Goal: Task Accomplishment & Management: Complete application form

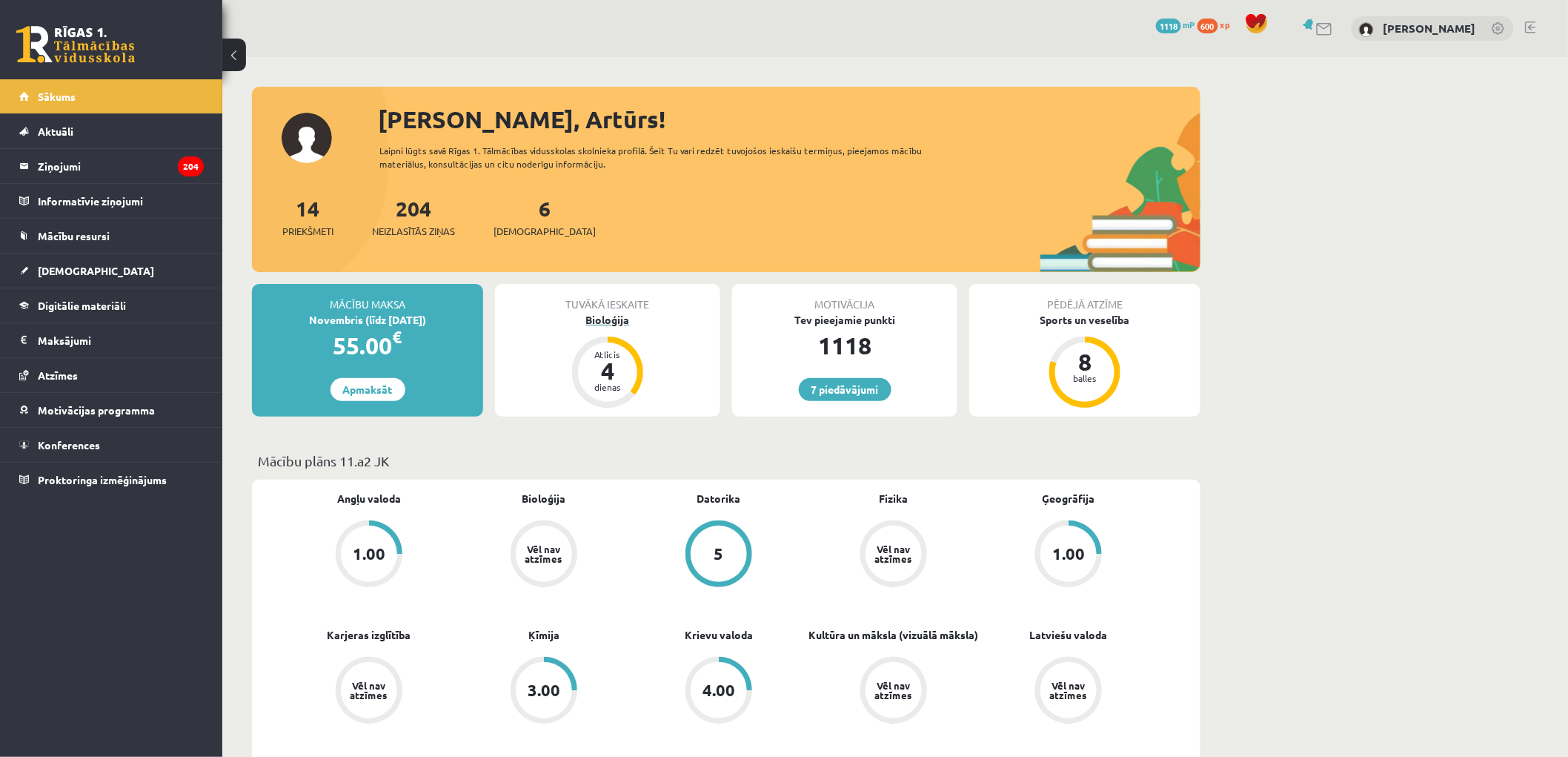
click at [606, 321] on div "Bioloģija" at bounding box center [608, 319] width 225 height 15
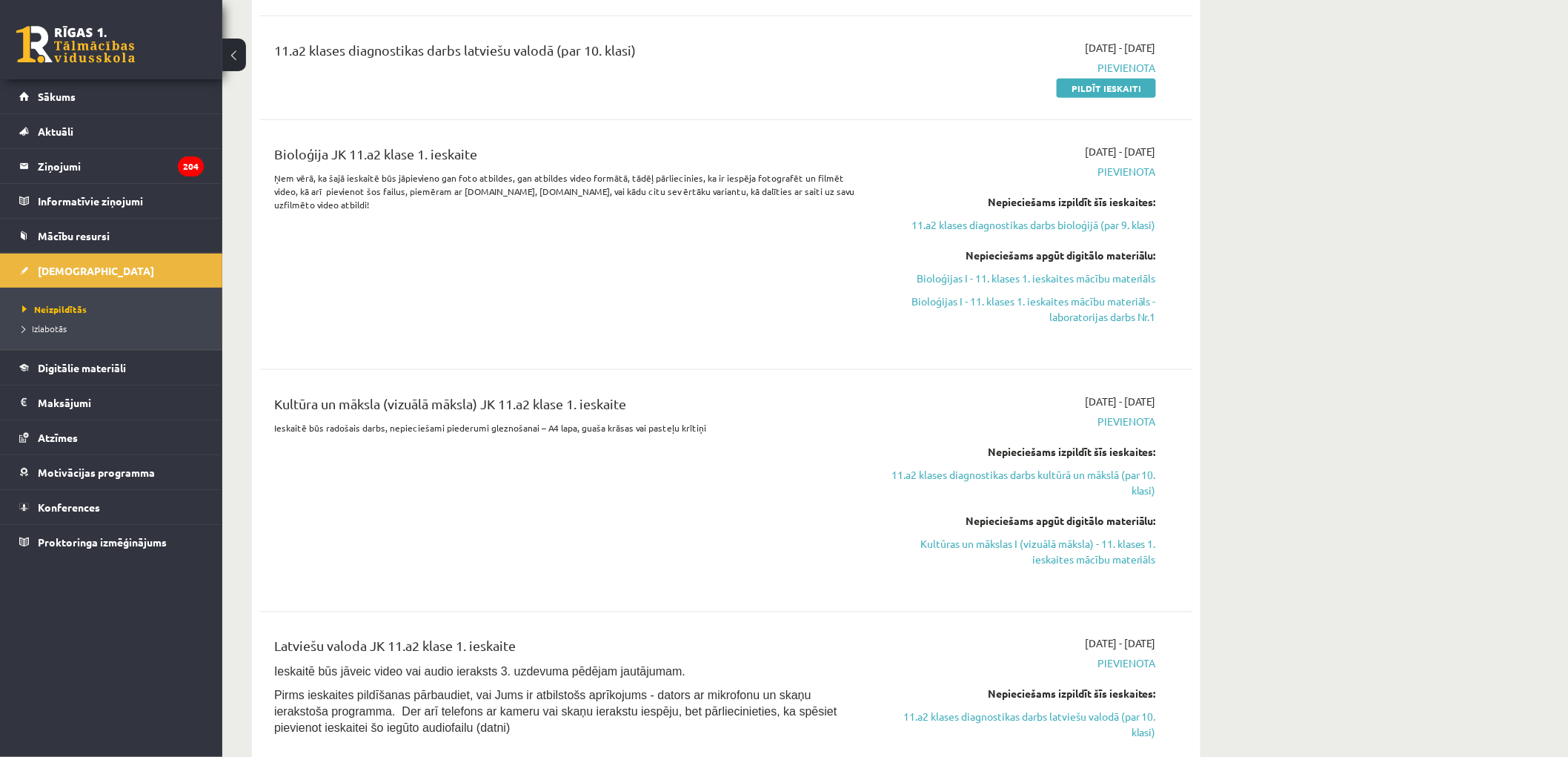
scroll to position [905, 0]
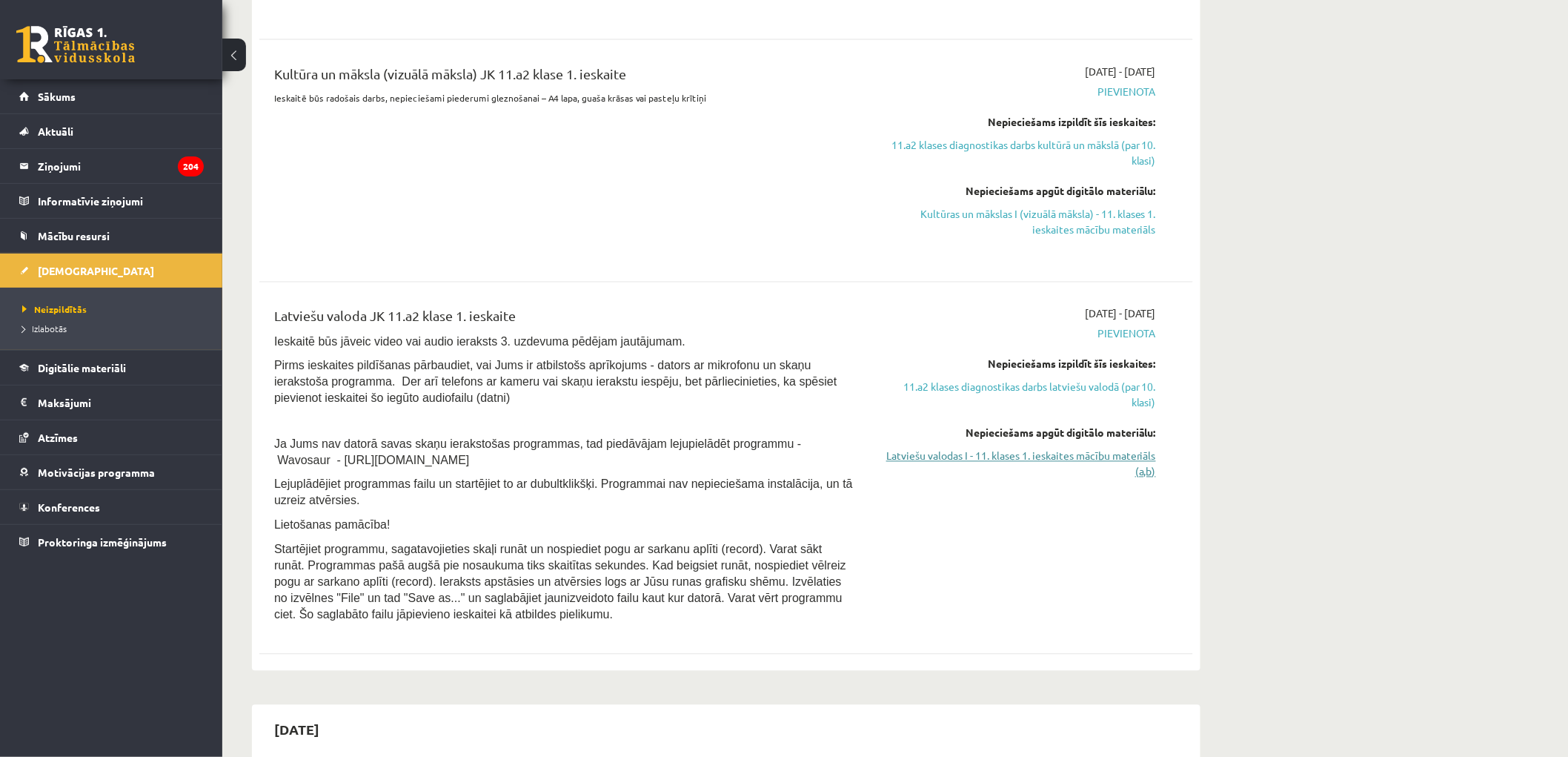
click at [1057, 456] on link "Latviešu valodas I - 11. klases 1. ieskaites mācību materiāls (a,b)" at bounding box center [1016, 464] width 279 height 31
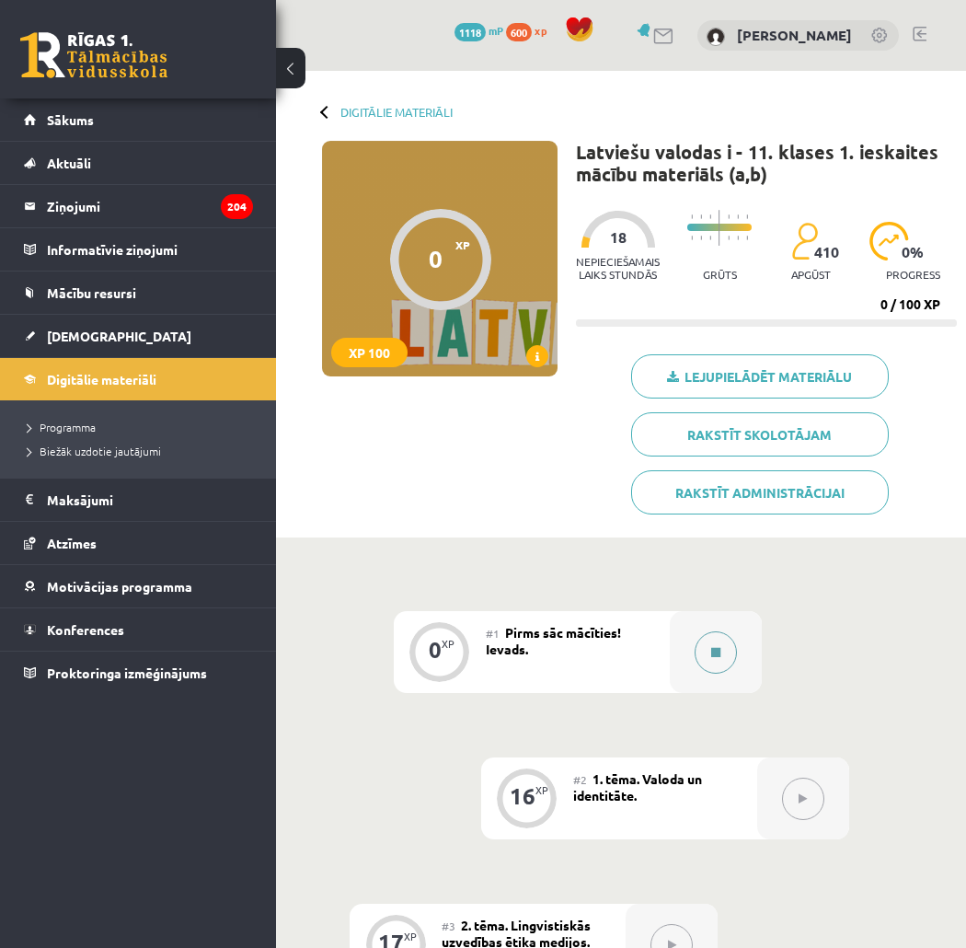
click at [714, 657] on icon at bounding box center [715, 652] width 9 height 11
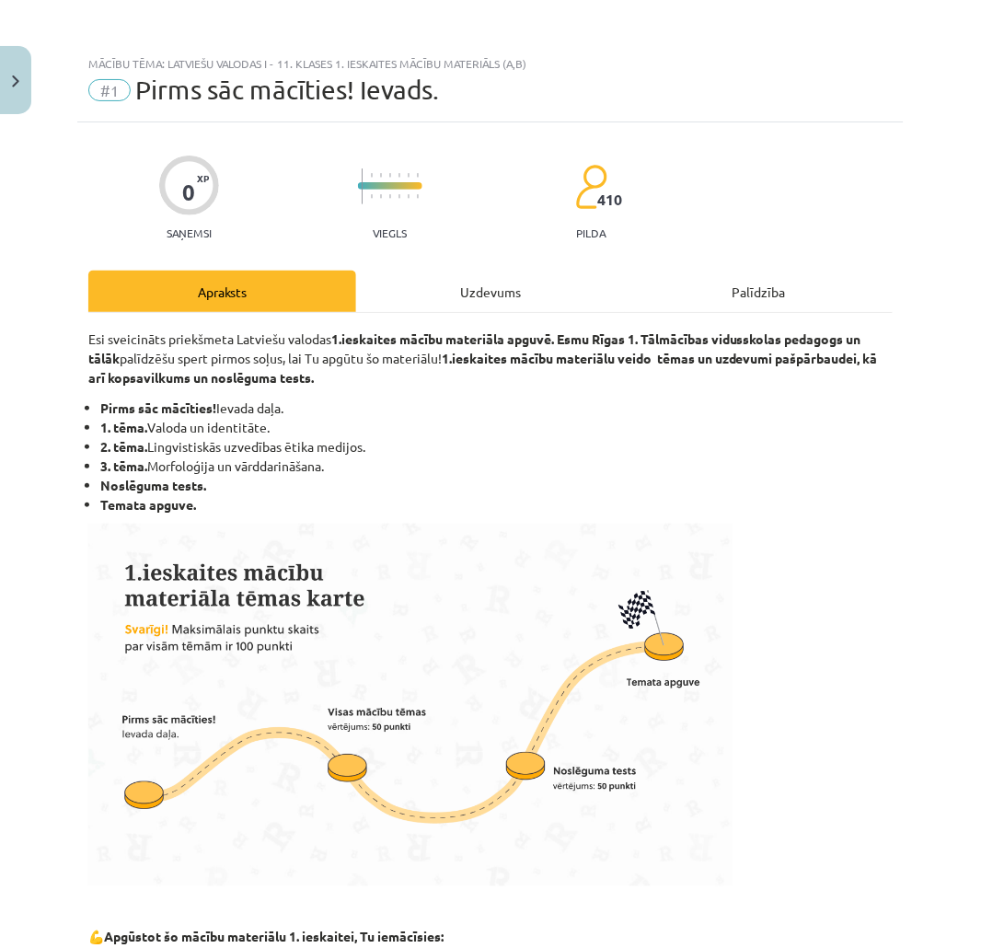
click at [612, 286] on div "Uzdevums" at bounding box center [490, 291] width 268 height 41
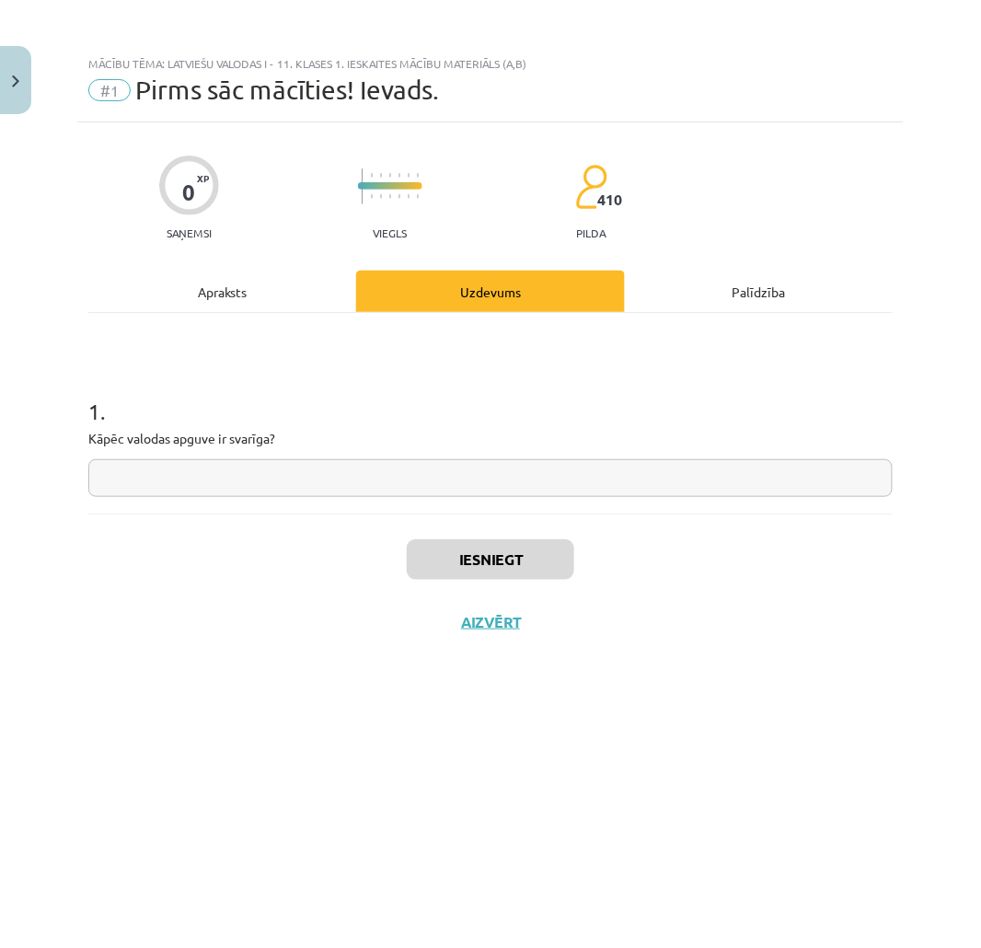
click at [454, 481] on input "text" at bounding box center [490, 478] width 804 height 38
type input "**"
click at [474, 544] on button "Iesniegt" at bounding box center [490, 559] width 167 height 40
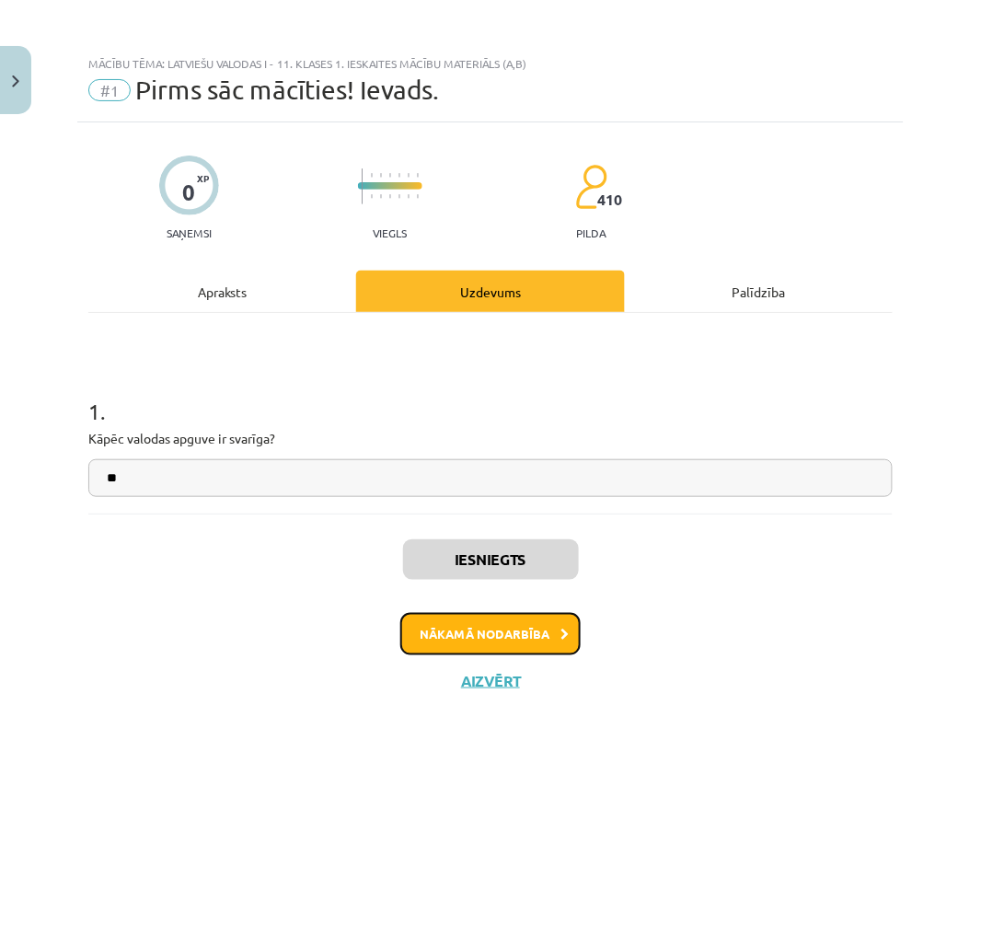
click at [499, 637] on button "Nākamā nodarbība" at bounding box center [490, 634] width 180 height 42
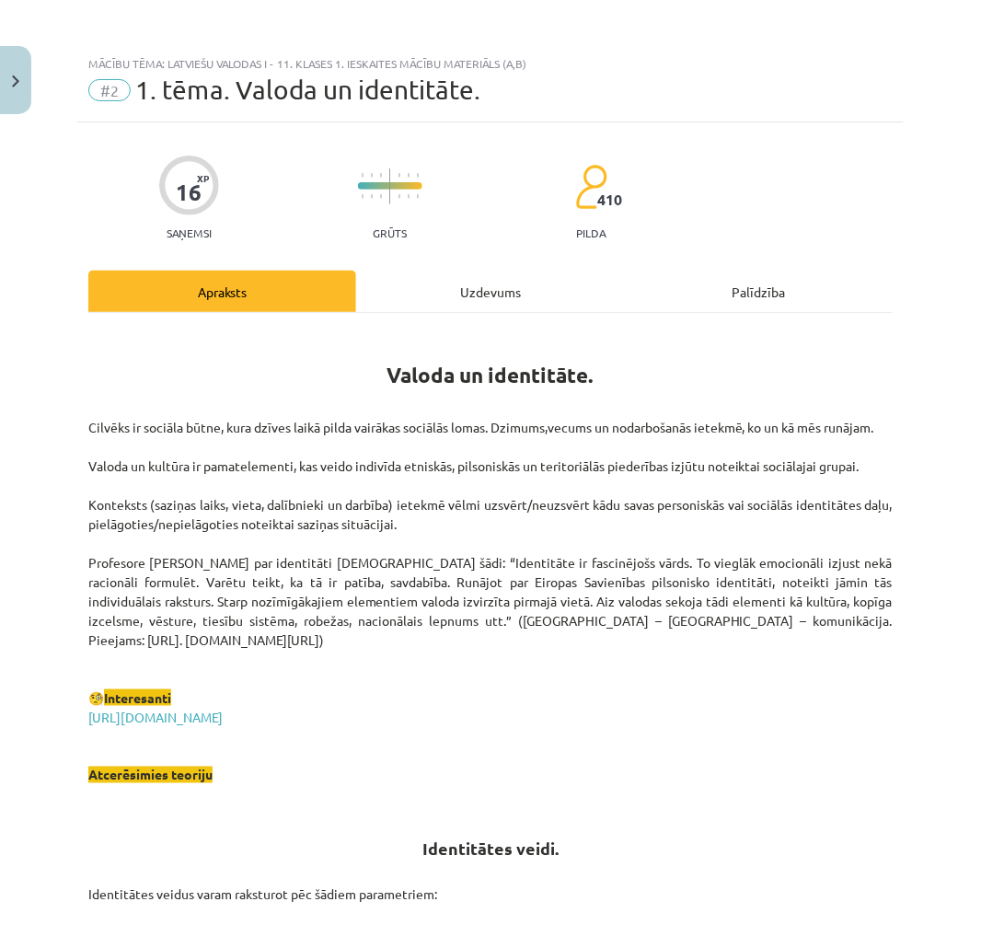
click at [394, 287] on div "Uzdevums" at bounding box center [490, 291] width 268 height 41
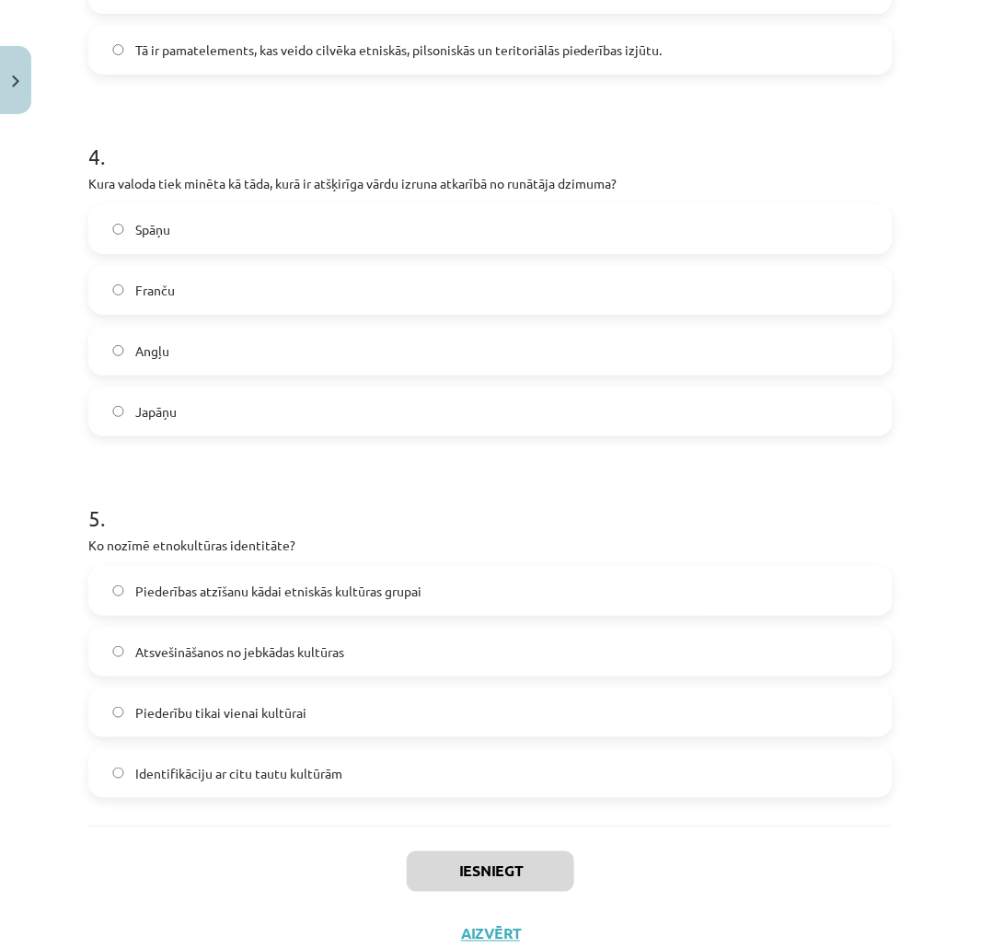
scroll to position [1402, 0]
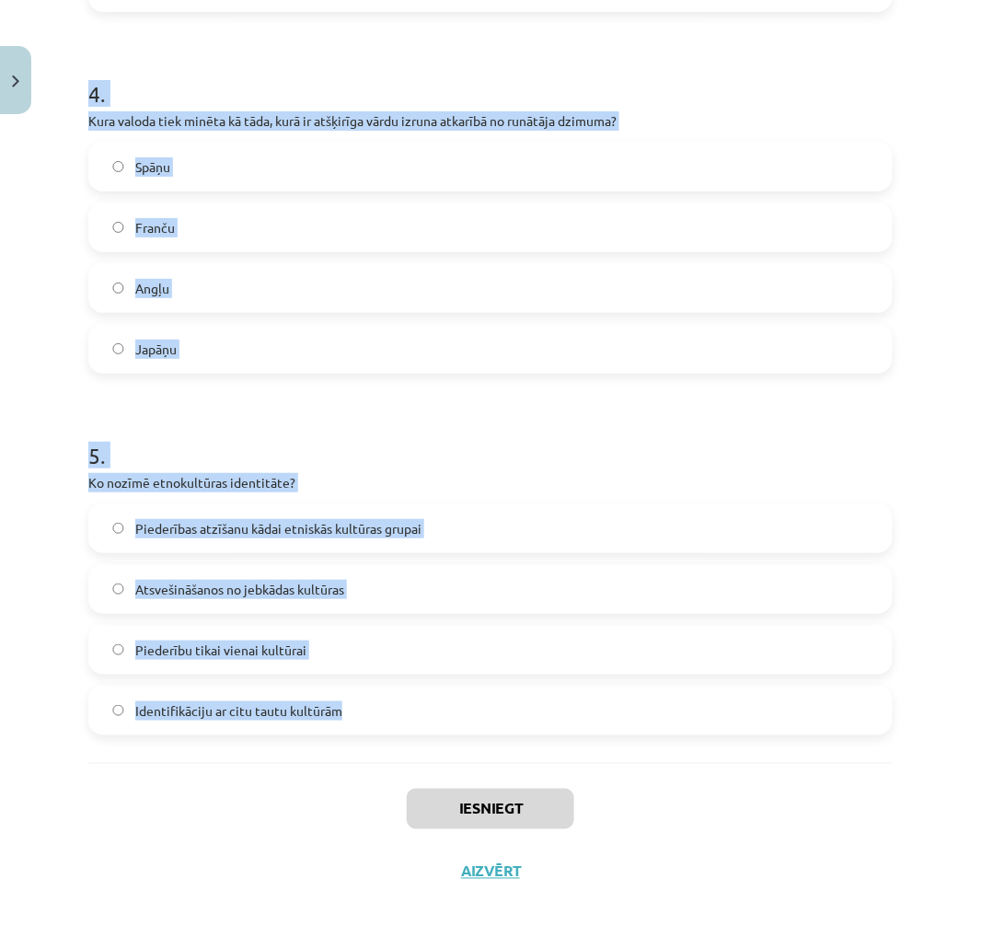
drag, startPoint x: 125, startPoint y: 474, endPoint x: 503, endPoint y: 699, distance: 440.3
click at [503, 699] on div "Mācību tēma: Latviešu valodas i - 11. klases 1. ieskaites mācību materiāls (a,b…" at bounding box center [490, 474] width 981 height 948
copy form "1 . Kas tiek uzskatīts par būtisku latviešu valodas identitātes elementu? Tās g…"
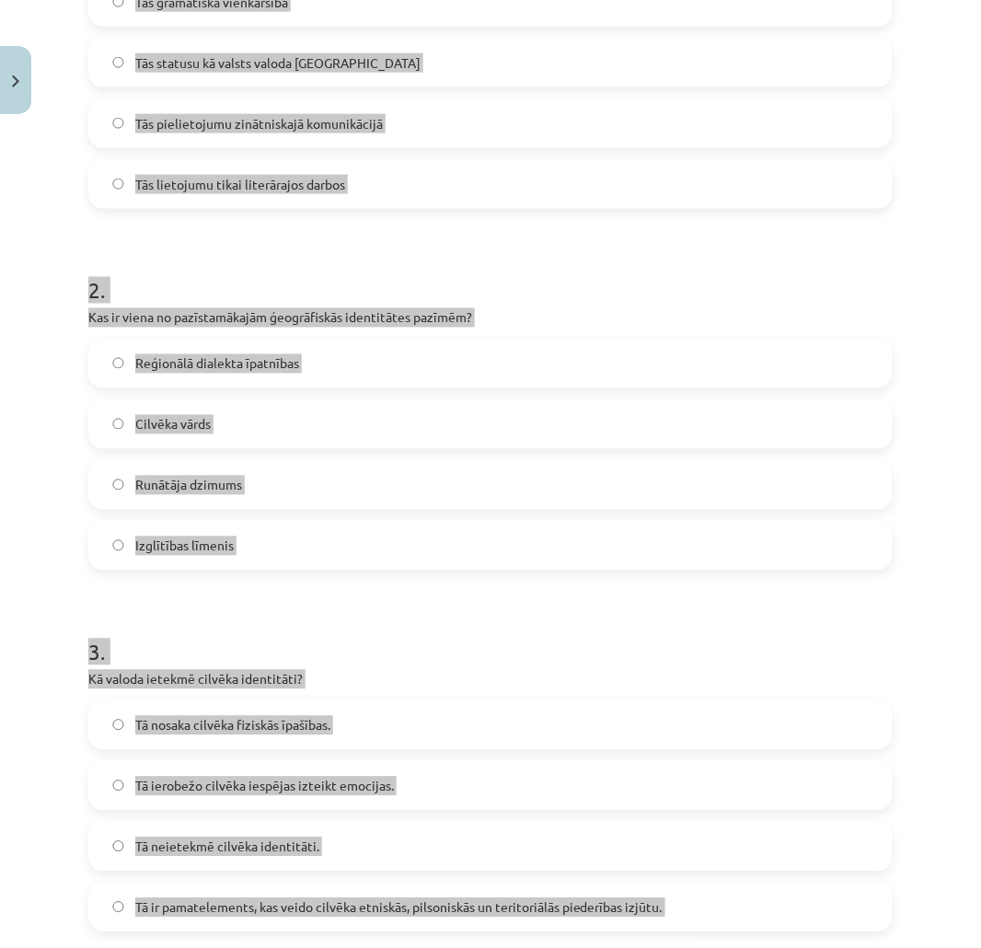
scroll to position [0, 0]
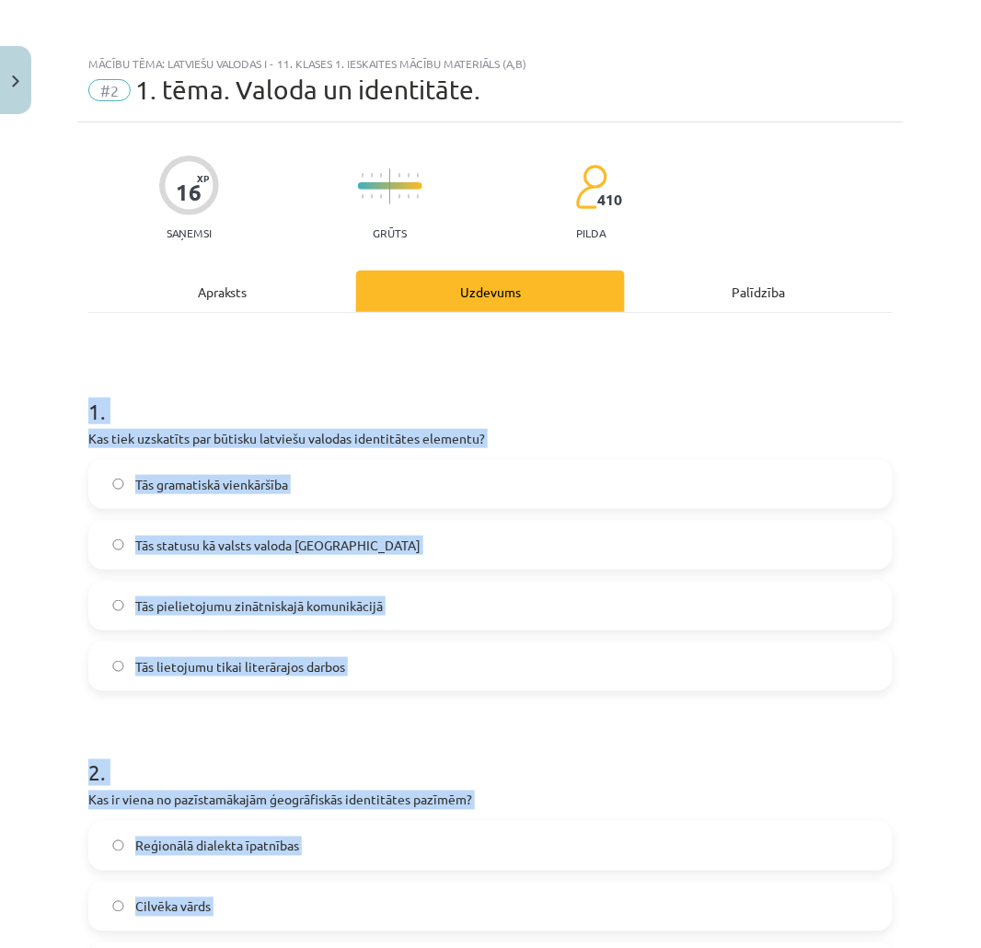
click at [147, 410] on h1 "1 ." at bounding box center [490, 394] width 804 height 57
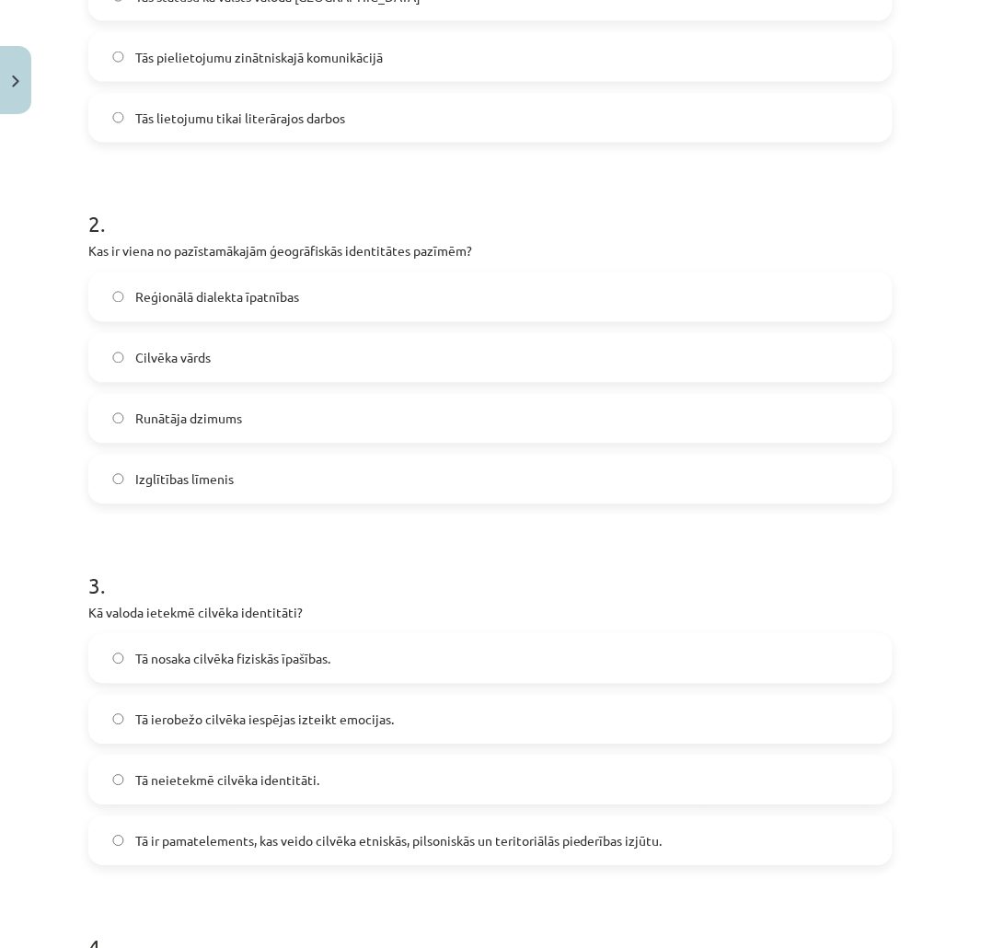
scroll to position [1402, 0]
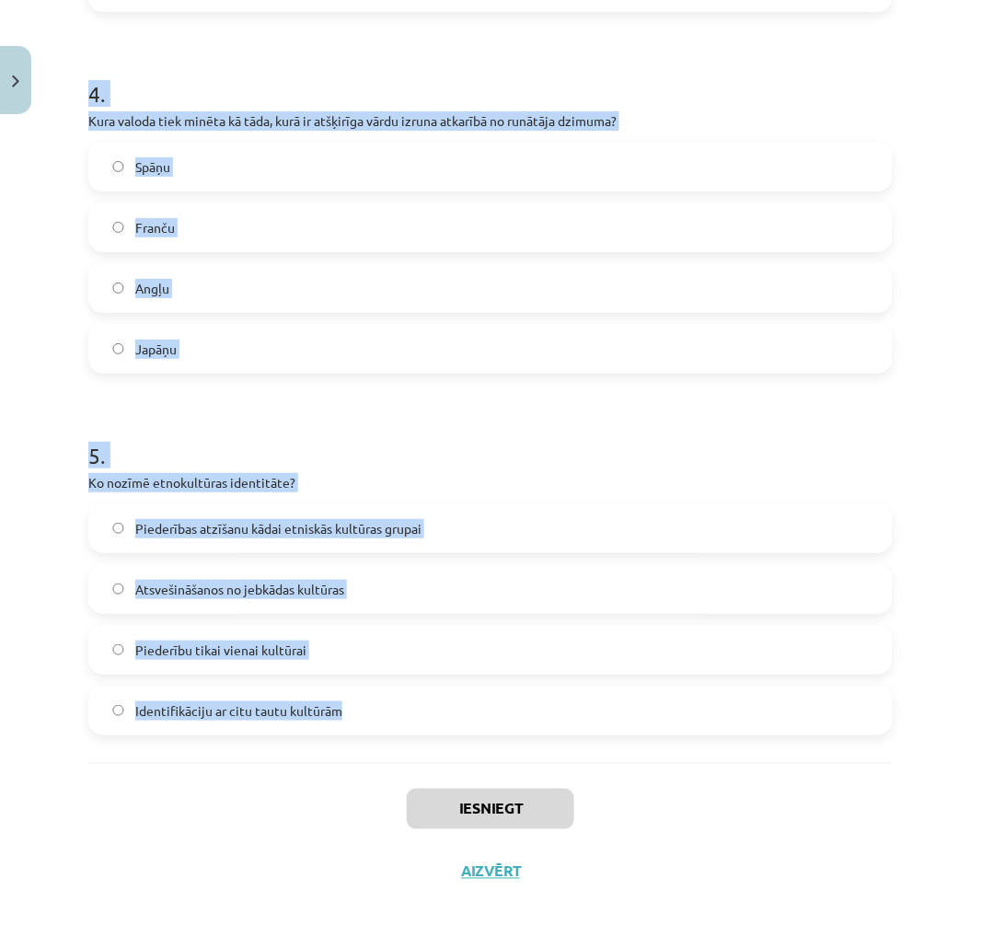
drag, startPoint x: 81, startPoint y: 409, endPoint x: 455, endPoint y: 710, distance: 481.0
copy form "1 . Kas tiek uzskatīts par būtisku latviešu valodas identitātes elementu? Tās g…"
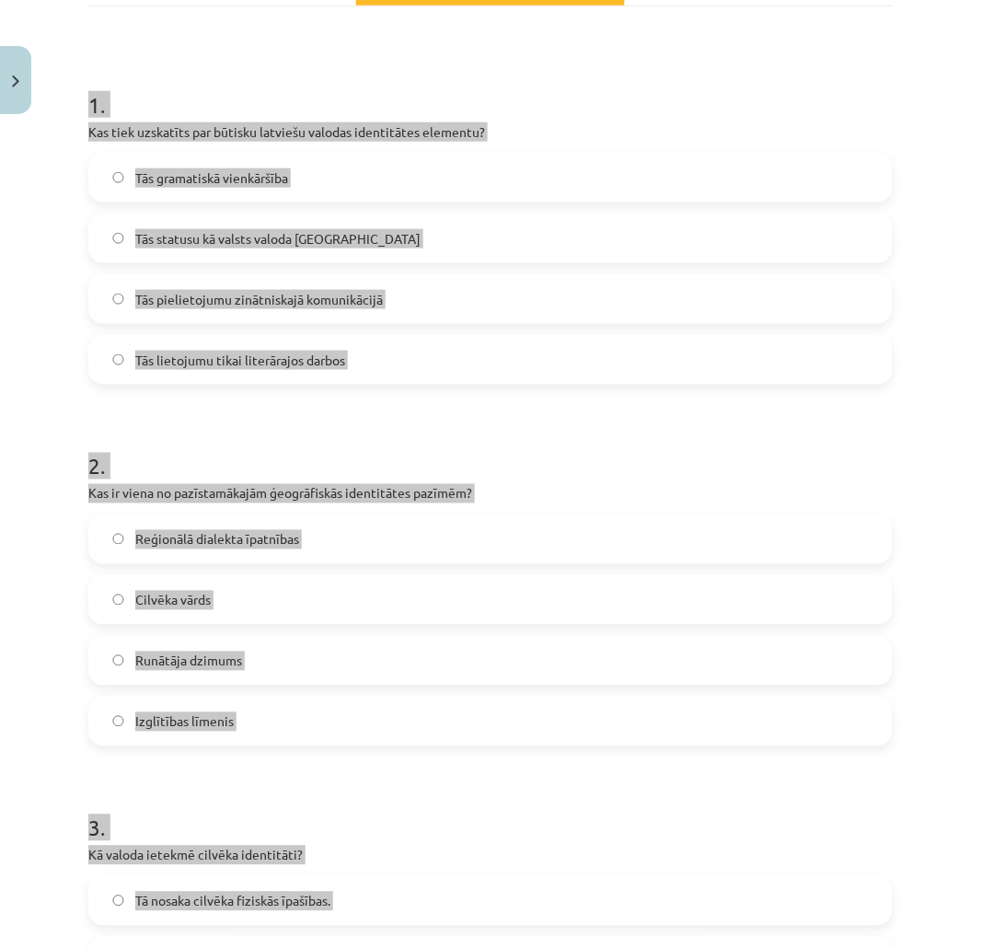
scroll to position [0, 0]
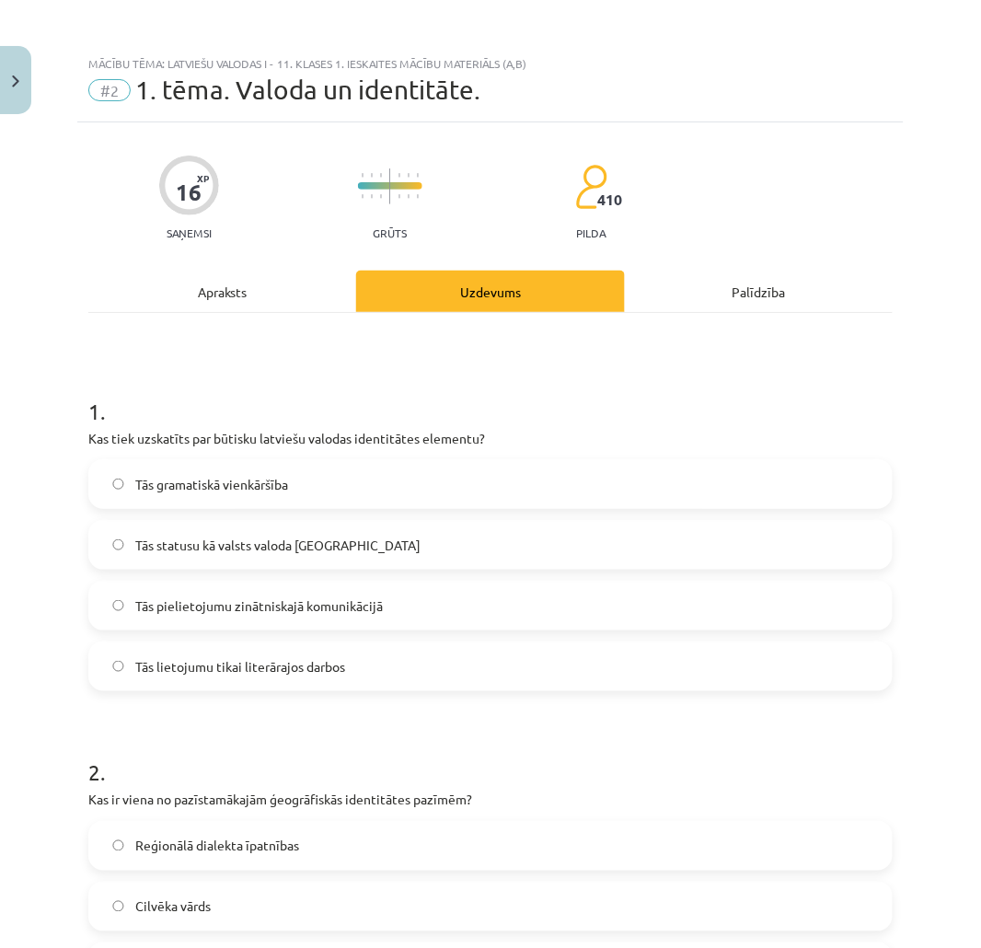
click at [285, 543] on span "Tās statusu kā valsts valoda Latvijā" at bounding box center [277, 545] width 285 height 19
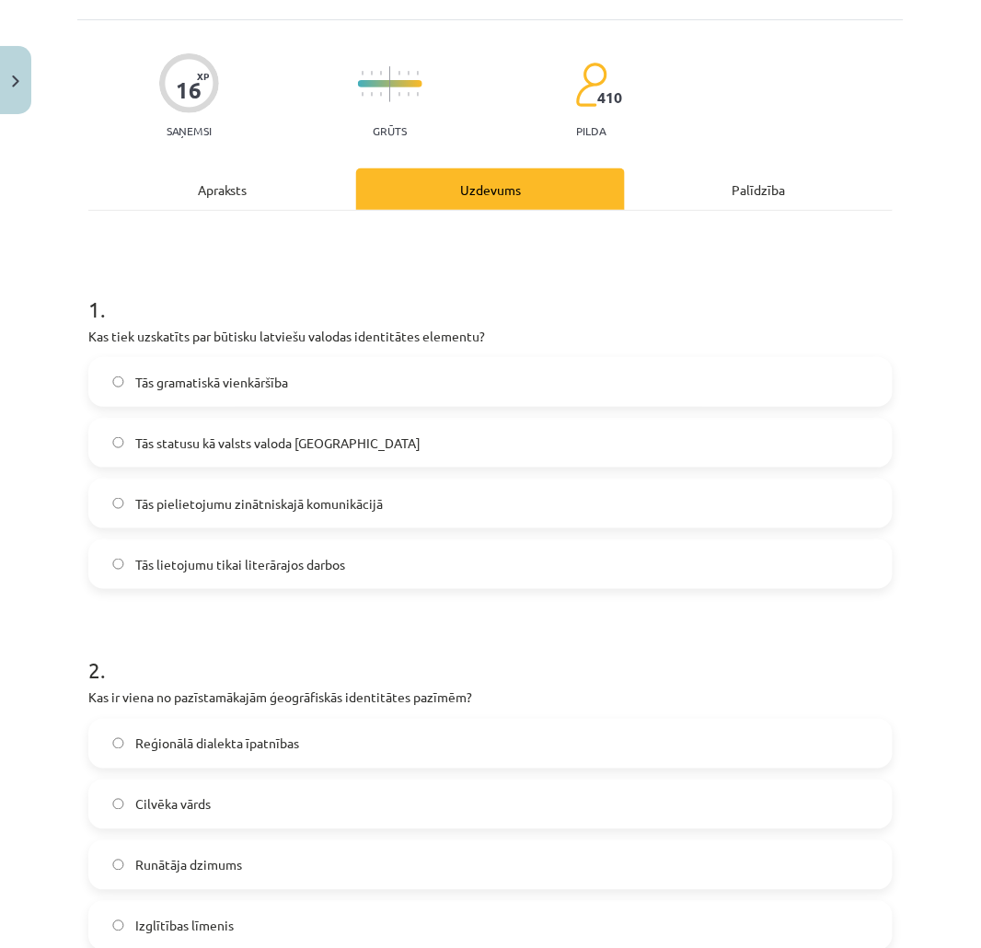
scroll to position [204, 0]
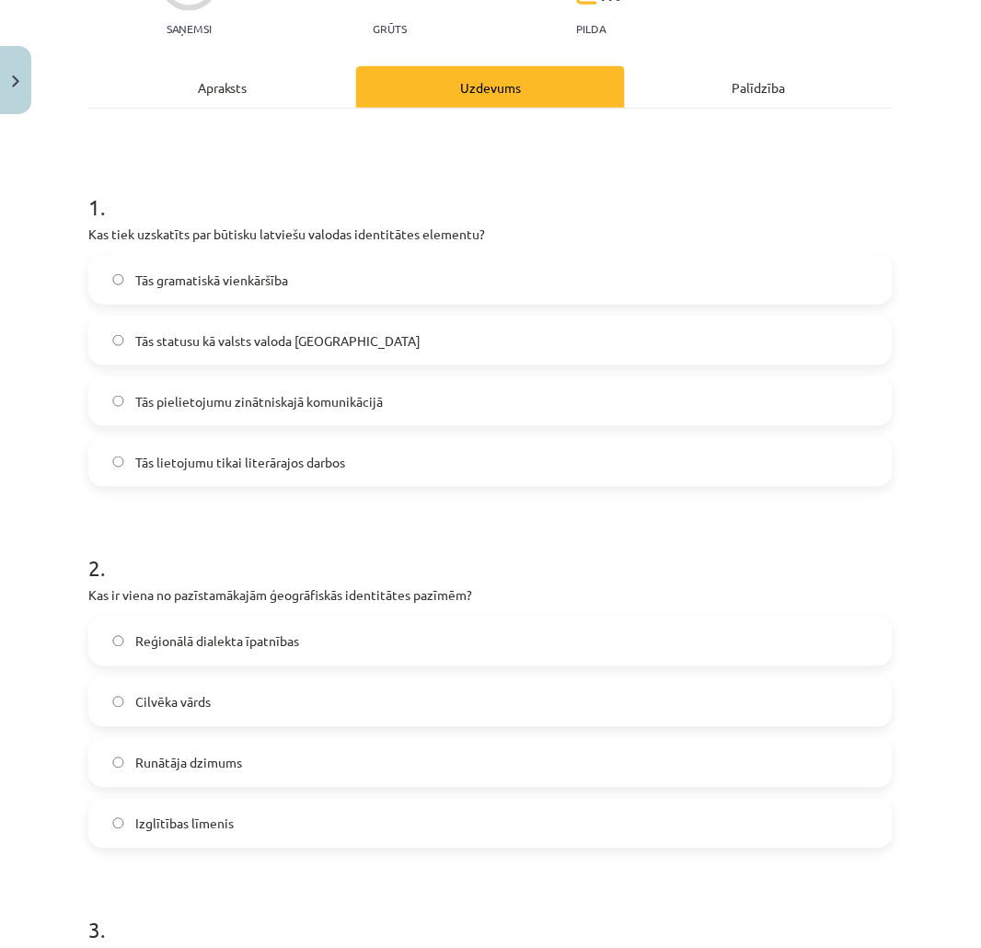
click at [285, 642] on span "Reģionālā dialekta īpatnības" at bounding box center [217, 641] width 164 height 19
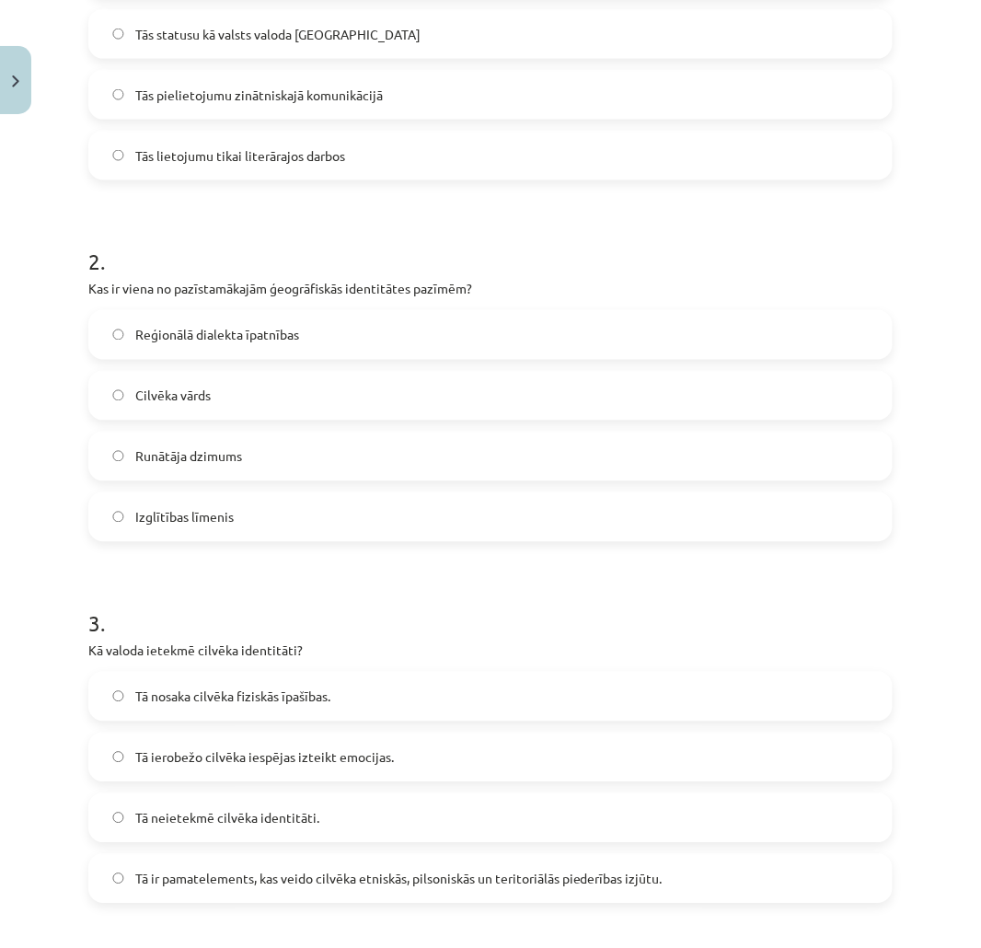
scroll to position [613, 0]
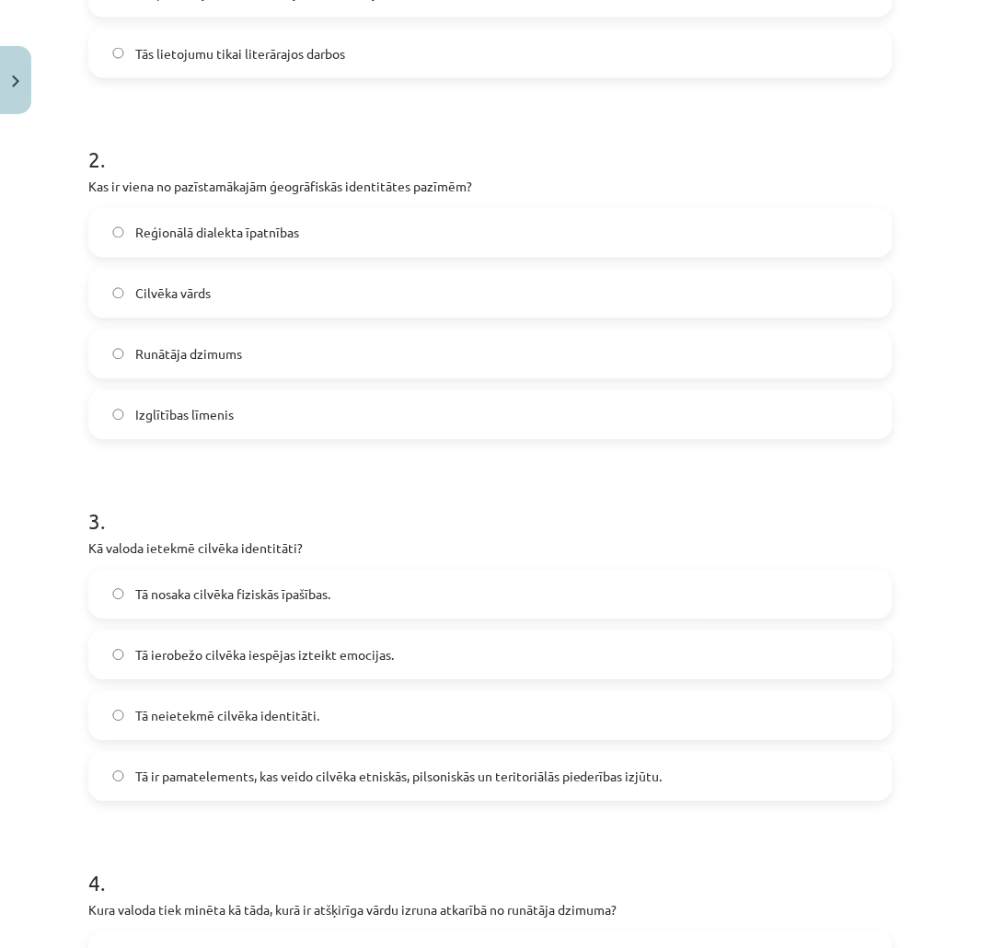
click at [316, 768] on span "Tā ir pamatelements, kas veido cilvēka etniskās, pilsoniskās un teritoriālās pi…" at bounding box center [398, 776] width 527 height 19
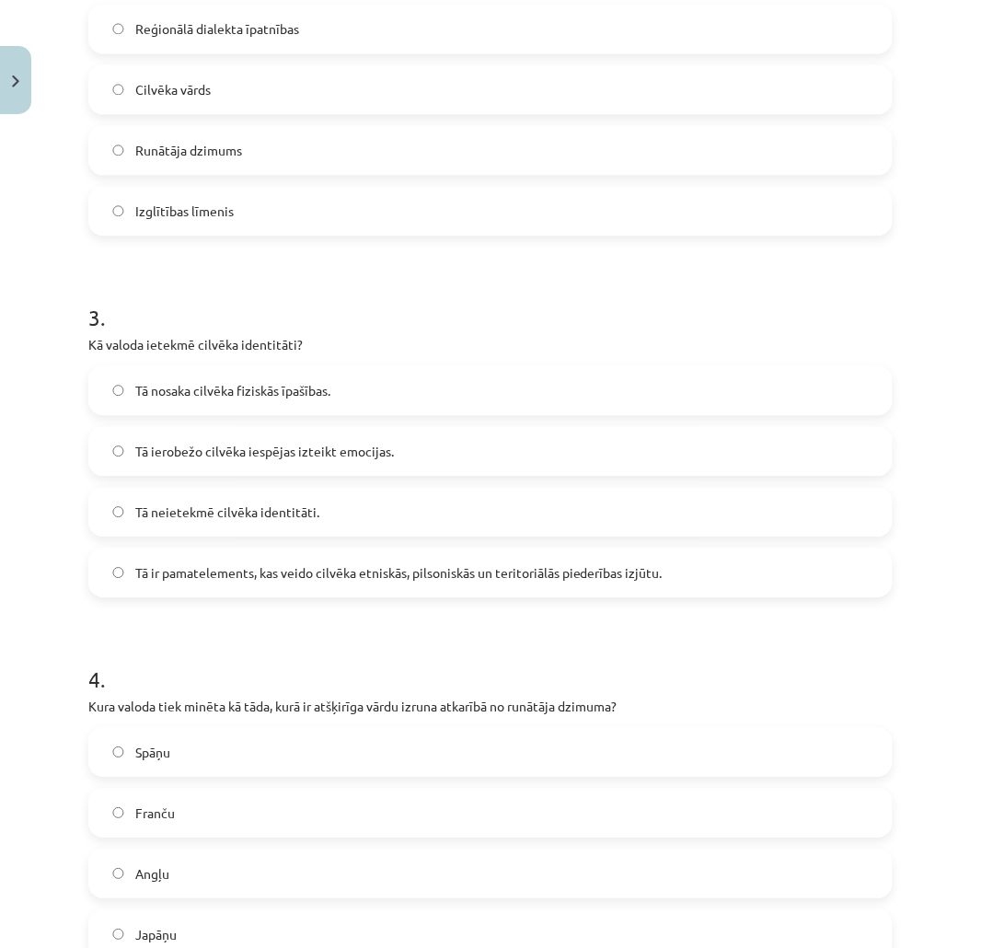
scroll to position [920, 0]
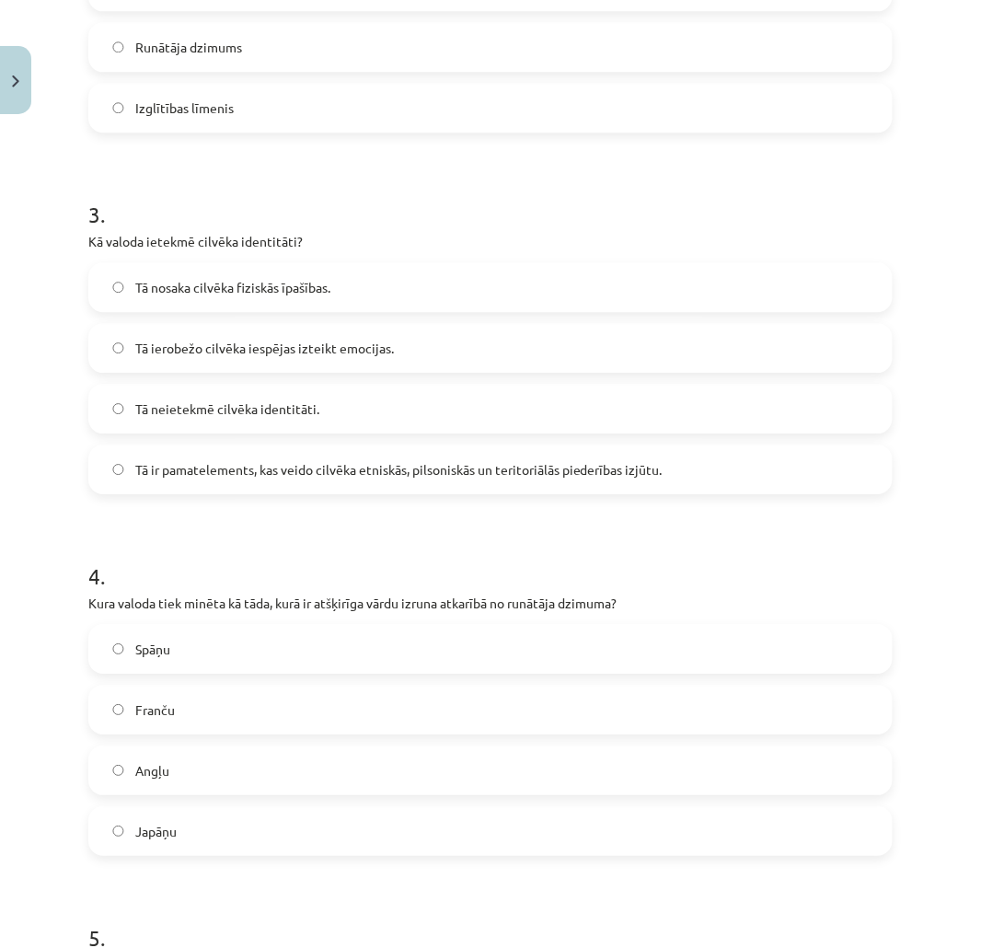
click at [179, 839] on label "Japāņu" at bounding box center [490, 831] width 801 height 46
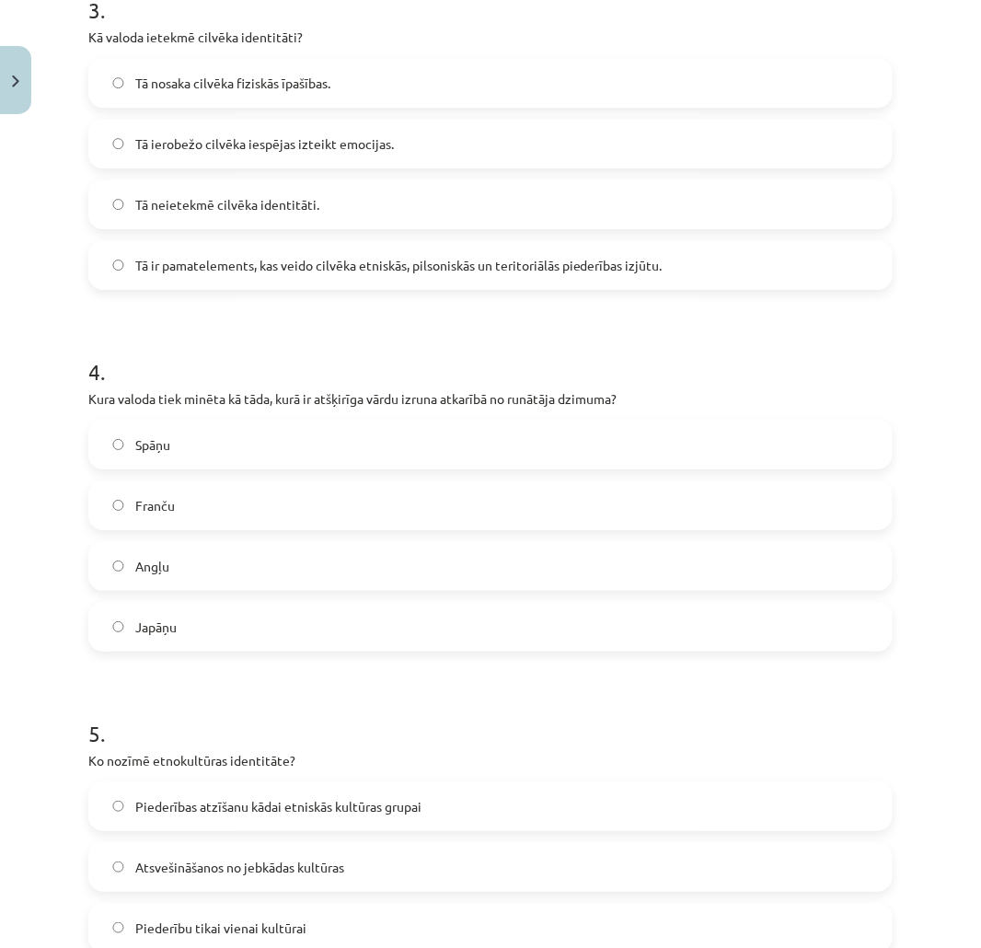
scroll to position [1227, 0]
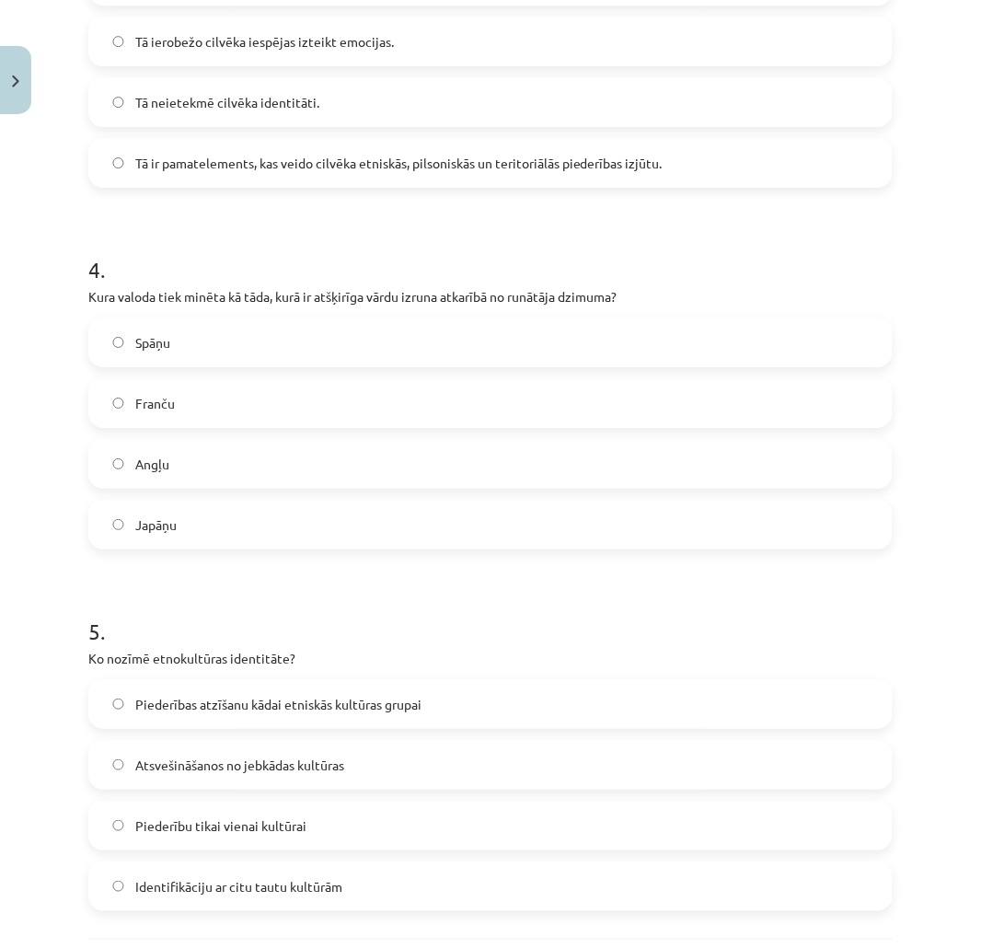
click at [306, 696] on span "Piederības atzīšanu kādai etniskās kultūras grupai" at bounding box center [278, 704] width 286 height 19
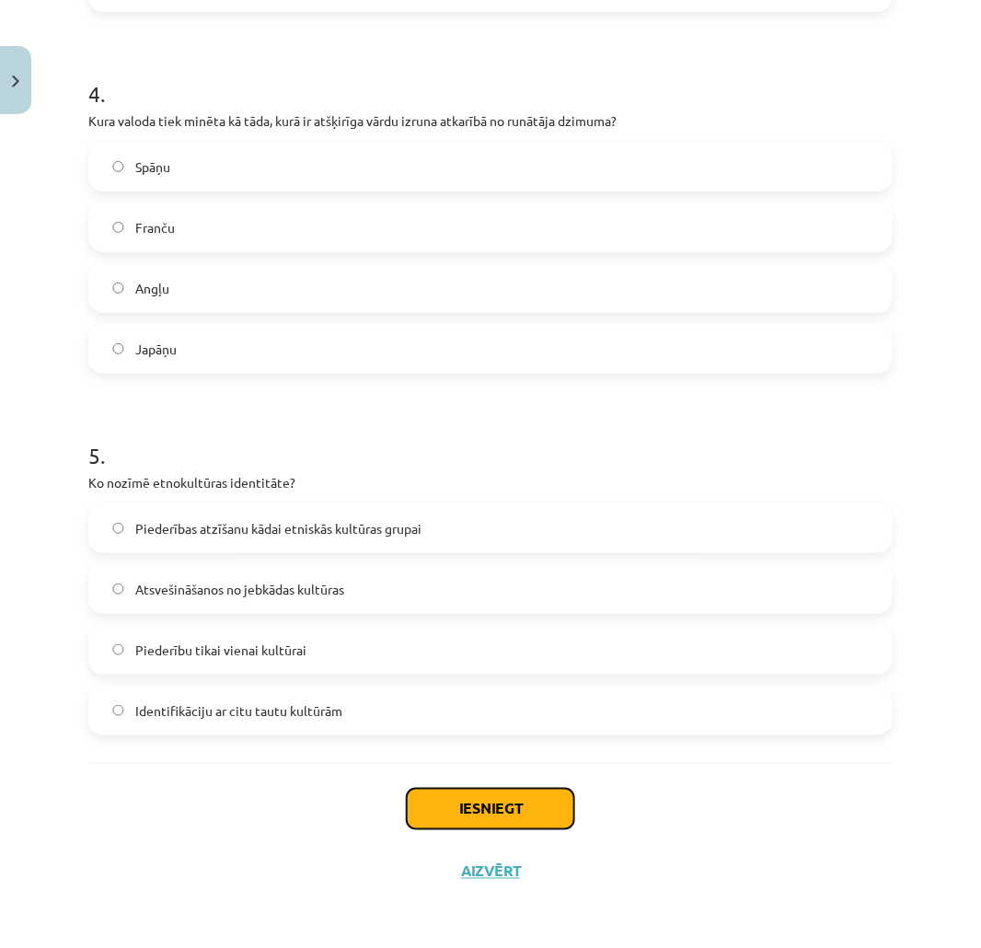
click at [451, 797] on button "Iesniegt" at bounding box center [490, 809] width 167 height 40
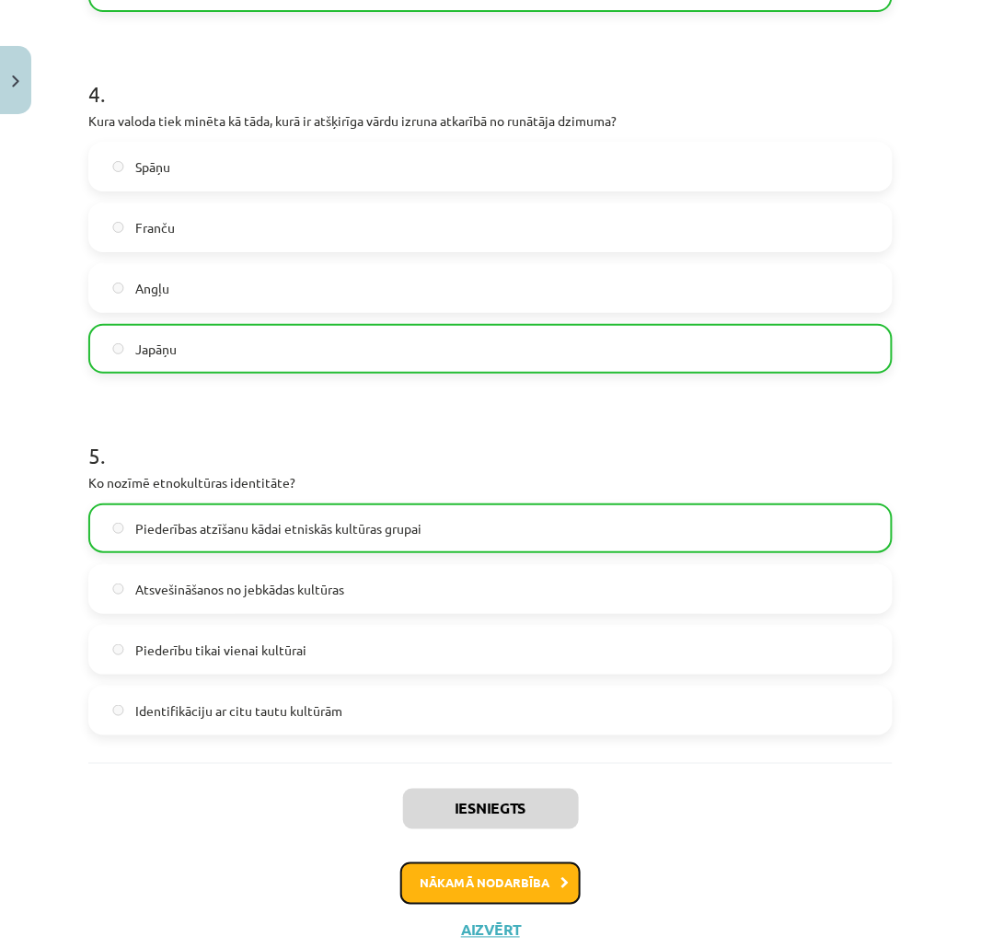
click at [435, 888] on button "Nākamā nodarbība" at bounding box center [490, 883] width 180 height 42
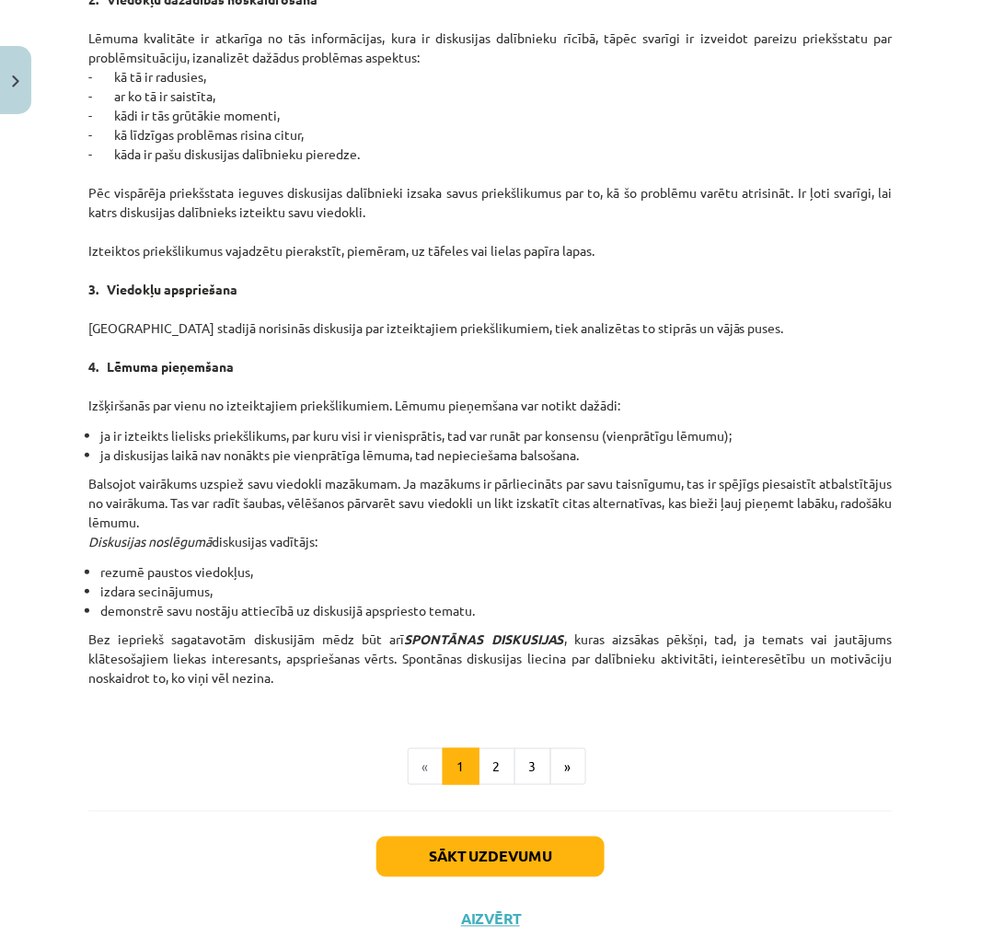
scroll to position [46, 0]
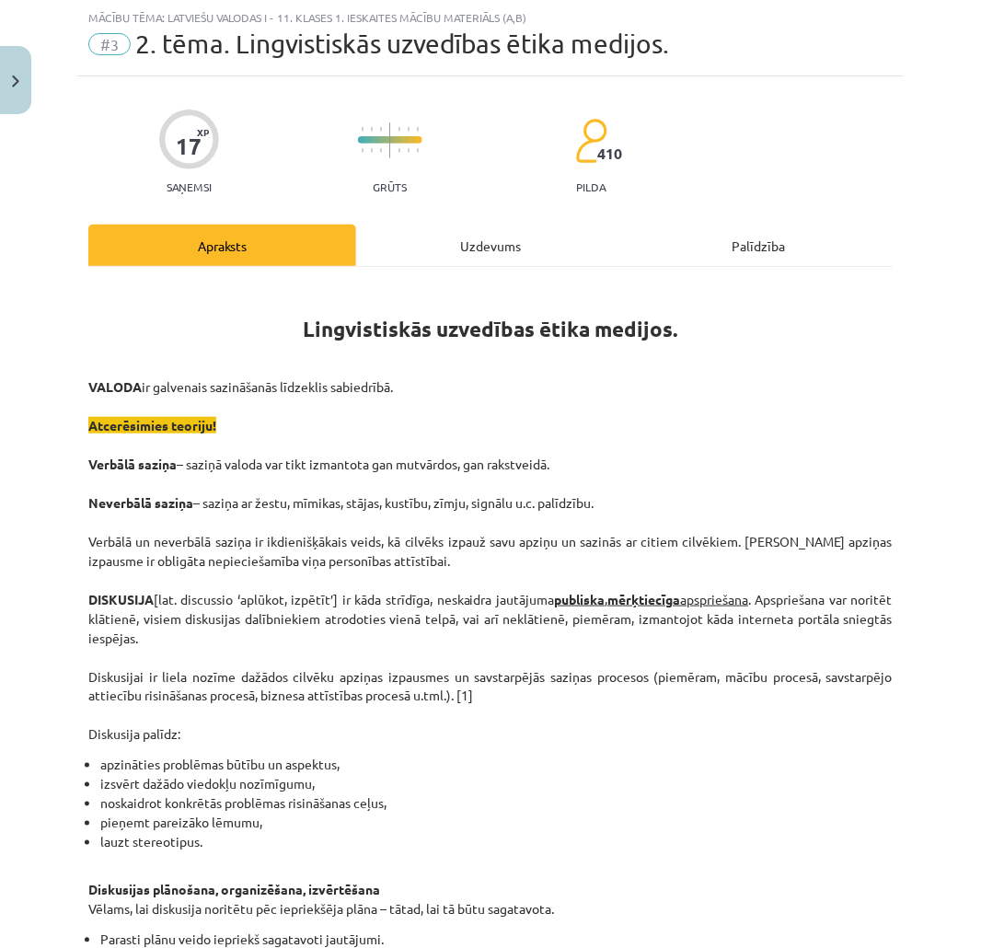
click at [435, 255] on div "Uzdevums" at bounding box center [490, 245] width 268 height 41
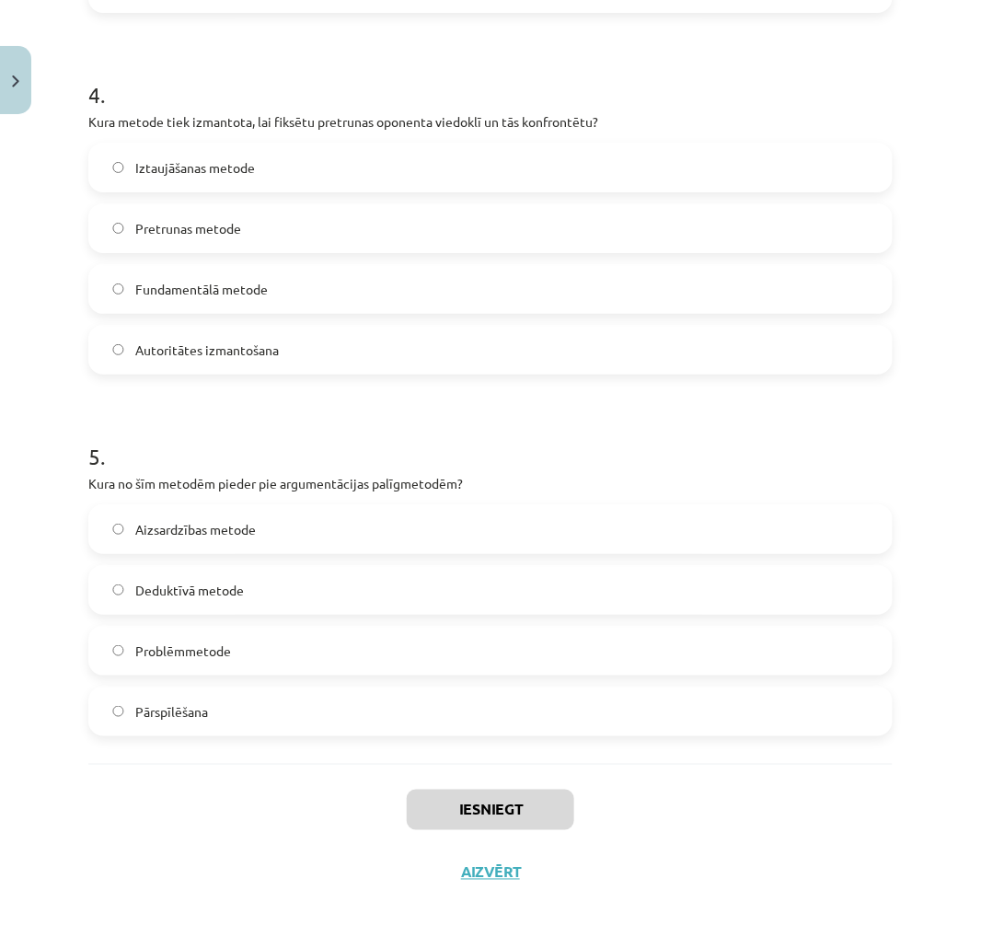
scroll to position [1402, 0]
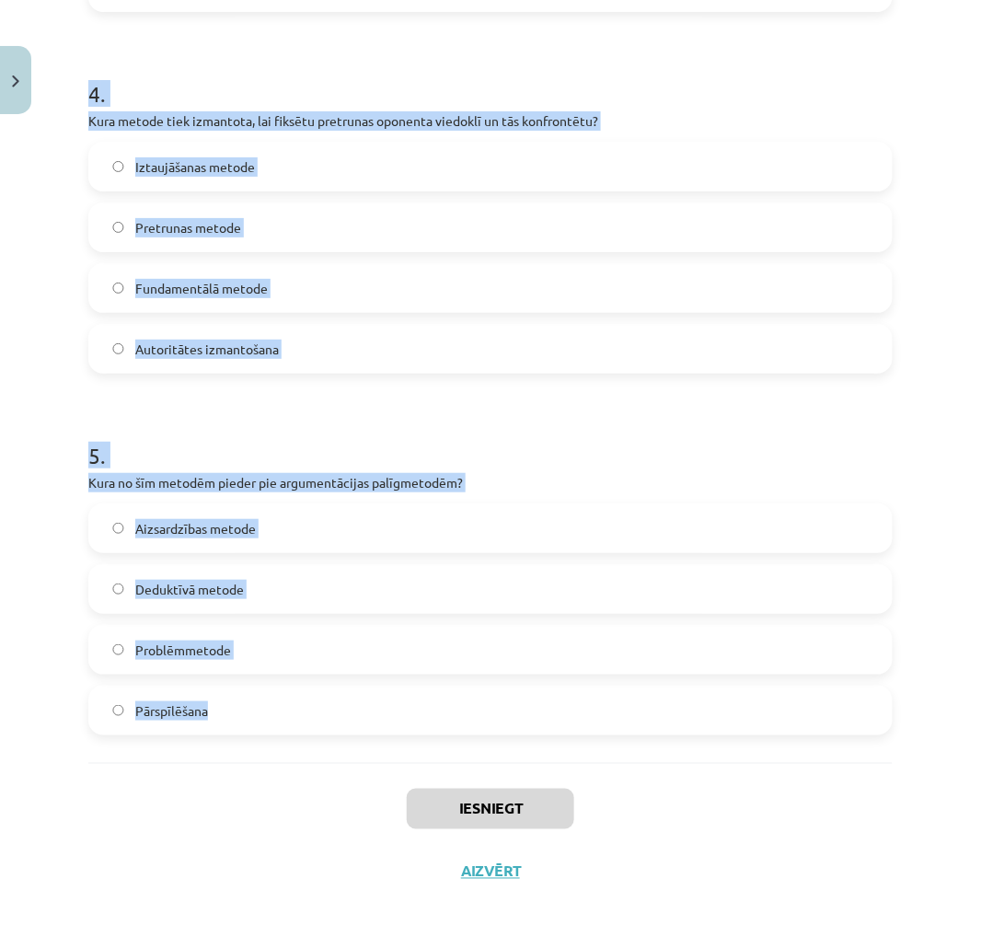
drag, startPoint x: 57, startPoint y: 374, endPoint x: 464, endPoint y: 743, distance: 549.2
click at [464, 743] on div "Mācību tēma: Latviešu valodas i - 11. klases 1. ieskaites mācību materiāls (a,b…" at bounding box center [490, 474] width 981 height 948
copy form "1 . Kāds ir viens no galvenajiem diskusijas kultūras principiem? Izmantot maldi…"
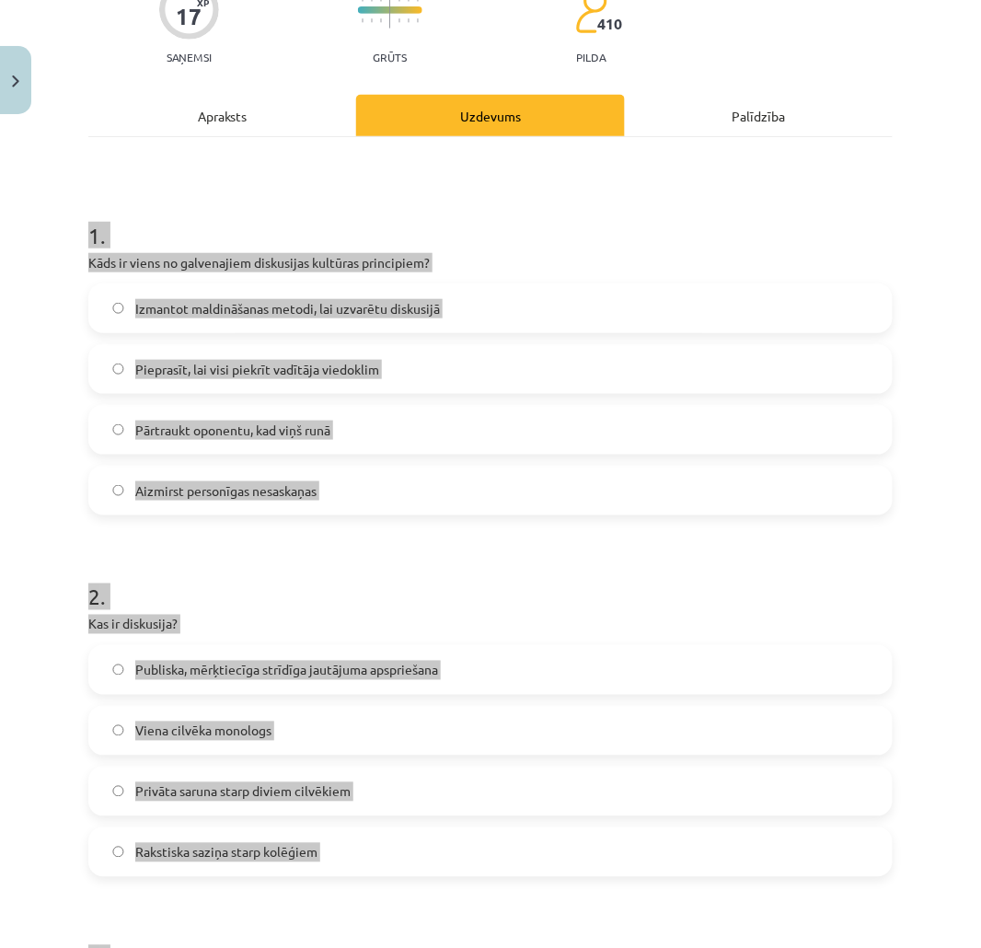
scroll to position [0, 0]
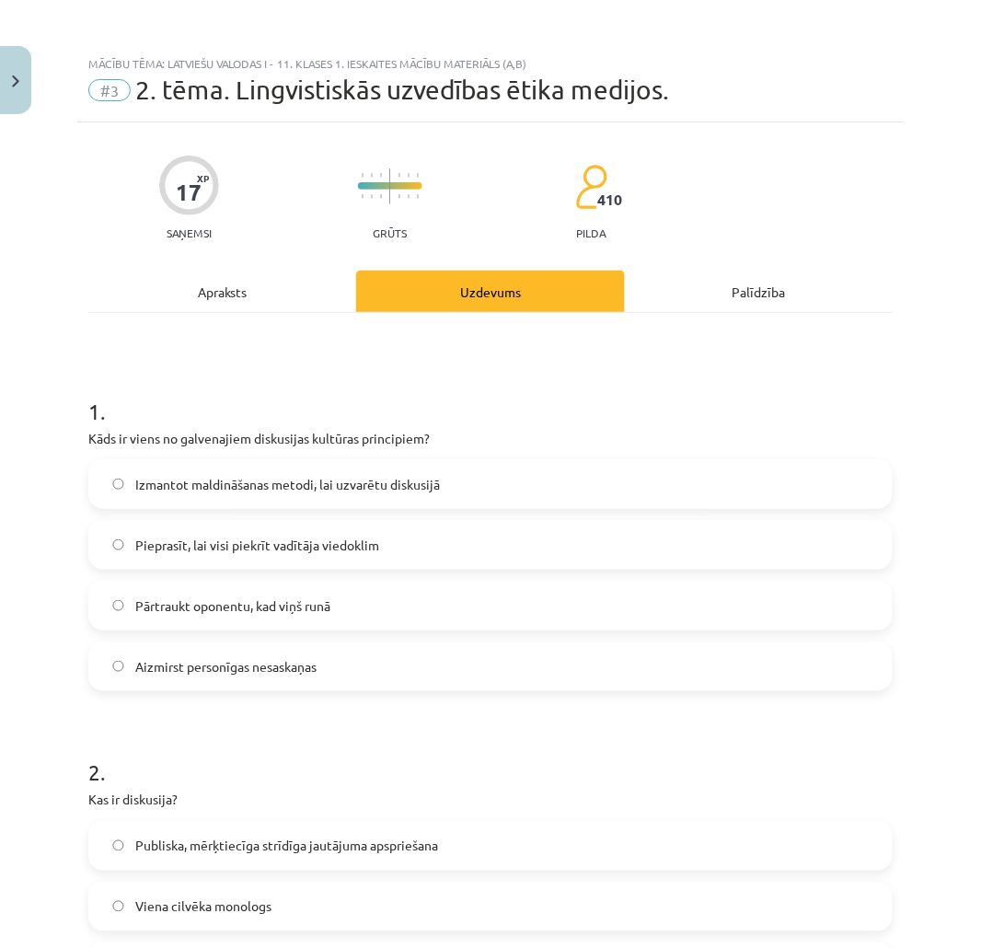
click at [307, 674] on span "Aizmirst personīgas nesaskaņas" at bounding box center [225, 666] width 181 height 19
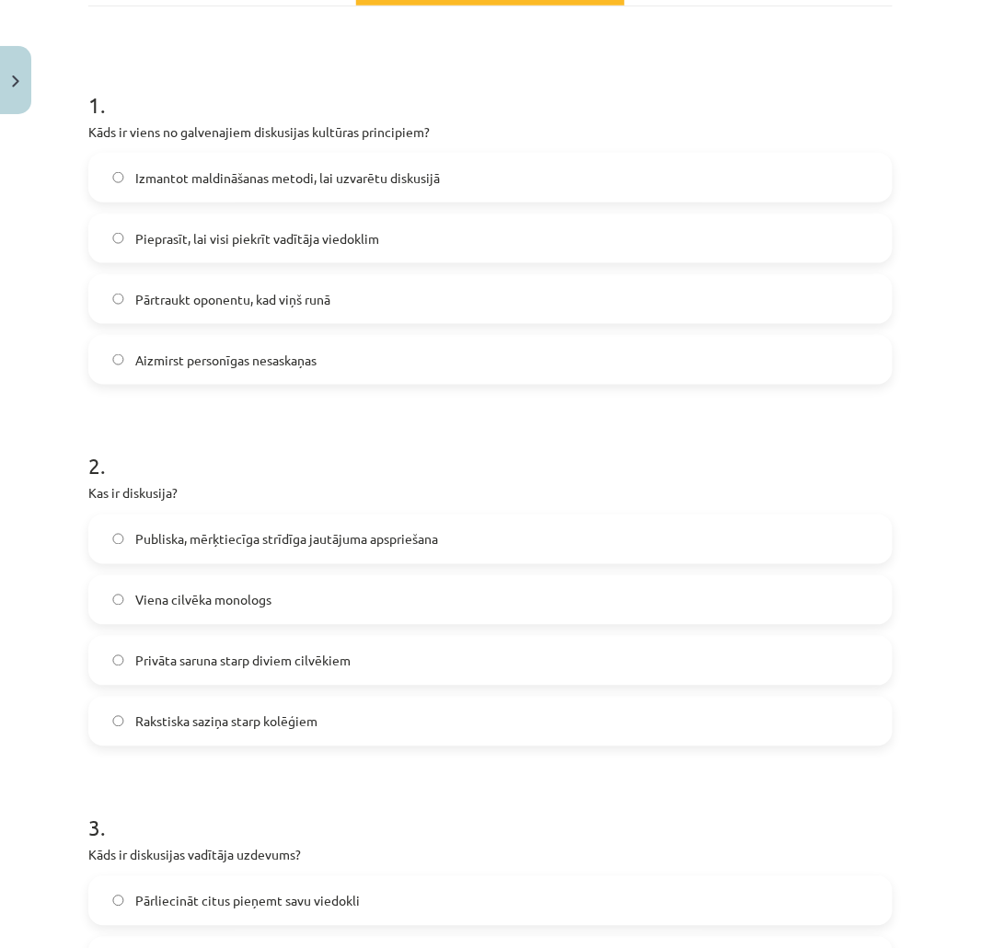
click at [309, 668] on span "Privāta saruna starp diviem cilvēkiem" at bounding box center [242, 660] width 215 height 19
click at [289, 549] on label "Publiska, mērķtiecīga strīdīga jautājuma apspriešana" at bounding box center [490, 539] width 801 height 46
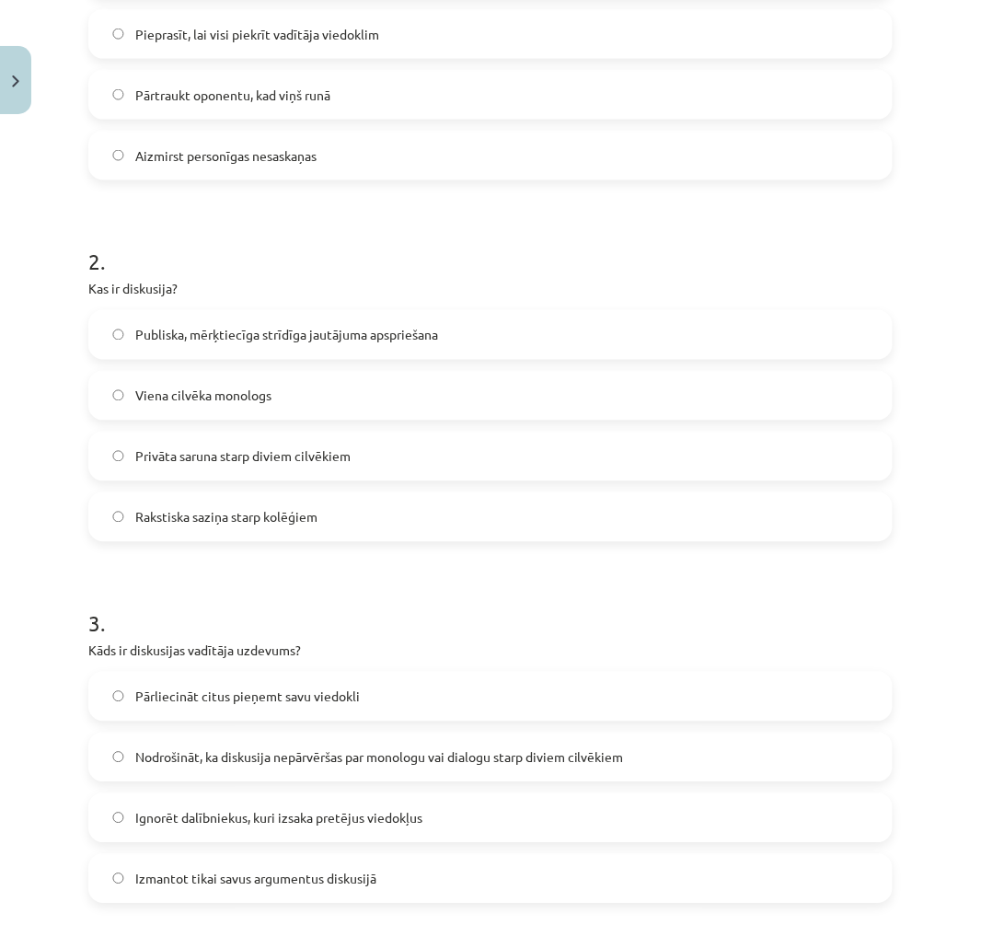
scroll to position [715, 0]
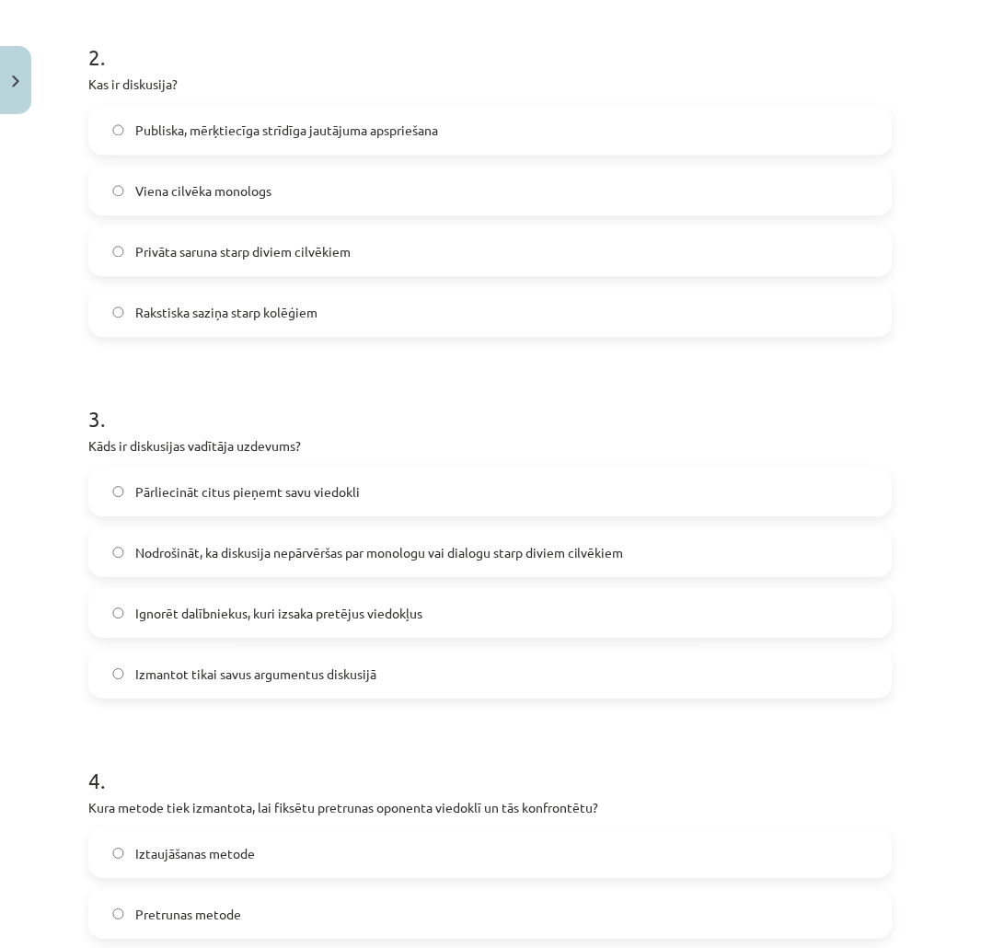
click at [366, 549] on span "Nodrošināt, ka diskusija nepārvēršas par monologu vai dialogu starp diviem cilv…" at bounding box center [379, 553] width 489 height 19
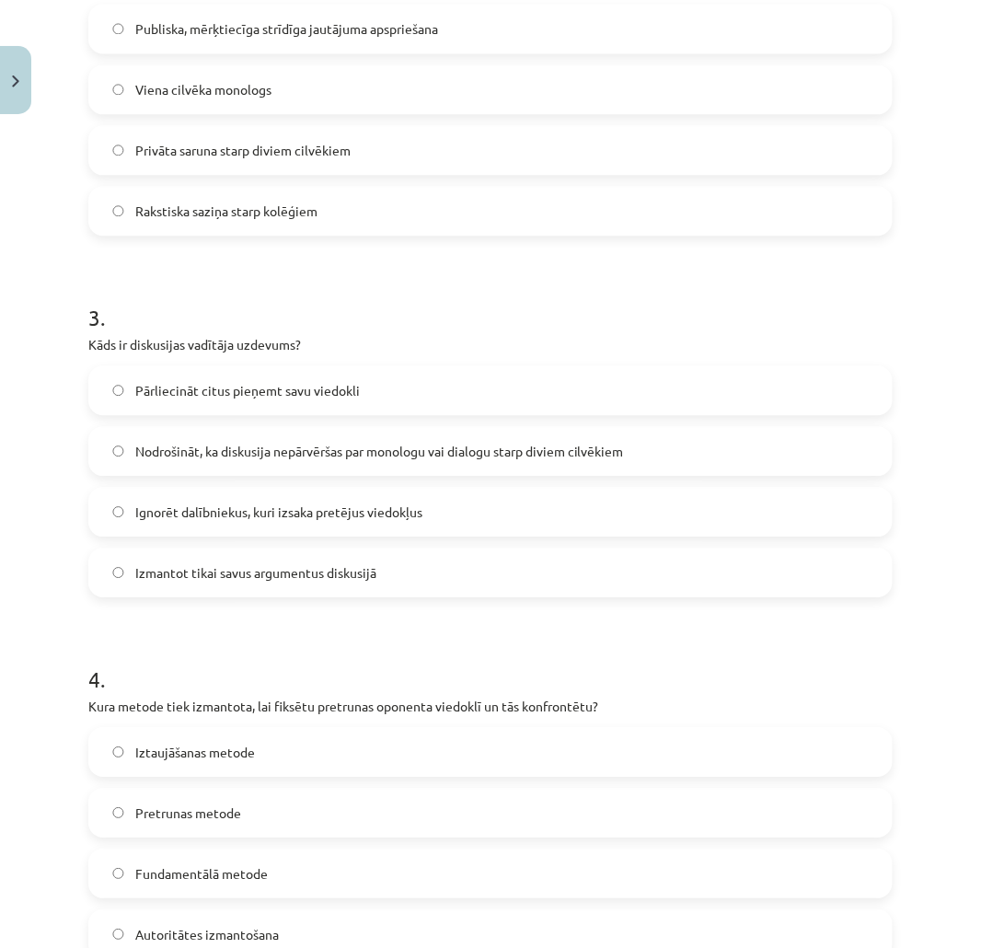
scroll to position [920, 0]
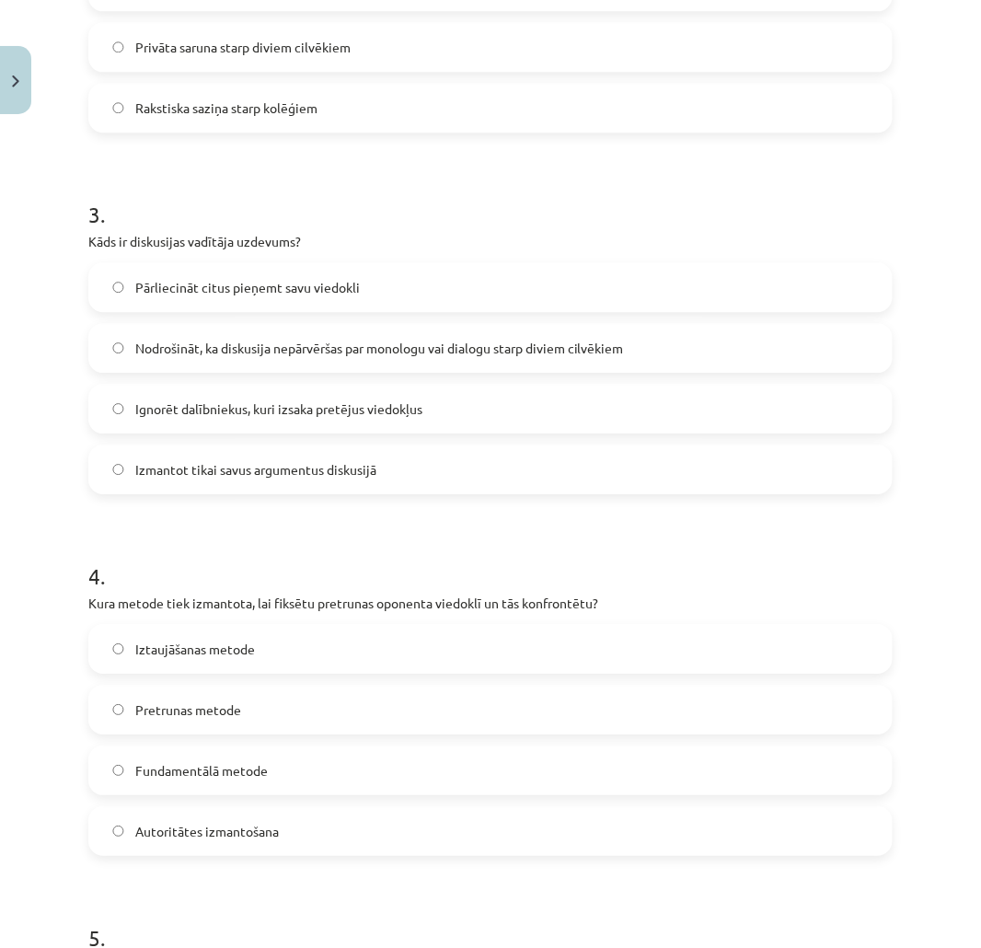
click at [215, 714] on span "Pretrunas metode" at bounding box center [188, 709] width 106 height 19
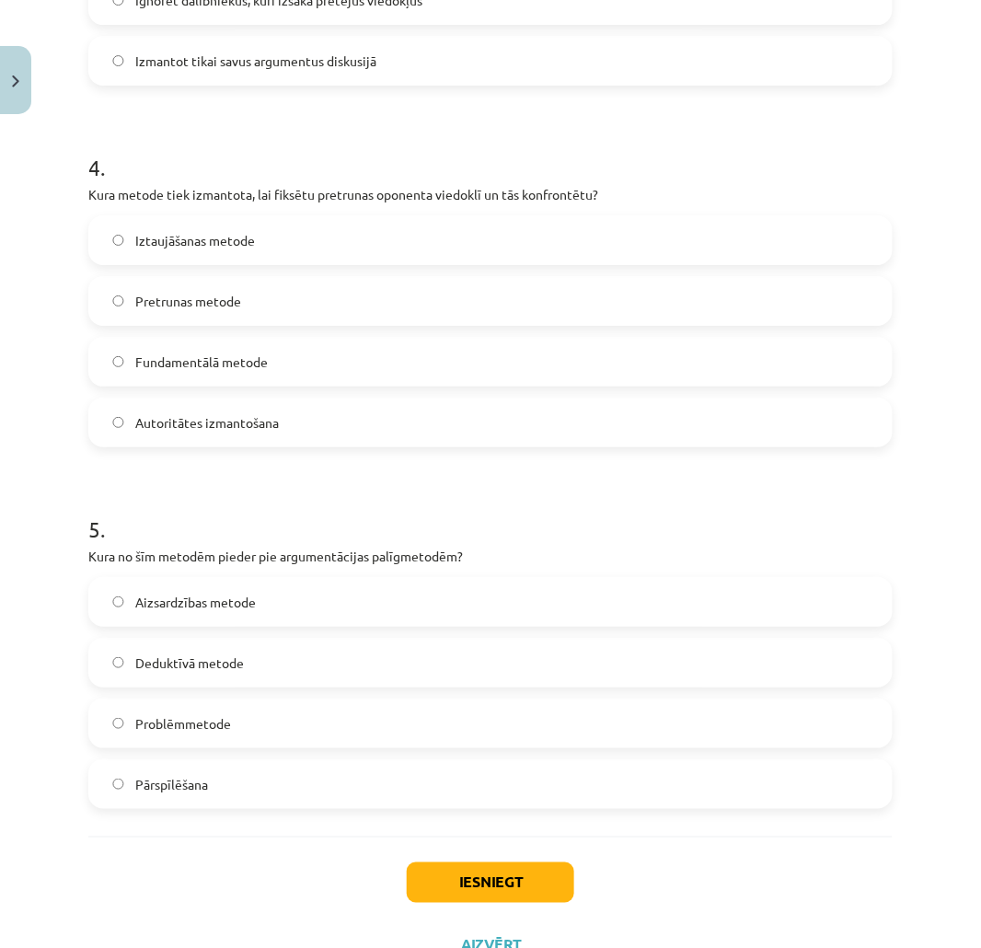
click at [213, 788] on label "Pārspīlēšana" at bounding box center [490, 784] width 801 height 46
click at [531, 899] on button "Iesniegt" at bounding box center [490, 882] width 167 height 40
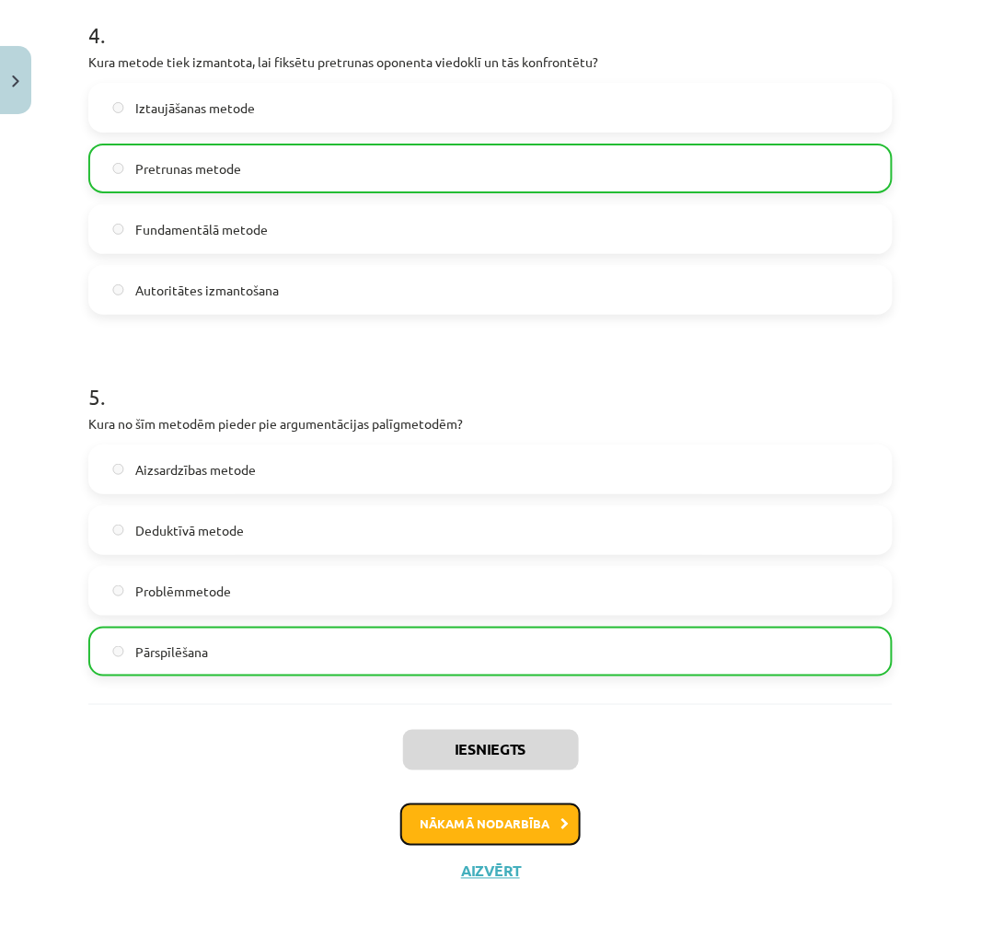
click at [507, 820] on button "Nākamā nodarbība" at bounding box center [490, 824] width 180 height 42
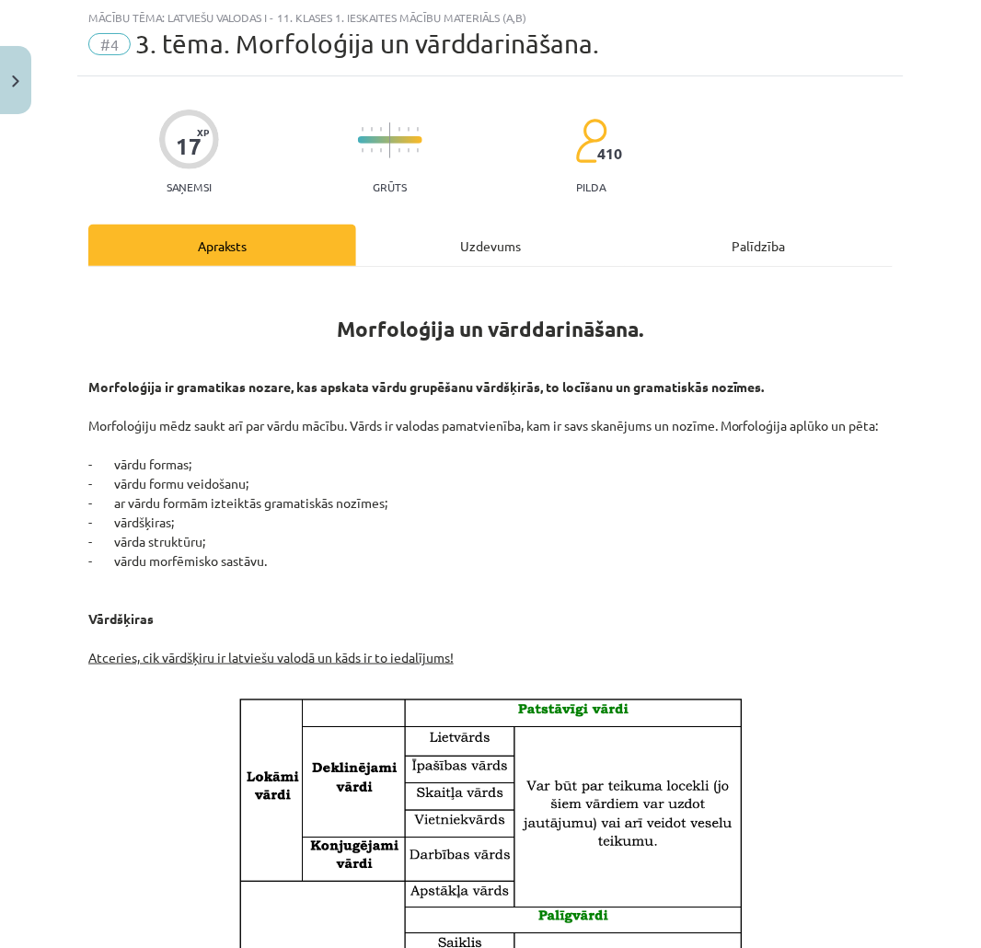
click at [439, 252] on div "Uzdevums" at bounding box center [490, 245] width 268 height 41
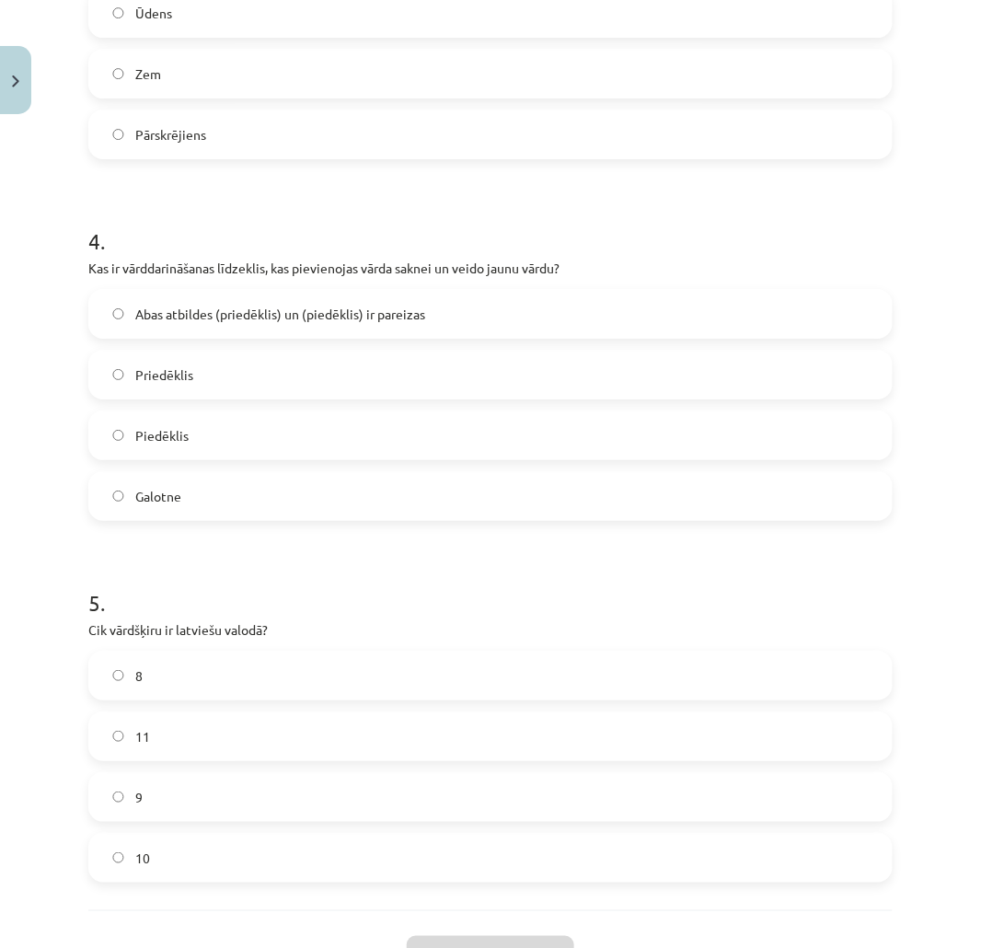
scroll to position [1402, 0]
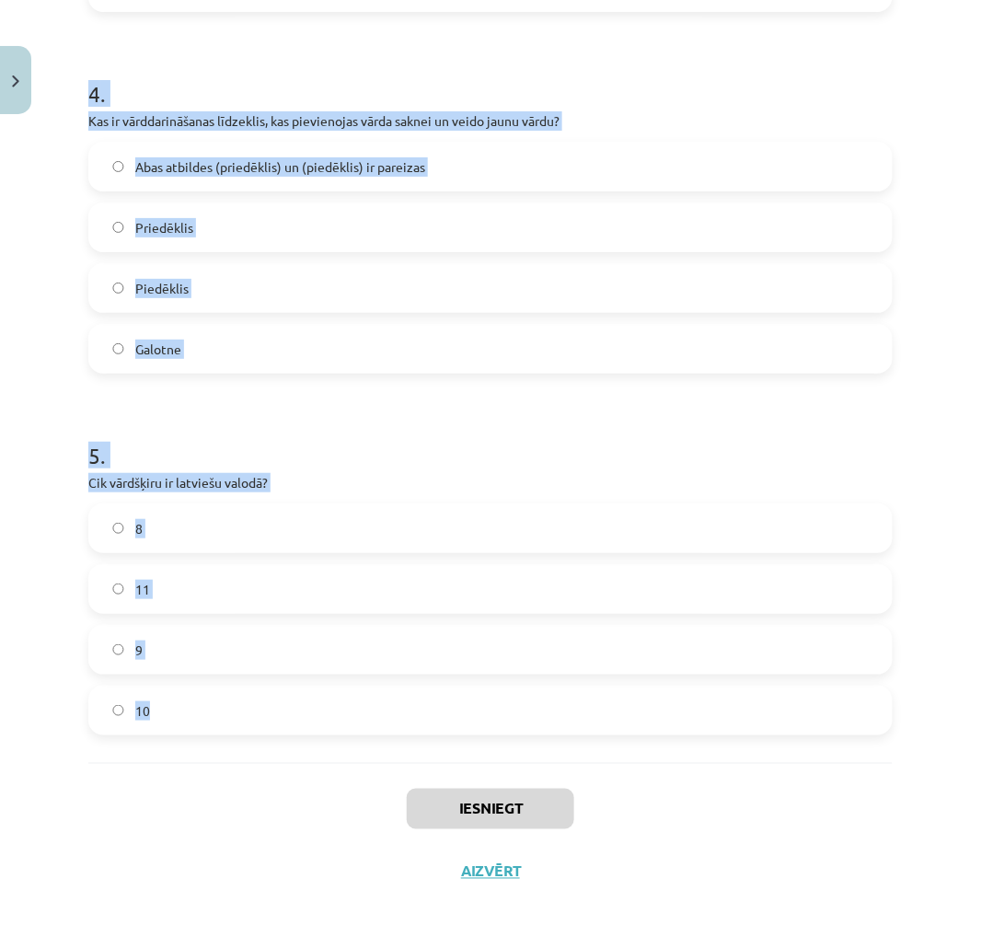
drag, startPoint x: 90, startPoint y: 356, endPoint x: 361, endPoint y: 729, distance: 460.5
copy form "1 . Kurš no šiem nav morfoloģijas pētījumu objekts? Vārda sastāvs Teksta strukt…"
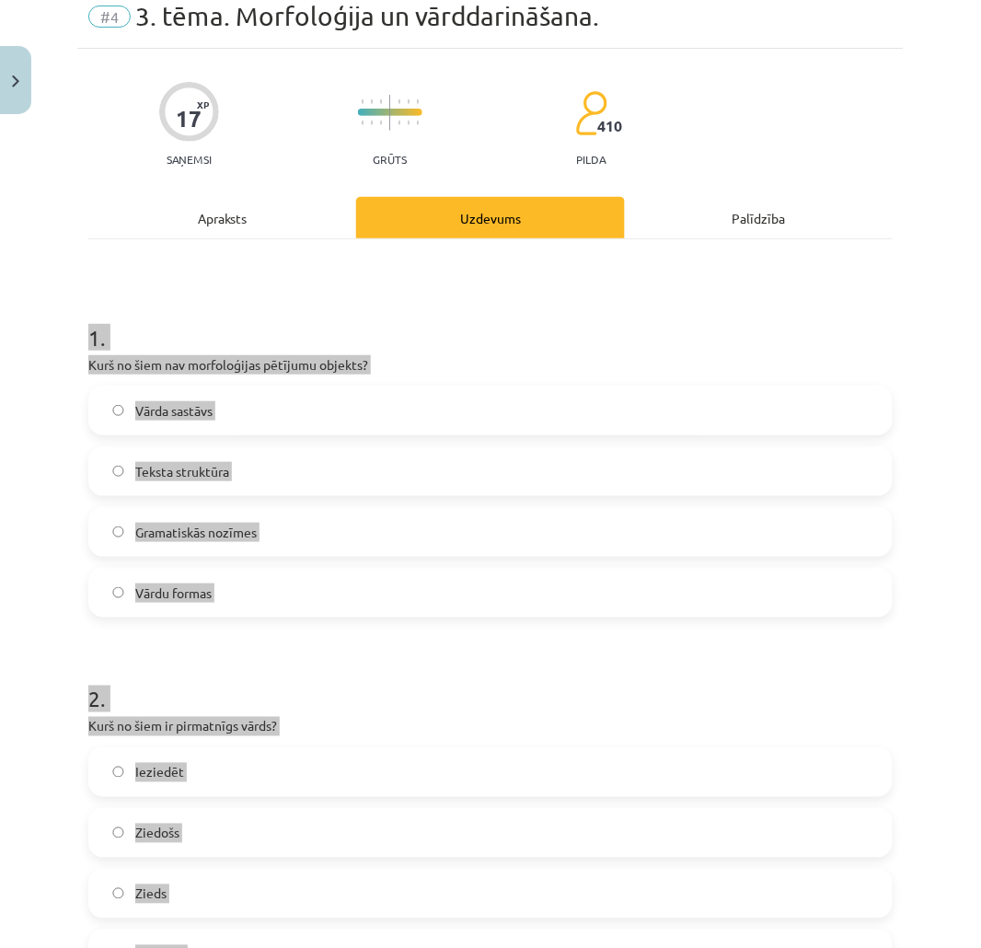
scroll to position [0, 0]
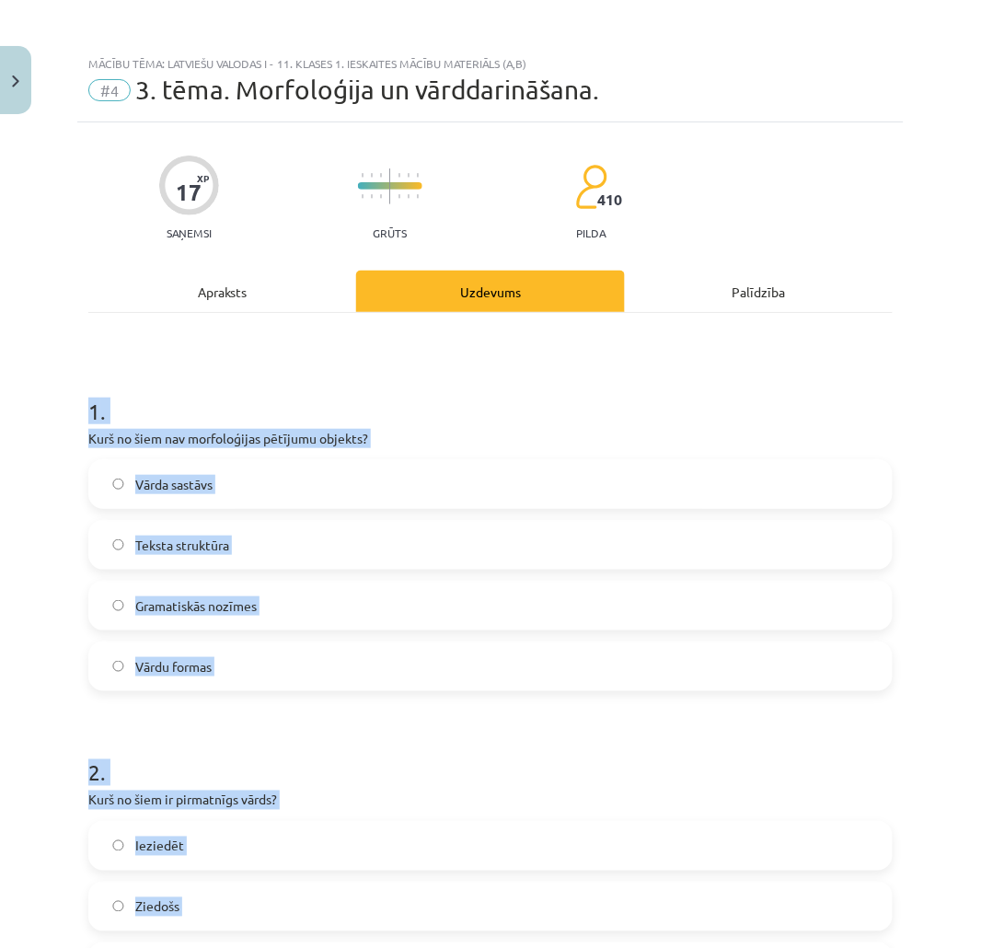
click at [515, 407] on h1 "1 ." at bounding box center [490, 394] width 804 height 57
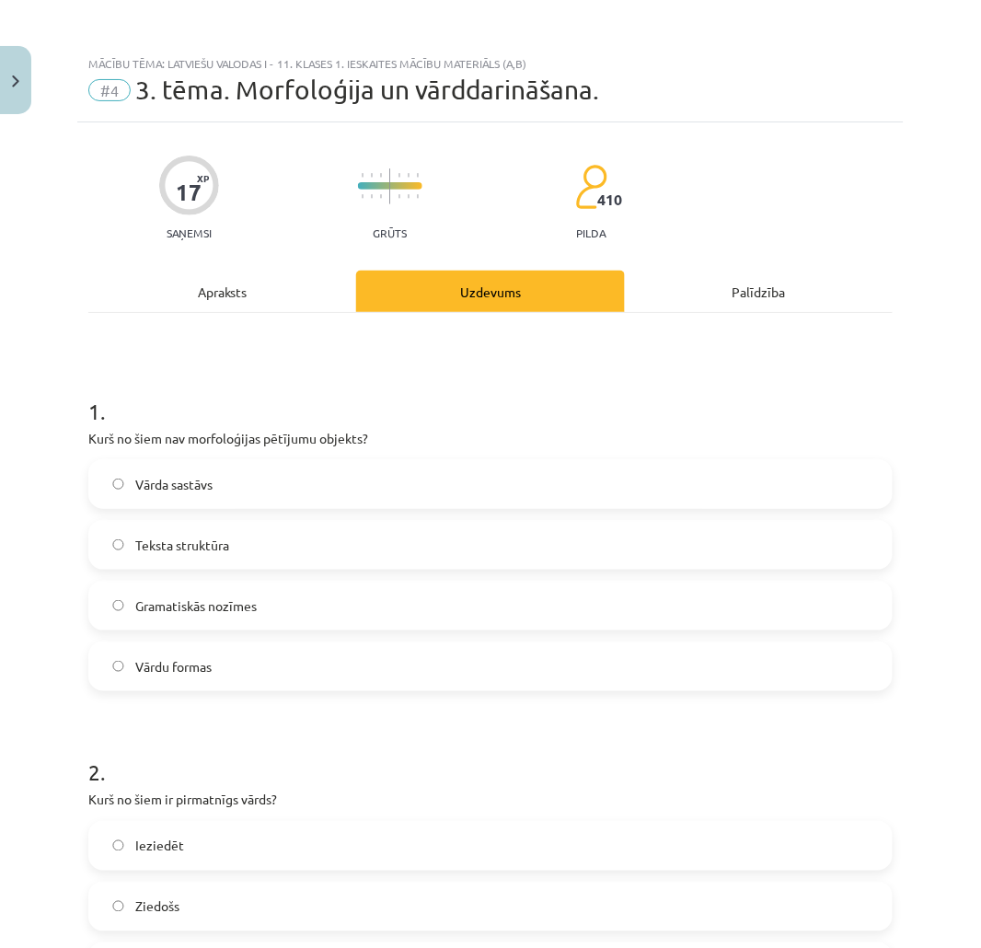
click at [219, 546] on span "Teksta struktūra" at bounding box center [182, 545] width 94 height 19
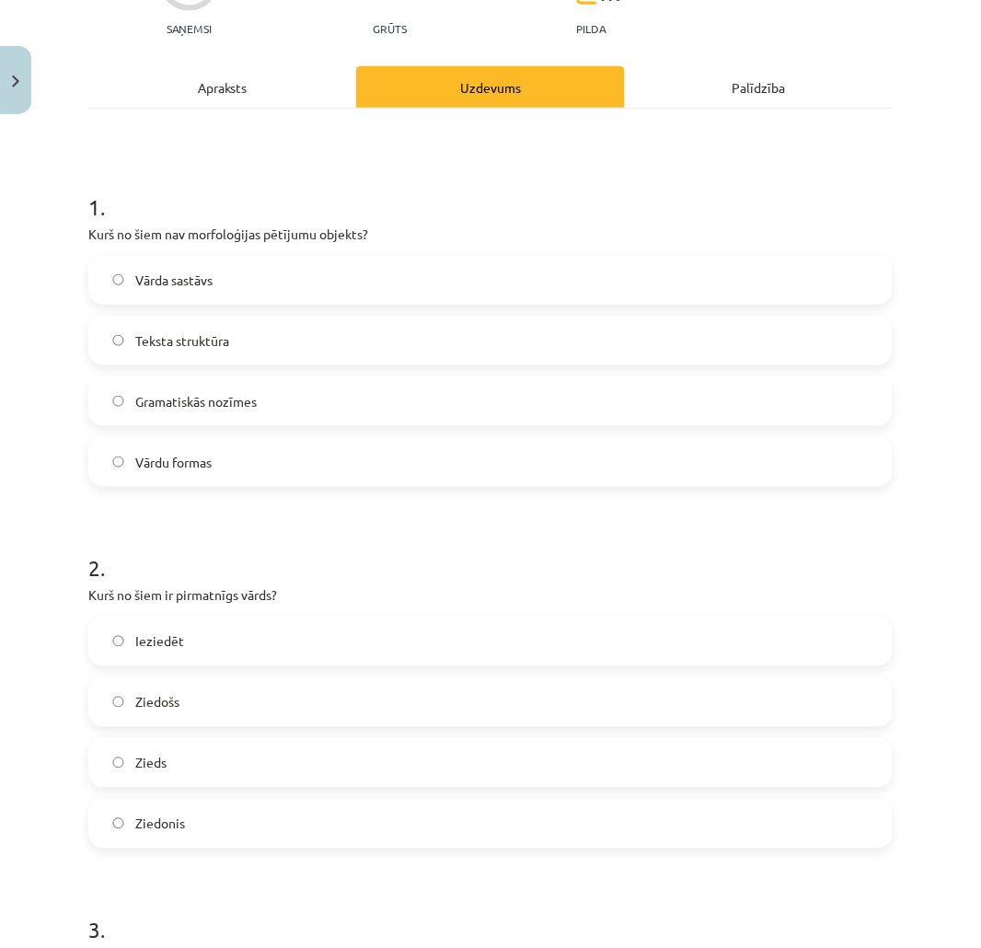
click at [130, 765] on label "Zieds" at bounding box center [490, 763] width 801 height 46
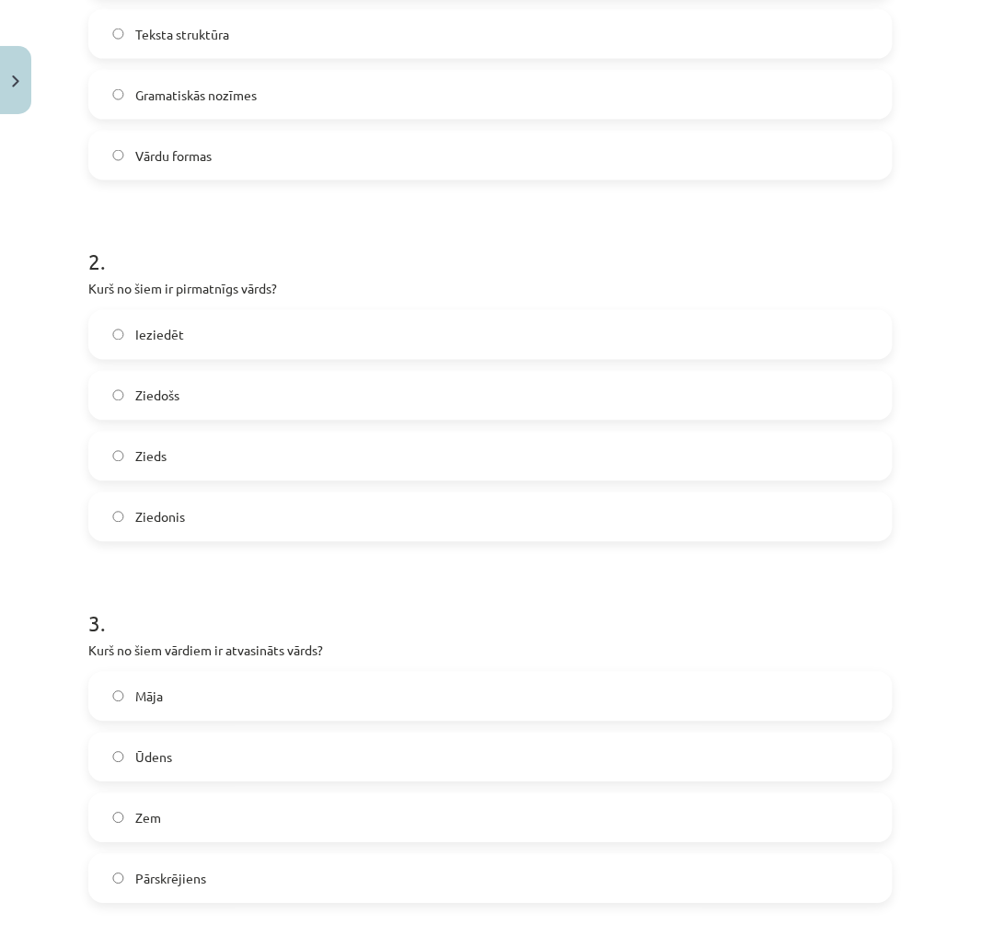
scroll to position [613, 0]
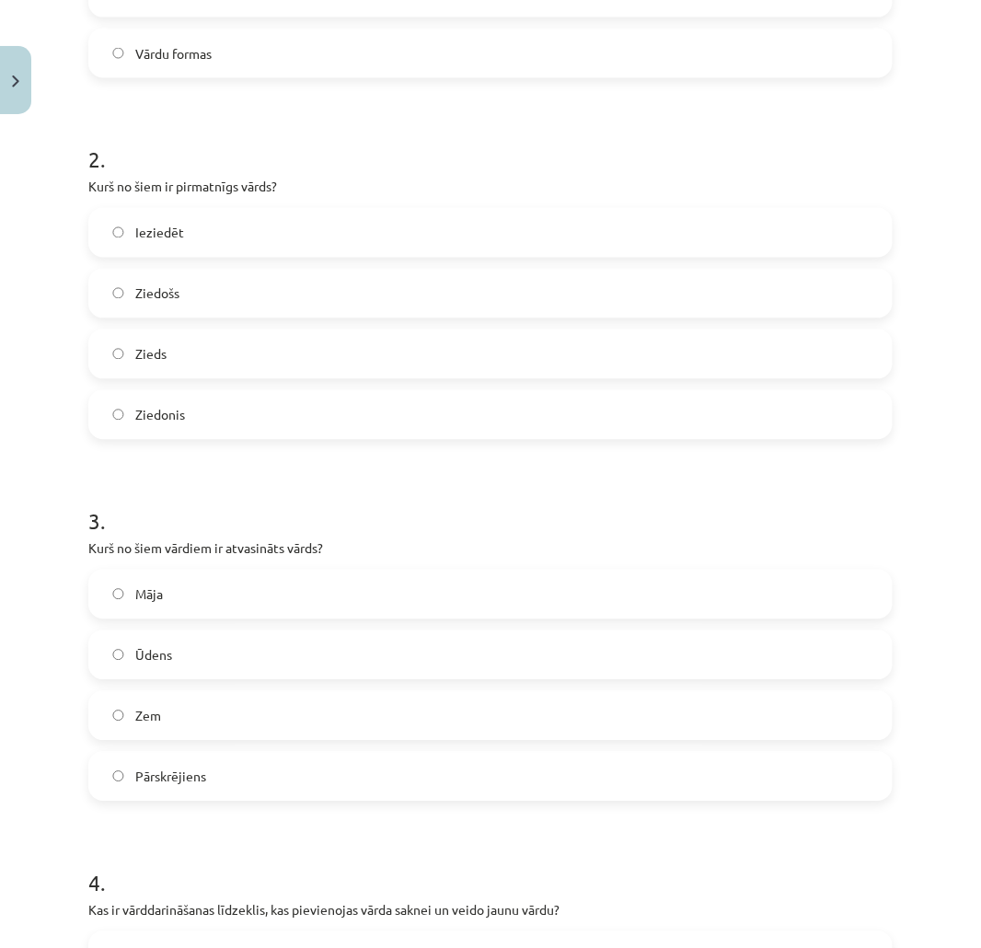
click at [160, 773] on span "Pārskrējiens" at bounding box center [170, 776] width 71 height 19
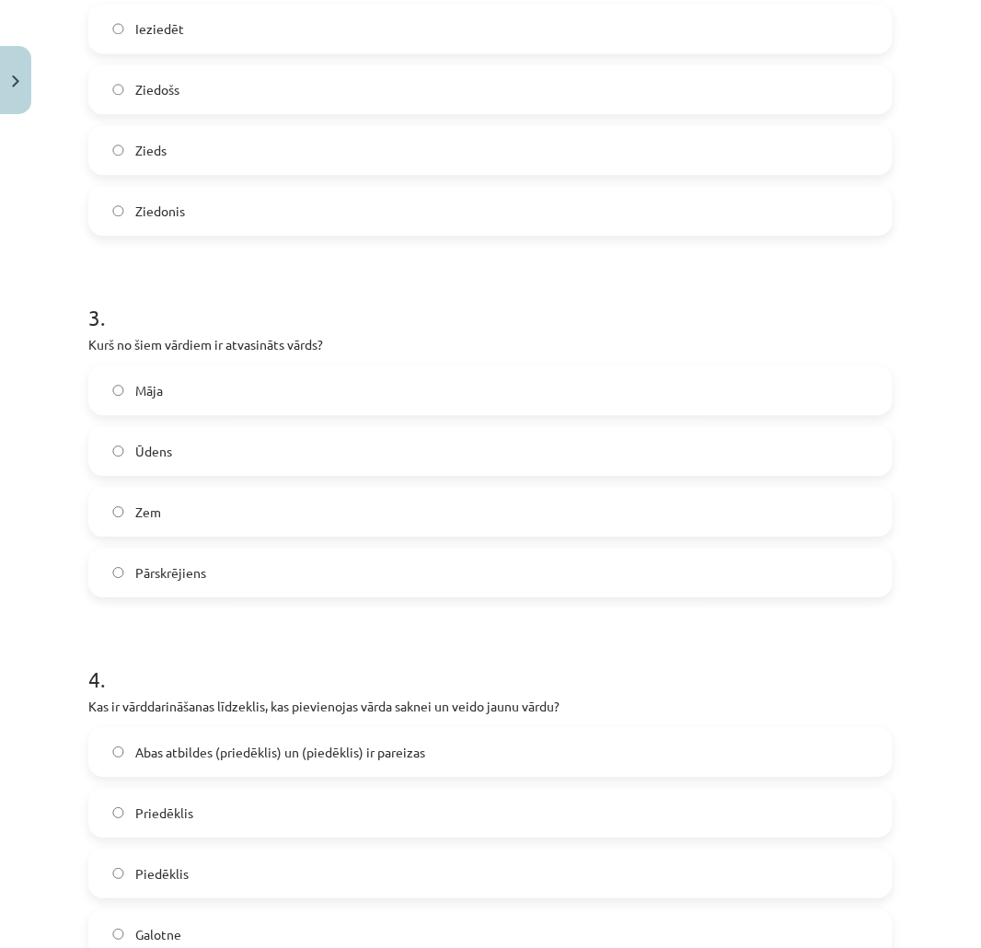
scroll to position [1022, 0]
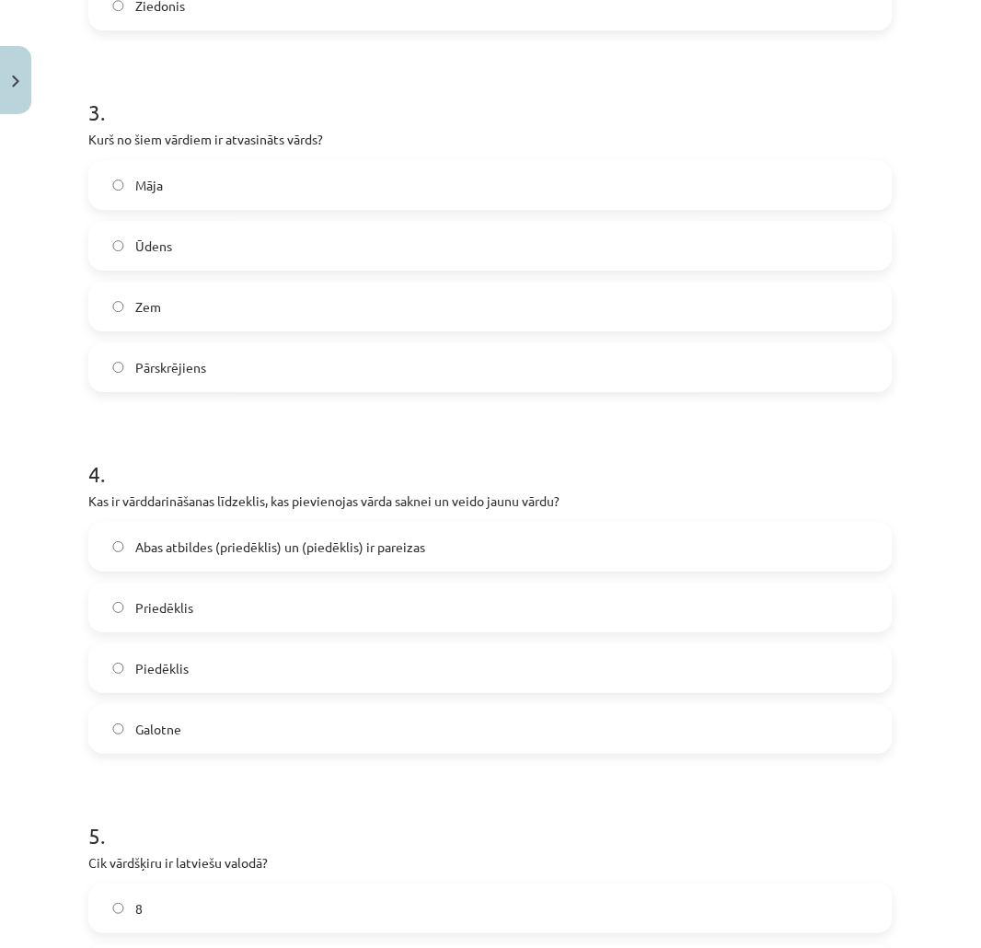
click at [267, 559] on label "Abas atbildes (priedēklis) un (piedēklis) ir pareizas" at bounding box center [490, 547] width 801 height 46
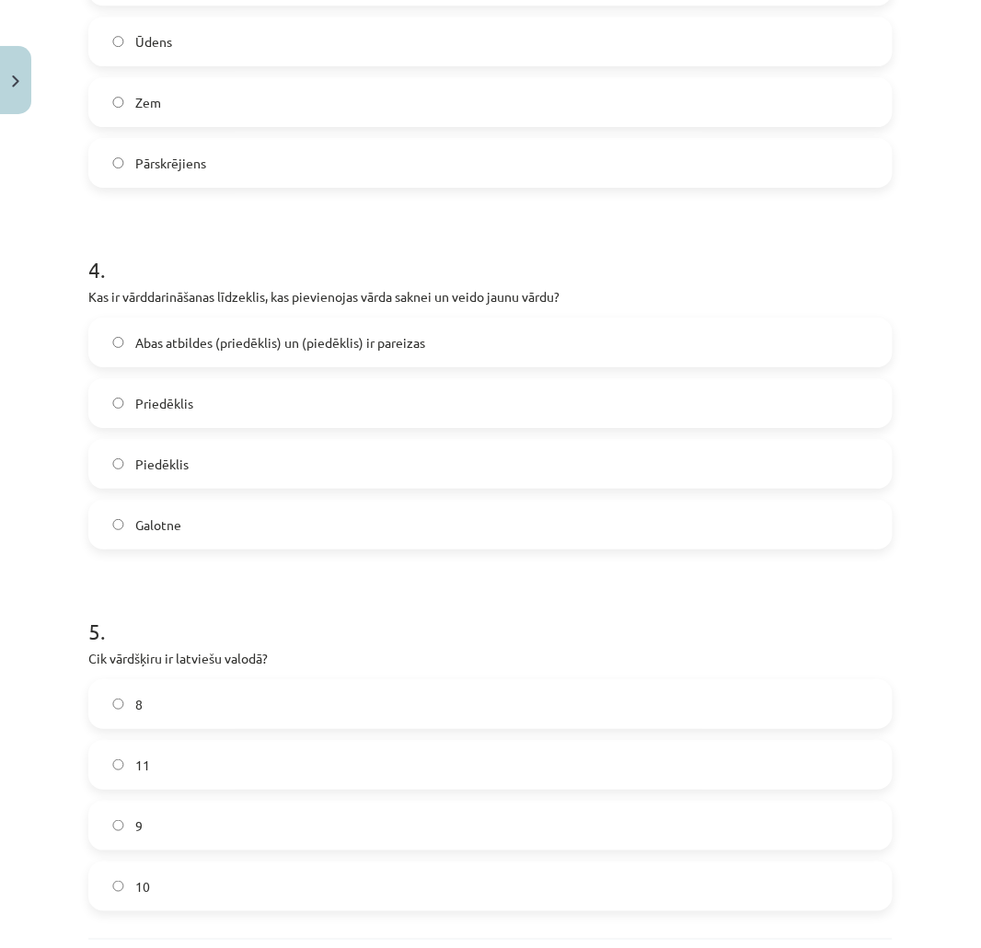
scroll to position [1329, 0]
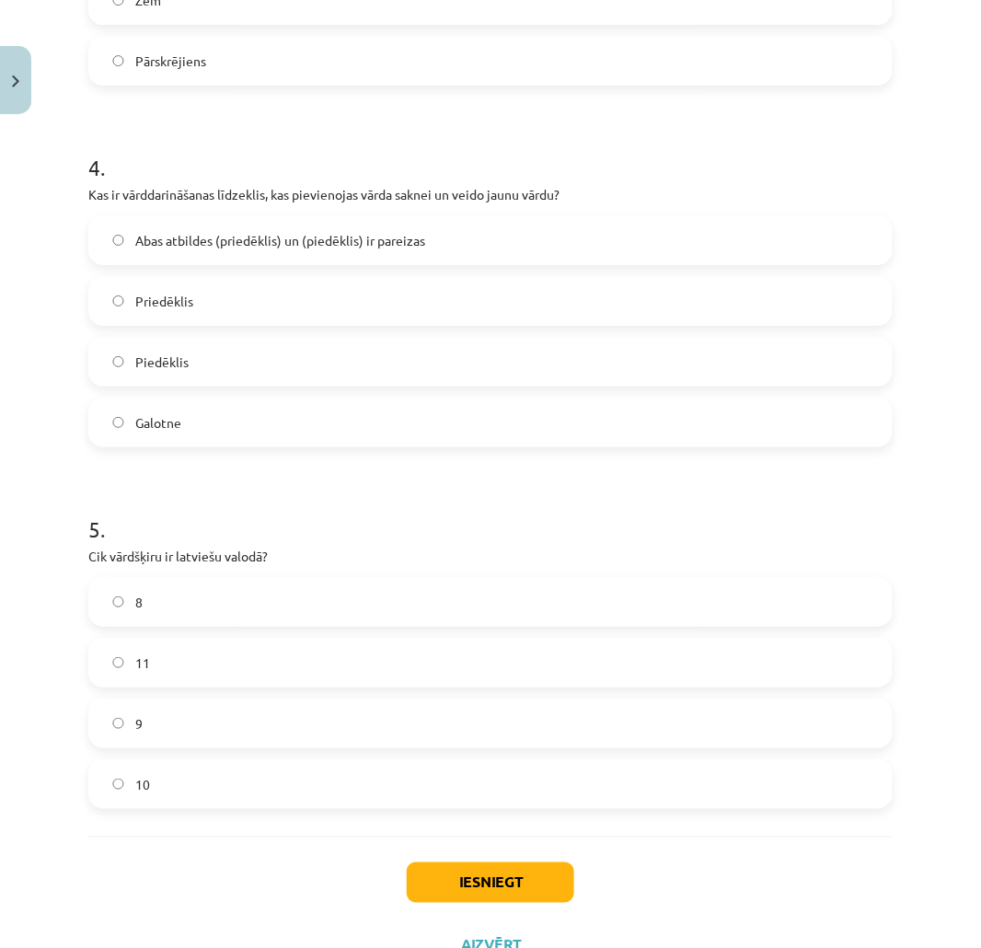
click at [132, 684] on label "11" at bounding box center [490, 663] width 801 height 46
click at [463, 881] on button "Iesniegt" at bounding box center [490, 882] width 167 height 40
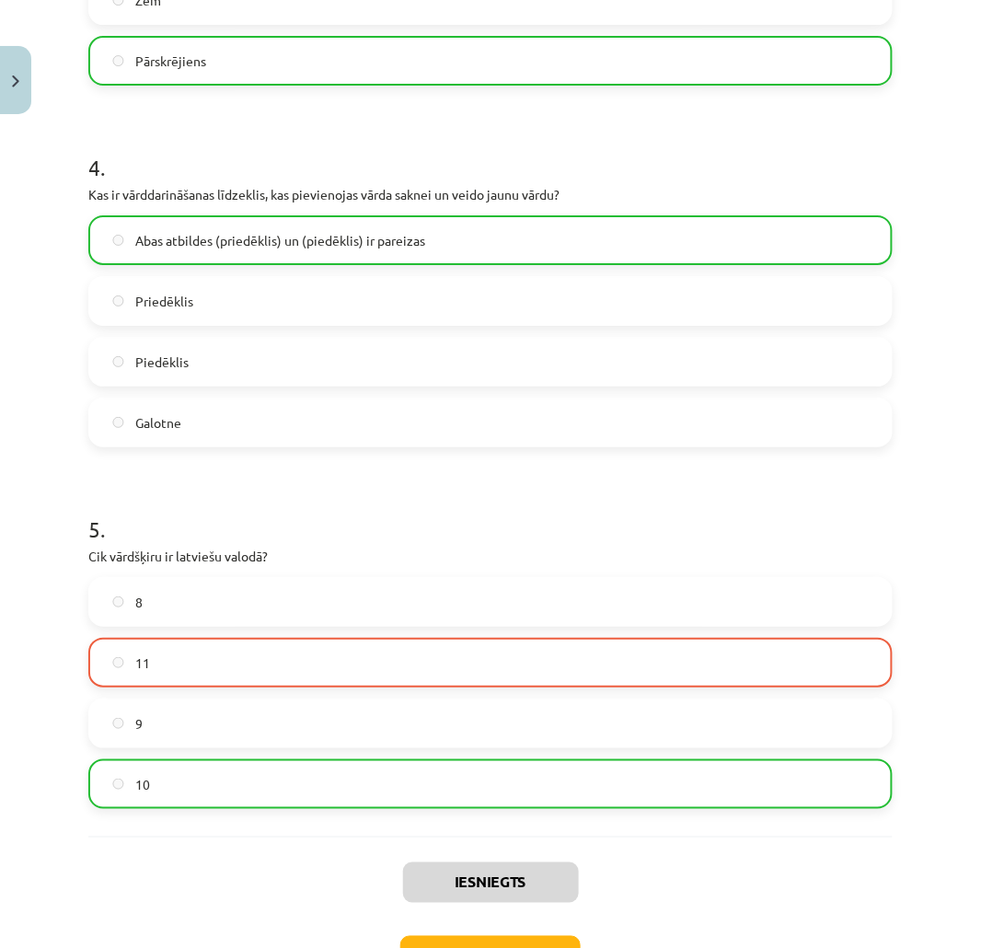
scroll to position [1461, 0]
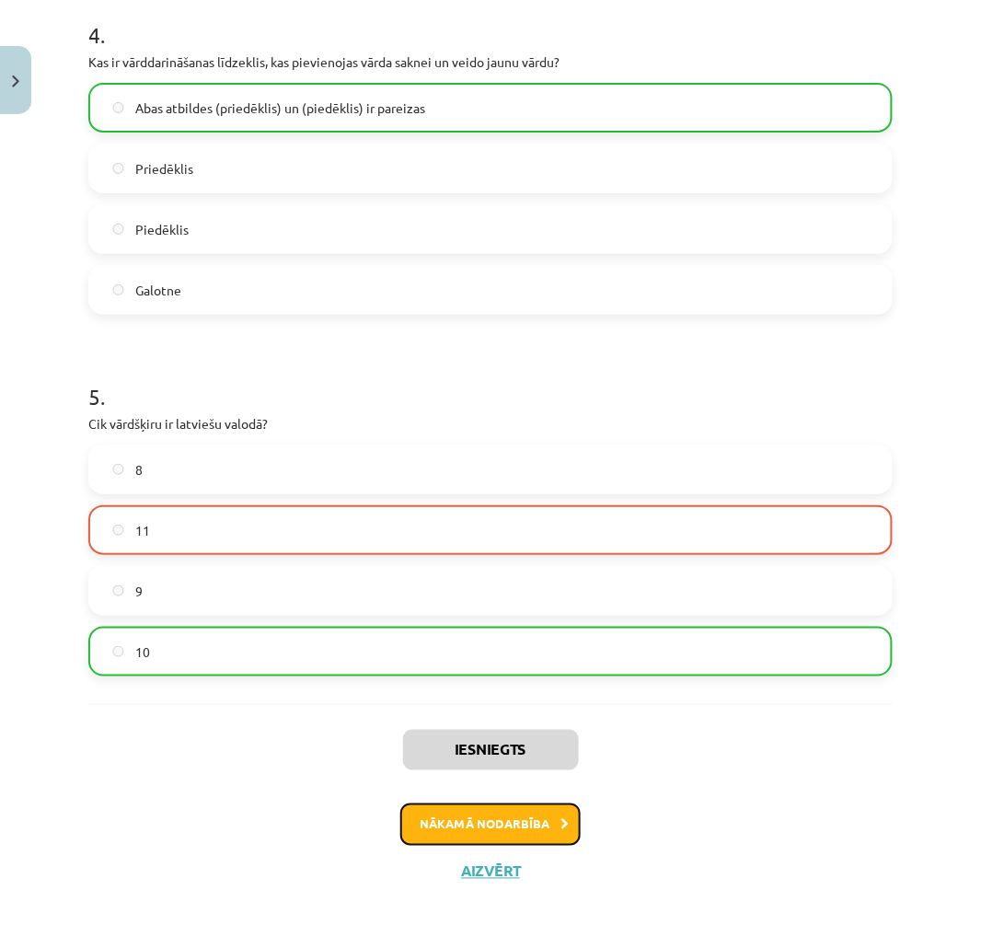
click at [520, 823] on button "Nākamā nodarbība" at bounding box center [490, 824] width 180 height 42
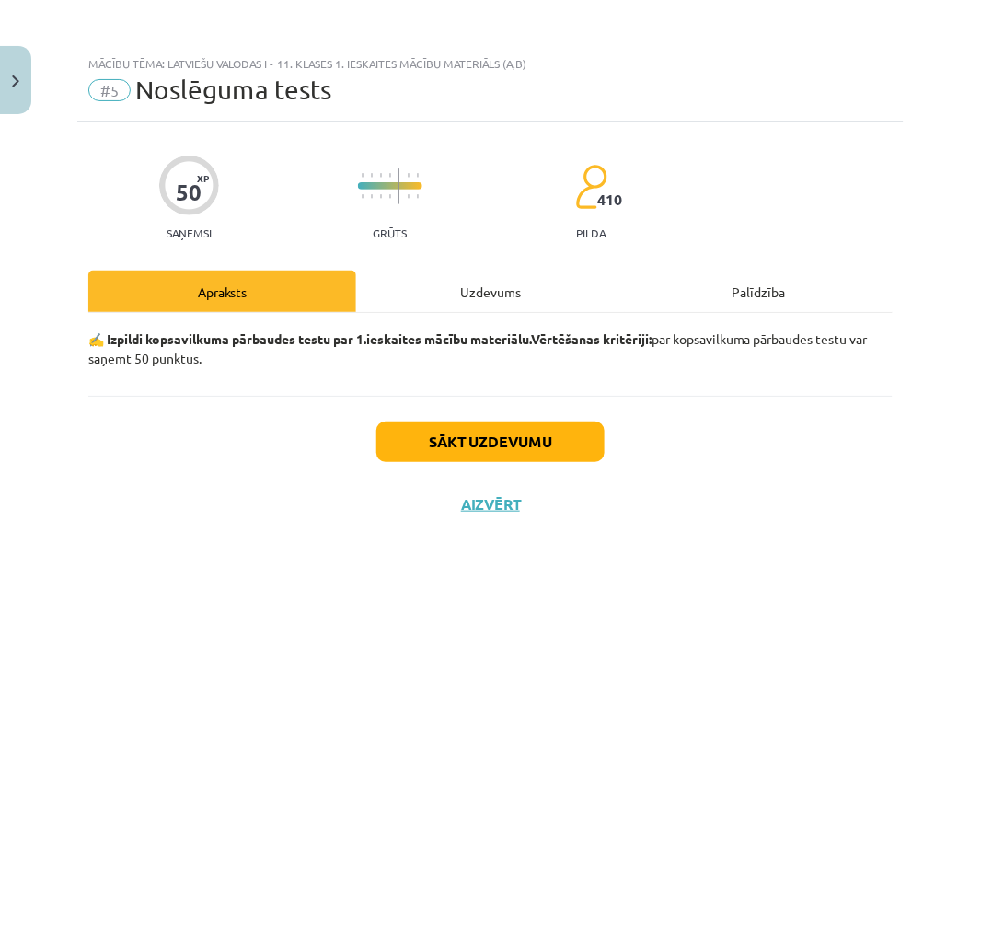
scroll to position [0, 0]
click at [448, 310] on div "Uzdevums" at bounding box center [490, 291] width 268 height 41
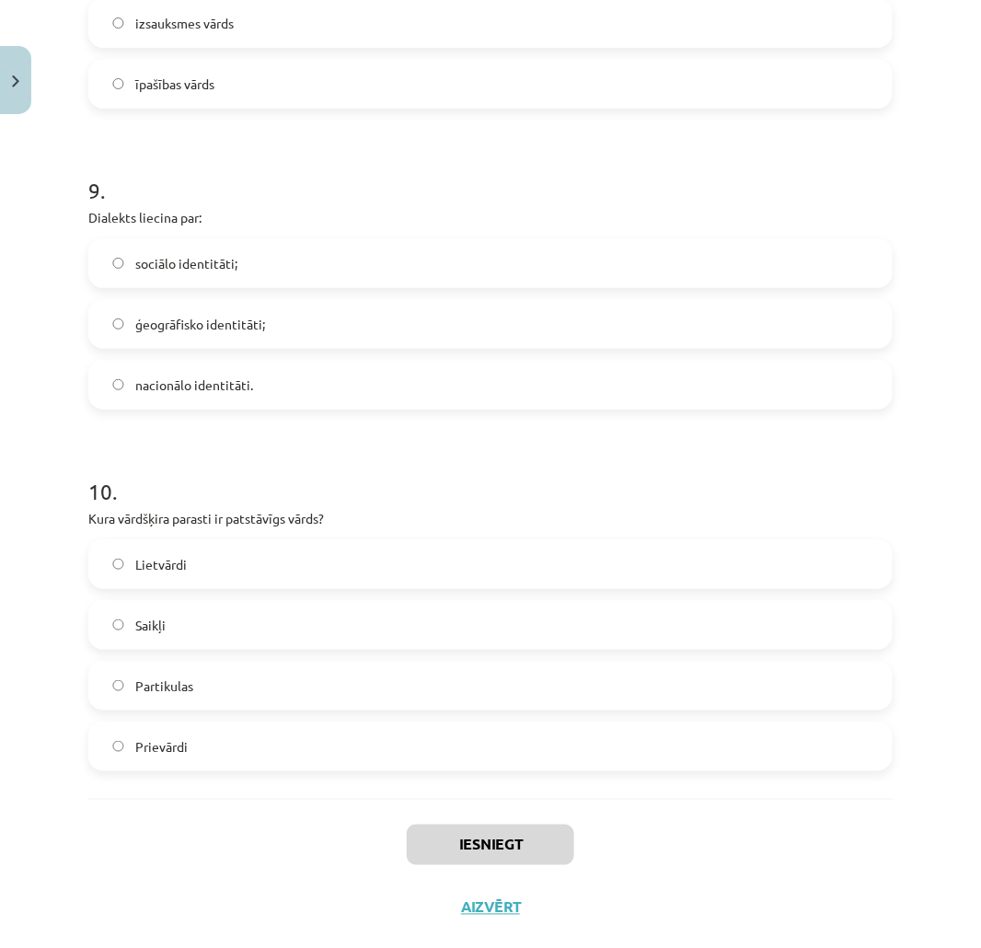
scroll to position [2923, 0]
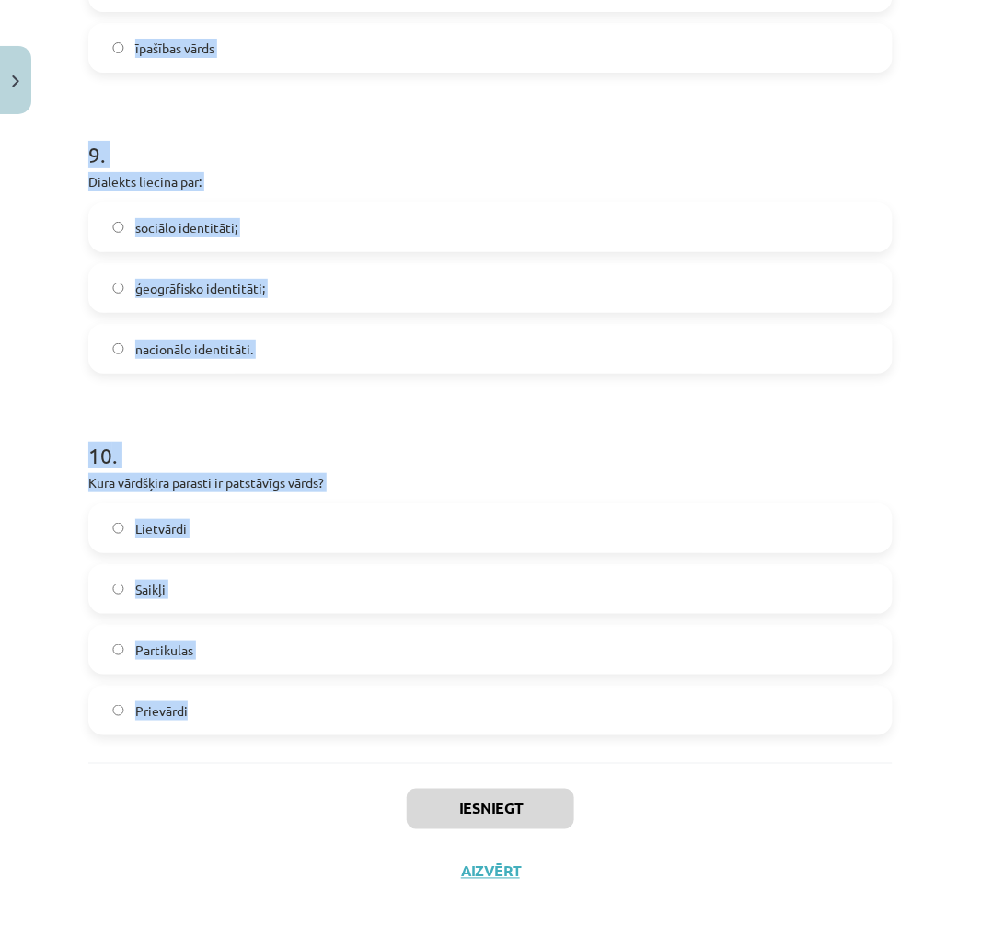
drag, startPoint x: 75, startPoint y: 419, endPoint x: 359, endPoint y: 731, distance: 421.5
click at [359, 731] on div "Mācību tēma: Latviešu valodas i - 11. klases 1. ieskaites mācību materiāls (a,b…" at bounding box center [490, 474] width 981 height 948
copy form "1 . Priedēklis atrodas starp sakni un galotni vārda priekšā aiz vārda galotnes …"
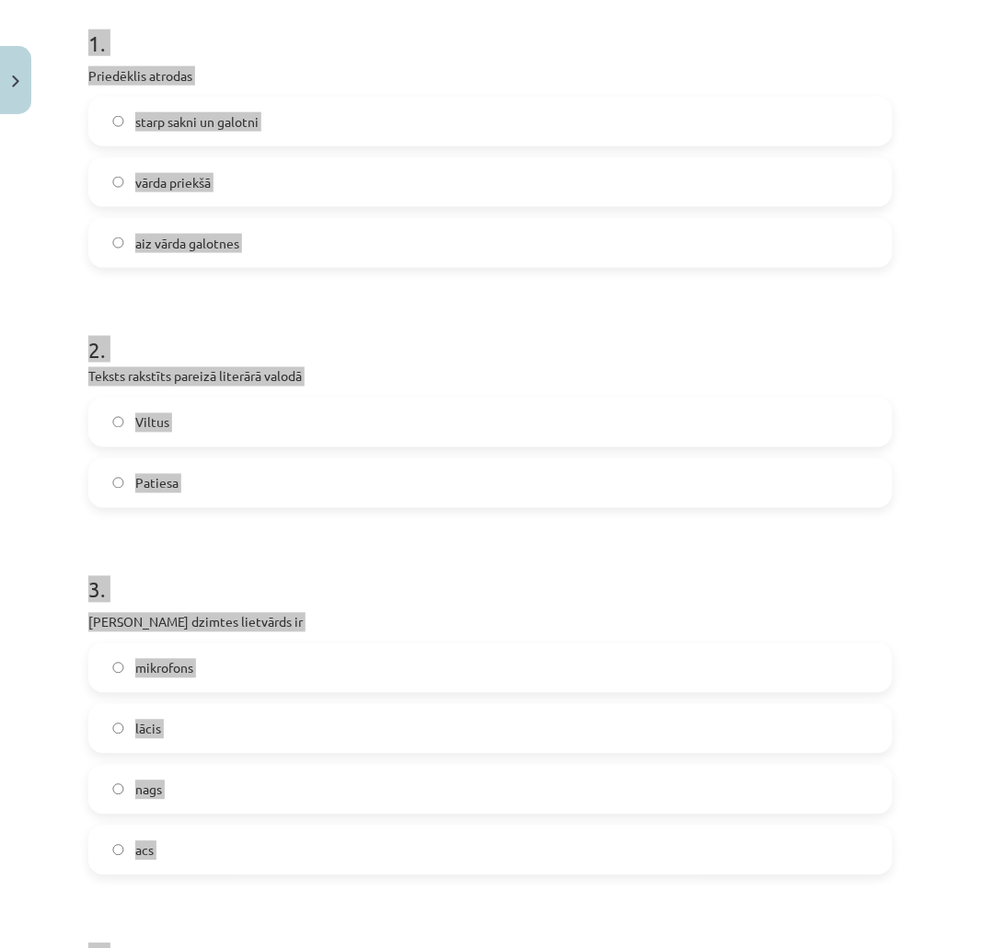
scroll to position [0, 0]
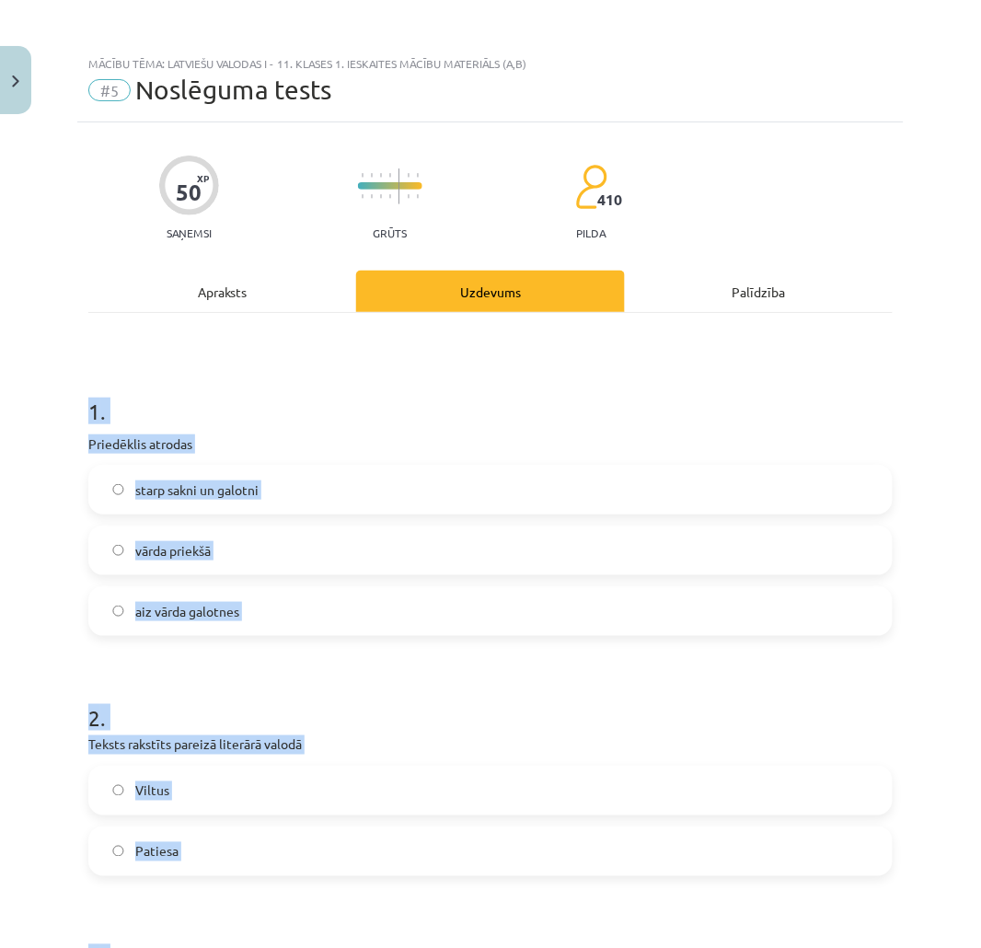
click at [317, 392] on h1 "1 ." at bounding box center [490, 394] width 804 height 57
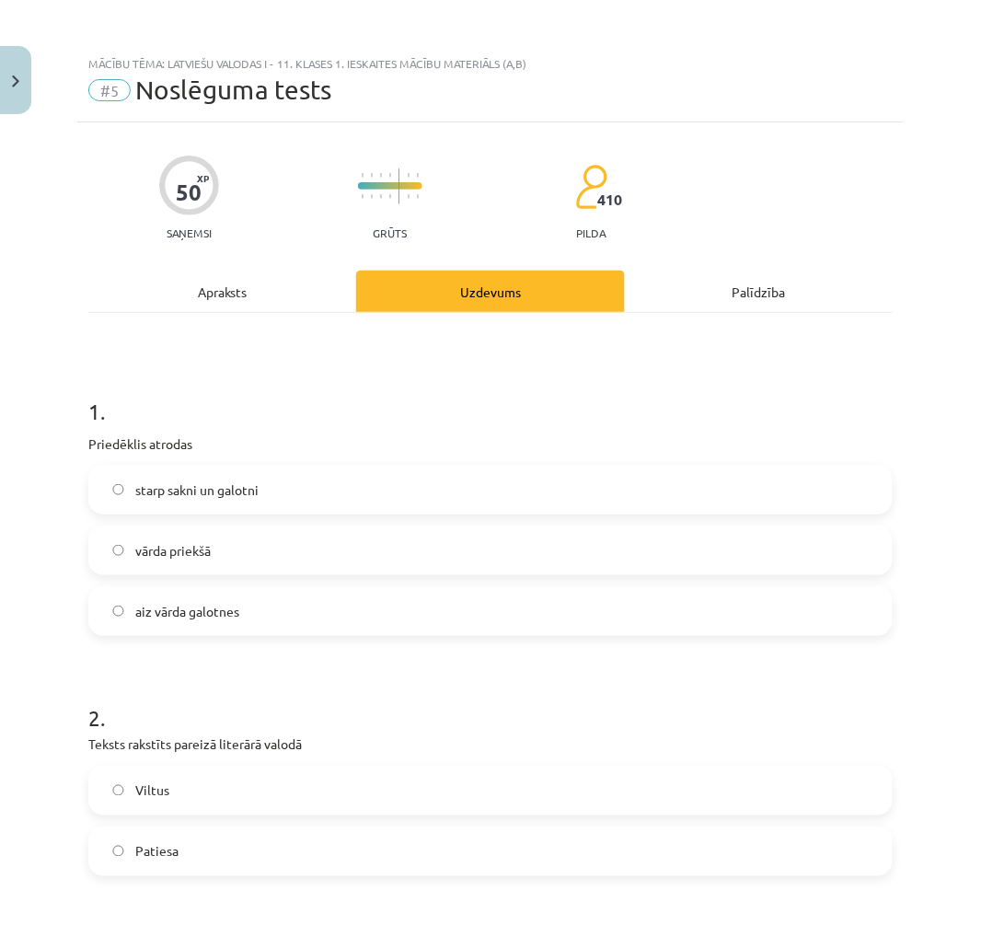
click at [187, 557] on span "vārda priekšā" at bounding box center [172, 550] width 75 height 19
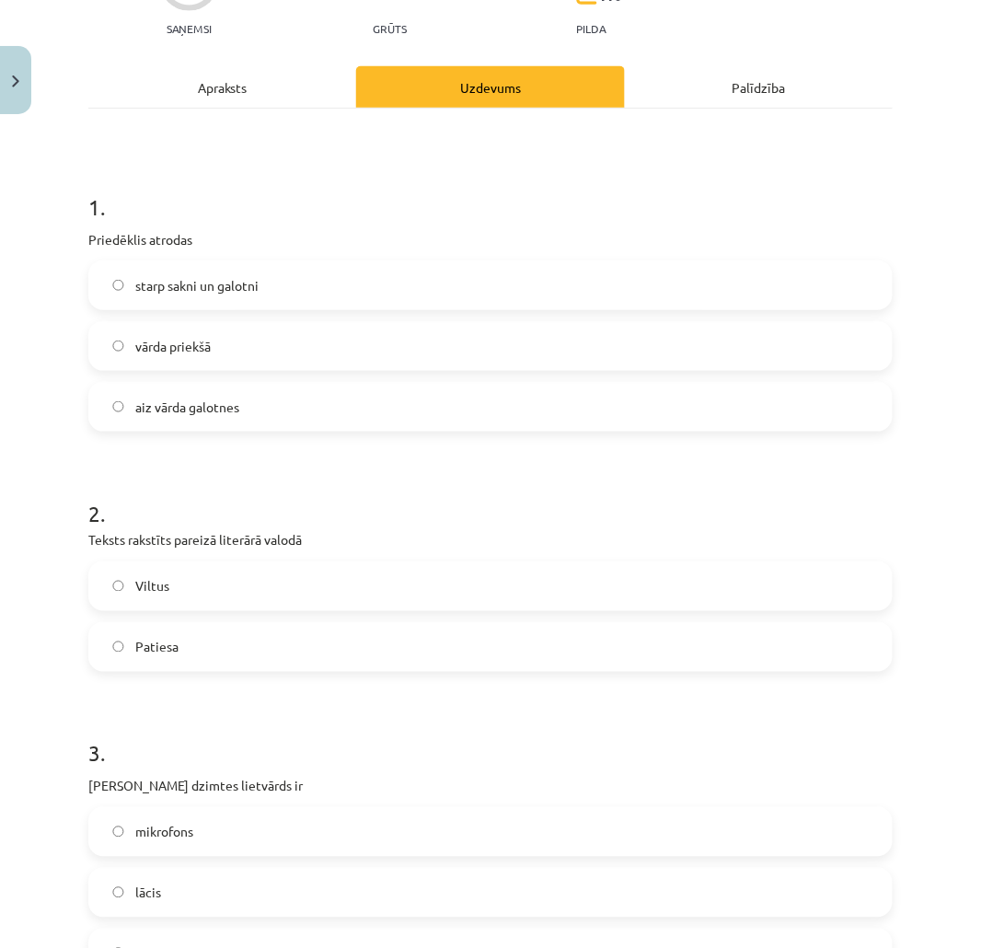
click at [169, 644] on span "Patiesa" at bounding box center [156, 647] width 43 height 19
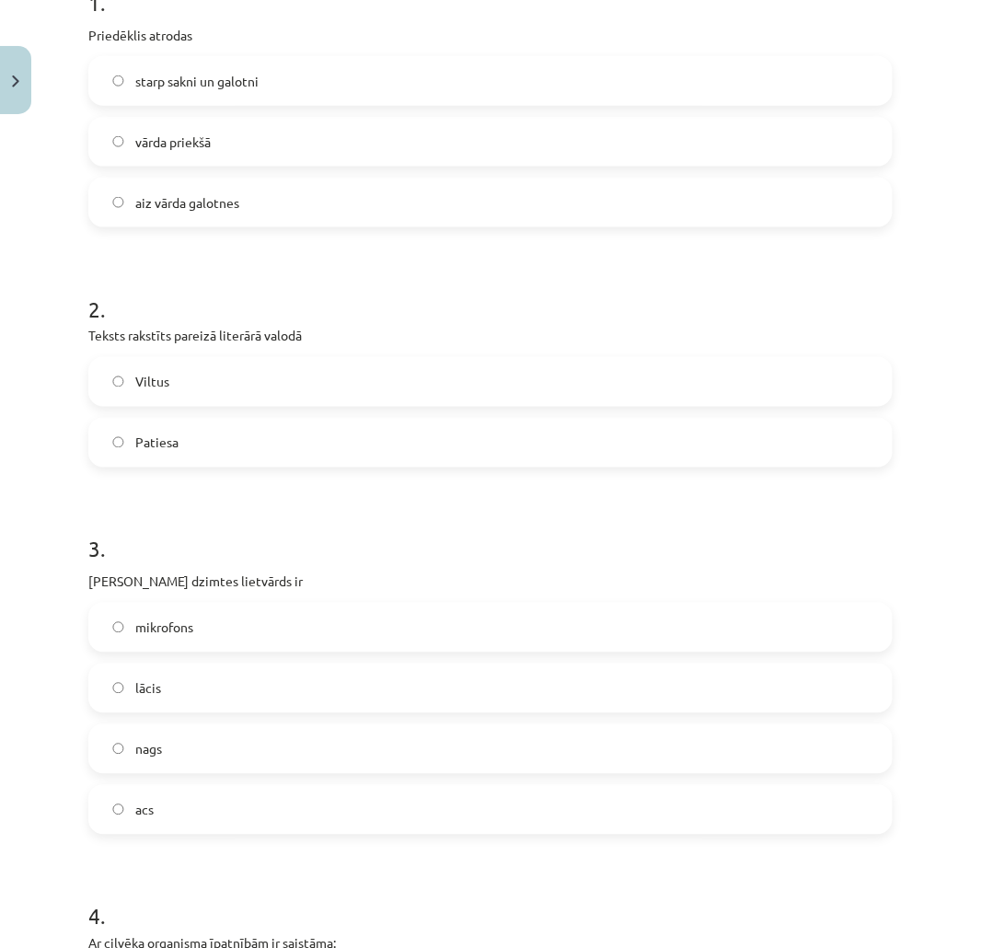
scroll to position [511, 0]
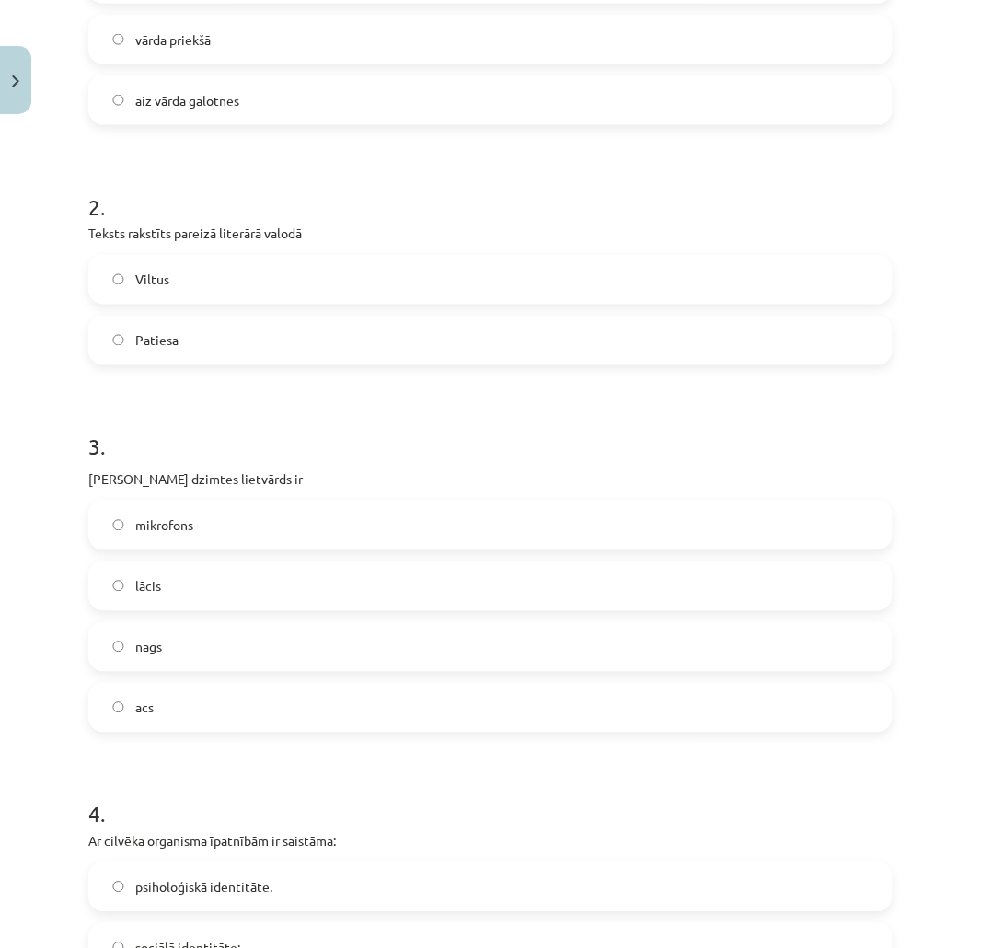
click at [144, 710] on span "acs" at bounding box center [144, 707] width 18 height 19
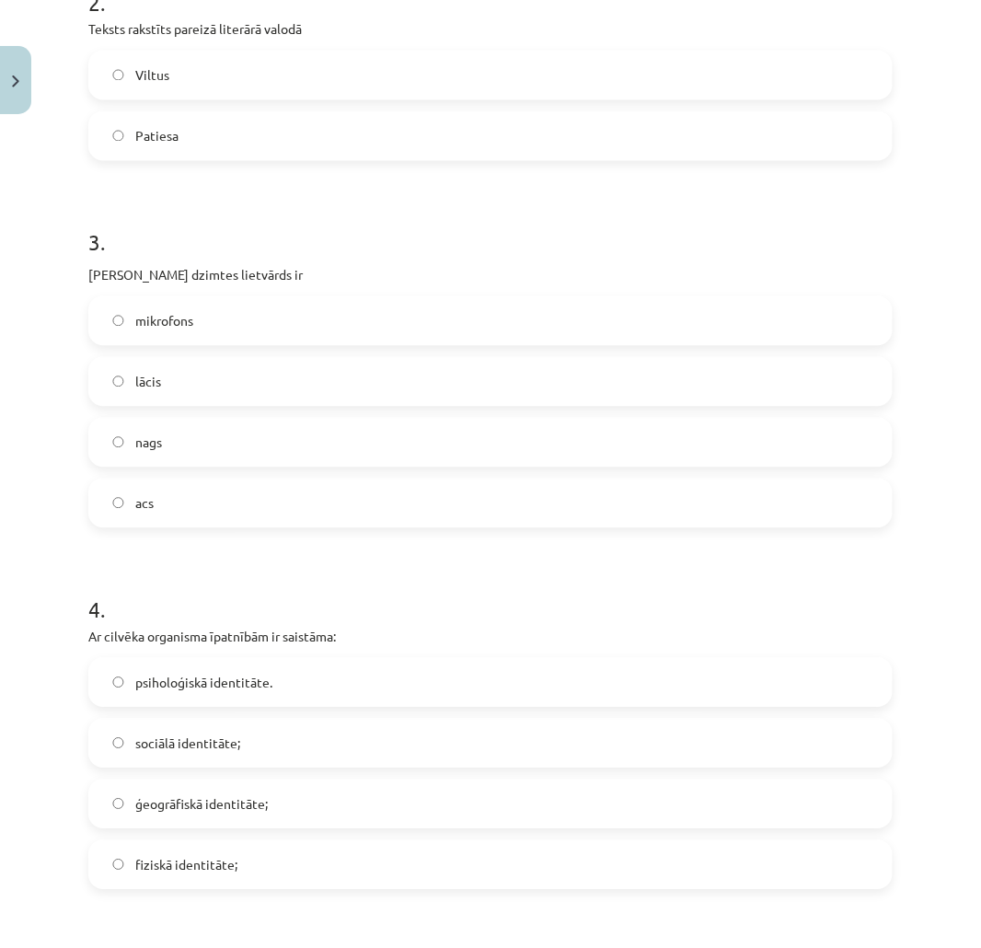
scroll to position [920, 0]
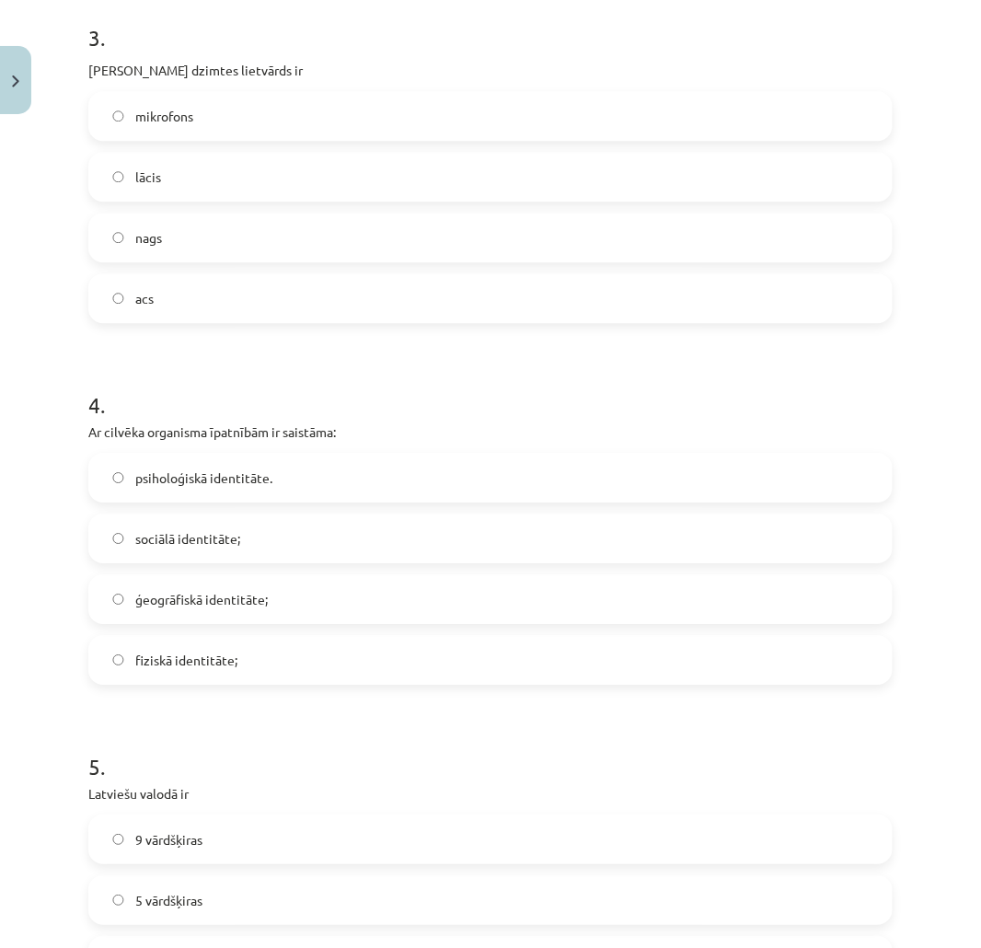
click at [188, 665] on span "fiziskā identitāte;" at bounding box center [186, 660] width 102 height 19
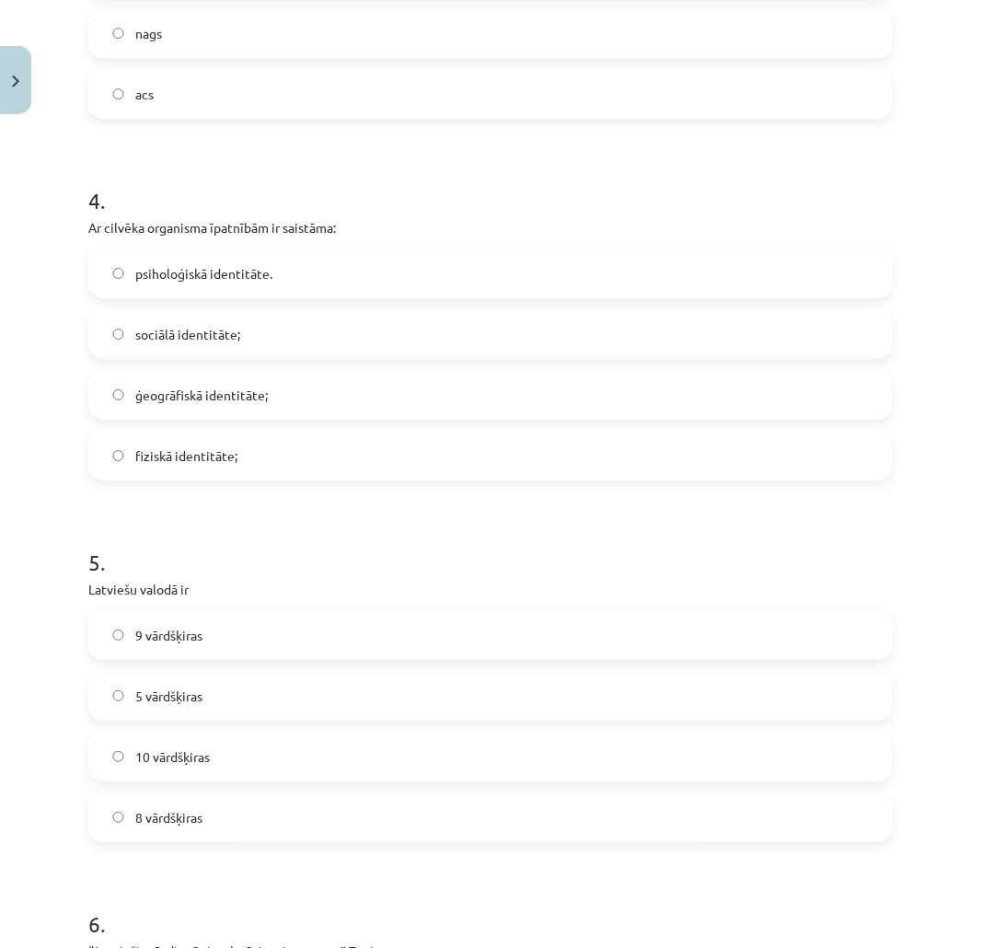
click at [156, 767] on label "10 vārdšķiras" at bounding box center [490, 756] width 801 height 46
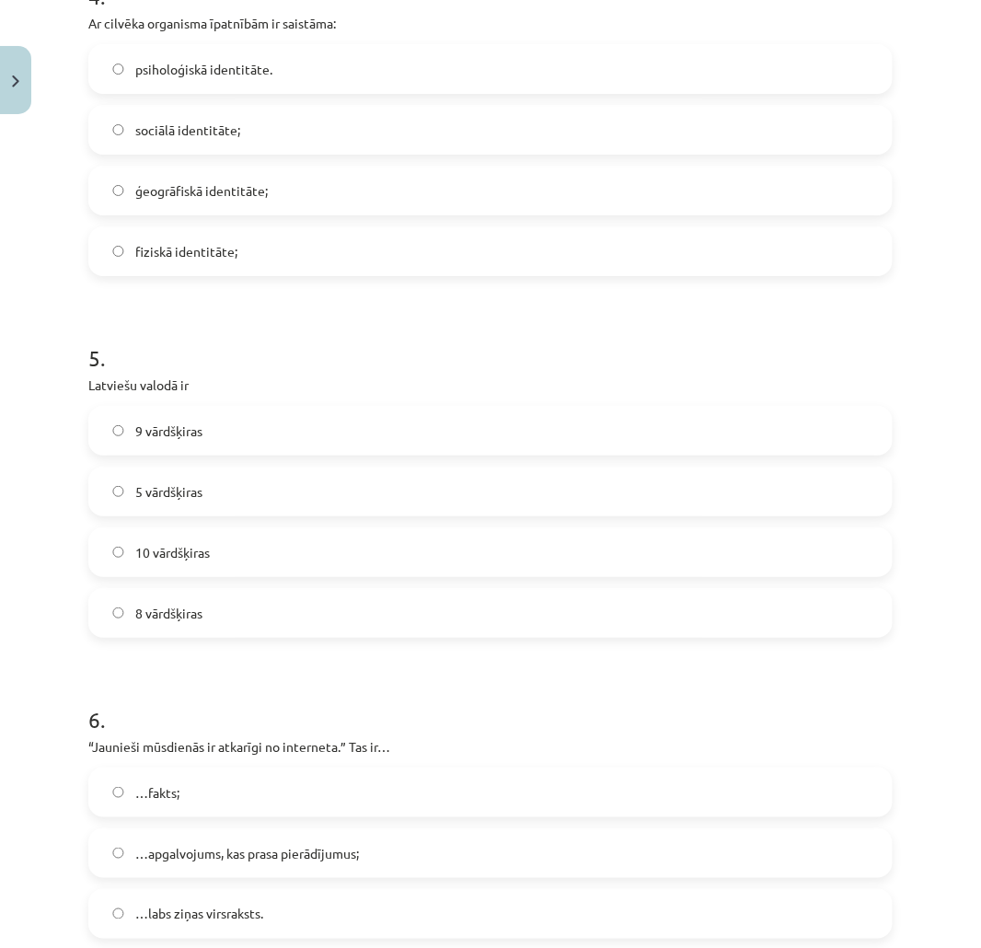
scroll to position [1431, 0]
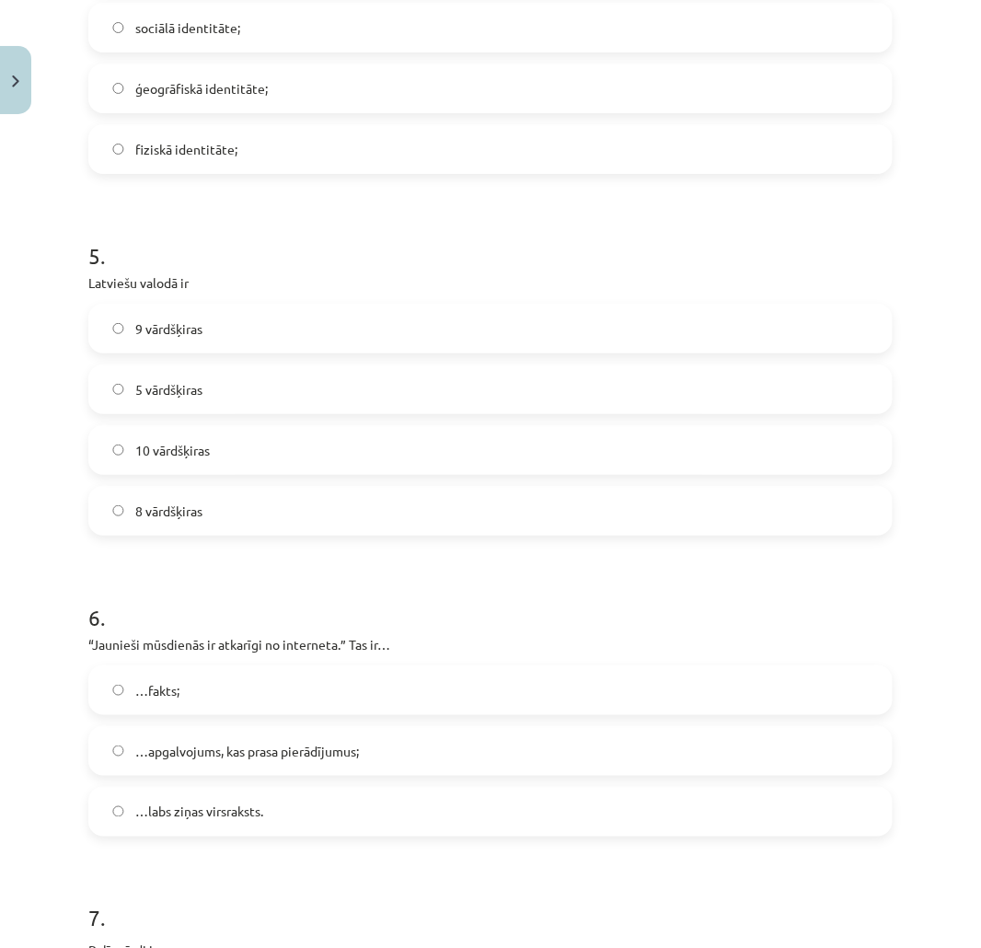
click at [193, 738] on label "…apgalvojums, kas prasa pierādījumus;" at bounding box center [490, 751] width 801 height 46
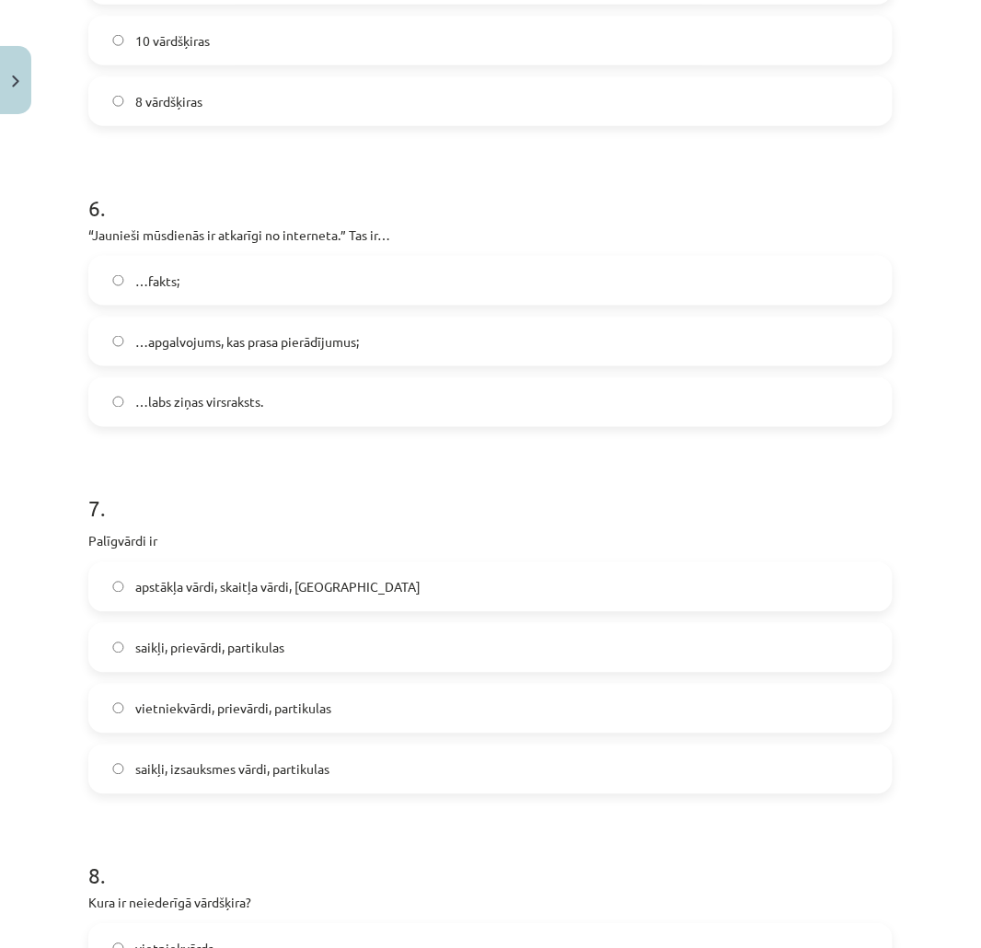
click at [250, 645] on span "saikļi, prievārdi, partikulas" at bounding box center [209, 648] width 149 height 19
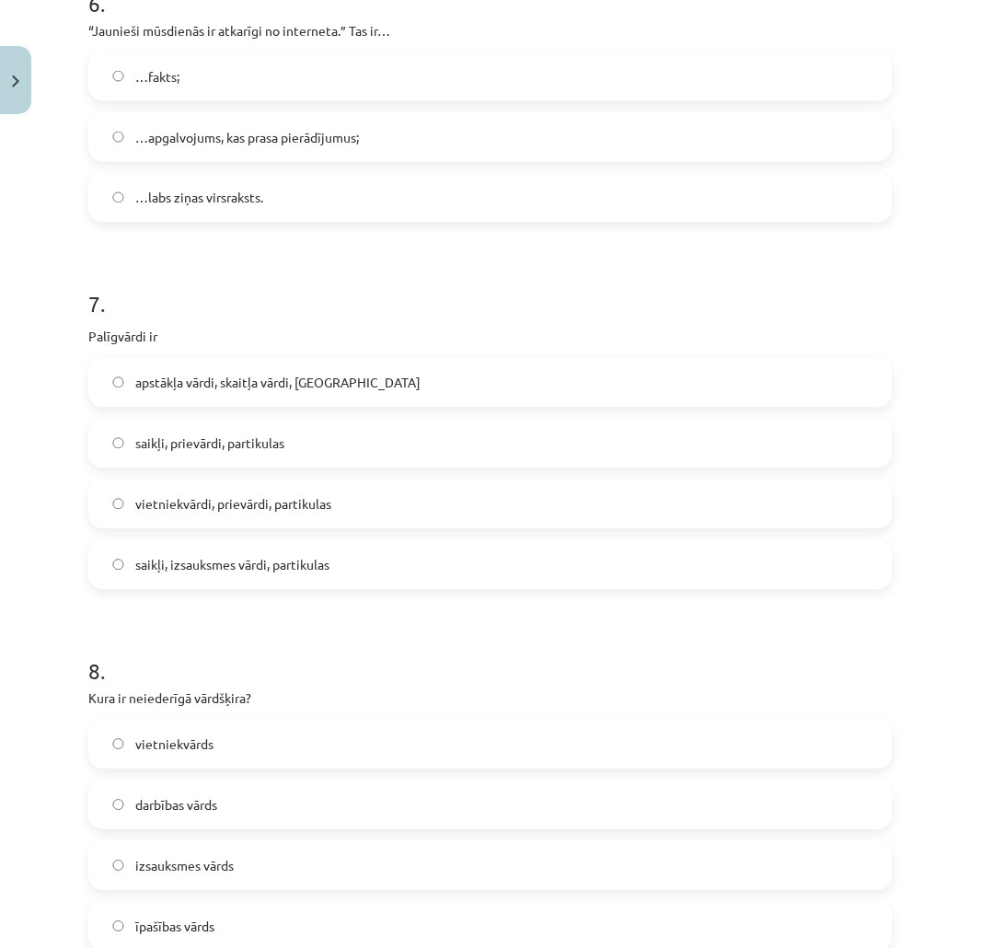
click at [196, 868] on span "izsauksmes vārds" at bounding box center [184, 866] width 98 height 19
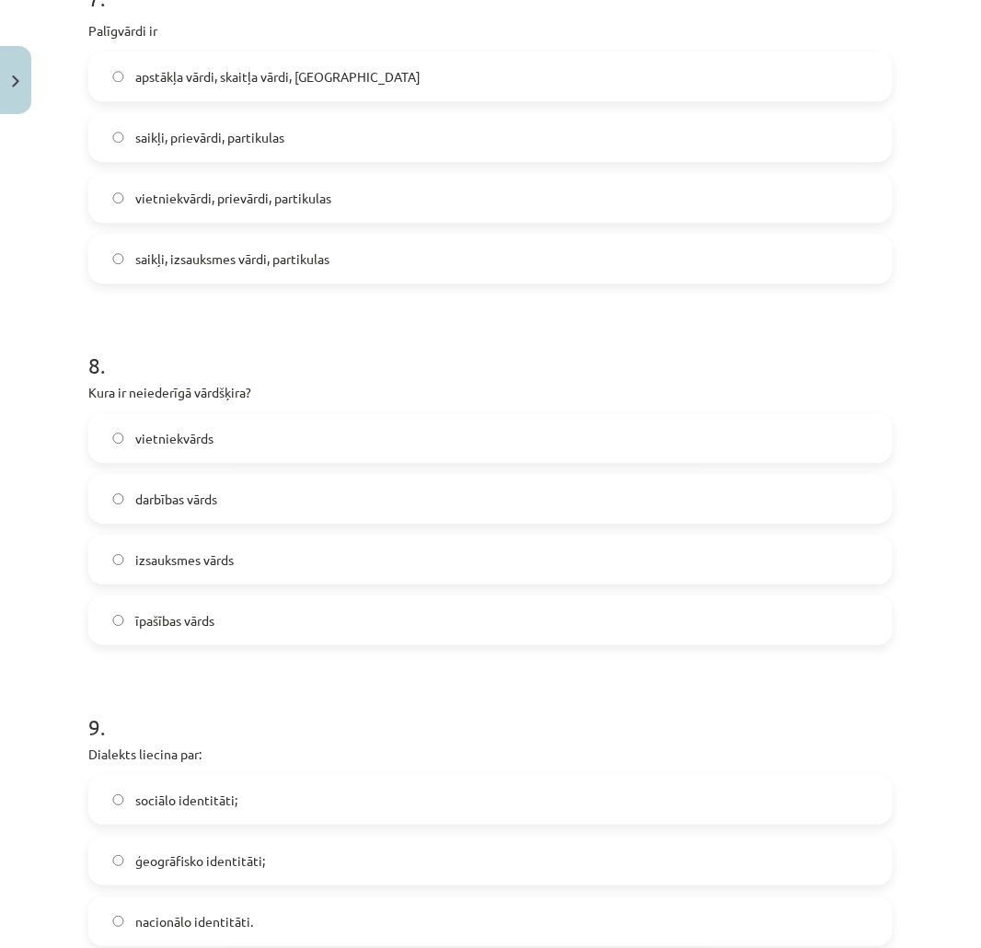
scroll to position [2453, 0]
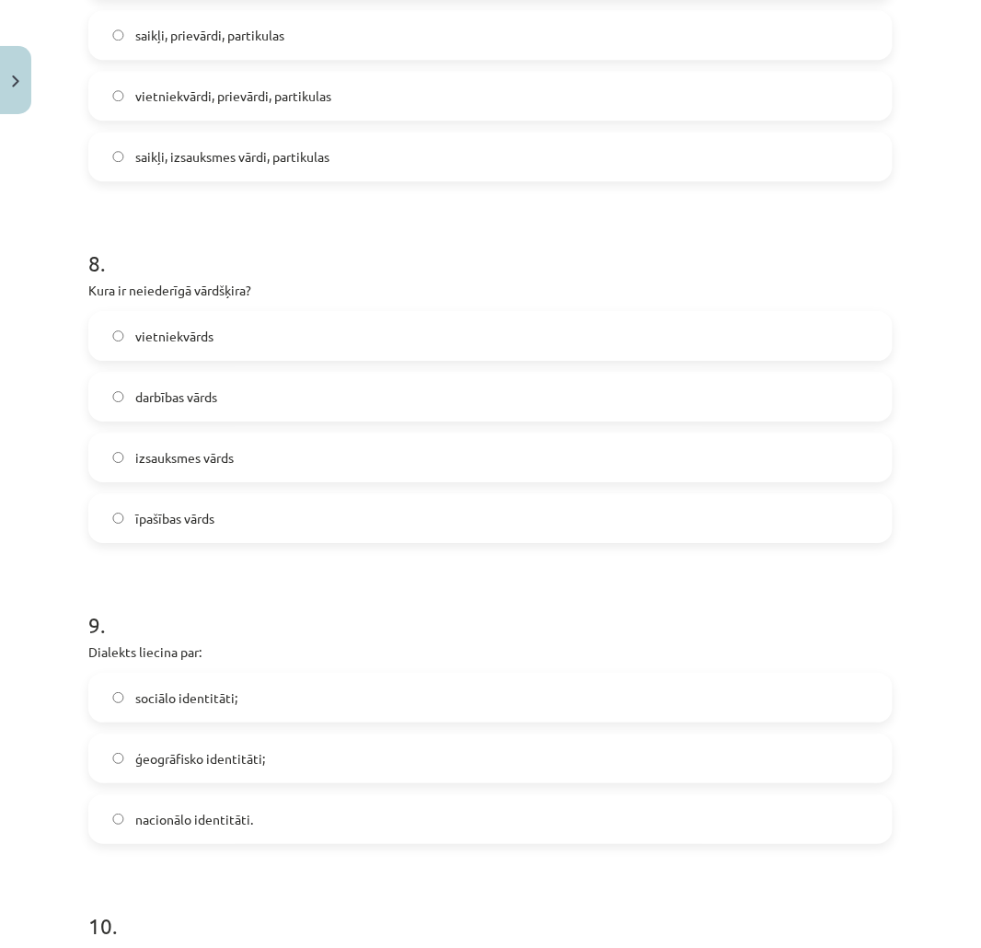
click at [195, 764] on span "ģeogrāfisko identitāti;" at bounding box center [200, 758] width 130 height 19
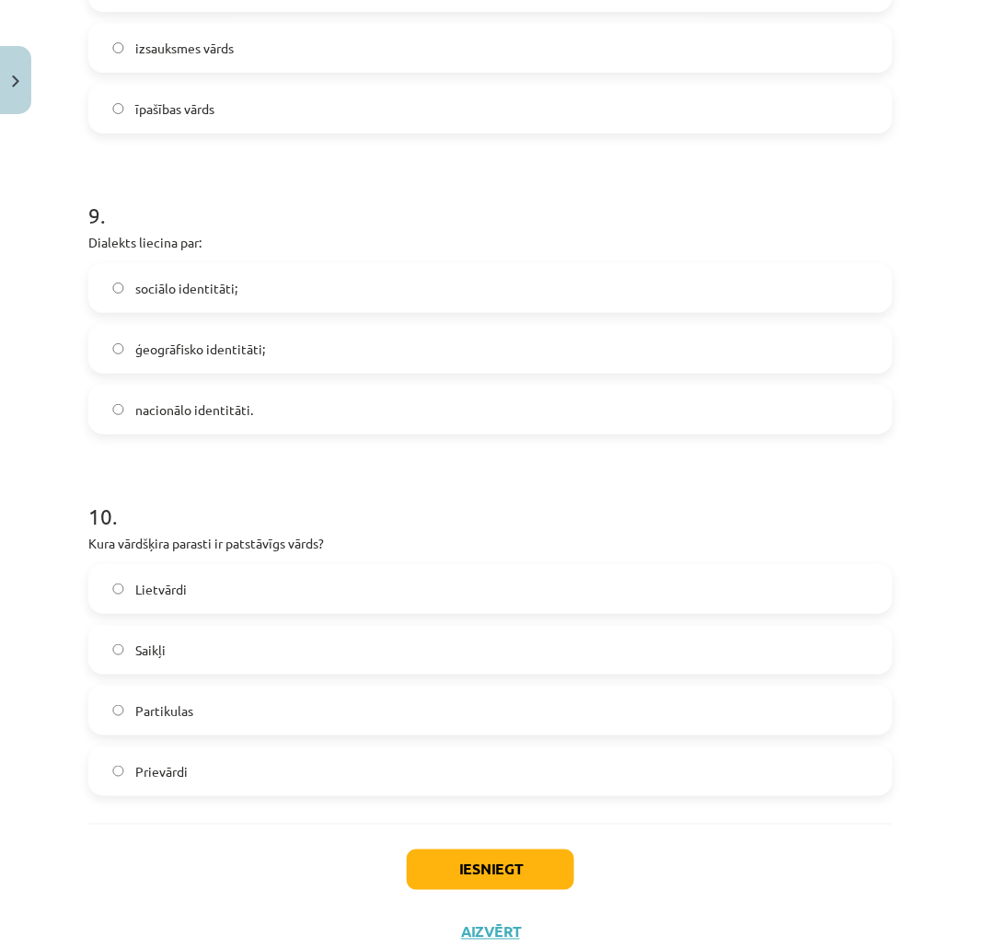
scroll to position [2923, 0]
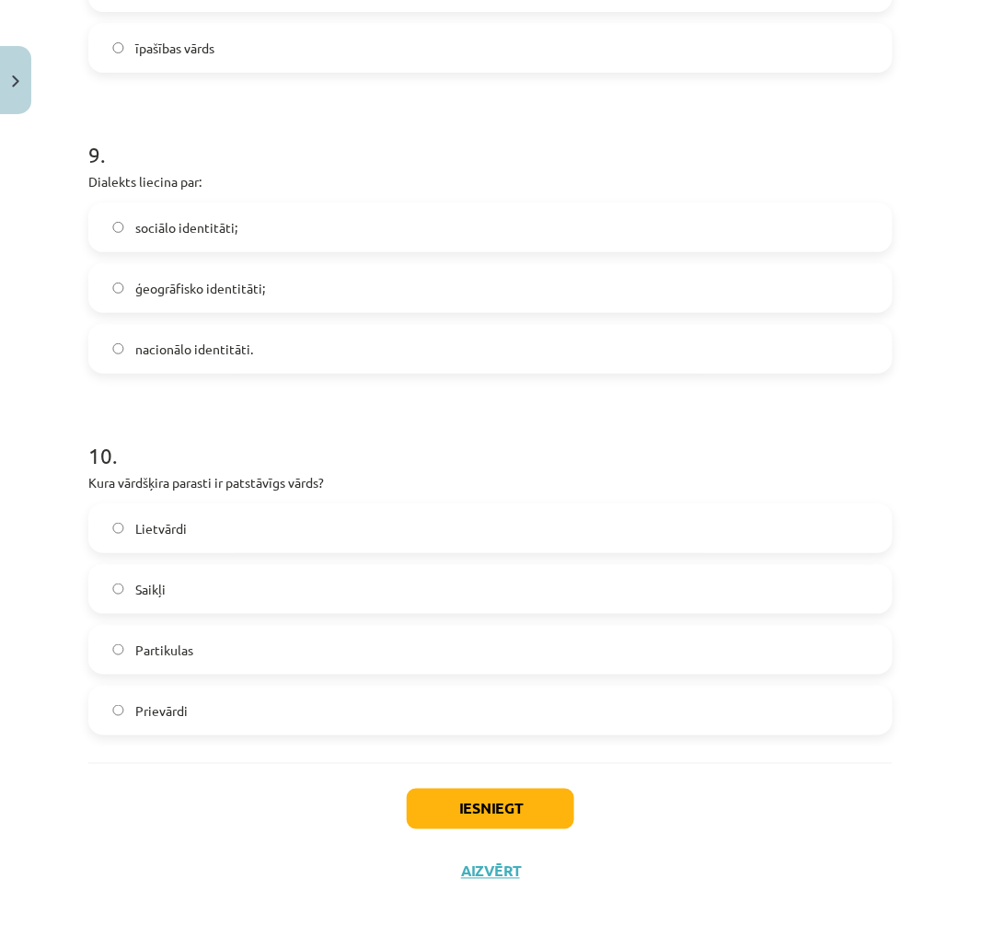
click at [167, 525] on span "Lietvārdi" at bounding box center [161, 528] width 52 height 19
click at [457, 804] on button "Iesniegt" at bounding box center [490, 809] width 167 height 40
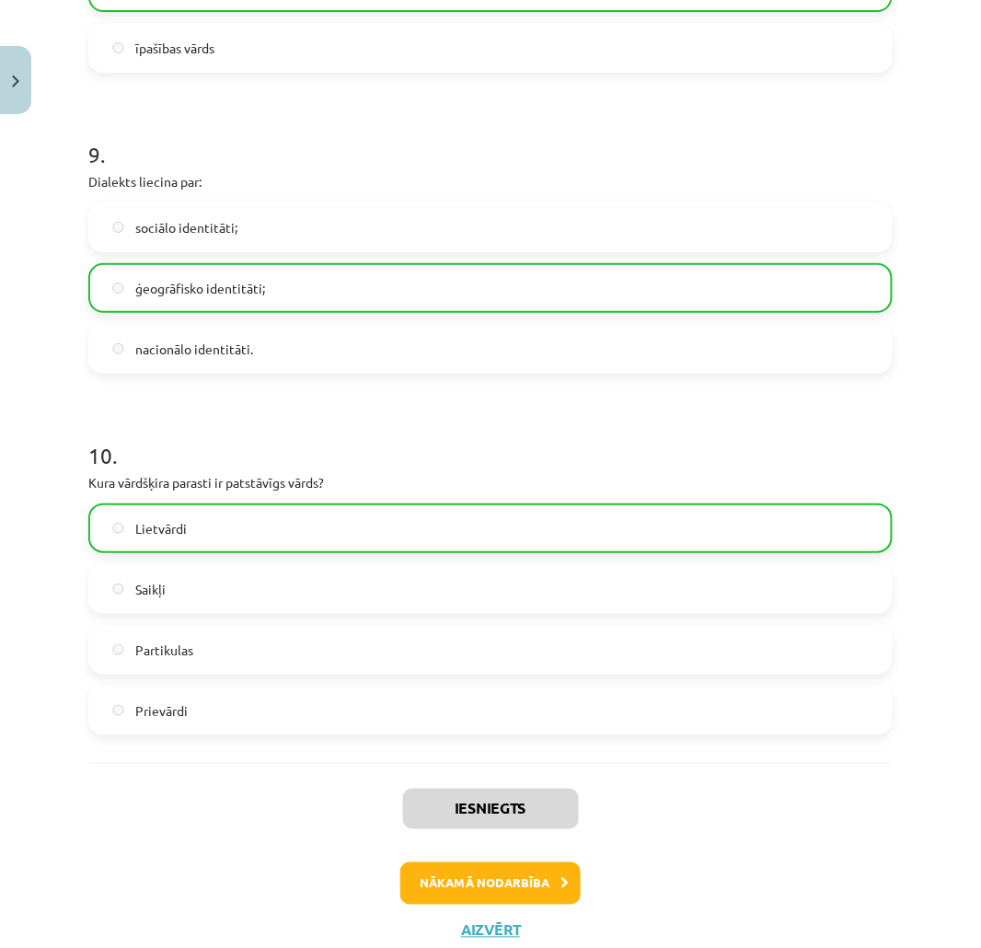
scroll to position [2982, 0]
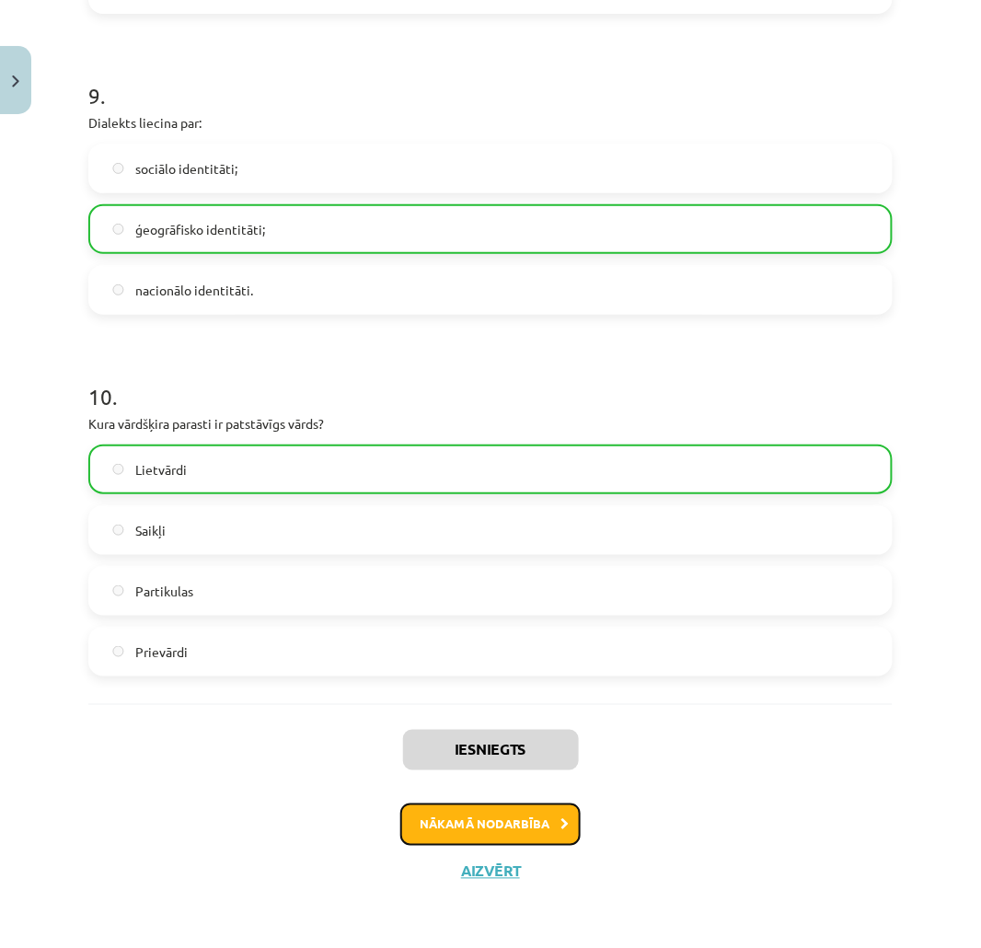
click at [452, 821] on button "Nākamā nodarbība" at bounding box center [490, 824] width 180 height 42
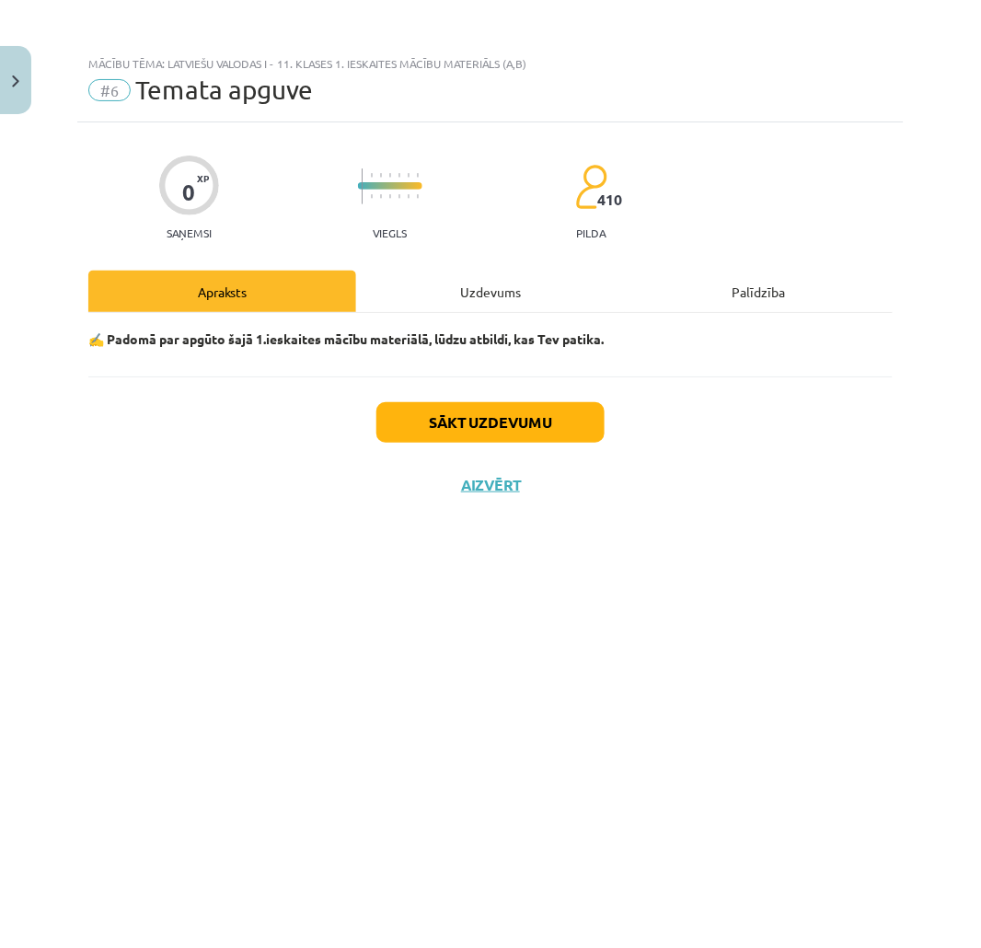
scroll to position [0, 0]
click at [493, 424] on button "Sākt uzdevumu" at bounding box center [490, 422] width 228 height 40
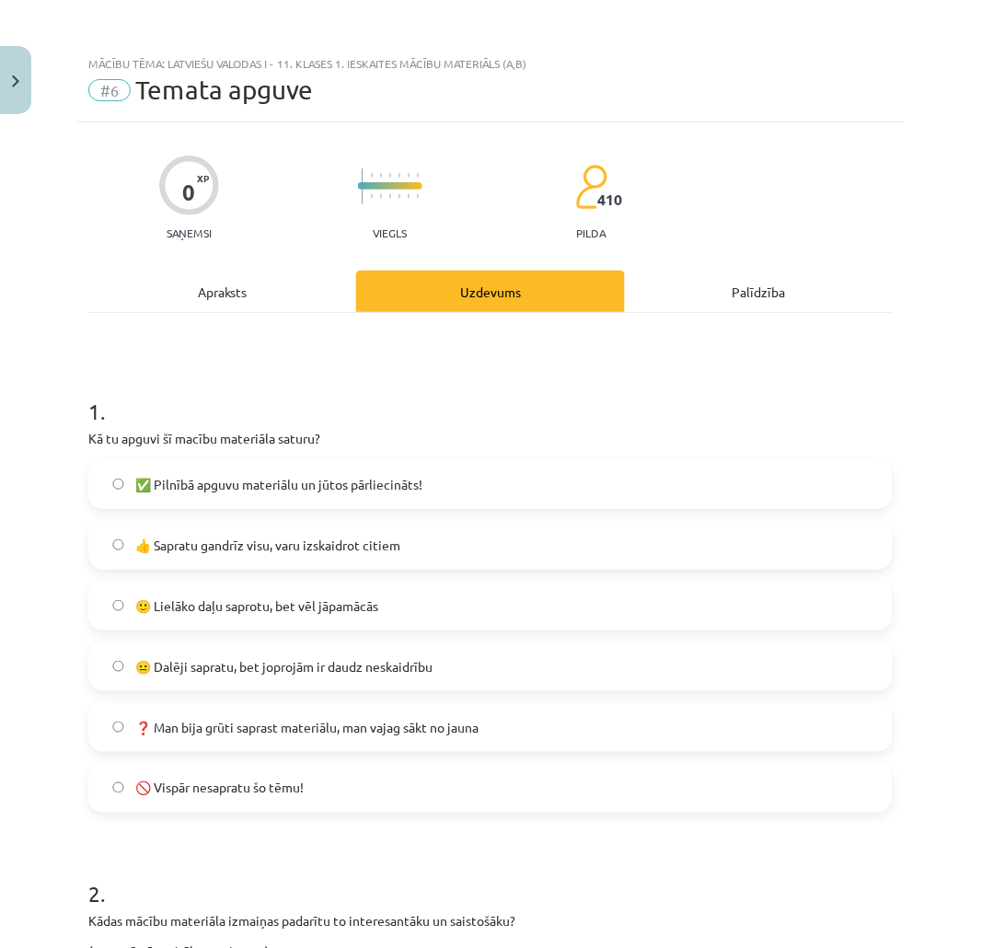
click at [160, 485] on span "✅ Pilnībā apguvu materiālu un jūtos pārliecināts!" at bounding box center [278, 484] width 287 height 19
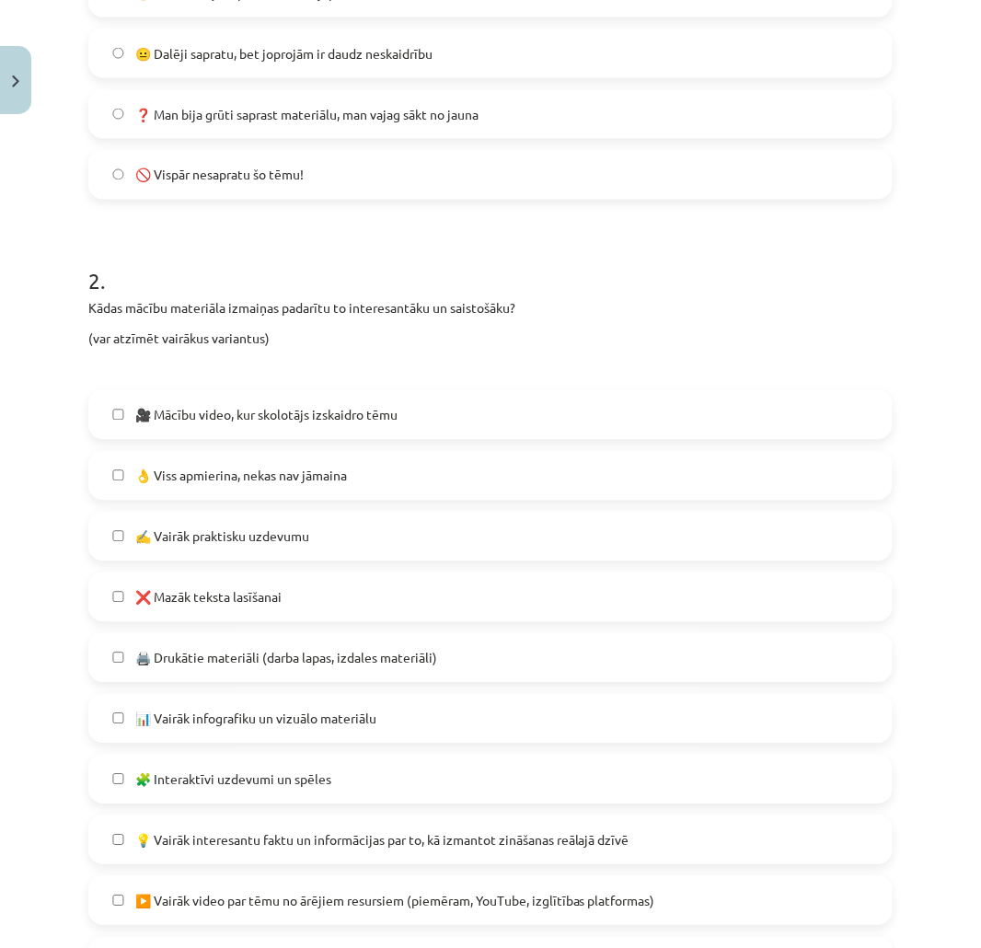
scroll to position [817, 0]
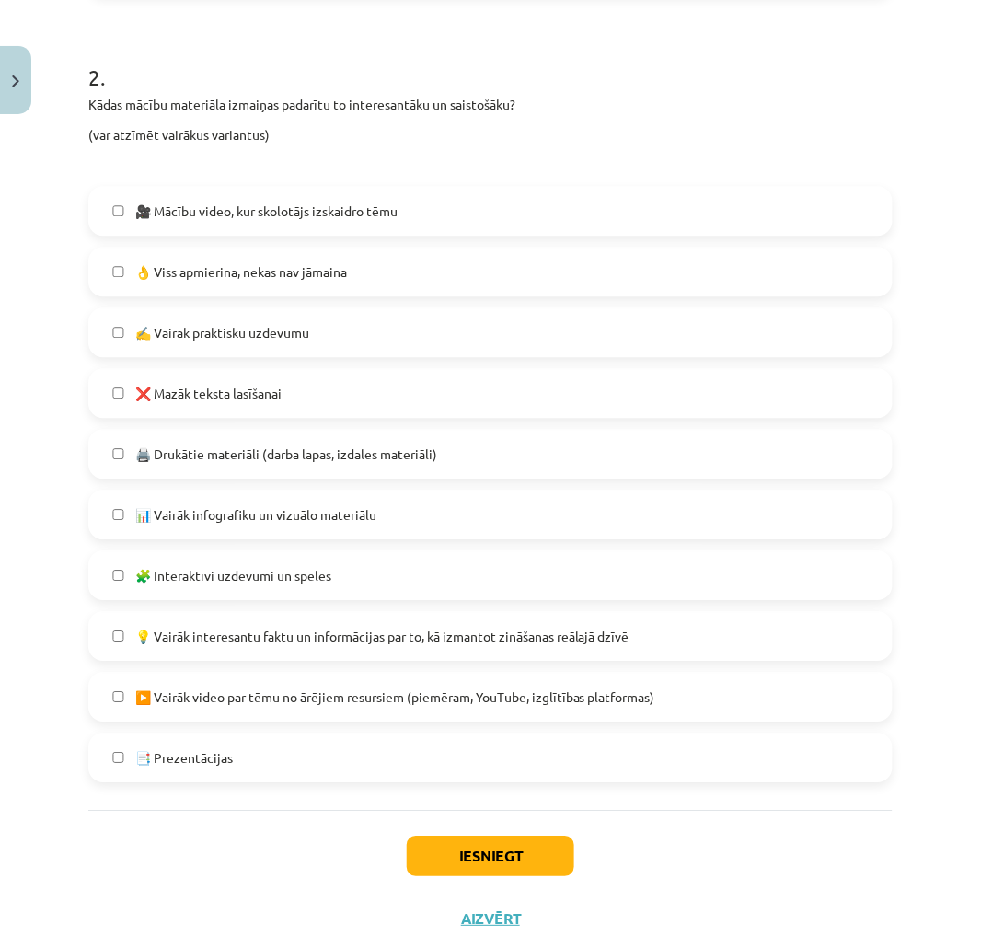
click at [228, 589] on label "🧩 Interaktīvi uzdevumi un spēles" at bounding box center [490, 575] width 801 height 46
click at [467, 862] on button "Iesniegt" at bounding box center [490, 856] width 167 height 40
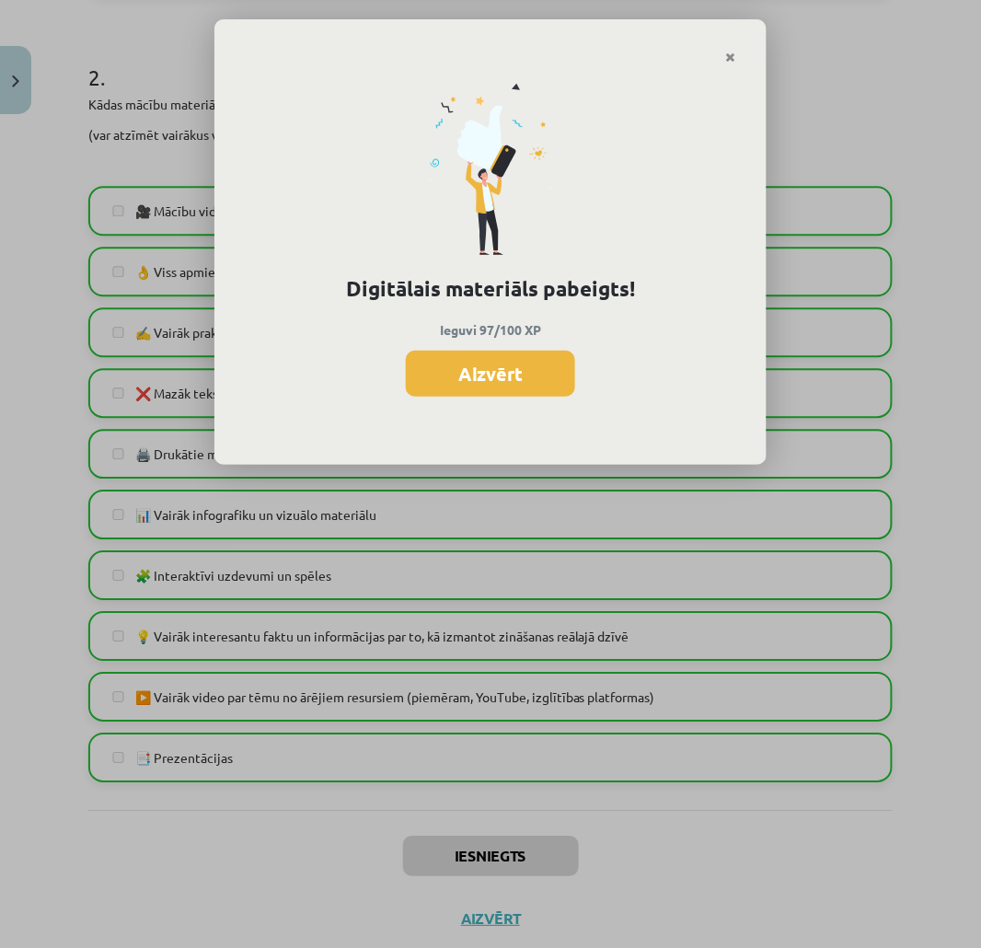
click at [490, 345] on div "Digitālais materiāls pabeigts! Ieguvi 97/100 XP Aizvērt" at bounding box center [490, 264] width 552 height 401
click at [490, 353] on button "Aizvērt" at bounding box center [490, 374] width 169 height 46
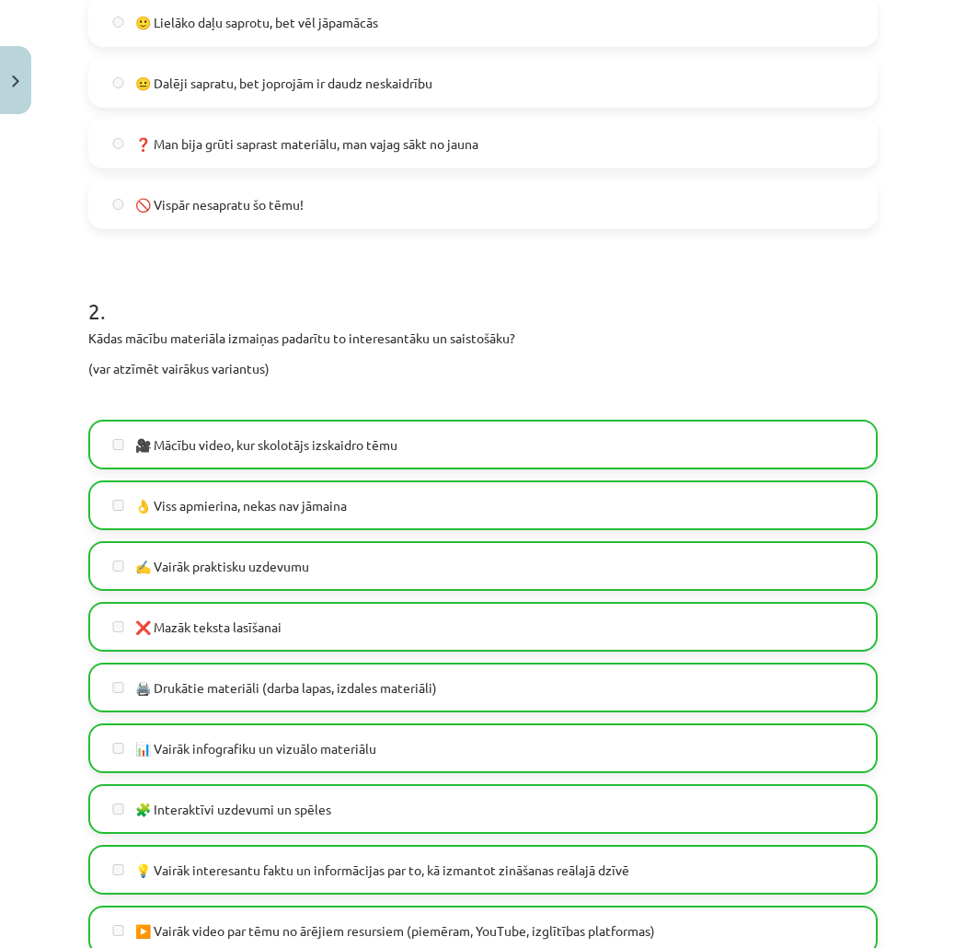
scroll to position [865, 0]
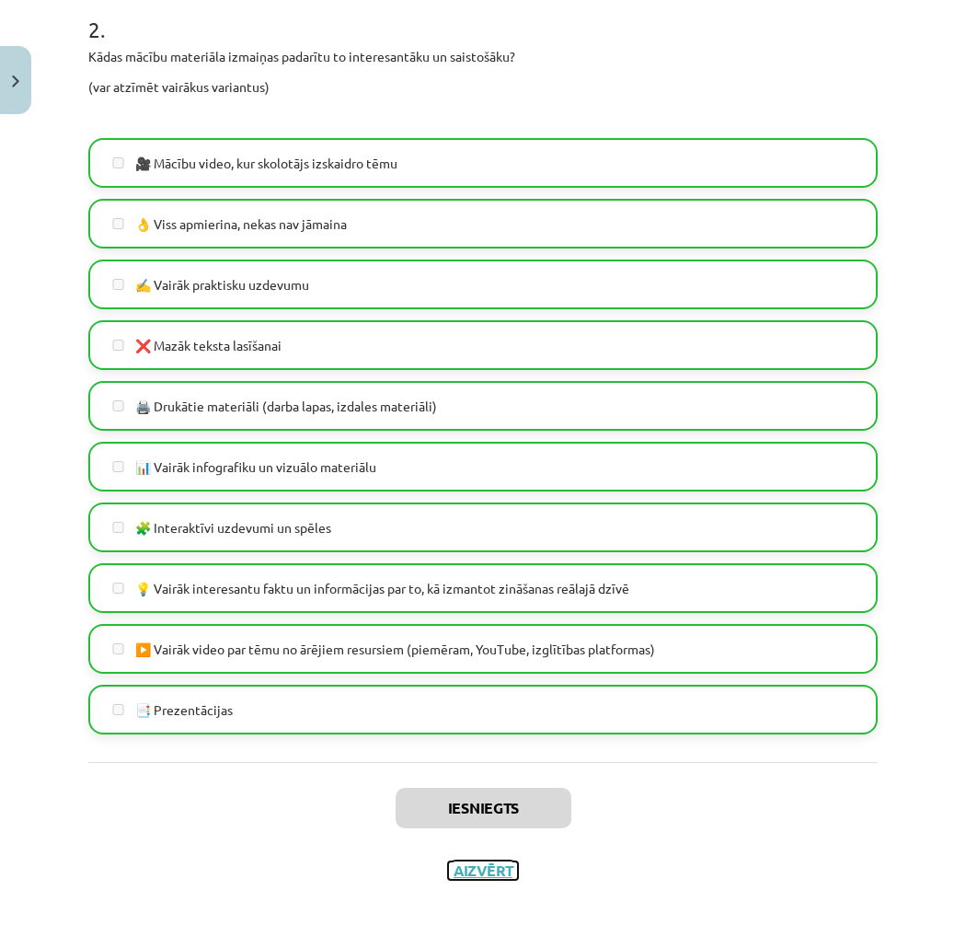
click at [469, 866] on button "Aizvērt" at bounding box center [483, 870] width 70 height 18
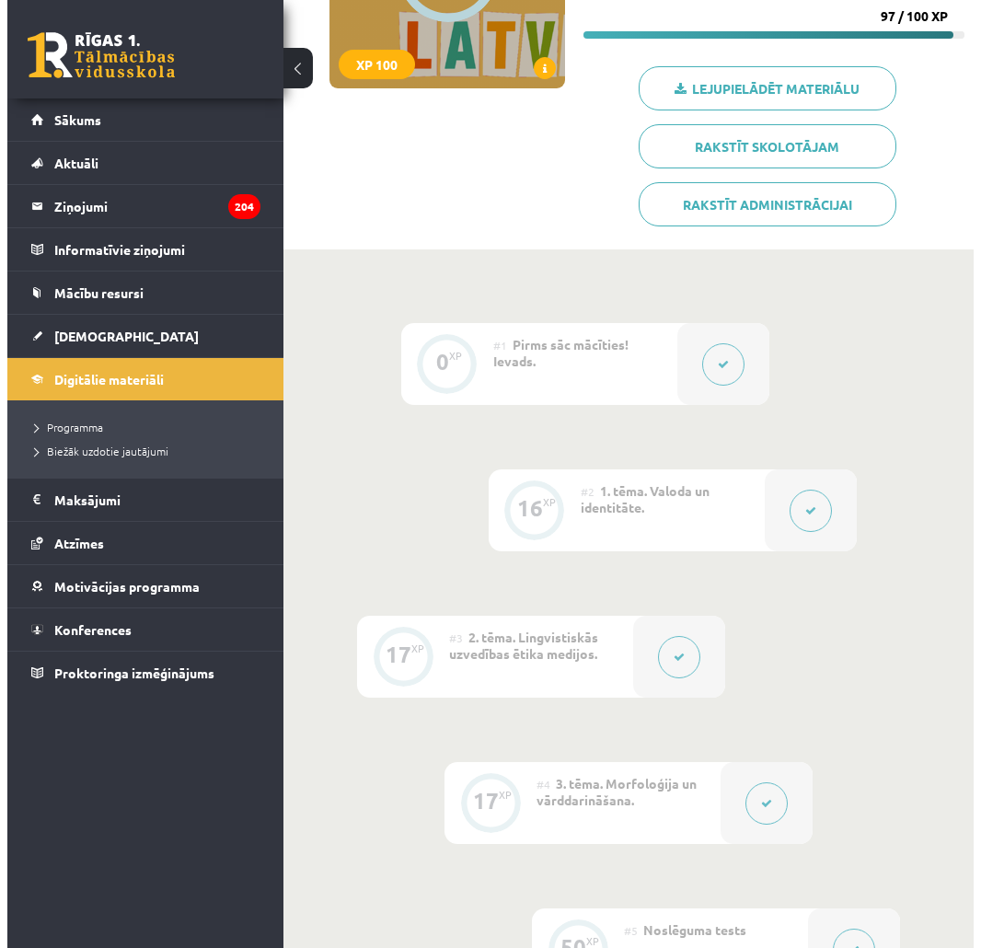
scroll to position [0, 0]
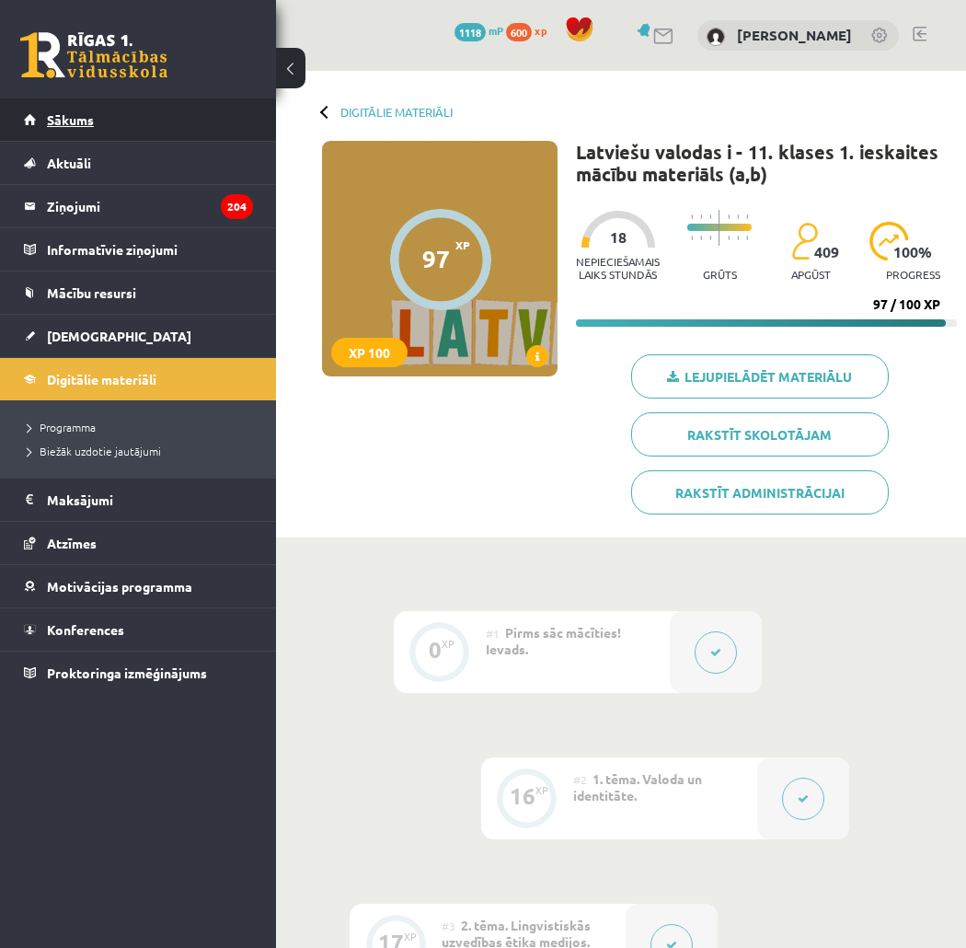
click at [84, 133] on link "Sākums" at bounding box center [138, 119] width 229 height 42
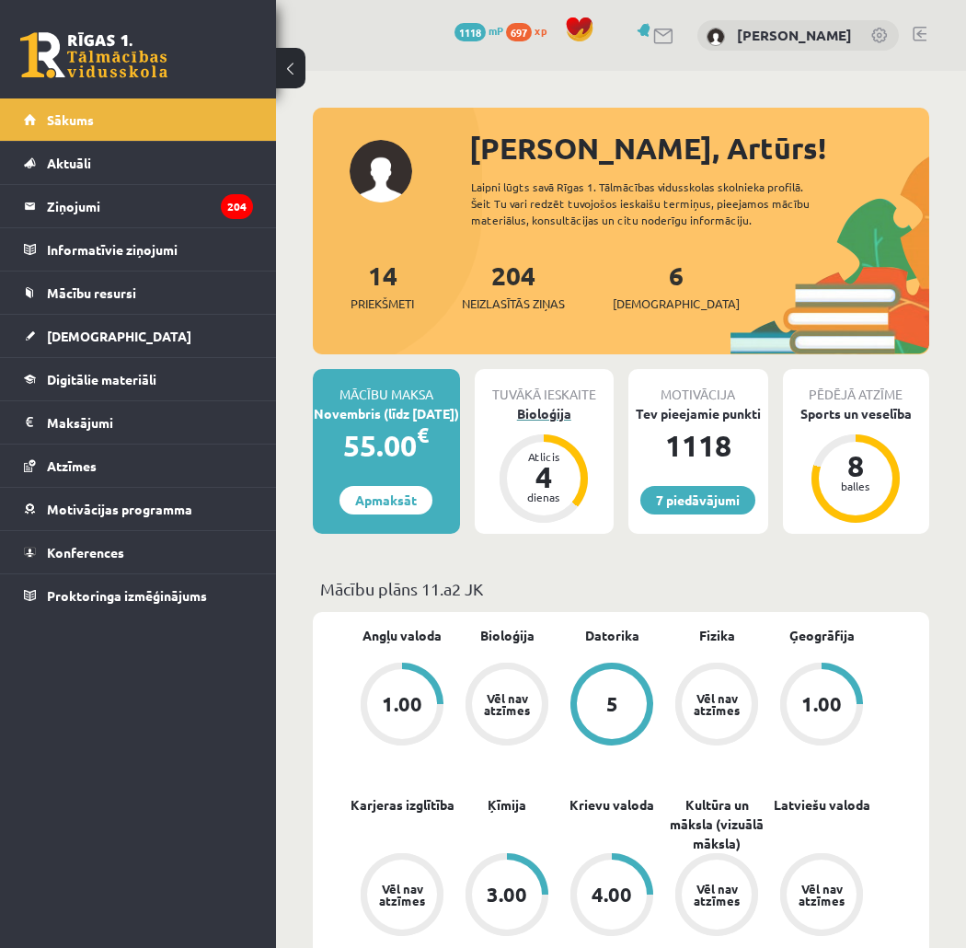
click at [527, 406] on div "Bioloģija" at bounding box center [545, 413] width 140 height 19
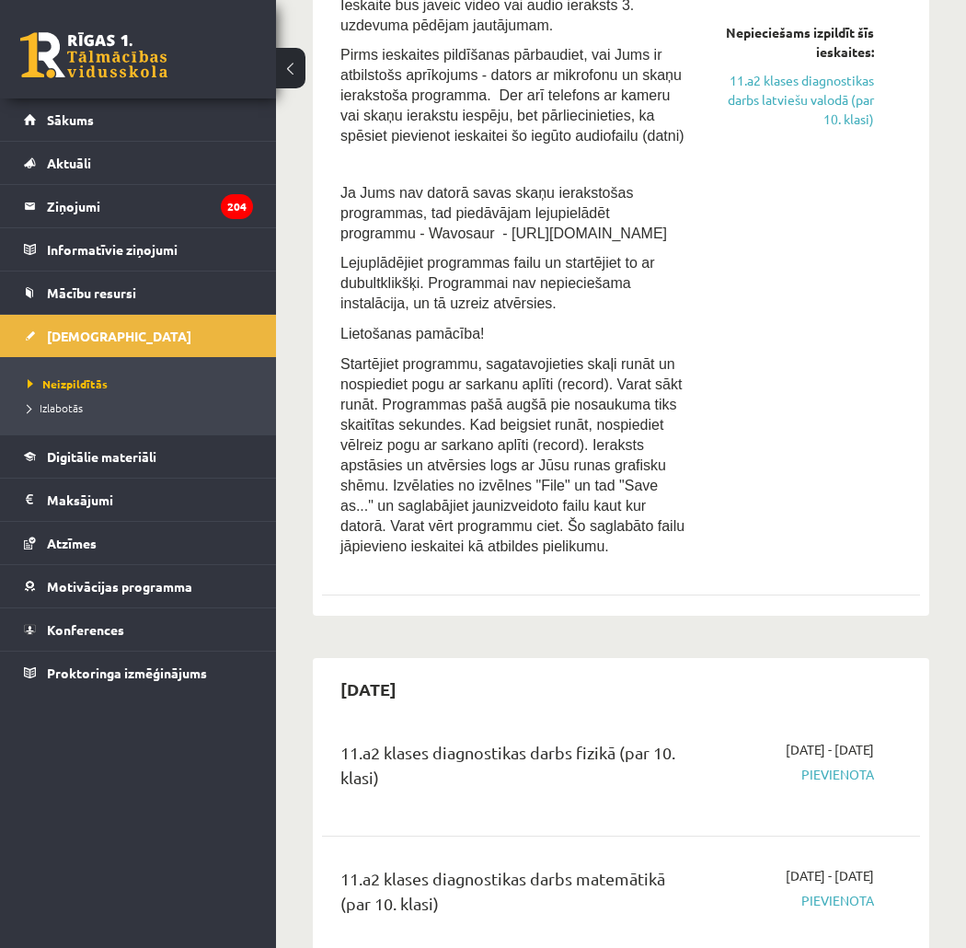
scroll to position [1329, 0]
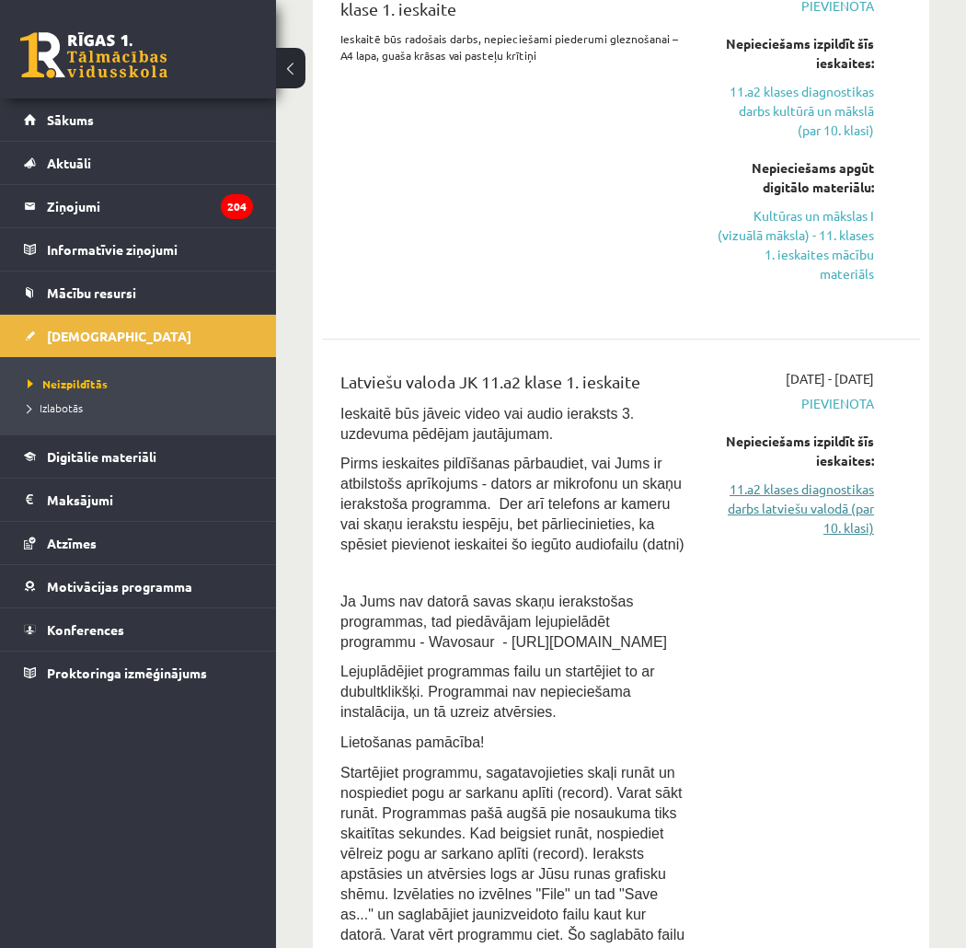
click at [837, 504] on link "11.a2 klases diagnostikas darbs latviešu valodā (par 10. klasi)" at bounding box center [794, 508] width 159 height 58
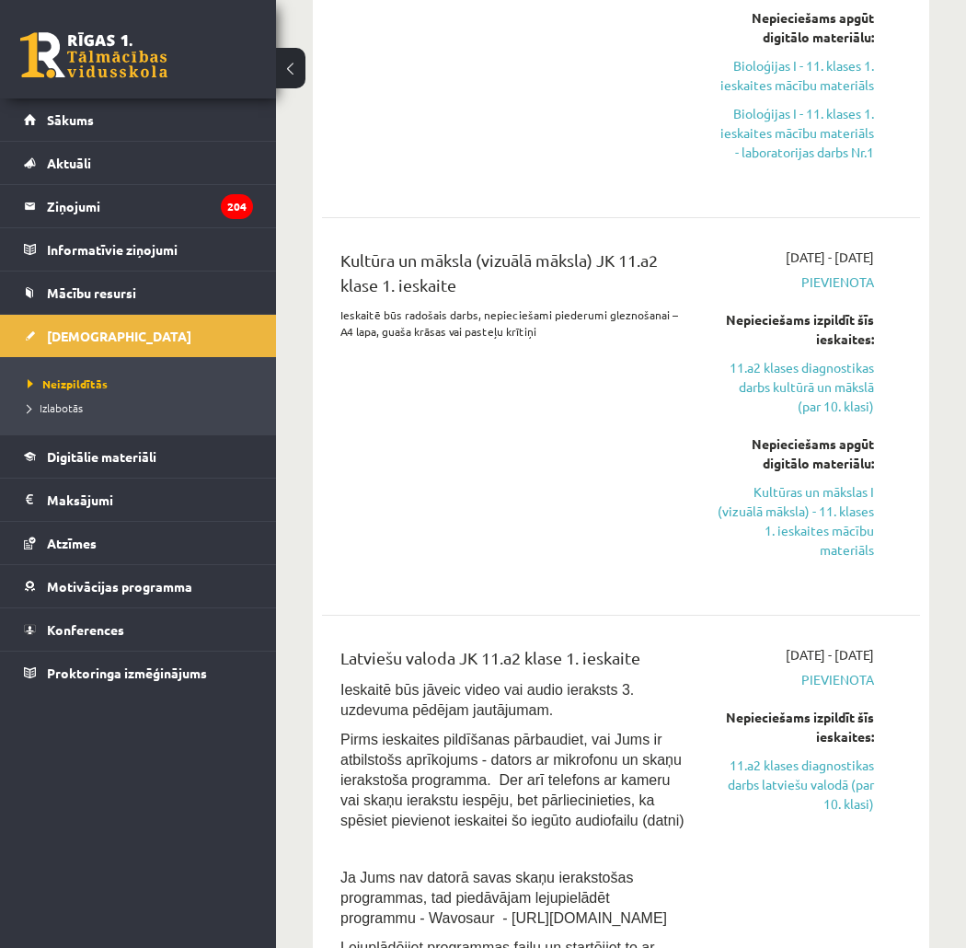
scroll to position [1359, 0]
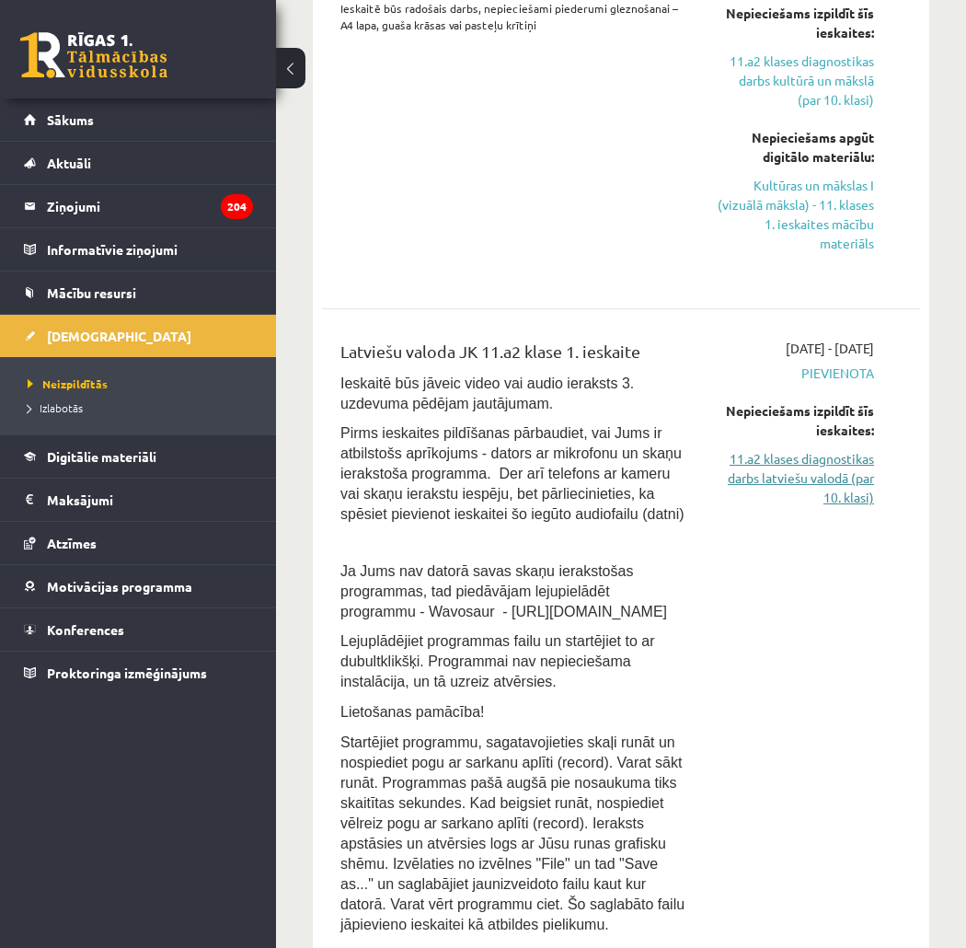
click at [859, 471] on link "11.a2 klases diagnostikas darbs latviešu valodā (par 10. klasi)" at bounding box center [794, 478] width 159 height 58
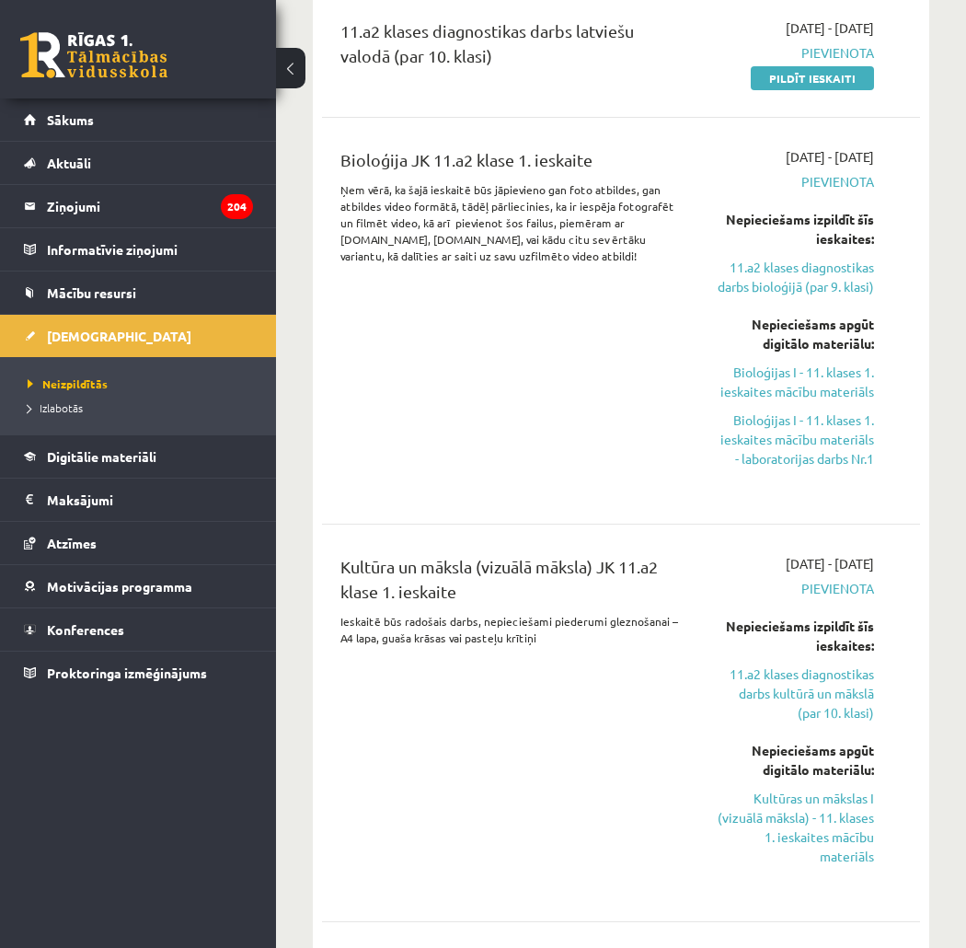
scroll to position [1053, 0]
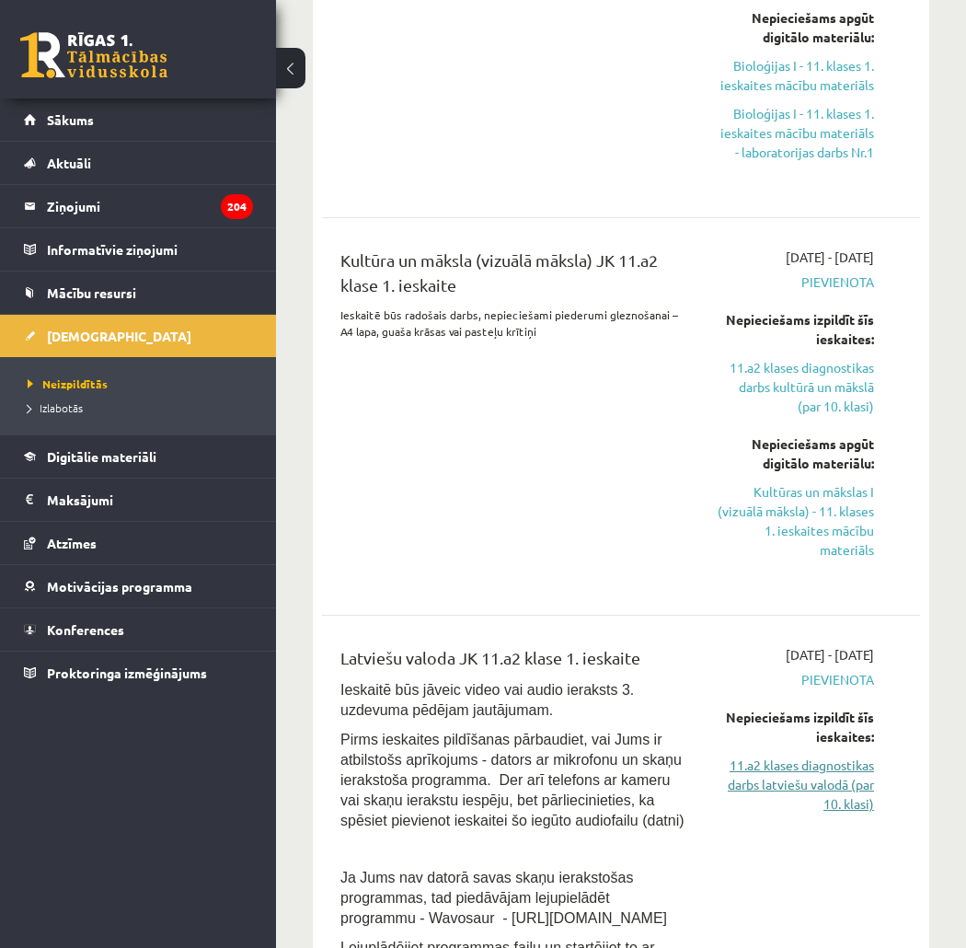
click at [778, 775] on link "11.a2 klases diagnostikas darbs latviešu valodā (par 10. klasi)" at bounding box center [794, 784] width 159 height 58
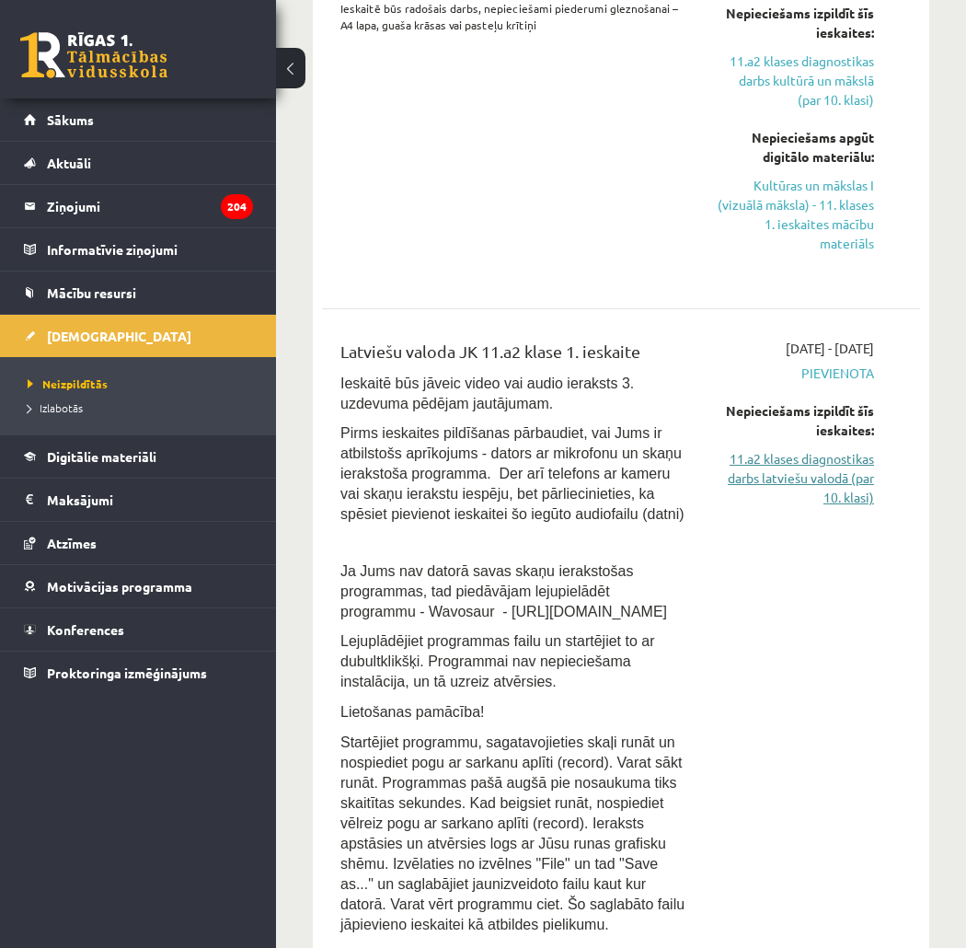
click at [843, 449] on link "11.a2 klases diagnostikas darbs latviešu valodā (par 10. klasi)" at bounding box center [794, 478] width 159 height 58
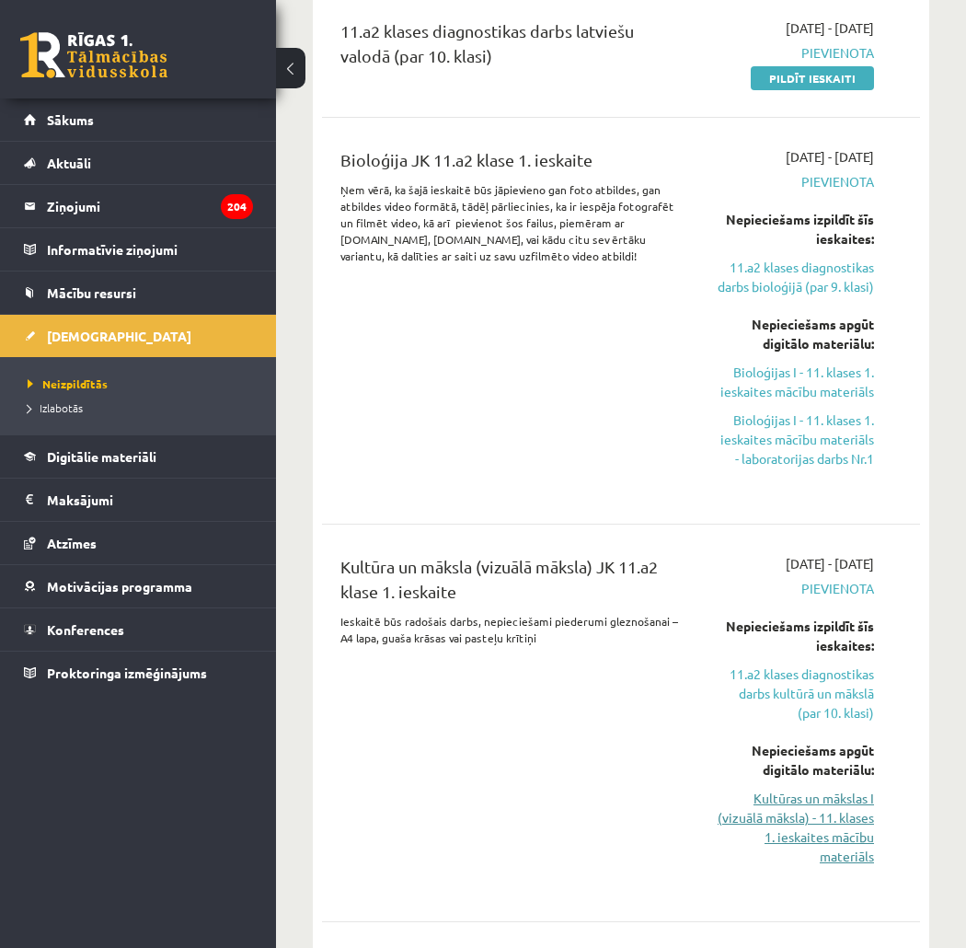
click at [786, 795] on link "Kultūras un mākslas I (vizuālā māksla) - 11. klases 1. ieskaites mācību materiā…" at bounding box center [794, 827] width 159 height 77
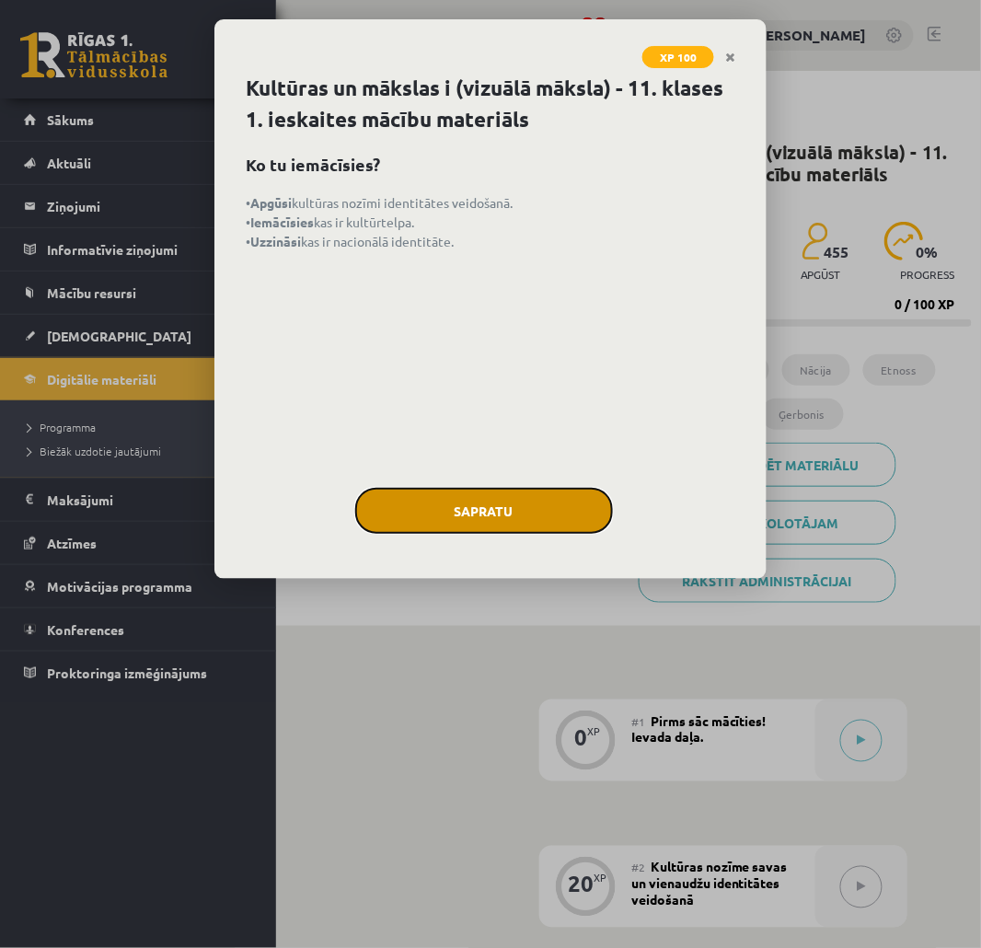
click at [501, 515] on button "Sapratu" at bounding box center [484, 511] width 258 height 46
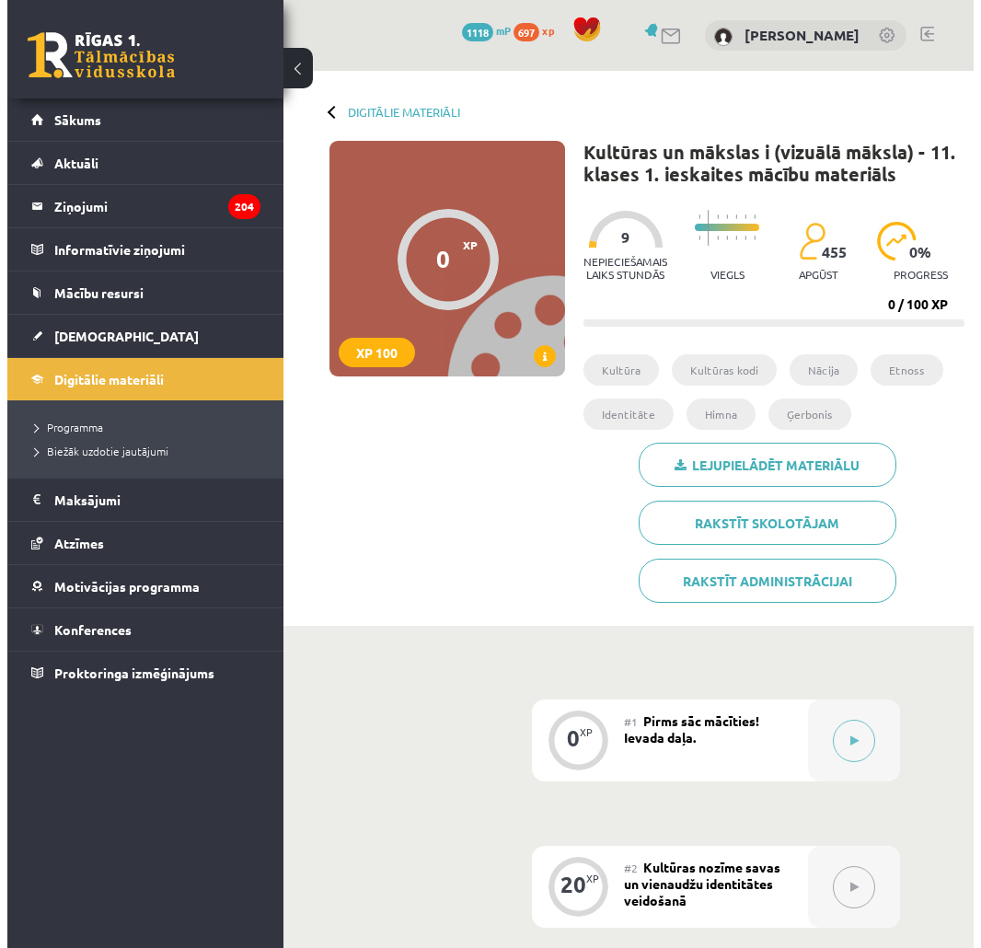
scroll to position [409, 0]
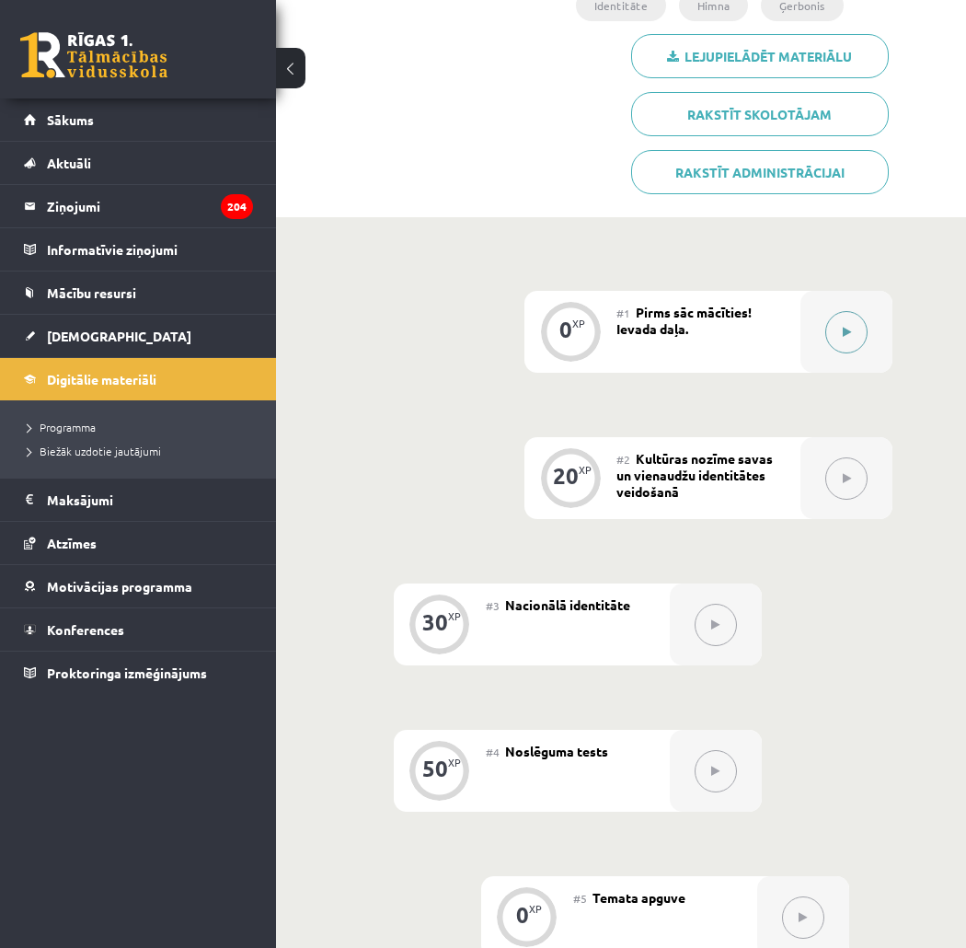
click at [825, 334] on button at bounding box center [846, 332] width 42 height 42
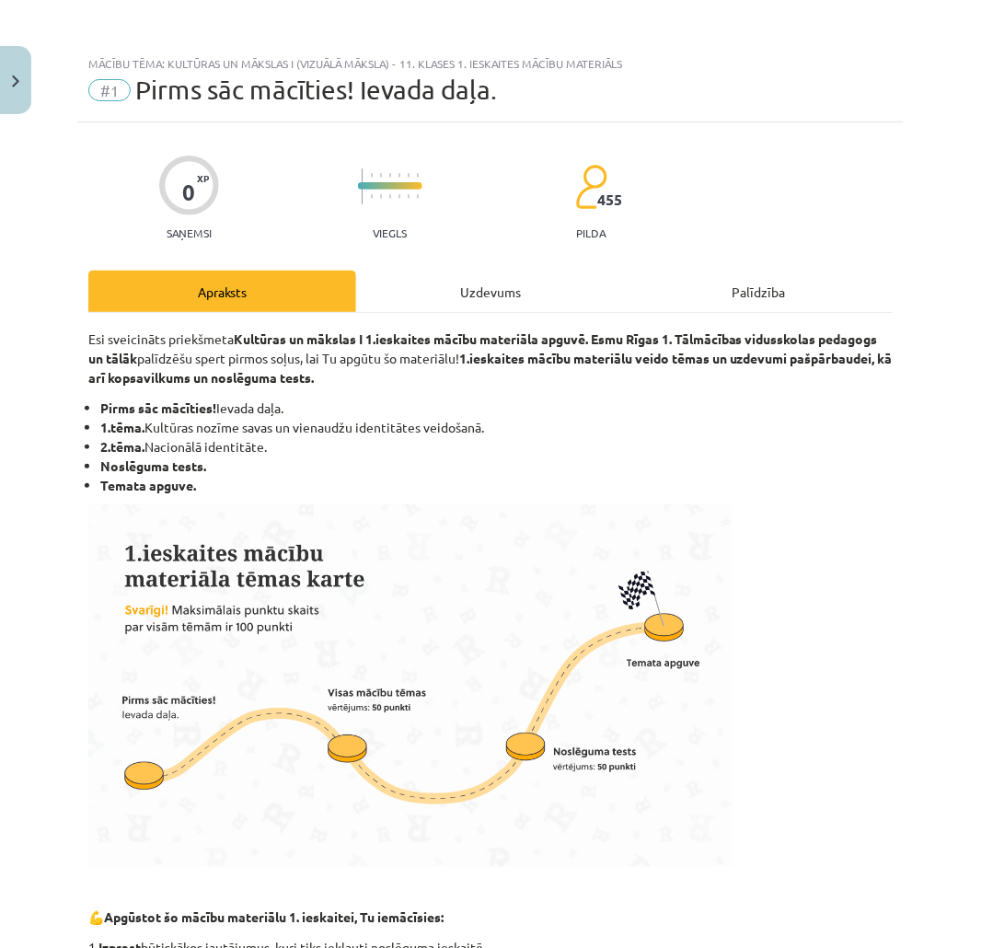
click at [476, 276] on div "Uzdevums" at bounding box center [490, 291] width 268 height 41
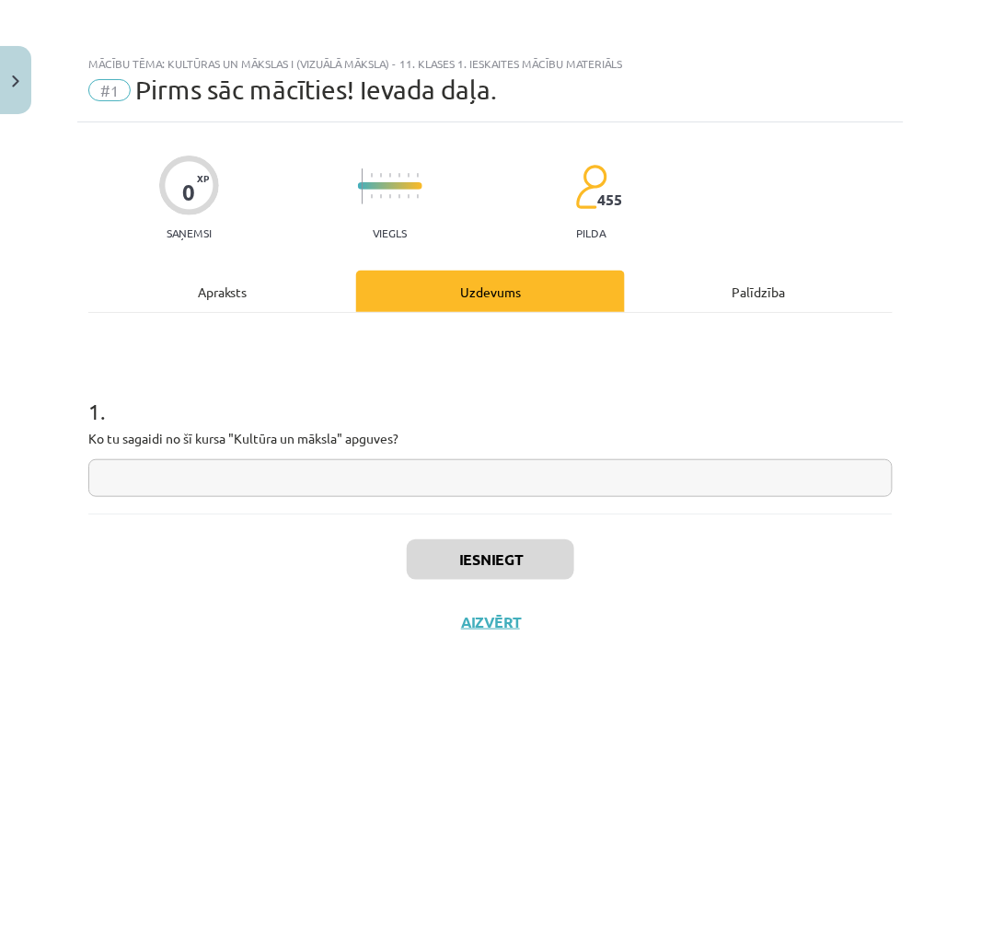
scroll to position [0, 0]
click at [350, 472] on input "text" at bounding box center [490, 478] width 804 height 38
type input "**"
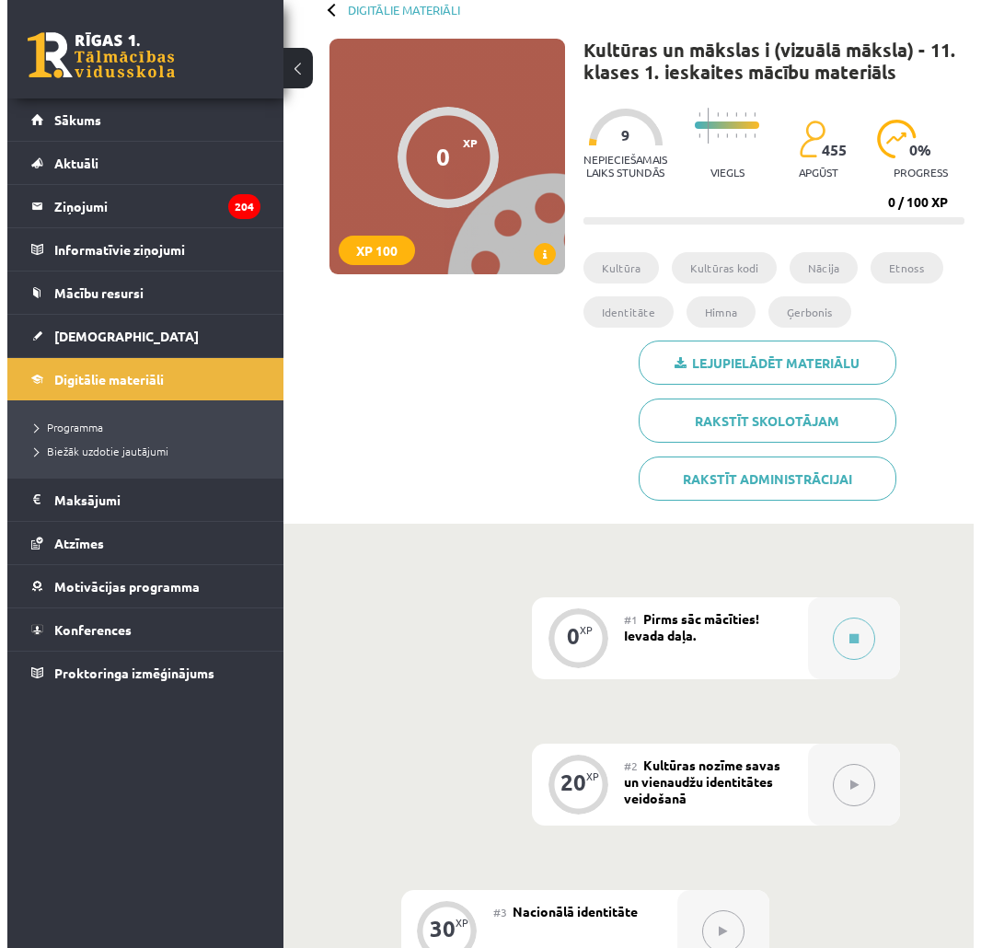
scroll to position [204, 0]
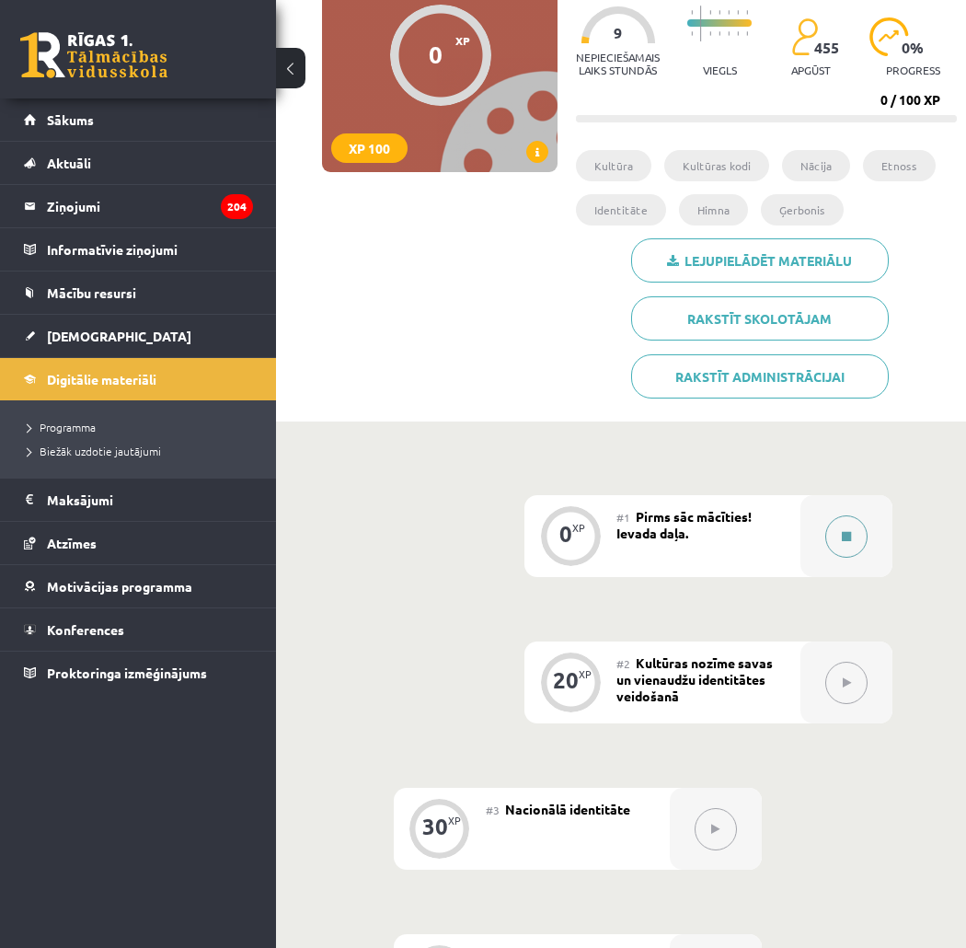
click at [822, 539] on div at bounding box center [847, 536] width 92 height 82
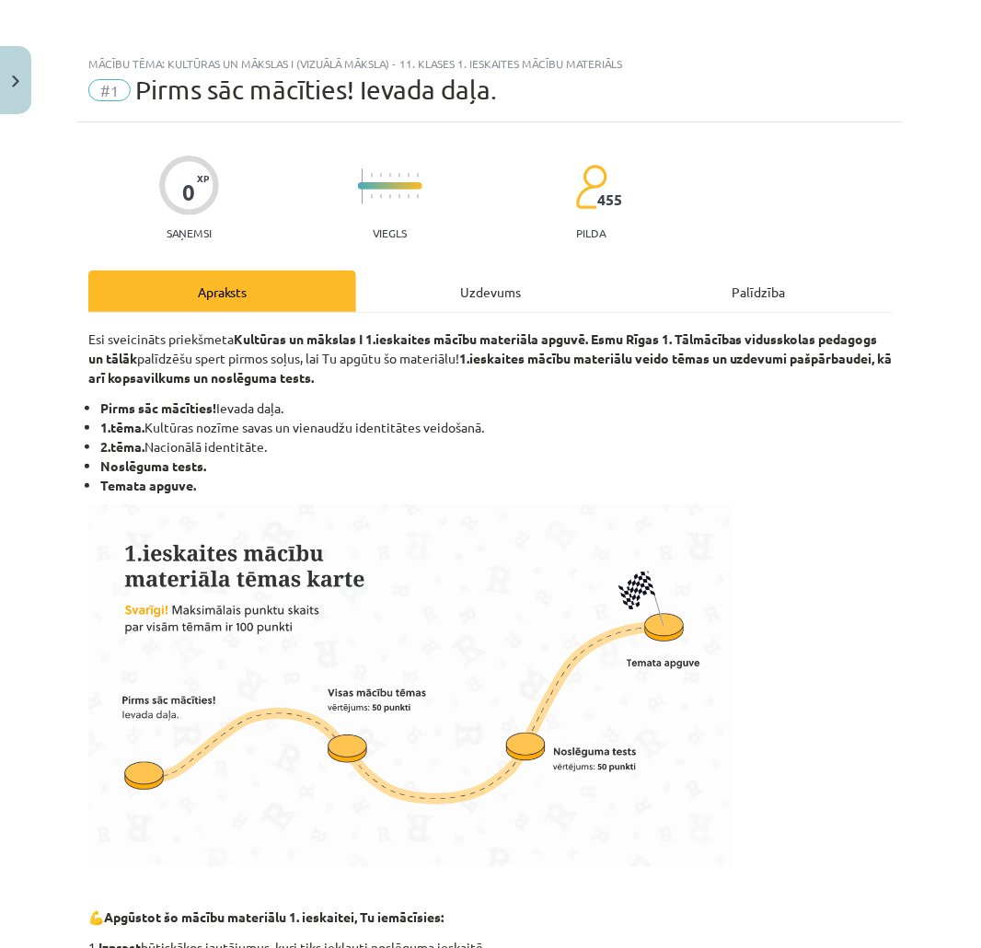
click at [576, 313] on div "Esi sveicināts priekšmeta Kultūras un mākslas I 1.ieskaites mācību materiāla ap…" at bounding box center [490, 913] width 804 height 1200
click at [565, 299] on div "Uzdevums" at bounding box center [490, 291] width 268 height 41
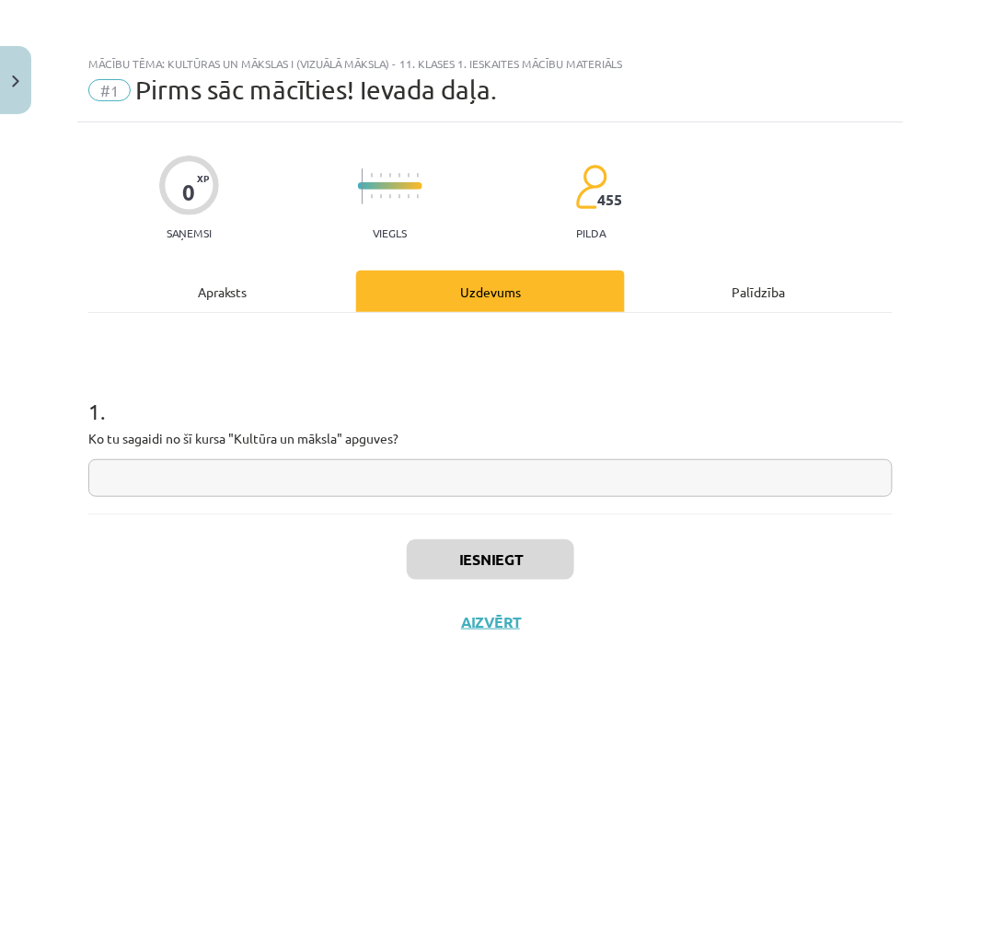
scroll to position [0, 0]
click at [485, 480] on input "text" at bounding box center [490, 478] width 804 height 38
type input "**"
click at [511, 575] on button "Iesniegt" at bounding box center [490, 559] width 167 height 40
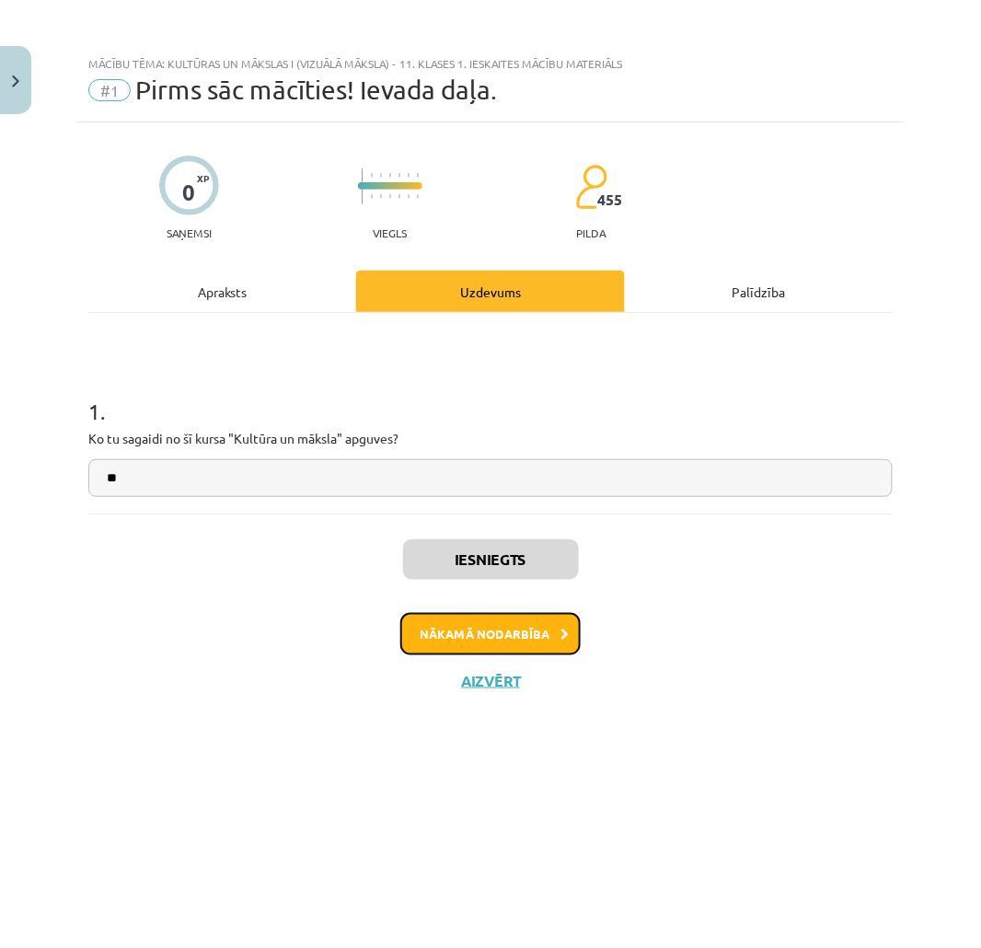
click at [501, 633] on button "Nākamā nodarbība" at bounding box center [490, 634] width 180 height 42
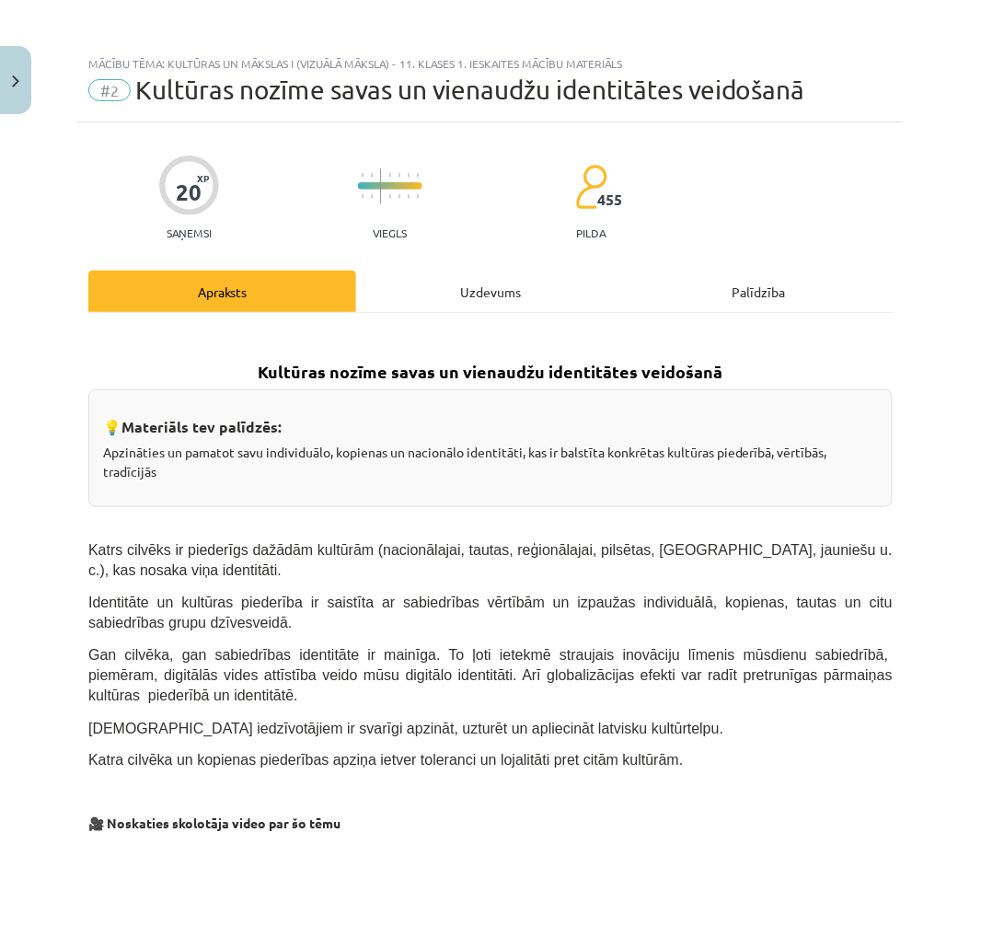
drag, startPoint x: 444, startPoint y: 313, endPoint x: 434, endPoint y: 318, distance: 10.7
click at [391, 297] on div "Uzdevums" at bounding box center [490, 291] width 268 height 41
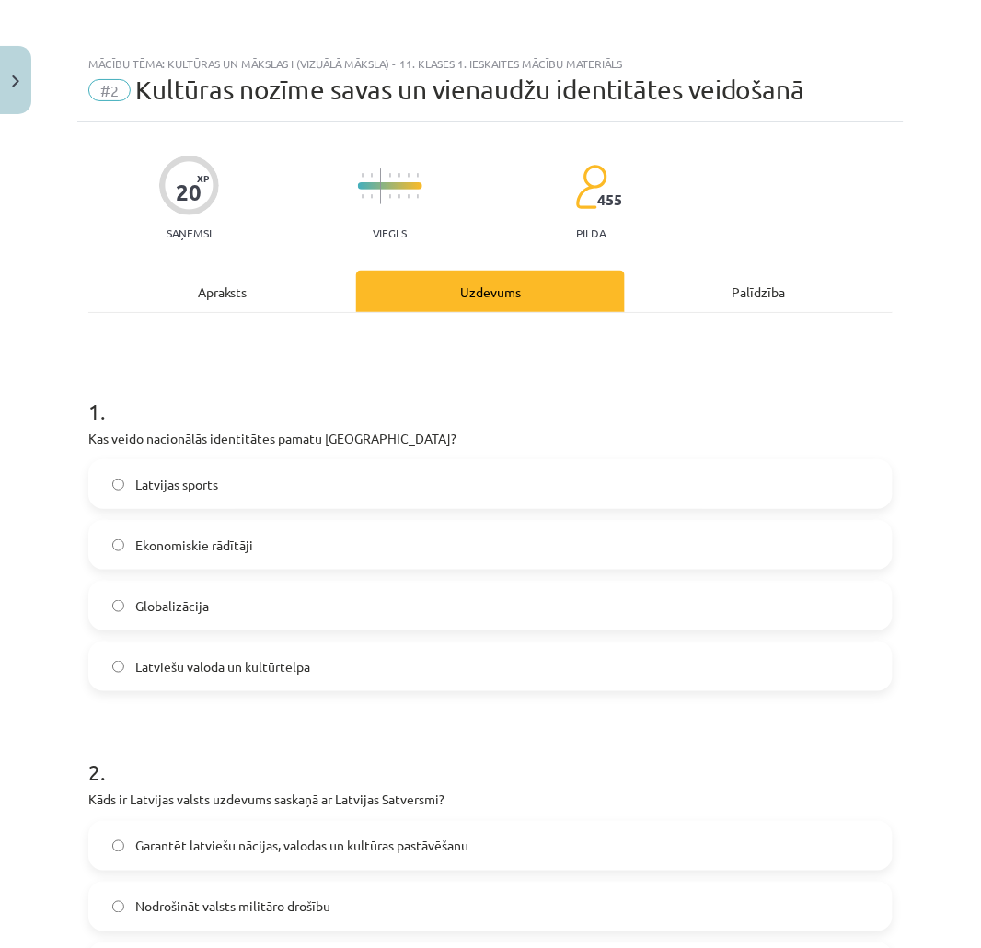
scroll to position [46, 0]
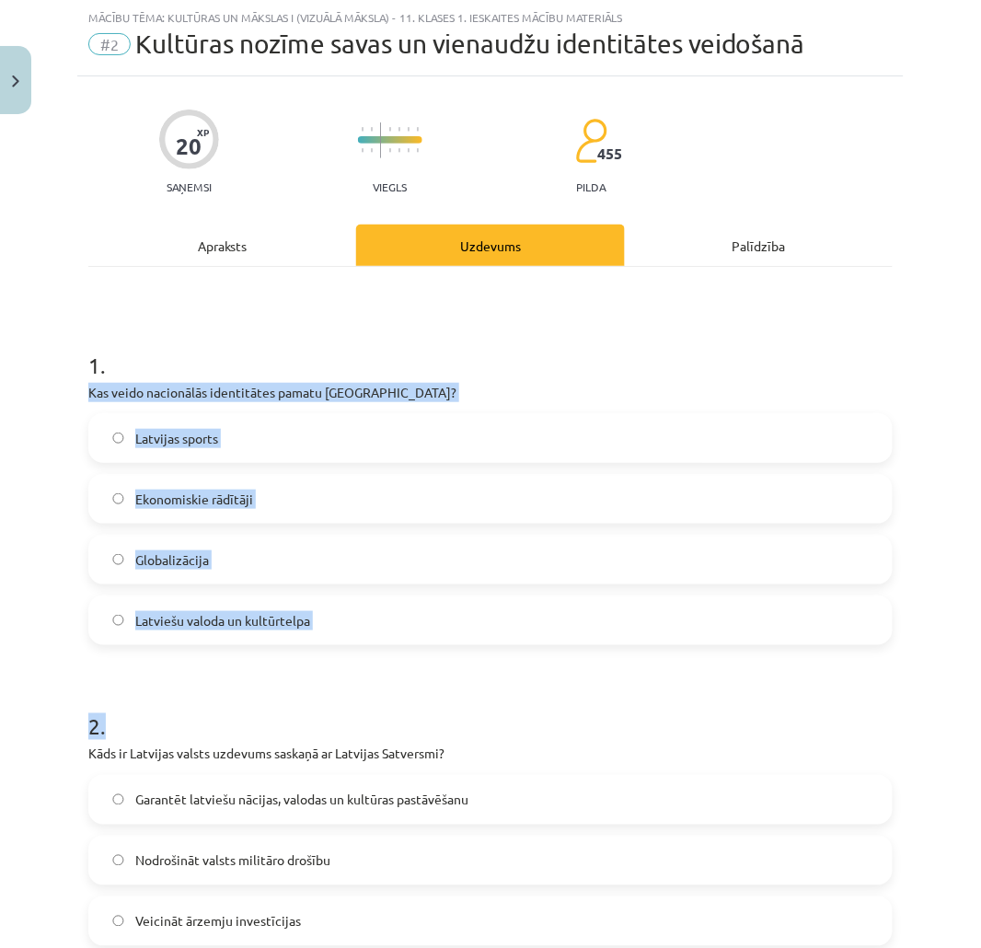
drag, startPoint x: 74, startPoint y: 379, endPoint x: 179, endPoint y: 571, distance: 218.3
click at [201, 601] on div "Mācību tēma: Kultūras un mākslas i (vizuālā māksla) - 11. klases 1. ieskaites m…" at bounding box center [490, 474] width 981 height 948
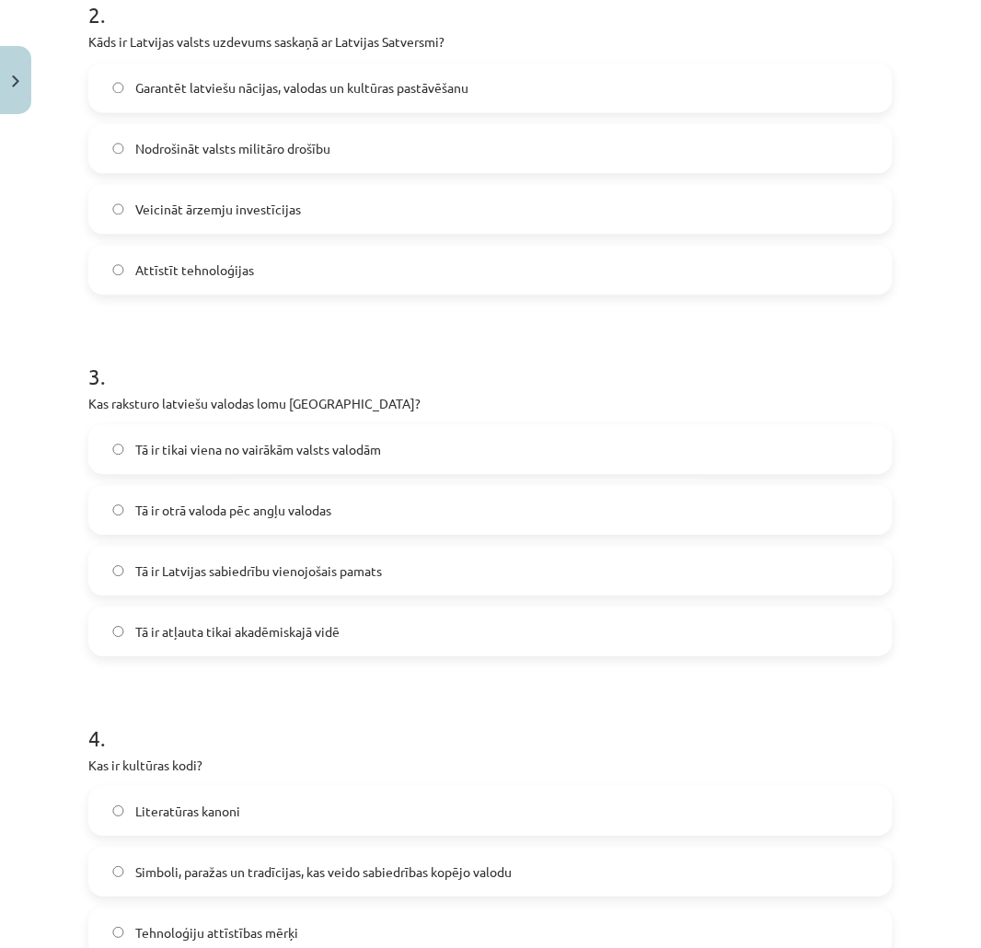
scroll to position [1042, 0]
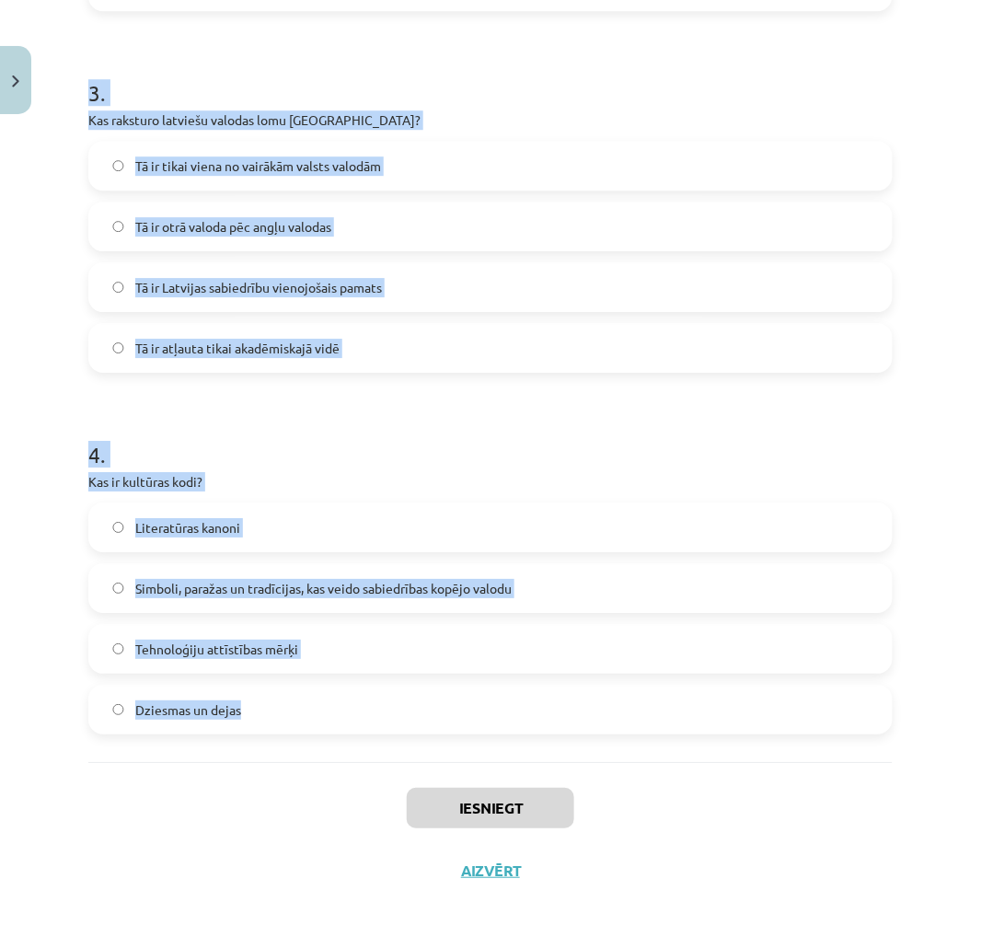
drag, startPoint x: 85, startPoint y: 389, endPoint x: 455, endPoint y: 759, distance: 523.8
click at [455, 759] on div "Mācību tēma: Kultūras un mākslas i (vizuālā māksla) - 11. klases 1. ieskaites m…" at bounding box center [490, 474] width 981 height 948
copy form "1 . Kas veido nacionālās identitātes pamatu Latvijā? Latvijas sports Ekonomiski…"
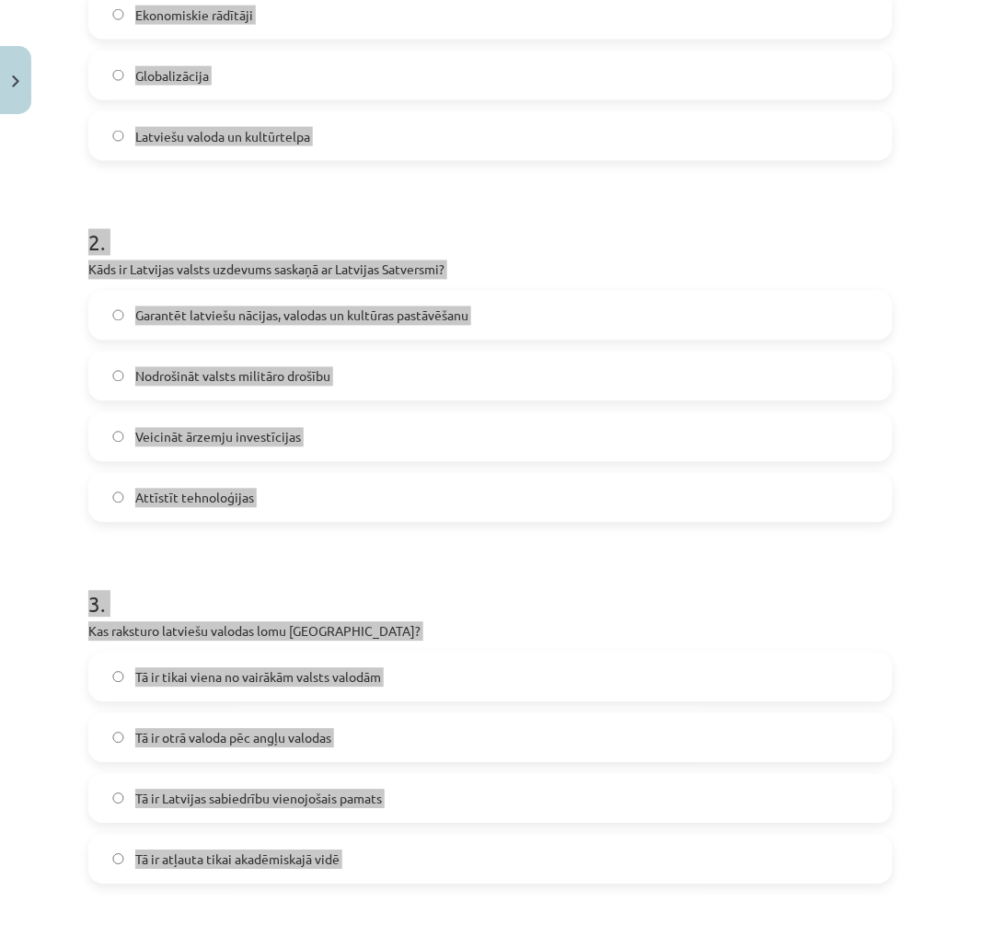
scroll to position [121, 0]
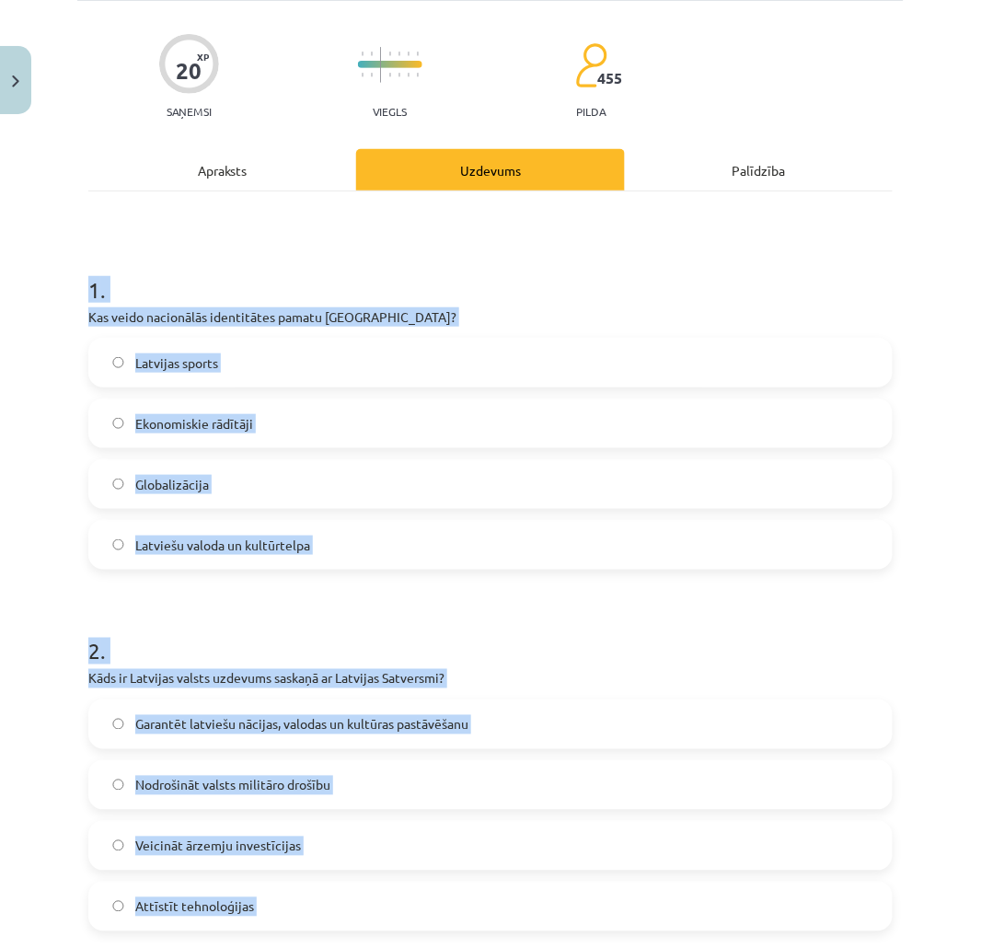
click at [840, 534] on label "Latviešu valoda un kultūrtelpa" at bounding box center [490, 545] width 801 height 46
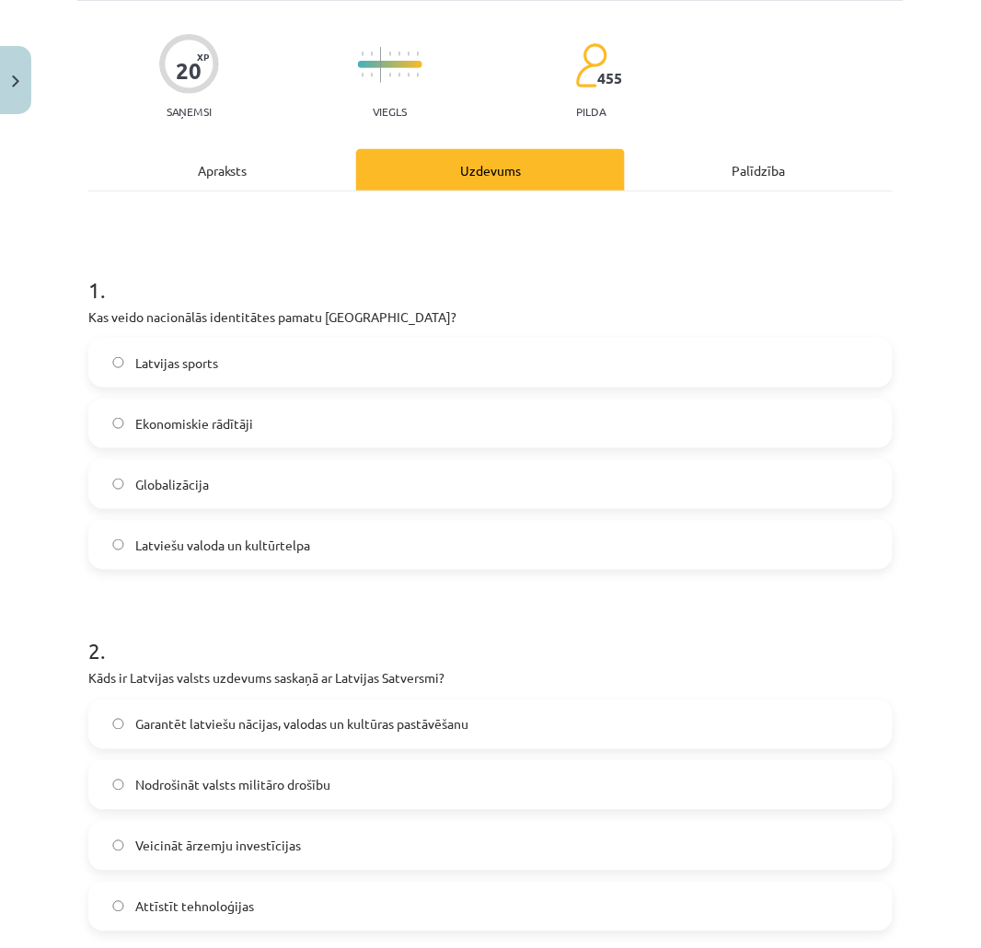
scroll to position [326, 0]
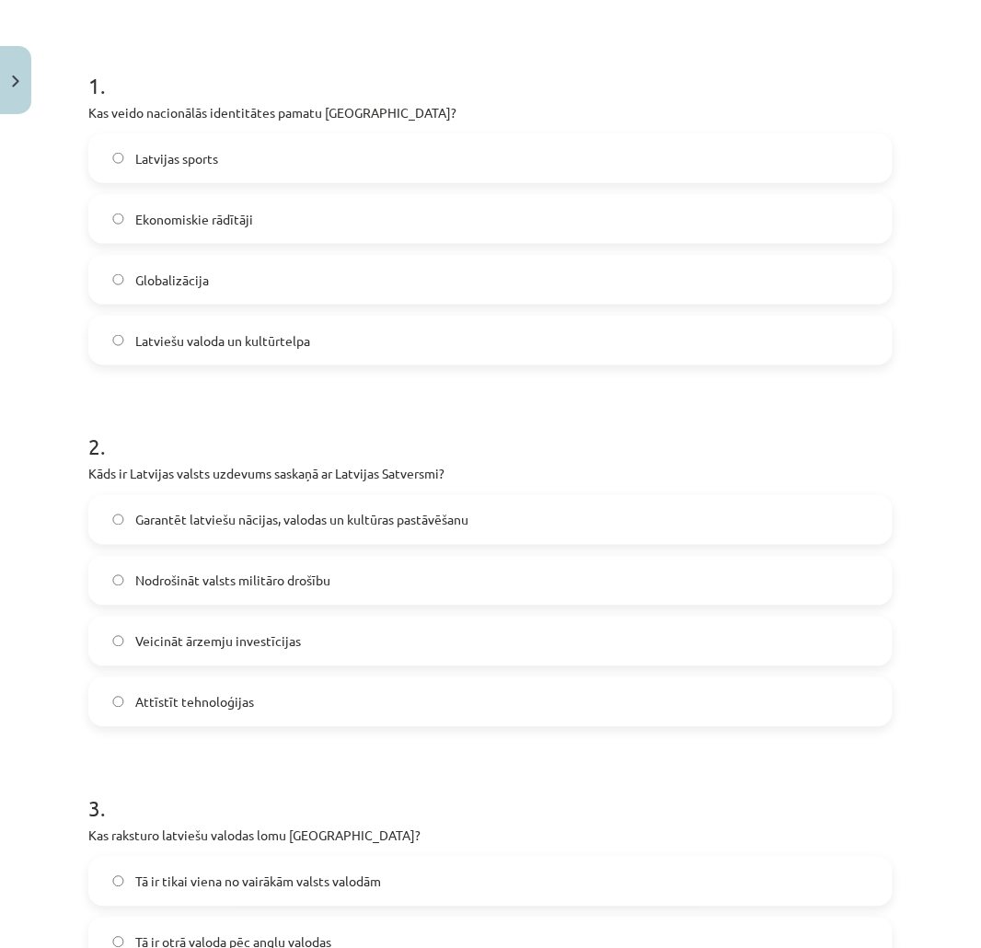
click at [336, 511] on span "Garantēt latviešu nācijas, valodas un kultūras pastāvēšanu" at bounding box center [301, 520] width 333 height 19
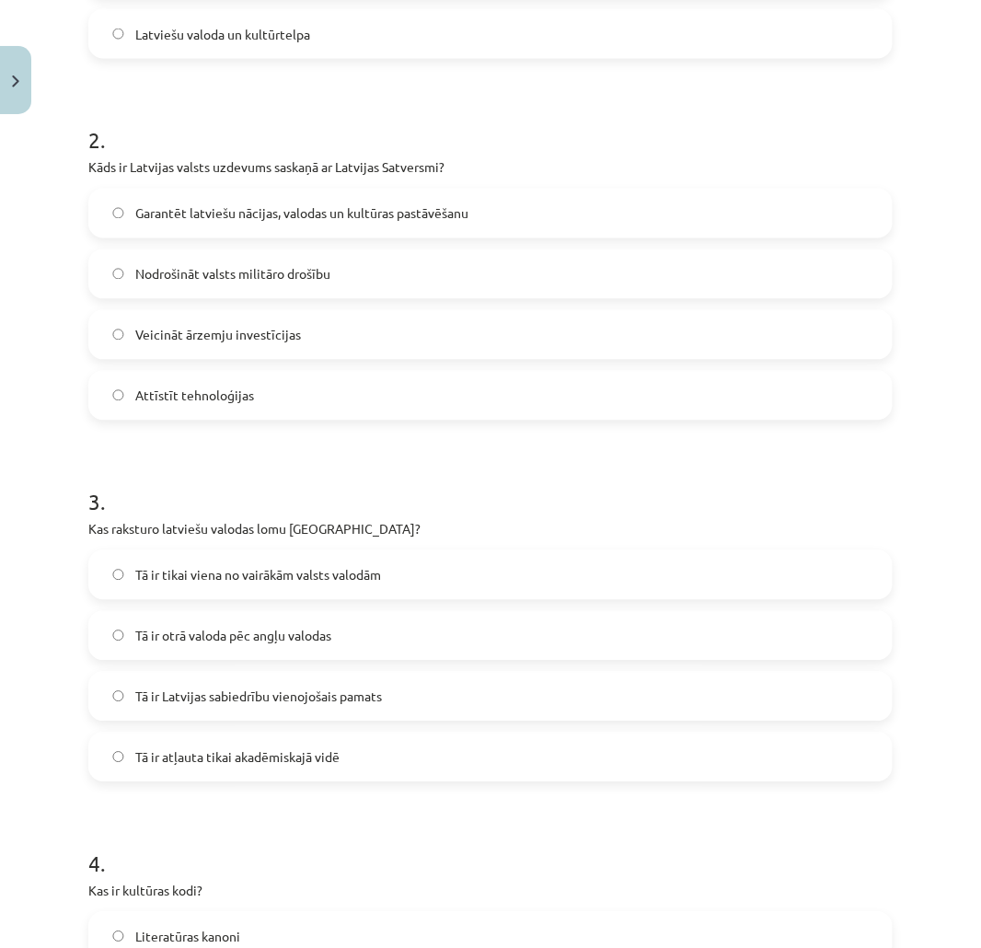
scroll to position [734, 0]
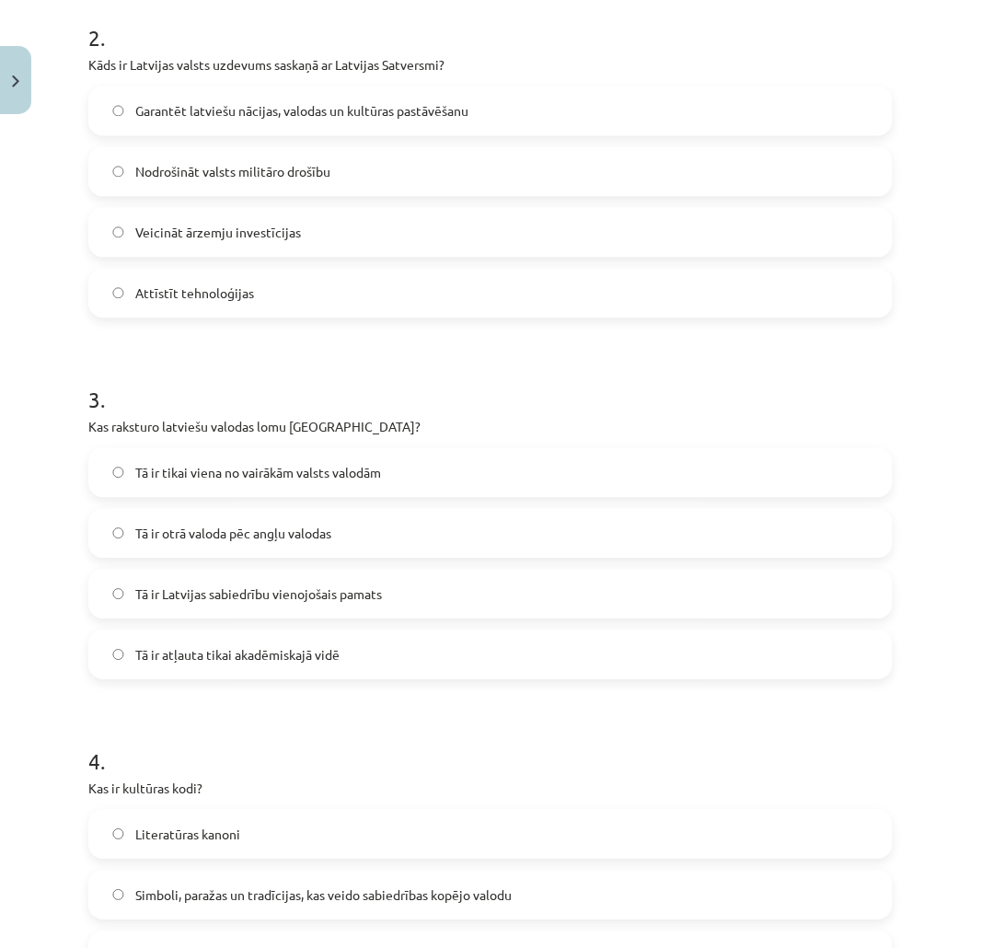
click at [314, 594] on span "Tā ir Latvijas sabiedrību vienojošais pamats" at bounding box center [258, 594] width 247 height 19
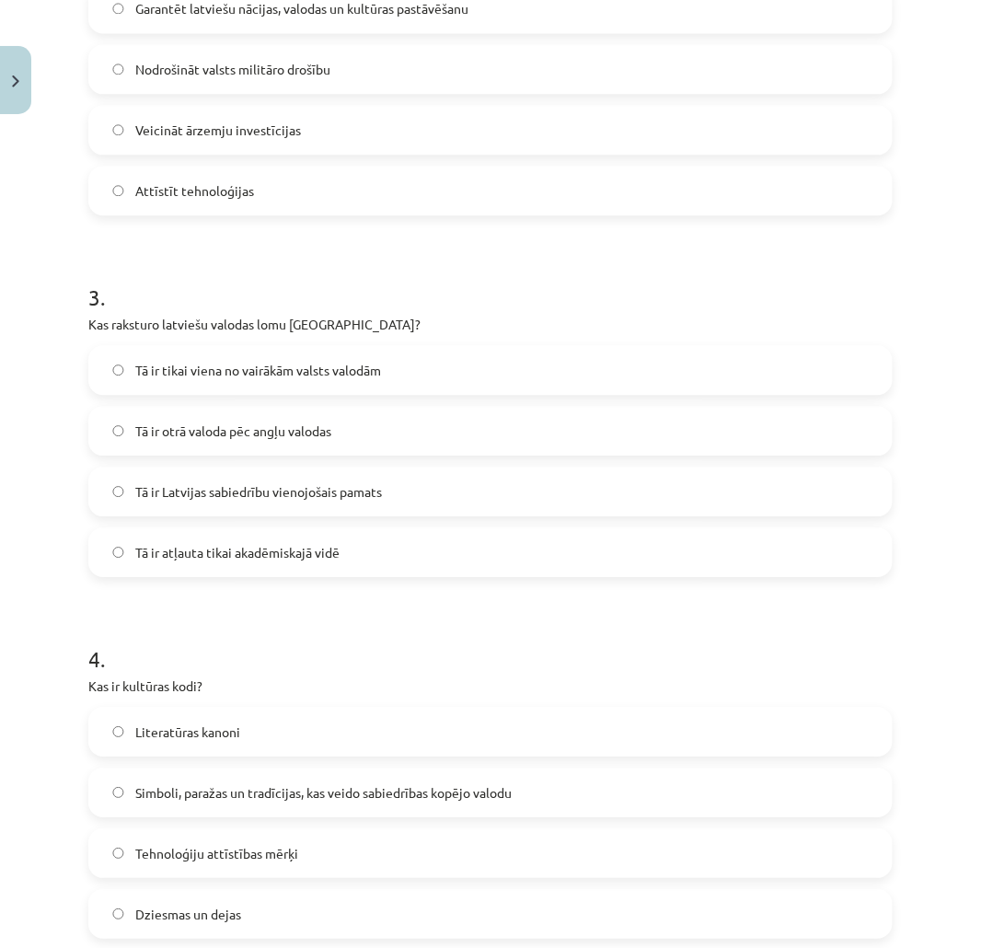
scroll to position [1042, 0]
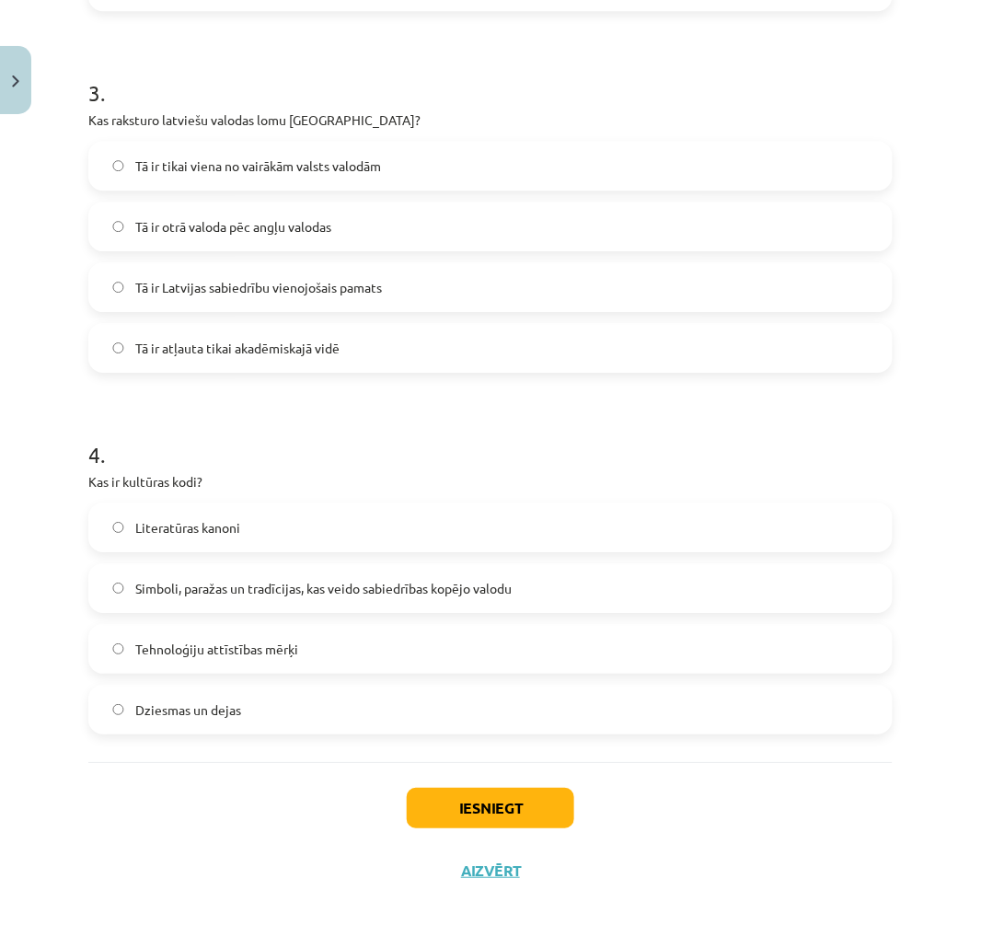
click at [334, 566] on label "Simboli, paražas un tradīcijas, kas veido sabiedrības kopējo valodu" at bounding box center [490, 588] width 801 height 46
click at [437, 813] on button "Iesniegt" at bounding box center [490, 808] width 167 height 40
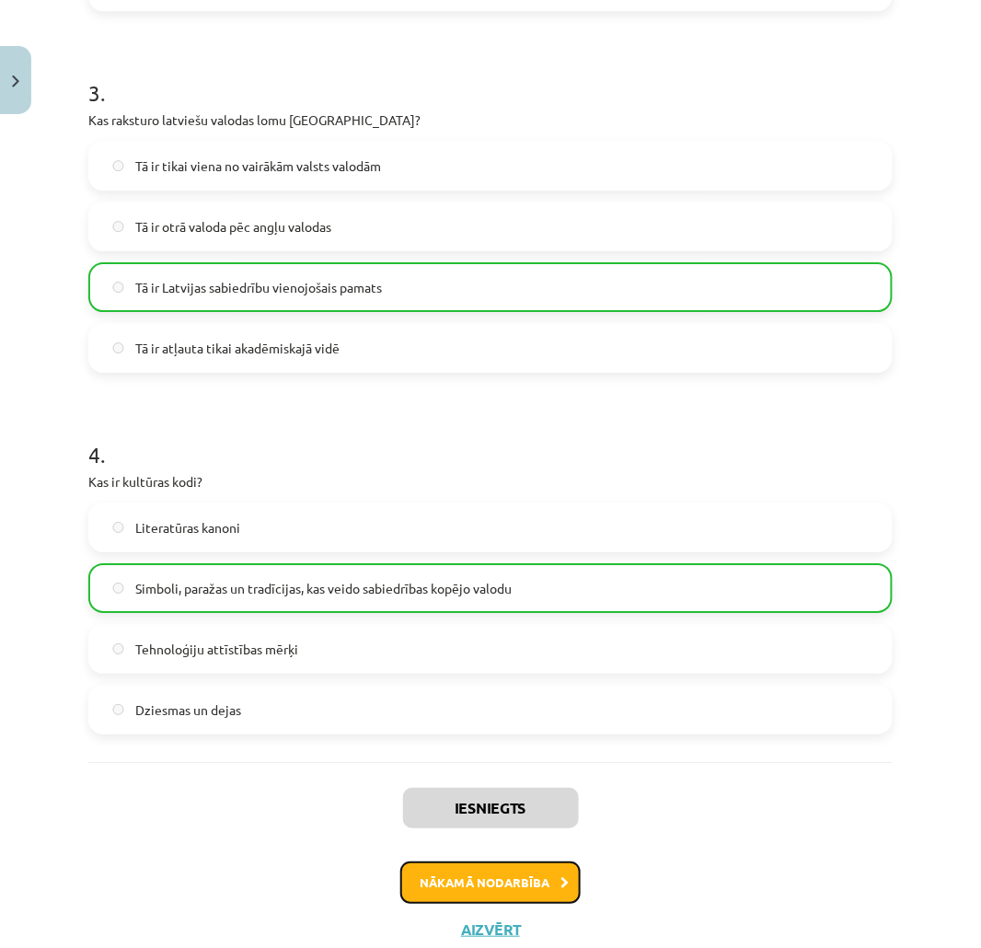
click at [444, 875] on button "Nākamā nodarbība" at bounding box center [490, 882] width 180 height 42
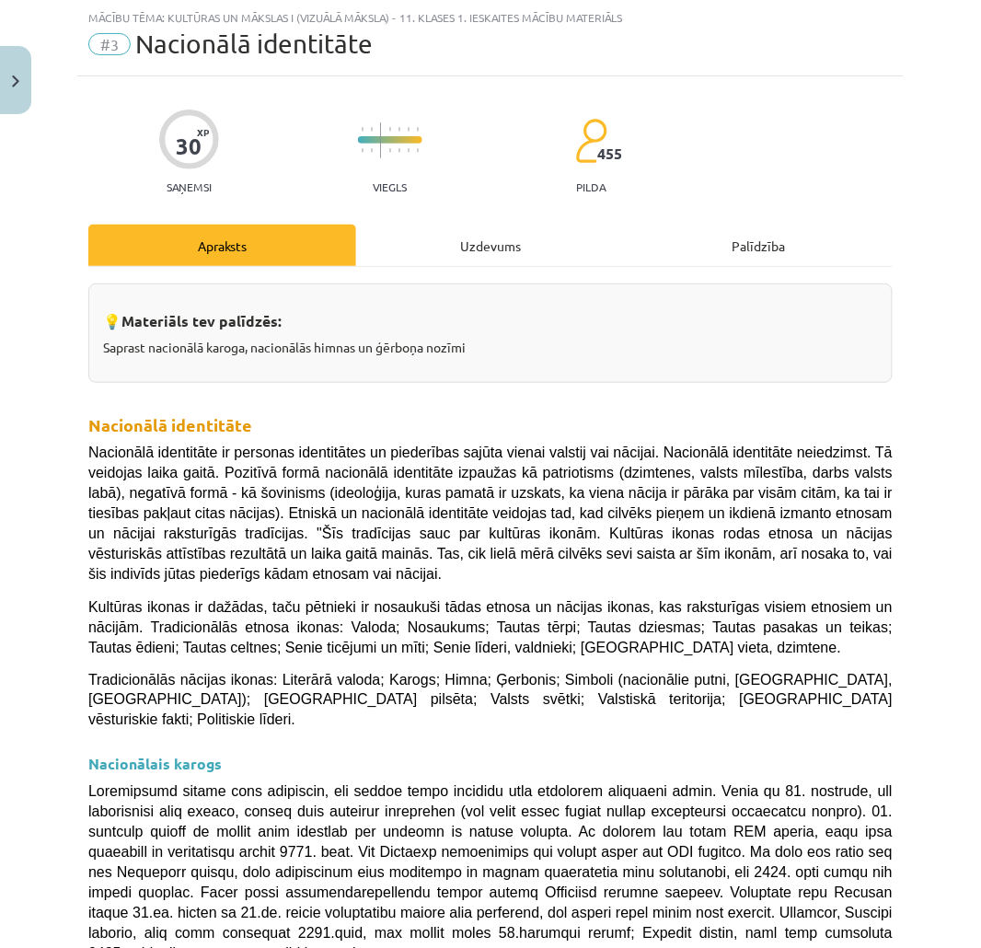
click at [455, 231] on div "Uzdevums" at bounding box center [490, 245] width 268 height 41
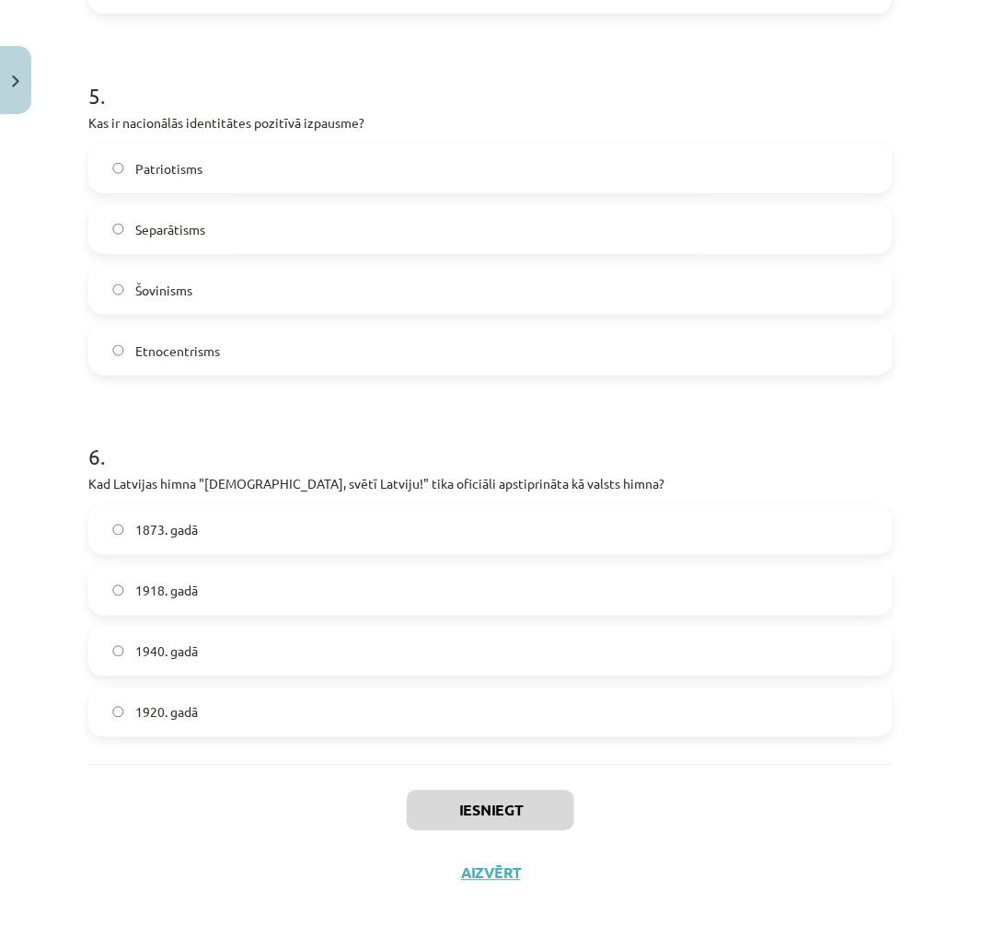
scroll to position [1764, 0]
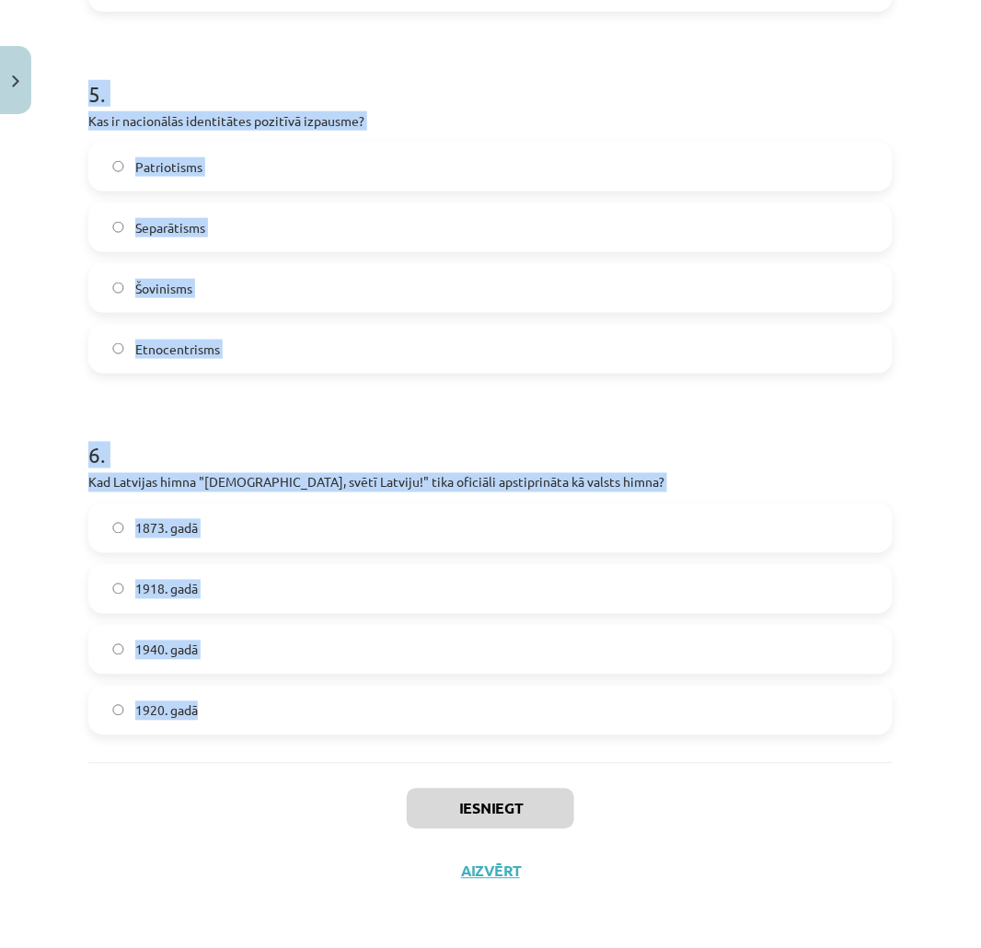
drag, startPoint x: 81, startPoint y: 365, endPoint x: 511, endPoint y: 697, distance: 542.6
copy form "1 . Kādi elementi veido tradicionālās etnosa ikonas? Karogs, ģerbonis, himna Va…"
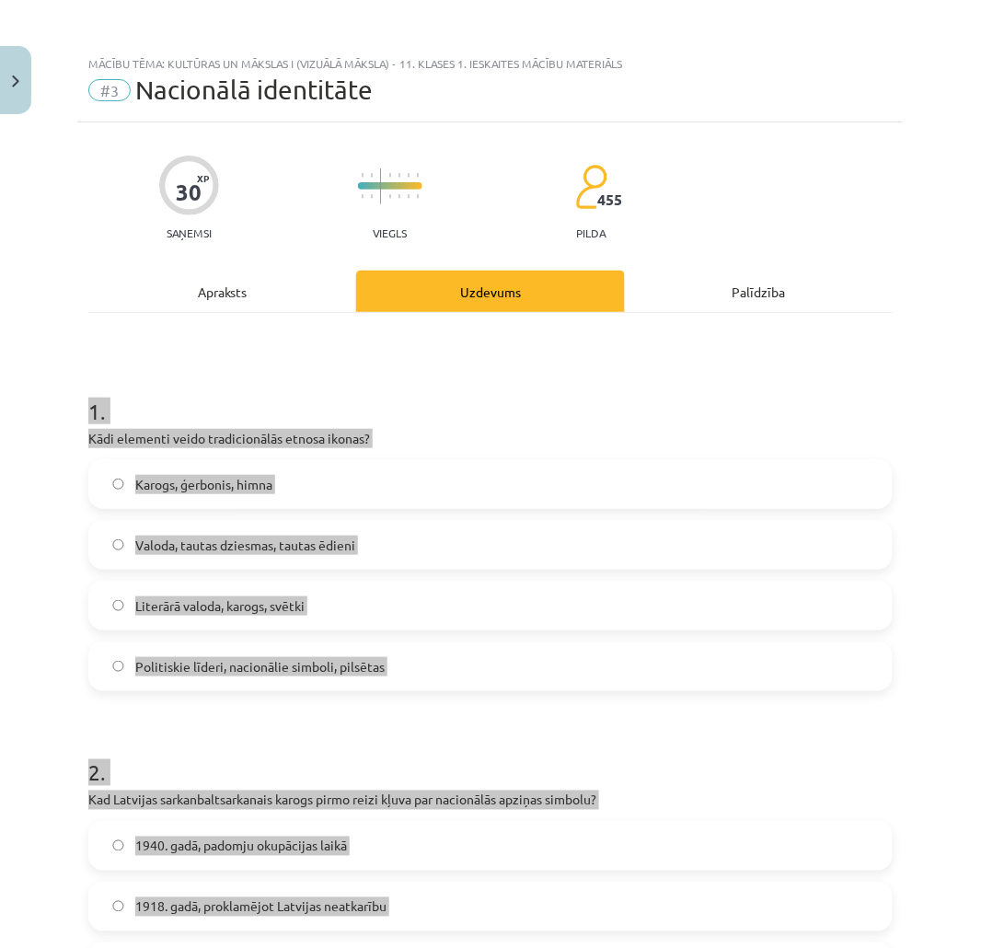
scroll to position [102, 0]
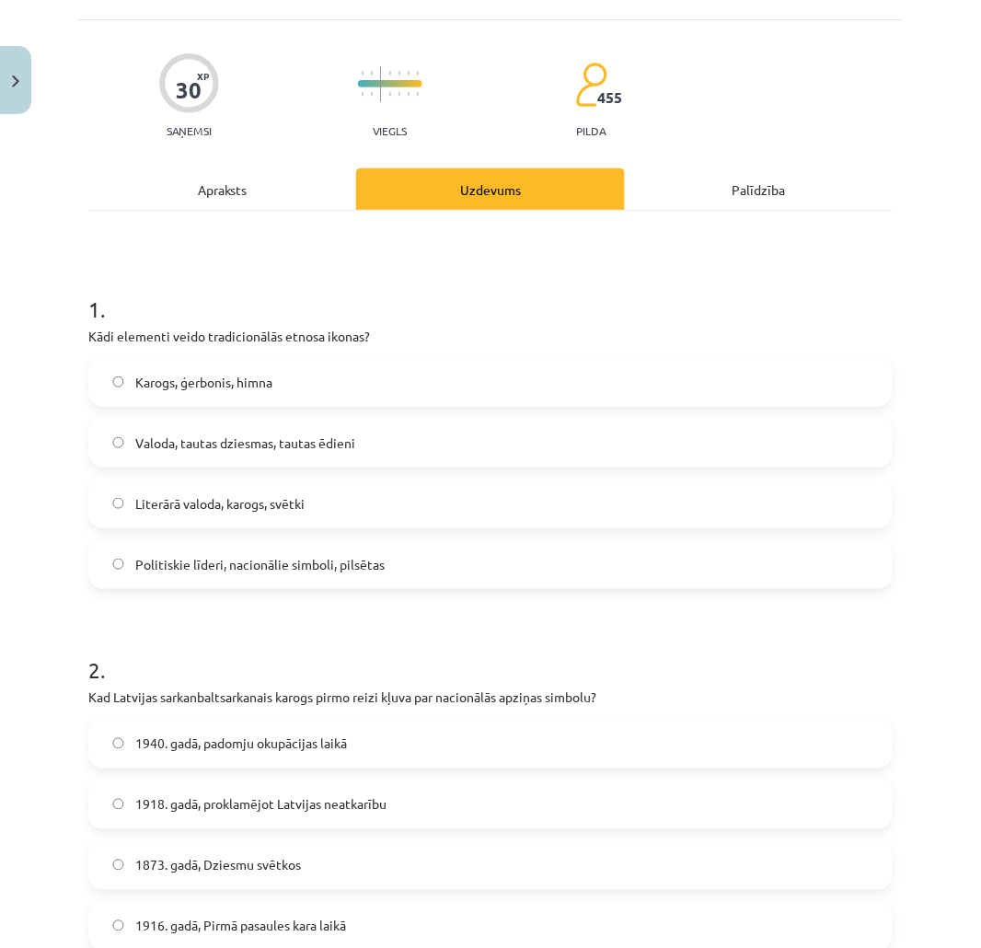
click at [298, 440] on span "Valoda, tautas dziesmas, tautas ēdieni" at bounding box center [245, 442] width 220 height 19
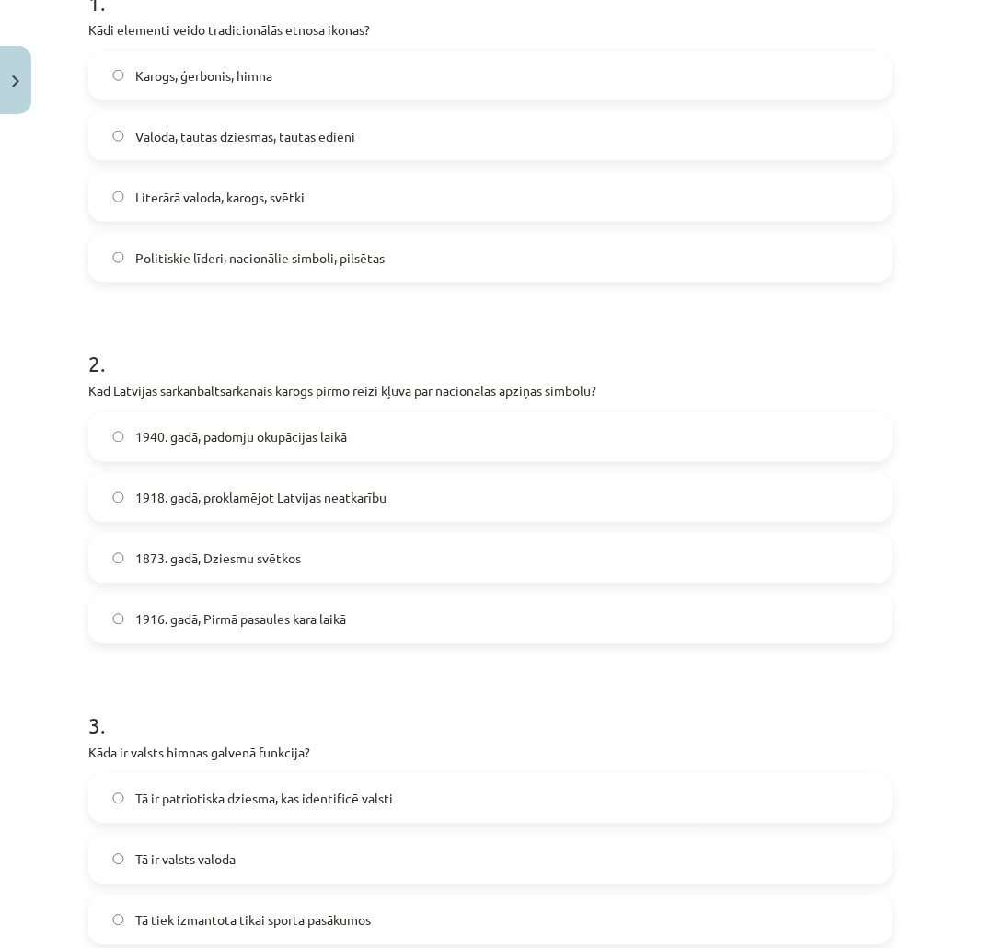
click at [274, 614] on span "1916. gadā, Pirmā pasaules kara laikā" at bounding box center [240, 619] width 211 height 19
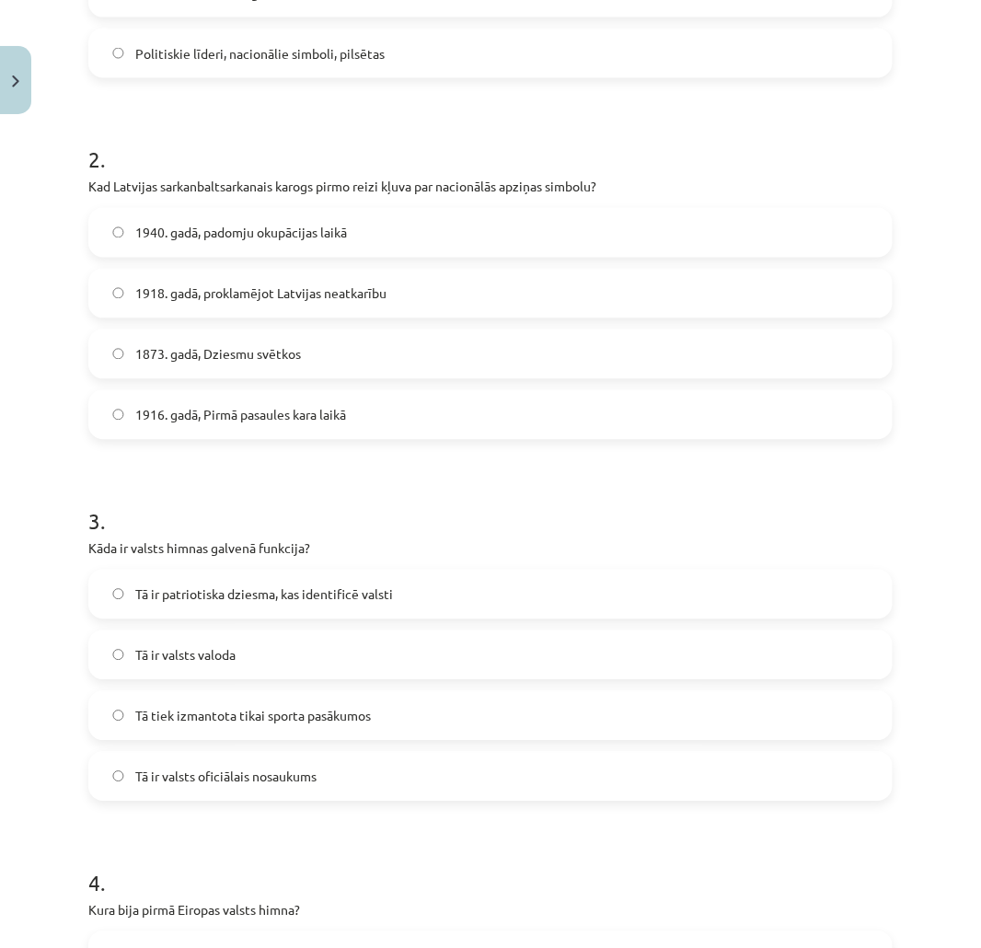
scroll to position [715, 0]
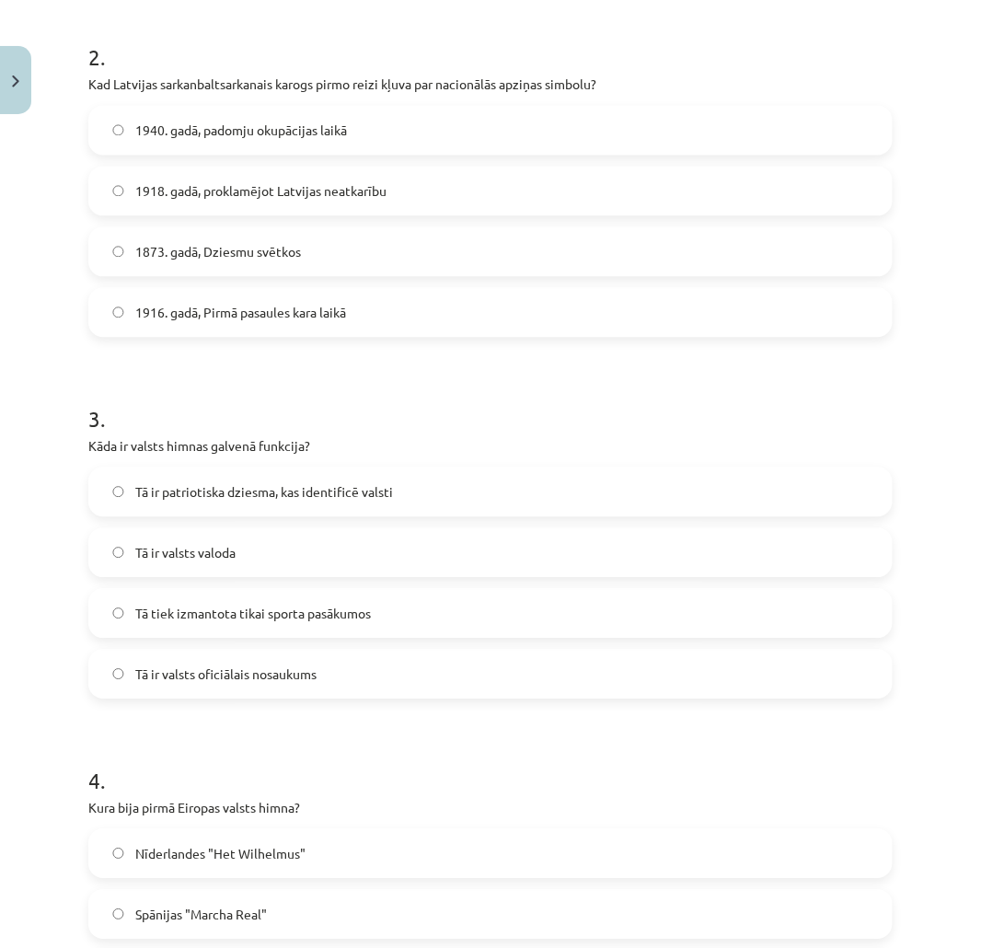
click at [282, 503] on label "Tā ir patriotiska dziesma, kas identificē valsti" at bounding box center [490, 492] width 801 height 46
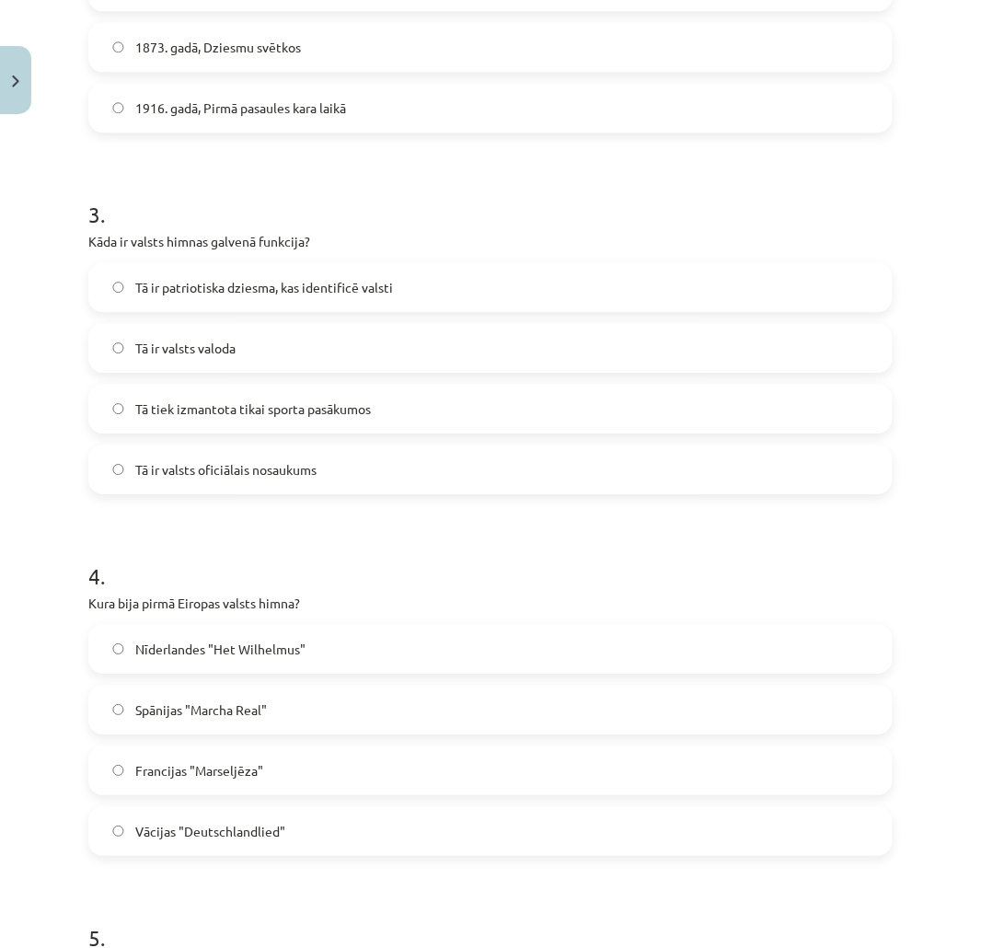
scroll to position [1022, 0]
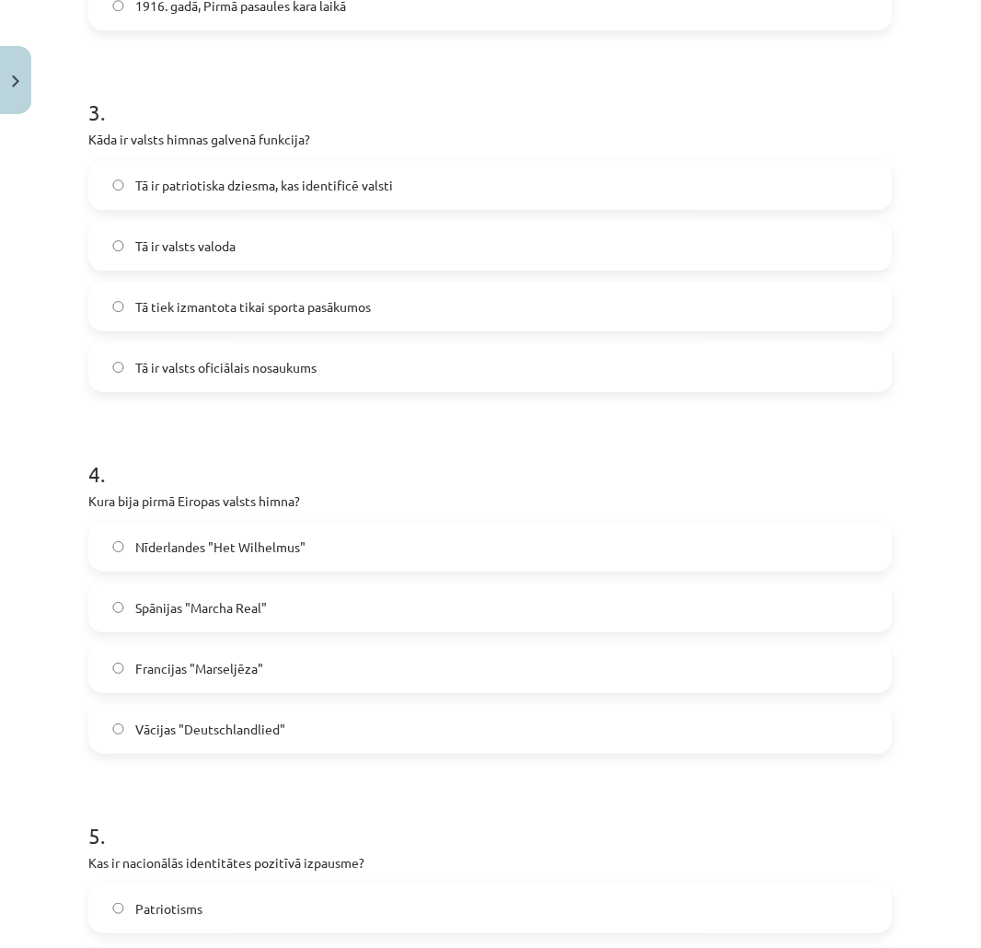
click at [288, 552] on span "Nīderlandes "Het Wilhelmus"" at bounding box center [220, 546] width 170 height 19
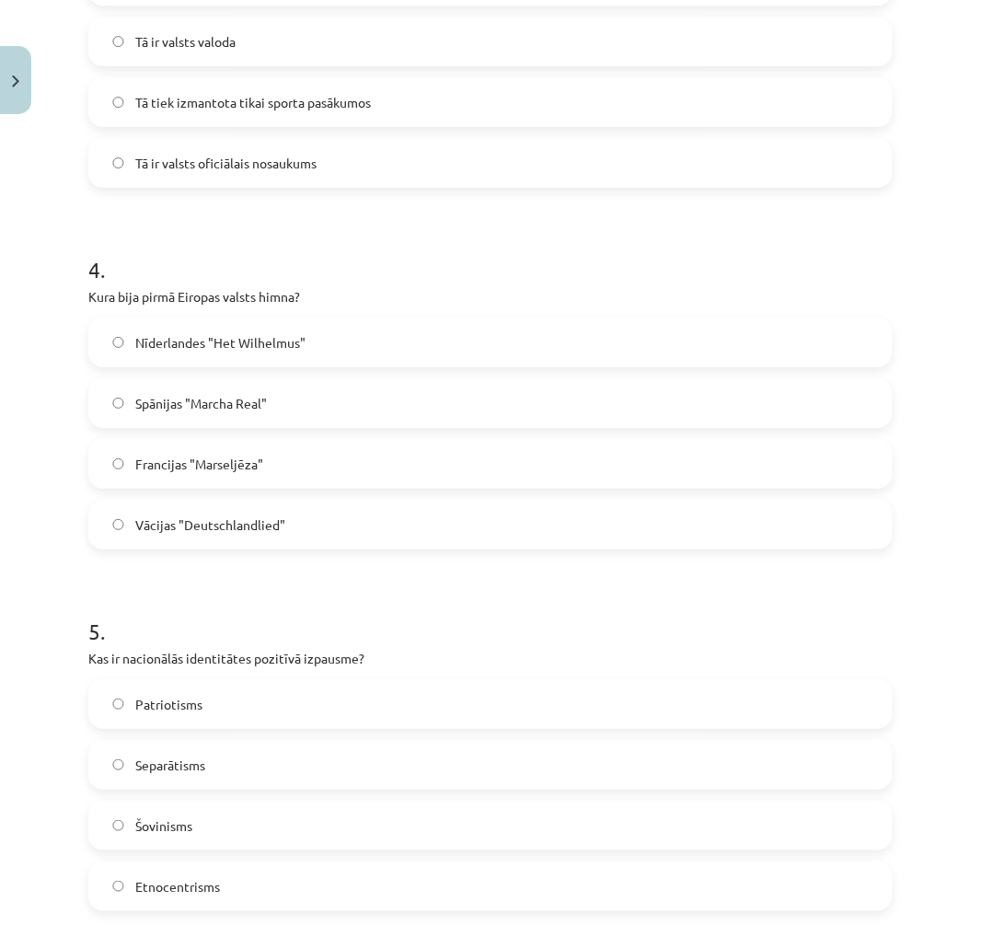
scroll to position [1533, 0]
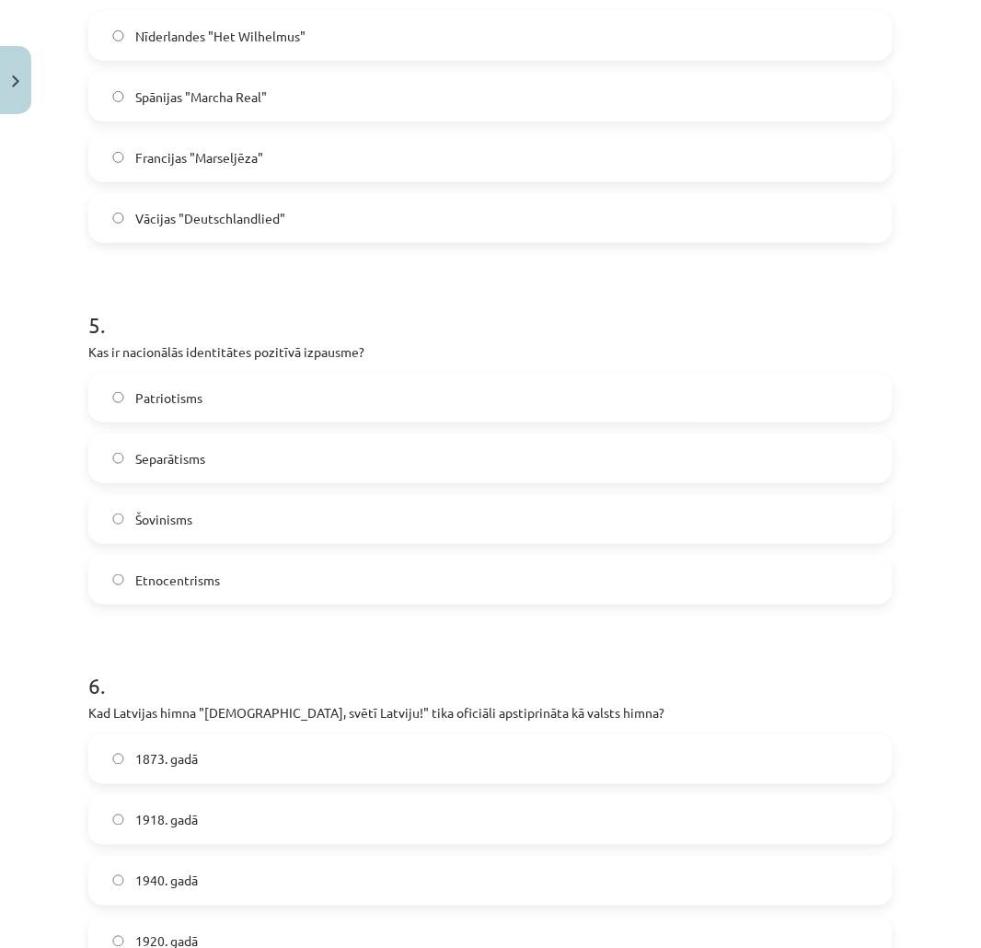
click at [175, 400] on span "Patriotisms" at bounding box center [168, 397] width 67 height 19
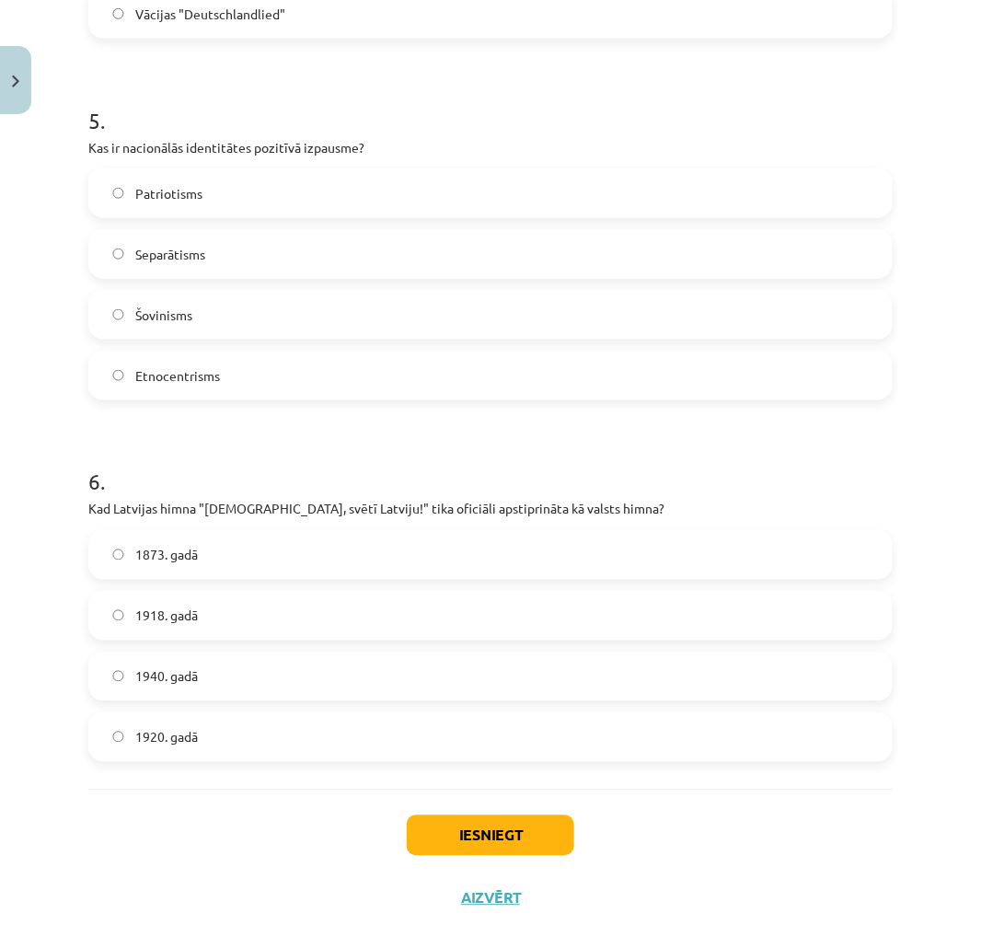
click at [168, 732] on span "1920. gadā" at bounding box center [166, 737] width 63 height 19
click at [445, 841] on button "Iesniegt" at bounding box center [490, 835] width 167 height 40
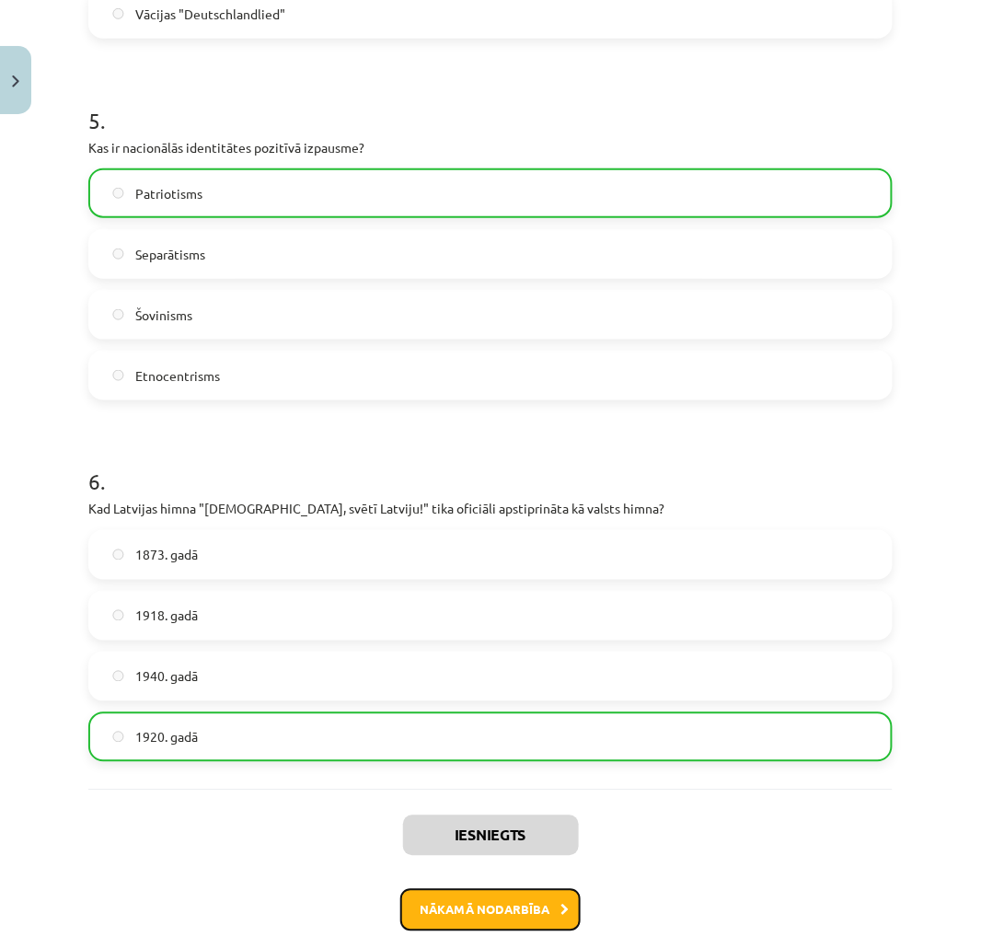
click at [486, 909] on button "Nākamā nodarbība" at bounding box center [490, 910] width 180 height 42
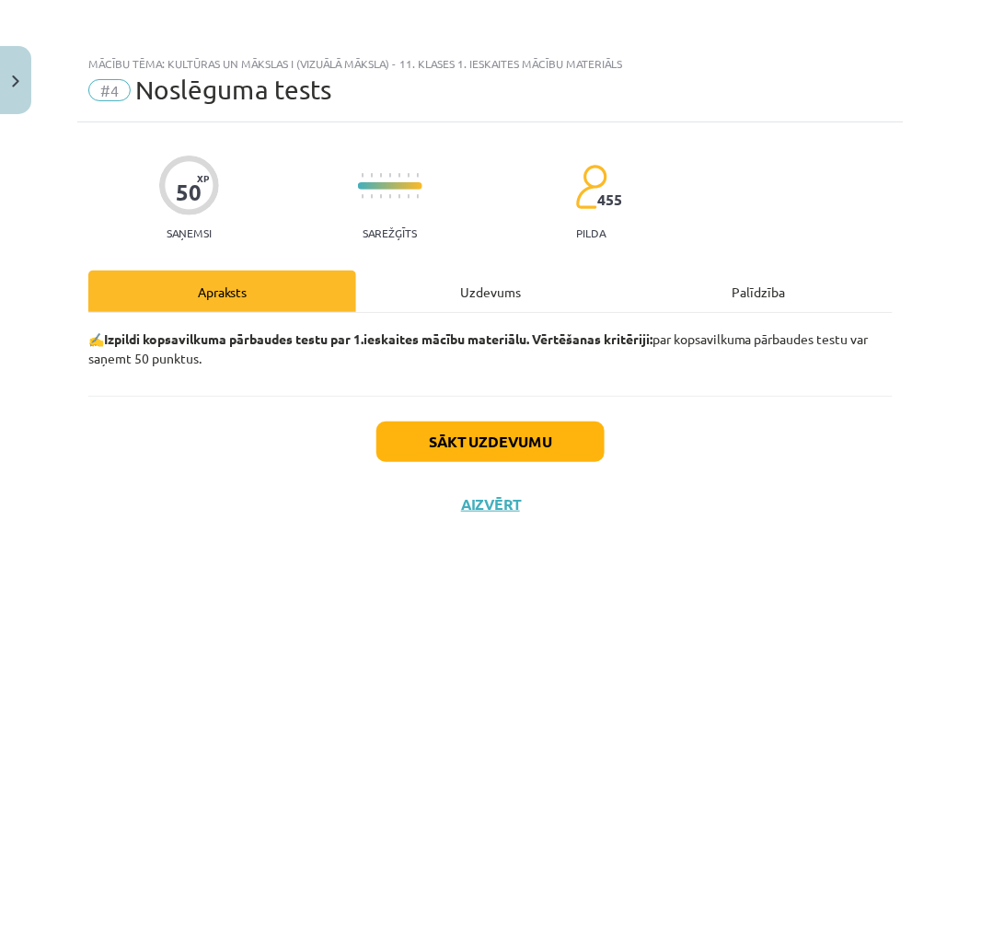
scroll to position [0, 0]
click at [484, 433] on button "Sākt uzdevumu" at bounding box center [490, 441] width 228 height 40
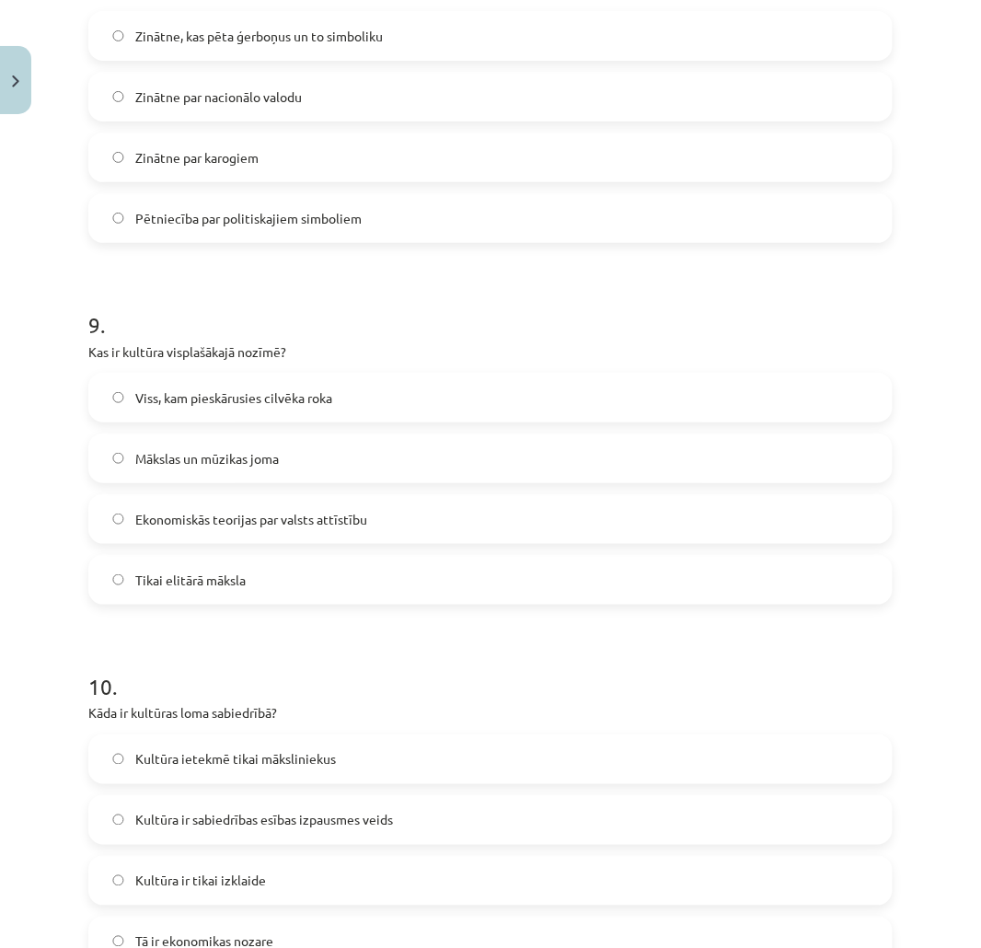
scroll to position [3211, 0]
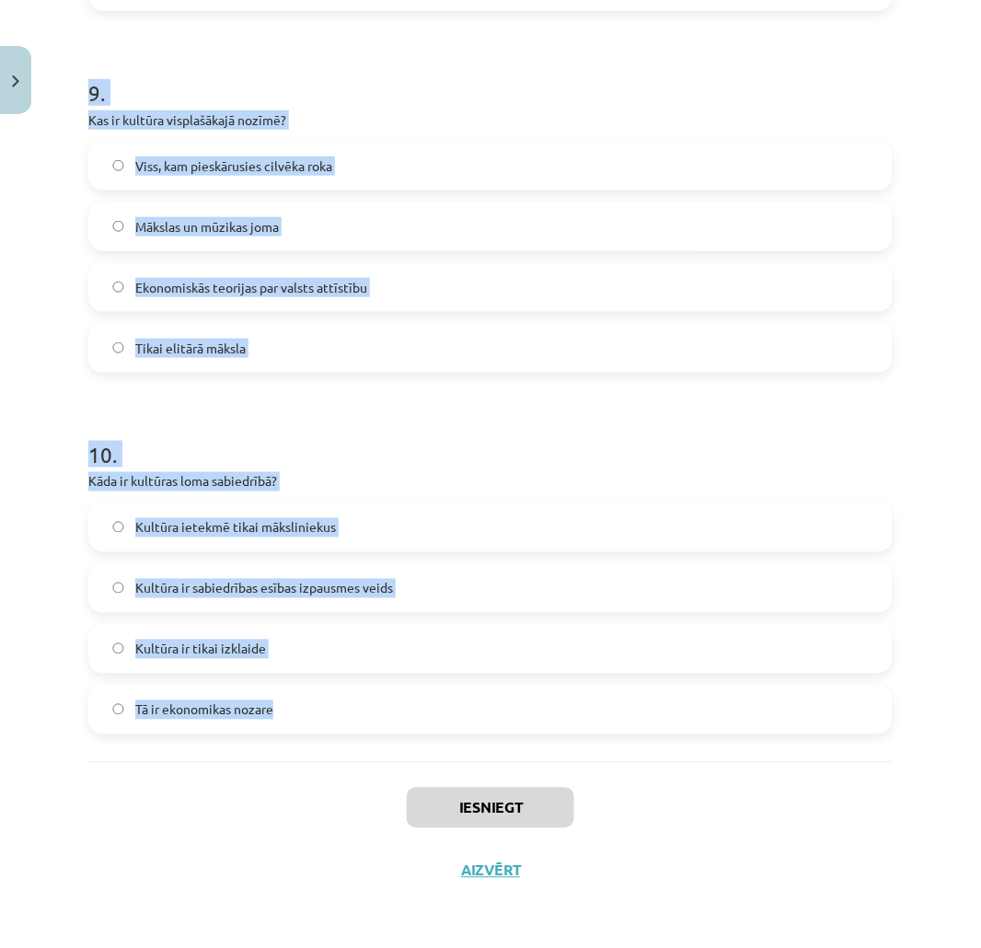
drag, startPoint x: 214, startPoint y: 574, endPoint x: 421, endPoint y: 738, distance: 263.3
click at [421, 738] on div "Mācību tēma: Kultūras un mākslas i (vizuālā māksla) - 11. klases 1. ieskaites m…" at bounding box center [490, 474] width 981 height 948
copy form "1 . Kā globalizācija ietekmē Latvijas identitāti? Tā var radīt pretrunīgas pārm…"
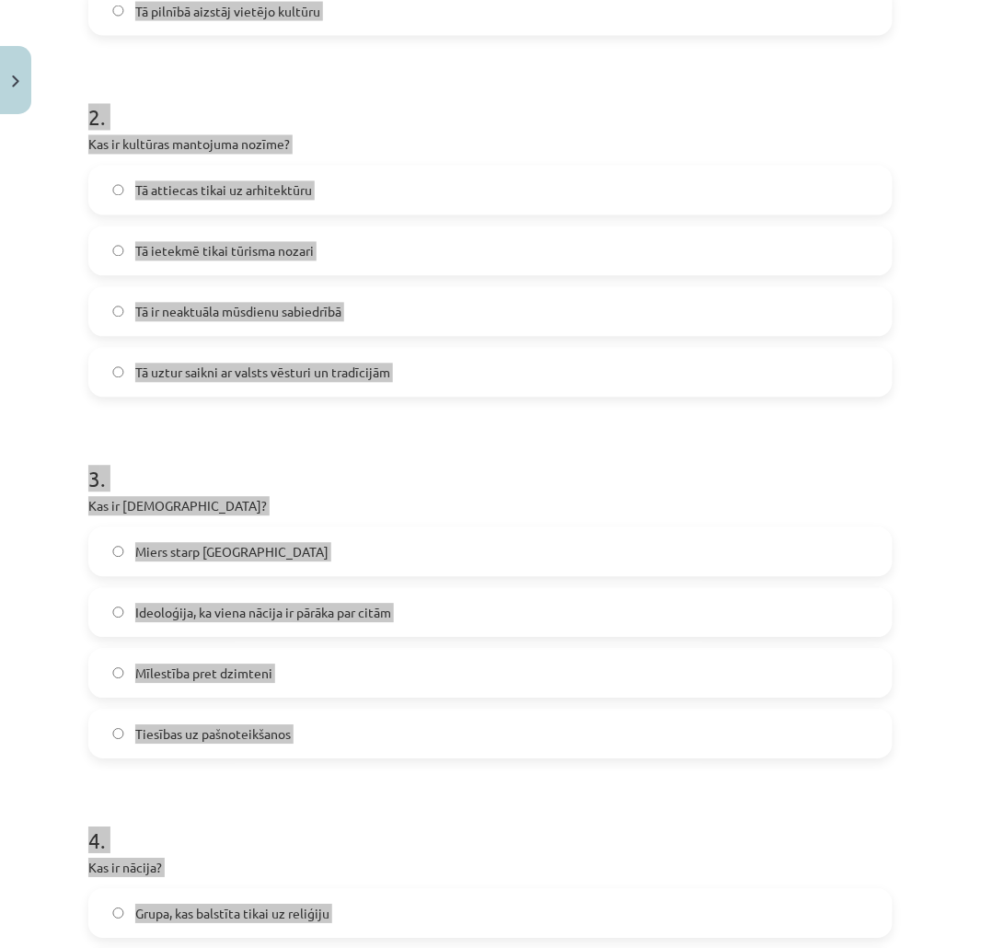
scroll to position [246, 0]
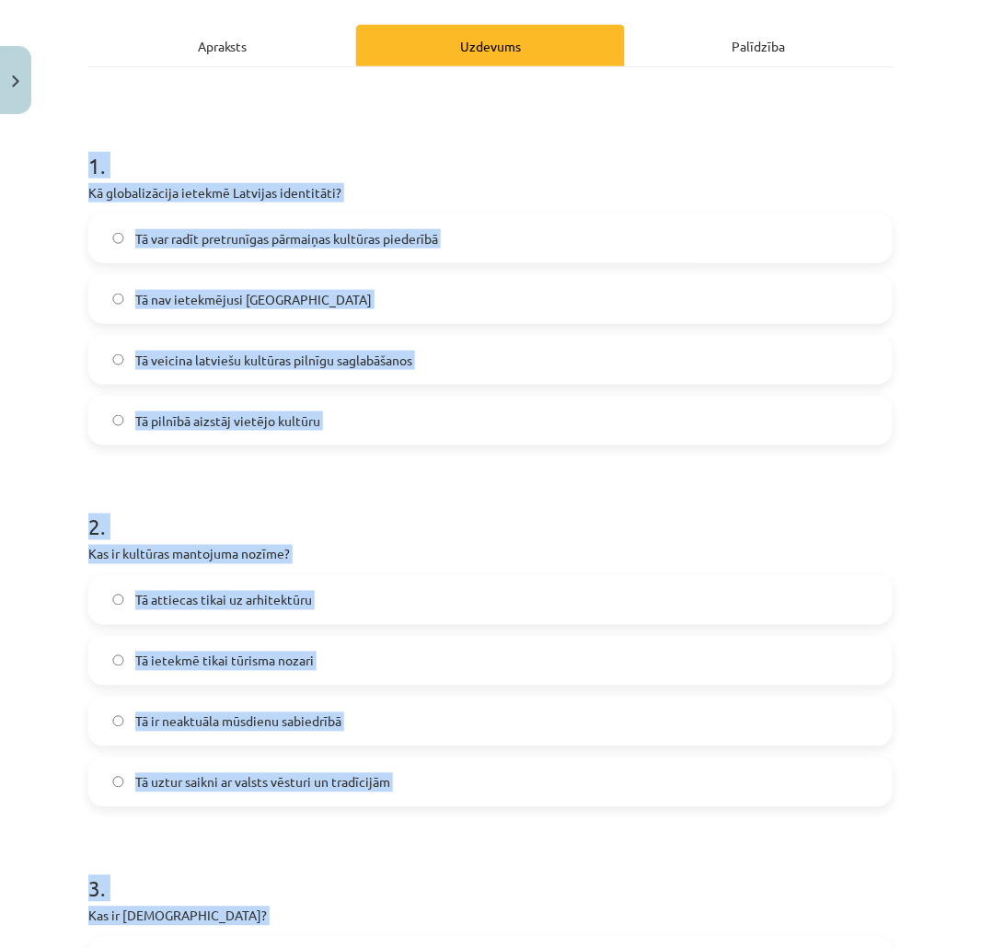
click at [12, 308] on div "Mācību tēma: Kultūras un mākslas i (vizuālā māksla) - 11. klases 1. ieskaites m…" at bounding box center [490, 474] width 981 height 948
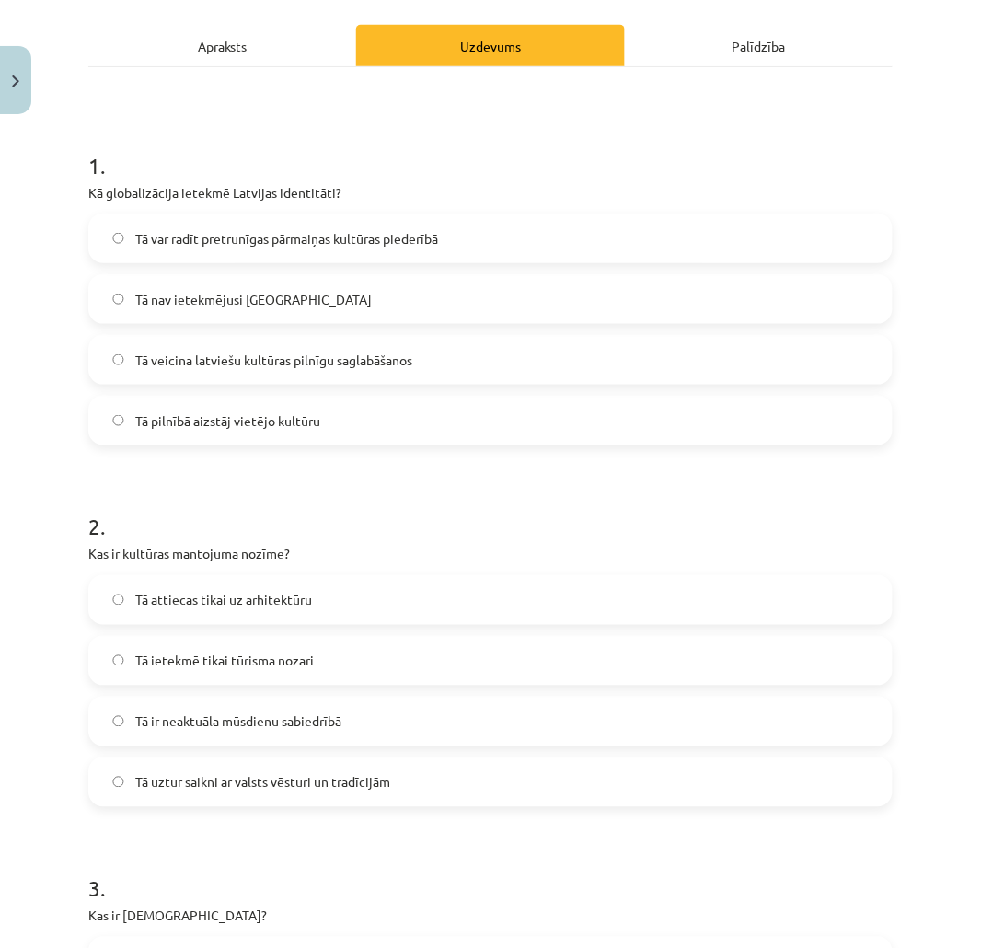
click at [259, 226] on label "Tā var radīt pretrunīgas pārmaiņas kultūras piederībā" at bounding box center [490, 238] width 801 height 46
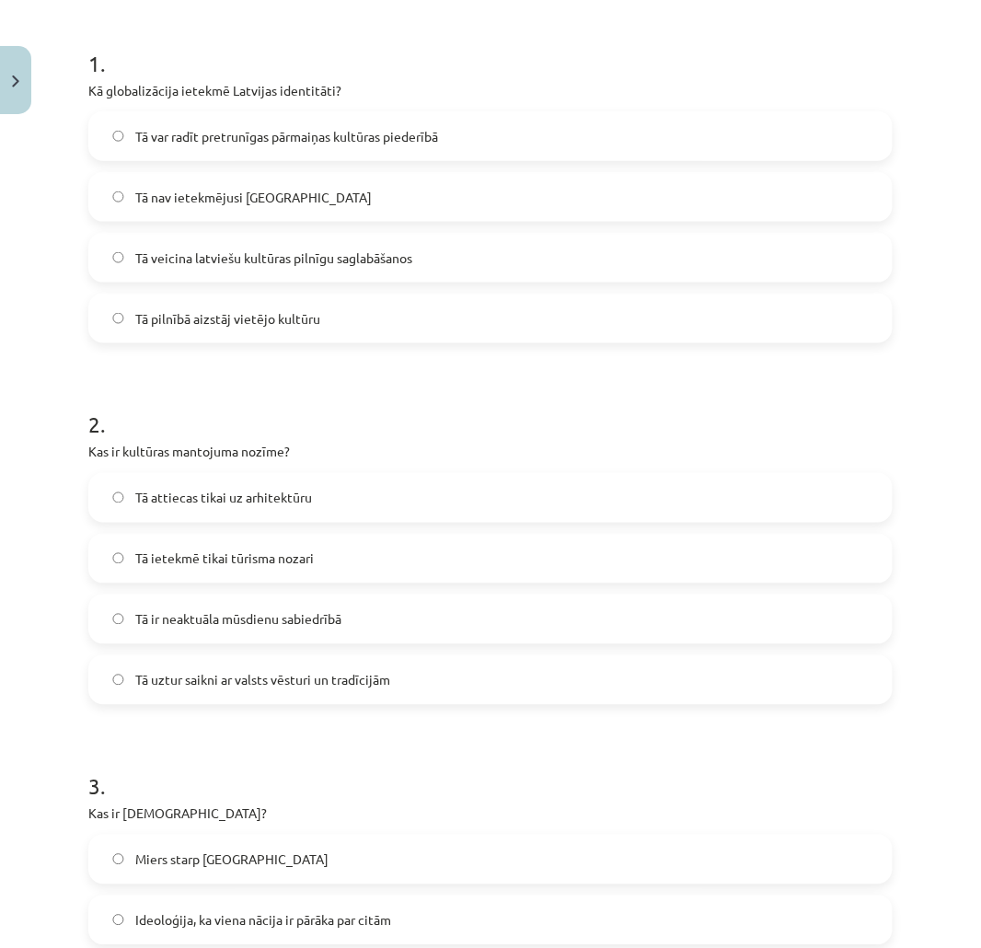
click at [272, 687] on span "Tā uztur saikni ar valsts vēsturi un tradīcijām" at bounding box center [262, 680] width 255 height 19
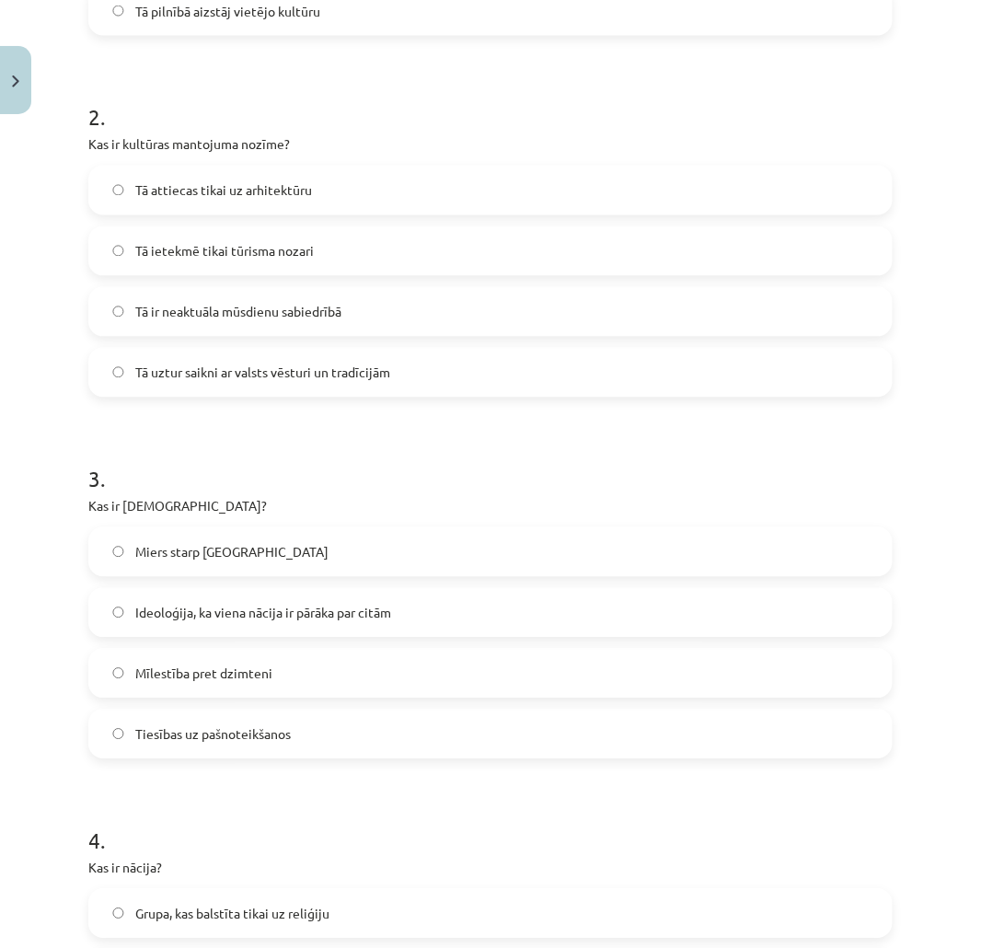
click at [268, 623] on label "Ideoloģija, ka viena nācija ir pārāka par citām" at bounding box center [490, 613] width 801 height 46
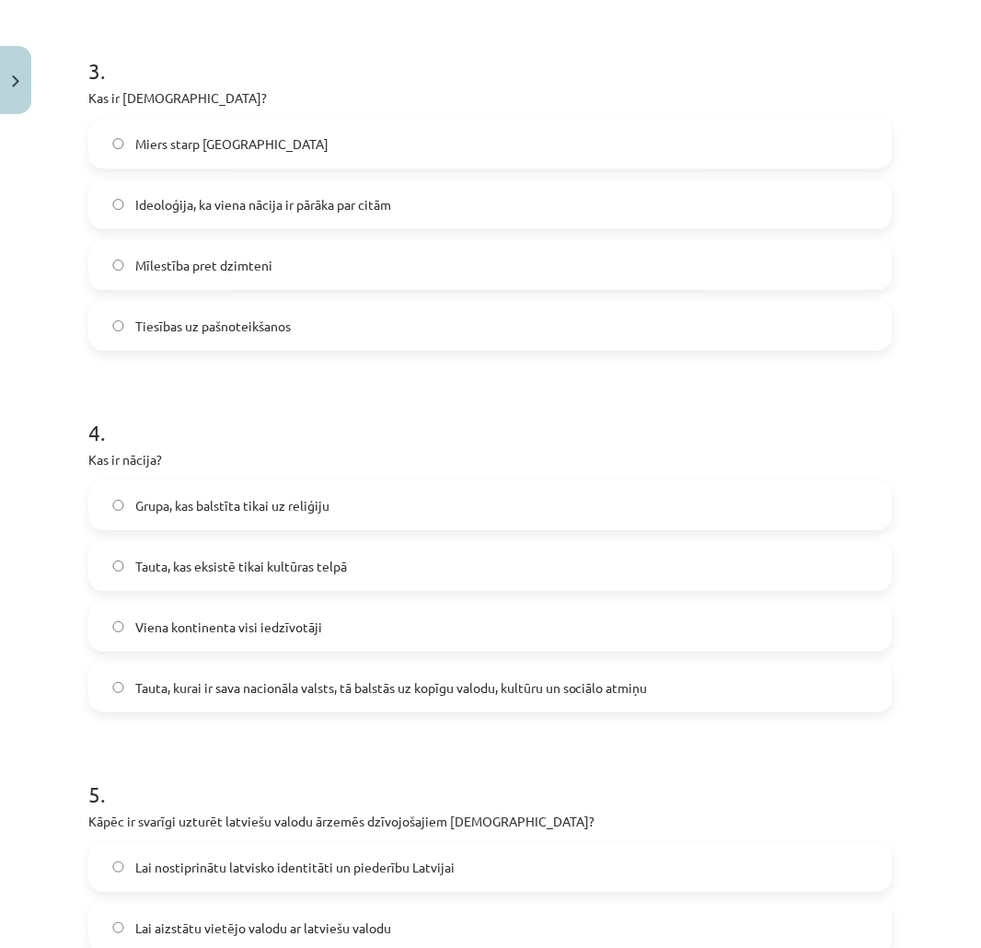
click at [271, 678] on span "Tauta, kurai ir sava nacionāla valsts, tā balstās uz kopīgu valodu, kultūru un …" at bounding box center [391, 687] width 513 height 19
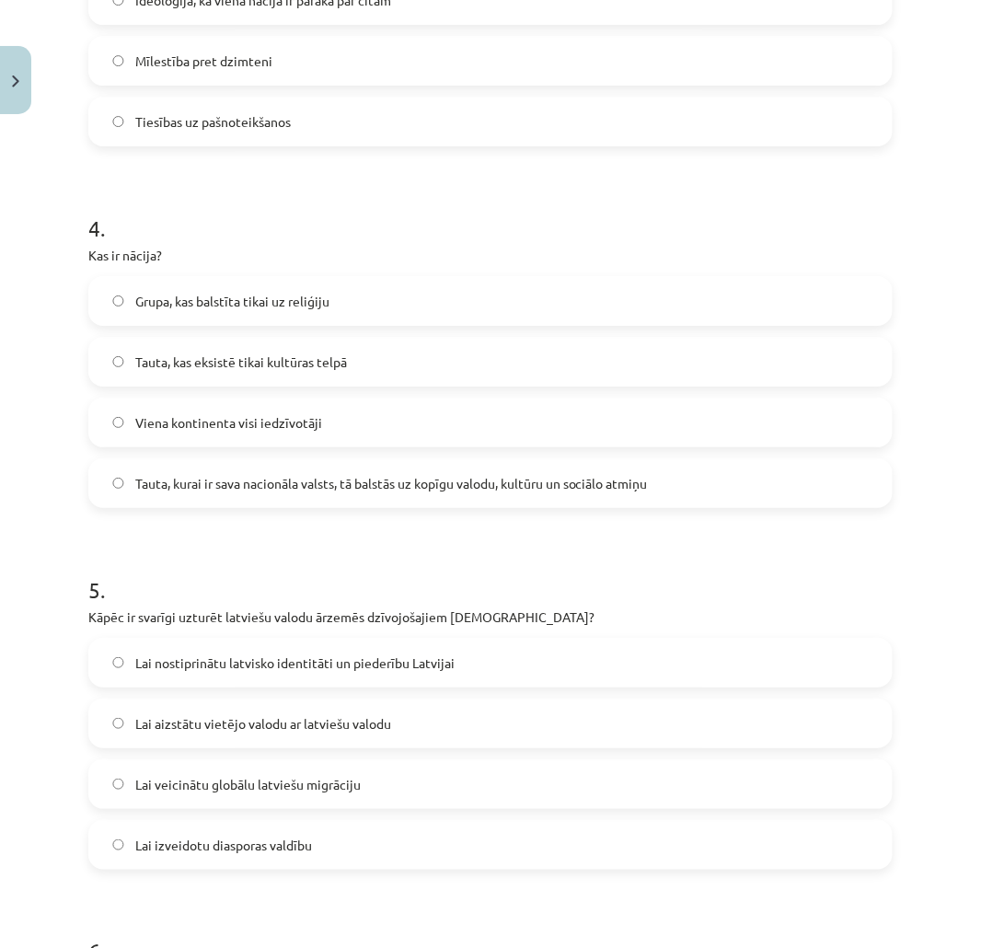
click at [264, 659] on span "Lai nostiprinātu latvisko identitāti un piederību Latvijai" at bounding box center [294, 662] width 319 height 19
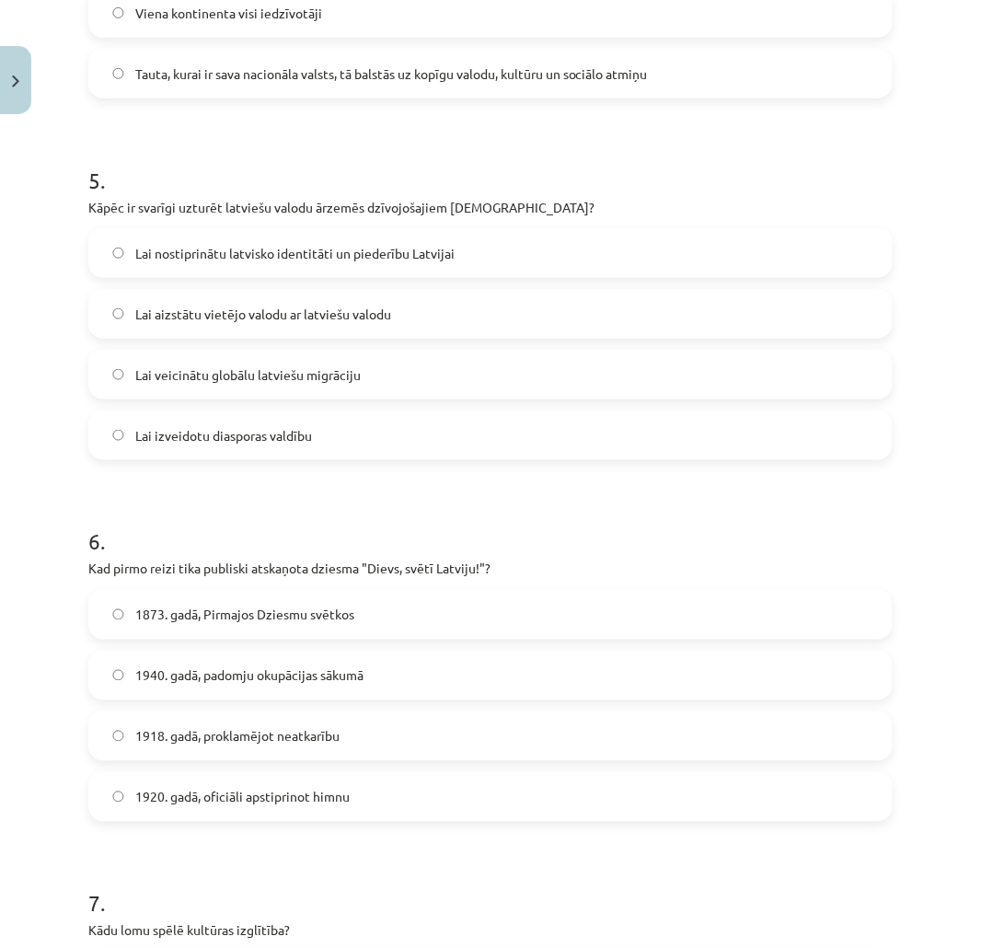
scroll to position [1780, 0]
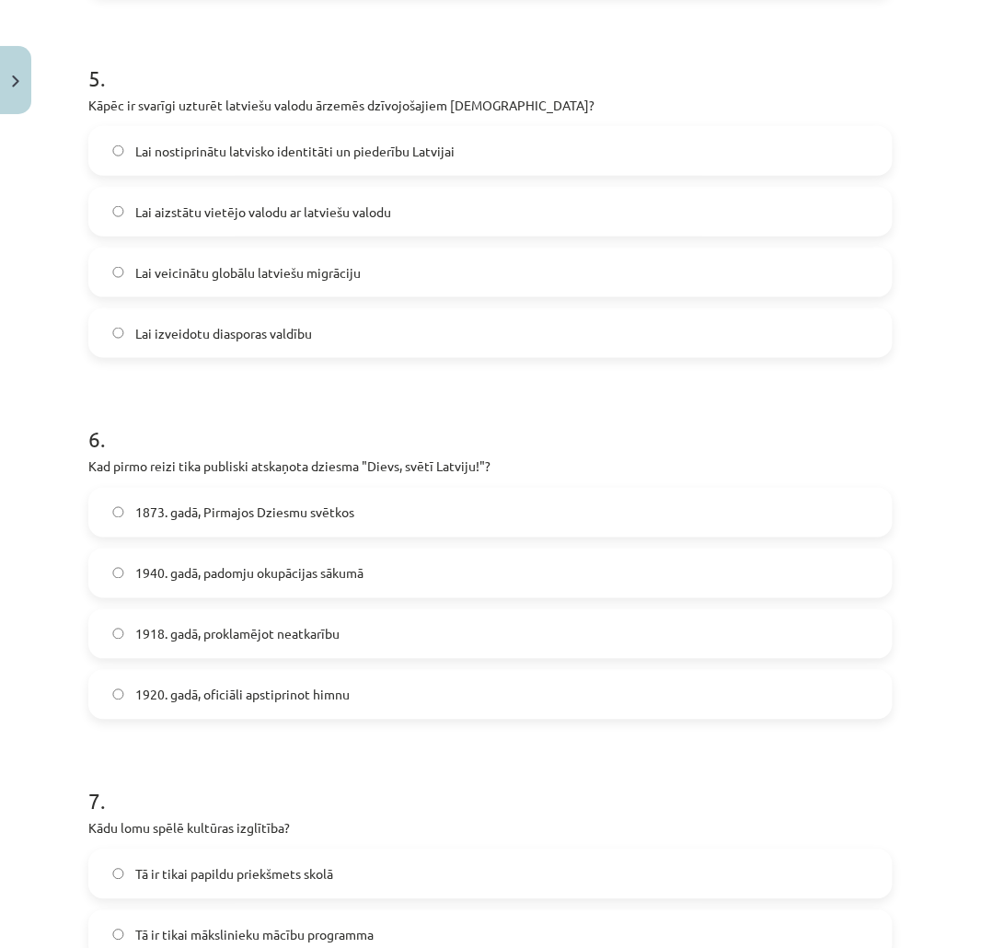
click at [288, 518] on span "1873. gadā, Pirmajos Dziesmu svētkos" at bounding box center [244, 512] width 219 height 19
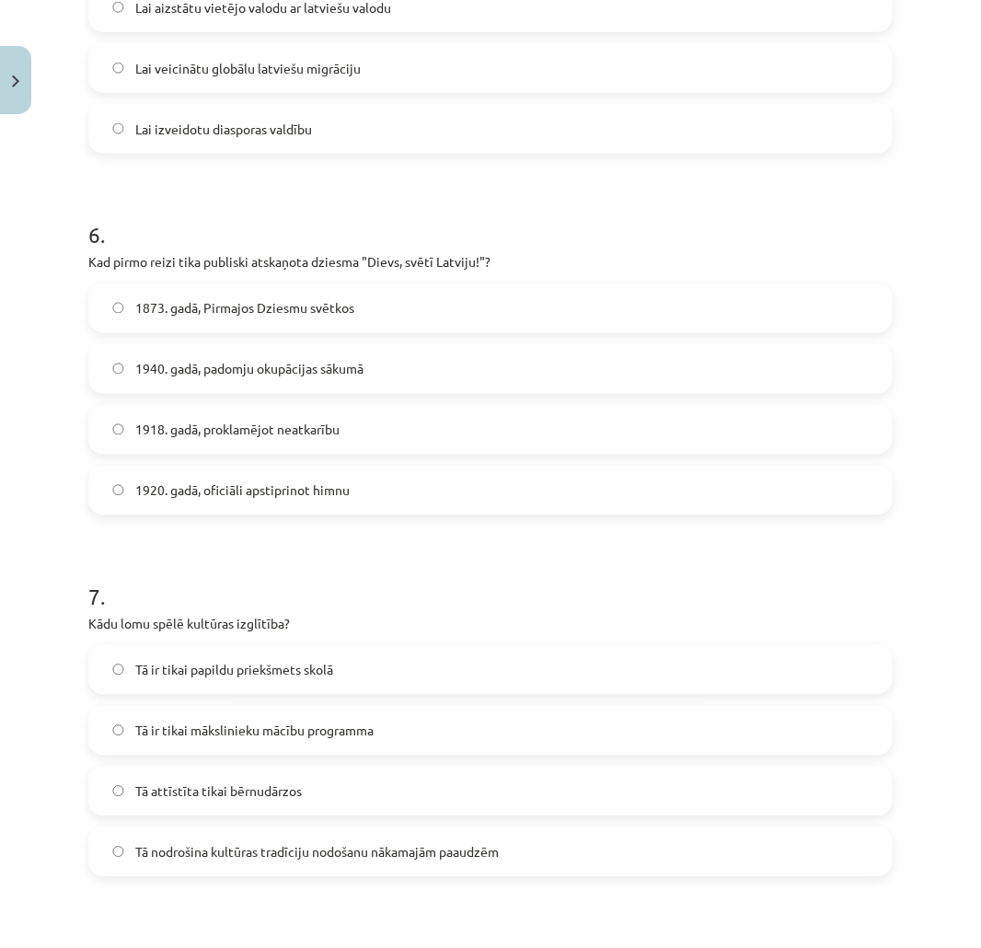
scroll to position [2086, 0]
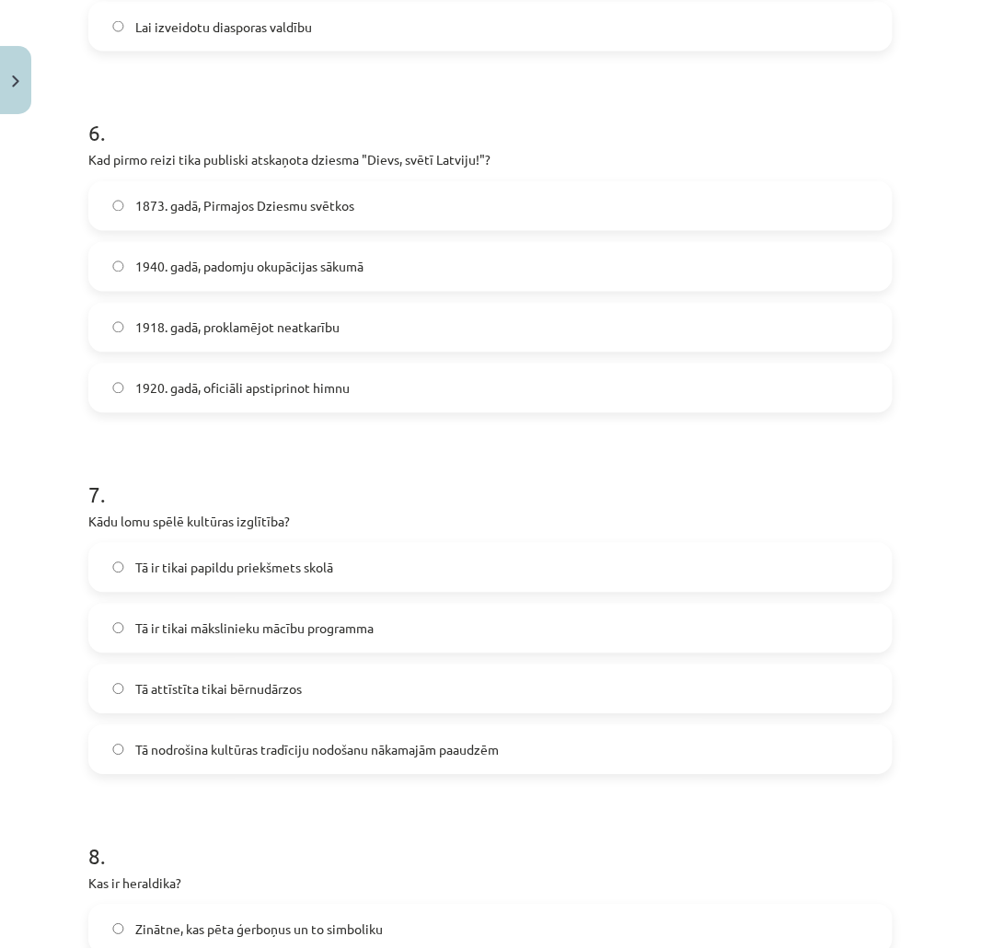
click at [302, 755] on span "Tā nodrošina kultūras tradīciju nodošanu nākamajām paaudzēm" at bounding box center [316, 750] width 363 height 19
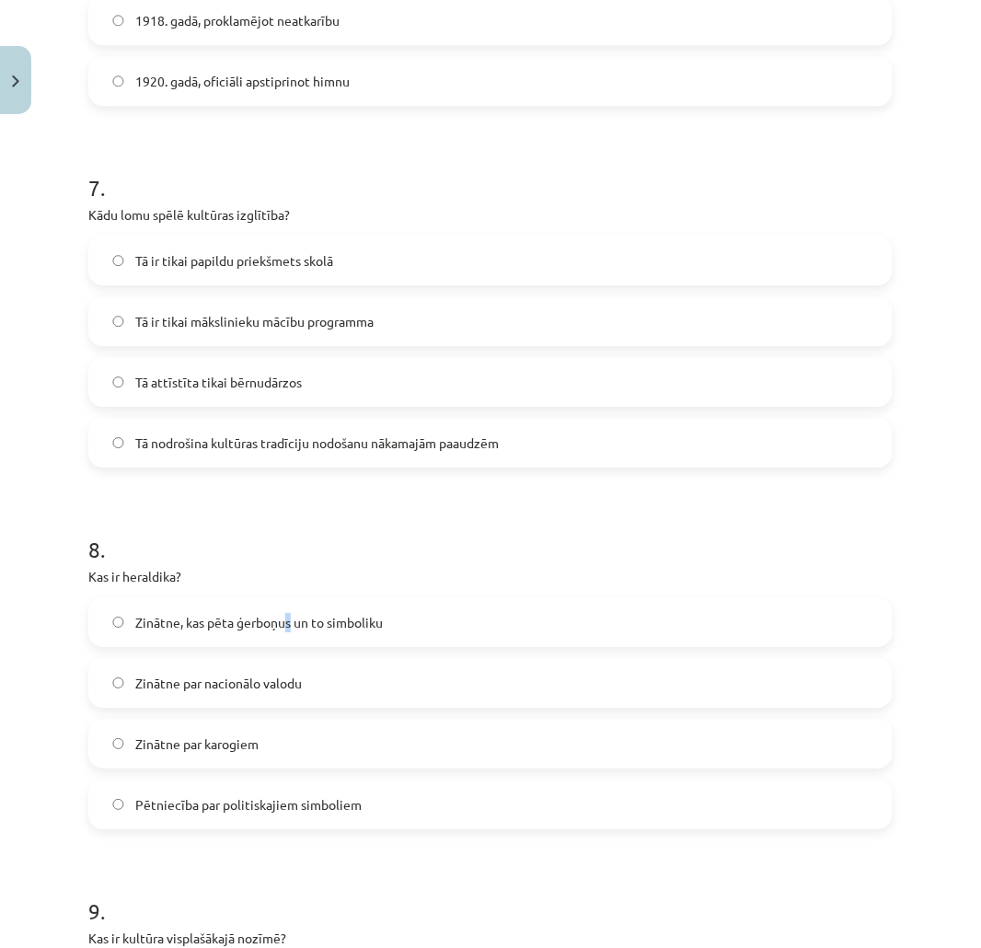
click at [290, 626] on span "Zinātne, kas pēta ģerboņus un to simboliku" at bounding box center [259, 622] width 248 height 19
click at [393, 612] on label "Zinātne, kas pēta ģerboņus un to simboliku" at bounding box center [490, 622] width 801 height 46
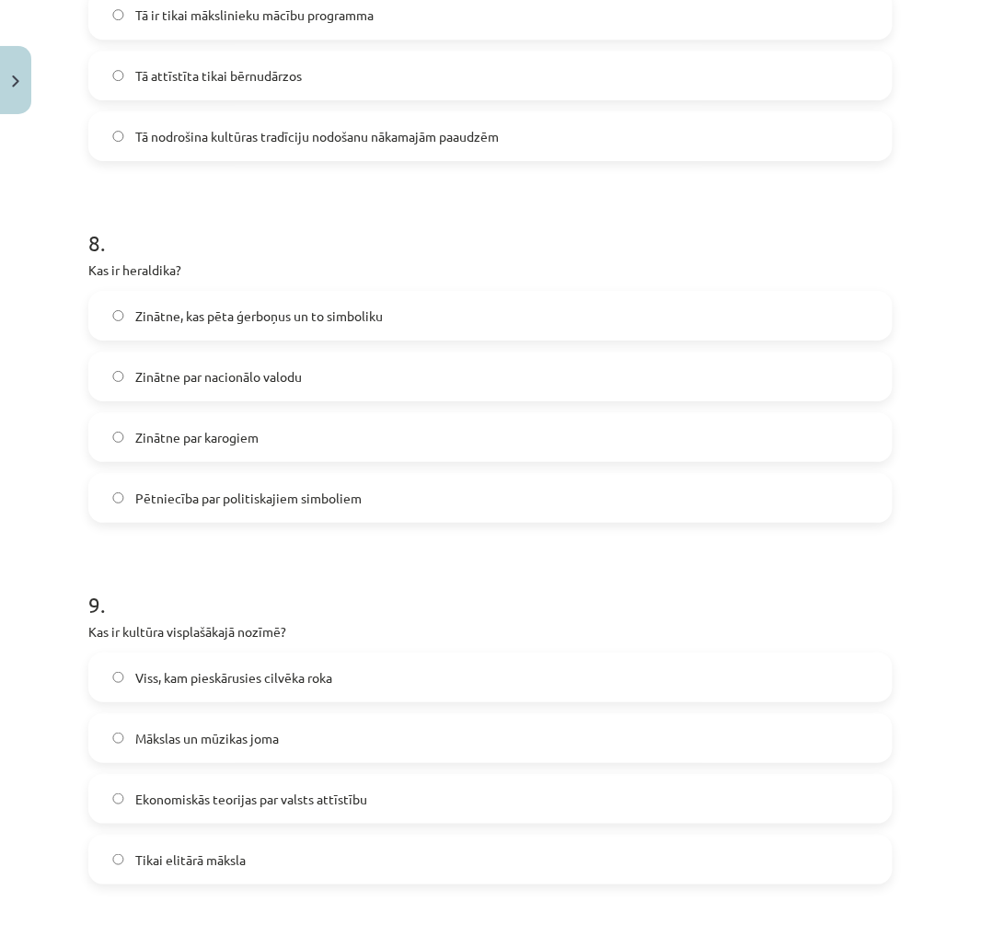
scroll to position [2802, 0]
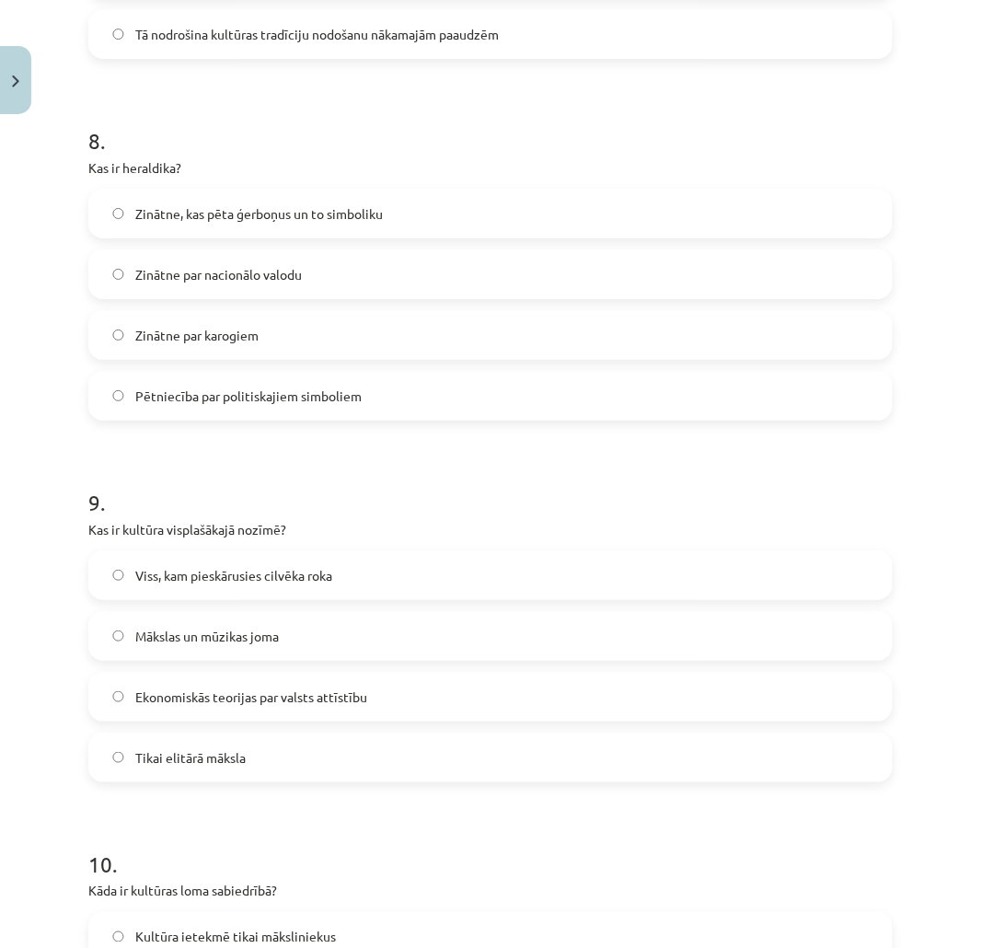
click at [233, 576] on span "Viss, kam pieskārusies cilvēka roka" at bounding box center [233, 575] width 197 height 19
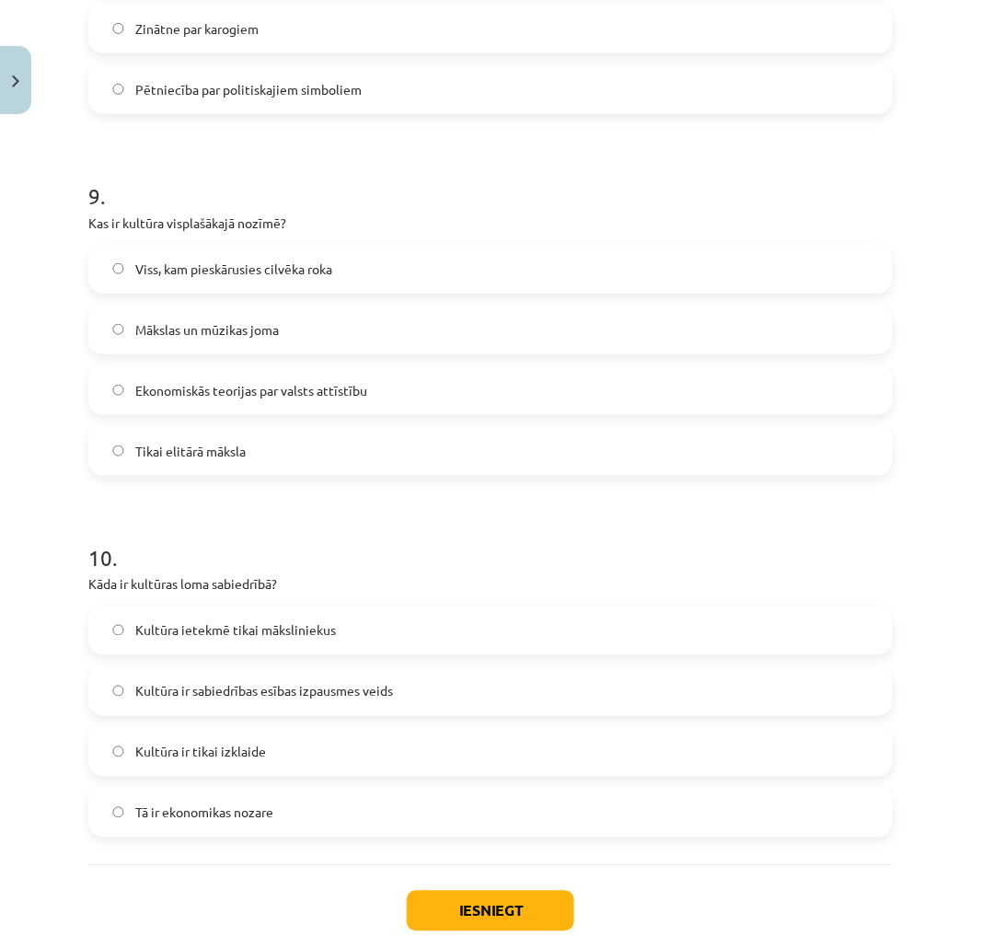
click at [237, 683] on span "Kultūra ir sabiedrības esības izpausmes veids" at bounding box center [264, 691] width 258 height 19
click at [490, 893] on button "Iesniegt" at bounding box center [490, 911] width 167 height 40
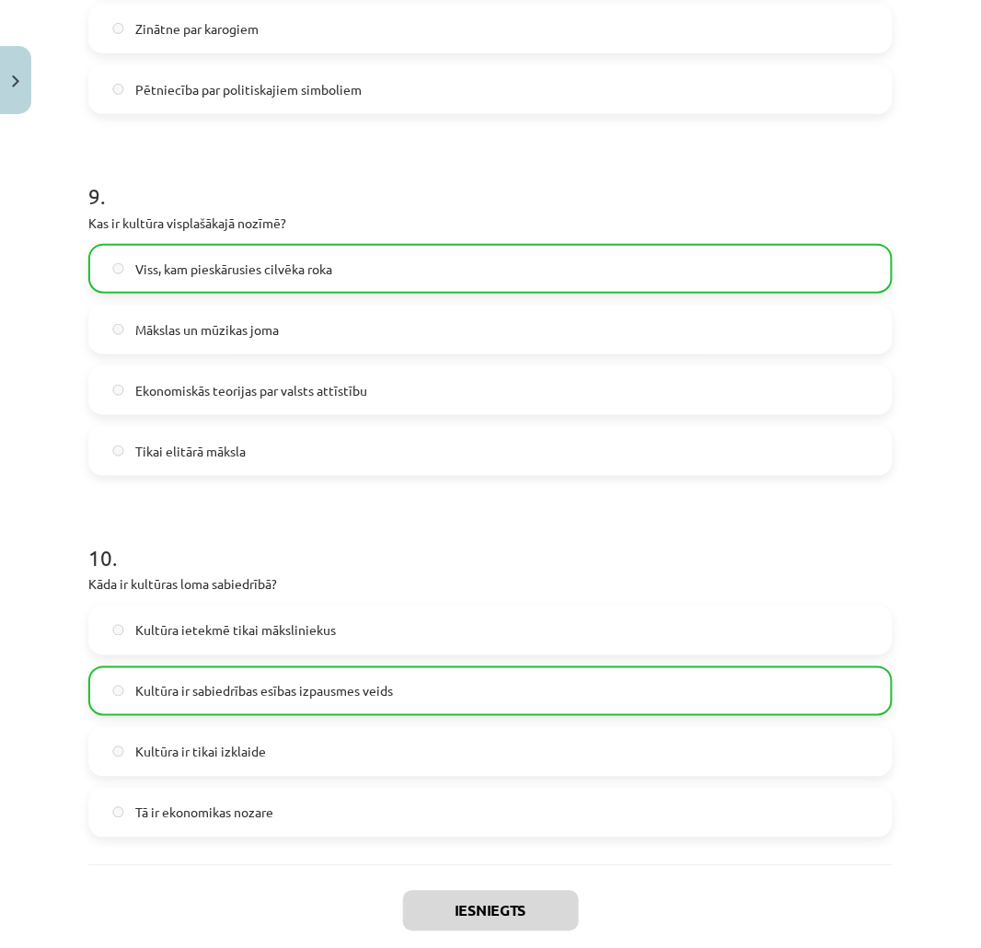
scroll to position [3269, 0]
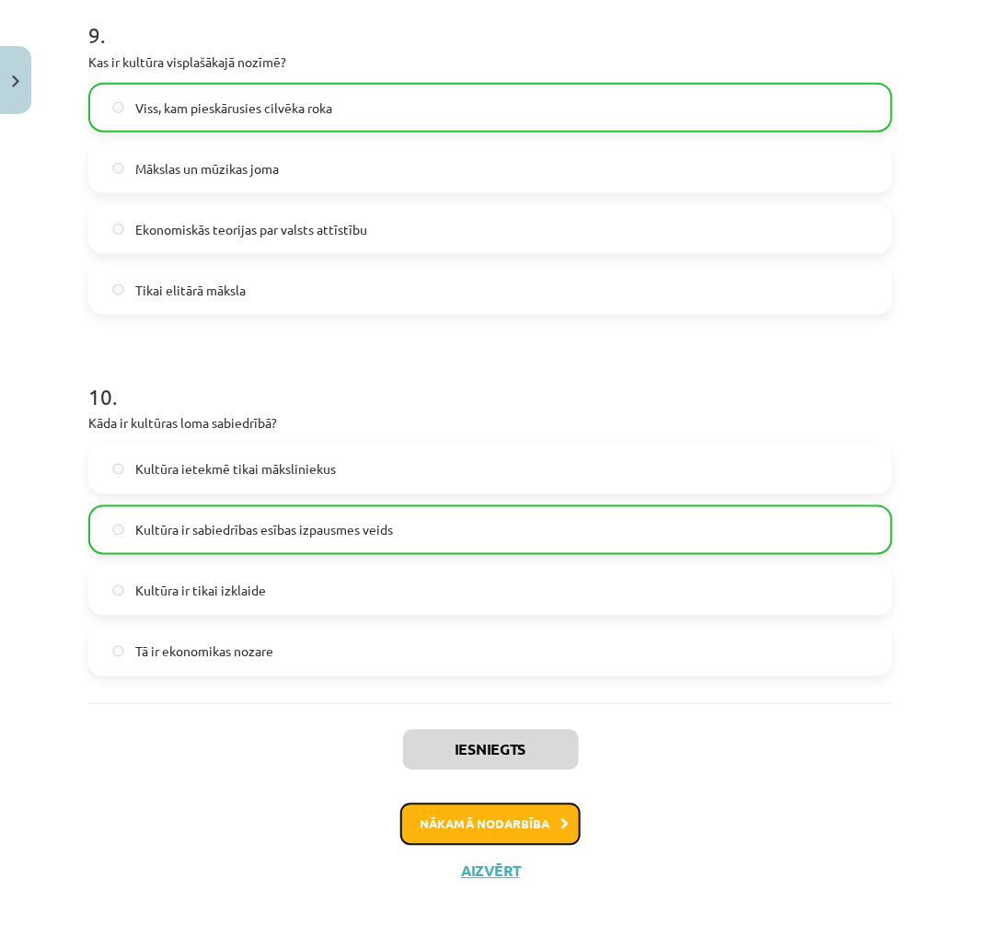
click at [515, 813] on button "Nākamā nodarbība" at bounding box center [490, 824] width 180 height 42
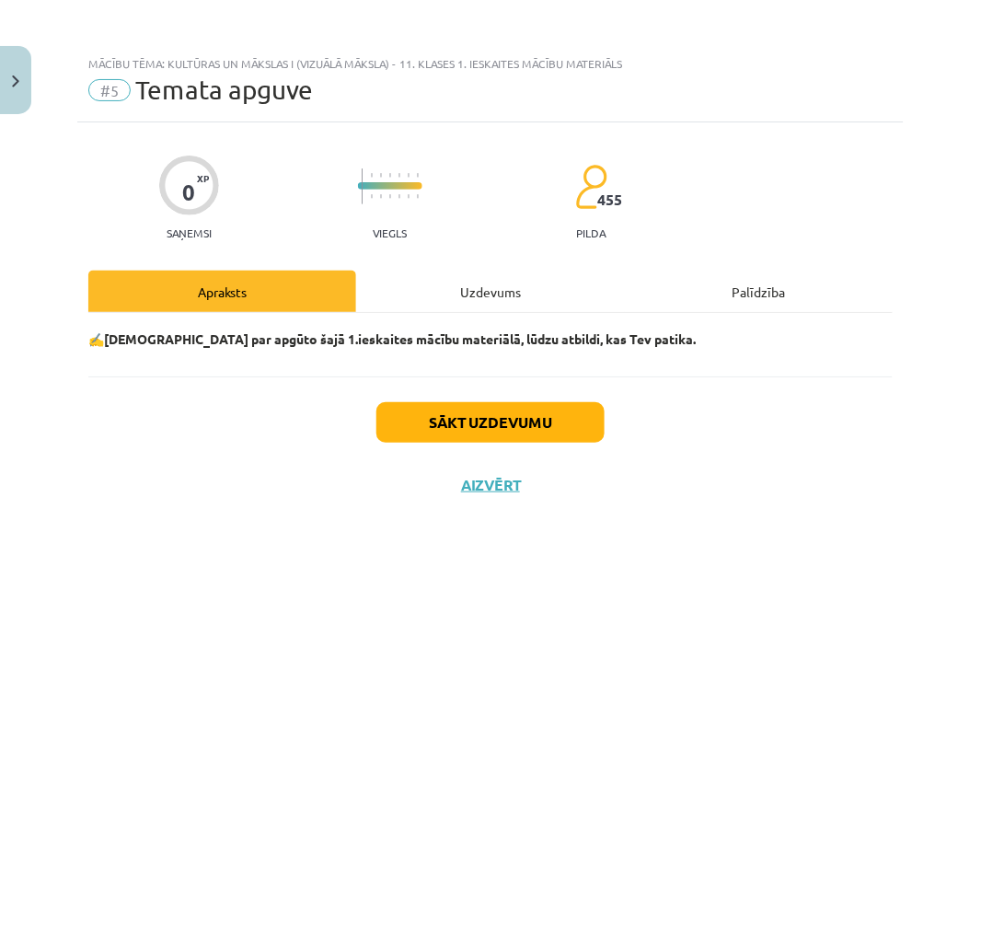
scroll to position [0, 0]
click at [475, 291] on div "Uzdevums" at bounding box center [490, 291] width 268 height 41
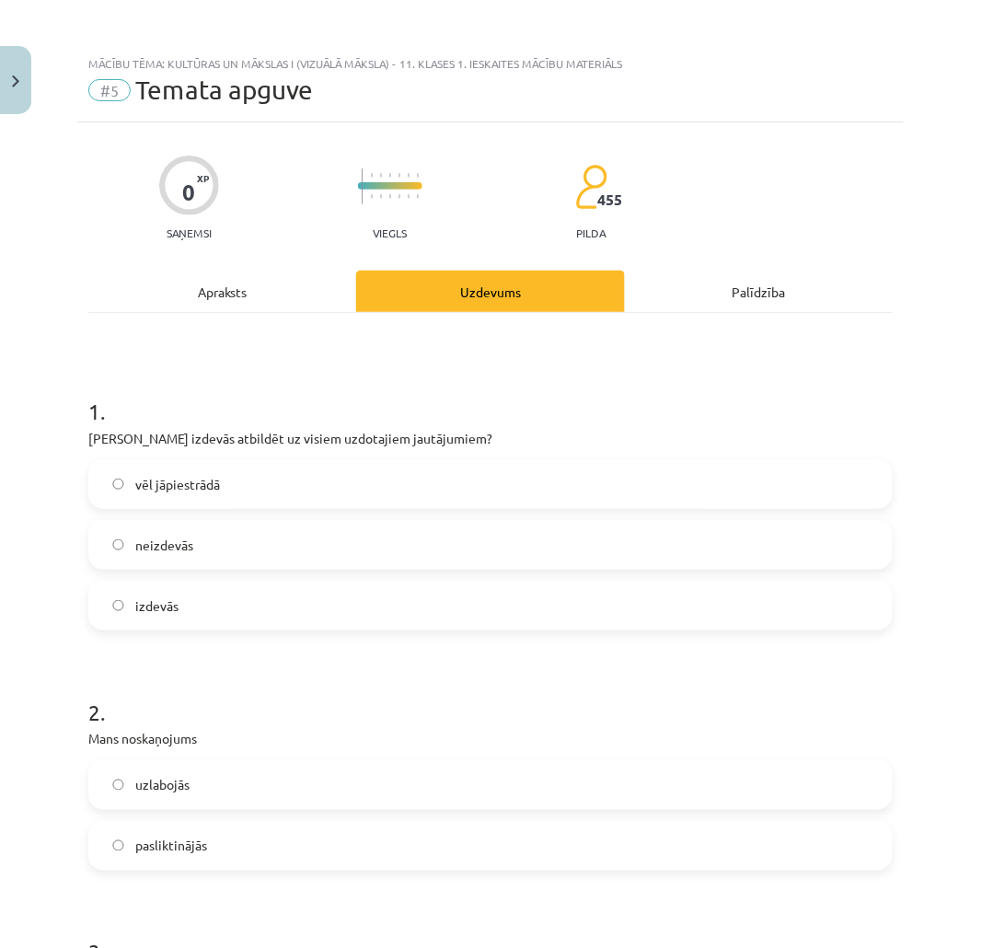
click at [169, 478] on span "vēl jāpiestrādā" at bounding box center [177, 484] width 85 height 19
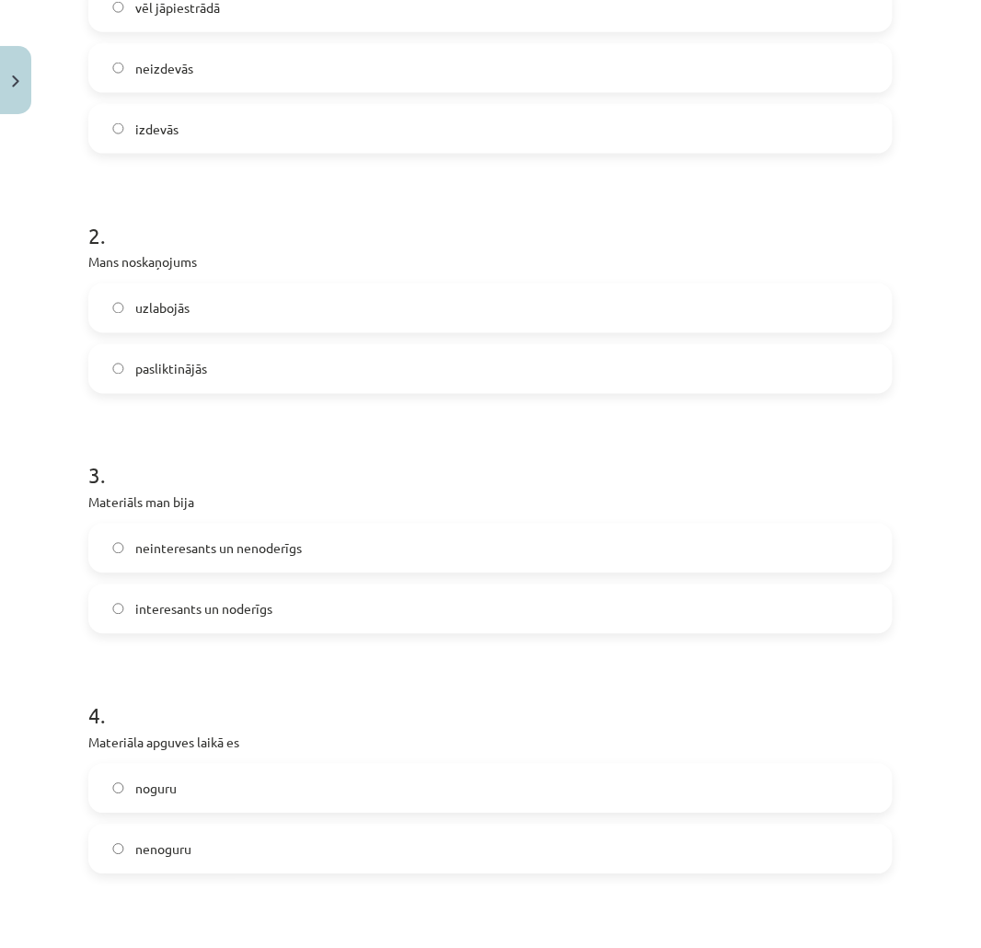
scroll to position [1384, 0]
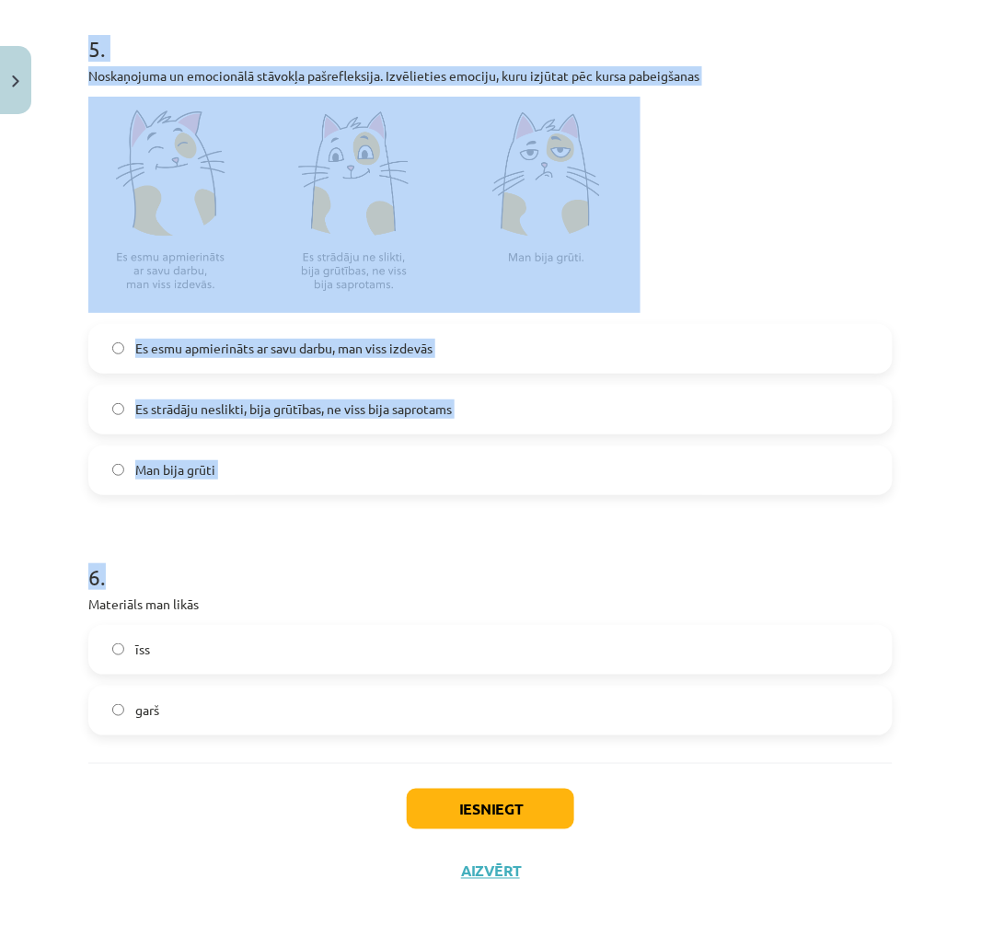
drag, startPoint x: 86, startPoint y: 421, endPoint x: 424, endPoint y: 504, distance: 348.6
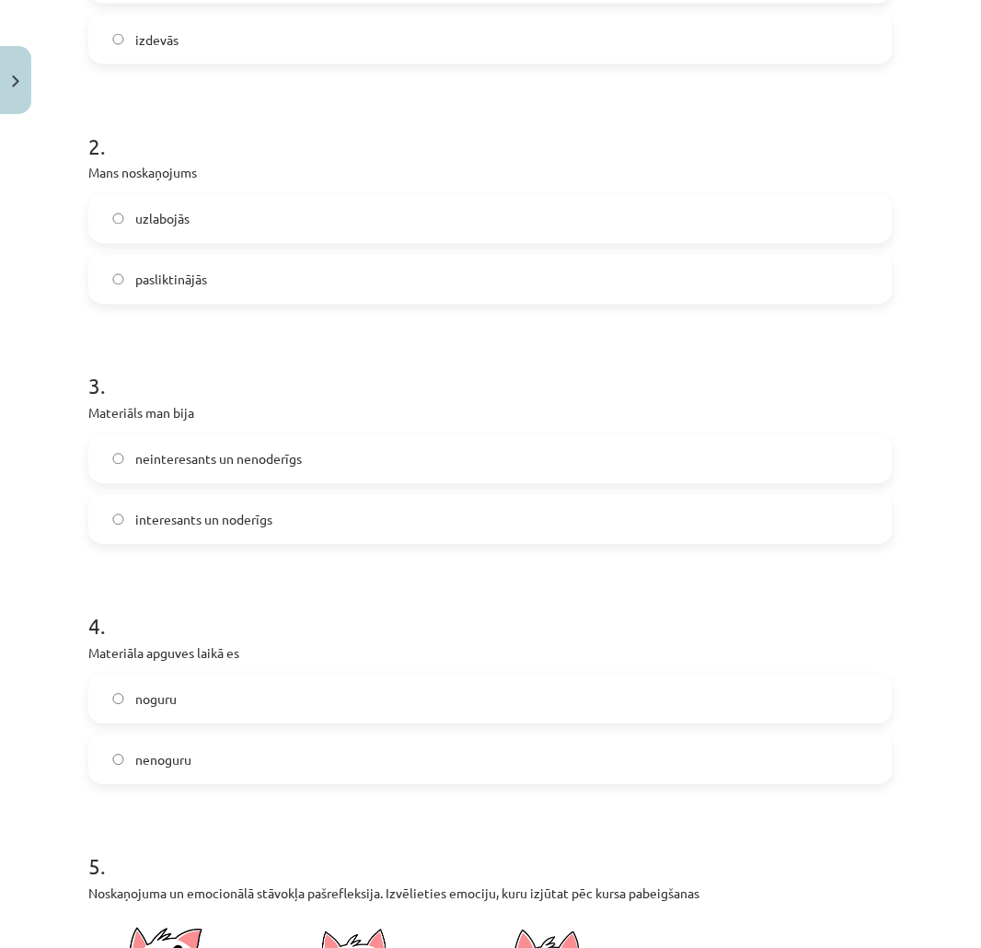
scroll to position [259, 0]
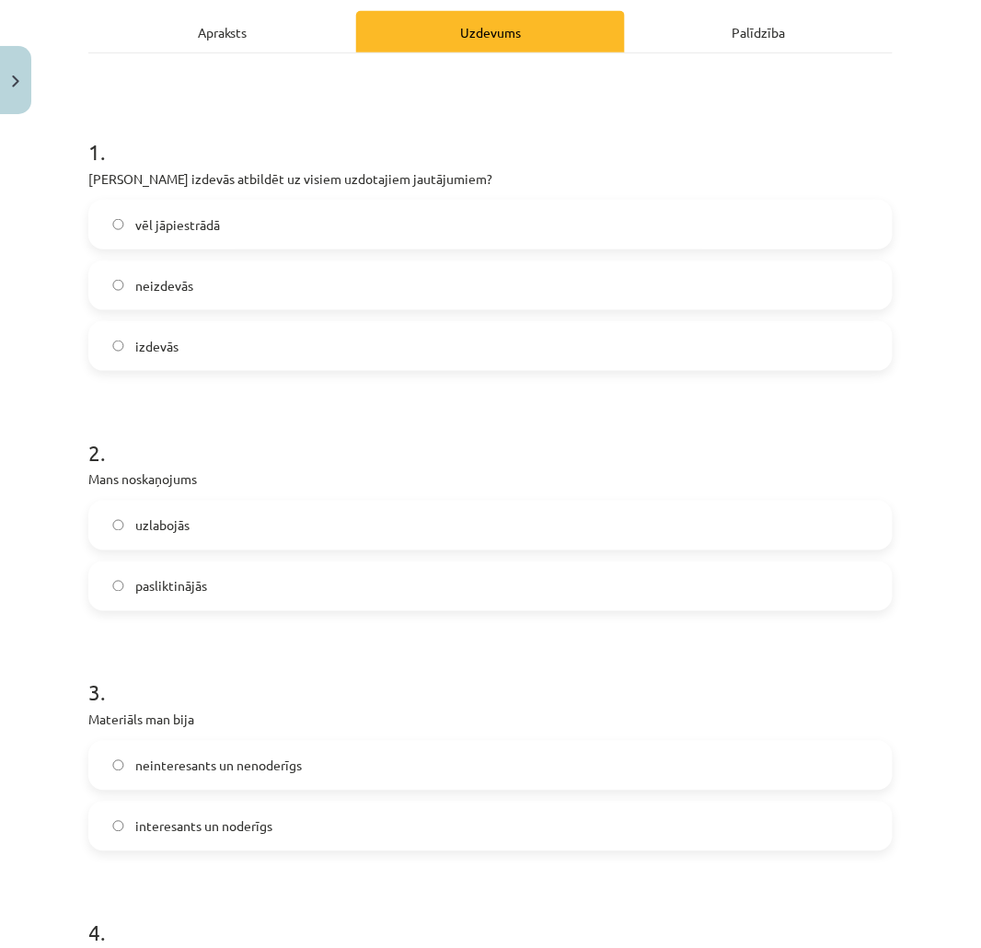
click at [135, 341] on span "izdevās" at bounding box center [156, 346] width 43 height 19
click at [133, 532] on label "uzlabojās" at bounding box center [490, 525] width 801 height 46
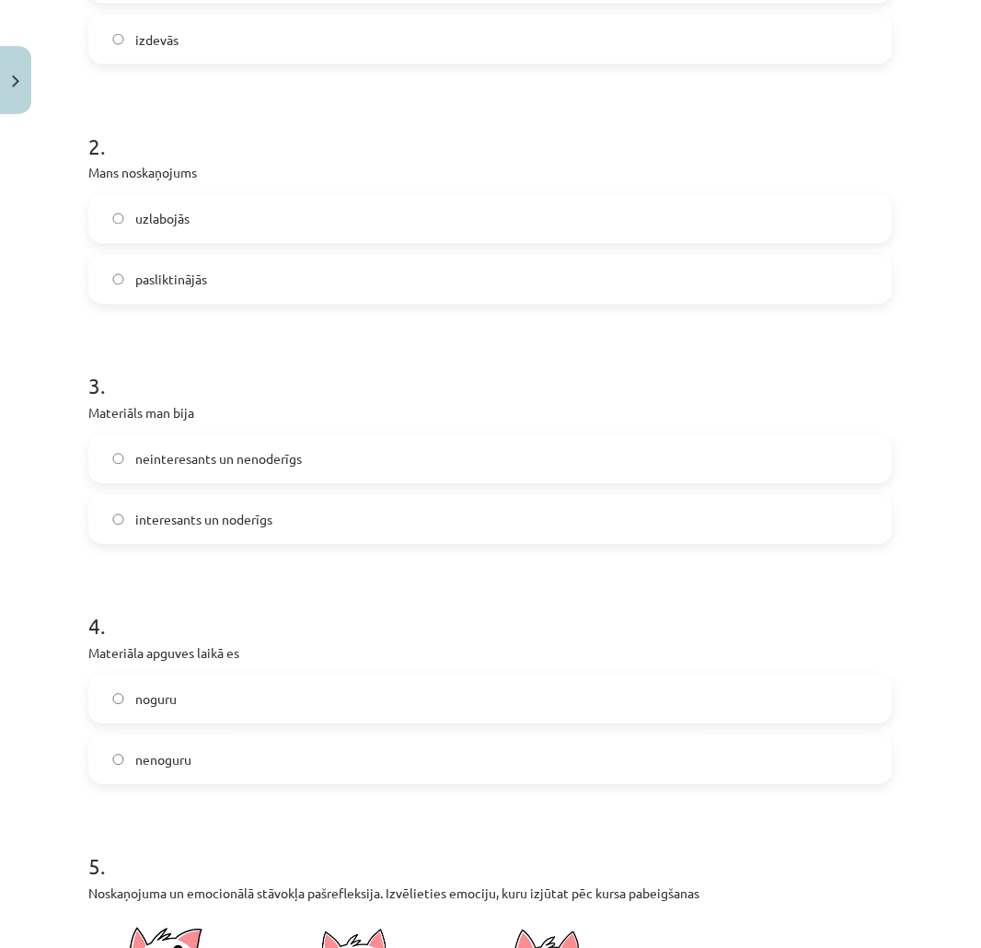
click at [240, 521] on span "interesants un noderīgs" at bounding box center [203, 520] width 137 height 19
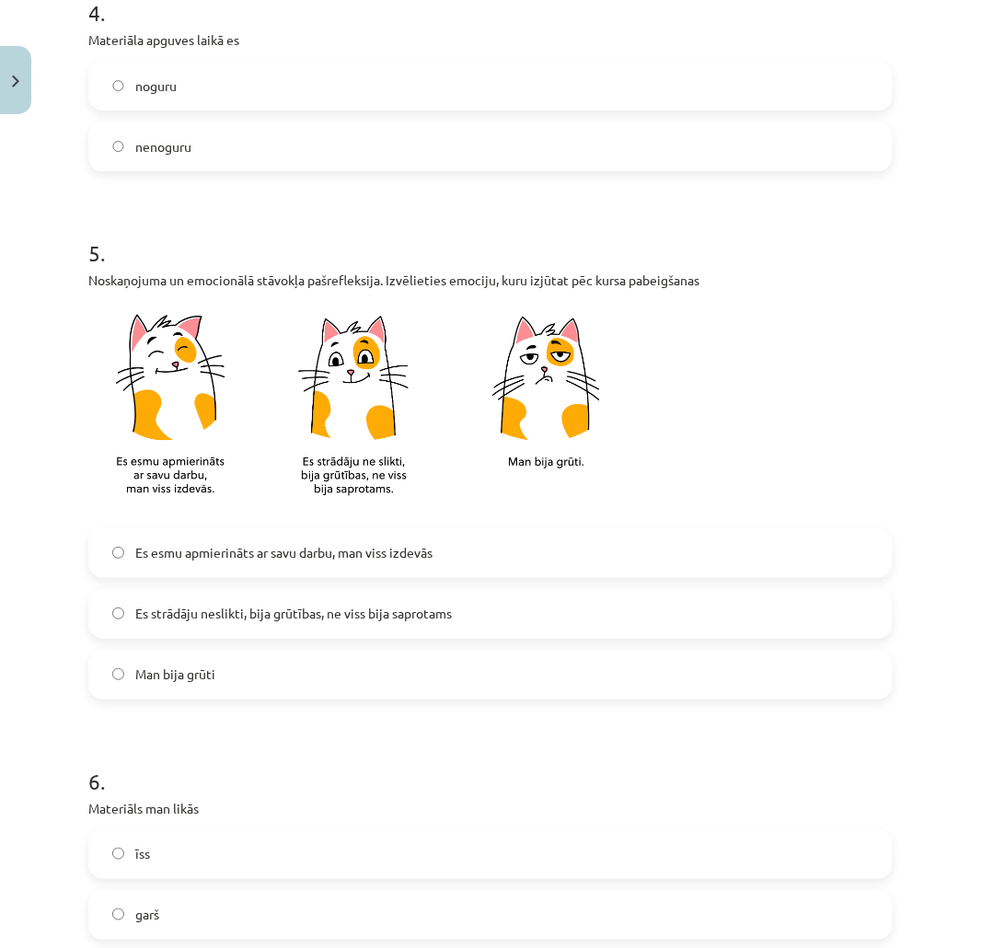
scroll to position [1384, 0]
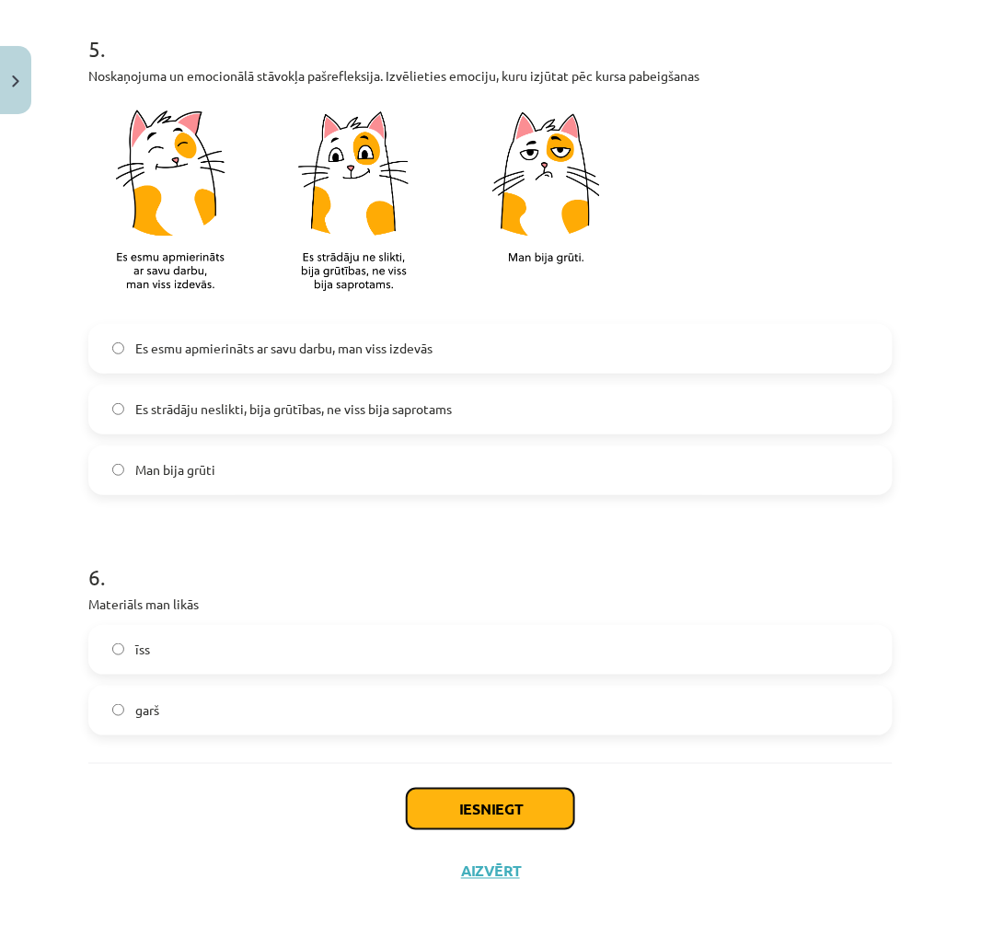
click at [485, 792] on button "Iesniegt" at bounding box center [490, 809] width 167 height 40
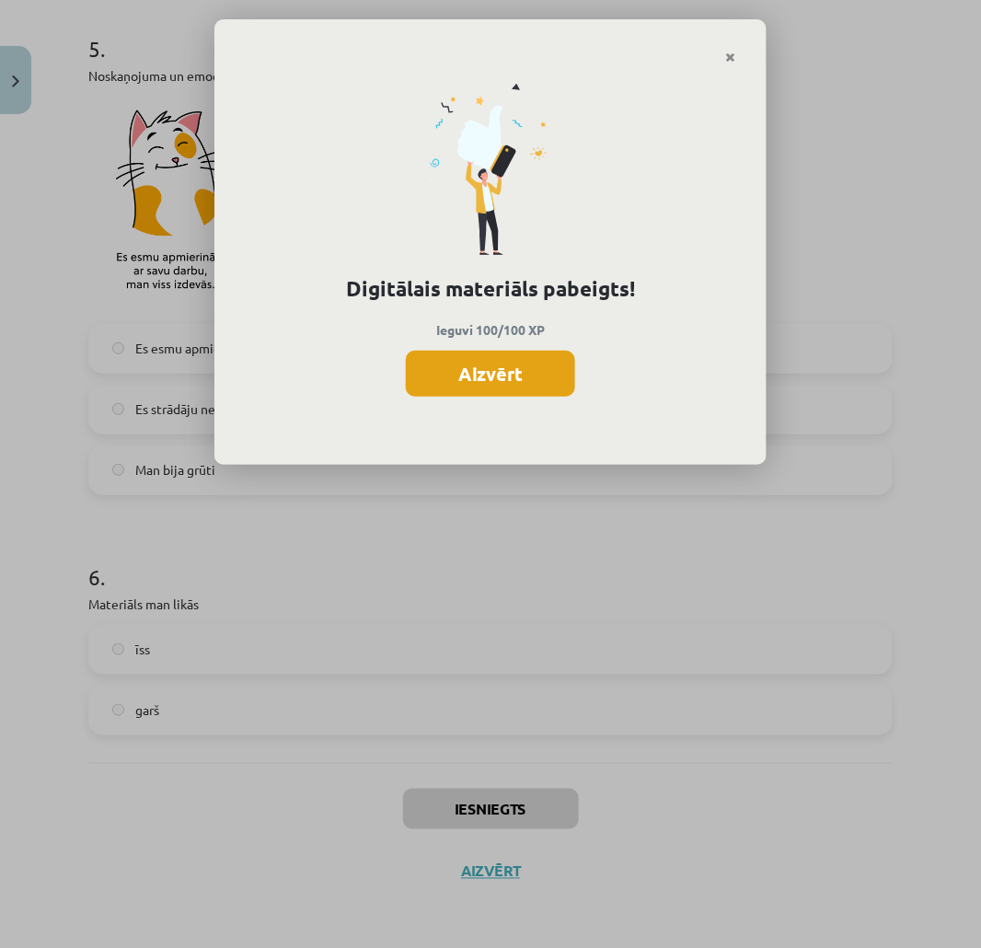
click at [449, 380] on button "Aizvērt" at bounding box center [490, 374] width 169 height 46
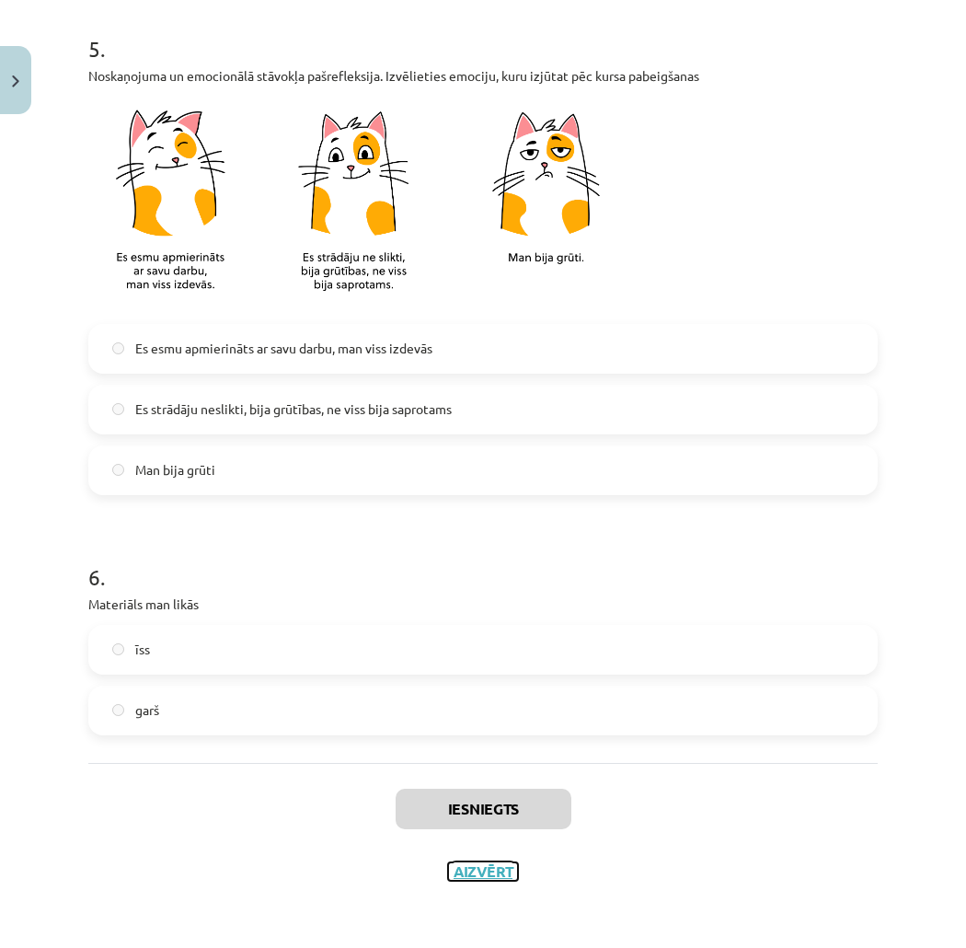
click at [490, 877] on button "Aizvērt" at bounding box center [483, 871] width 70 height 18
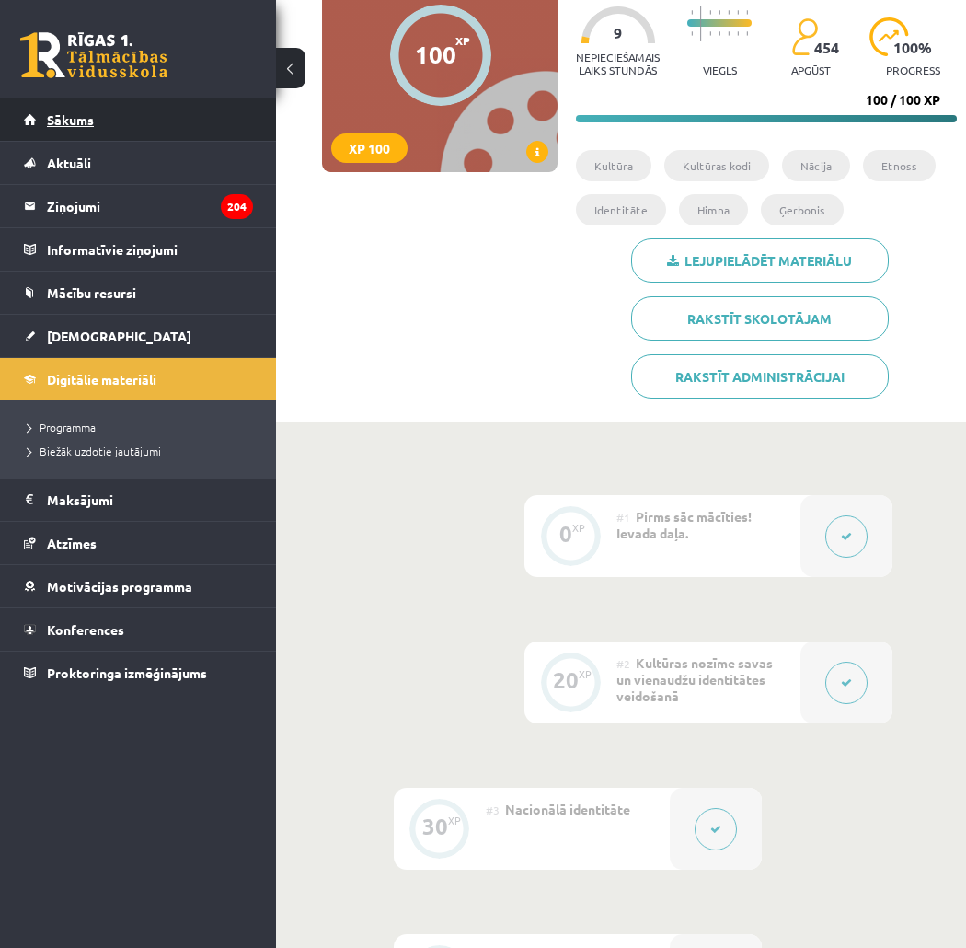
click at [158, 114] on link "Sākums" at bounding box center [138, 119] width 229 height 42
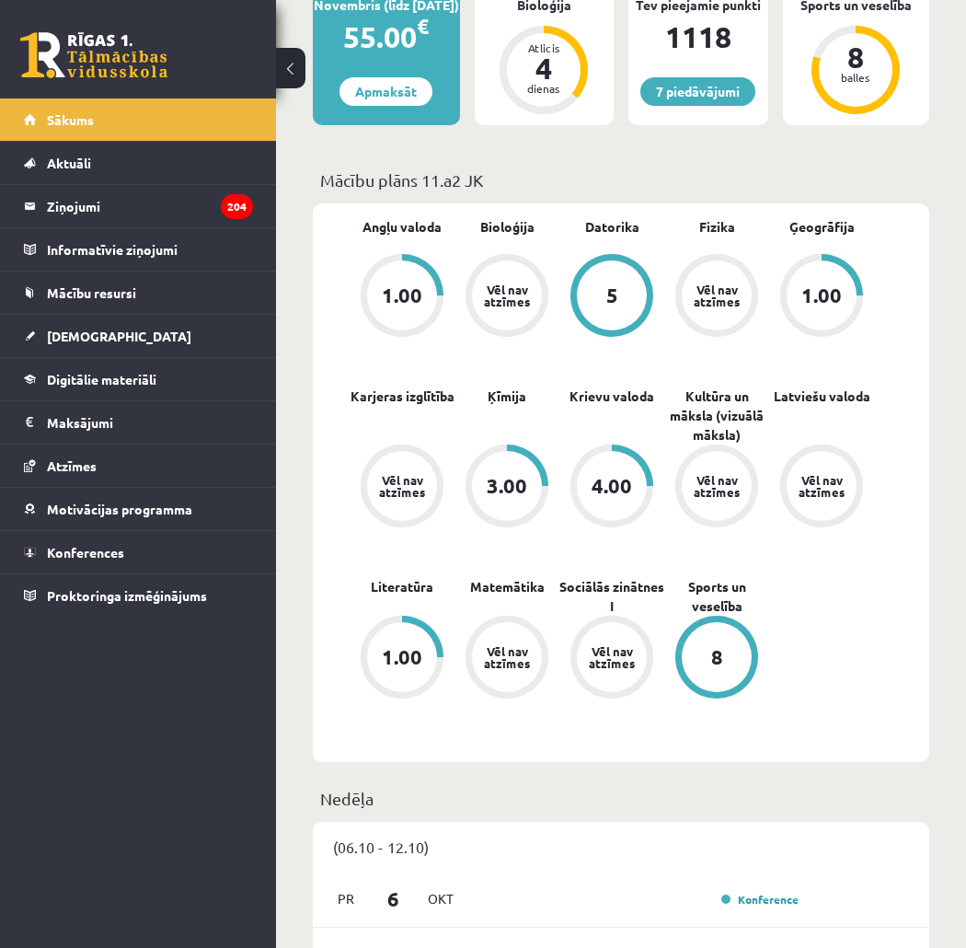
scroll to position [102, 0]
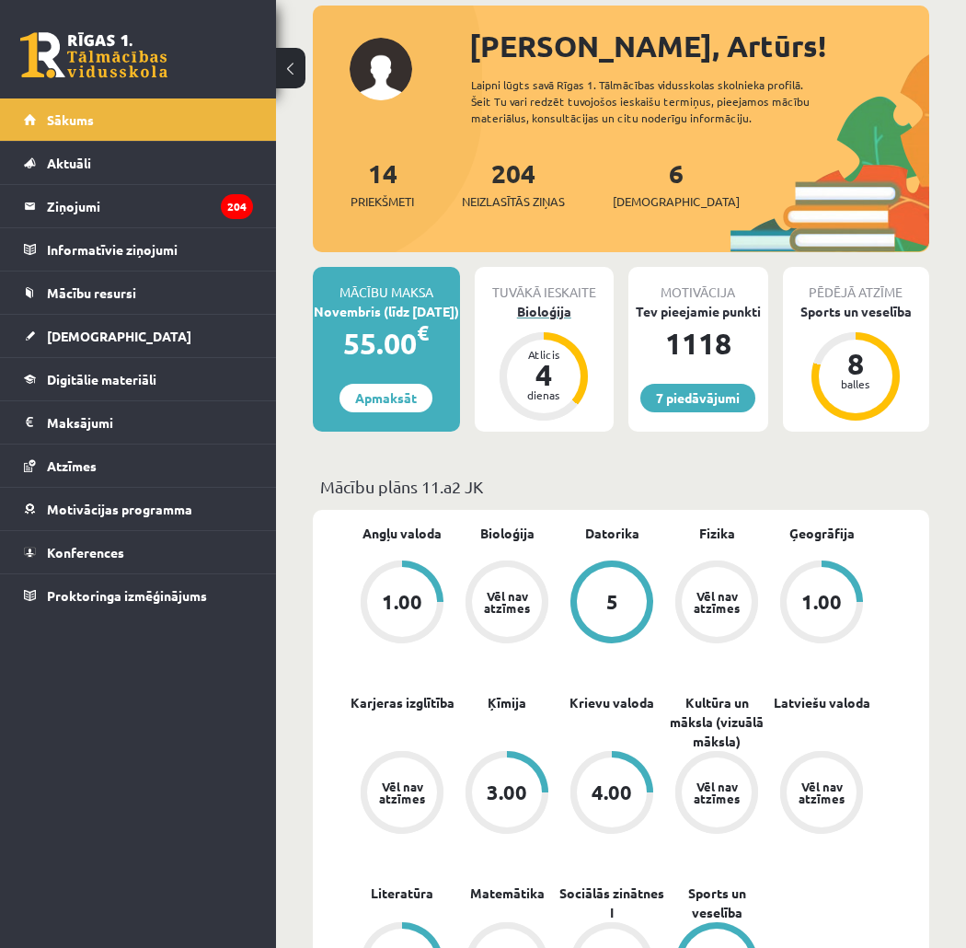
click at [521, 291] on div "Tuvākā ieskaite" at bounding box center [545, 284] width 140 height 35
click at [529, 317] on div "Bioloģija" at bounding box center [545, 311] width 140 height 19
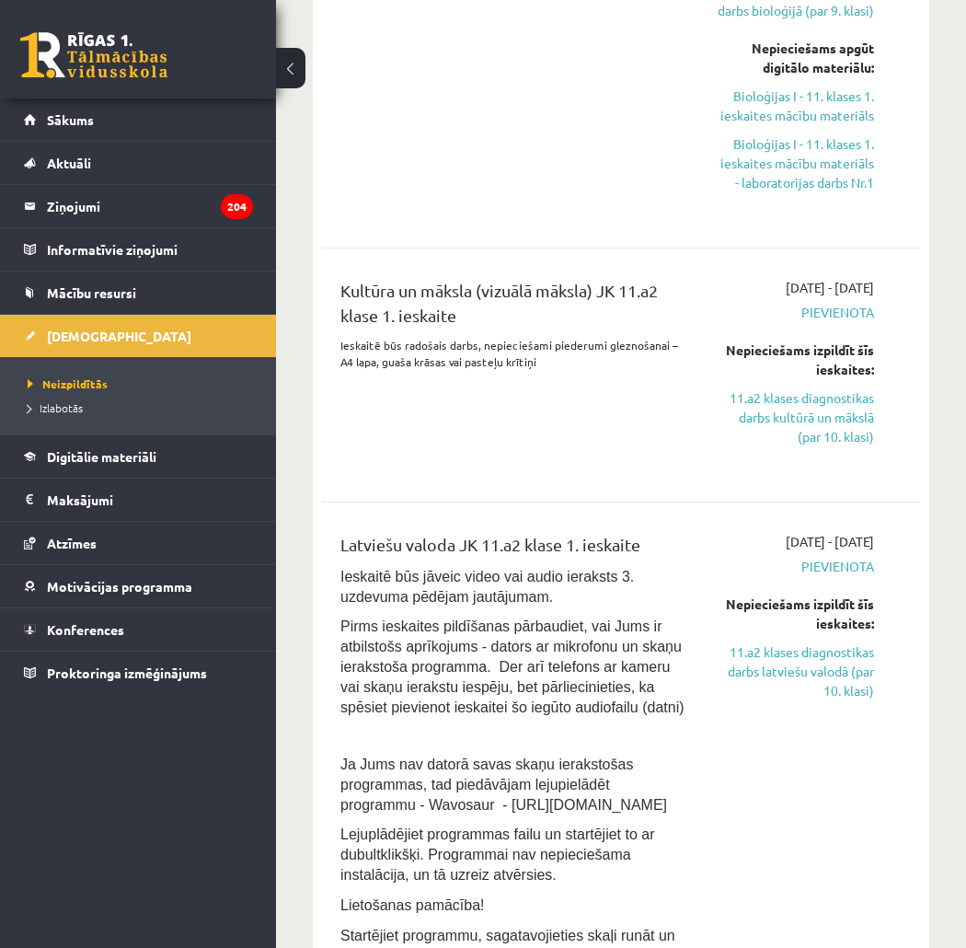
scroll to position [1227, 0]
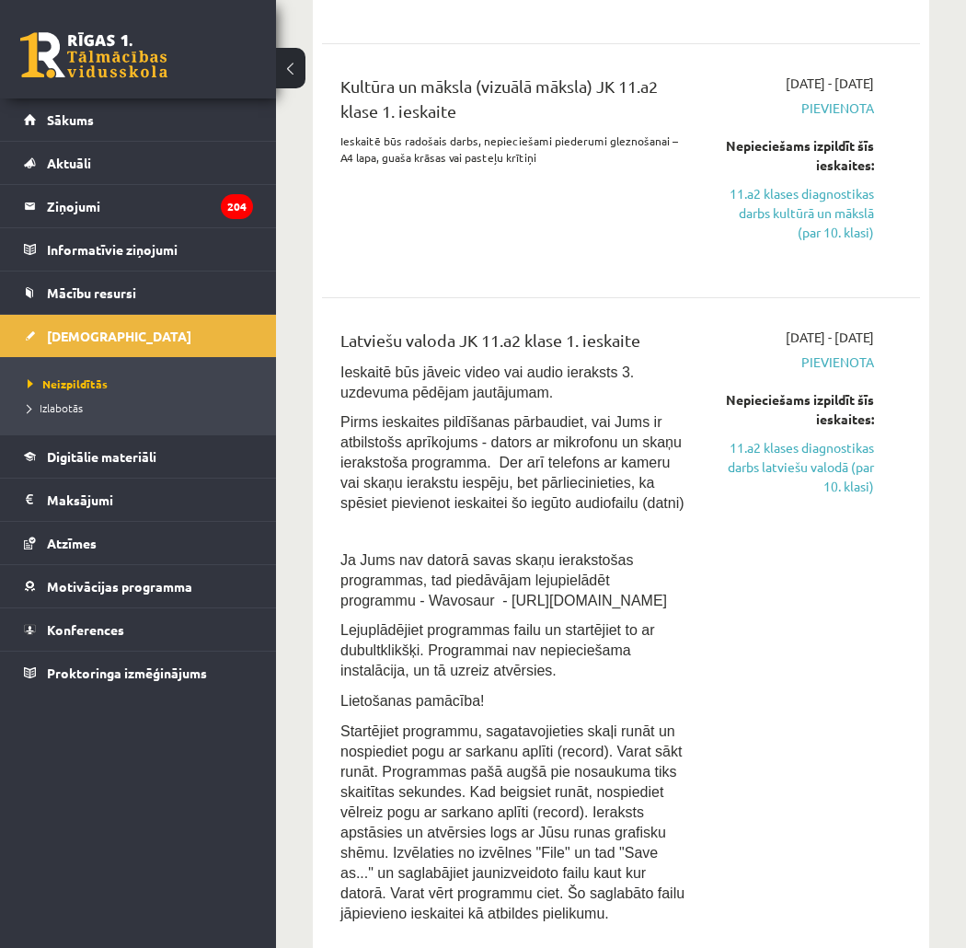
click at [875, 467] on div "[DATE] - [DATE] [GEOGRAPHIC_DATA] Nepieciešams izpildīt šīs ieskaites: 11.a2 kl…" at bounding box center [794, 630] width 187 height 605
click at [835, 461] on link "11.a2 klases diagnostikas darbs latviešu valodā (par 10. klasi)" at bounding box center [794, 467] width 159 height 58
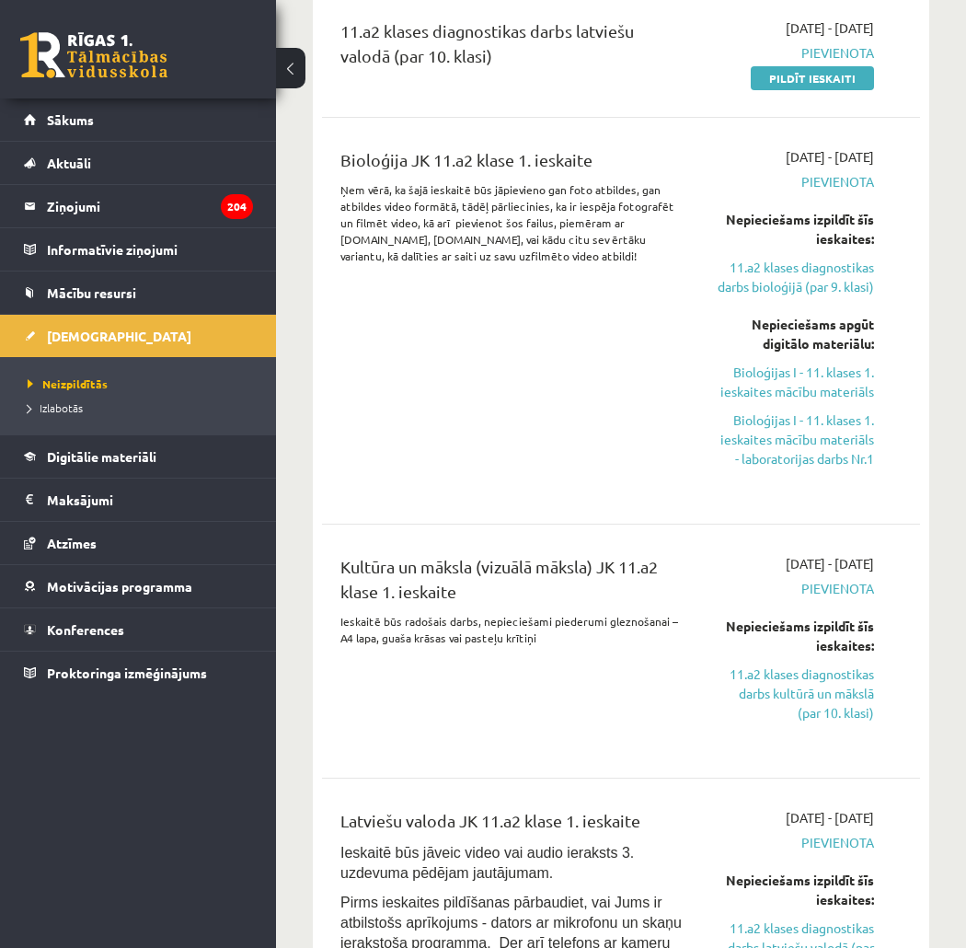
scroll to position [1053, 0]
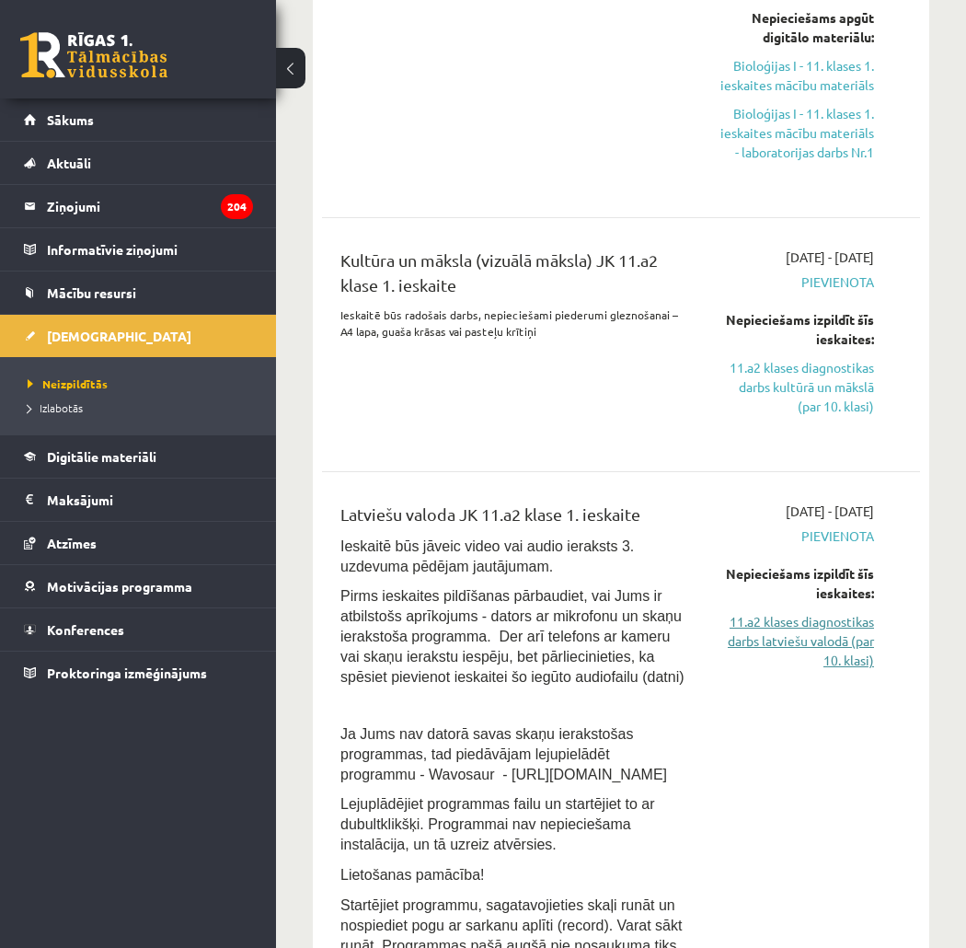
click at [773, 622] on link "11.a2 klases diagnostikas darbs latviešu valodā (par 10. klasi)" at bounding box center [794, 641] width 159 height 58
click at [769, 641] on link "11.a2 klases diagnostikas darbs latviešu valodā (par 10. klasi)" at bounding box center [794, 641] width 159 height 58
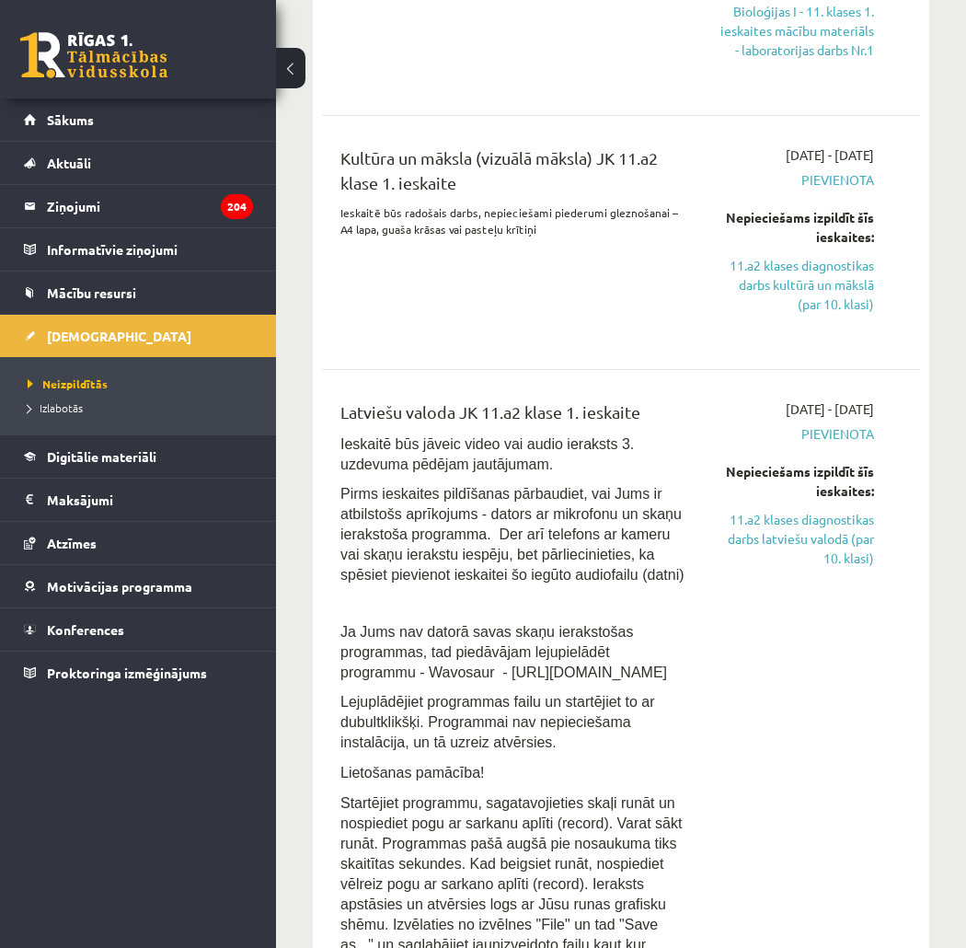
scroll to position [848, 0]
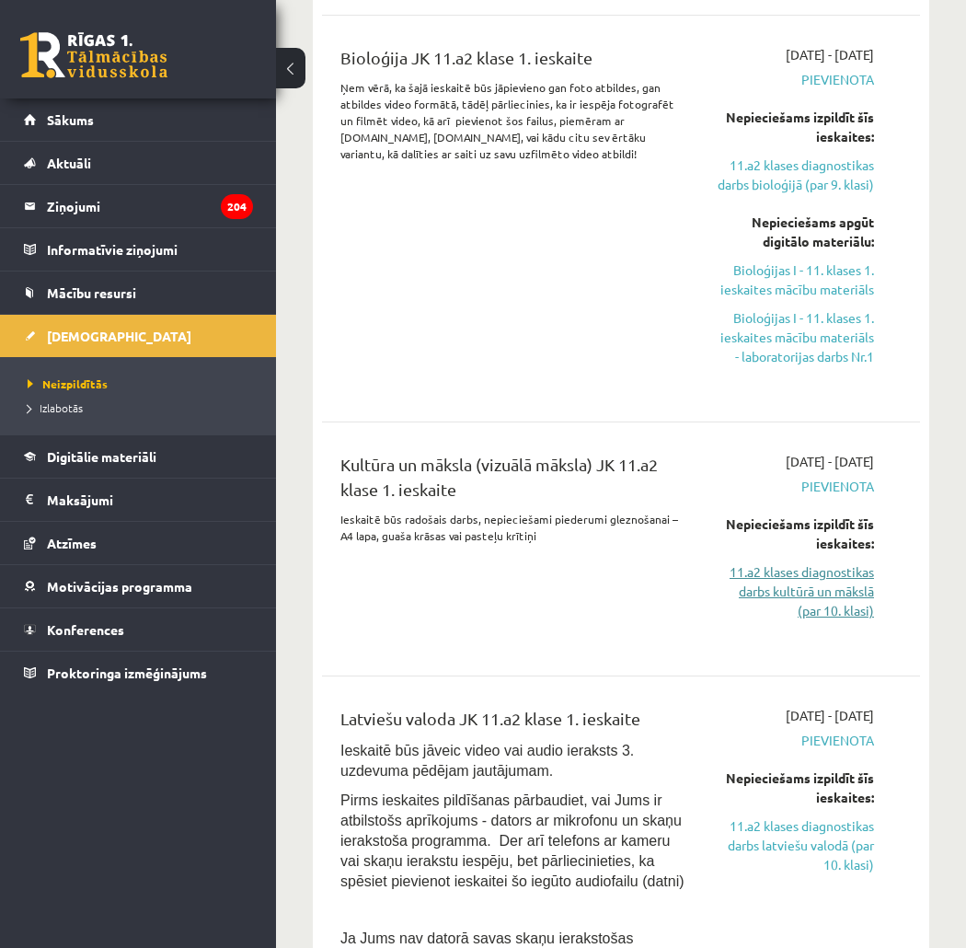
click at [757, 592] on link "11.a2 klases diagnostikas darbs kultūrā un mākslā (par 10. klasi)" at bounding box center [794, 591] width 159 height 58
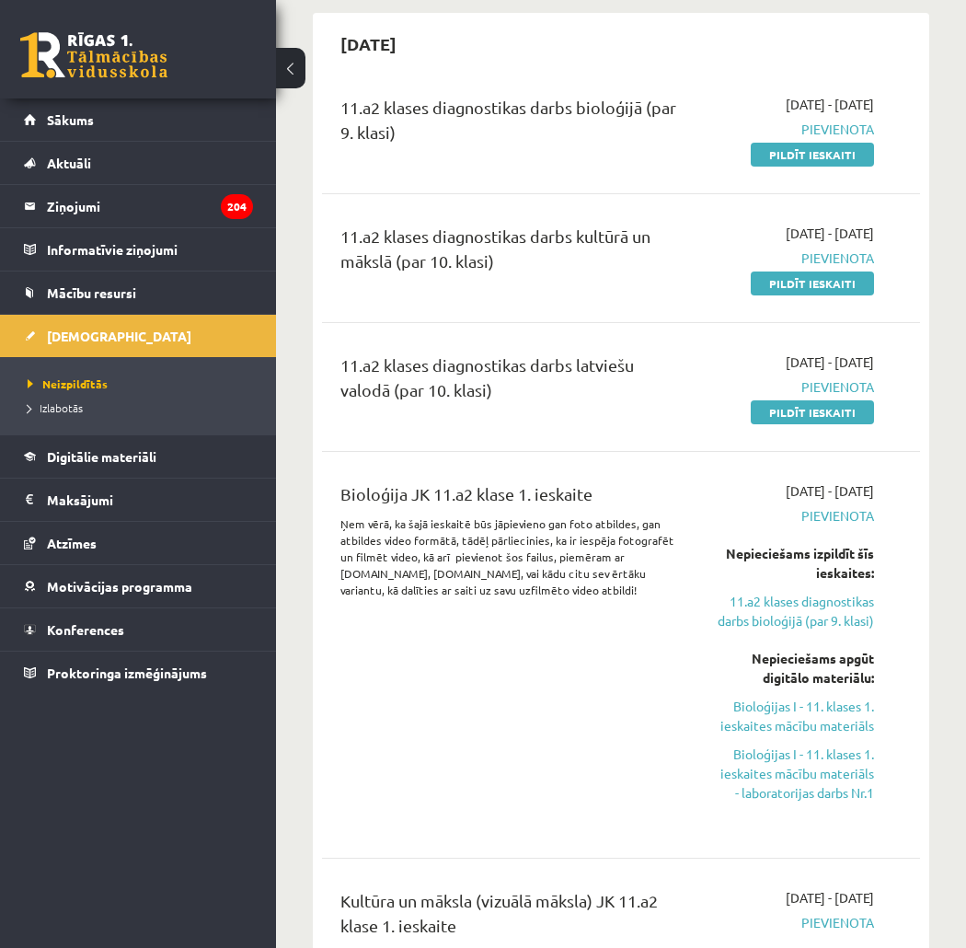
scroll to position [617, 0]
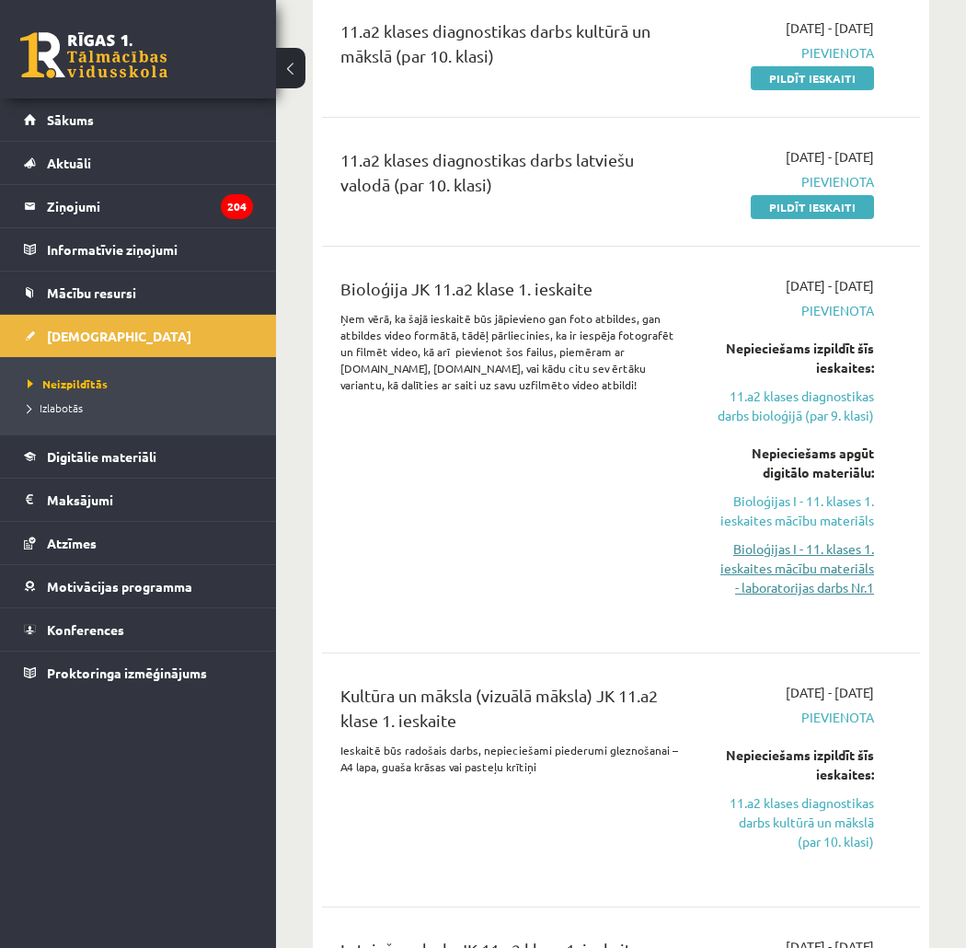
click at [755, 561] on link "Bioloģijas I - 11. klases 1. ieskaites mācību materiāls - laboratorijas darbs N…" at bounding box center [794, 568] width 159 height 58
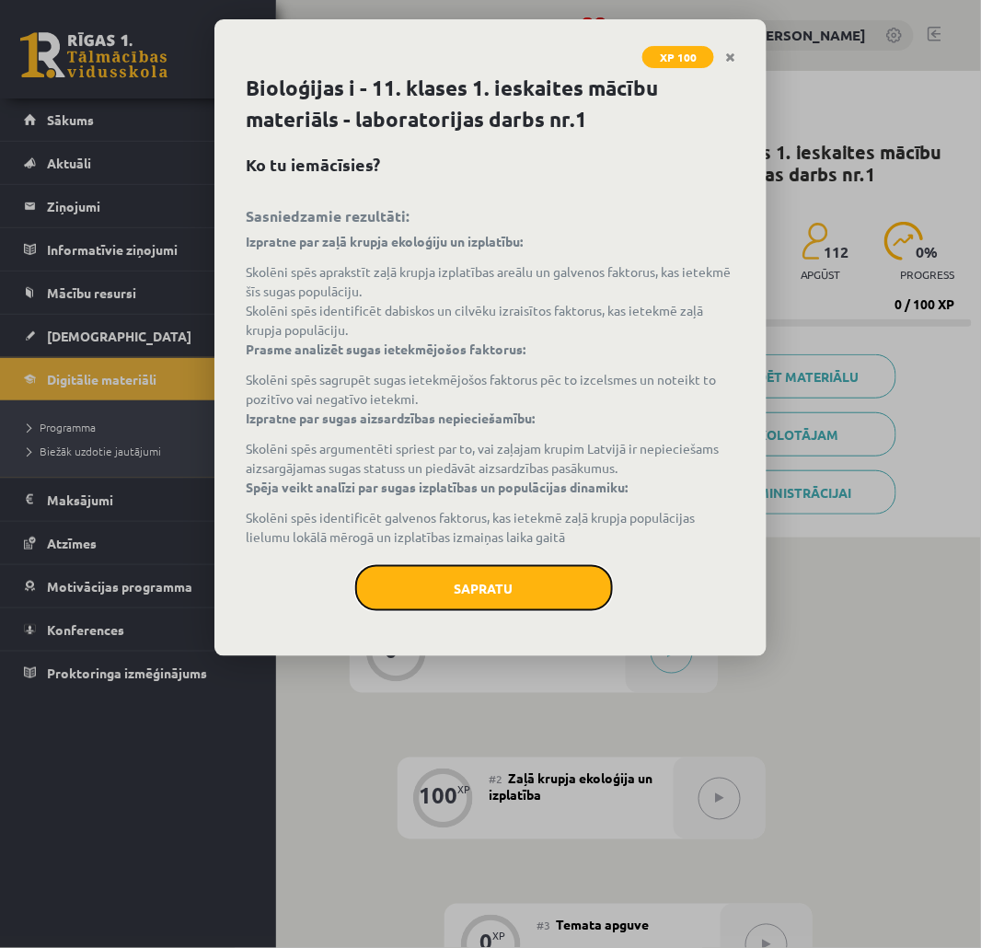
click at [502, 582] on button "Sapratu" at bounding box center [484, 588] width 258 height 46
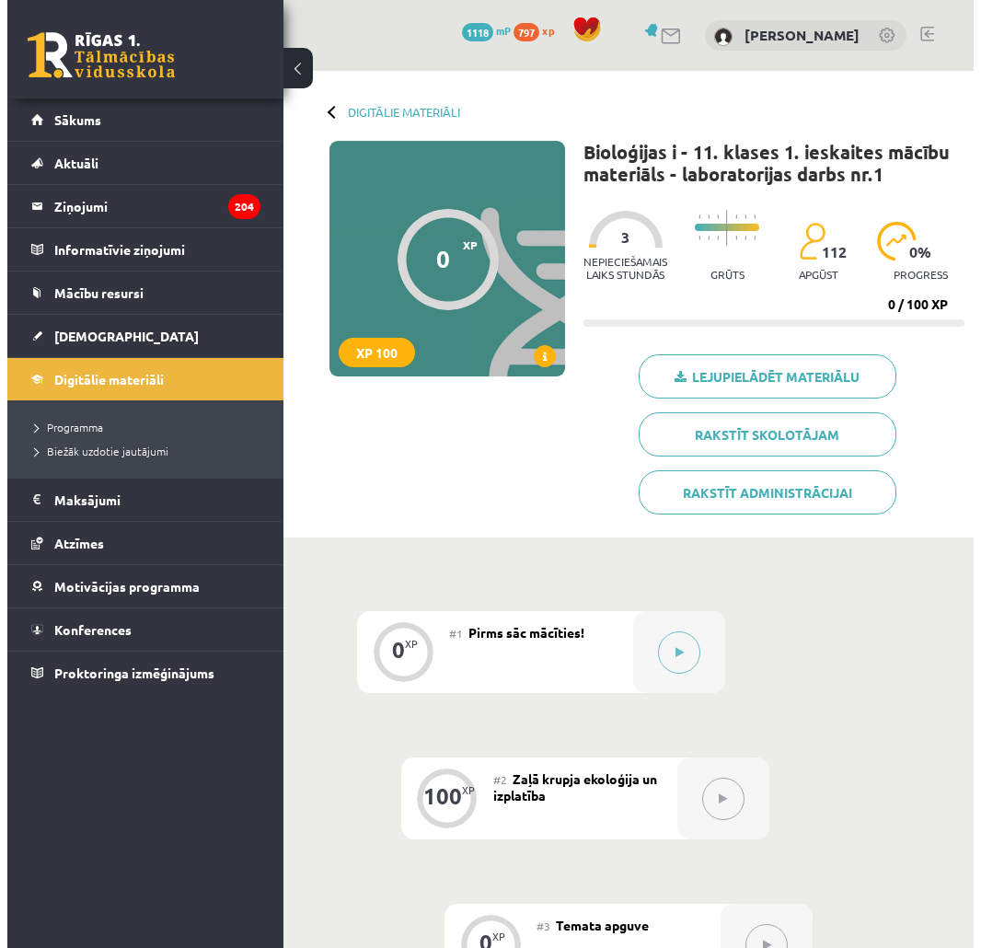
scroll to position [360, 0]
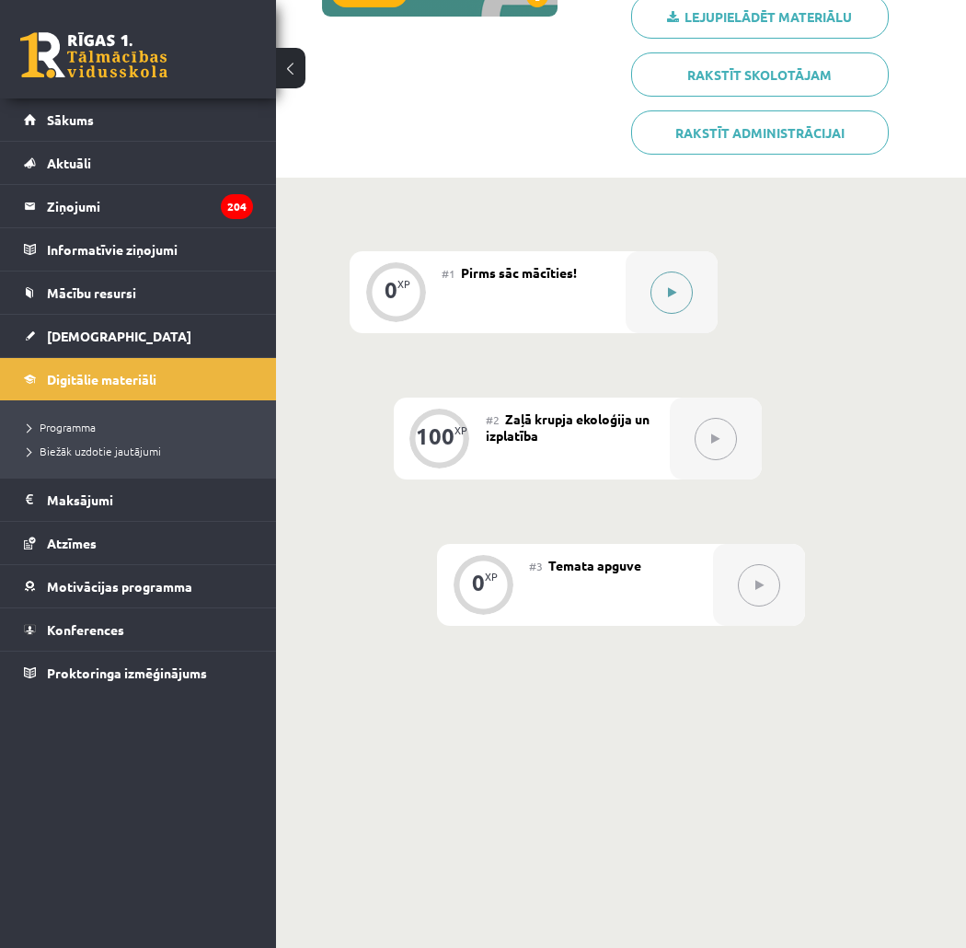
click at [664, 285] on button at bounding box center [672, 292] width 42 height 42
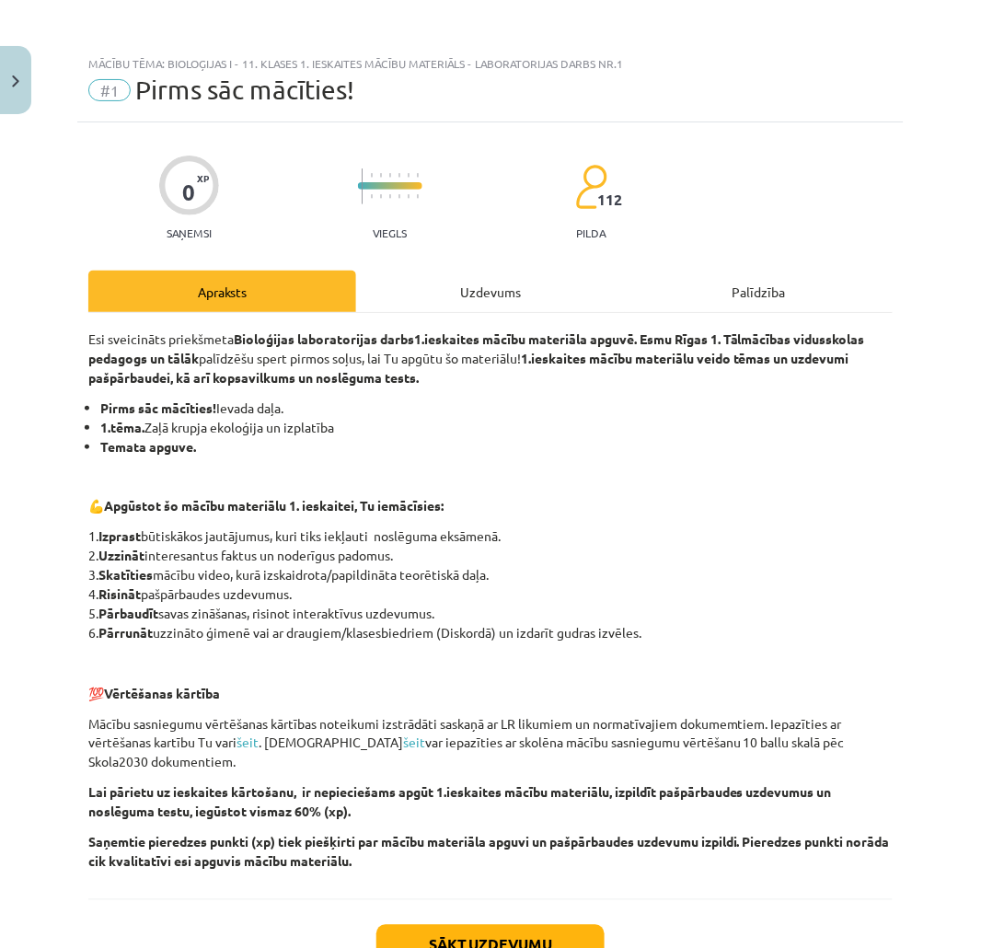
click at [527, 309] on div "Uzdevums" at bounding box center [490, 291] width 268 height 41
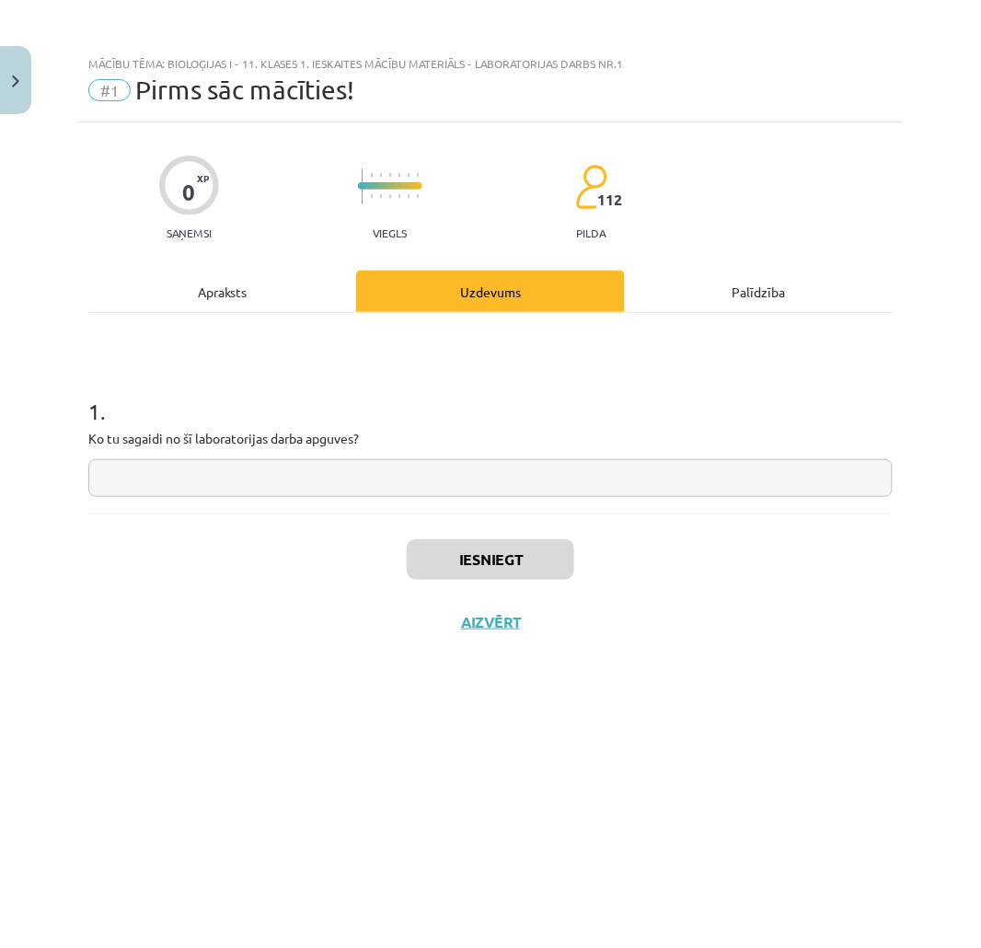
click at [480, 512] on div "1 . Ko tu sagaidi no šī laboratorijas darba apguves?" at bounding box center [490, 413] width 804 height 201
click at [482, 476] on input "text" at bounding box center [490, 478] width 804 height 38
type input "**"
click at [492, 553] on button "Iesniegt" at bounding box center [490, 559] width 167 height 40
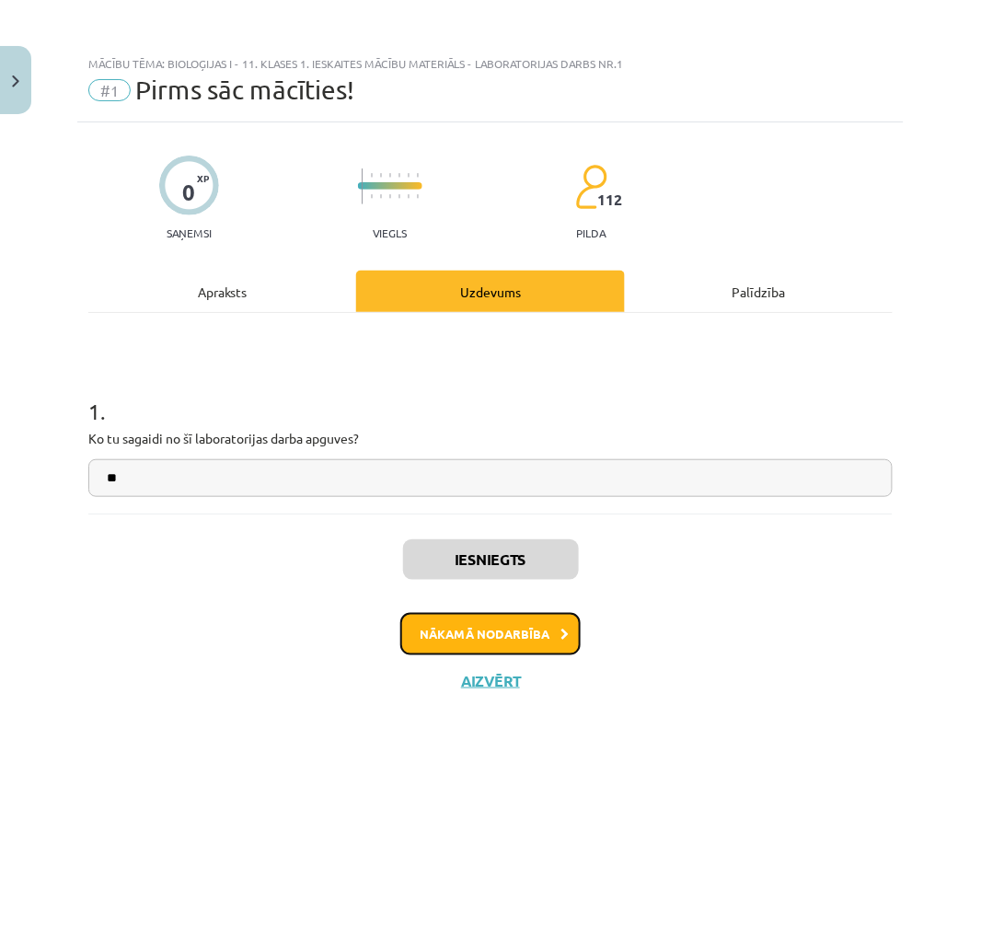
click at [467, 631] on button "Nākamā nodarbība" at bounding box center [490, 634] width 180 height 42
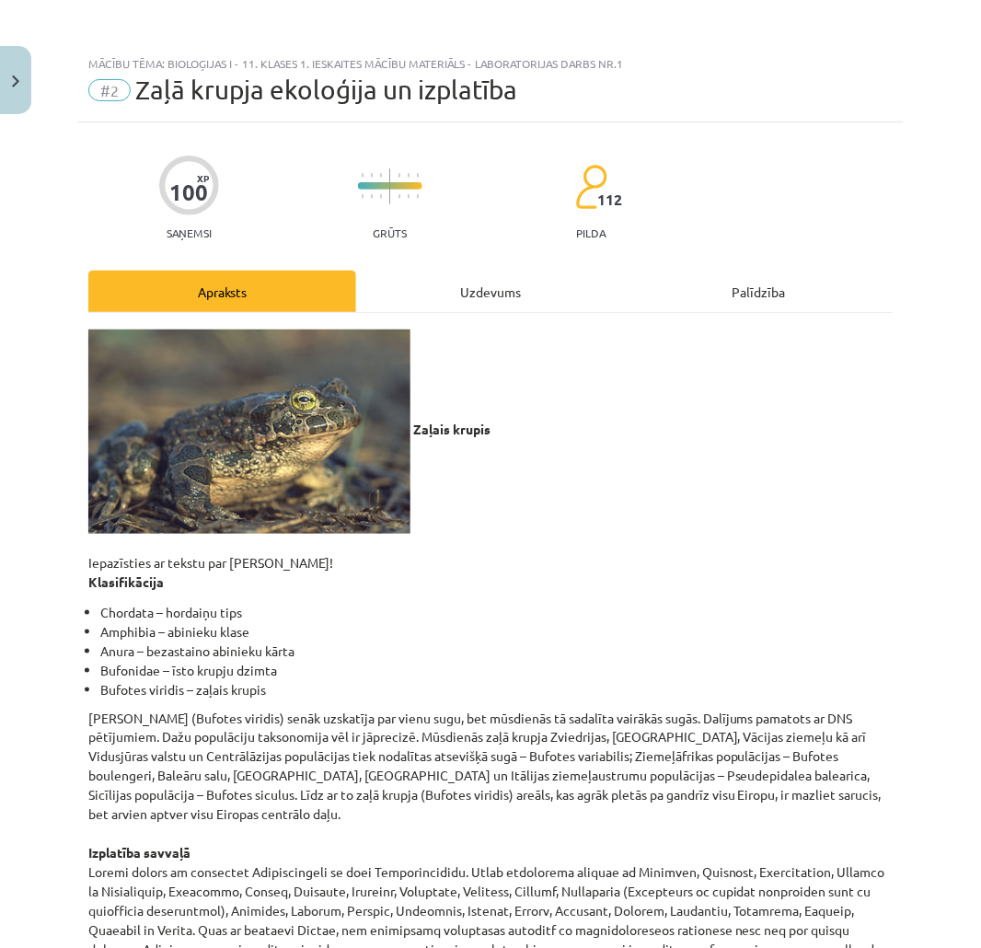
click at [420, 292] on div "Uzdevums" at bounding box center [490, 291] width 268 height 41
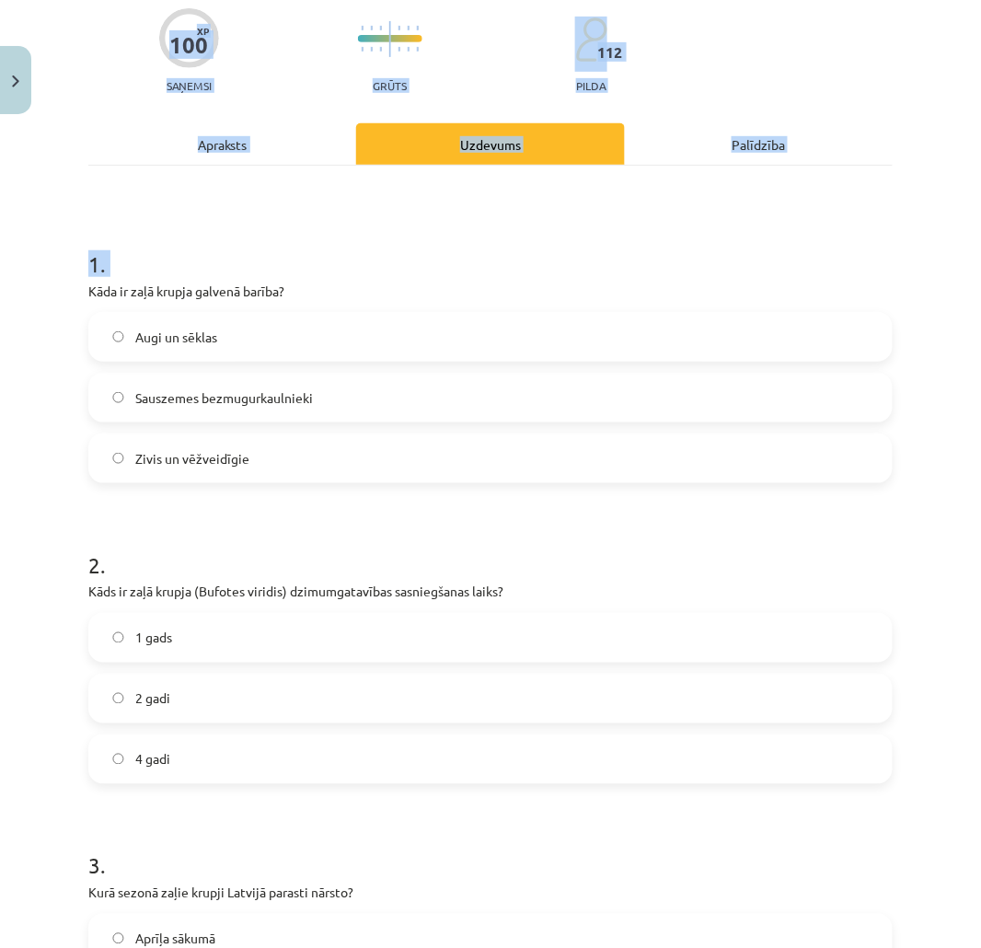
scroll to position [228, 0]
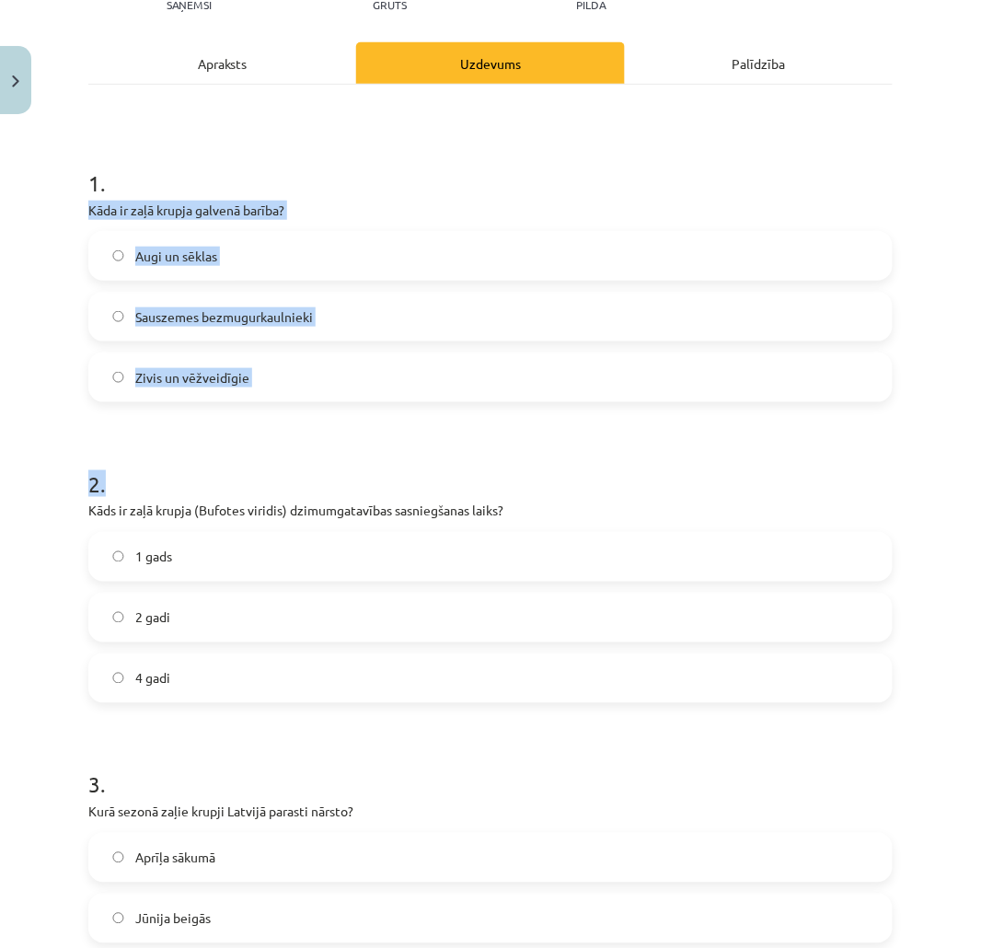
drag, startPoint x: 130, startPoint y: 421, endPoint x: 33, endPoint y: 338, distance: 127.9
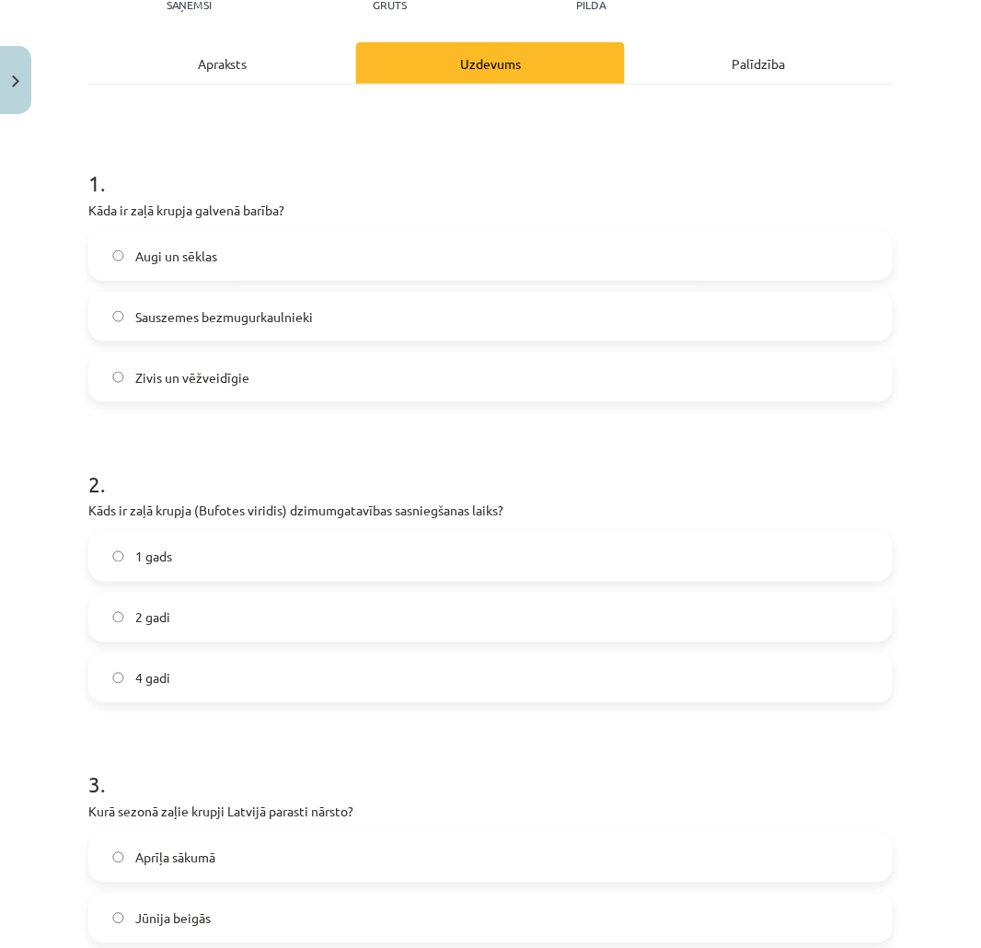
click at [62, 180] on div "Mācību tēma: Bioloģijas i - 11. klases 1. ieskaites mācību materiāls - laborato…" at bounding box center [490, 474] width 981 height 948
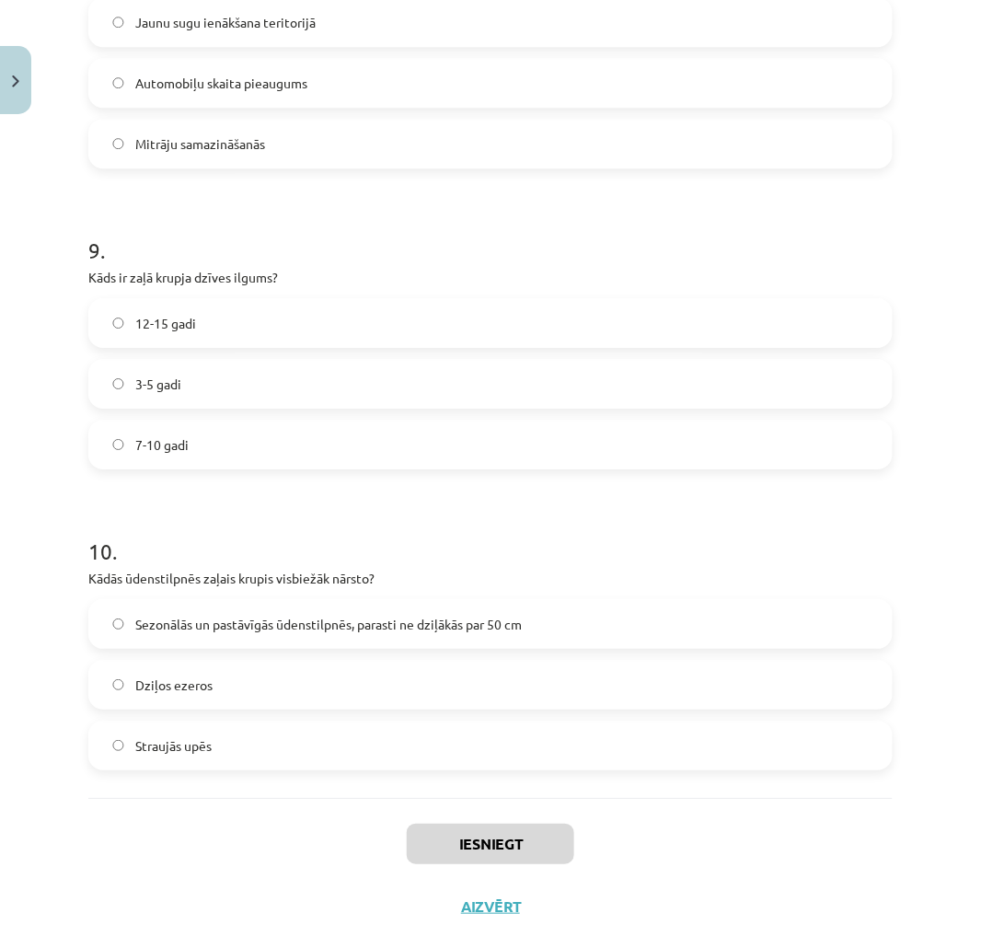
scroll to position [2604, 0]
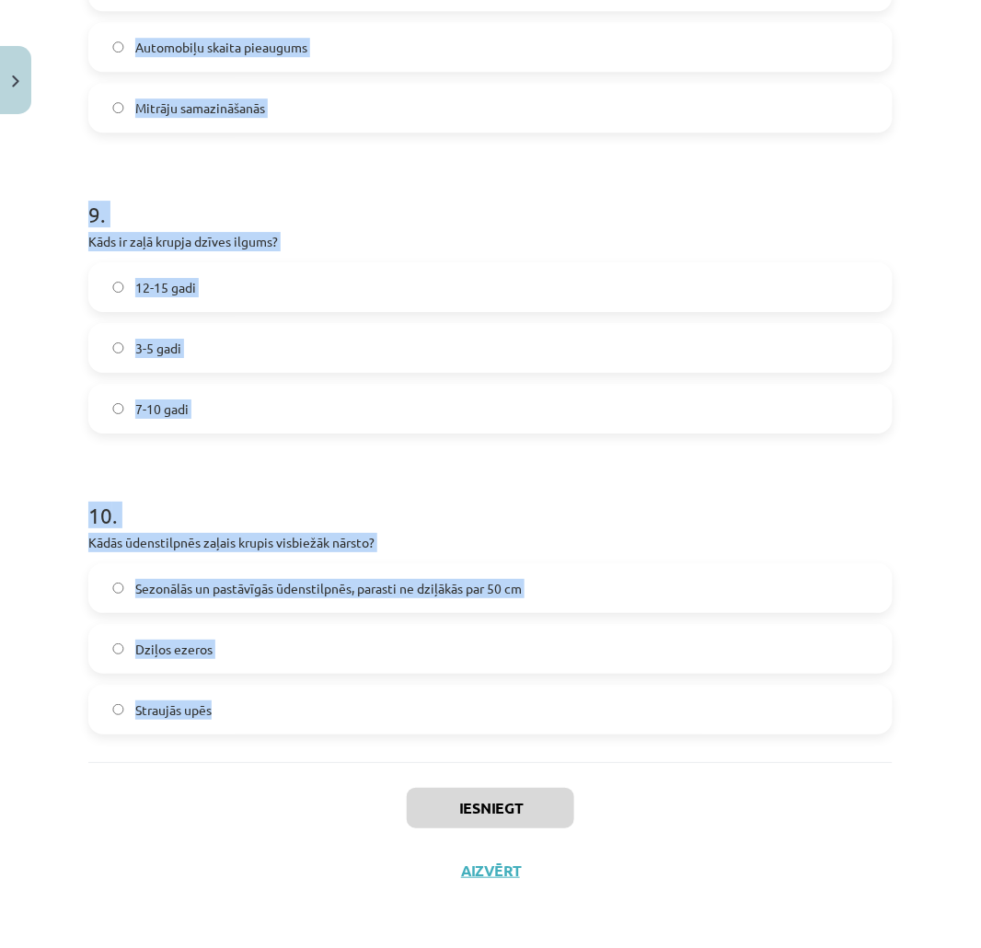
drag, startPoint x: 59, startPoint y: 170, endPoint x: 443, endPoint y: 700, distance: 654.3
click at [443, 700] on div "Mācību tēma: Bioloģijas i - 11. klases 1. ieskaites mācību materiāls - laborato…" at bounding box center [490, 474] width 981 height 948
copy form "3 . Lore ip dolo sitame consect adipis? Elit se doeius Temporinc utlaboreetdolo…"
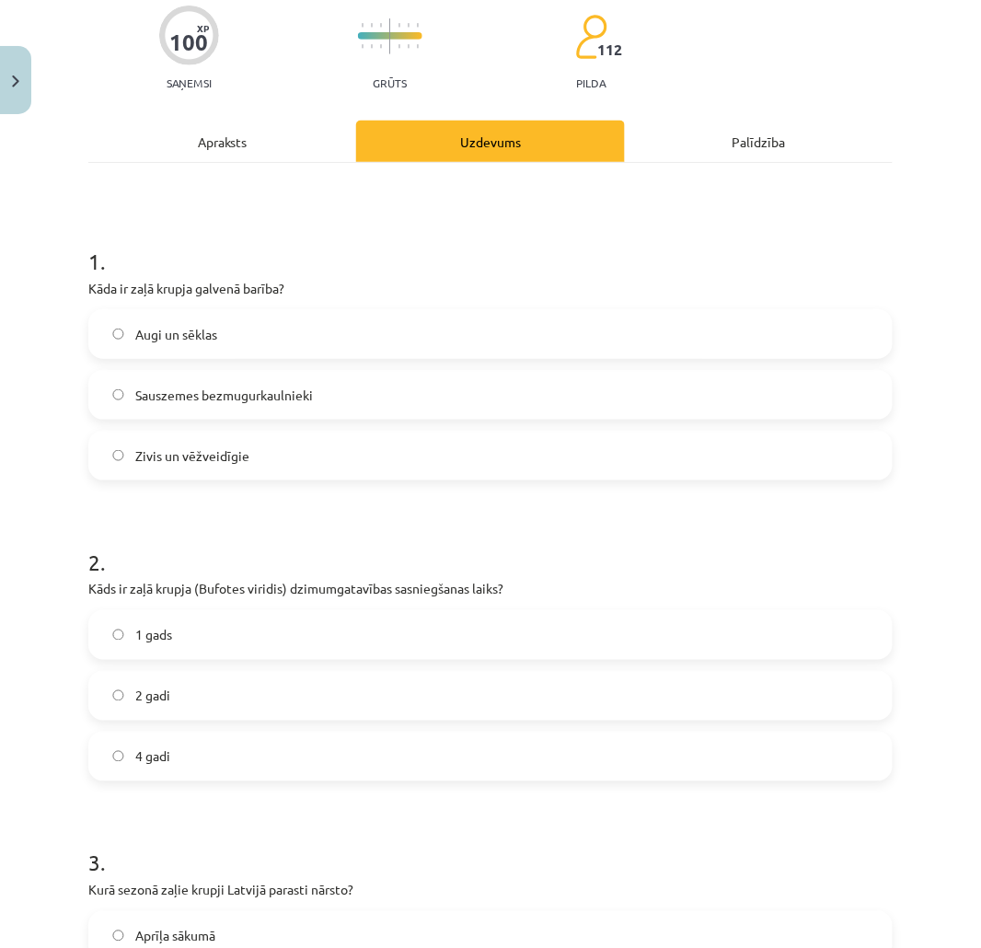
click at [105, 159] on div "Apraksts" at bounding box center [222, 141] width 268 height 41
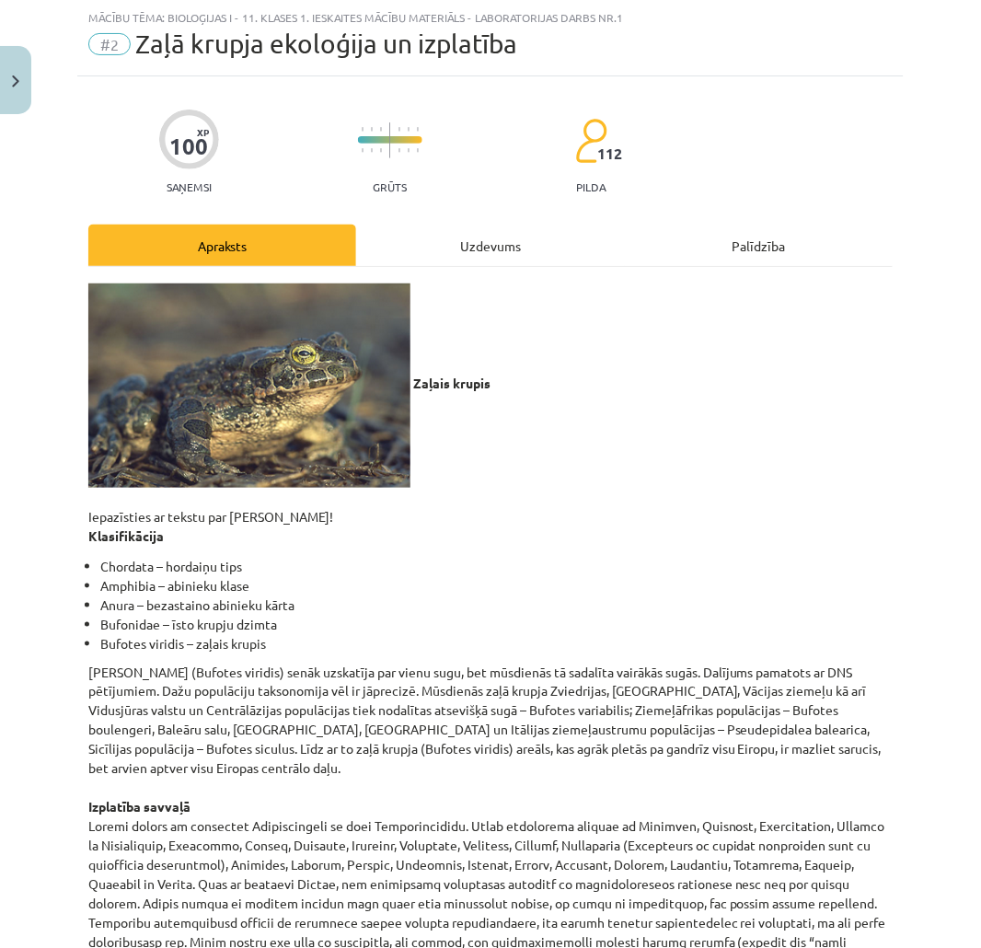
click at [463, 259] on div "Uzdevums" at bounding box center [490, 245] width 268 height 41
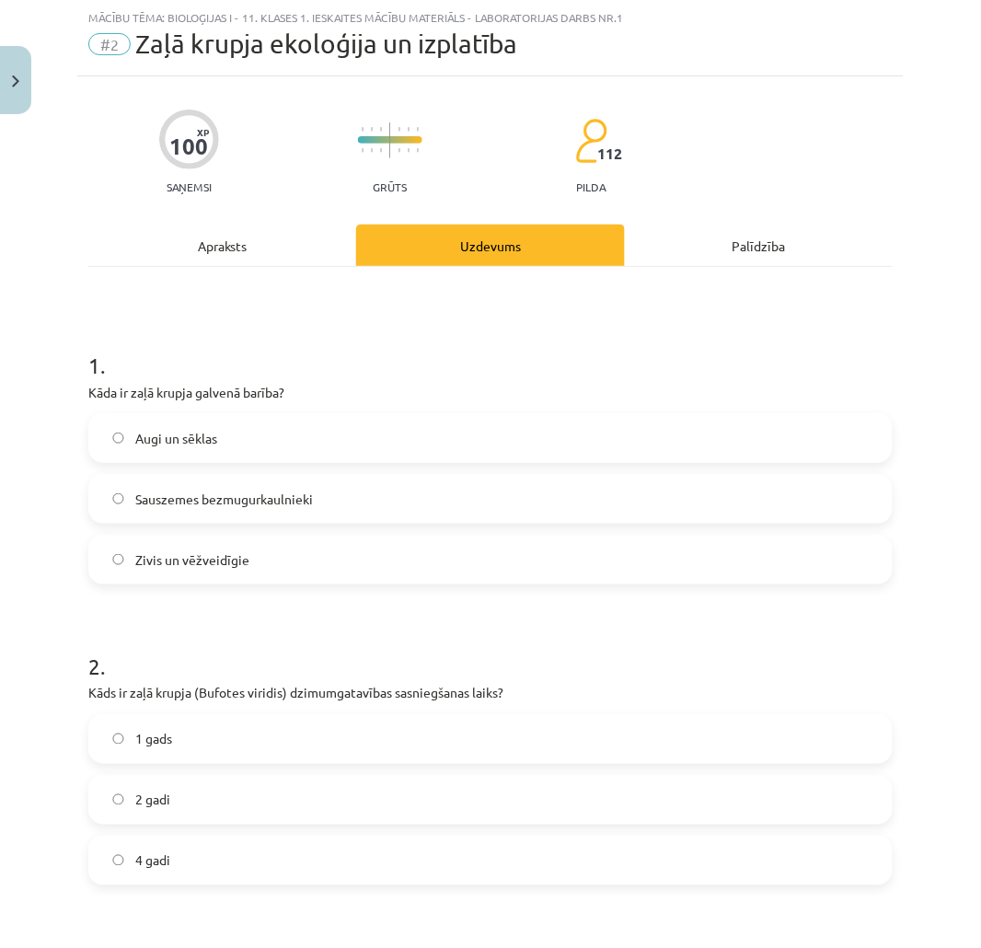
click at [255, 498] on span "Sauszemes bezmugurkaulnieki" at bounding box center [224, 499] width 178 height 19
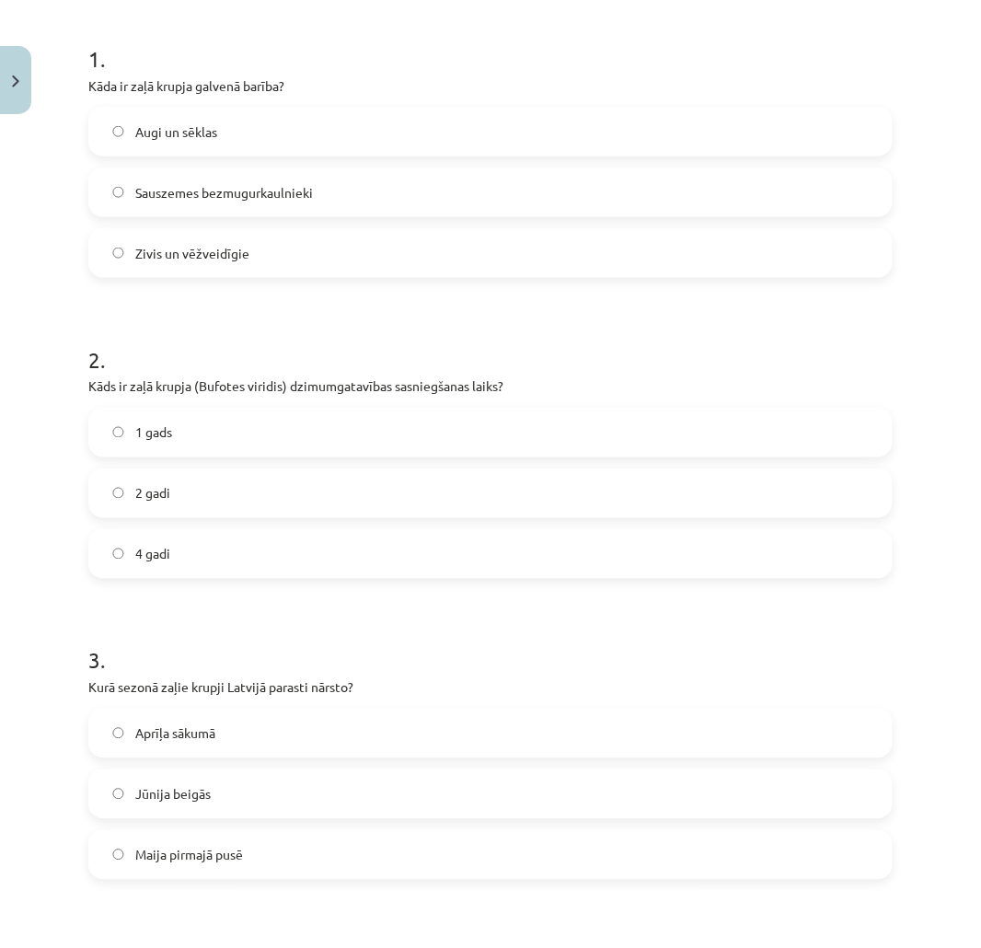
click at [118, 508] on label "2 gadi" at bounding box center [490, 493] width 801 height 46
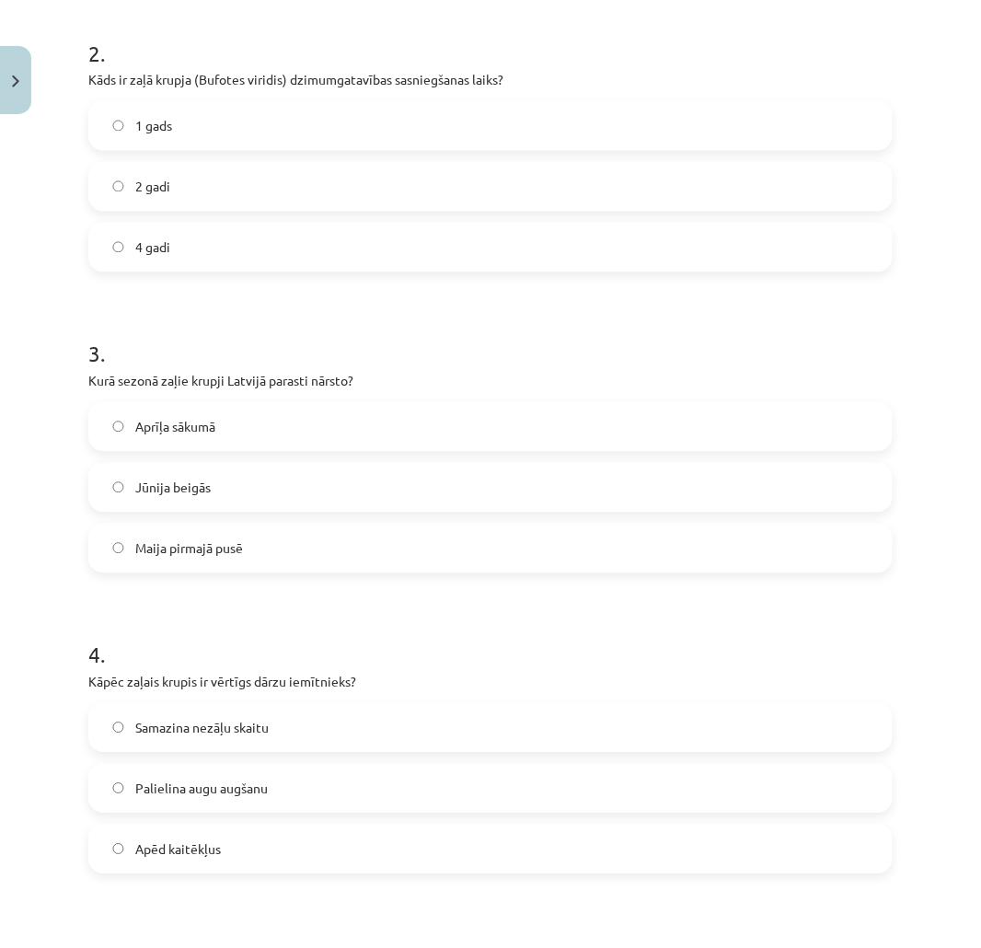
click at [216, 513] on div "Aprīļa sākumā Jūnija beigās Maija pirmajā pusē" at bounding box center [490, 487] width 804 height 171
click at [178, 559] on label "Maija pirmajā pusē" at bounding box center [490, 548] width 801 height 46
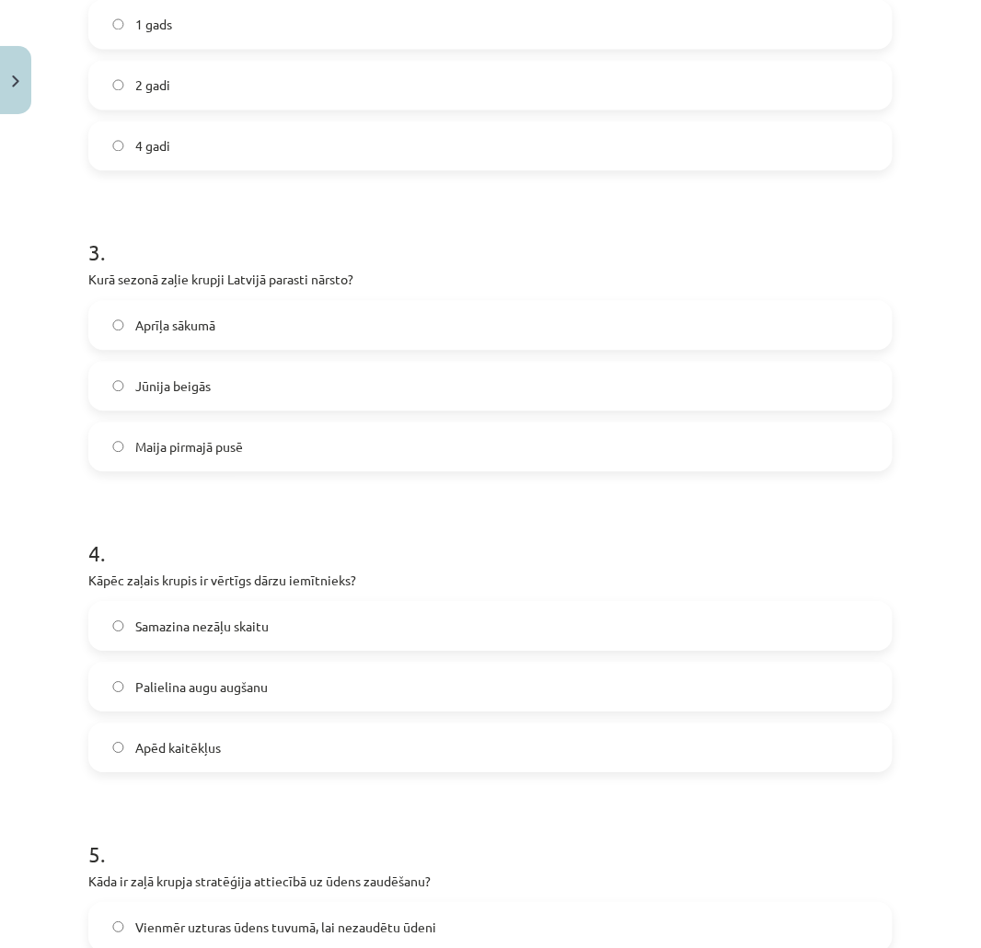
click at [167, 746] on span "Apēd kaitēkļus" at bounding box center [178, 747] width 86 height 19
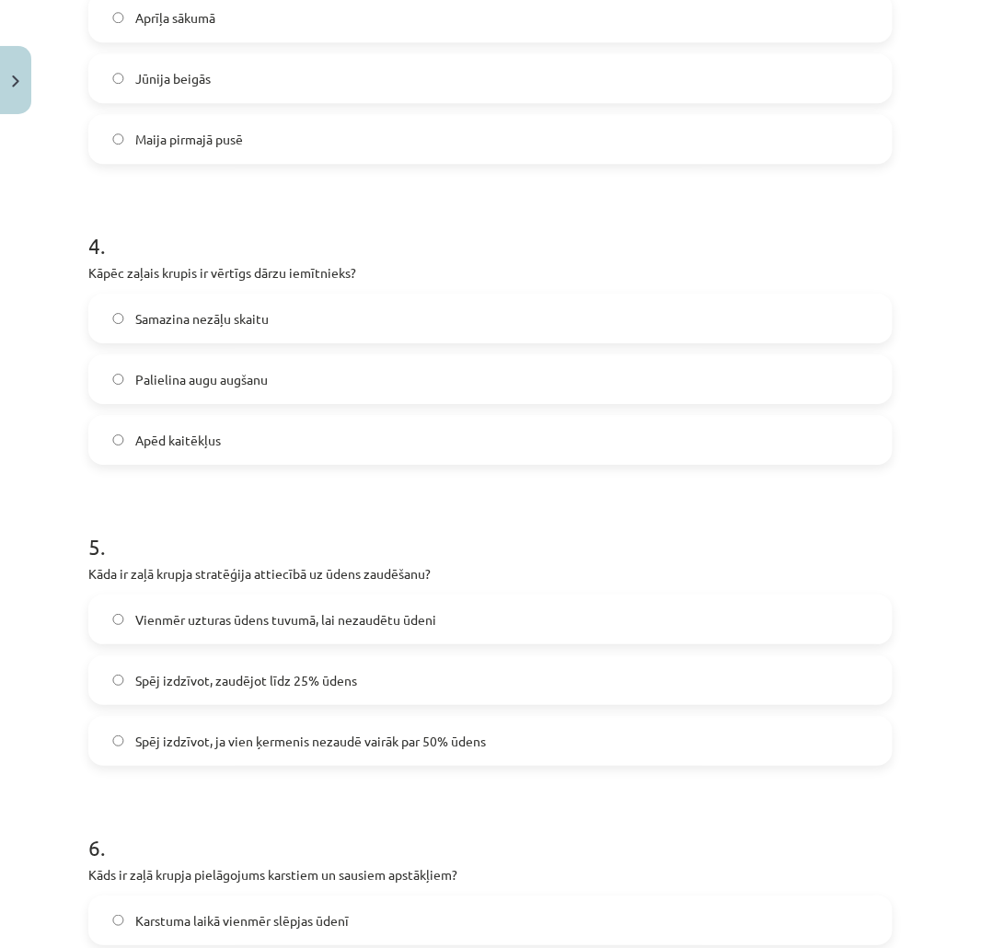
scroll to position [1170, 0]
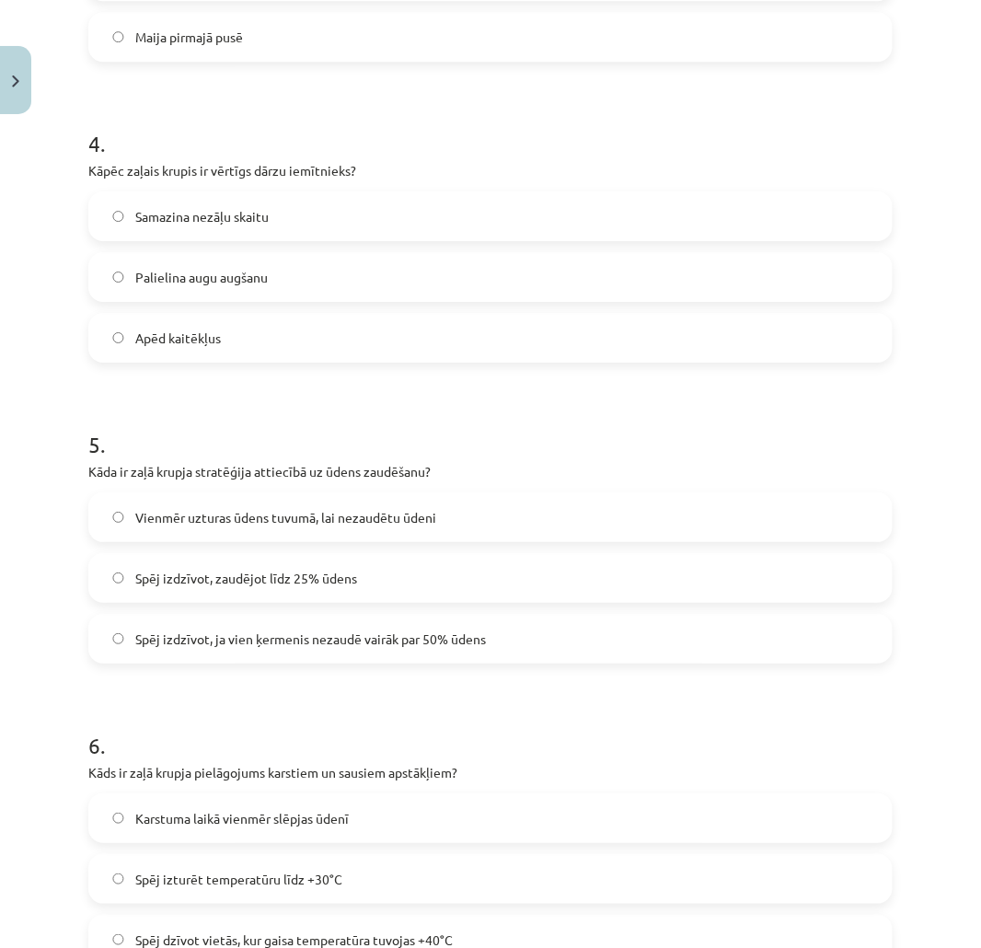
click at [314, 642] on span "Spēj izdzīvot, ja vien ķermenis nezaudē vairāk par 50% ūdens" at bounding box center [310, 638] width 351 height 19
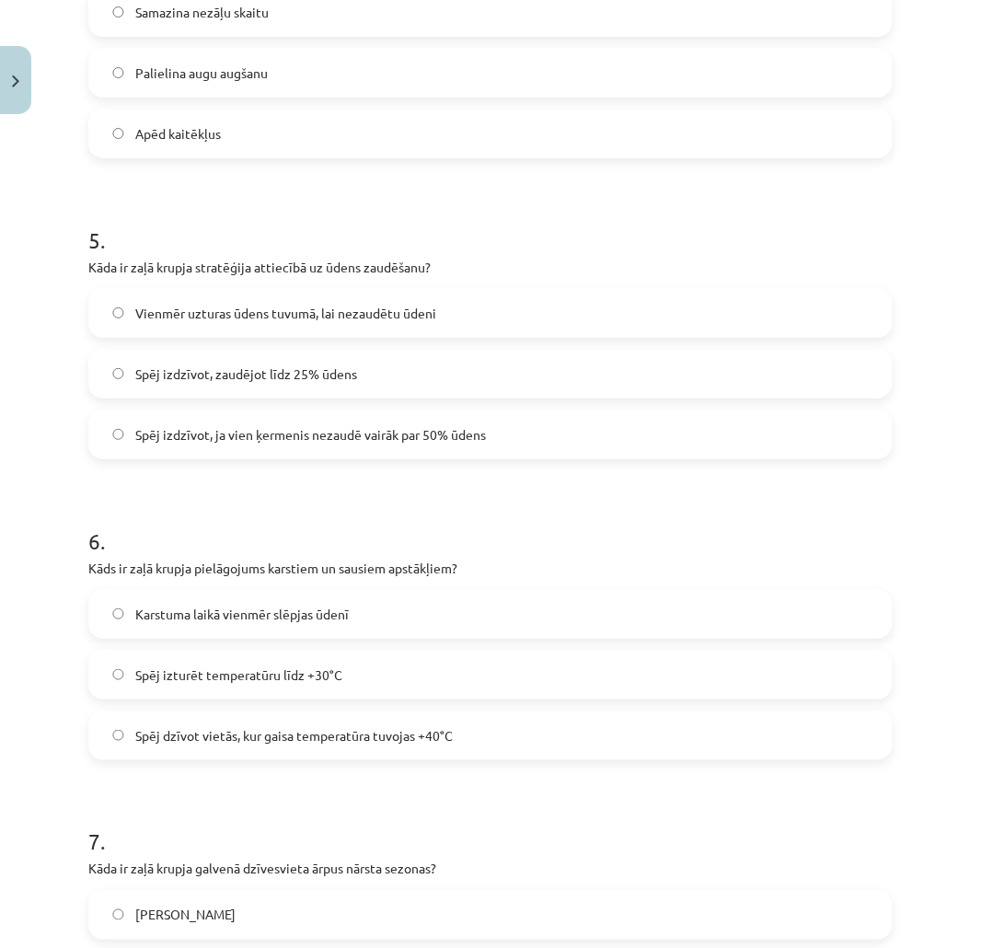
click at [256, 741] on span "Spēj dzīvot vietās, kur gaisa temperatūra tuvojas +40°C" at bounding box center [293, 735] width 317 height 19
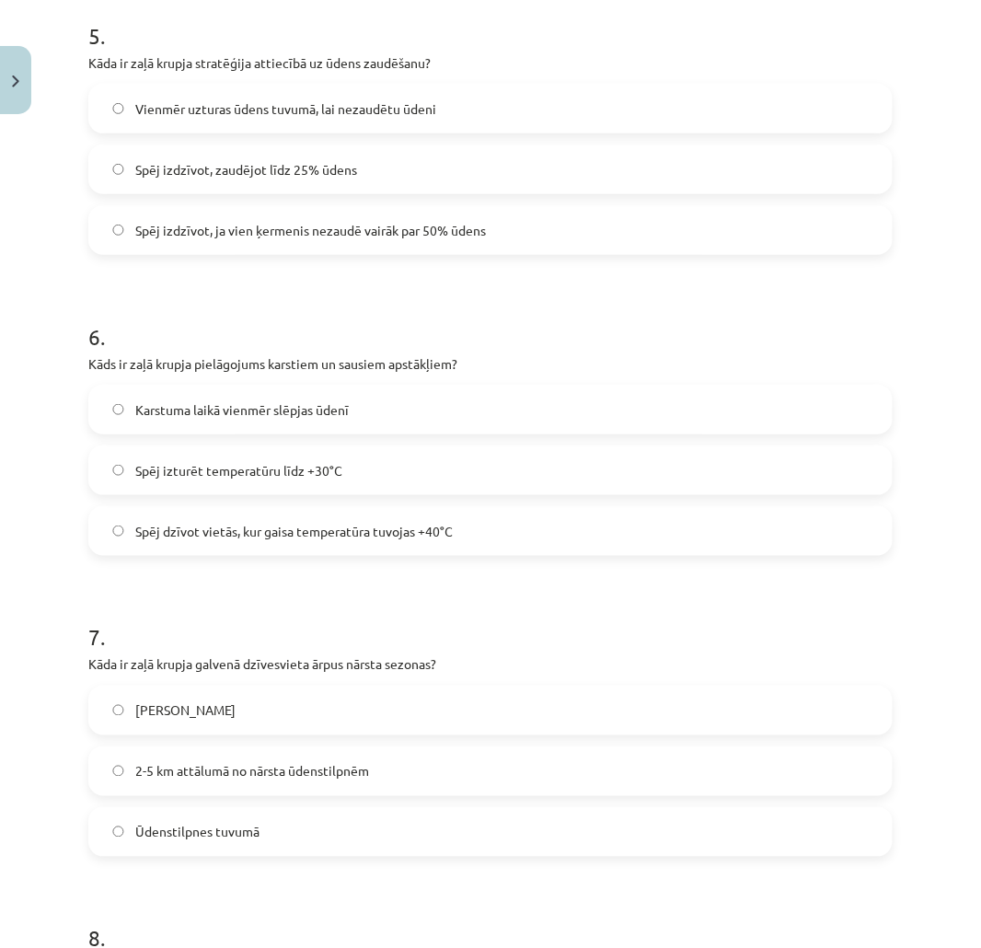
click at [272, 762] on span "2-5 km attālumā no nārsta ūdenstilpnēm" at bounding box center [252, 771] width 234 height 19
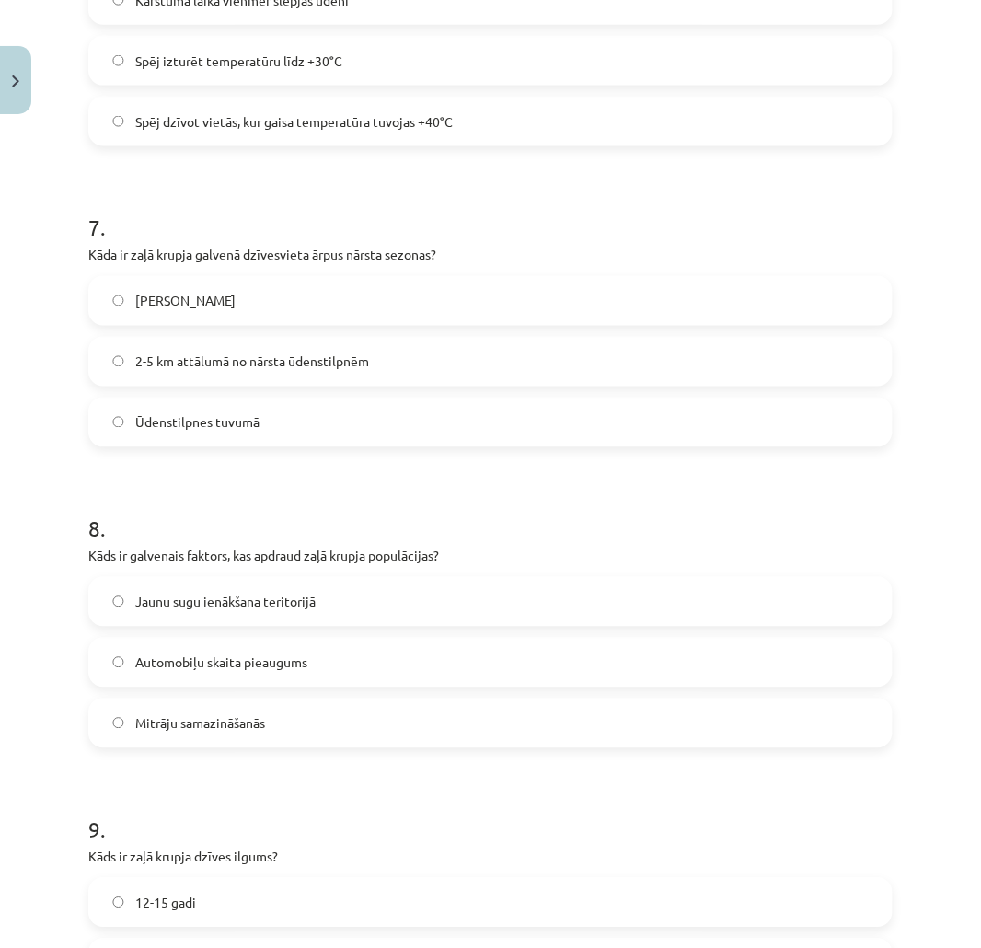
click at [228, 729] on span "Mitrāju samazināšanās" at bounding box center [200, 723] width 130 height 19
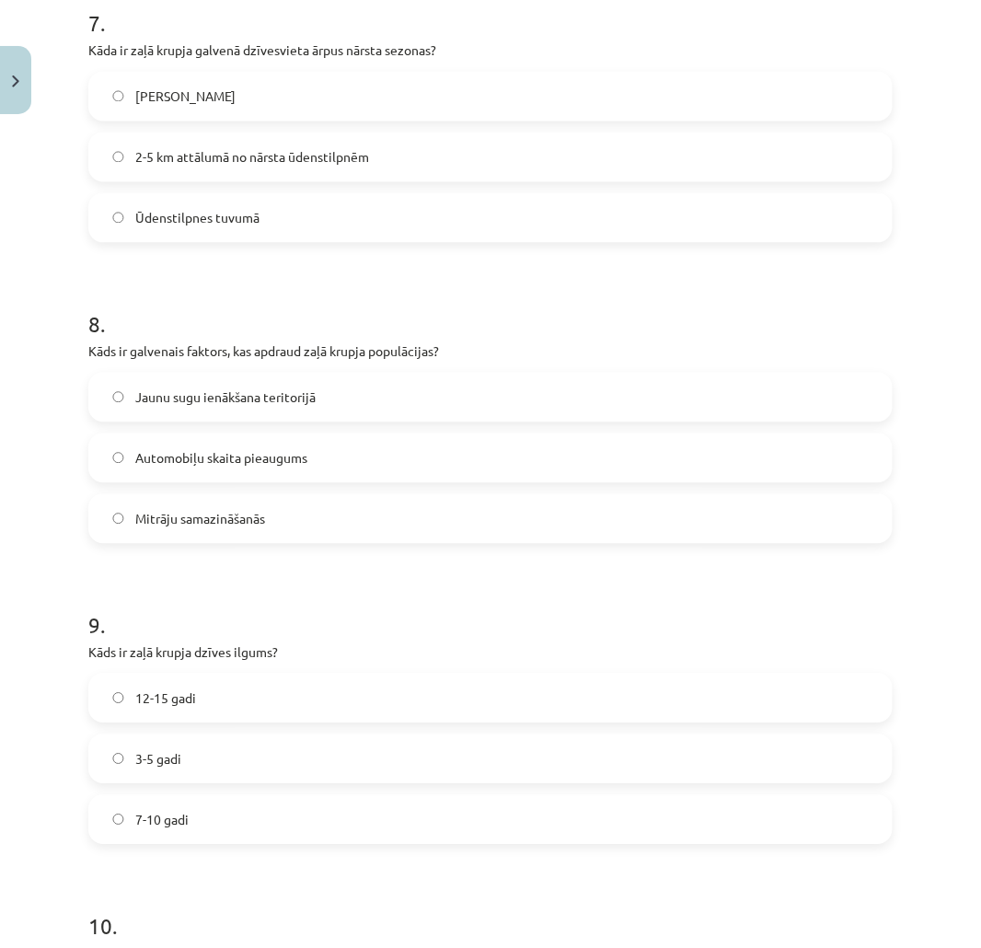
click at [143, 702] on span "12-15 gadi" at bounding box center [165, 698] width 61 height 19
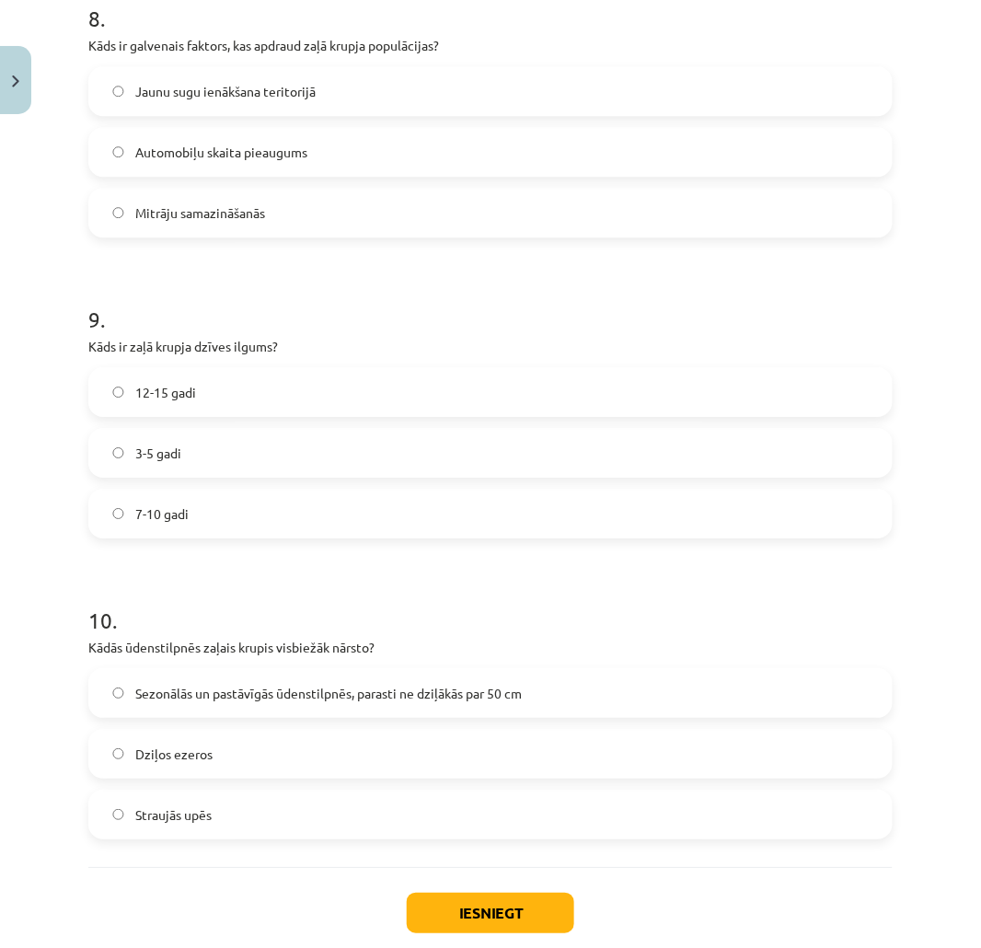
click at [313, 692] on span "Sezonālās un pastāvīgās ūdenstilpnēs, parasti ne dziļākās par 50 cm" at bounding box center [328, 693] width 386 height 19
click at [470, 927] on button "Iesniegt" at bounding box center [490, 913] width 167 height 40
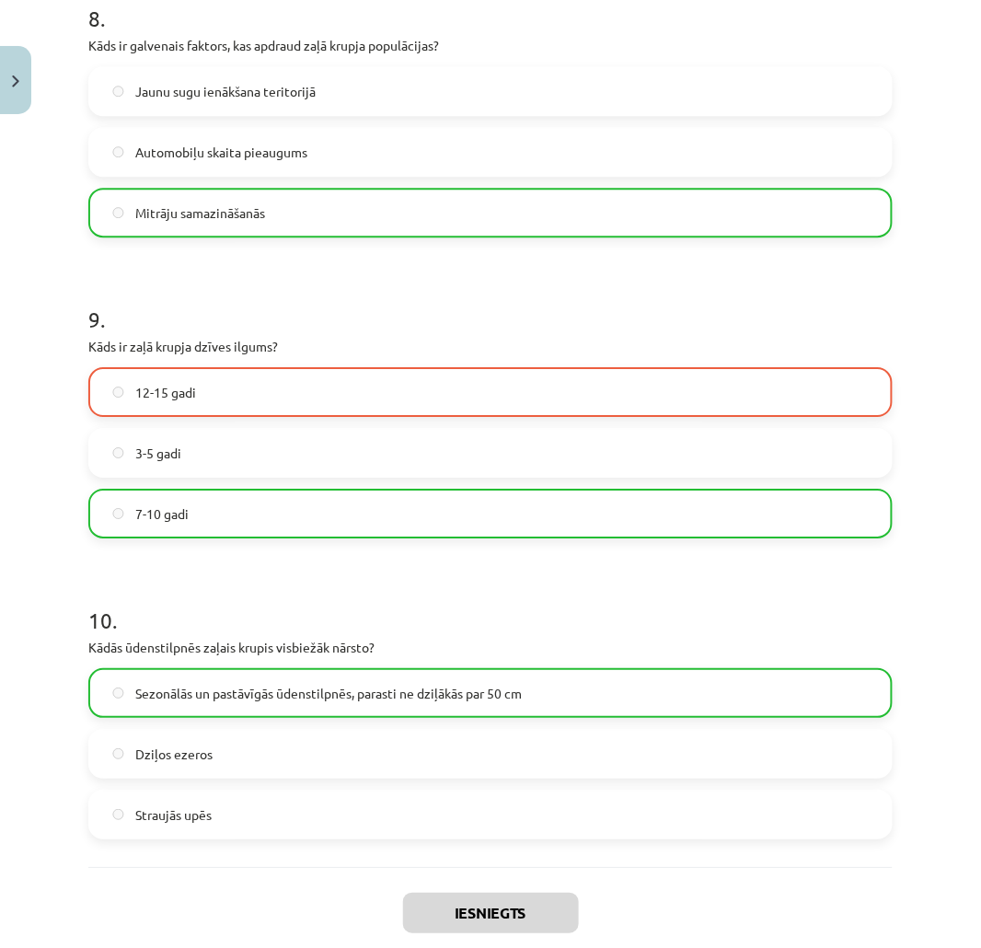
scroll to position [2662, 0]
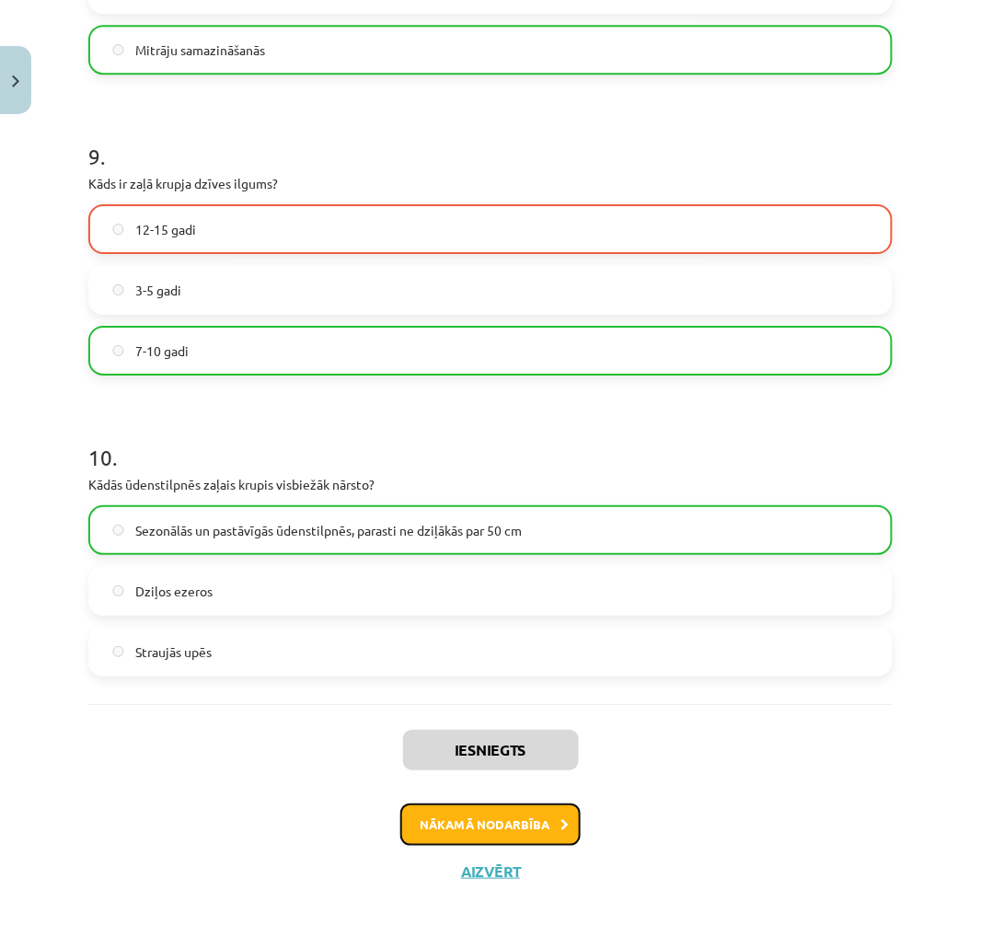
click at [509, 825] on button "Nākamā nodarbība" at bounding box center [490, 824] width 180 height 42
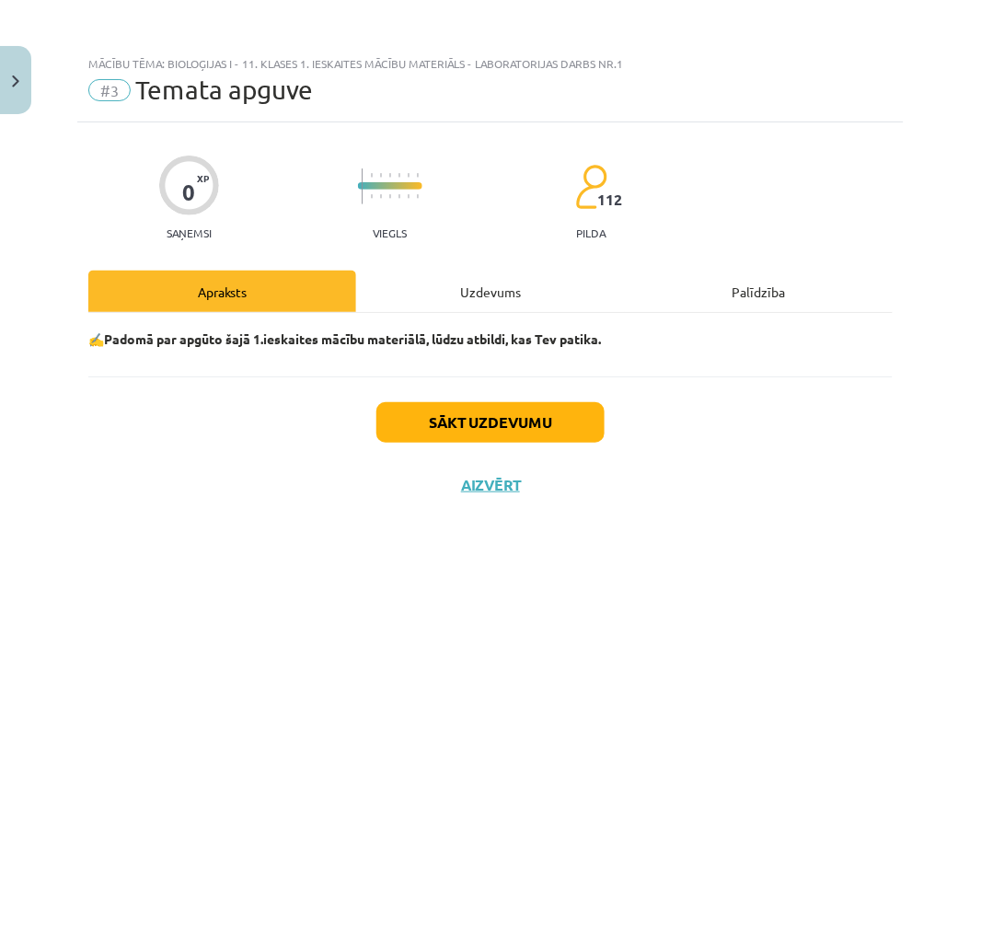
scroll to position [0, 0]
click at [464, 438] on button "Sākt uzdevumu" at bounding box center [490, 422] width 228 height 40
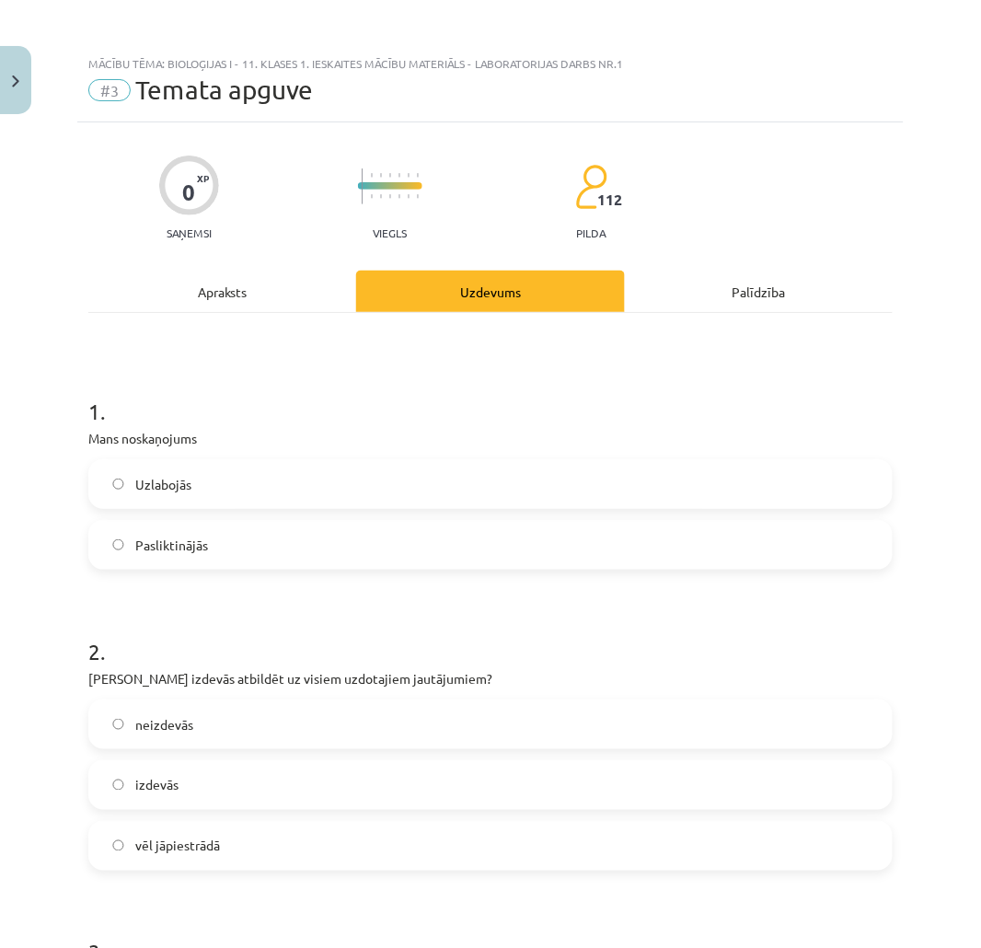
drag, startPoint x: 158, startPoint y: 497, endPoint x: 163, endPoint y: 558, distance: 60.9
click at [157, 497] on label "Uzlabojās" at bounding box center [490, 484] width 801 height 46
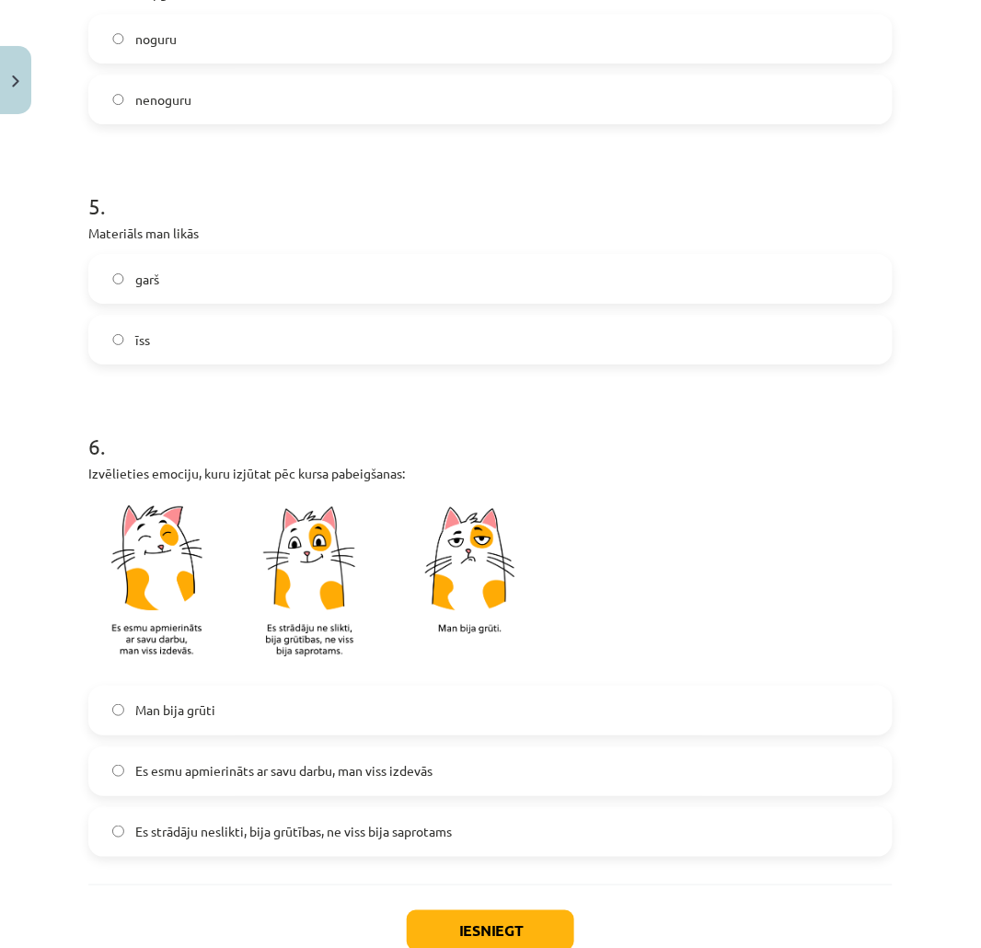
scroll to position [1348, 0]
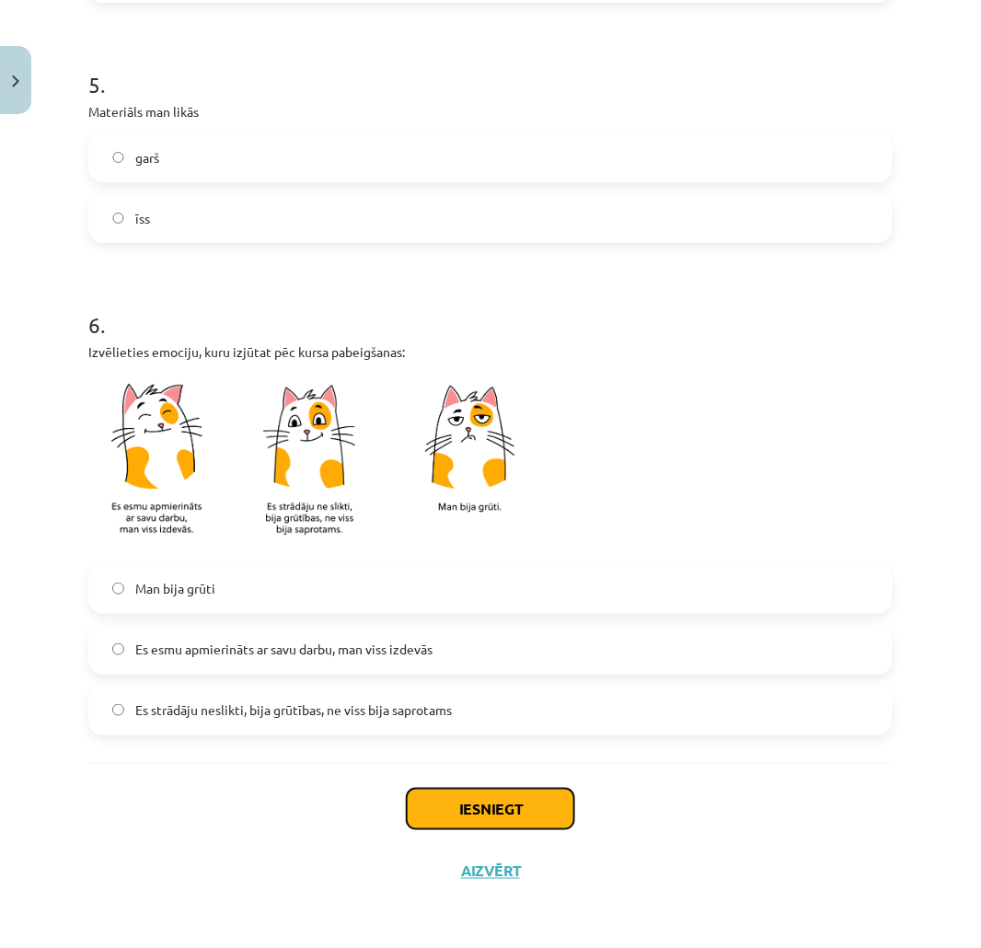
click at [538, 801] on button "Iesniegt" at bounding box center [490, 809] width 167 height 40
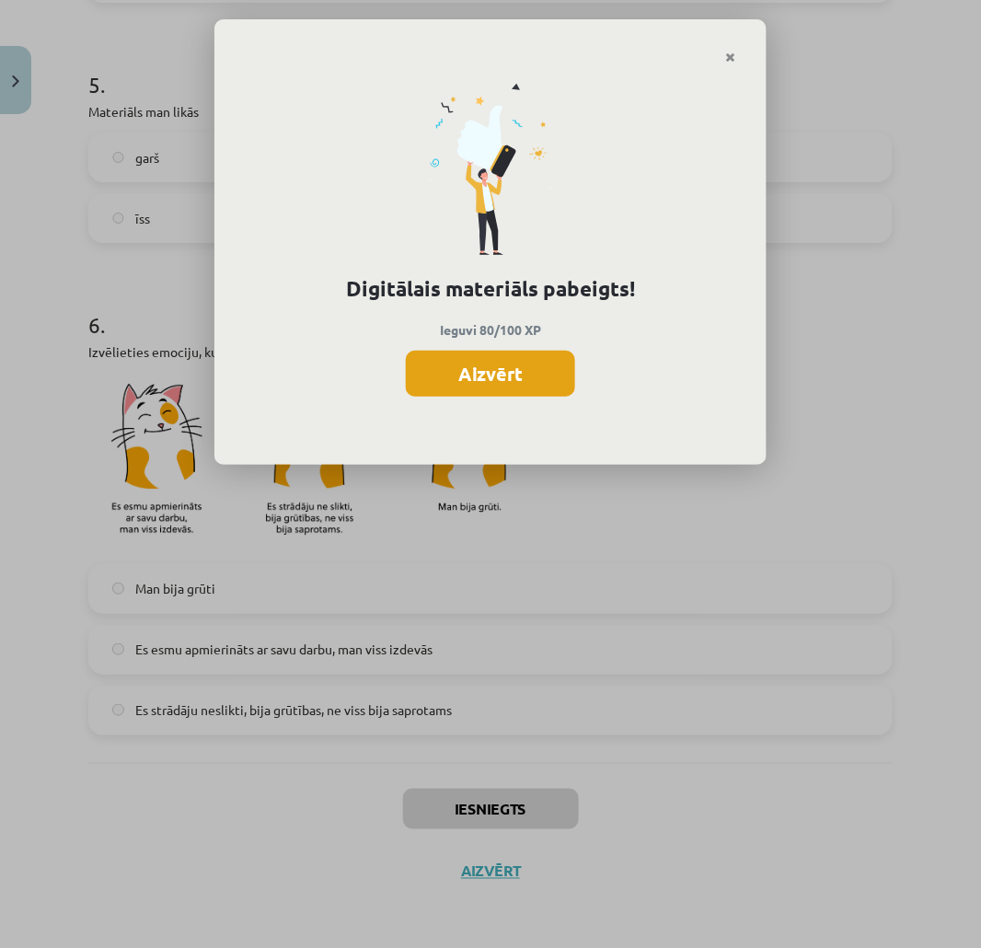
click at [464, 383] on button "Aizvērt" at bounding box center [490, 374] width 169 height 46
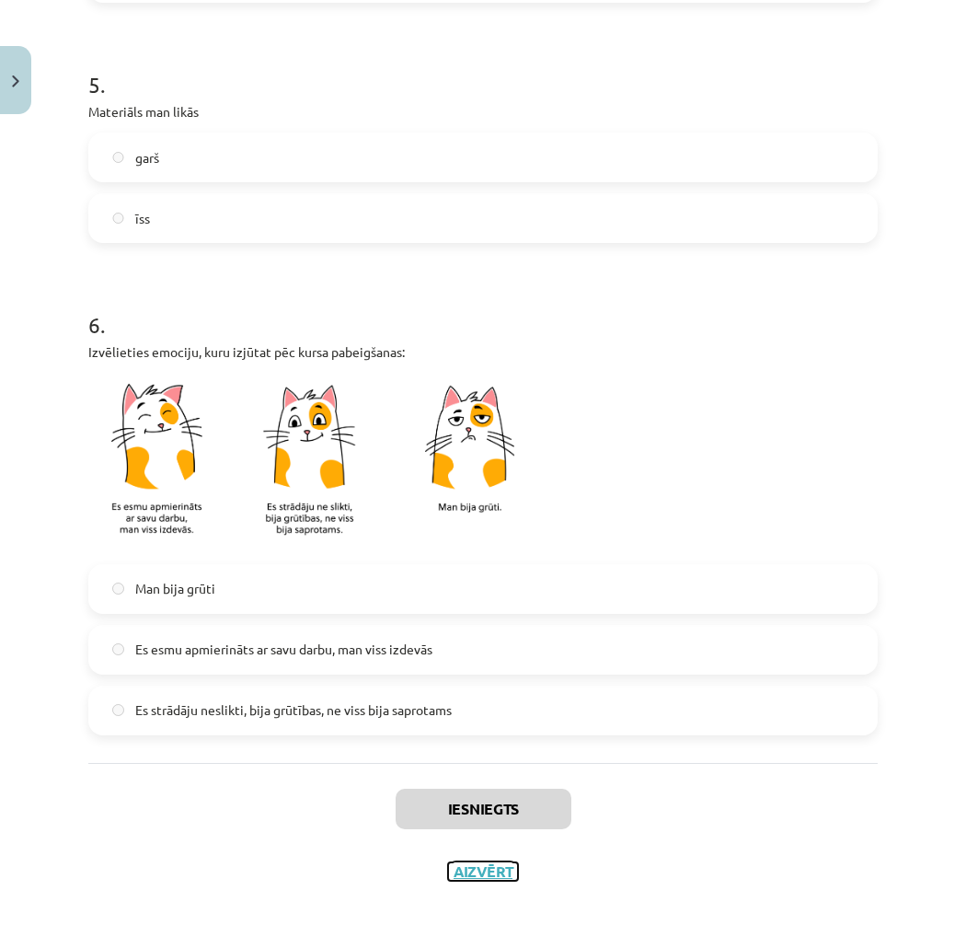
click at [488, 863] on button "Aizvērt" at bounding box center [483, 871] width 70 height 18
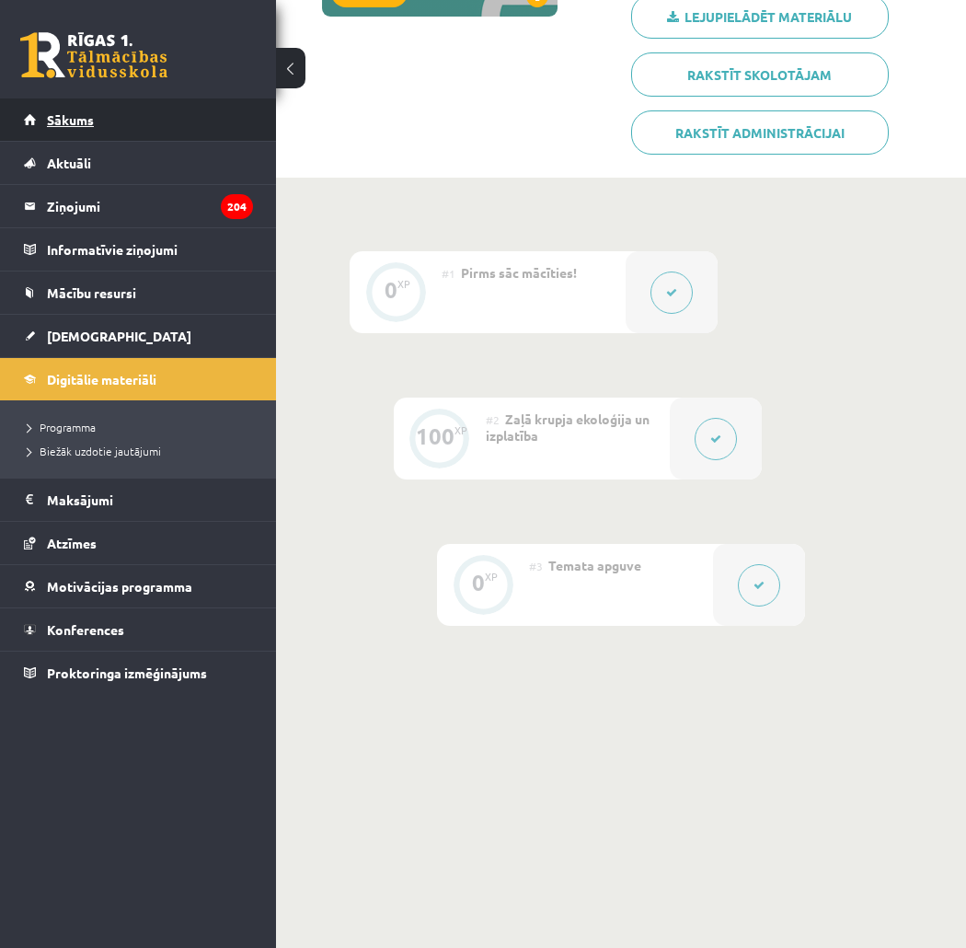
click at [139, 116] on link "Sākums" at bounding box center [138, 119] width 229 height 42
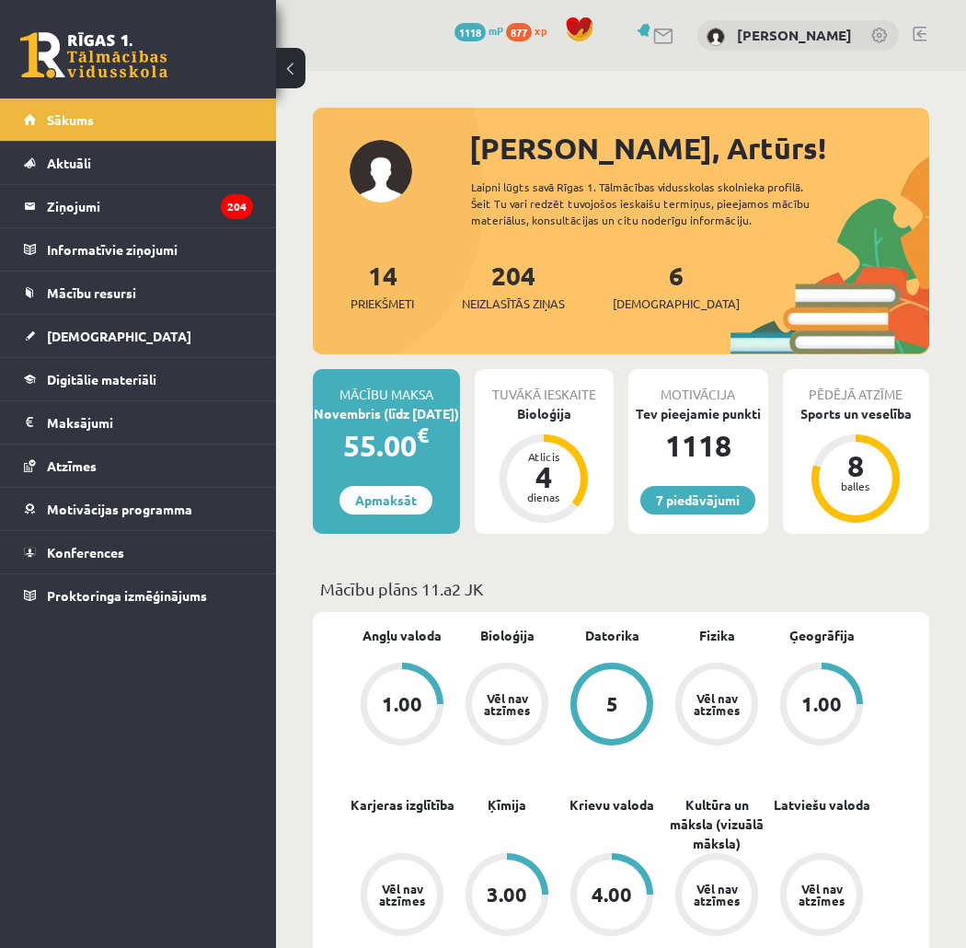
click at [552, 398] on div "Tuvākā ieskaite" at bounding box center [545, 386] width 140 height 35
click at [547, 410] on div "Bioloģija" at bounding box center [545, 413] width 140 height 19
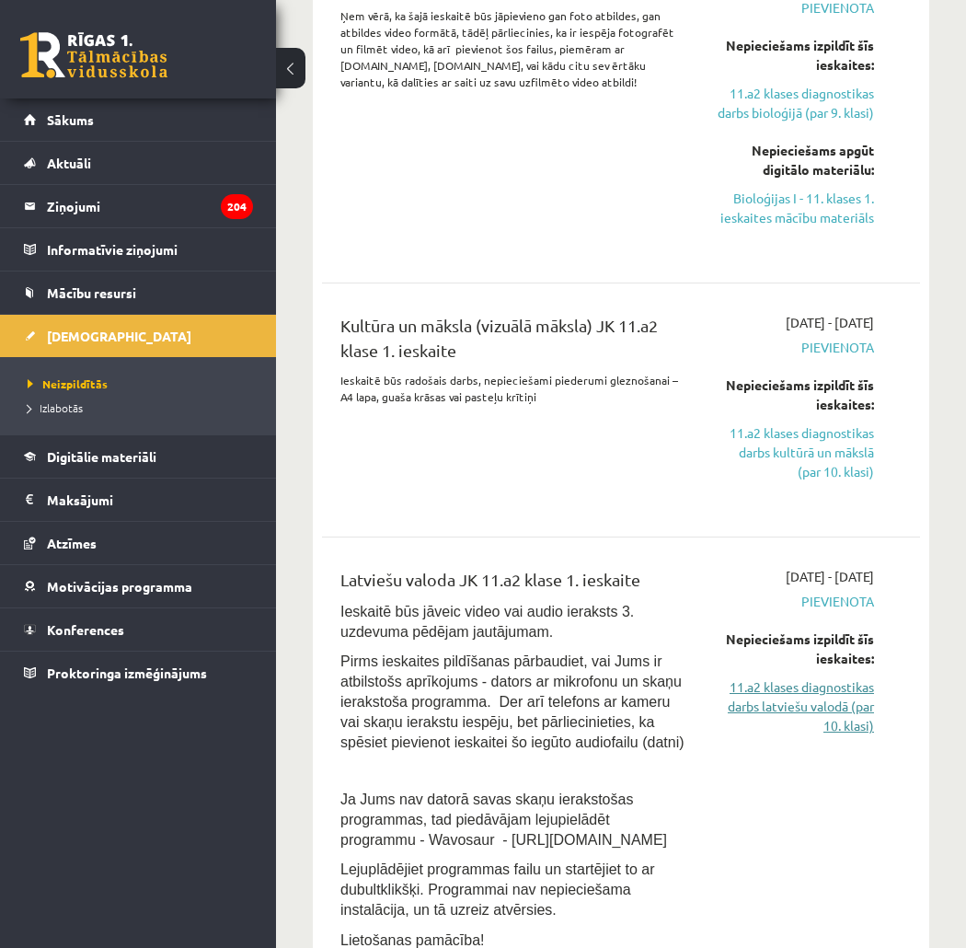
click at [764, 705] on link "11.a2 klases diagnostikas darbs latviešu valodā (par 10. klasi)" at bounding box center [794, 706] width 159 height 58
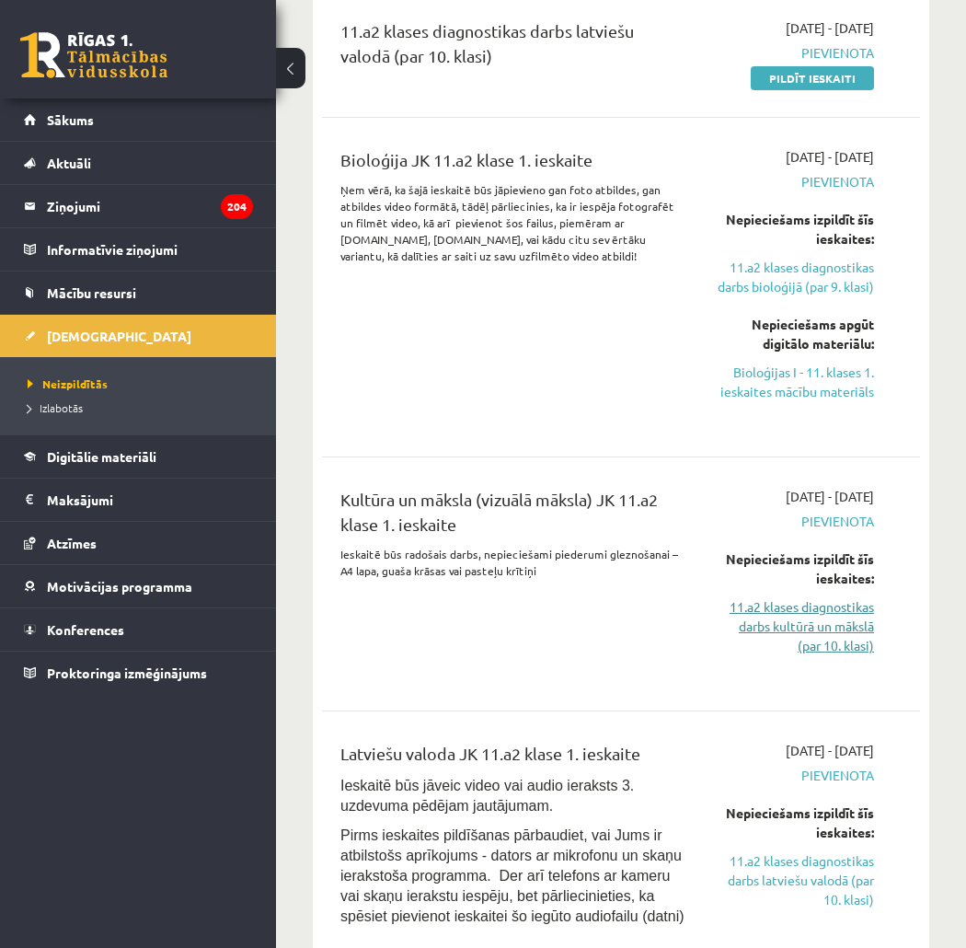
click at [810, 645] on link "11.a2 klases diagnostikas darbs kultūrā un mākslā (par 10. klasi)" at bounding box center [794, 626] width 159 height 58
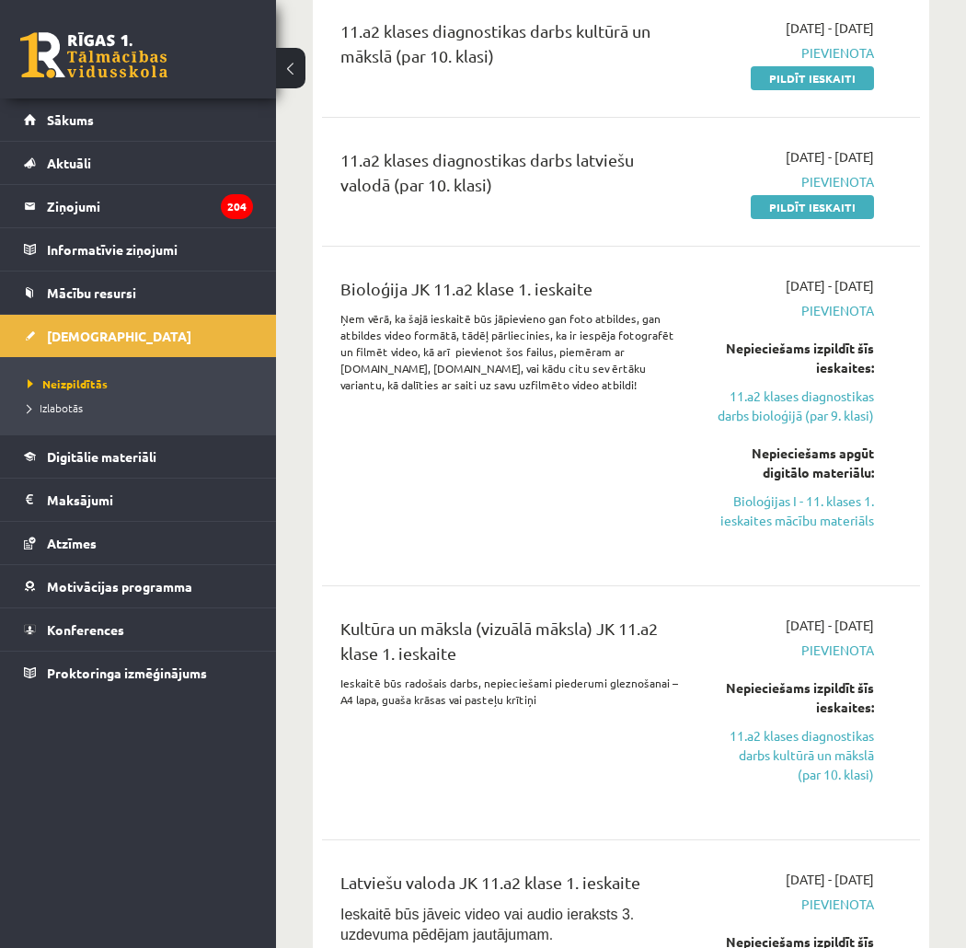
click at [788, 520] on link "Bioloģijas I - 11. klases 1. ieskaites mācību materiāls" at bounding box center [794, 510] width 159 height 39
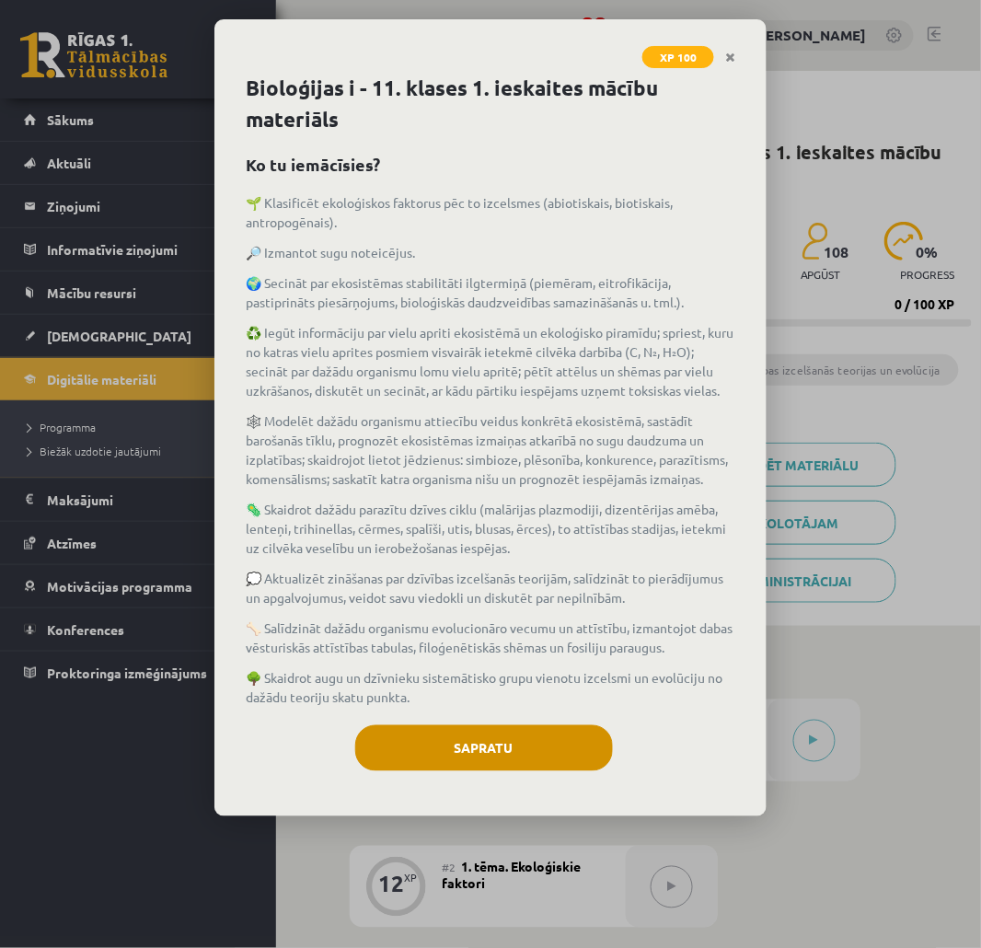
click at [502, 720] on div "Bioloģijas i - 11. klases 1. ieskaites mācību materiāls Ko tu iemācīsies? 🌱 Kla…" at bounding box center [490, 445] width 552 height 744
click at [509, 758] on button "Sapratu" at bounding box center [484, 748] width 258 height 46
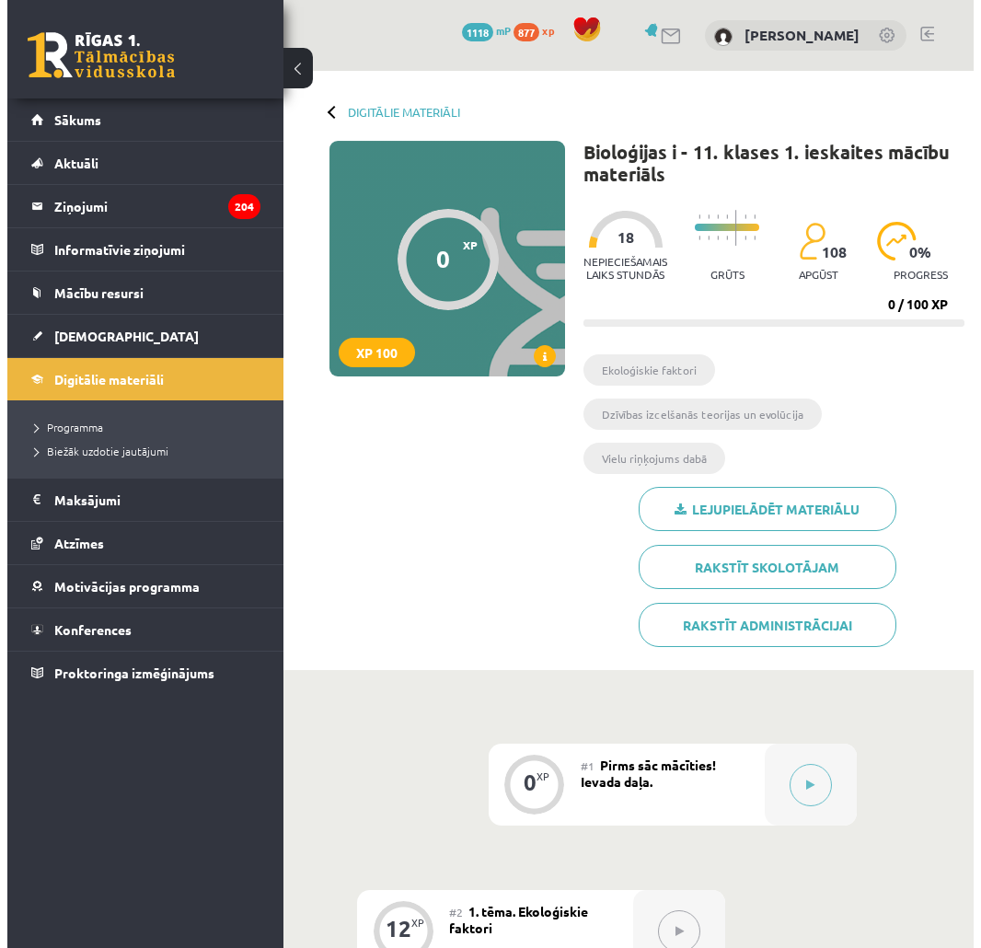
scroll to position [409, 0]
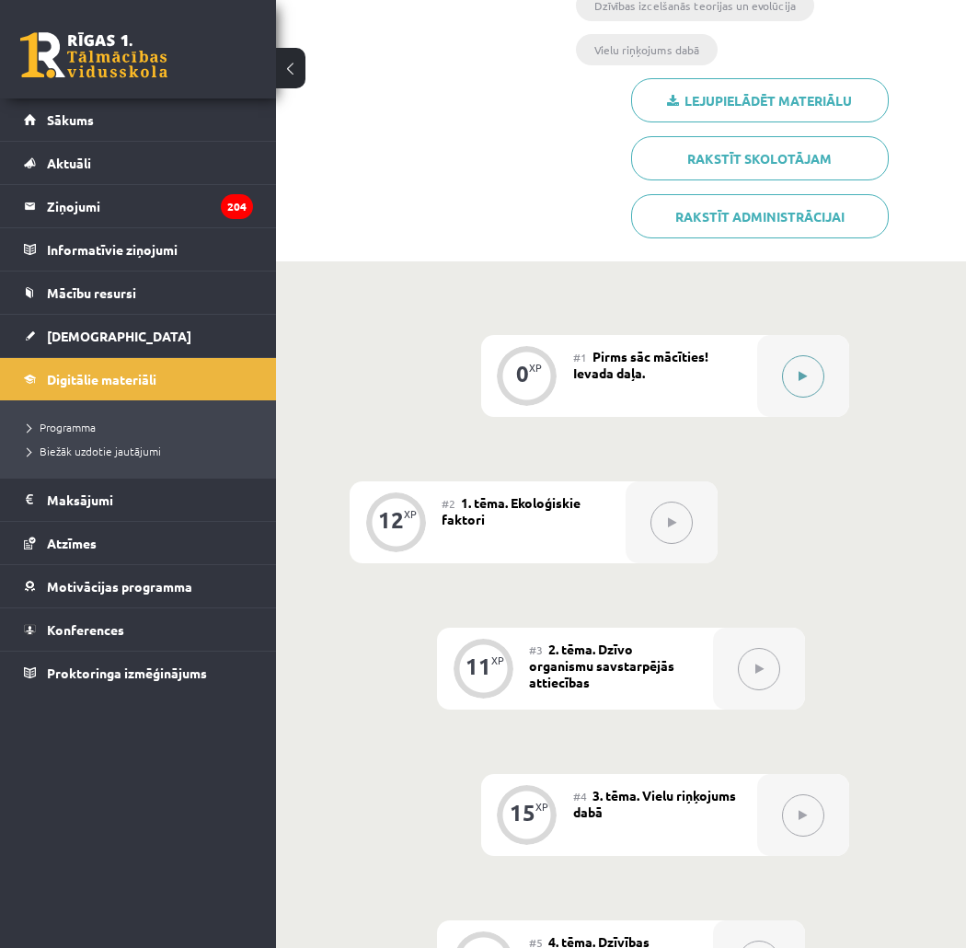
click at [774, 389] on div at bounding box center [803, 376] width 92 height 82
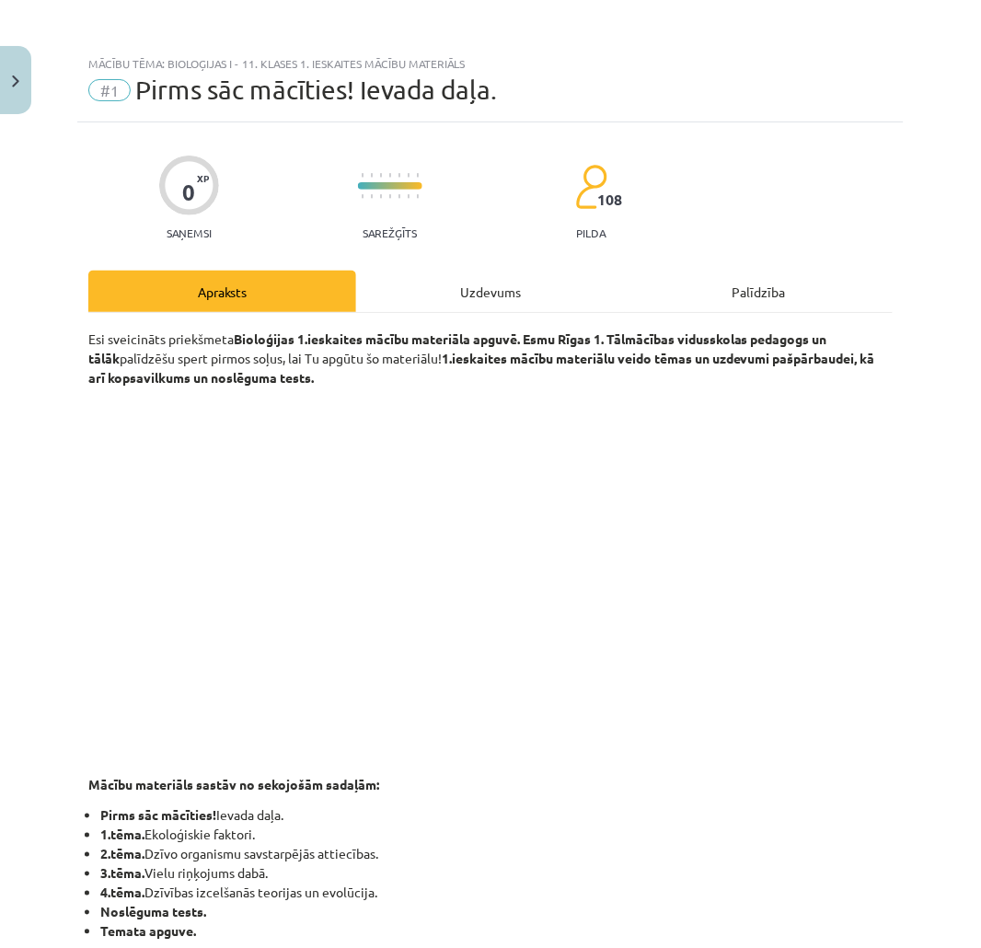
click at [572, 280] on div "Uzdevums" at bounding box center [490, 291] width 268 height 41
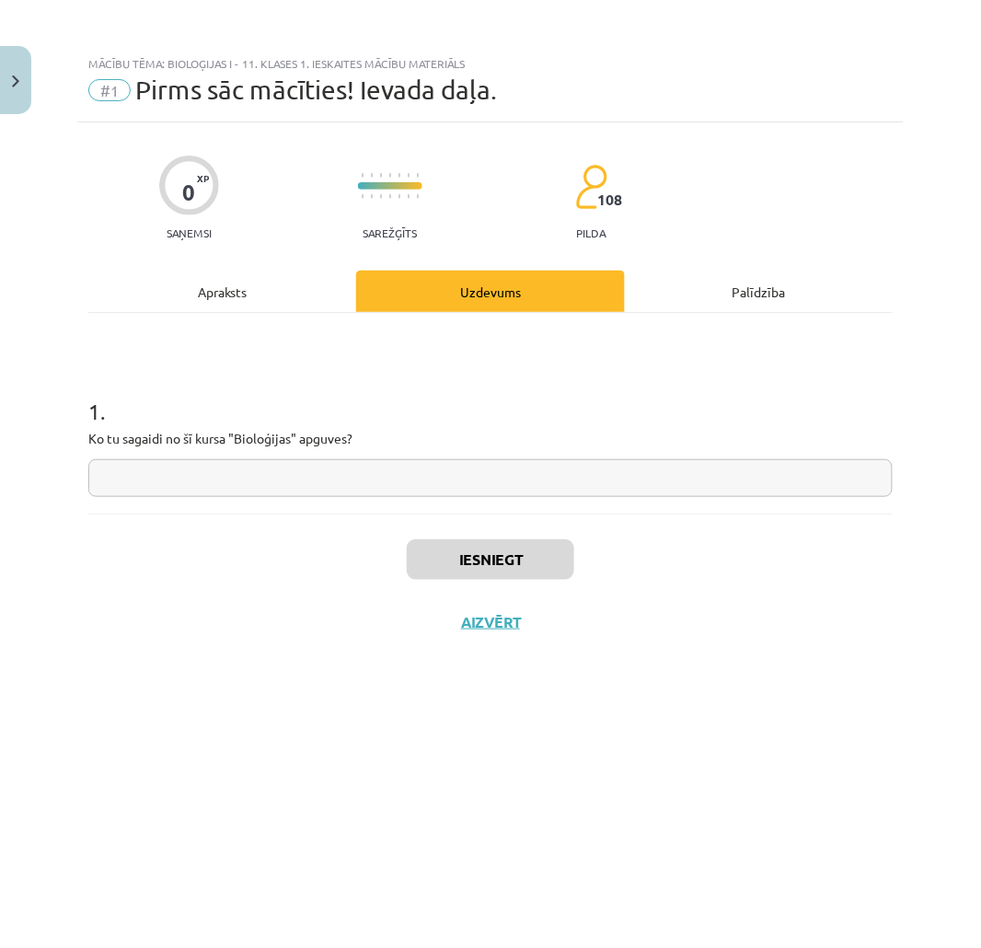
click at [438, 467] on input "text" at bounding box center [490, 478] width 804 height 38
type input "**"
click at [429, 548] on button "Iesniegt" at bounding box center [490, 559] width 167 height 40
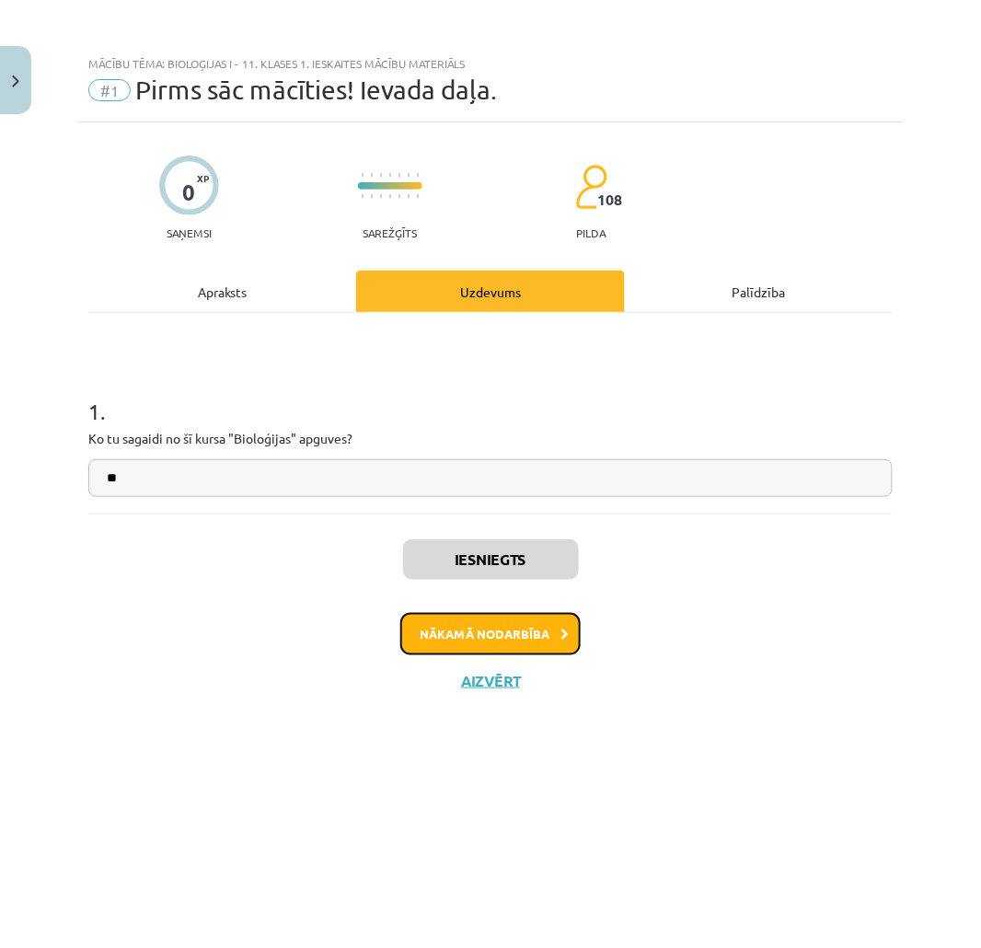
click at [501, 629] on button "Nākamā nodarbība" at bounding box center [490, 634] width 180 height 42
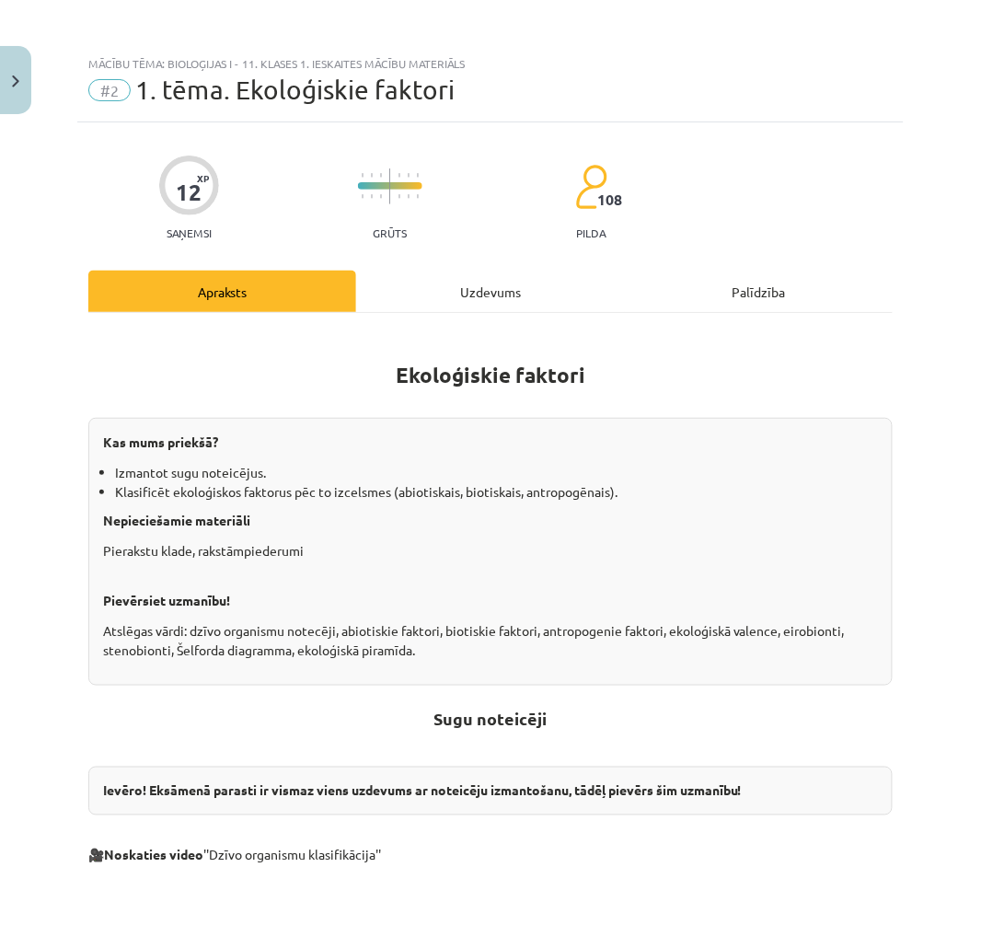
click at [439, 302] on div "Uzdevums" at bounding box center [490, 291] width 268 height 41
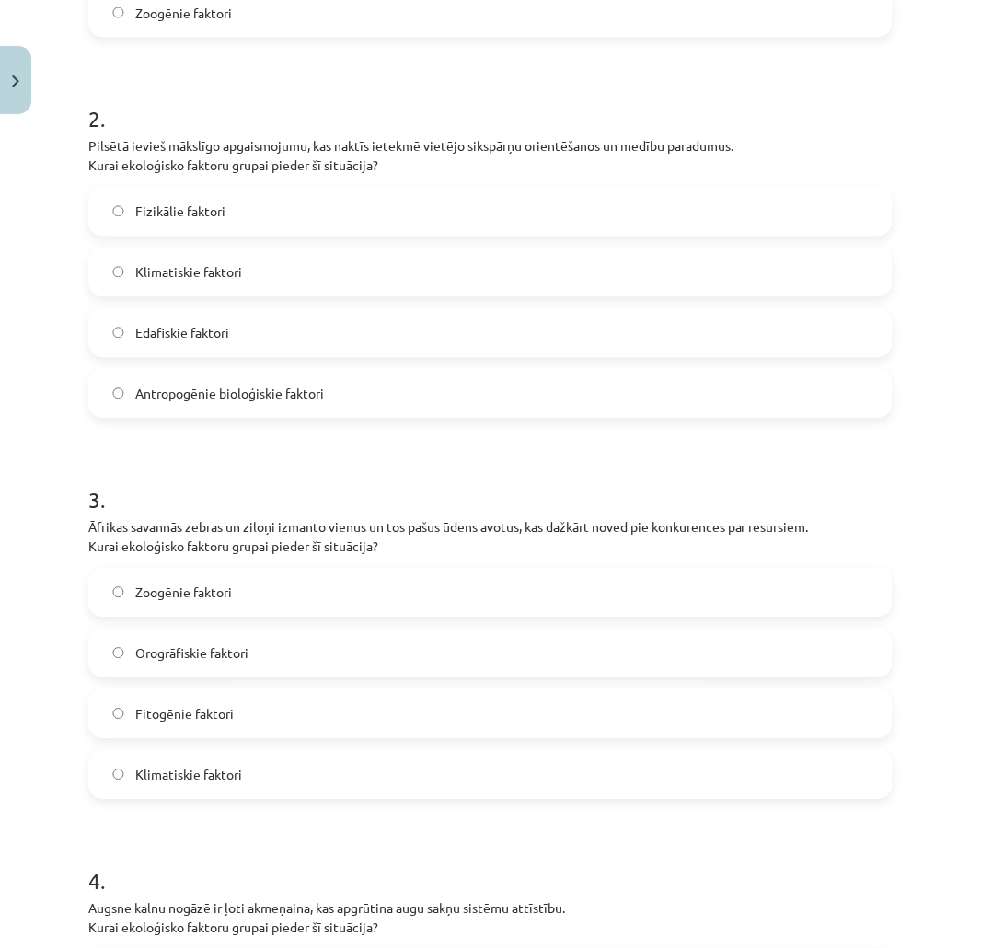
scroll to position [1118, 0]
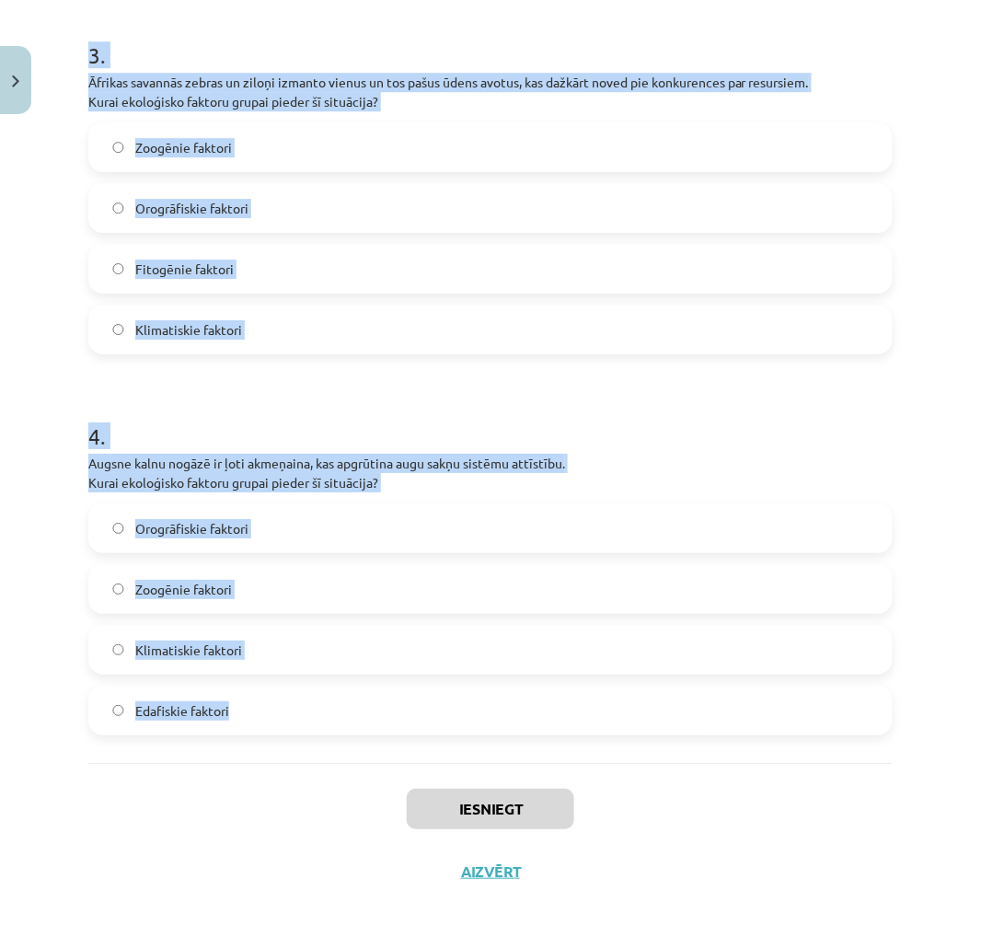
drag, startPoint x: 86, startPoint y: 363, endPoint x: 481, endPoint y: 710, distance: 526.2
copy form "1 . Lauksaimnieki izmanto pesticīdus, lai samazinātu kukaiņu daudzumu savos lau…"
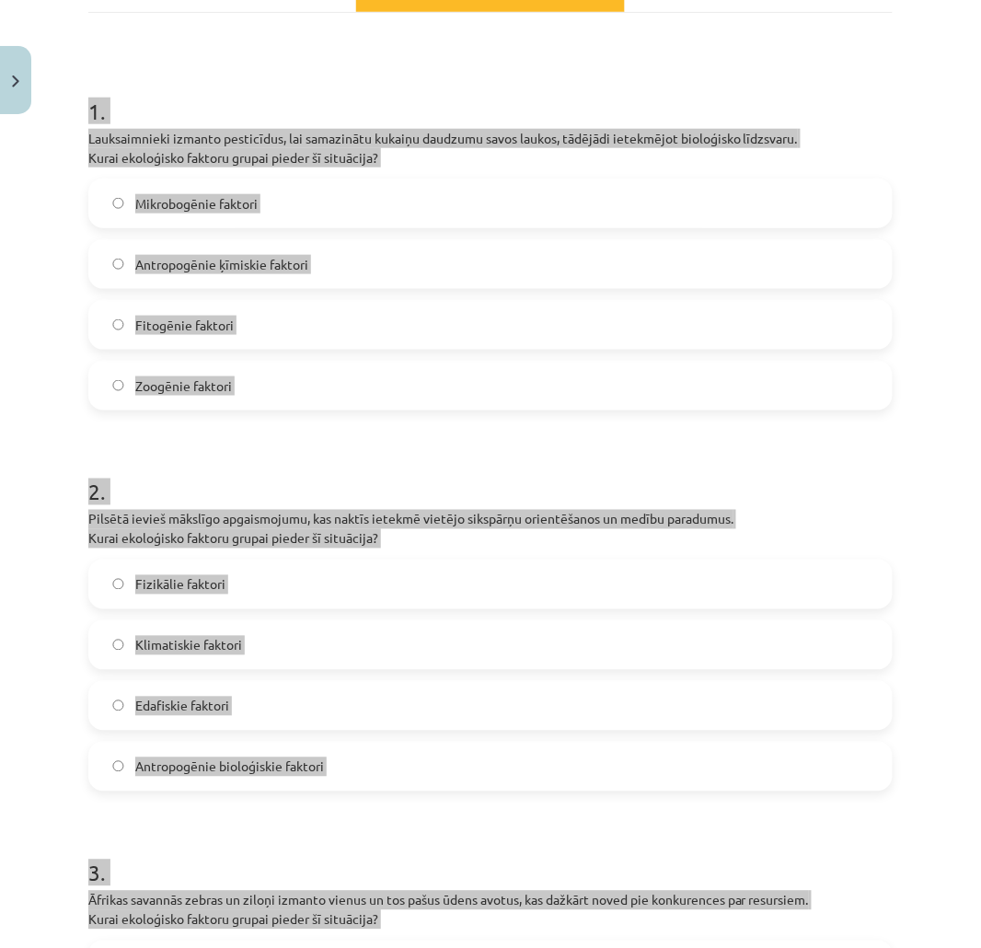
scroll to position [96, 0]
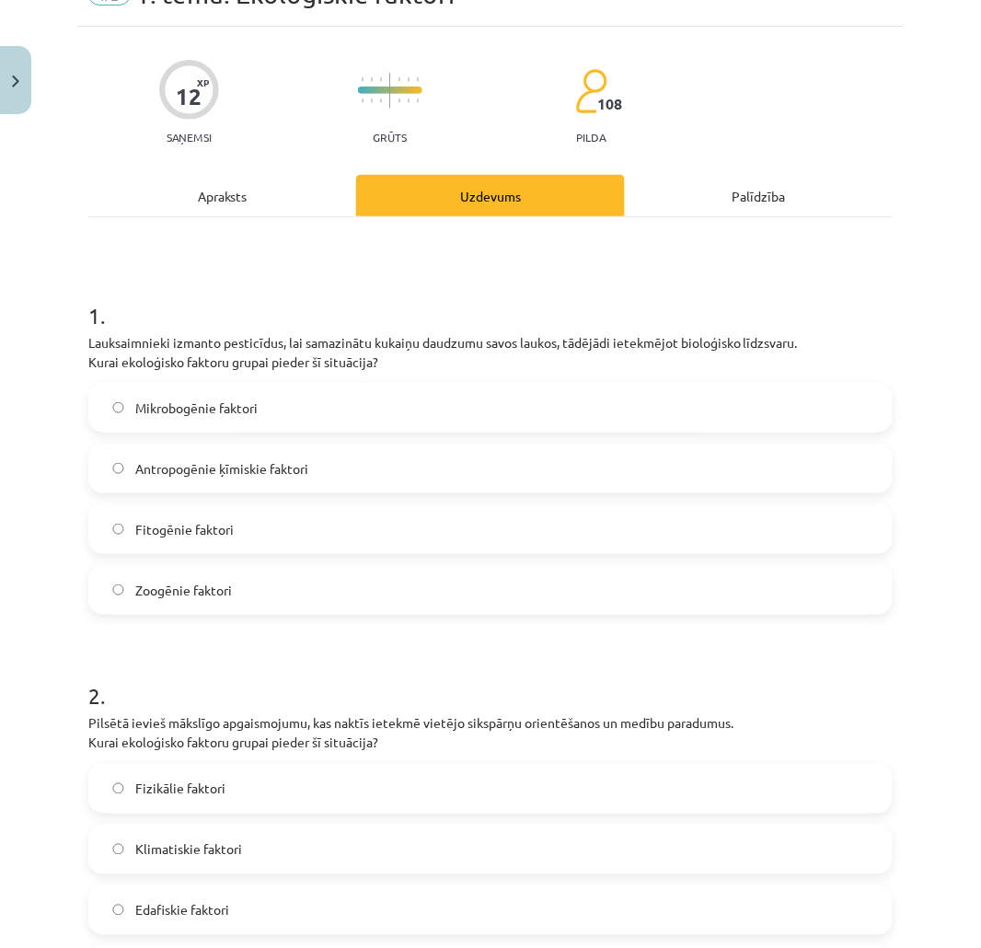
click at [255, 472] on span "Antropogēnie ķīmiskie faktori" at bounding box center [221, 468] width 173 height 19
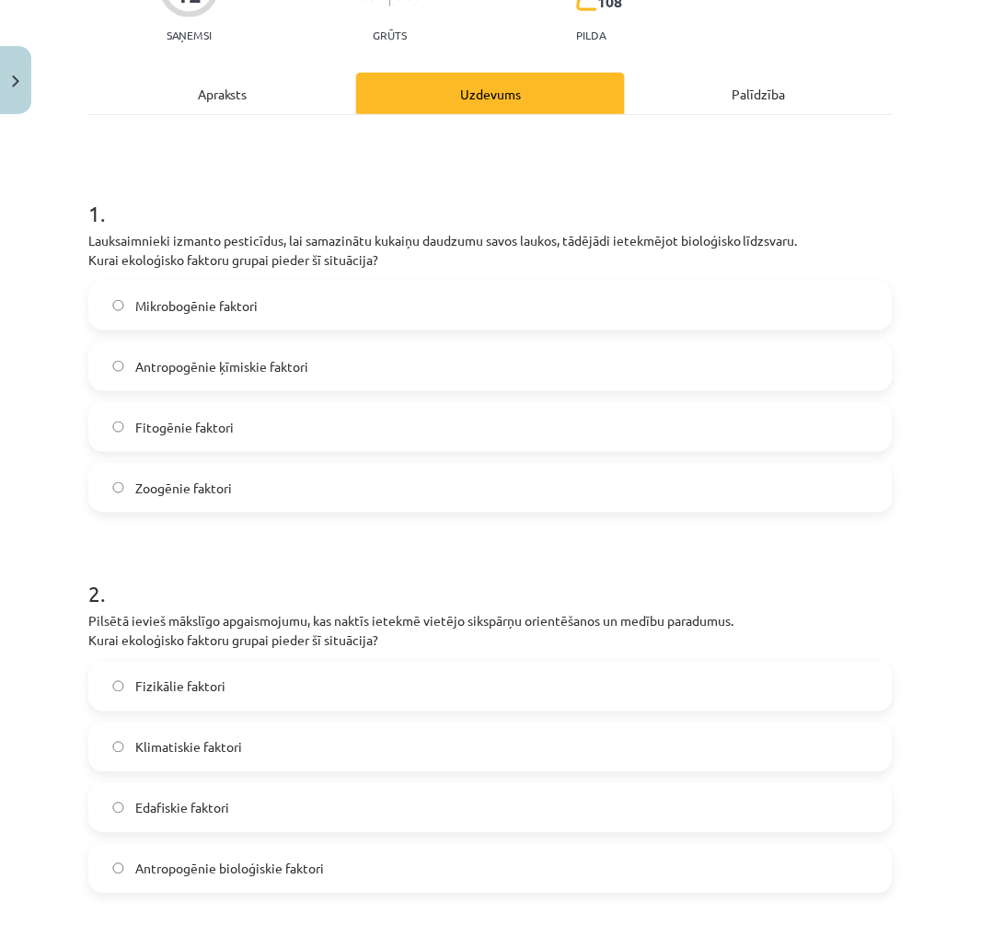
scroll to position [504, 0]
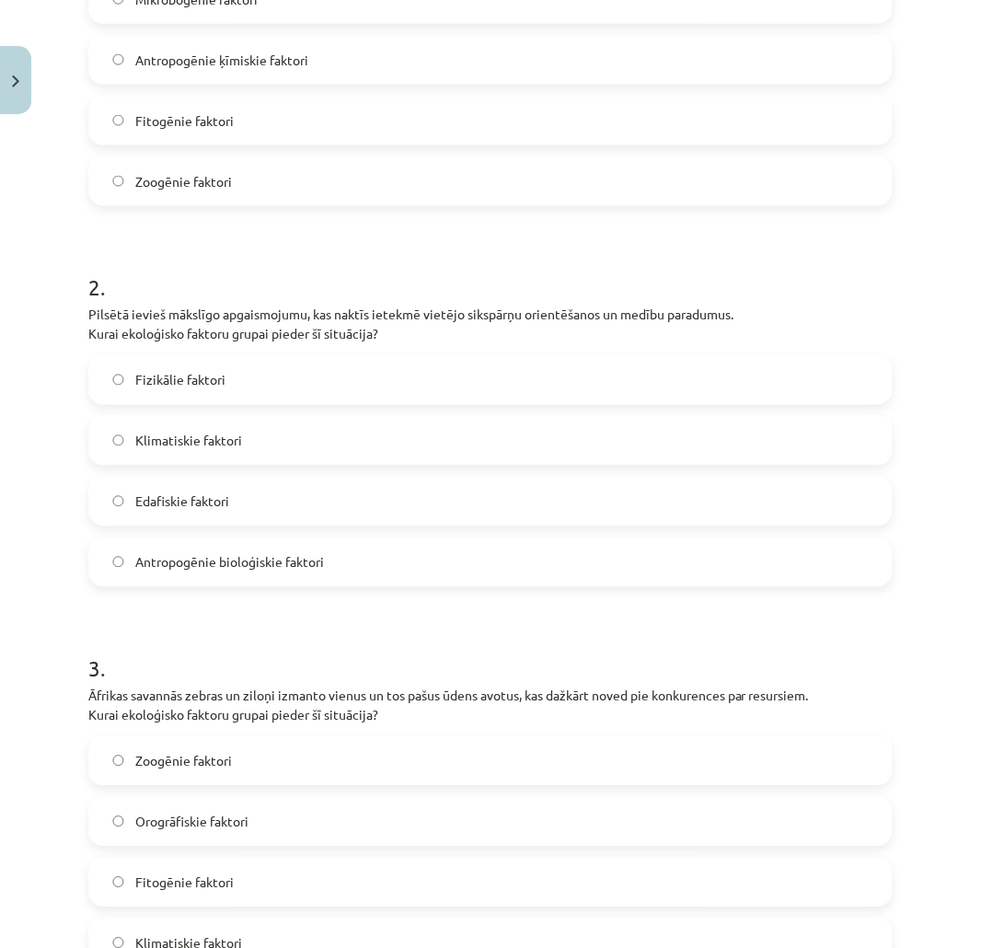
click at [227, 457] on label "Klimatiskie faktori" at bounding box center [490, 441] width 801 height 46
click at [182, 385] on span "Fizikālie faktori" at bounding box center [180, 380] width 90 height 19
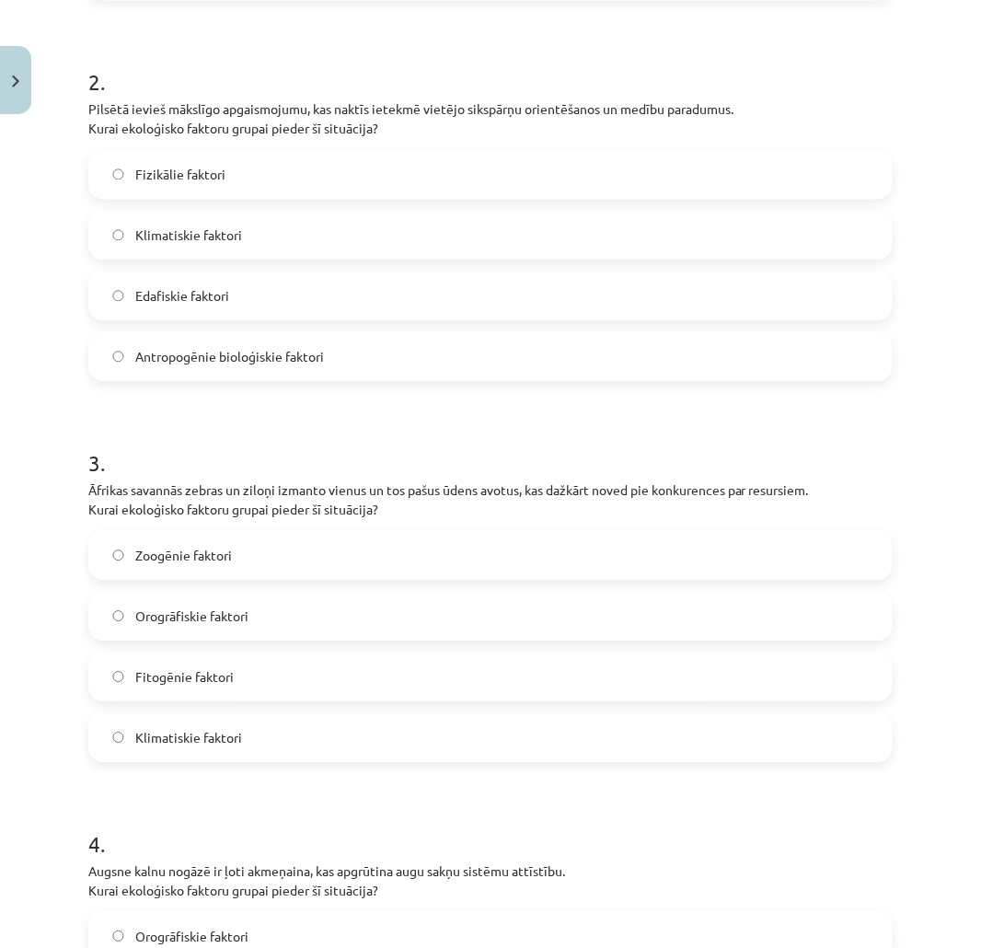
scroll to position [812, 0]
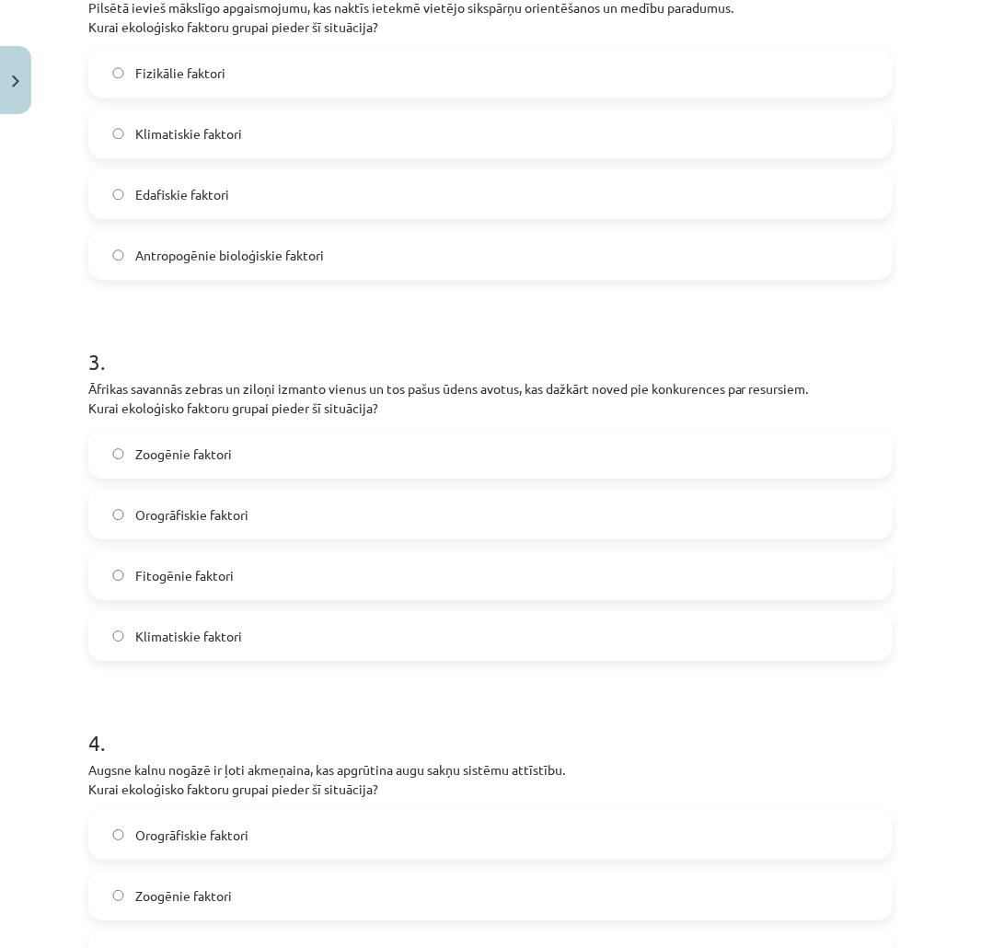
click at [209, 460] on span "Zoogēnie faktori" at bounding box center [183, 453] width 97 height 19
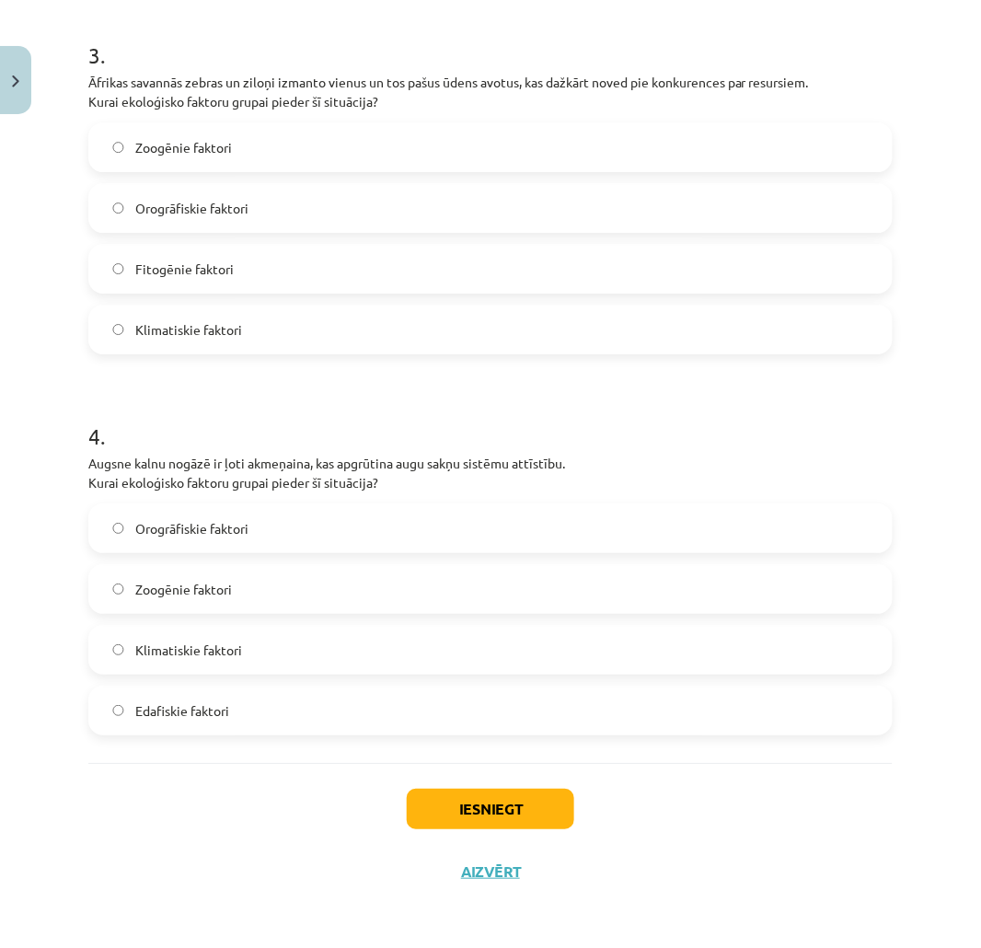
click at [166, 724] on label "Edafiskie faktori" at bounding box center [490, 710] width 801 height 46
click at [466, 819] on button "Iesniegt" at bounding box center [490, 809] width 167 height 40
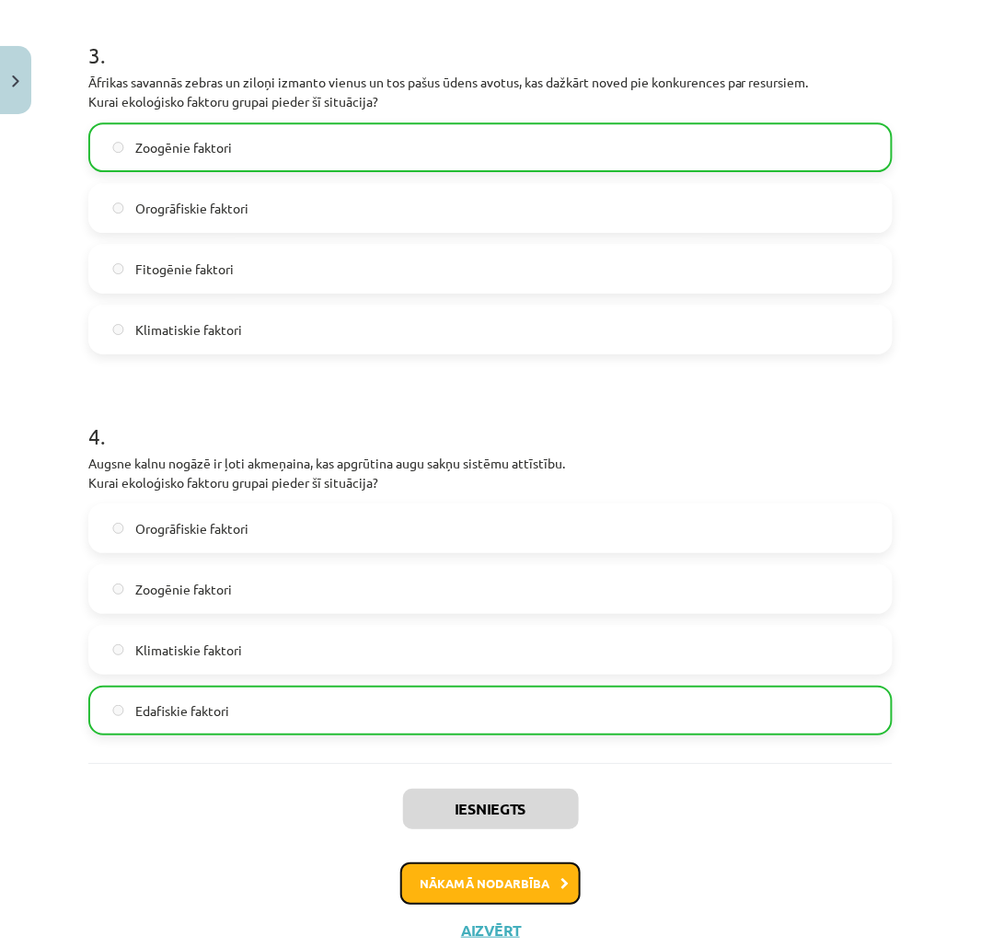
click at [467, 885] on button "Nākamā nodarbība" at bounding box center [490, 883] width 180 height 42
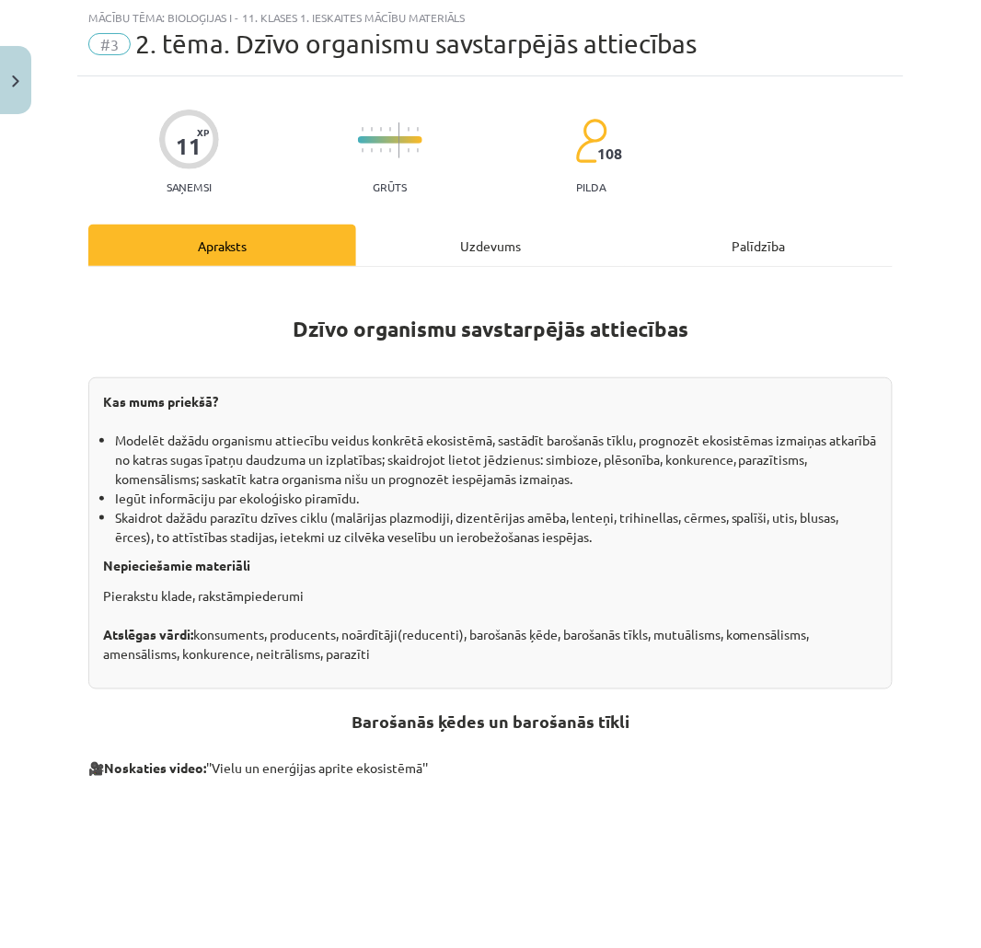
click at [462, 268] on div "Dzīvo organismu savstarpējās attiecības Kas mums priekšā? Modelēt dažādu organi…" at bounding box center [490, 763] width 804 height 993
click at [469, 258] on div "Uzdevums" at bounding box center [490, 245] width 268 height 41
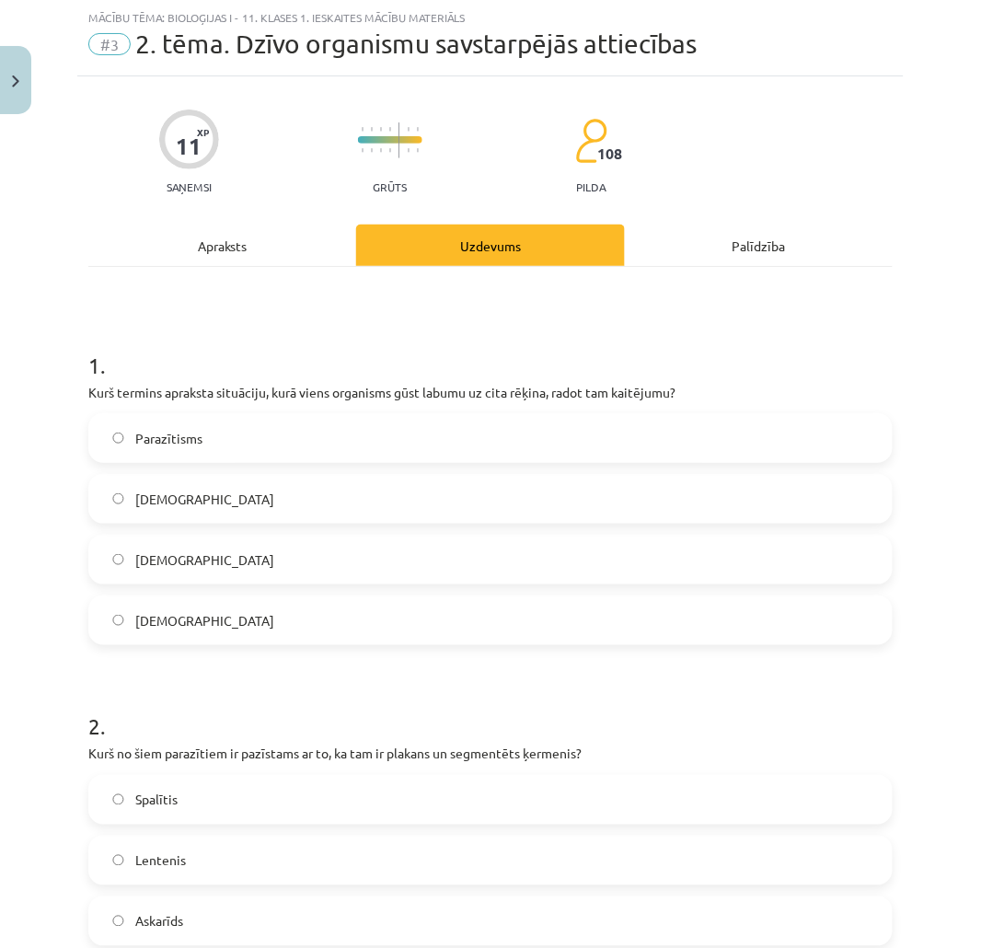
click at [98, 352] on h1 "1 ." at bounding box center [490, 348] width 804 height 57
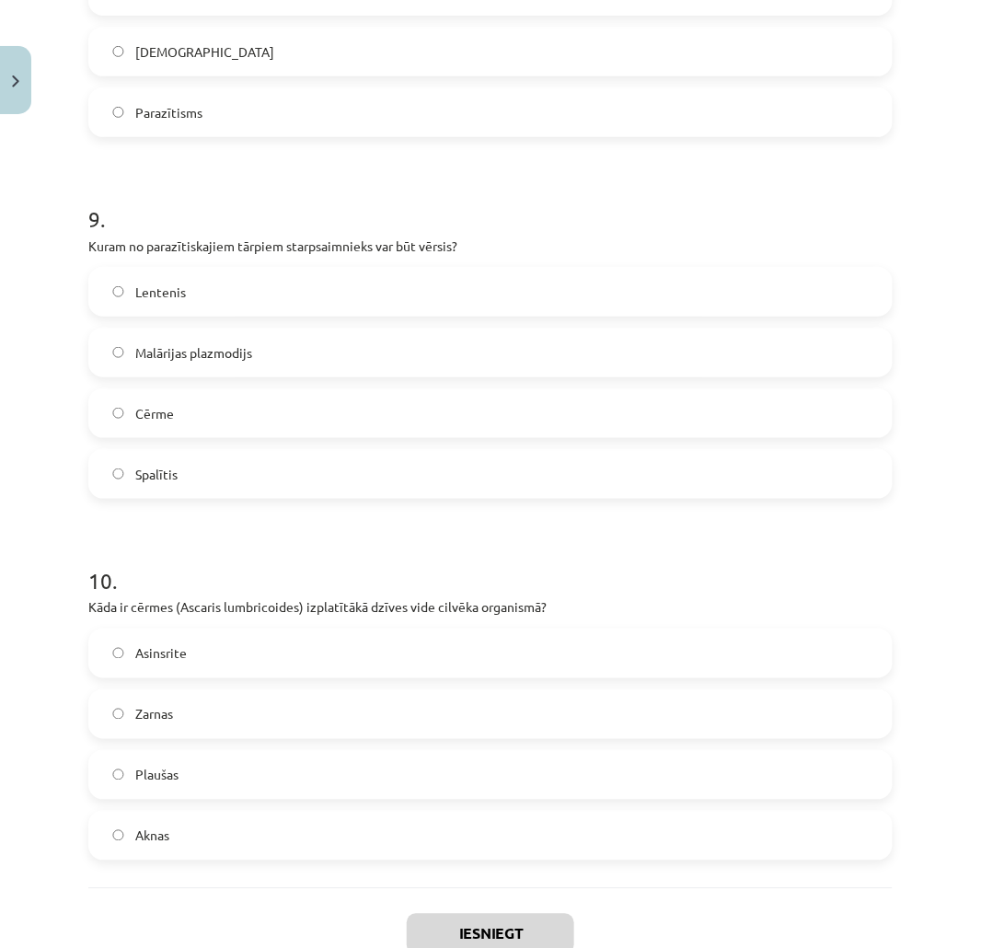
scroll to position [3211, 0]
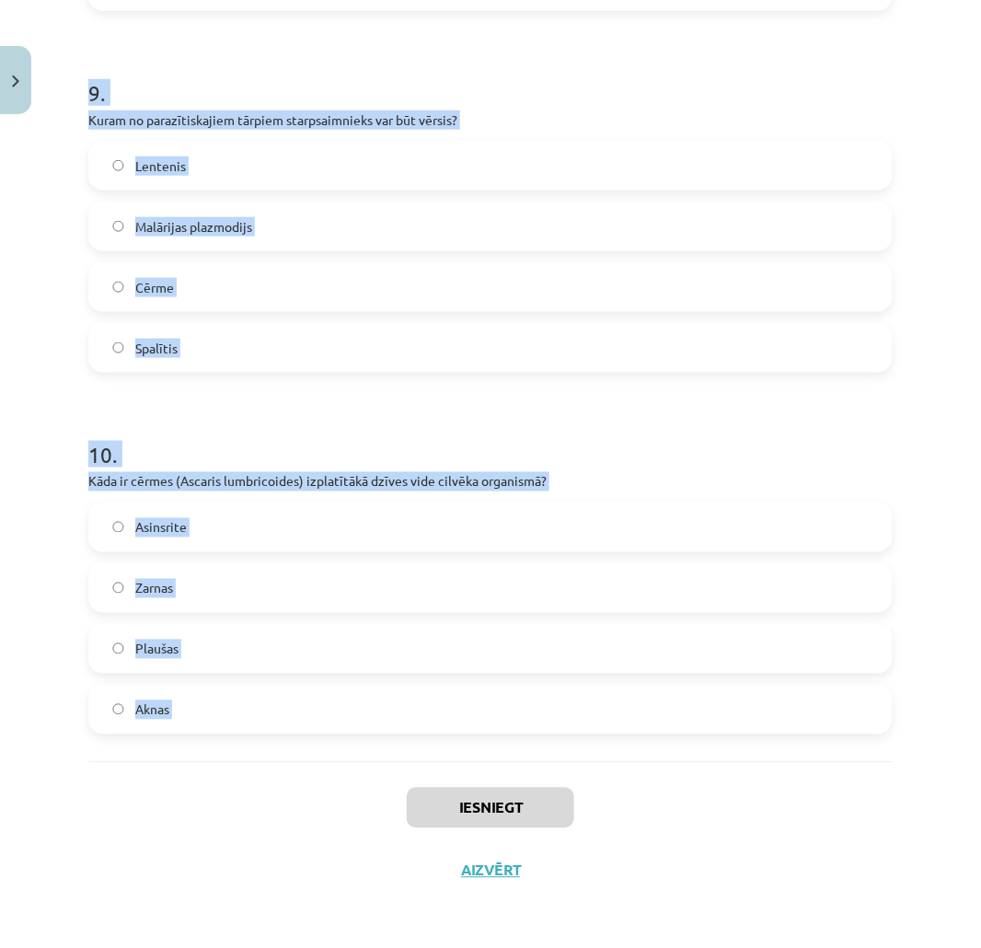
drag, startPoint x: 83, startPoint y: 363, endPoint x: 397, endPoint y: 767, distance: 511.5
copy form "1 . Kurš termins apraksta situāciju, kurā viens organisms gūst labumu uz cita r…"
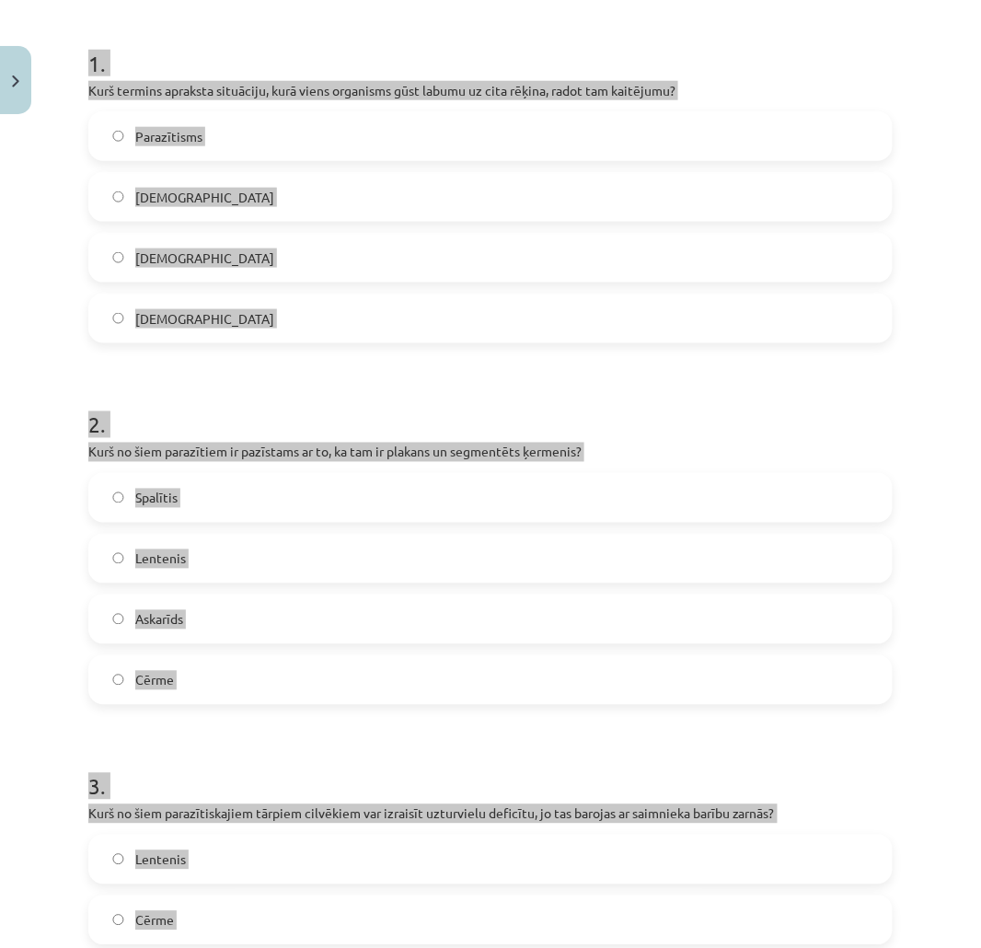
scroll to position [0, 0]
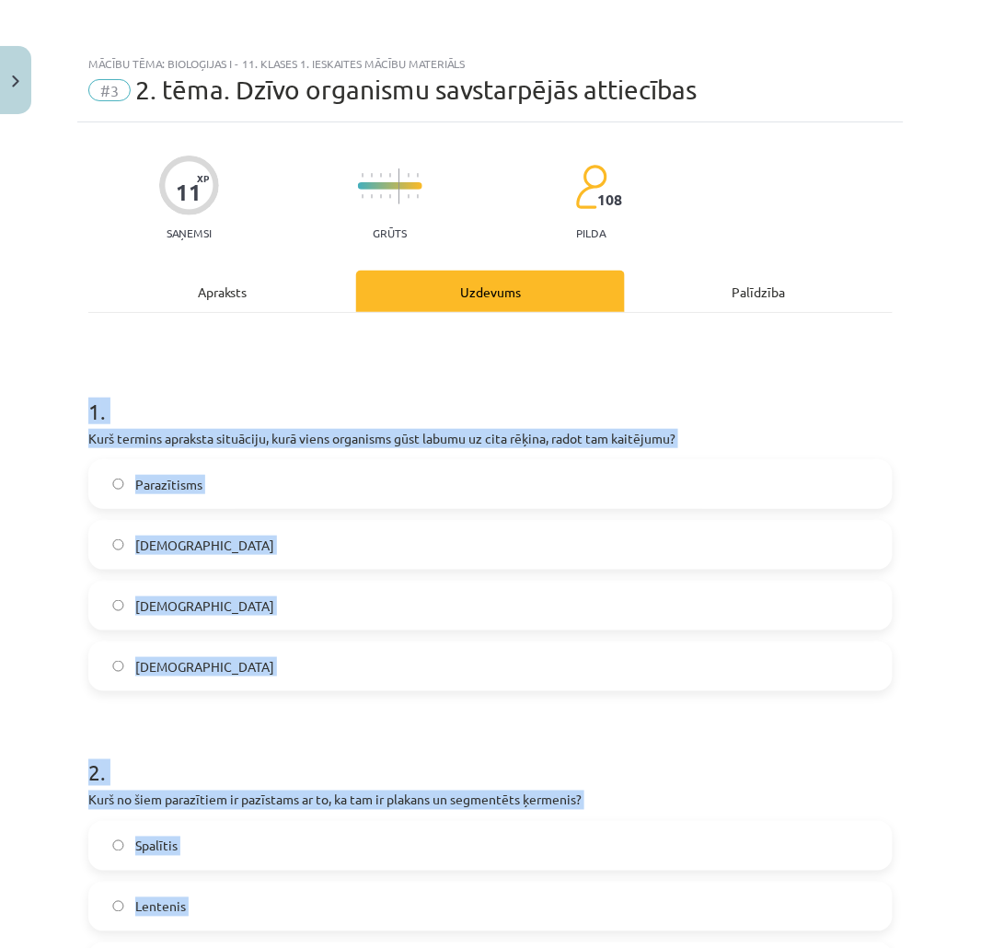
click at [171, 499] on label "Parazītisms" at bounding box center [490, 484] width 801 height 46
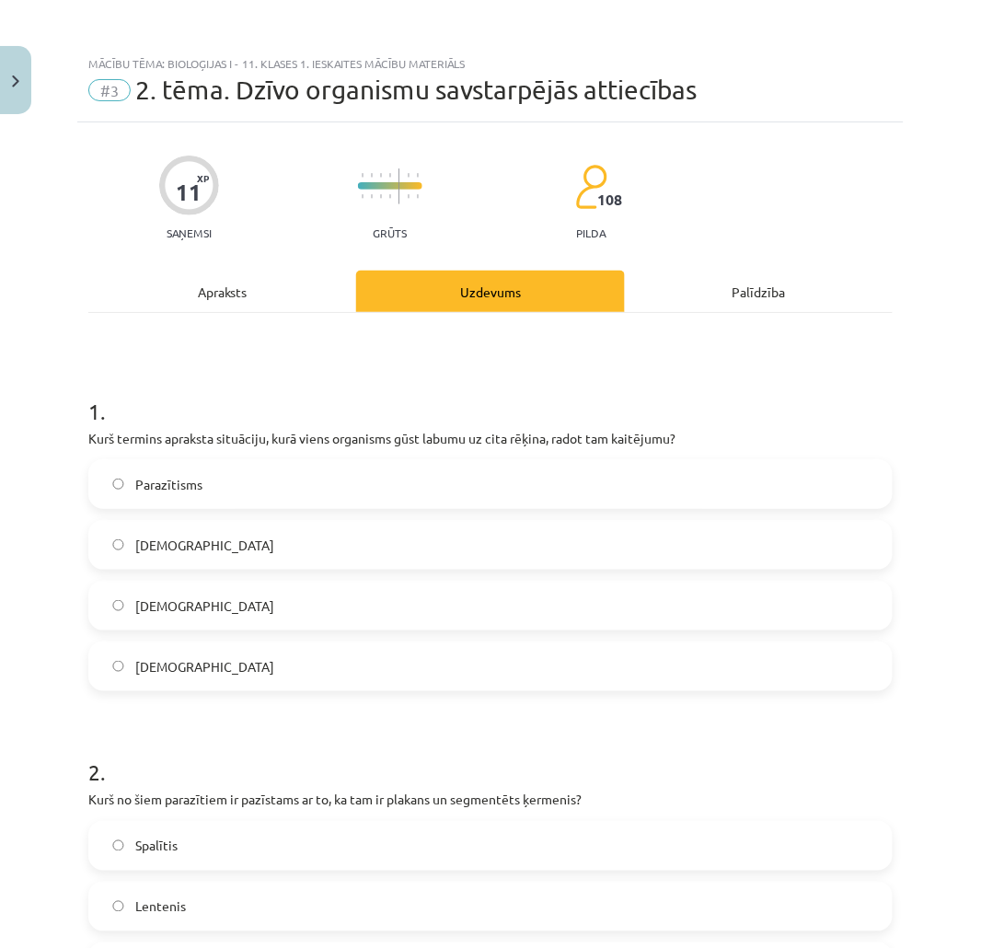
scroll to position [409, 0]
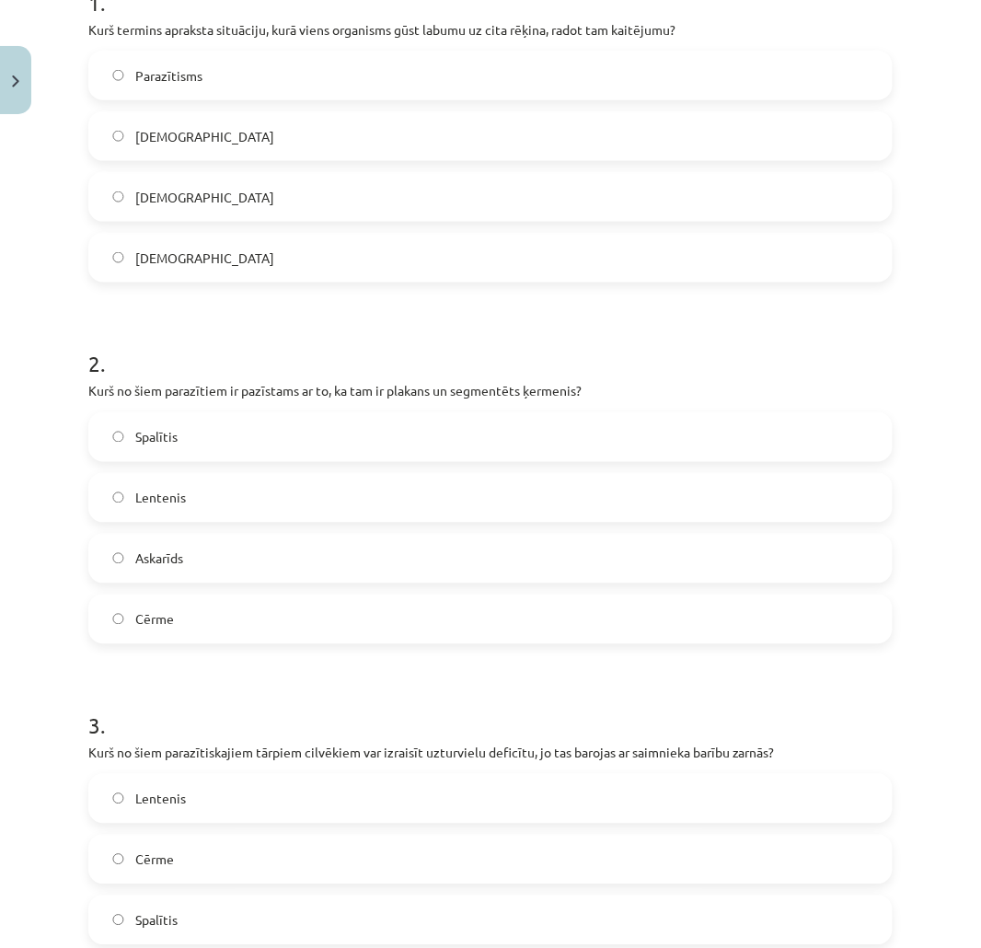
click at [175, 497] on span "Lentenis" at bounding box center [160, 498] width 51 height 19
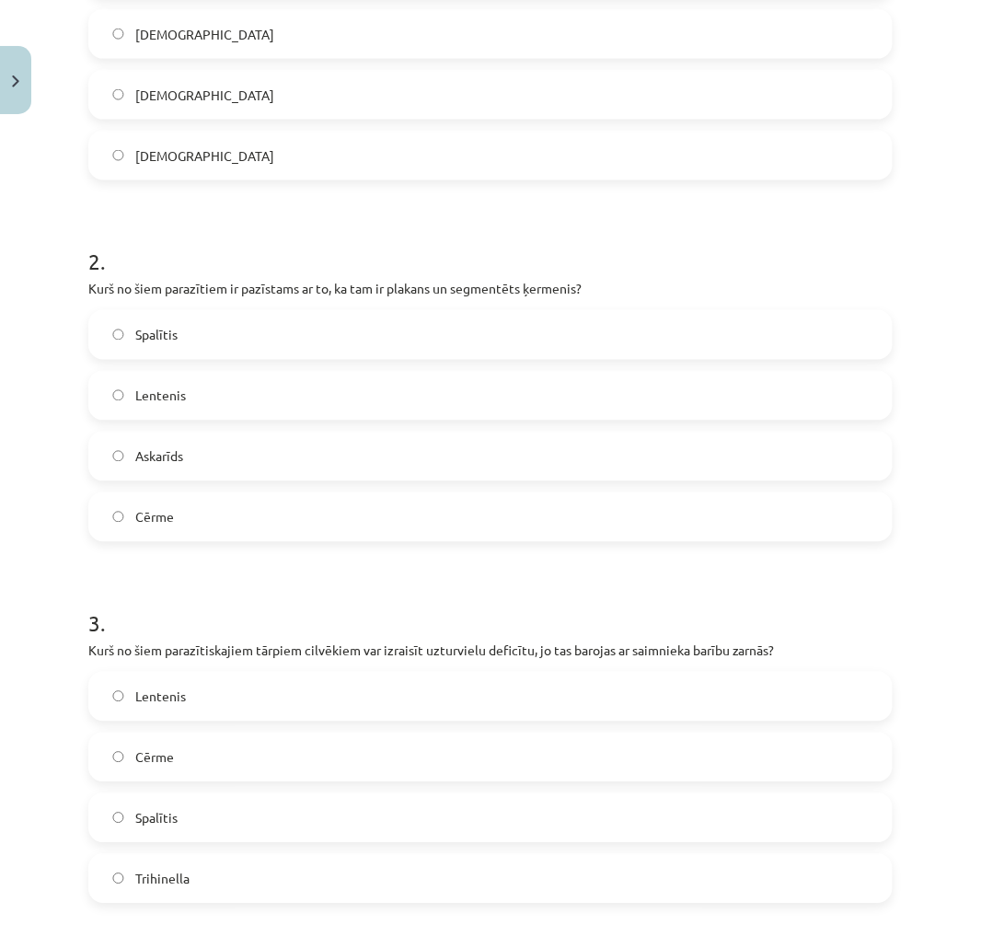
scroll to position [715, 0]
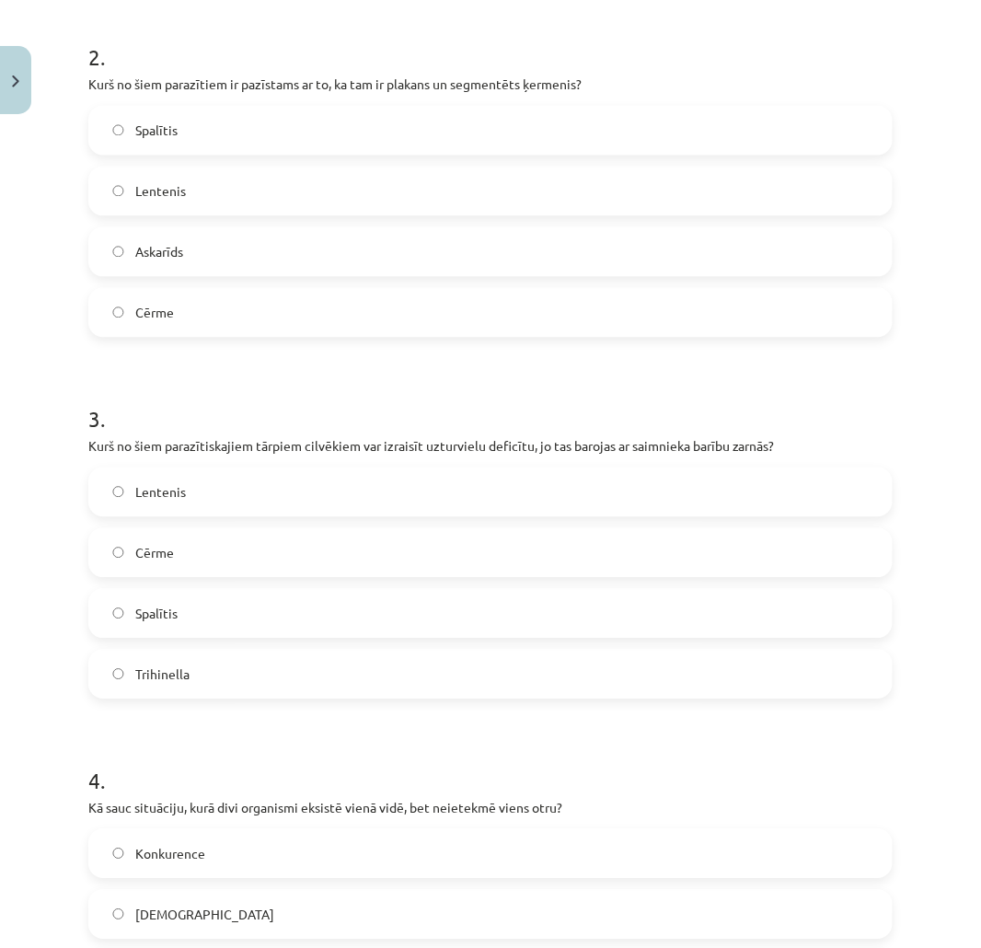
click at [178, 495] on span "Lentenis" at bounding box center [160, 492] width 51 height 19
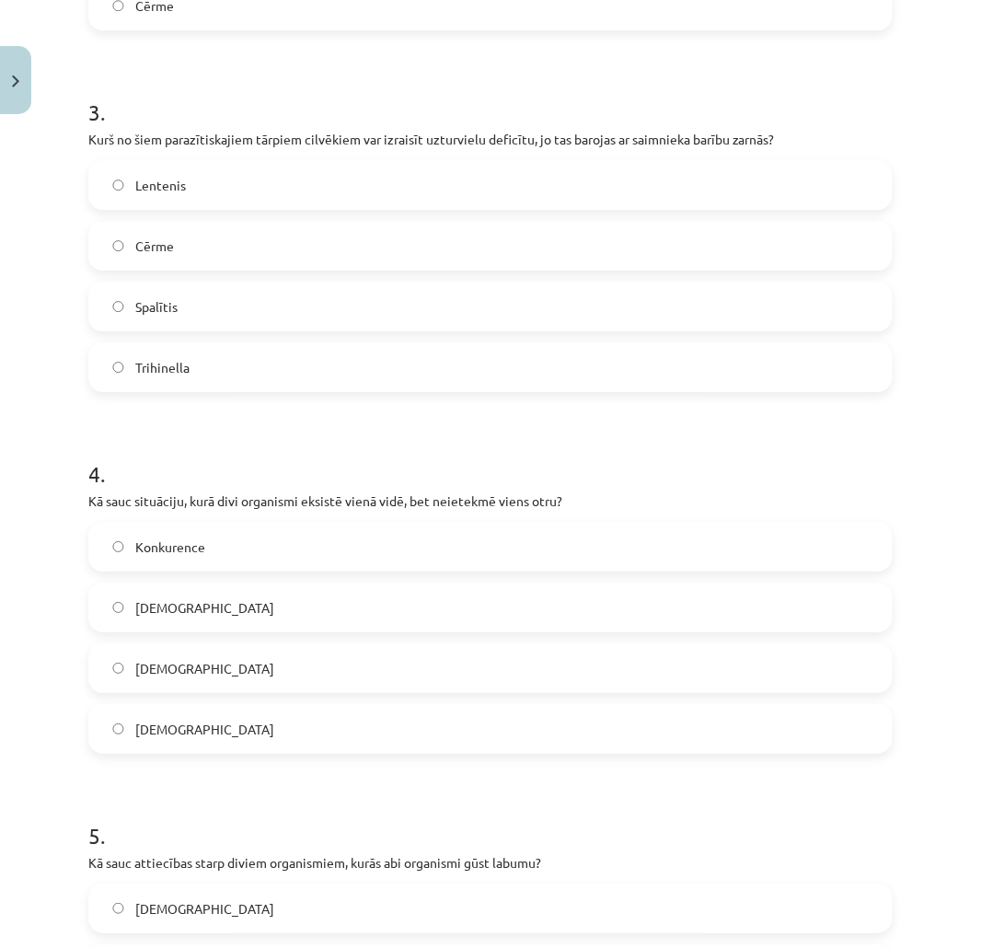
scroll to position [1227, 0]
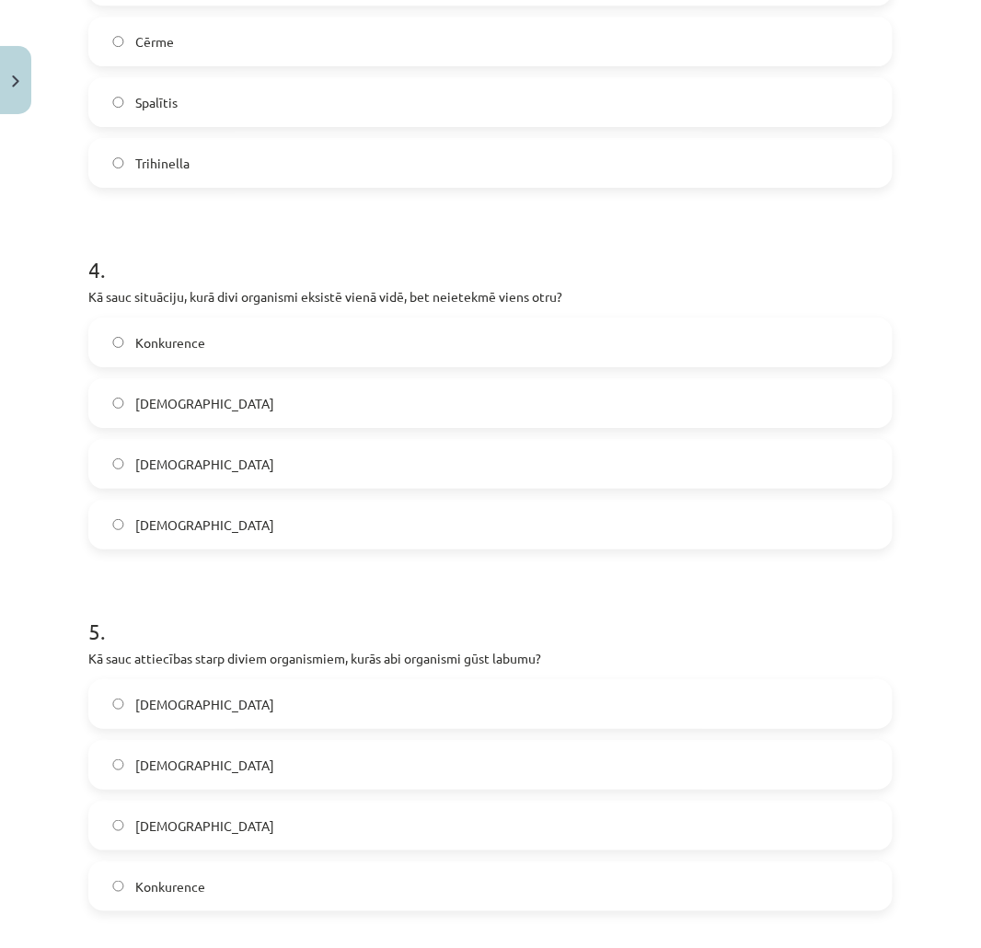
click at [180, 528] on span "Neitrālisms" at bounding box center [204, 524] width 139 height 19
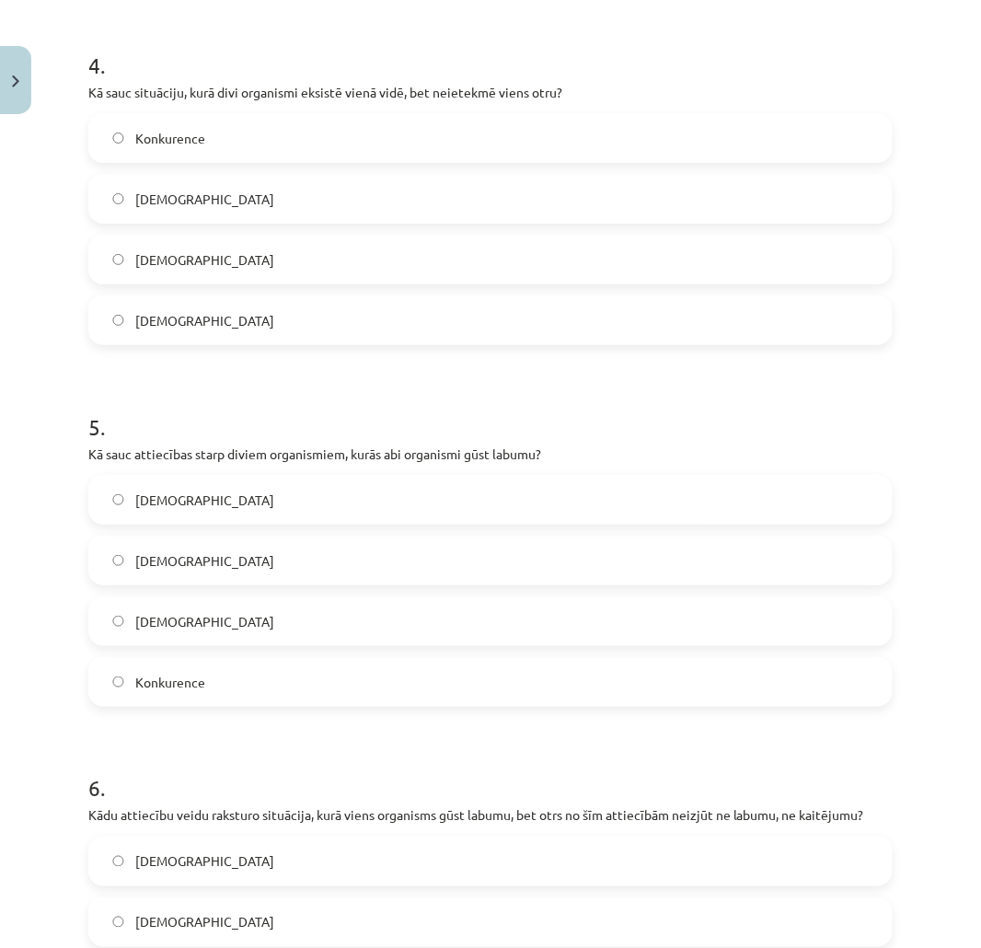
scroll to position [1533, 0]
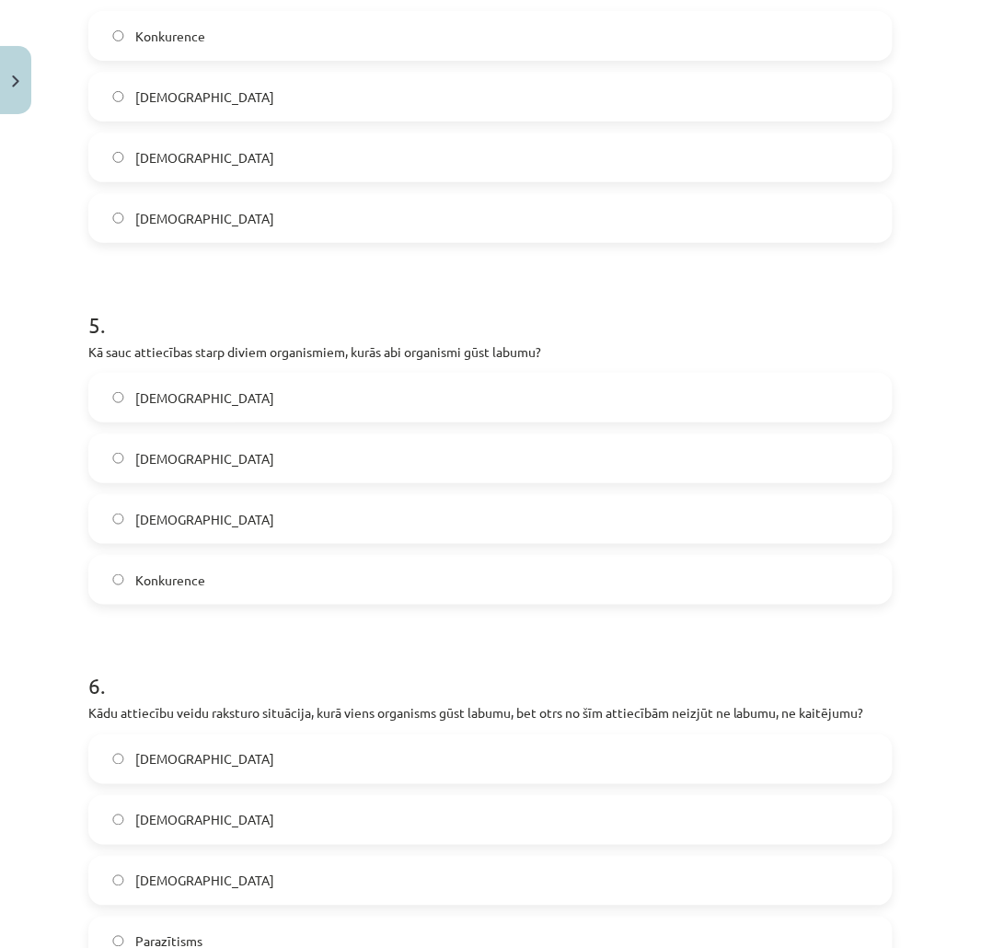
click at [181, 388] on span "Mutuālisms" at bounding box center [204, 397] width 139 height 19
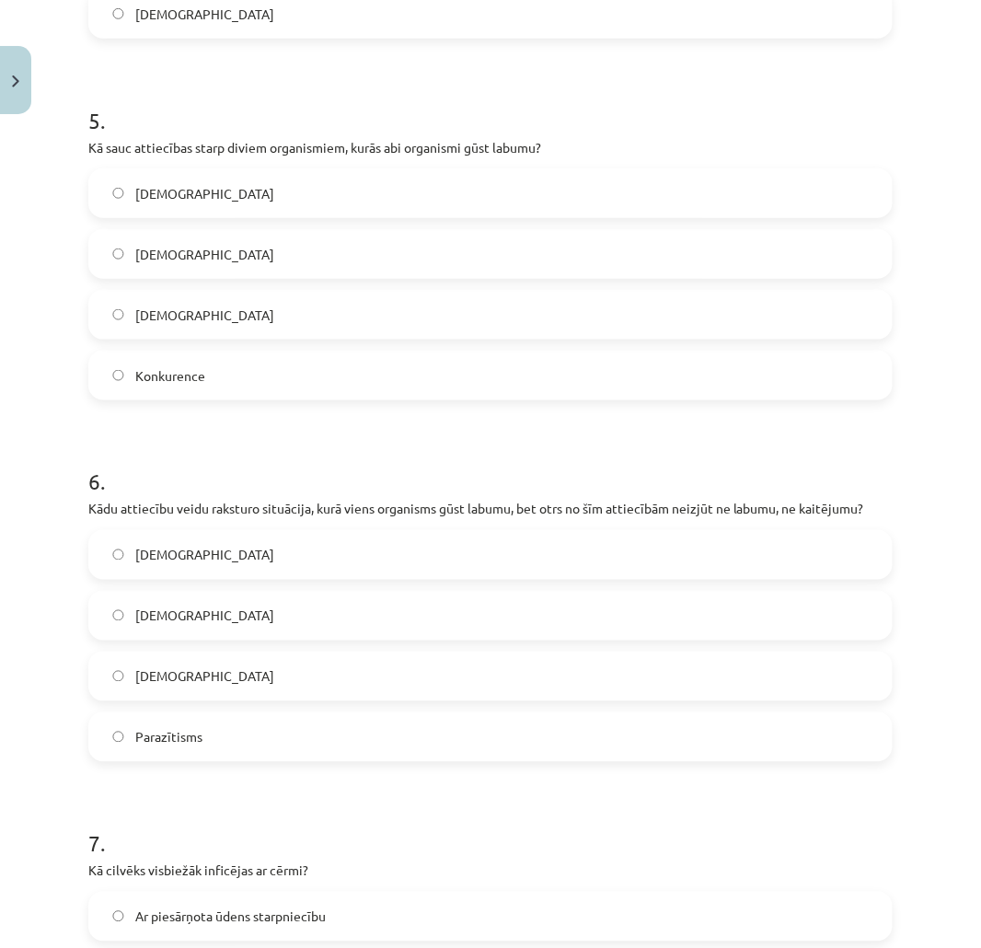
click at [196, 676] on span "Komensālisms" at bounding box center [204, 676] width 139 height 19
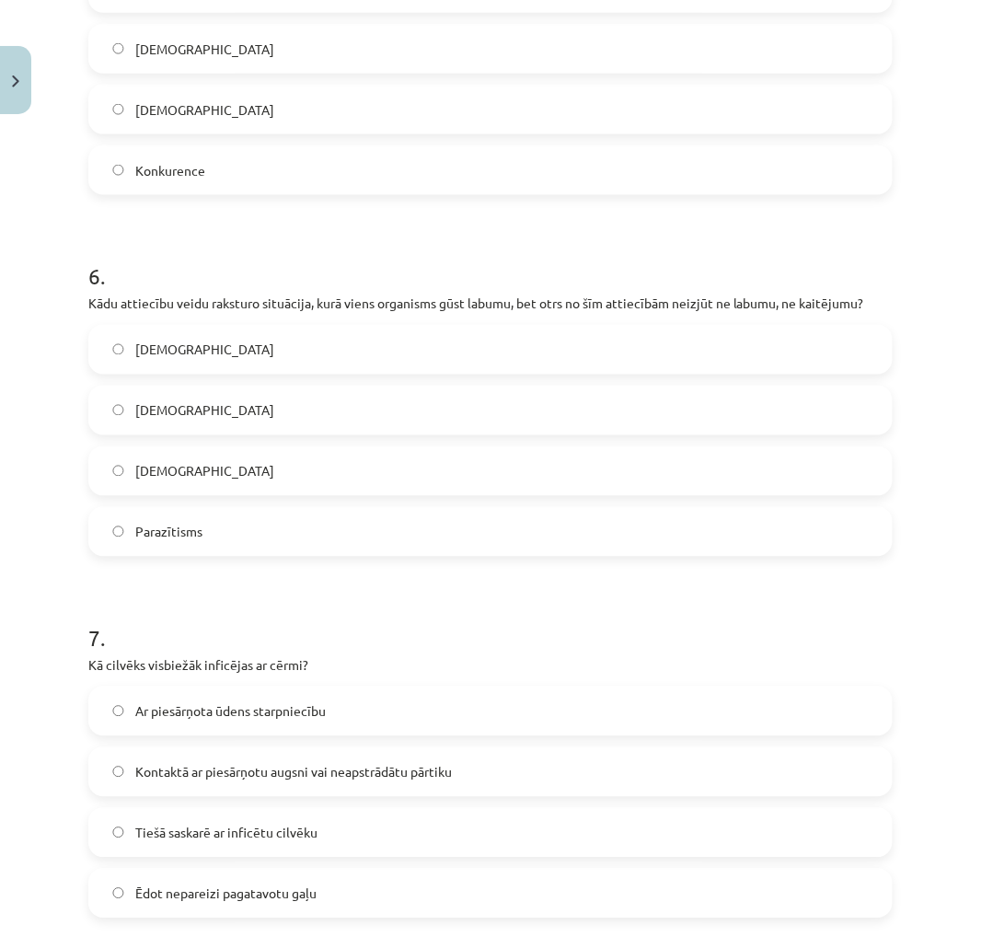
click at [235, 767] on span "Kontaktā ar piesārņotu augsni vai neapstrādātu pārtiku" at bounding box center [293, 772] width 317 height 19
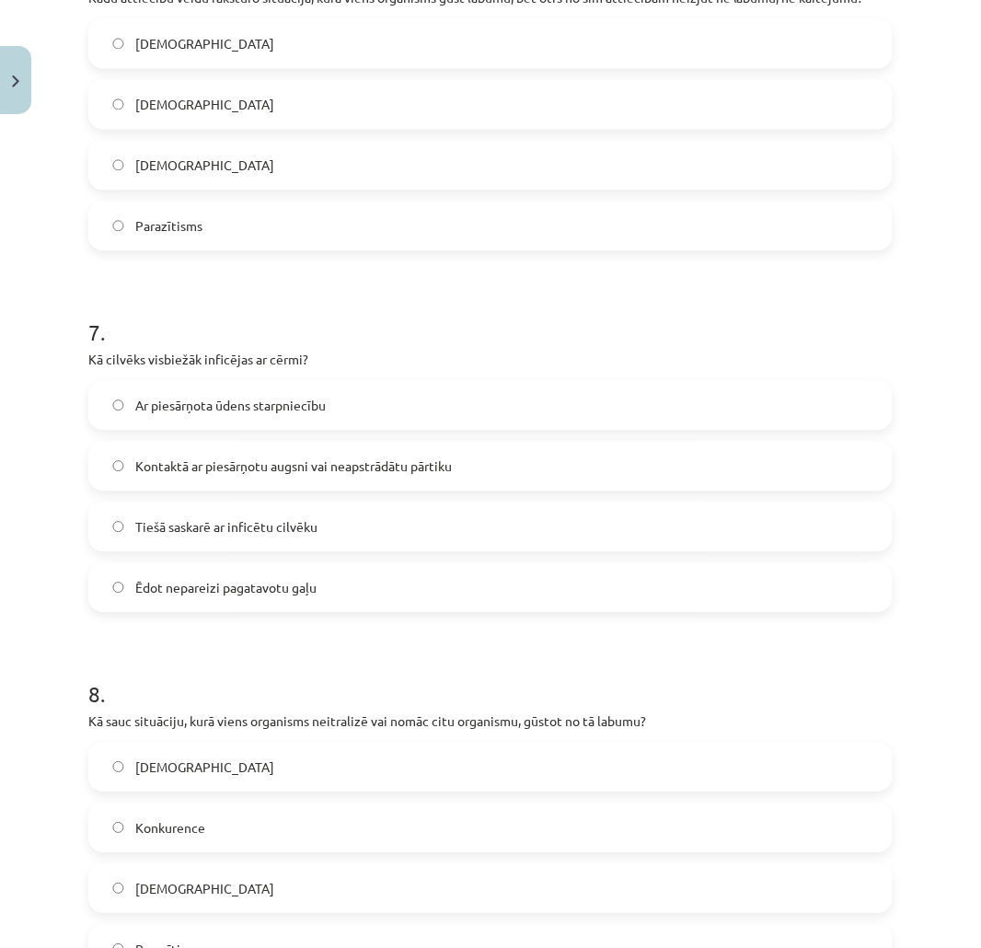
scroll to position [2351, 0]
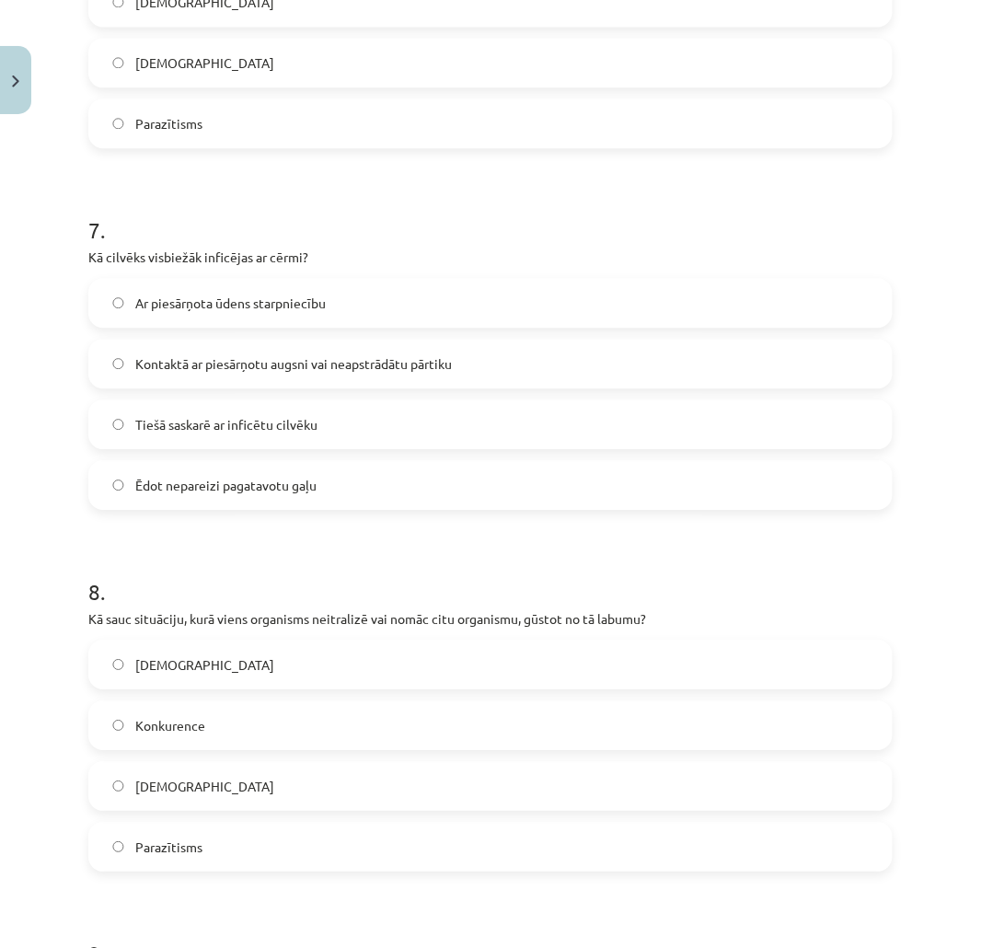
click at [160, 834] on label "Parazītisms" at bounding box center [490, 847] width 801 height 46
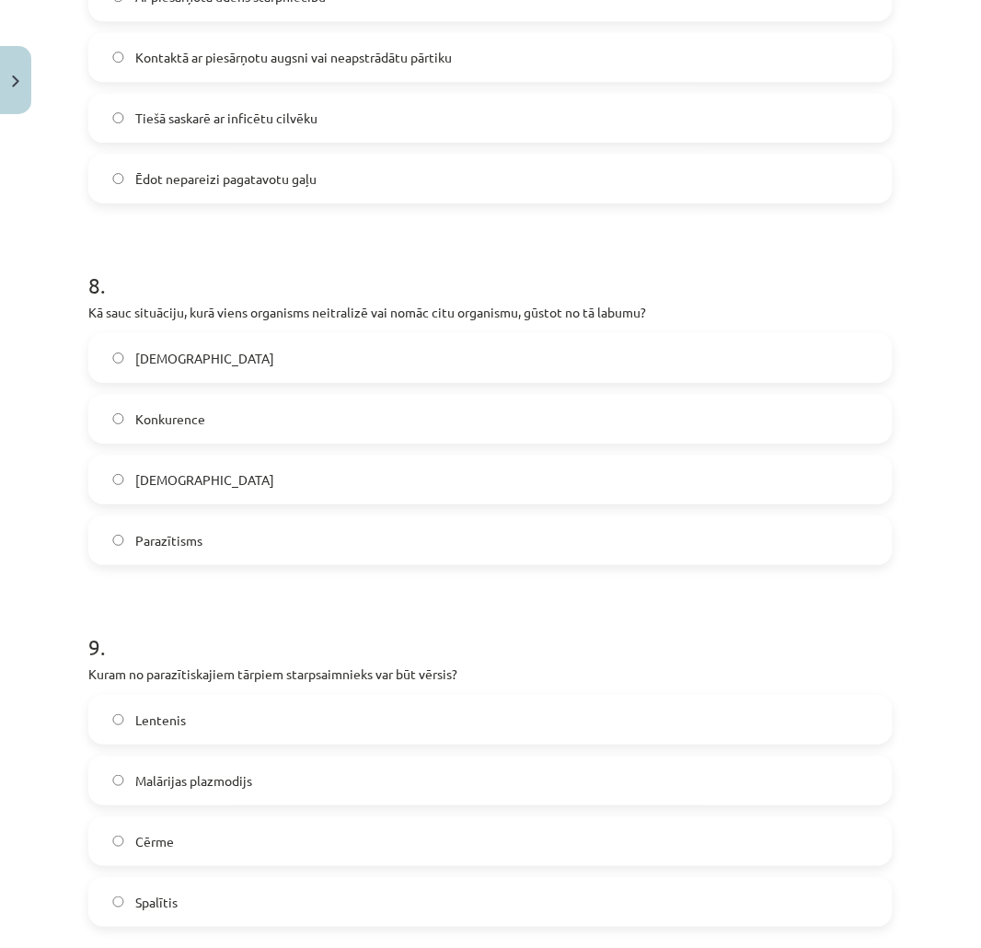
scroll to position [2761, 0]
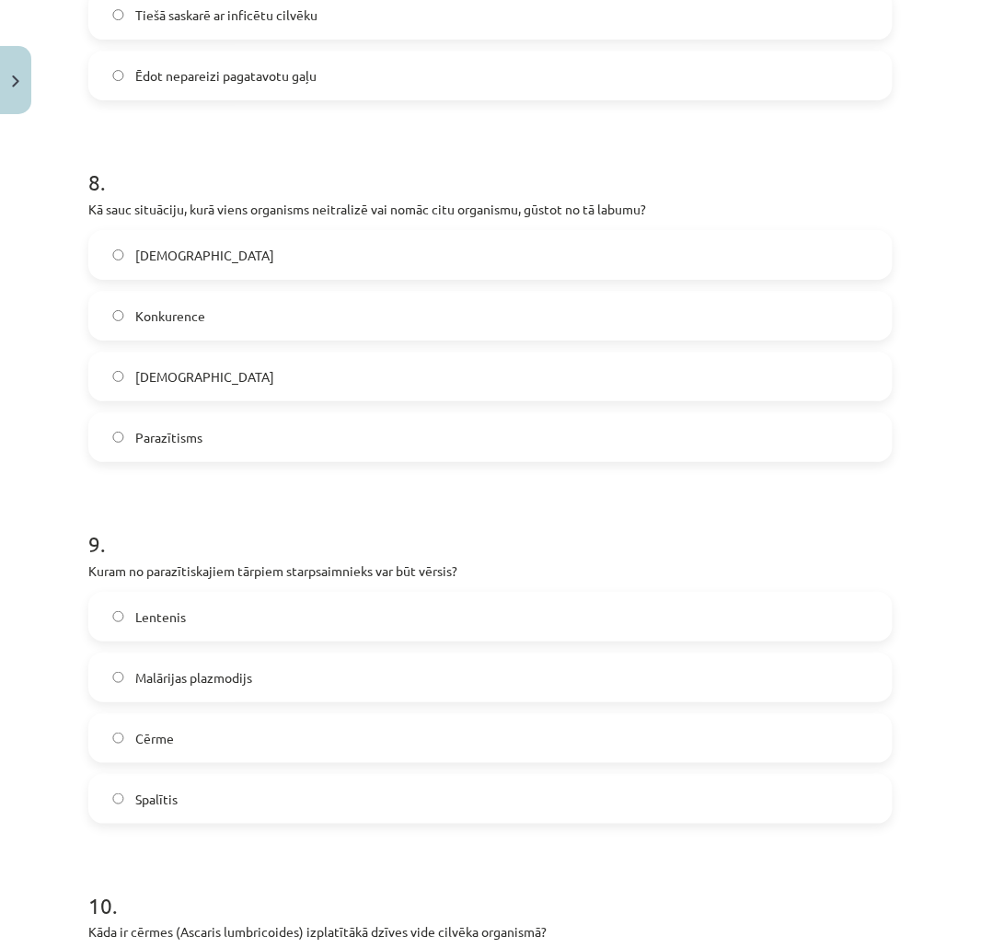
click at [145, 603] on label "Lentenis" at bounding box center [490, 617] width 801 height 46
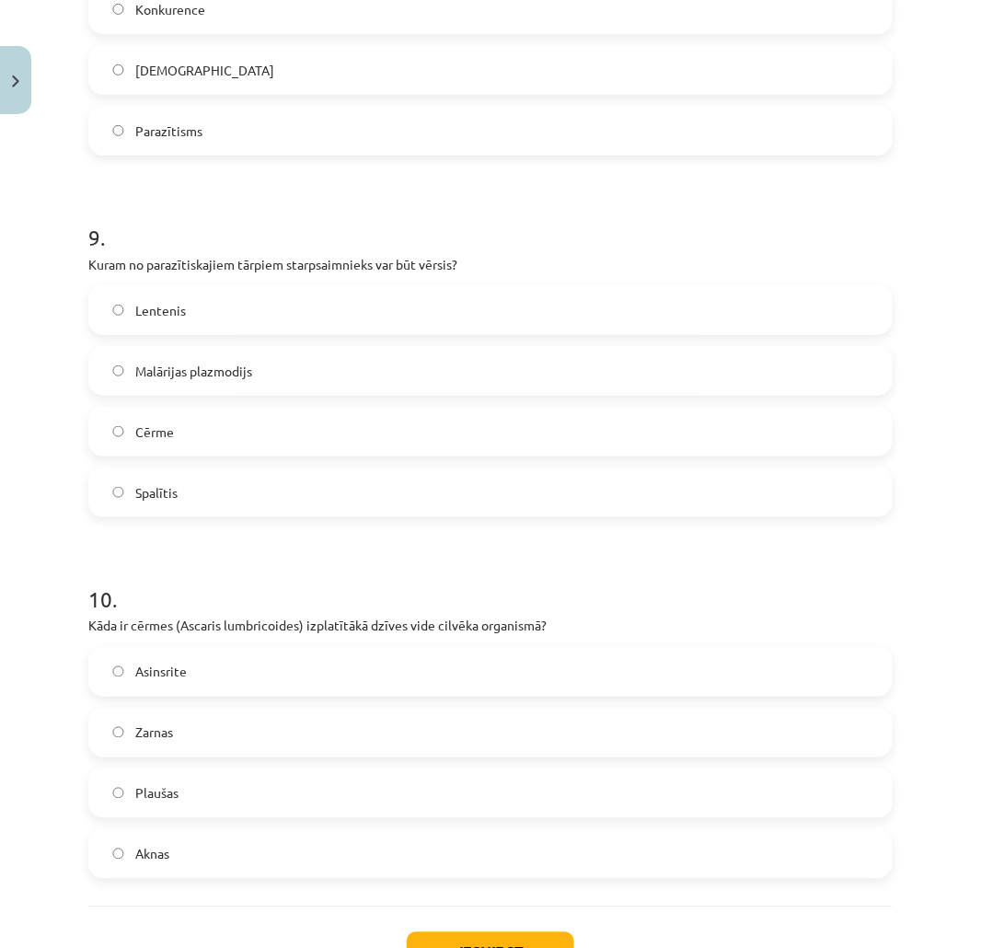
click at [148, 725] on span "Zarnas" at bounding box center [154, 732] width 38 height 19
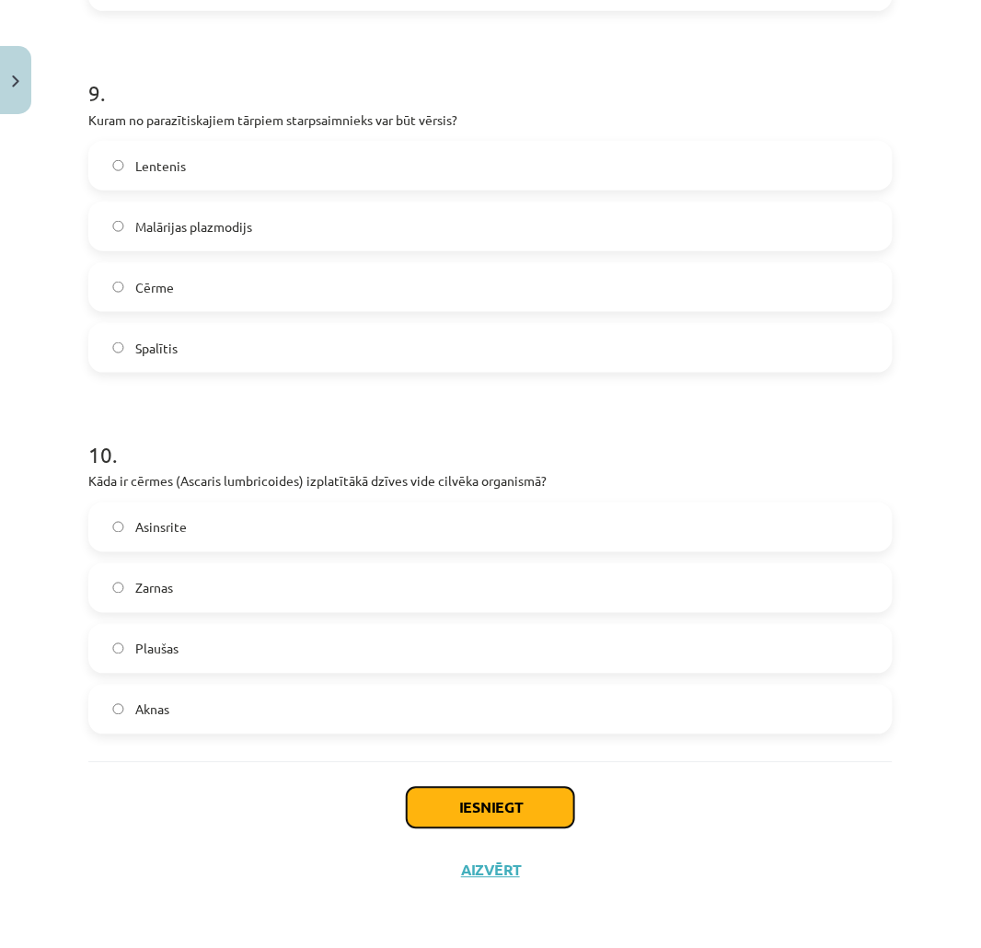
click at [424, 826] on button "Iesniegt" at bounding box center [490, 808] width 167 height 40
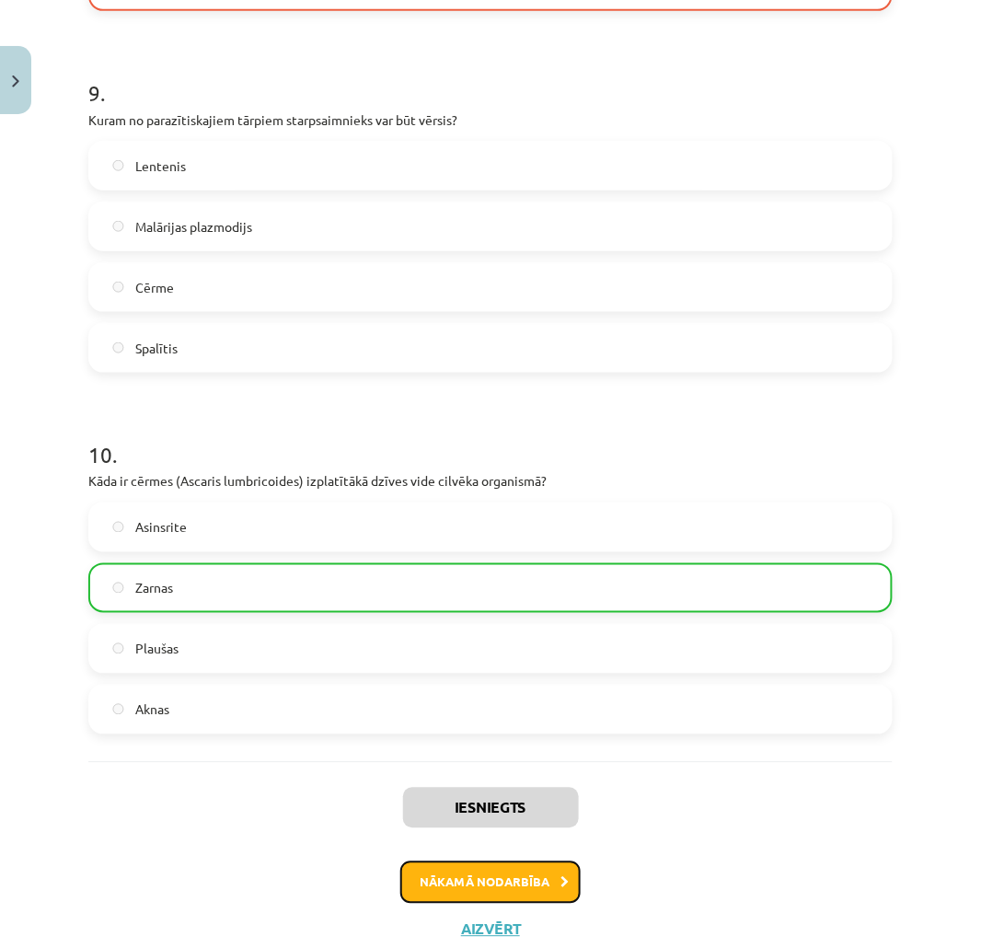
click at [490, 862] on button "Nākamā nodarbība" at bounding box center [490, 882] width 180 height 42
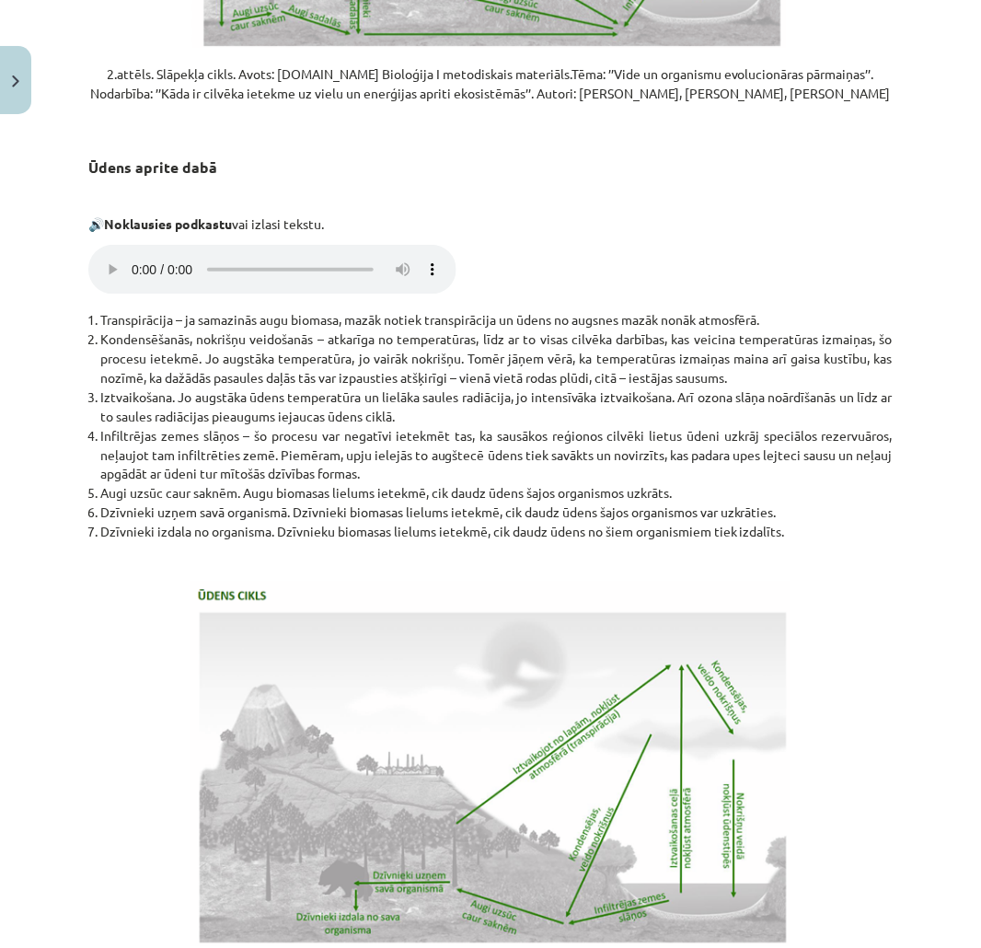
scroll to position [46, 0]
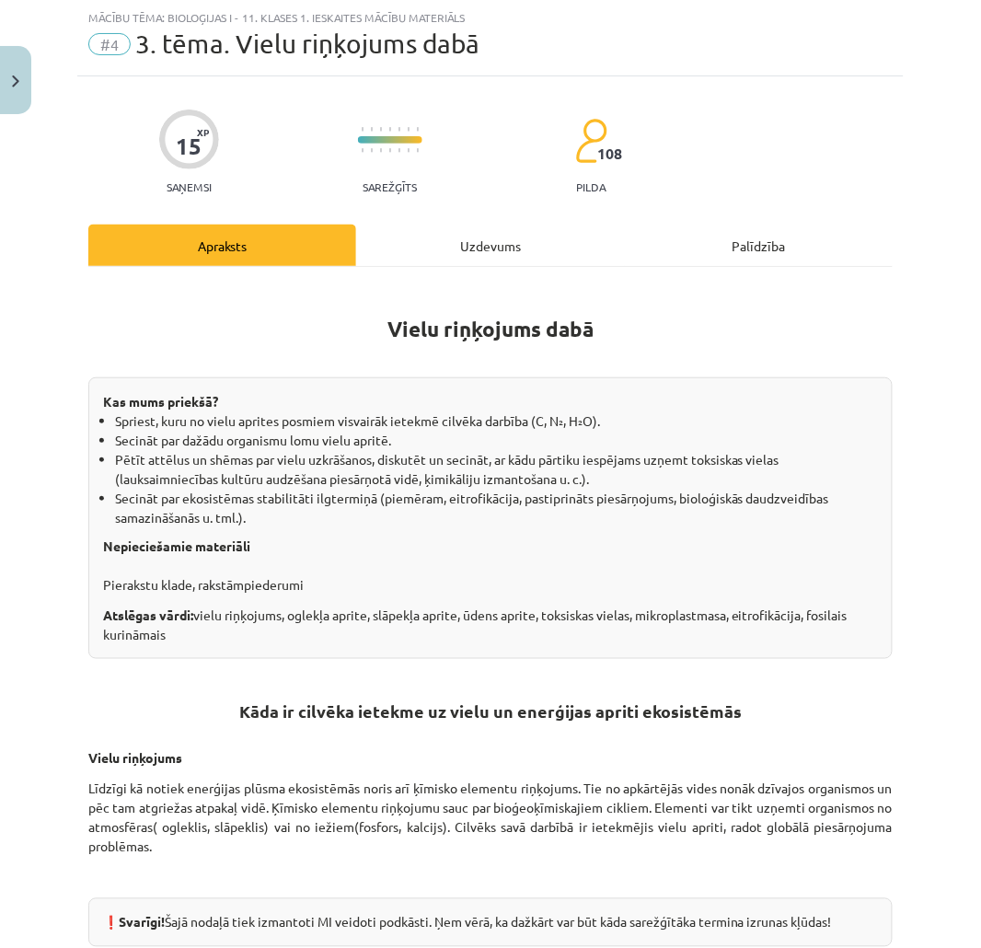
click at [428, 256] on div "Uzdevums" at bounding box center [490, 245] width 268 height 41
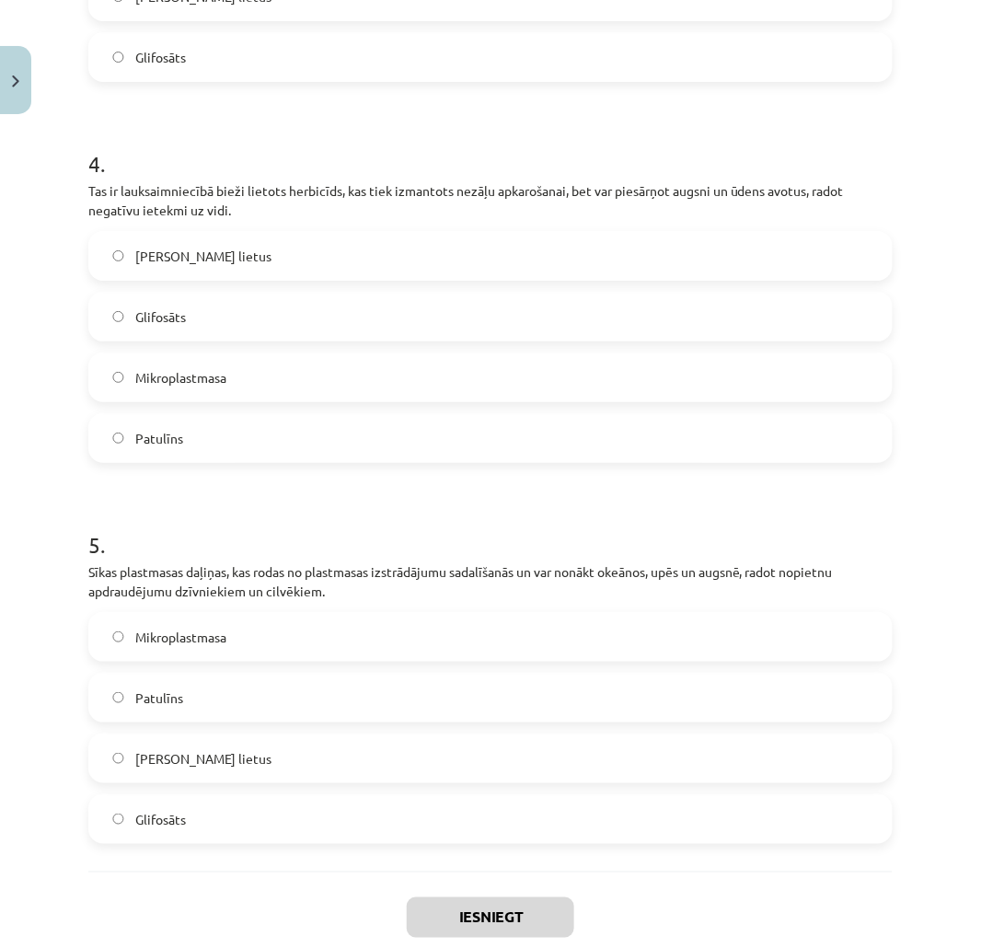
scroll to position [1500, 0]
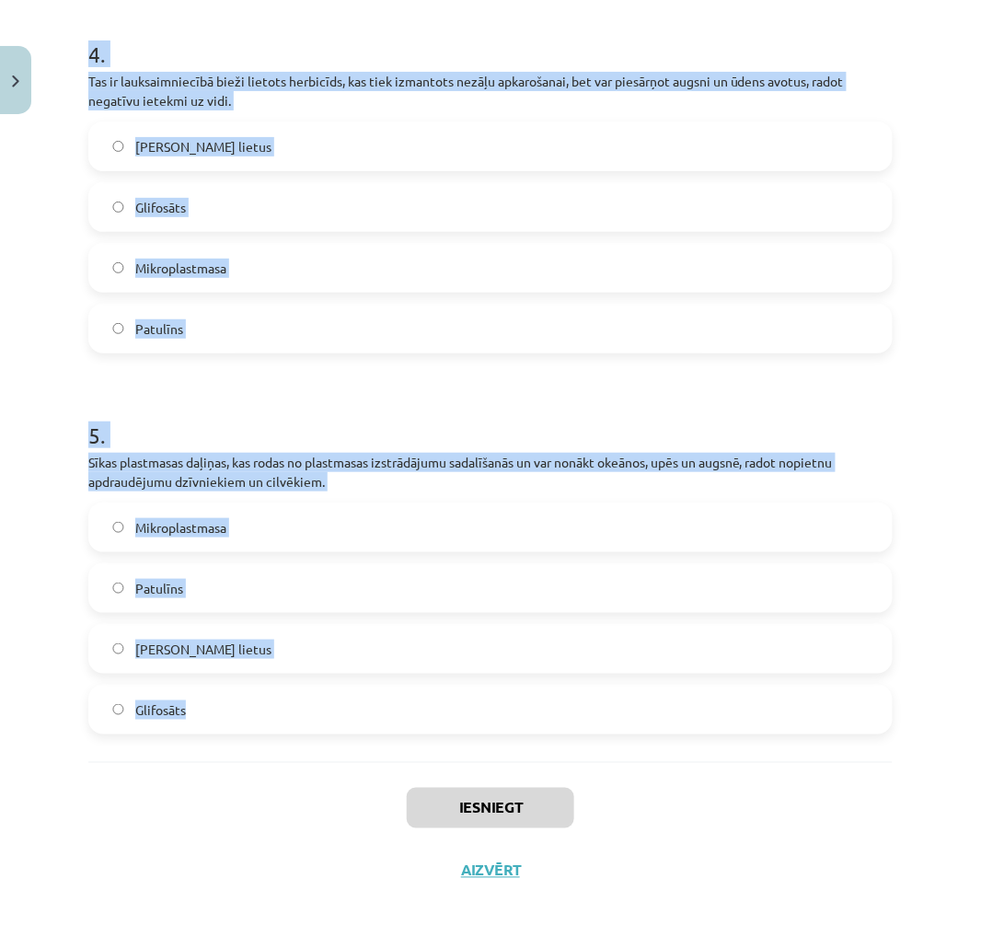
drag, startPoint x: 181, startPoint y: 371, endPoint x: 443, endPoint y: 752, distance: 462.0
copy form "1 . Šī viela ir toksīns, ko izdala dažas pelējuma sēnes un kas var piesārņot pā…"
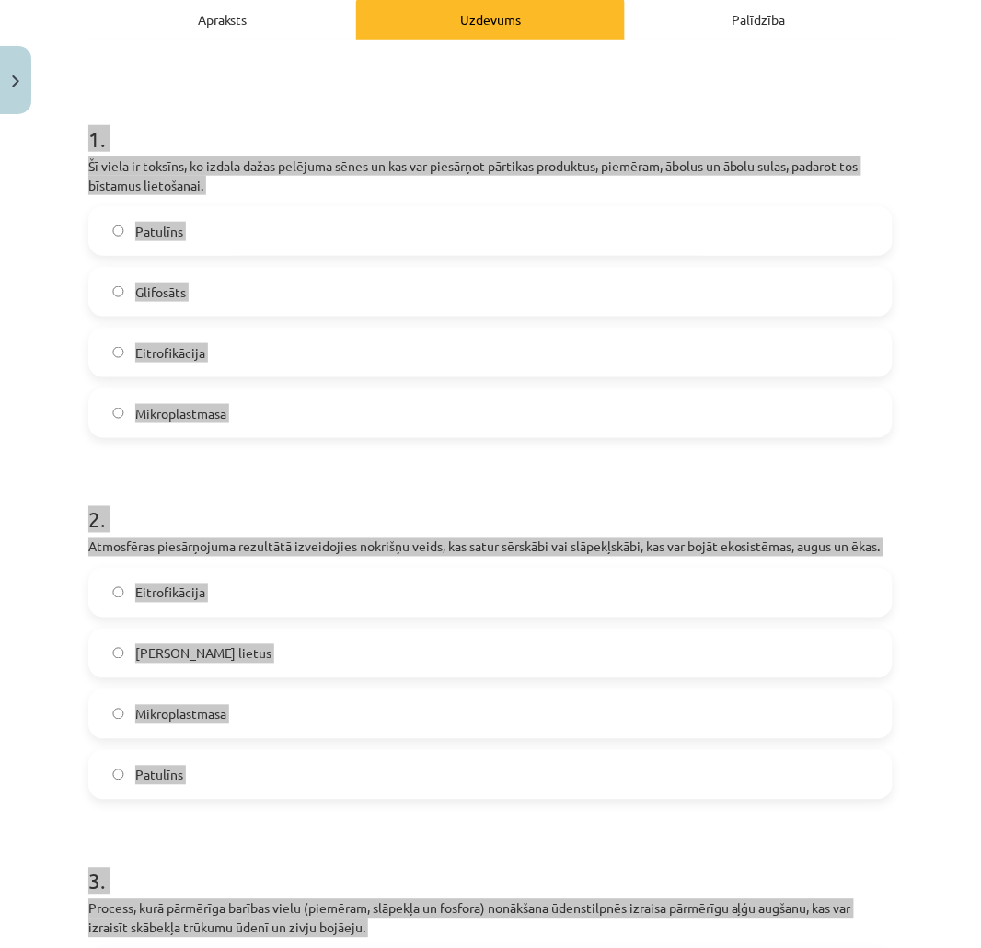
scroll to position [170, 0]
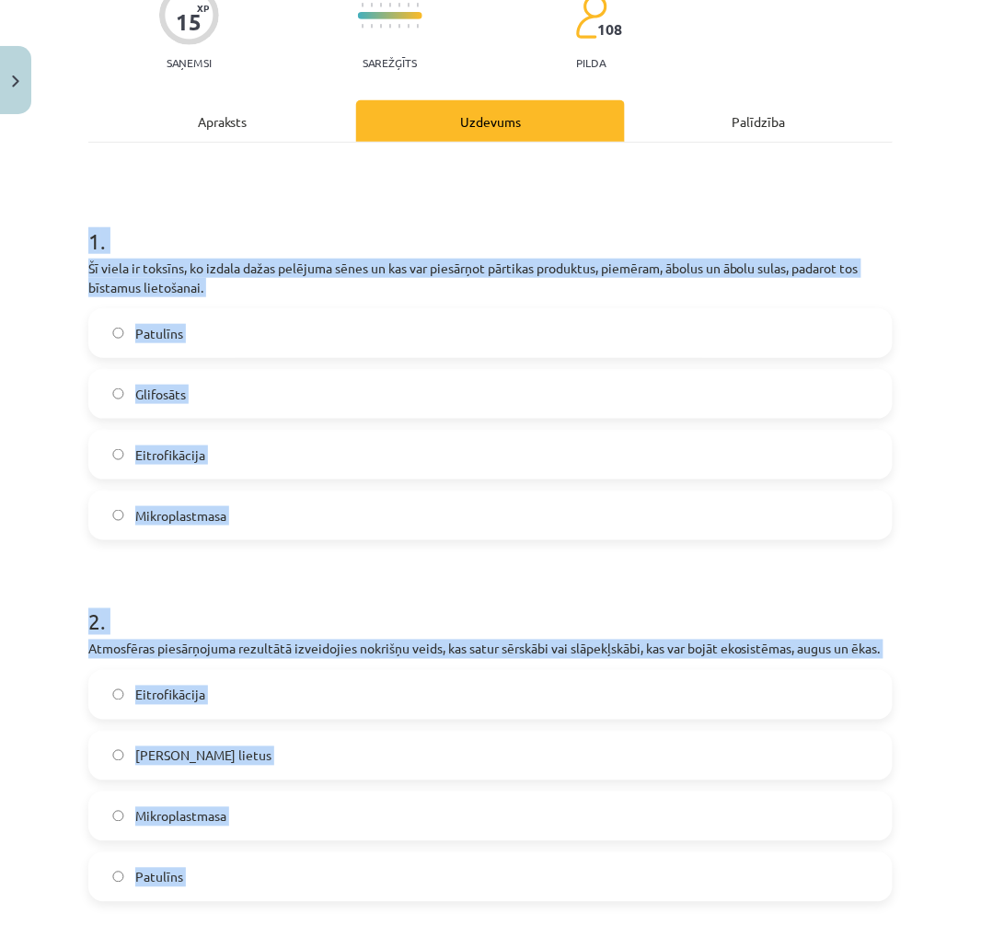
click at [709, 209] on h1 "1 ." at bounding box center [490, 224] width 804 height 57
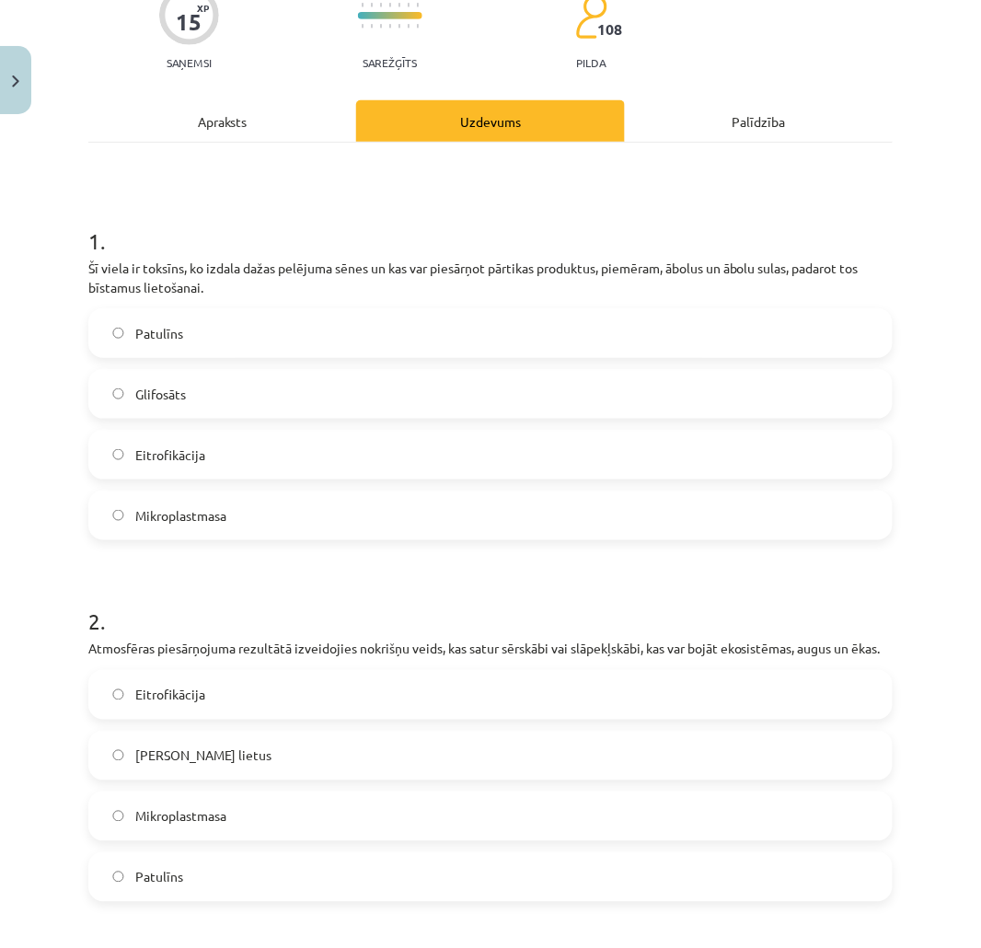
click at [156, 335] on span "Patulīns" at bounding box center [159, 333] width 48 height 19
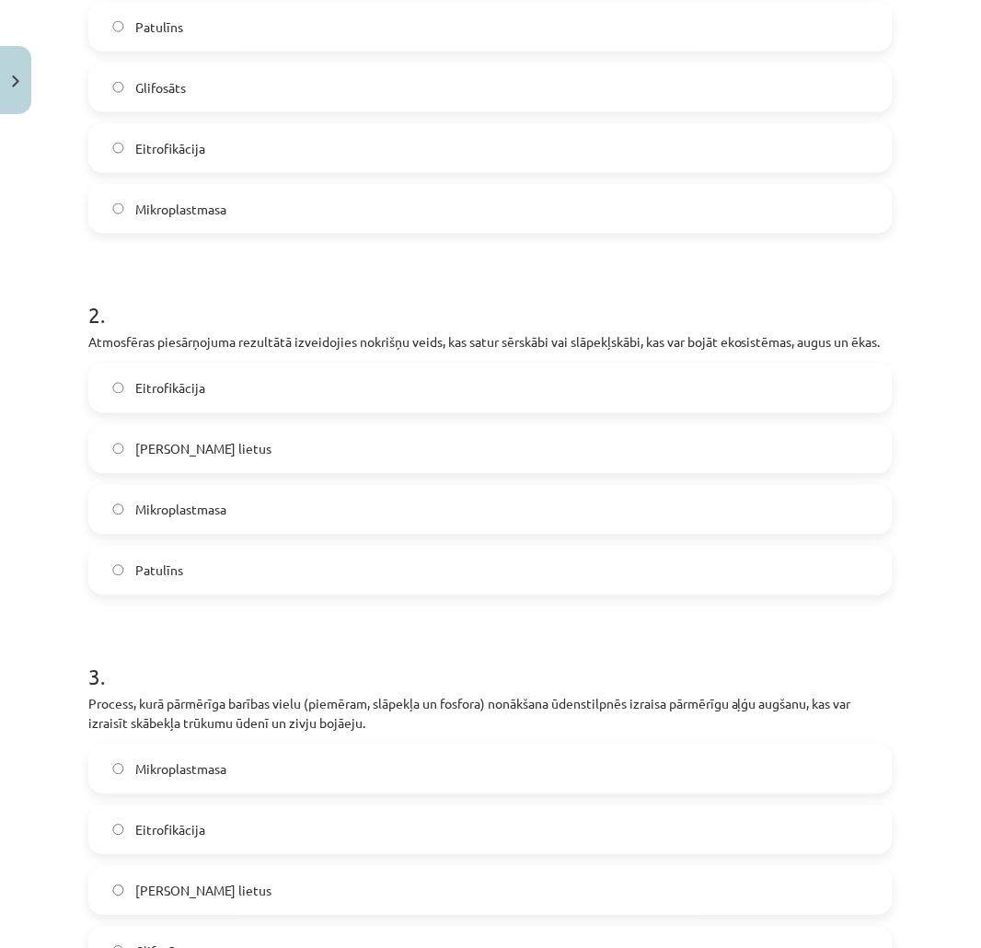
click at [172, 472] on label "Skābais lietus" at bounding box center [490, 449] width 801 height 46
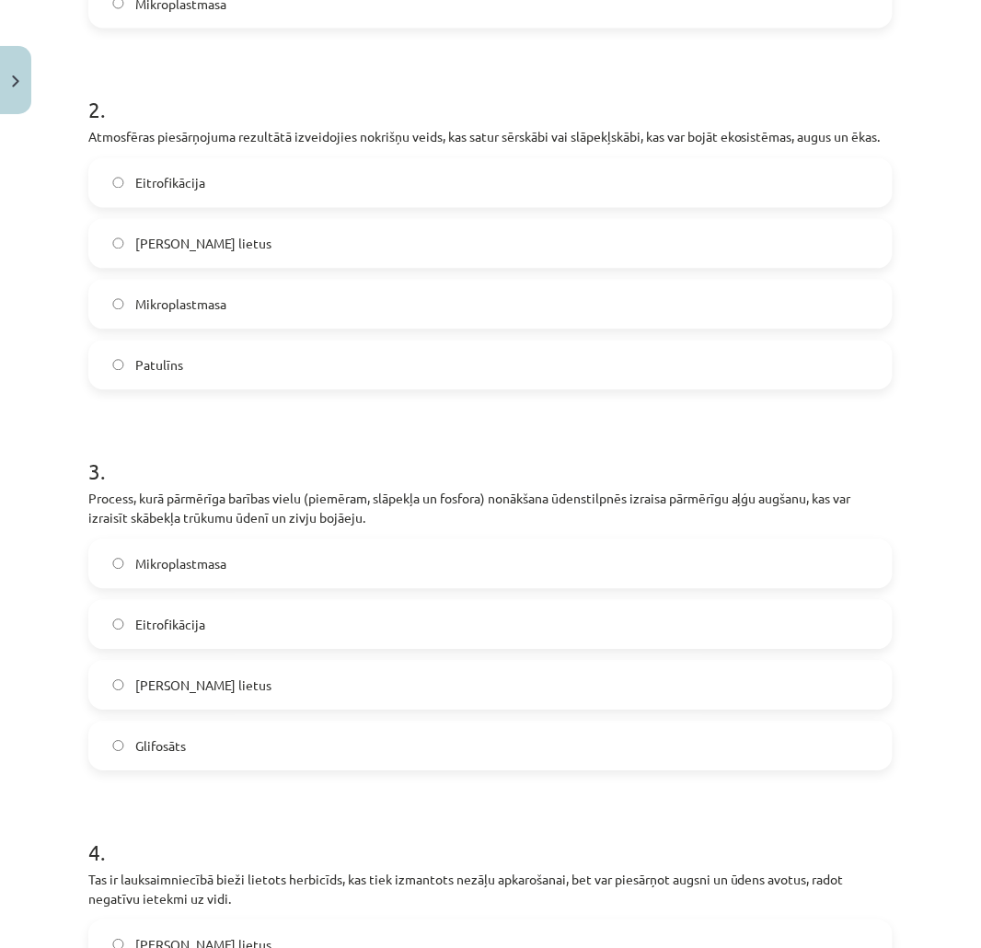
click at [167, 635] on span "Eitrofikācija" at bounding box center [170, 625] width 70 height 19
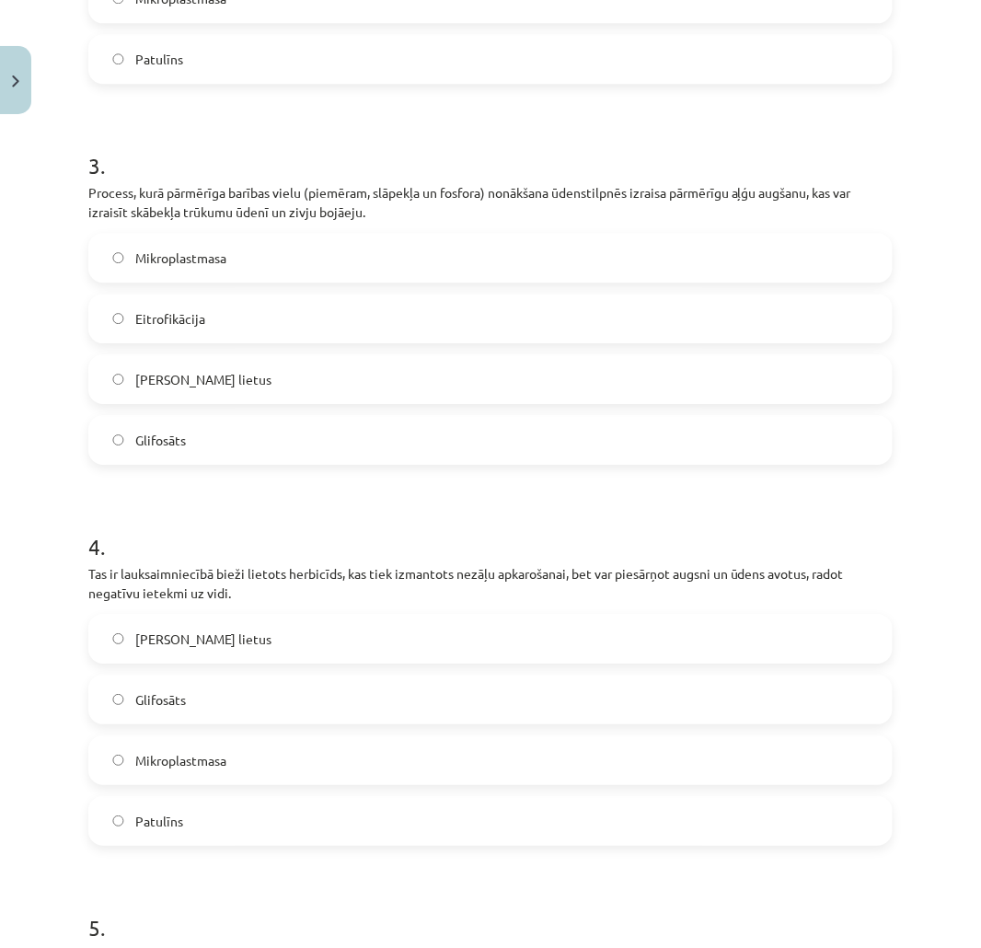
scroll to position [1090, 0]
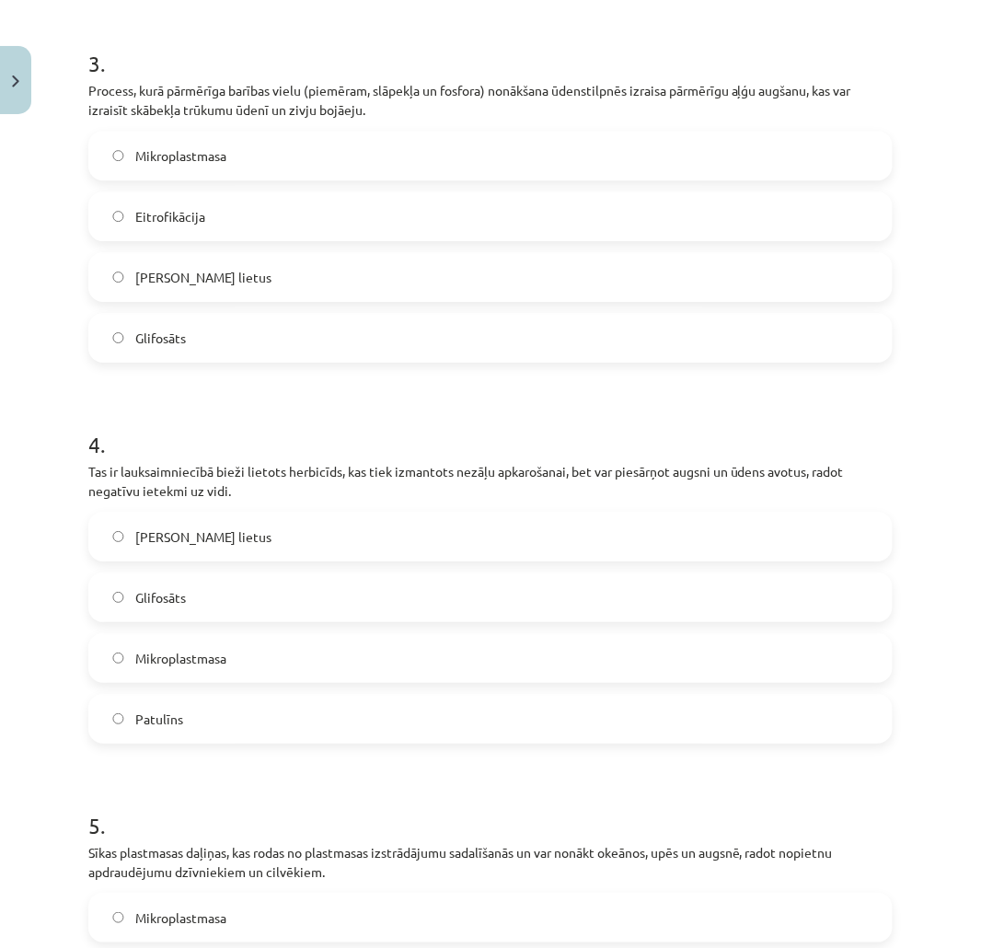
click at [181, 607] on span "Glifosāts" at bounding box center [160, 597] width 51 height 19
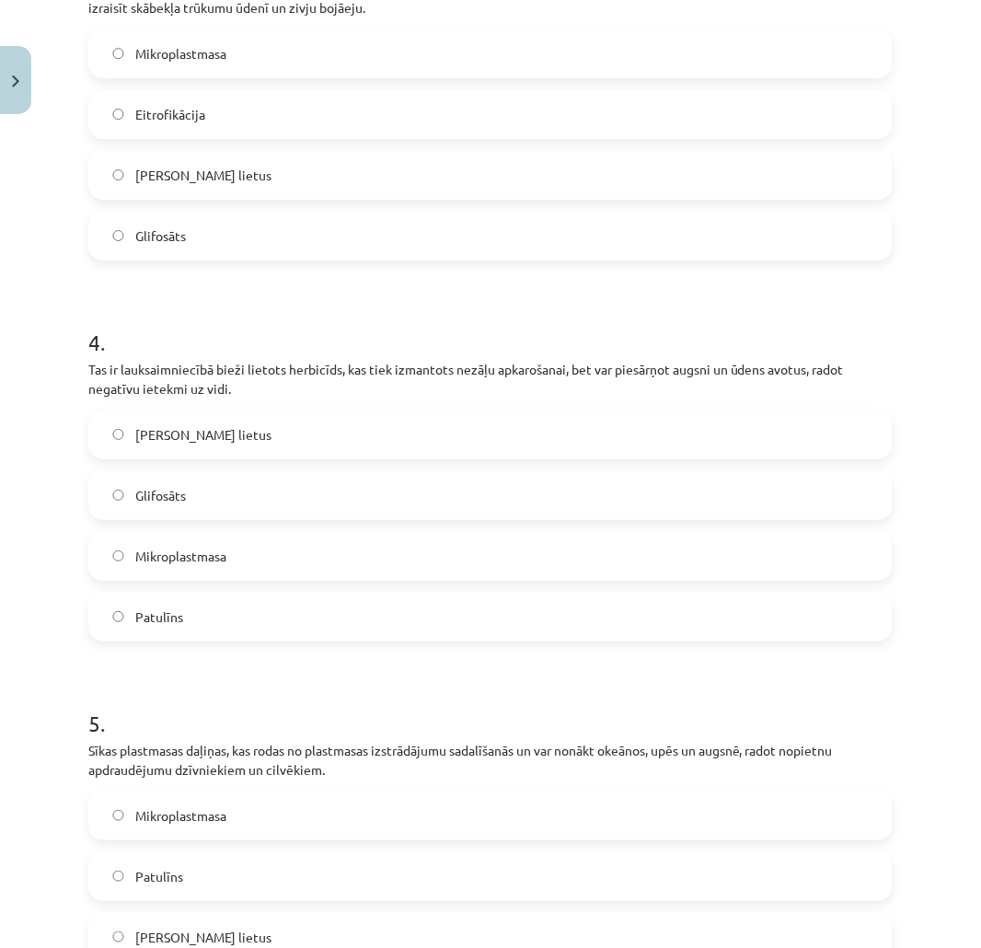
scroll to position [1500, 0]
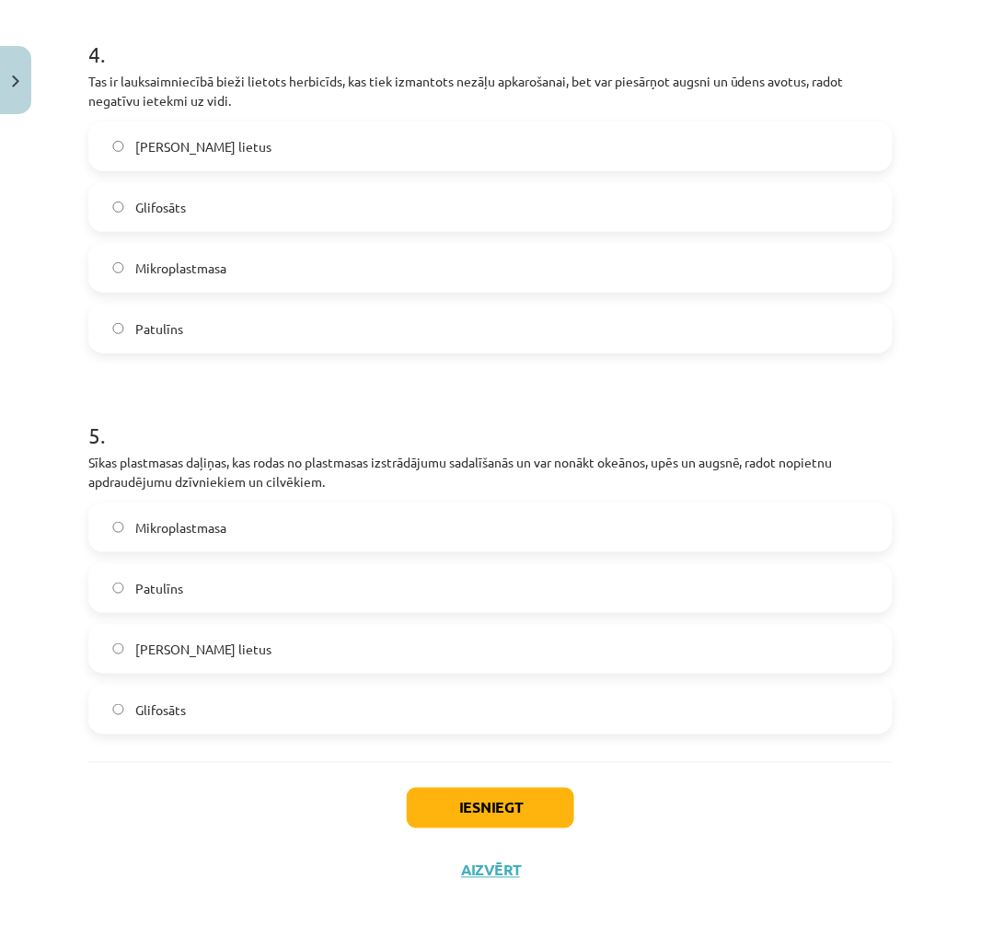
click at [221, 528] on span "Mikroplastmasa" at bounding box center [180, 527] width 91 height 19
click at [408, 796] on button "Iesniegt" at bounding box center [490, 808] width 167 height 40
click at [409, 796] on button "Iesniegt" at bounding box center [490, 808] width 167 height 40
click at [444, 802] on button "Iesniegt" at bounding box center [490, 808] width 167 height 40
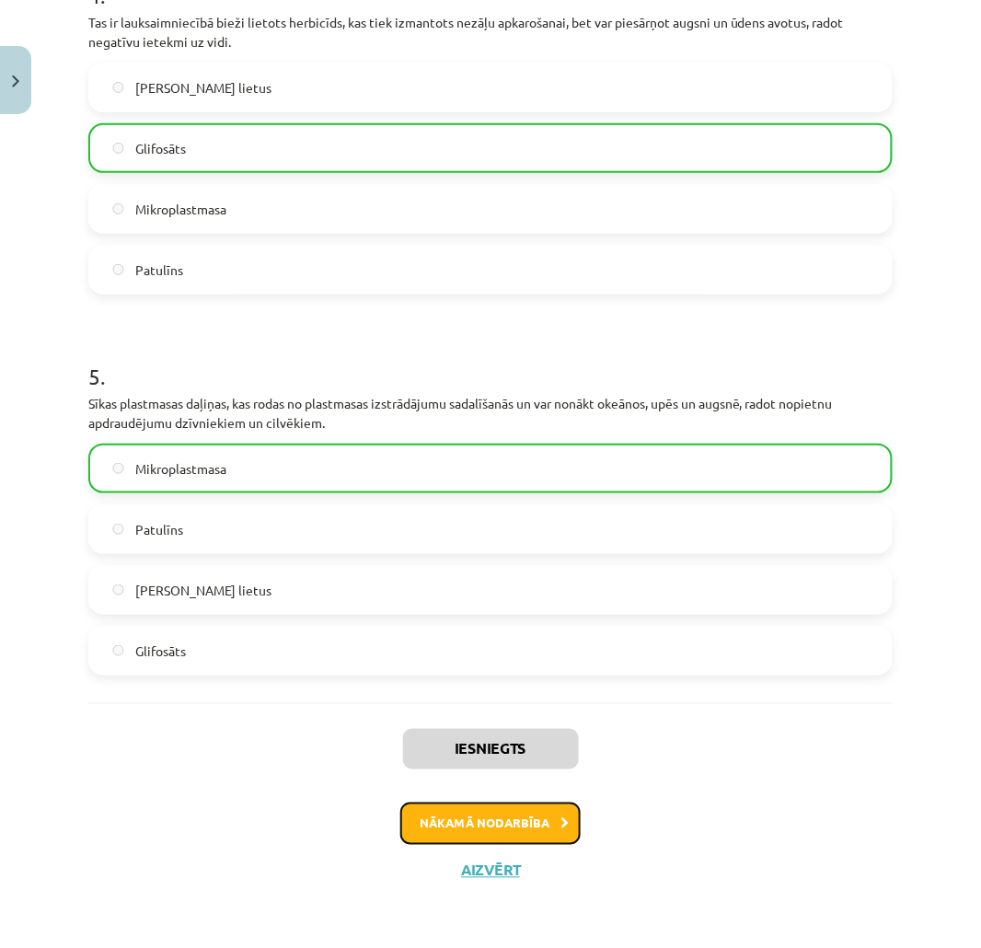
click at [467, 813] on button "Nākamā nodarbība" at bounding box center [490, 823] width 180 height 42
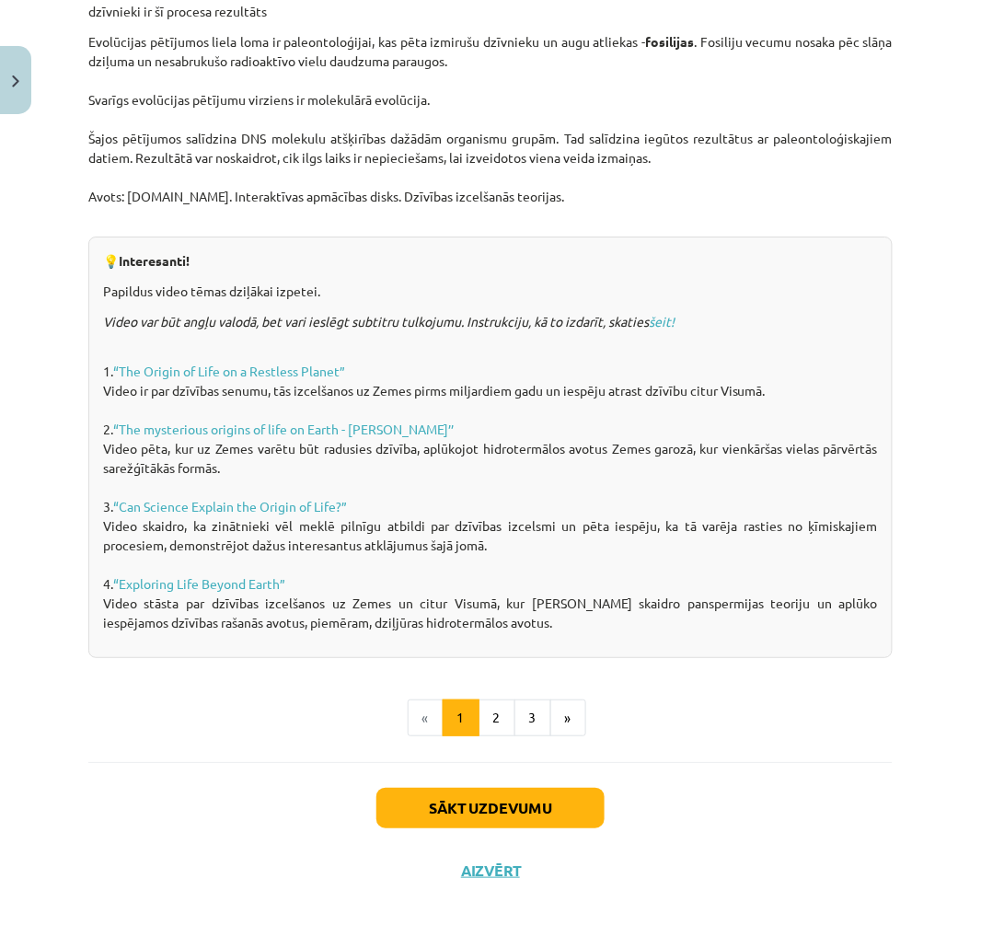
scroll to position [46, 0]
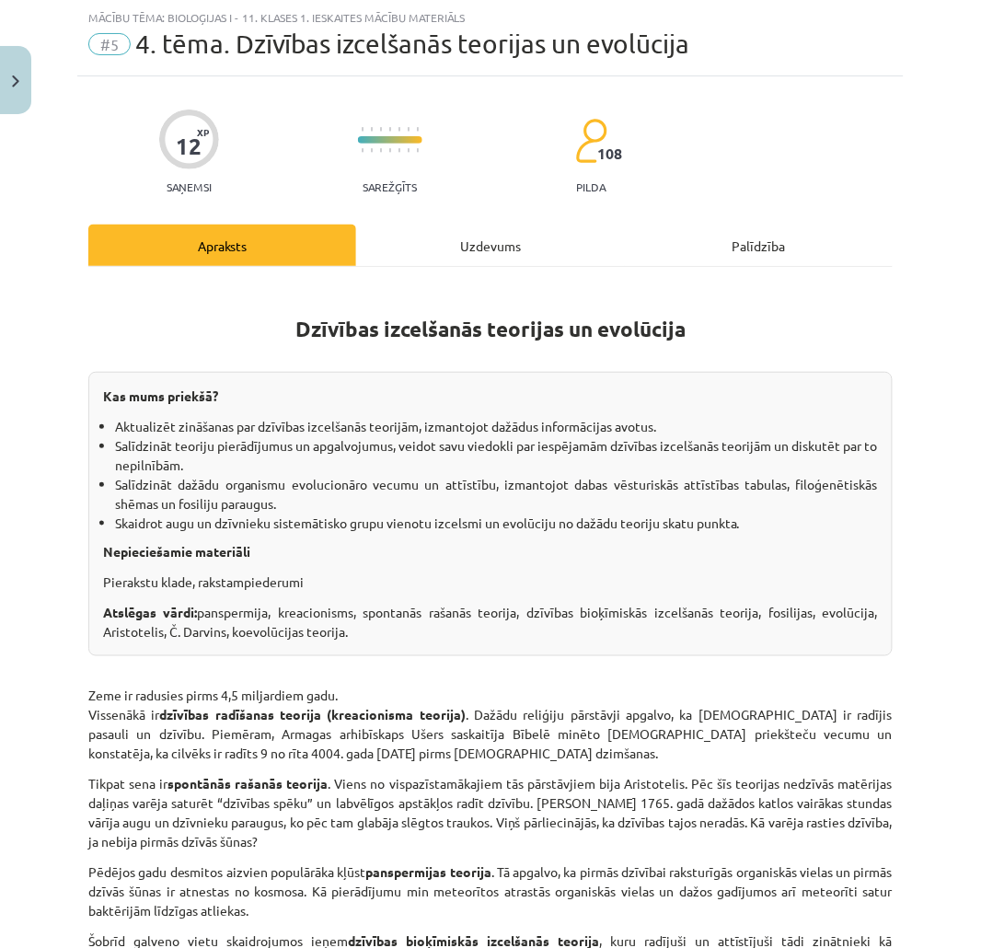
click at [415, 237] on div "Uzdevums" at bounding box center [490, 245] width 268 height 41
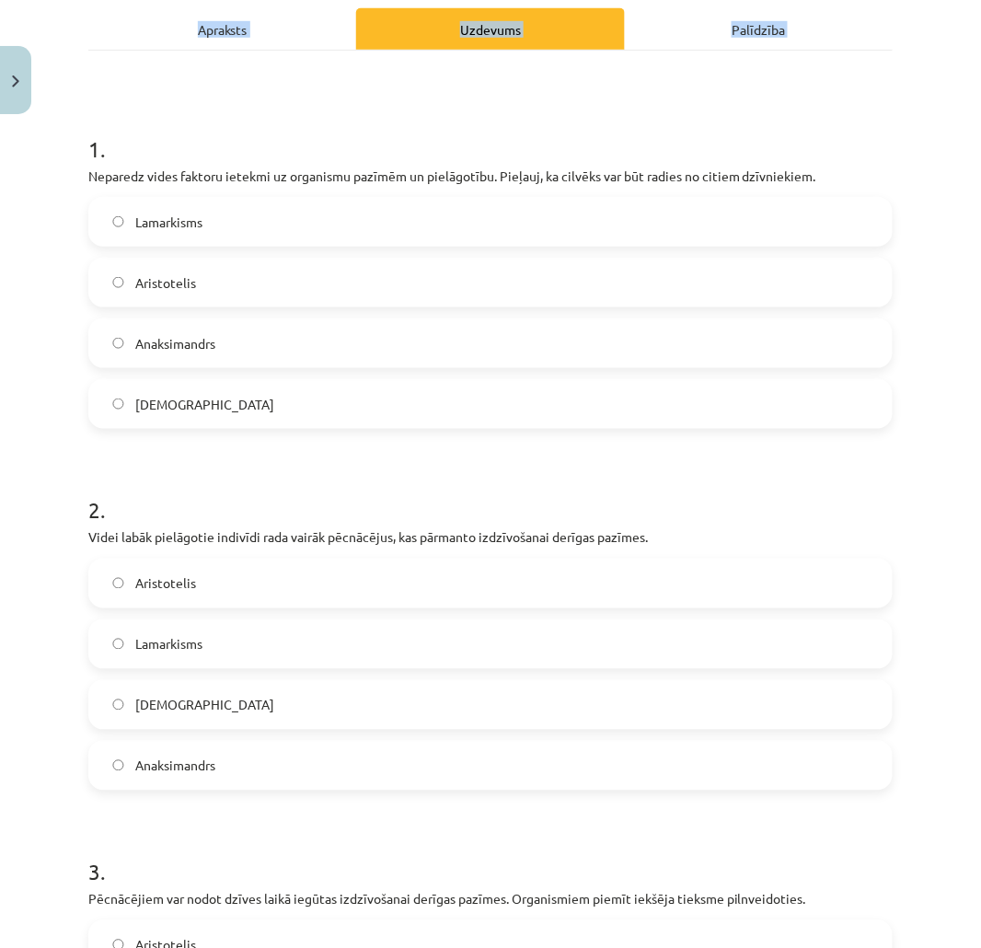
scroll to position [679, 0]
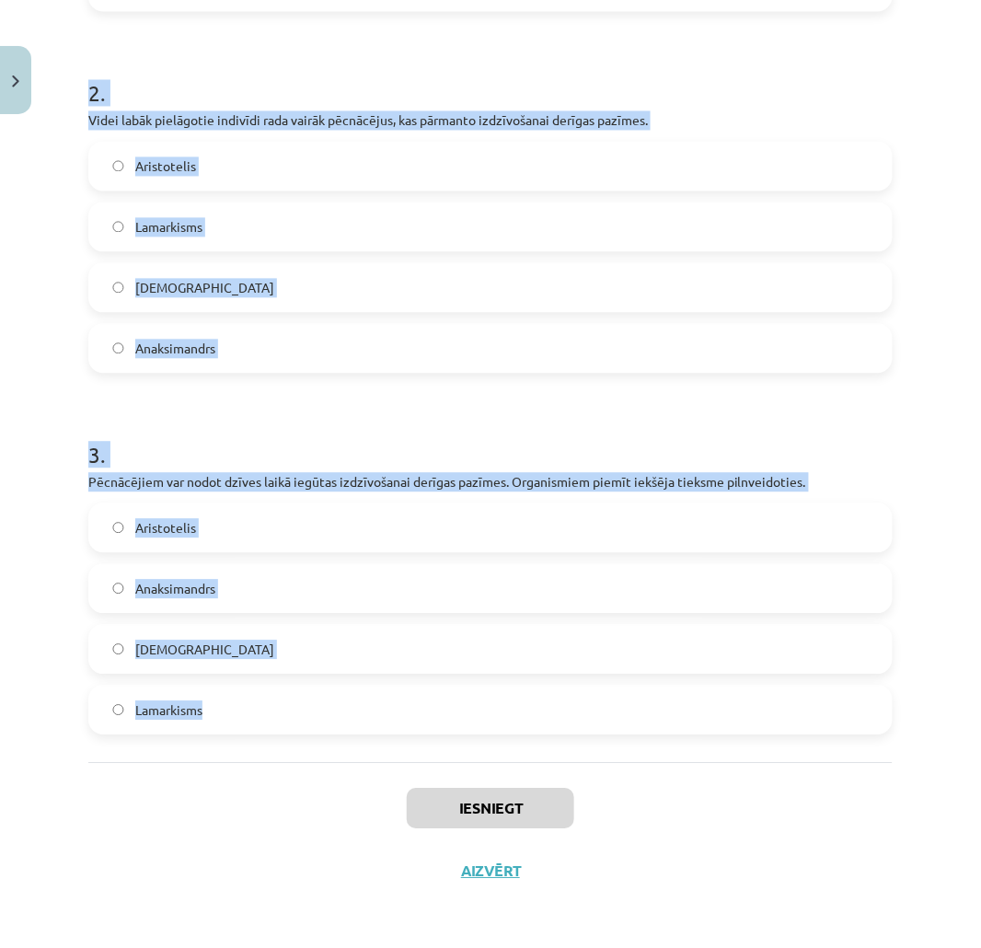
drag, startPoint x: 85, startPoint y: 391, endPoint x: 361, endPoint y: 707, distance: 419.3
click at [361, 707] on div "12 XP Saņemsi Sarežģīts 108 pilda Apraksts Uzdevums Palīdzība 1 . Neparedz vide…" at bounding box center [490, 172] width 826 height 1459
copy form "1 . Neparedz vides faktoru ietekmi uz organismu pazīmēm un pielāgotību. Pieļauj…"
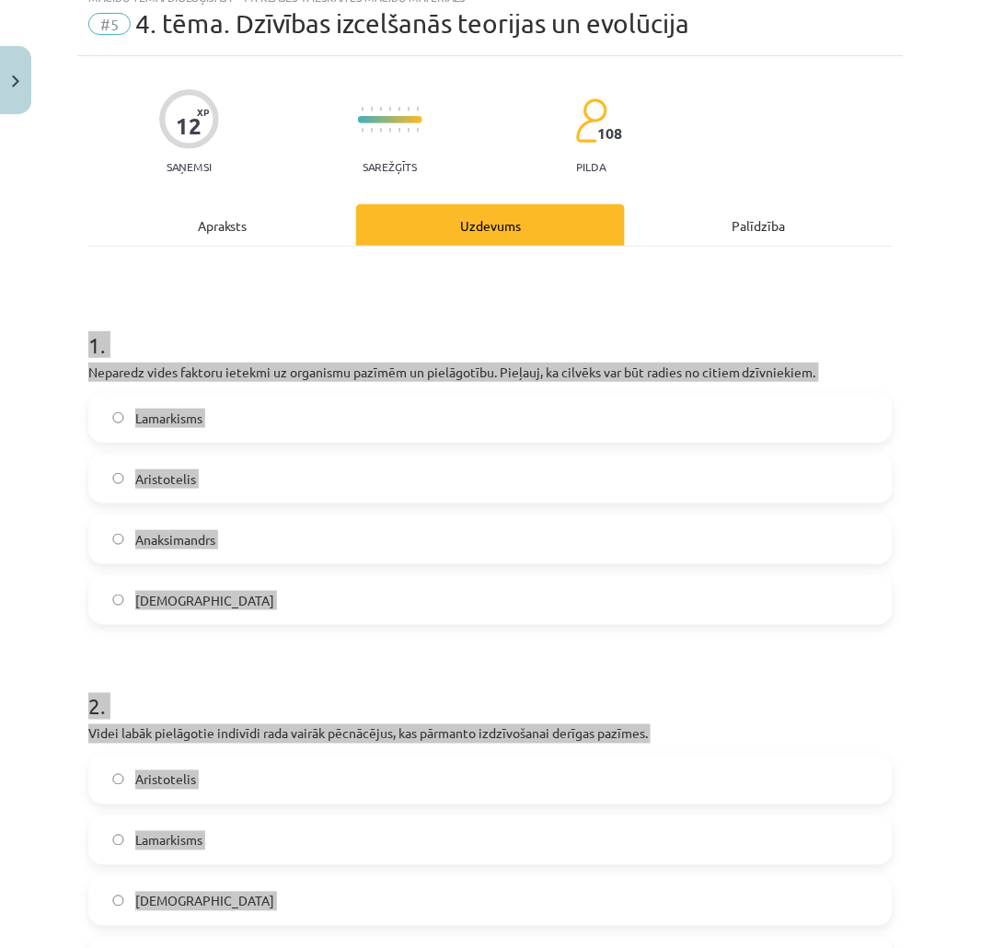
scroll to position [0, 0]
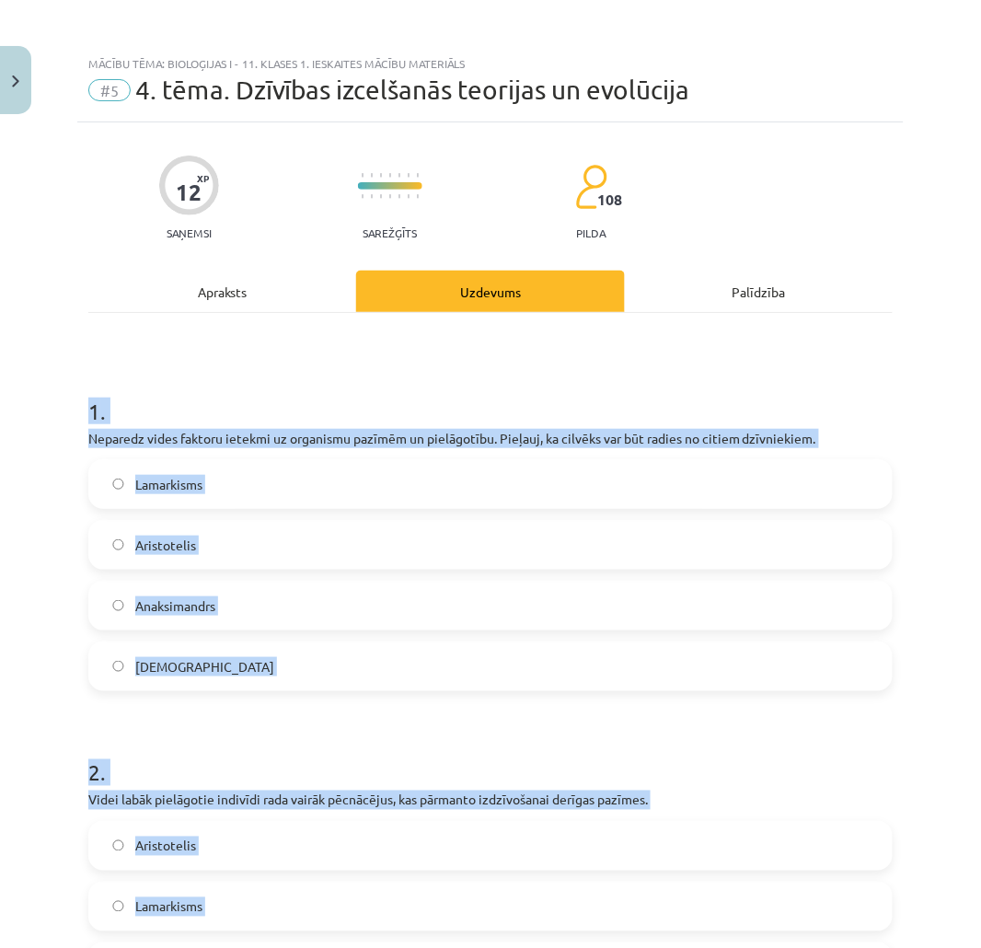
click at [143, 424] on div "1 . Neparedz vides faktoru ietekmi uz organismu pazīmēm un pielāgotību. Pieļauj…" at bounding box center [490, 528] width 804 height 325
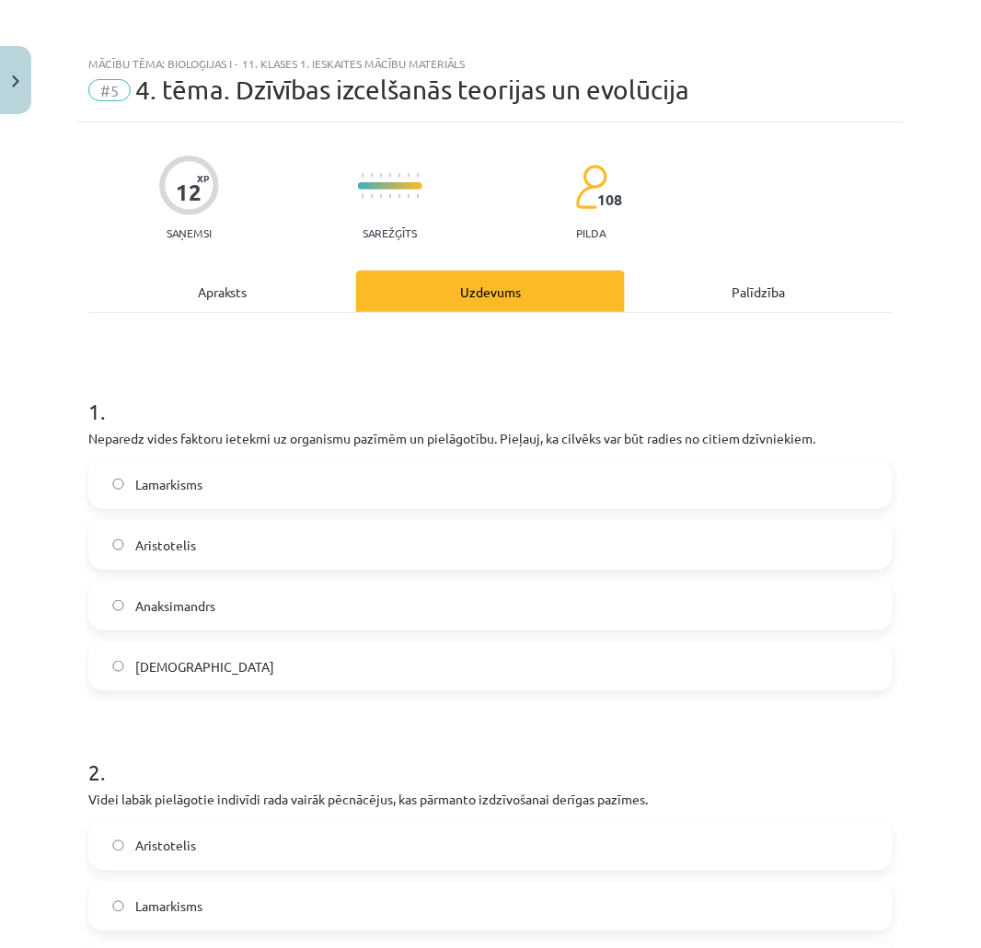
click at [181, 650] on label "Darvinisms" at bounding box center [490, 666] width 801 height 46
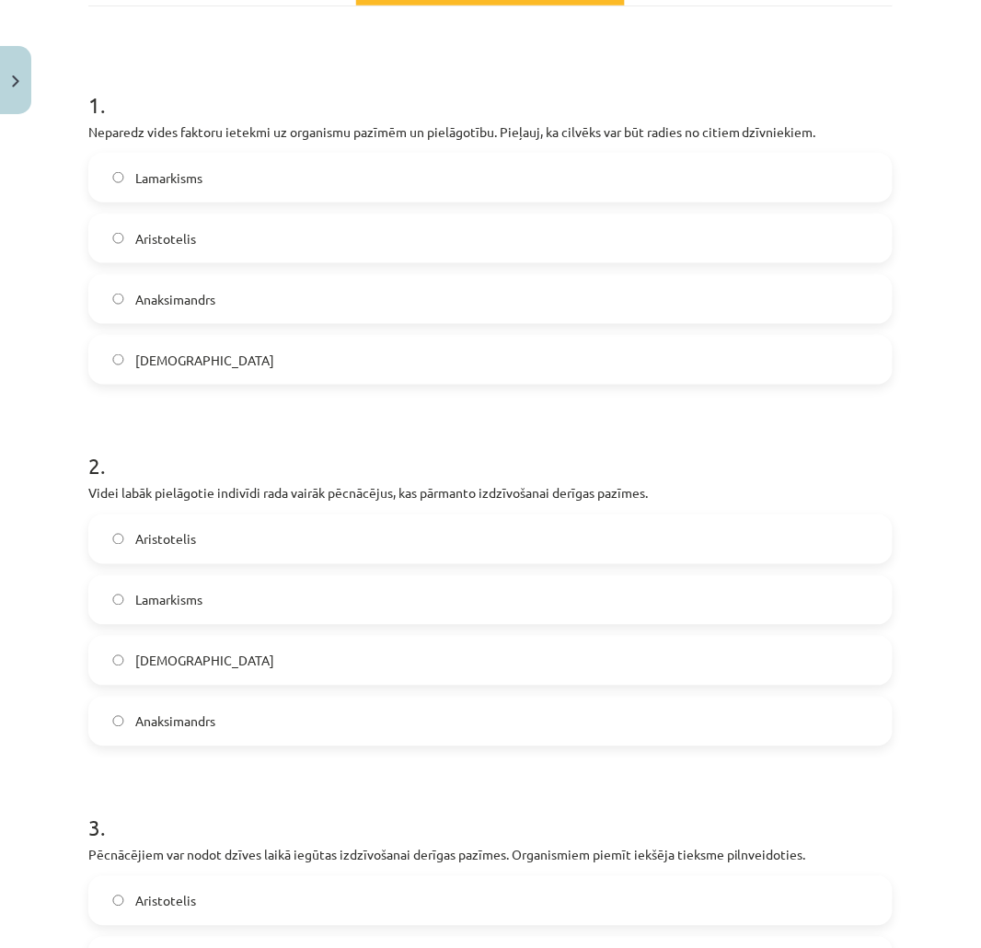
scroll to position [204, 0]
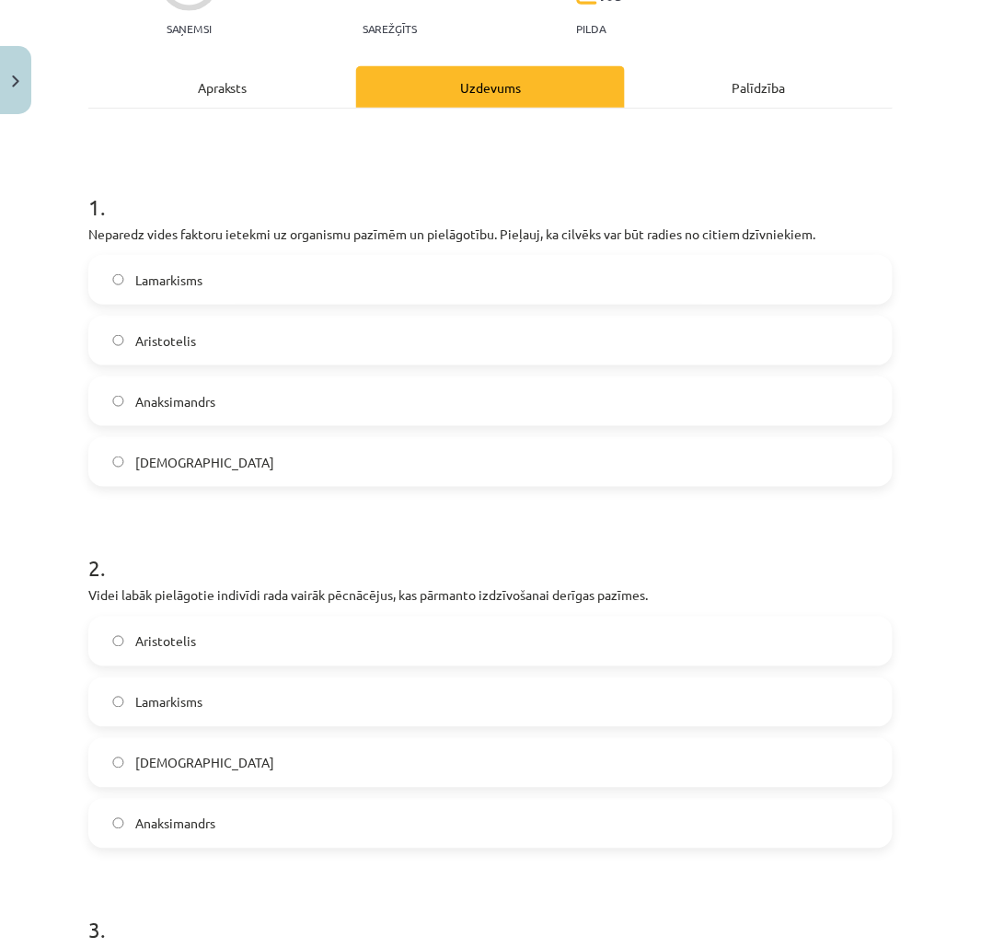
click at [166, 779] on label "Darvinisms" at bounding box center [490, 763] width 801 height 46
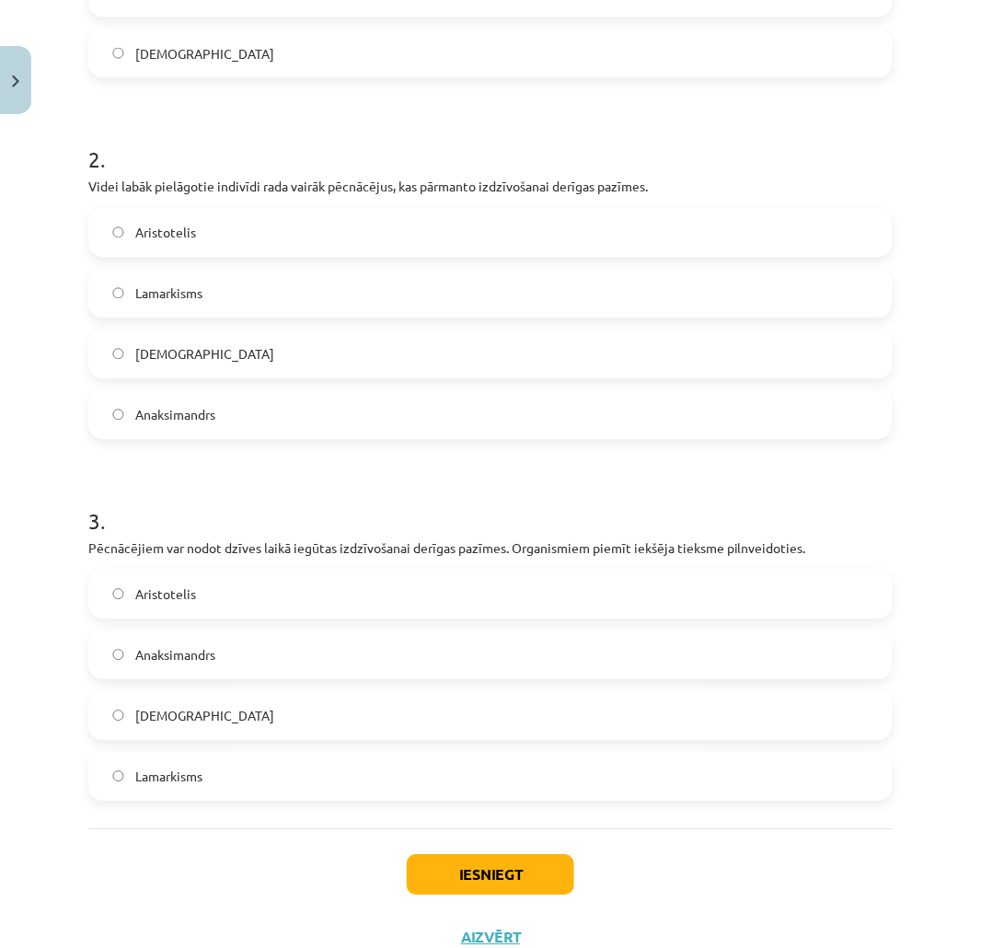
click at [180, 778] on span "Lamarkisms" at bounding box center [168, 776] width 67 height 19
click at [477, 870] on button "Iesniegt" at bounding box center [490, 875] width 167 height 40
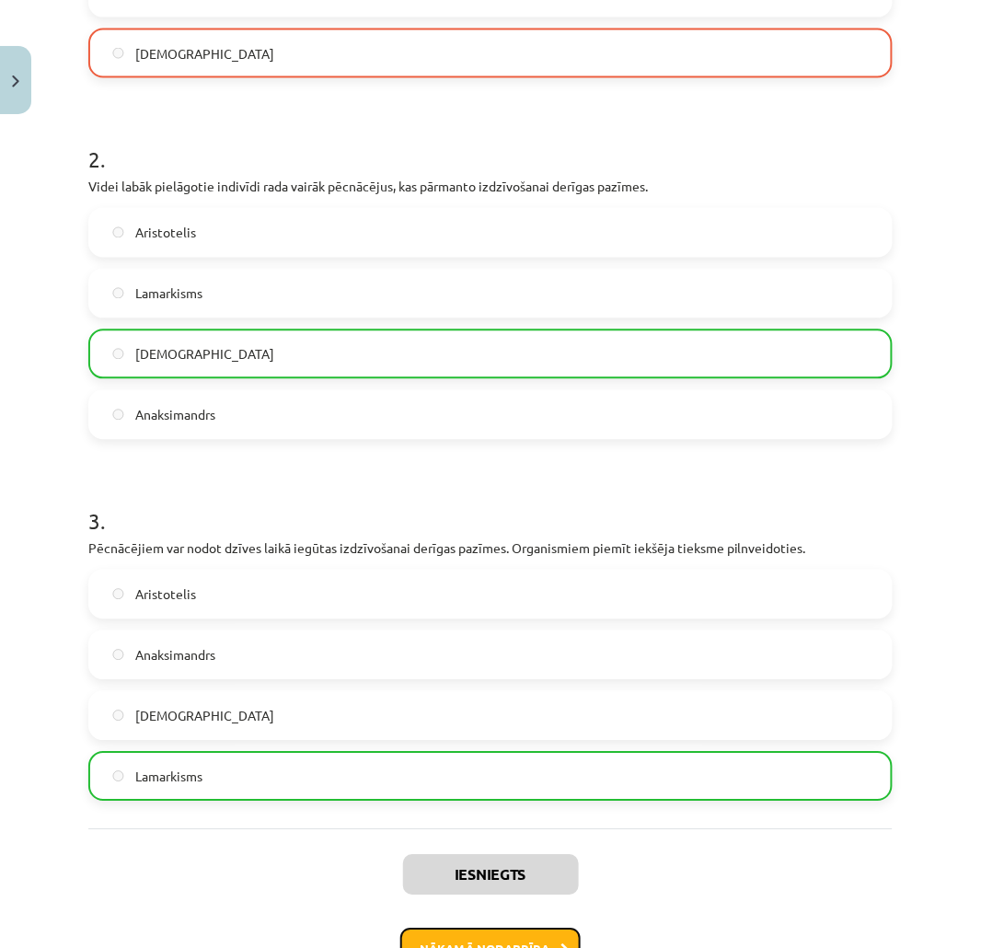
click at [473, 946] on button "Nākamā nodarbība" at bounding box center [490, 949] width 180 height 42
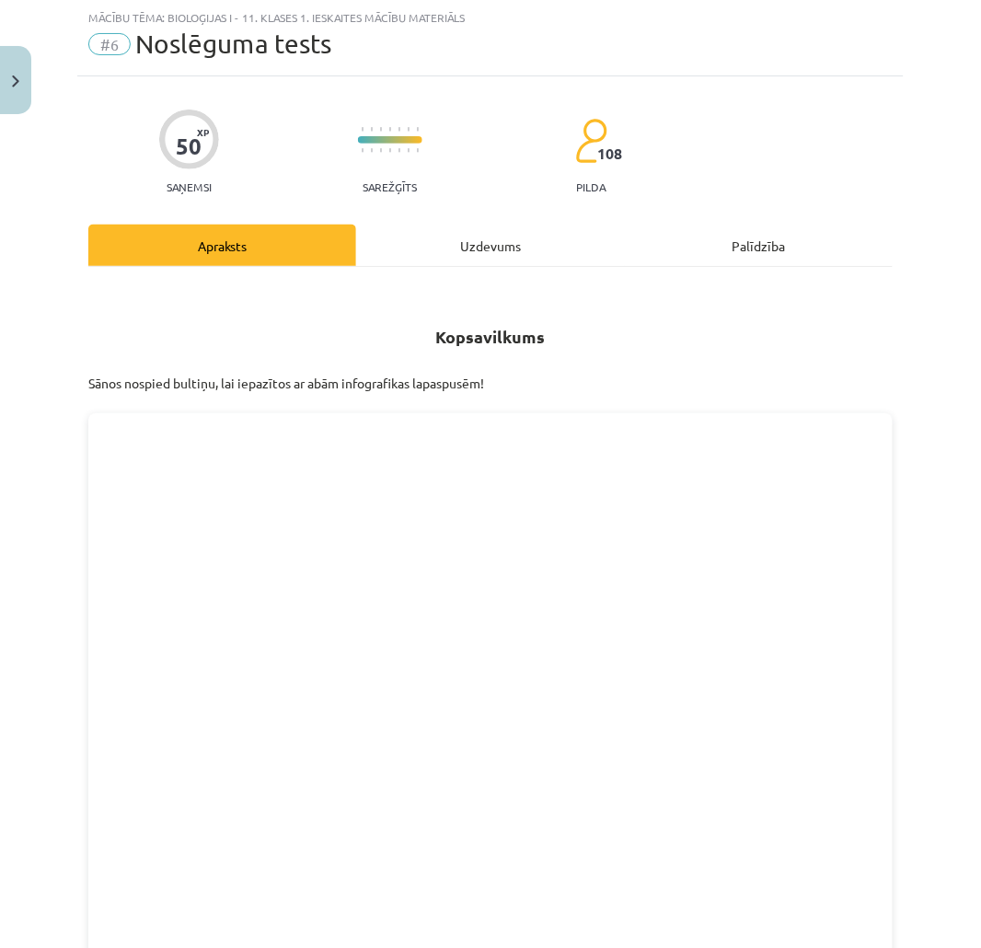
click at [463, 254] on div "Uzdevums" at bounding box center [490, 245] width 268 height 41
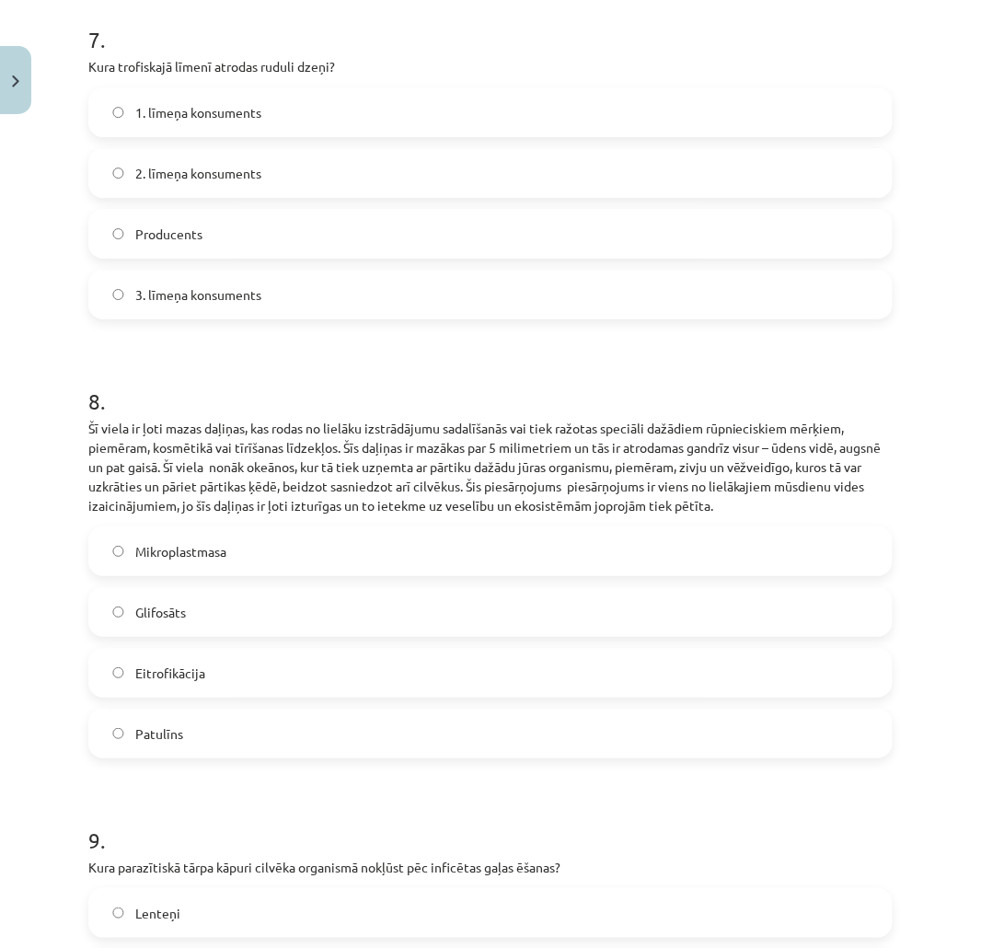
scroll to position [3415, 0]
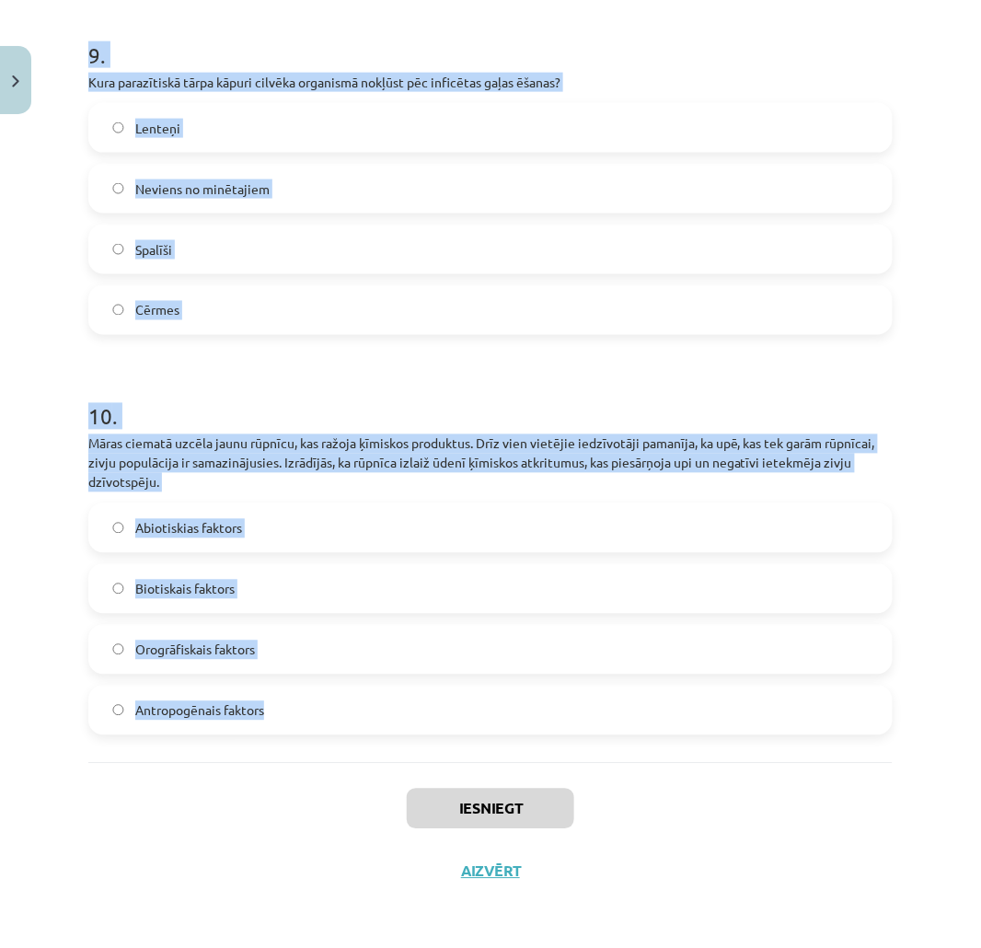
drag, startPoint x: 79, startPoint y: 365, endPoint x: 371, endPoint y: 755, distance: 487.1
copy form "1 . Kurš parazītiskais tārps bieži sastopams bērniem un izraisa niezi anālās at…"
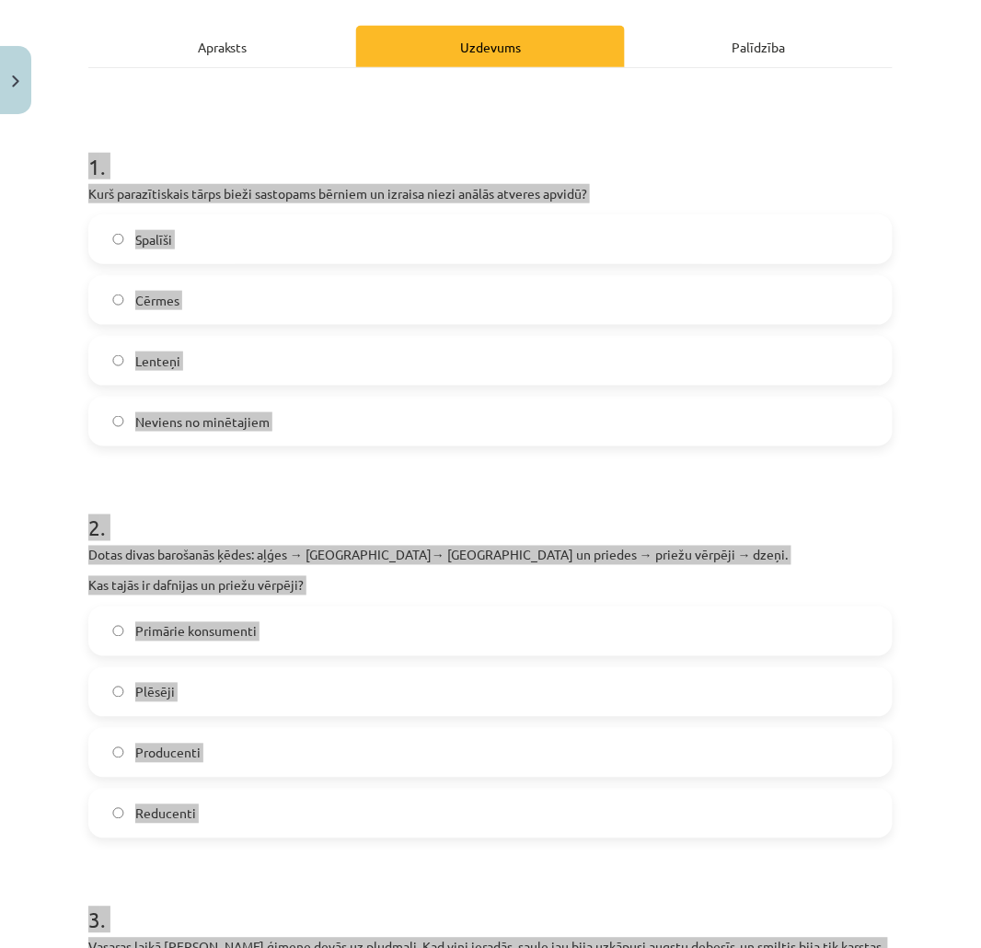
scroll to position [0, 0]
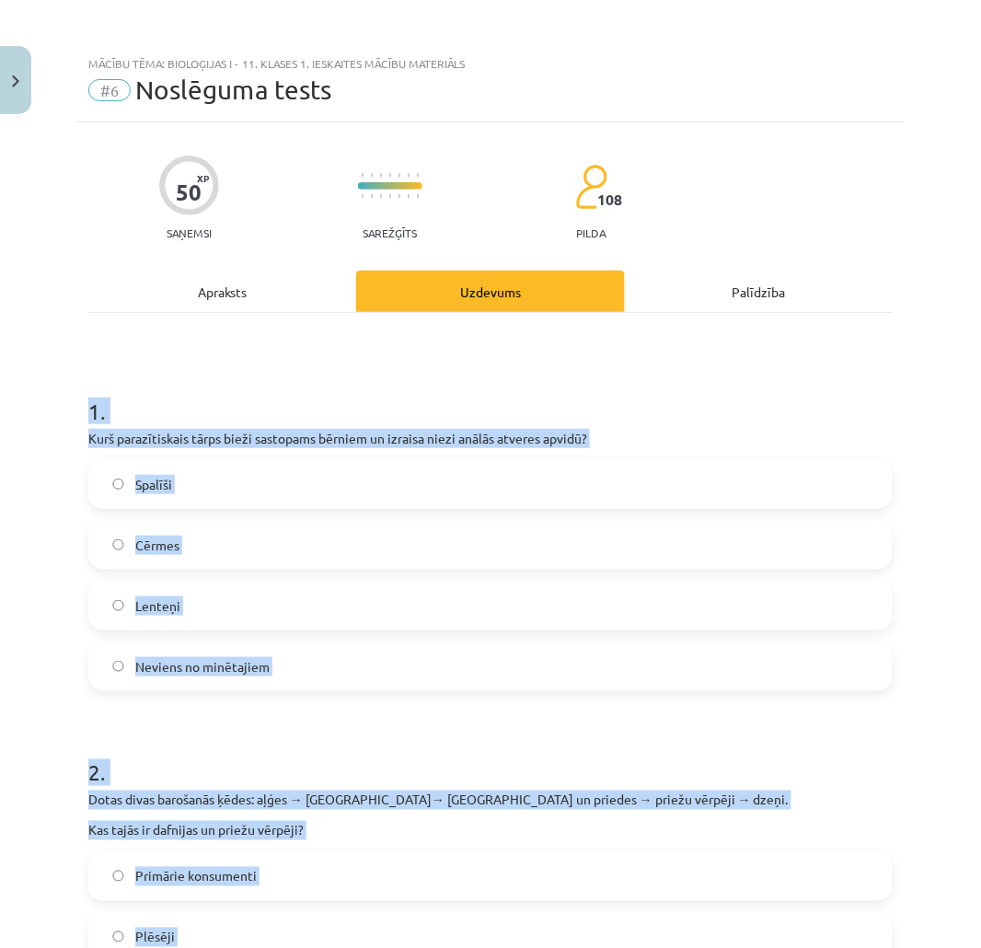
click at [431, 378] on h1 "1 ." at bounding box center [490, 394] width 804 height 57
click at [178, 366] on h1 "1 ." at bounding box center [490, 394] width 804 height 57
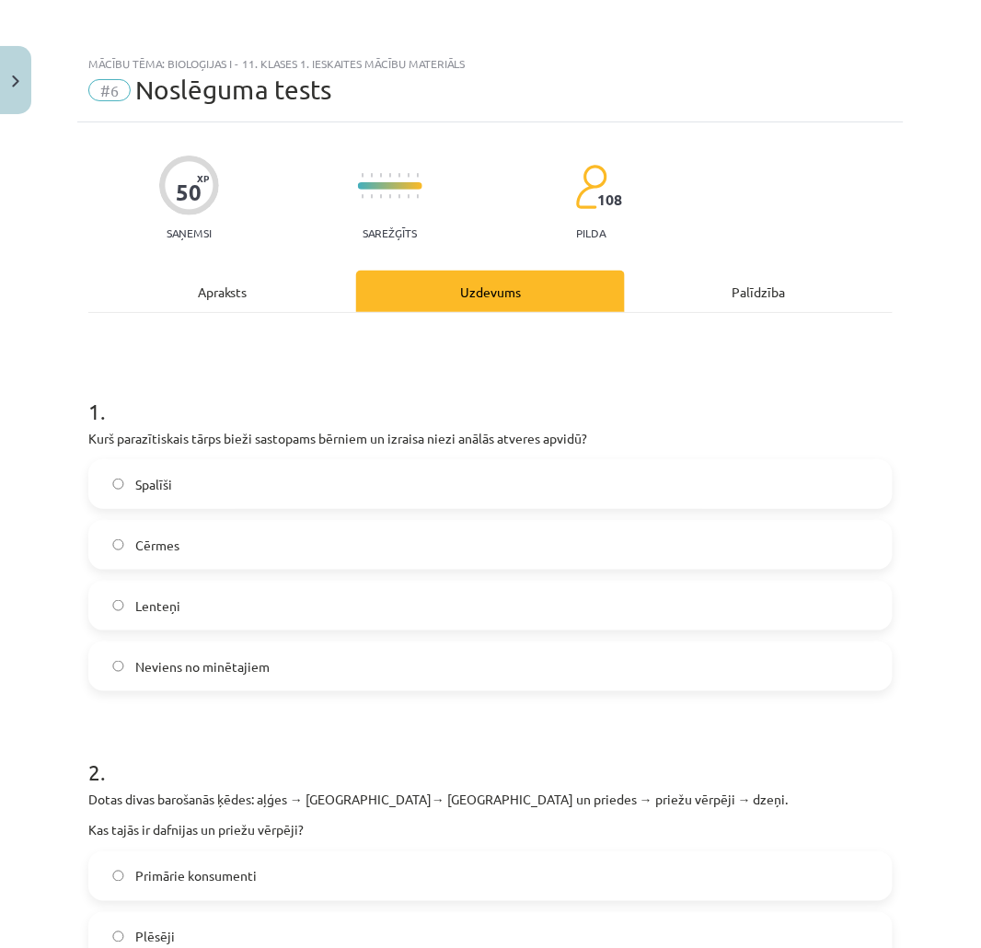
click at [131, 481] on label "Spalīši" at bounding box center [490, 484] width 801 height 46
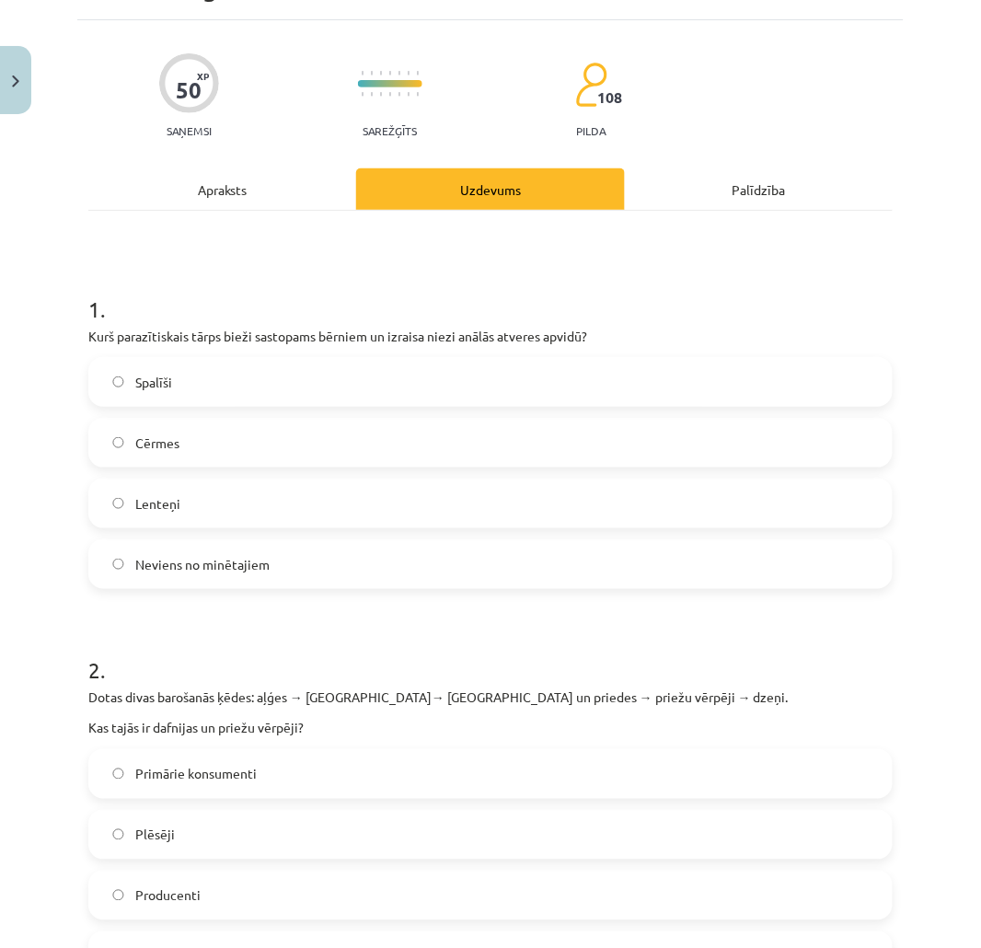
scroll to position [409, 0]
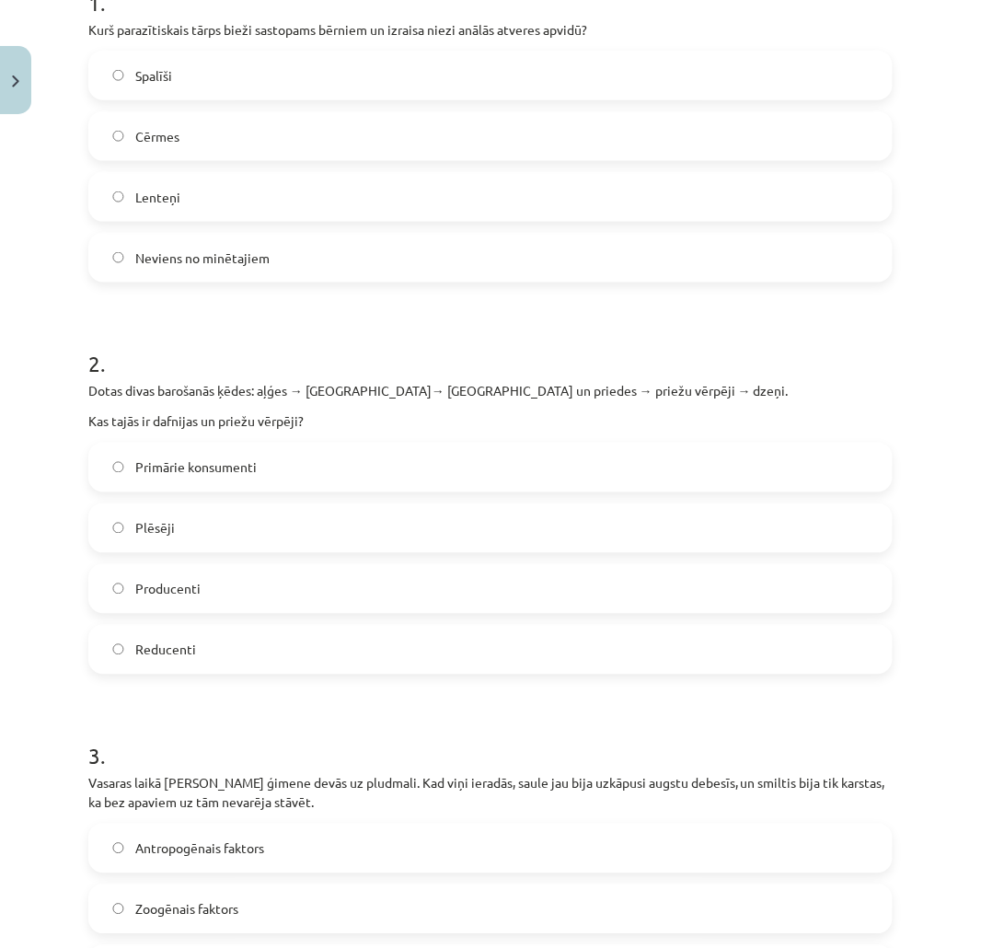
click at [247, 472] on span "Primārie konsumenti" at bounding box center [195, 467] width 121 height 19
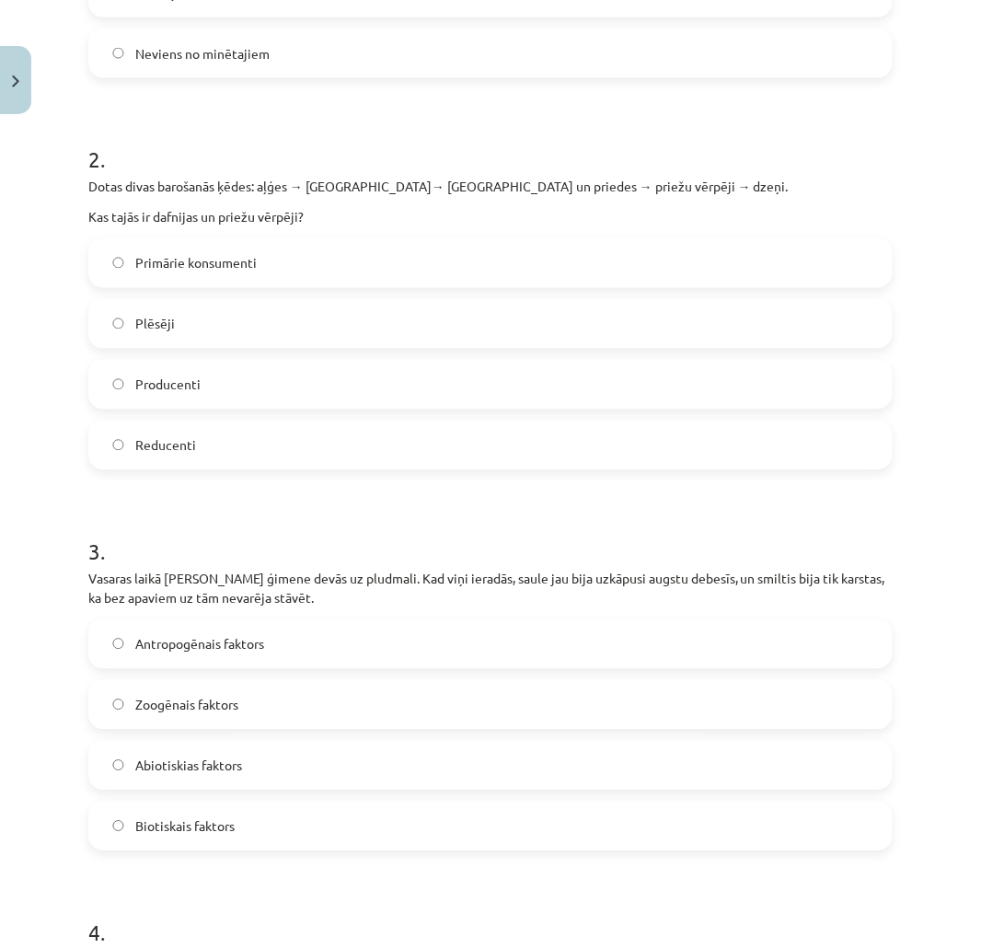
click at [217, 769] on span "Abiotiskias faktors" at bounding box center [188, 765] width 107 height 19
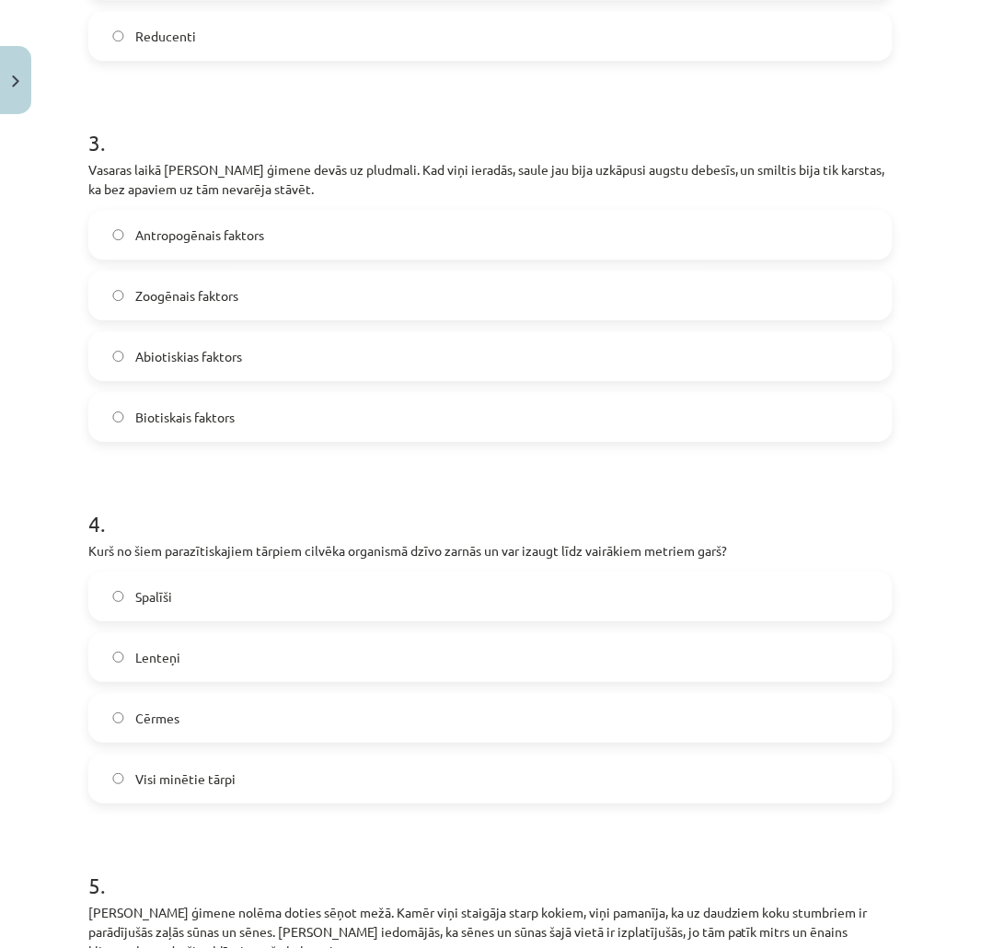
scroll to position [1124, 0]
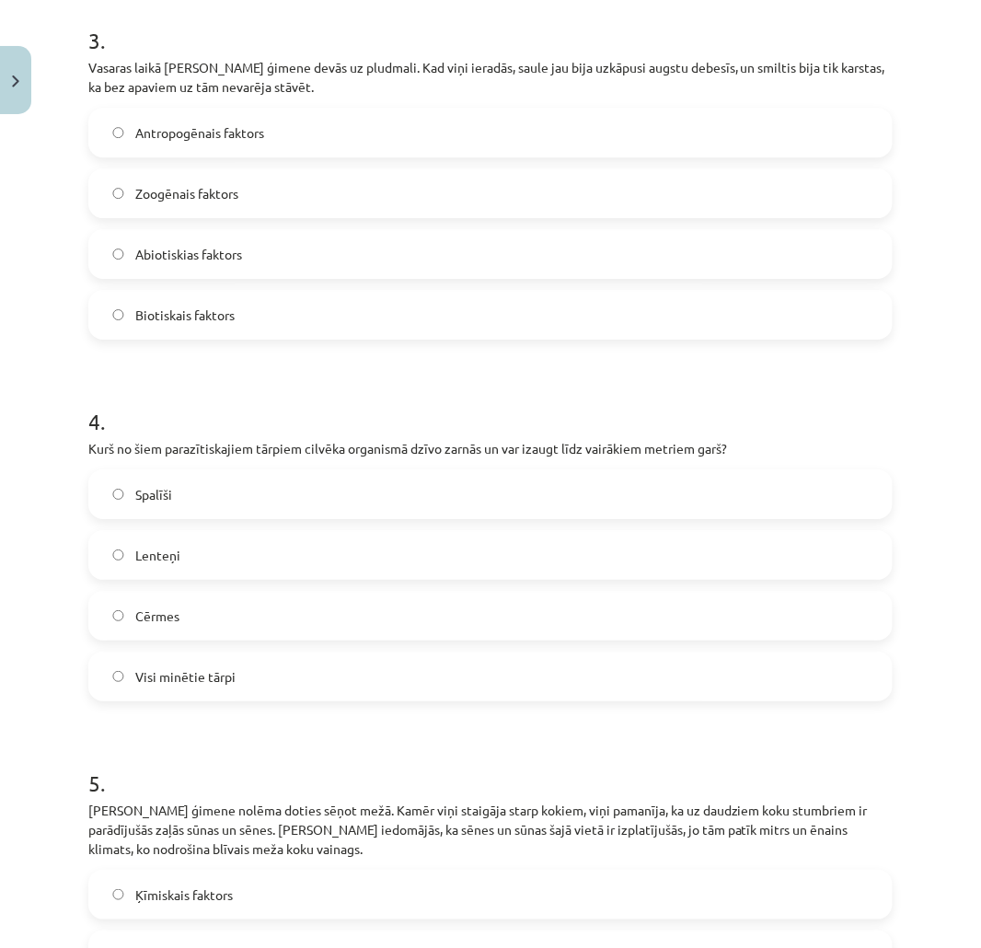
click at [166, 541] on label "Lenteņi" at bounding box center [490, 555] width 801 height 46
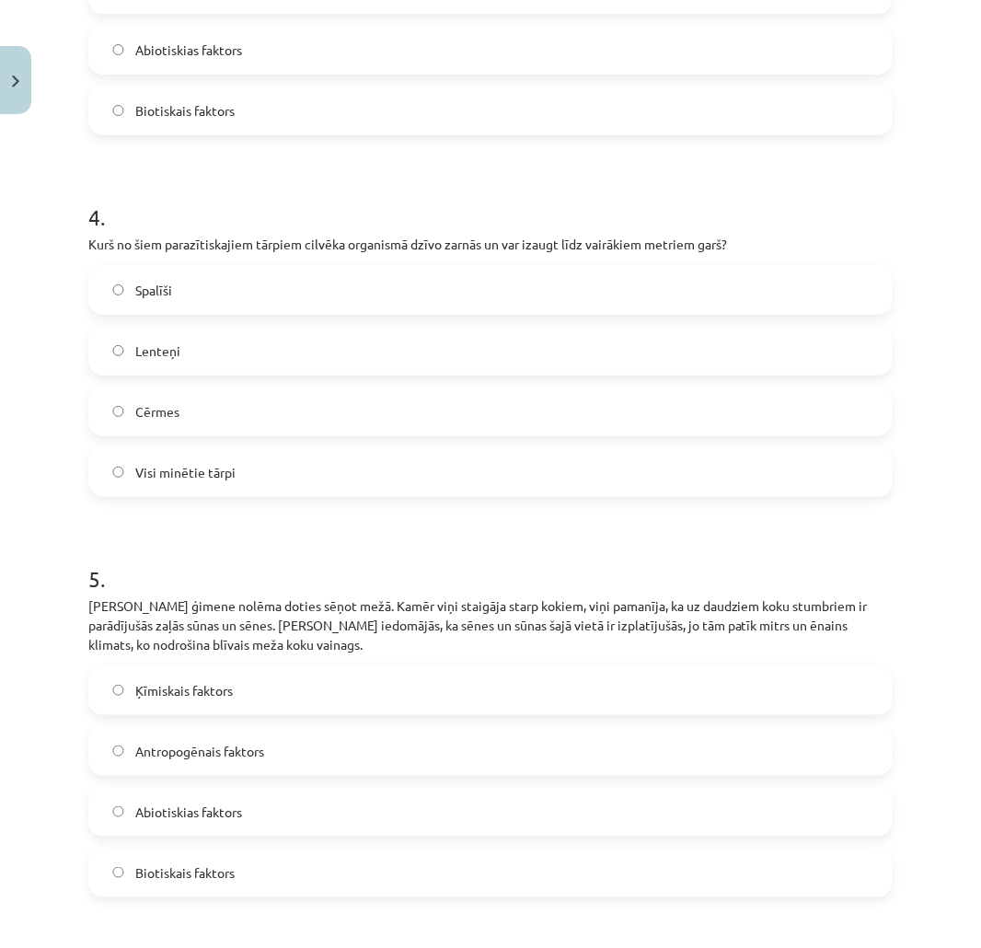
scroll to position [1533, 0]
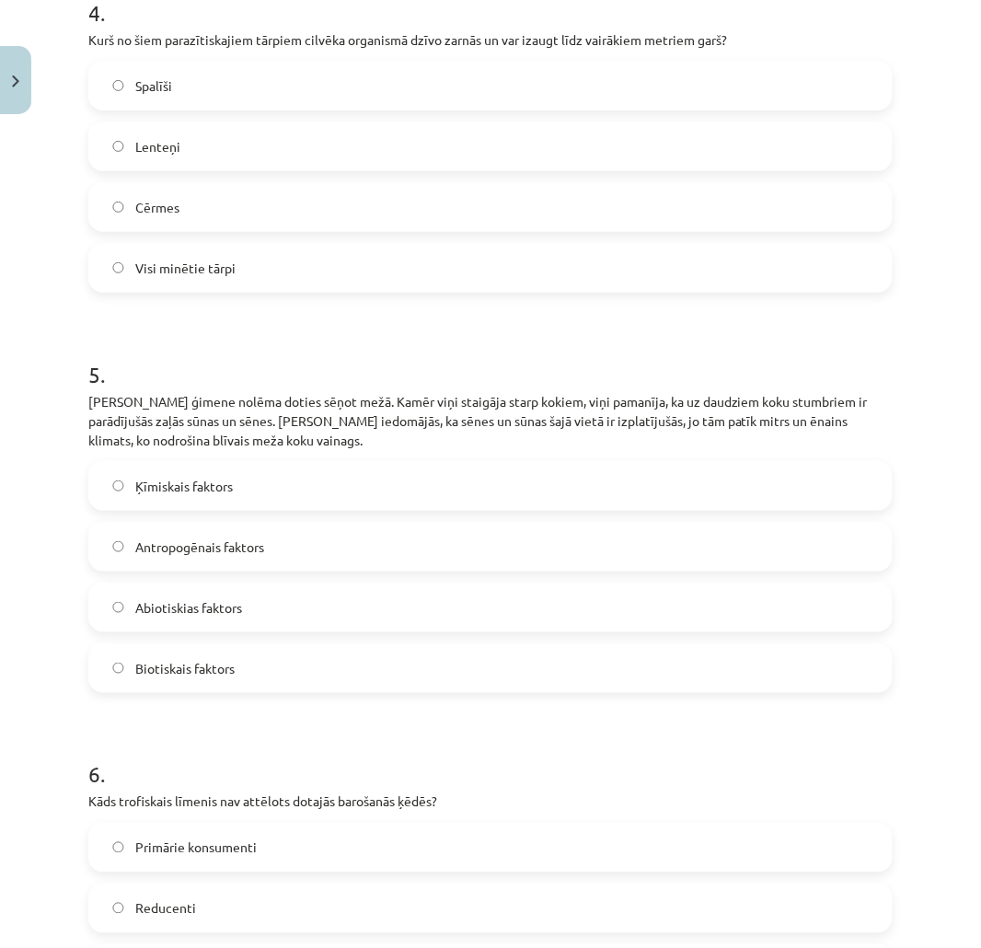
click at [228, 602] on span "Abiotiskias faktors" at bounding box center [188, 607] width 107 height 19
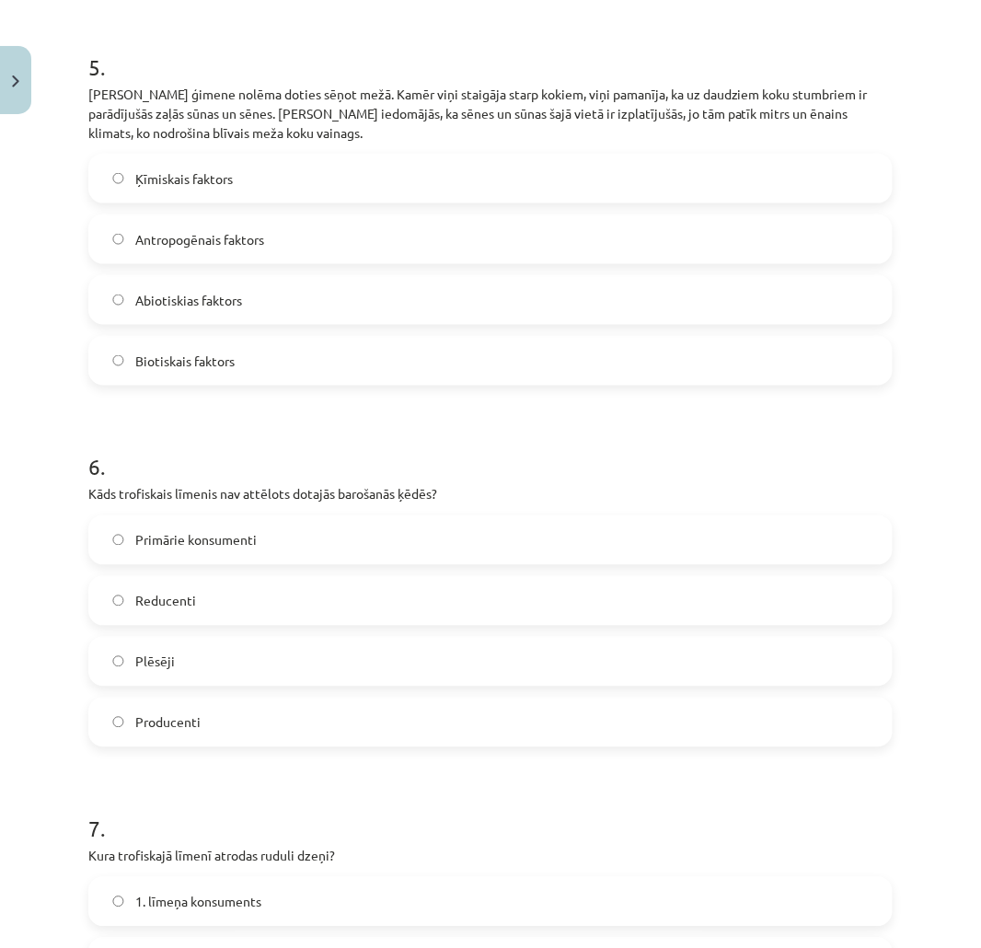
click at [198, 603] on label "Reducenti" at bounding box center [490, 601] width 801 height 46
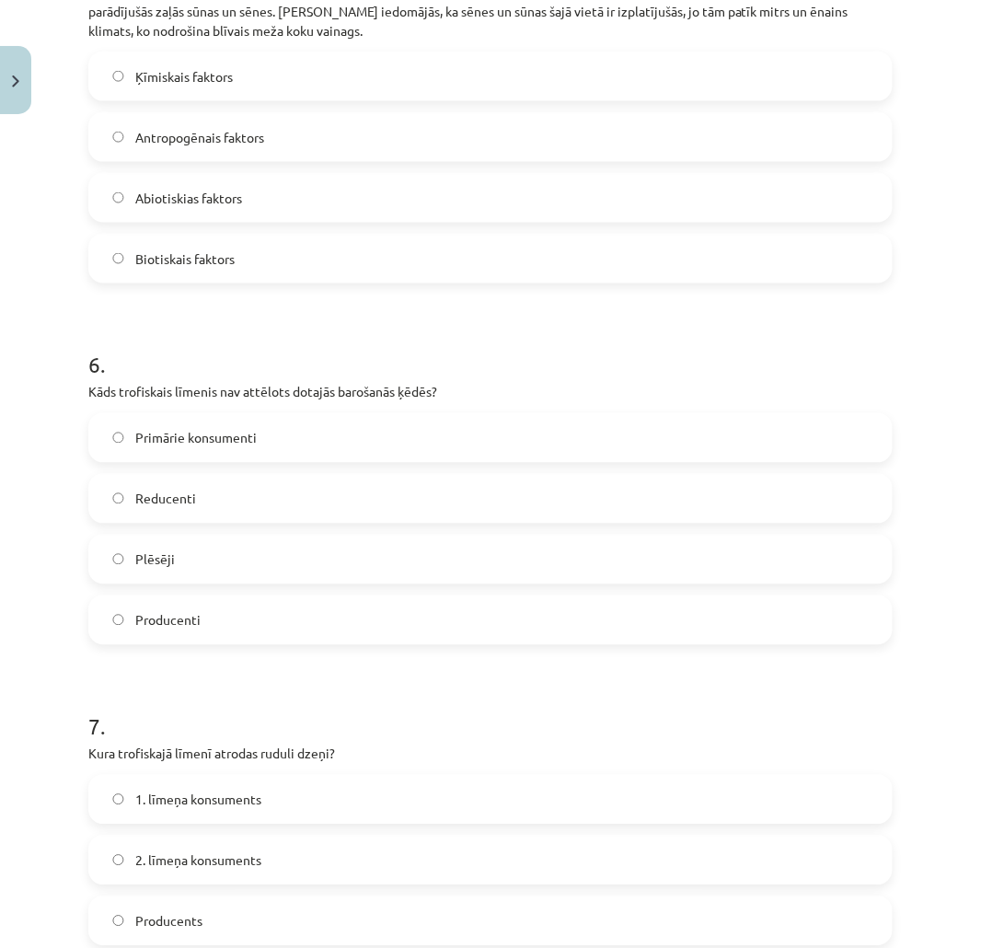
scroll to position [2045, 0]
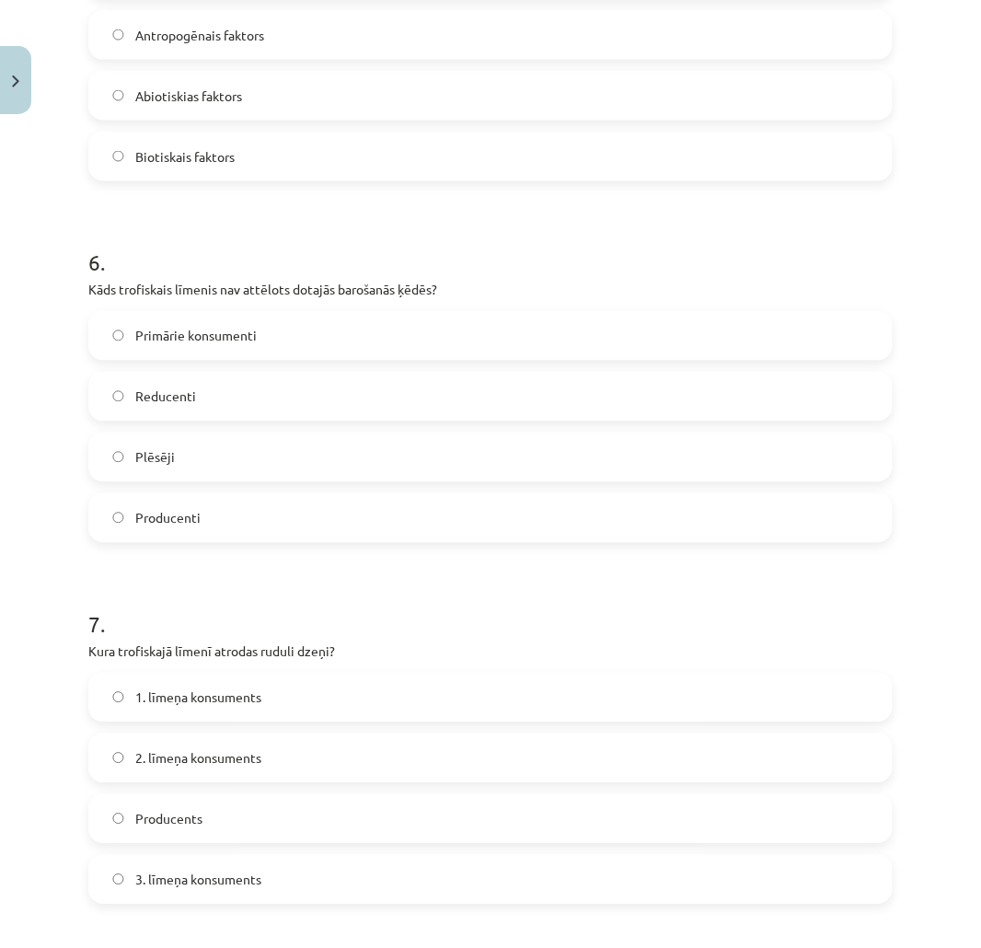
click at [201, 767] on span "2. līmeņa konsuments" at bounding box center [198, 758] width 126 height 19
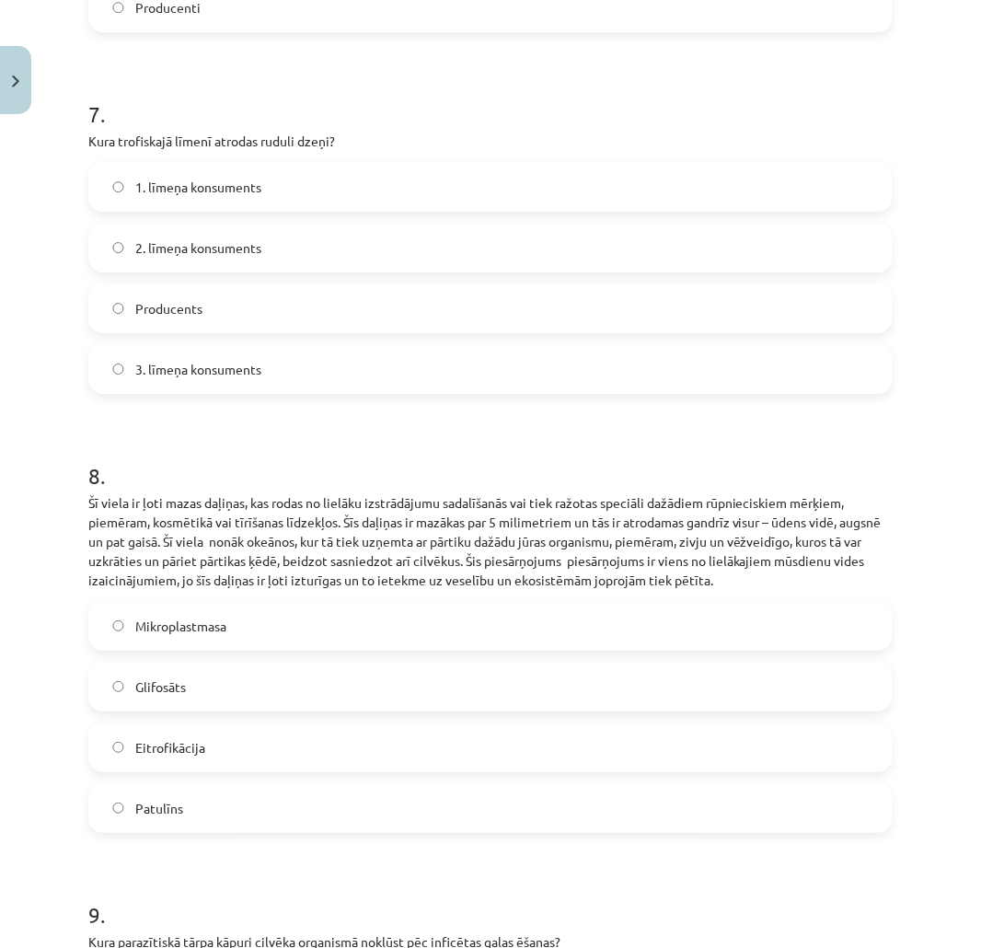
scroll to position [2657, 0]
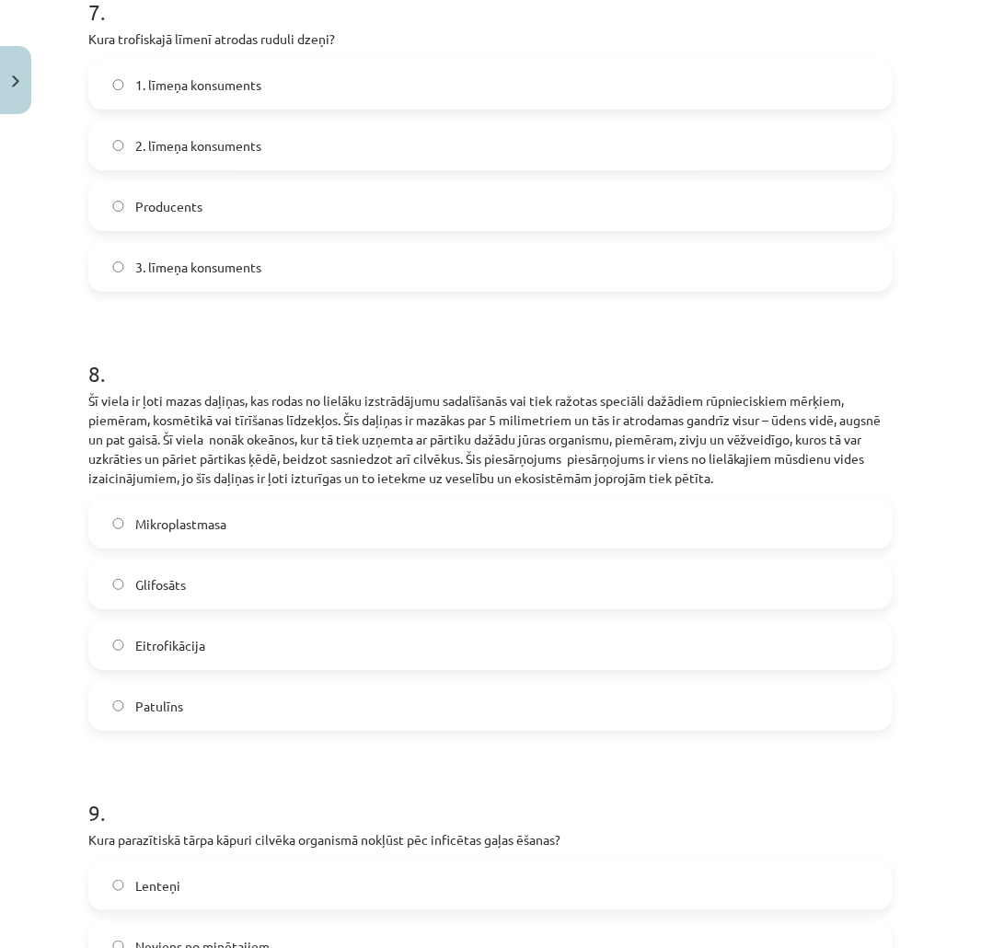
click at [180, 516] on span "Mikroplastmasa" at bounding box center [180, 523] width 91 height 19
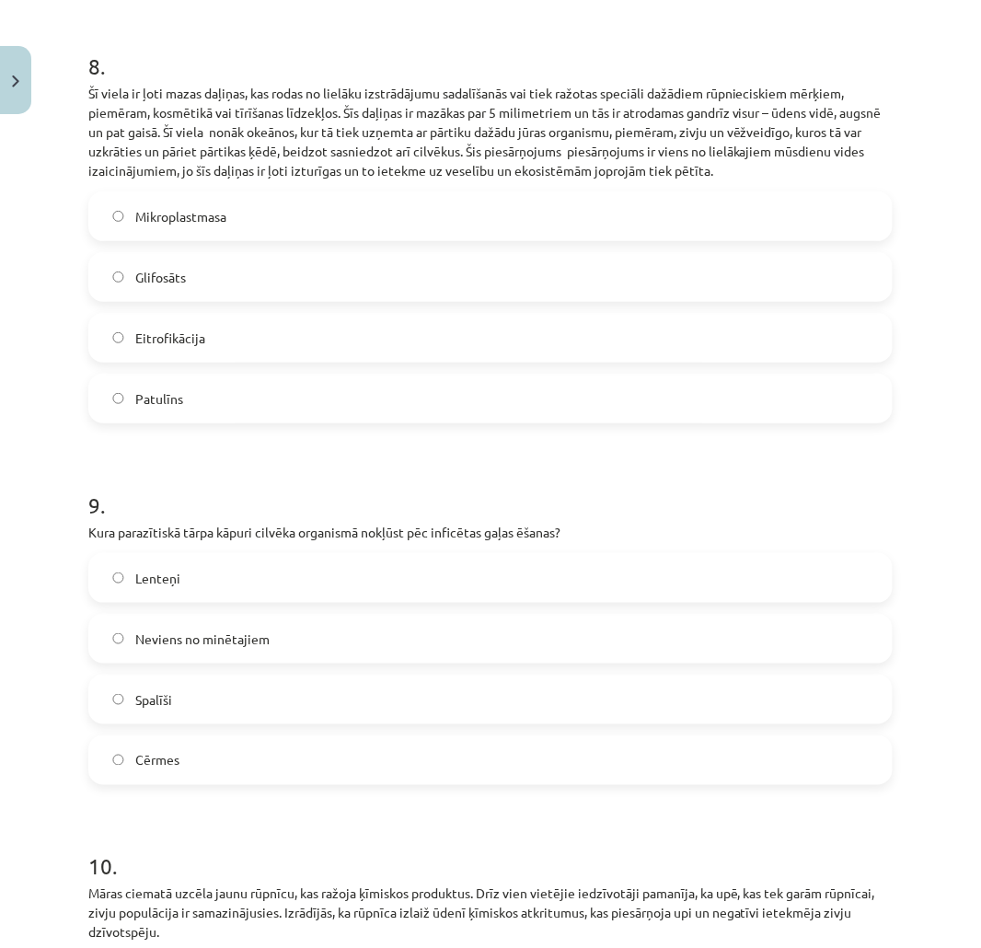
click at [166, 571] on span "Lenteņi" at bounding box center [157, 578] width 45 height 19
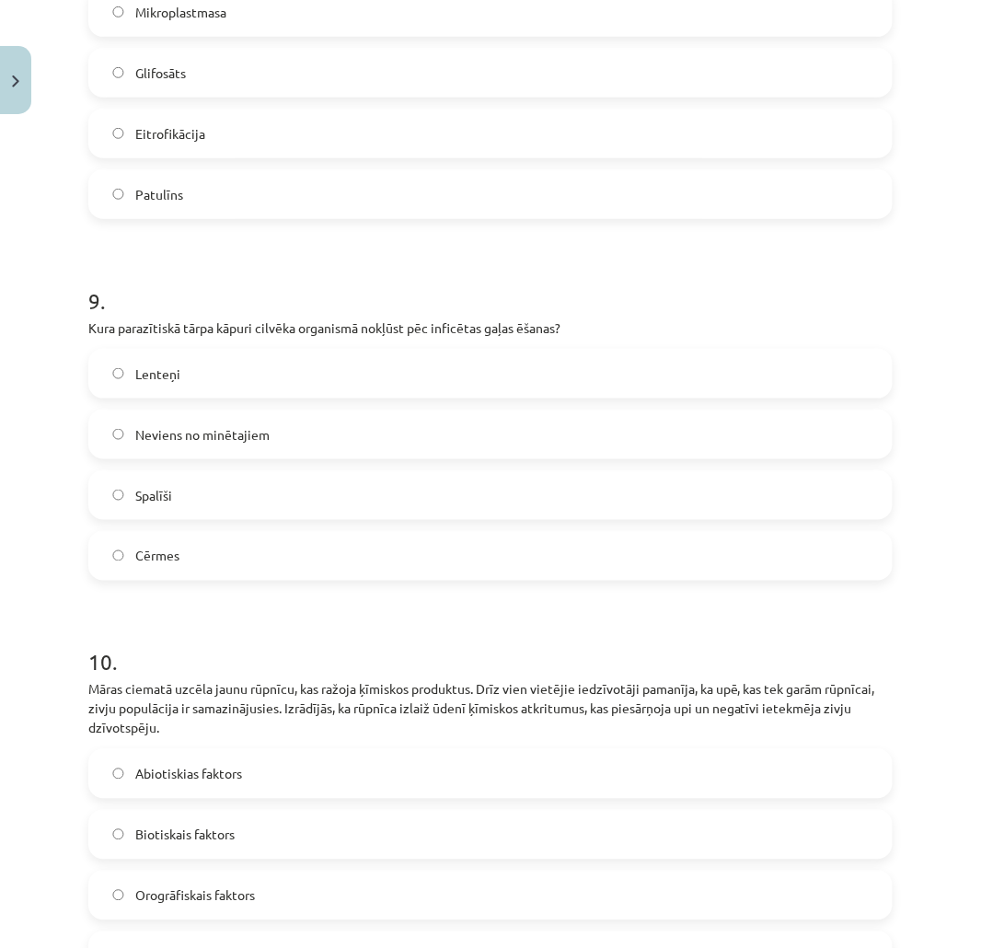
scroll to position [3373, 0]
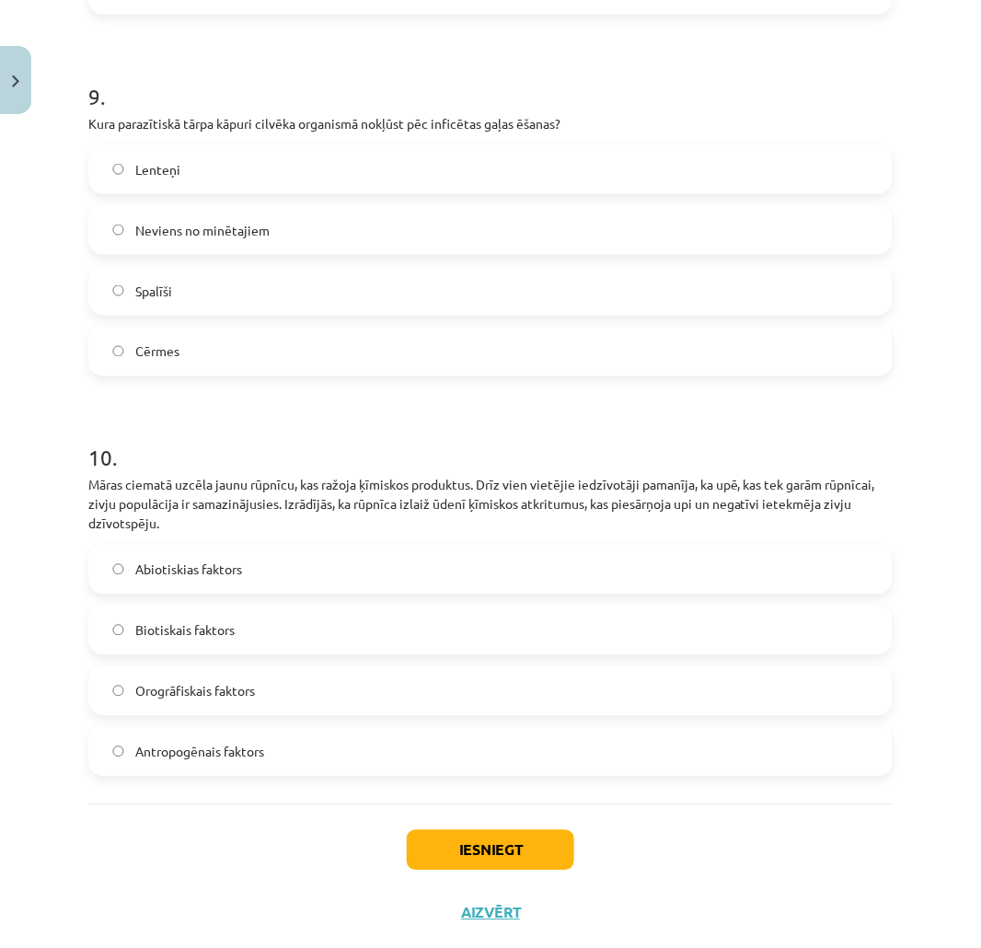
click at [180, 757] on span "Antropogēnais faktors" at bounding box center [199, 752] width 129 height 19
click at [458, 847] on button "Iesniegt" at bounding box center [490, 850] width 167 height 40
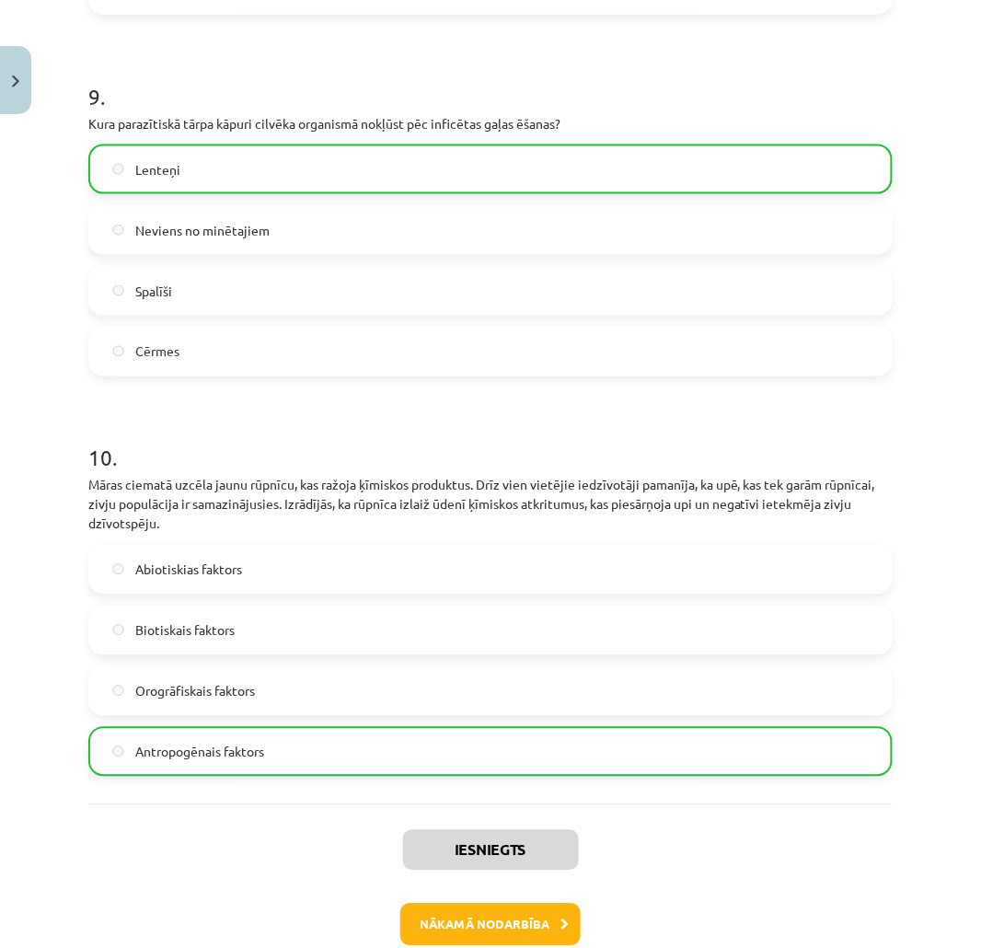
scroll to position [3474, 0]
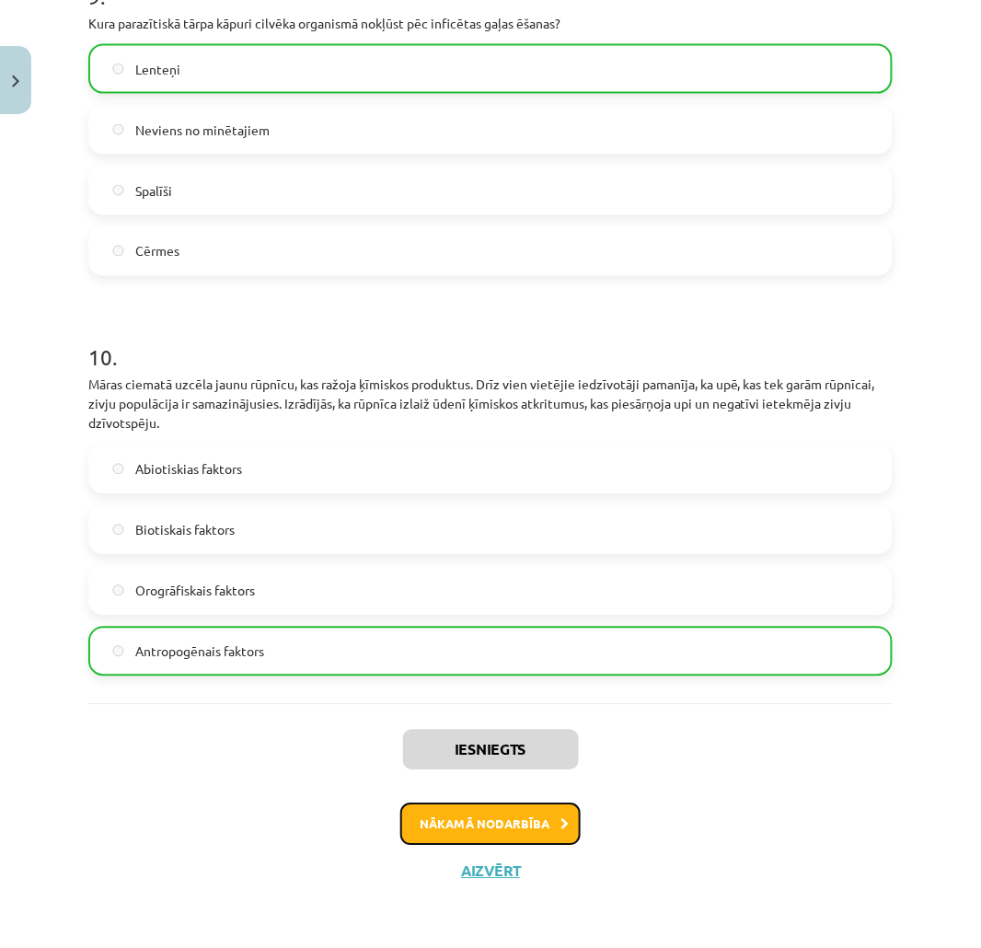
click at [474, 821] on button "Nākamā nodarbība" at bounding box center [490, 824] width 180 height 42
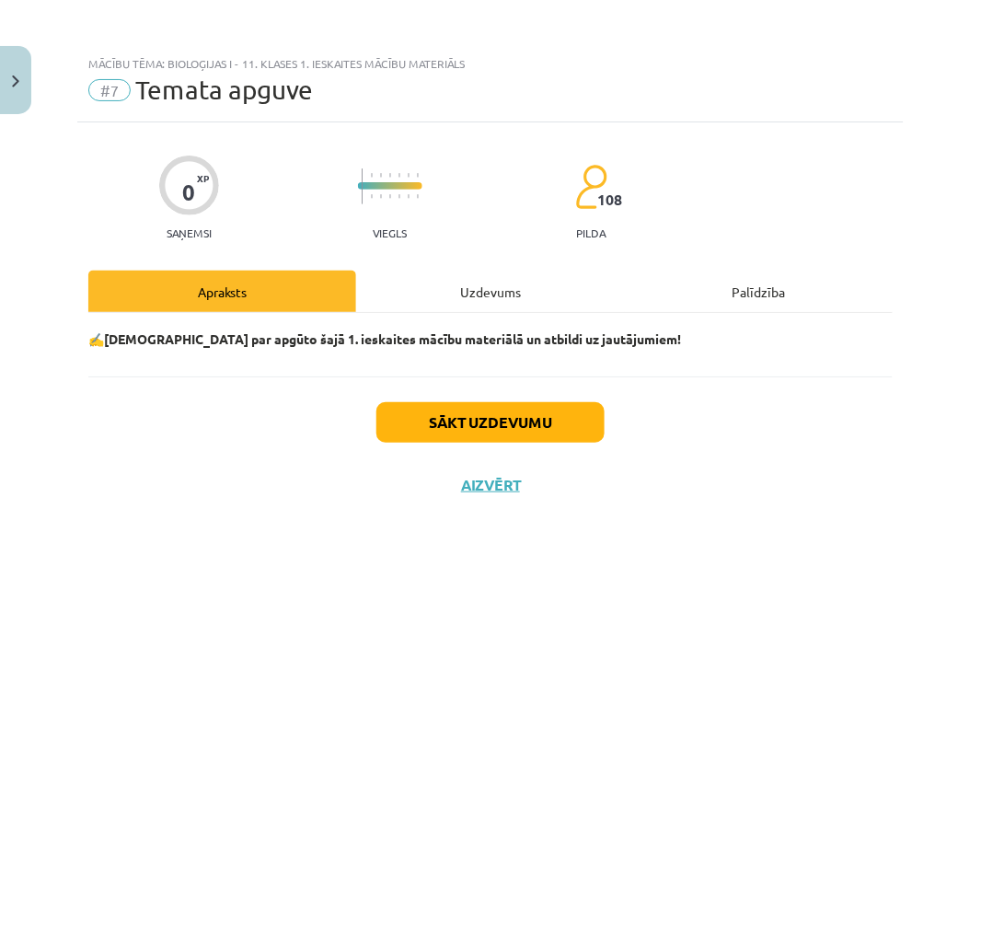
click at [478, 302] on div "Uzdevums" at bounding box center [490, 291] width 268 height 41
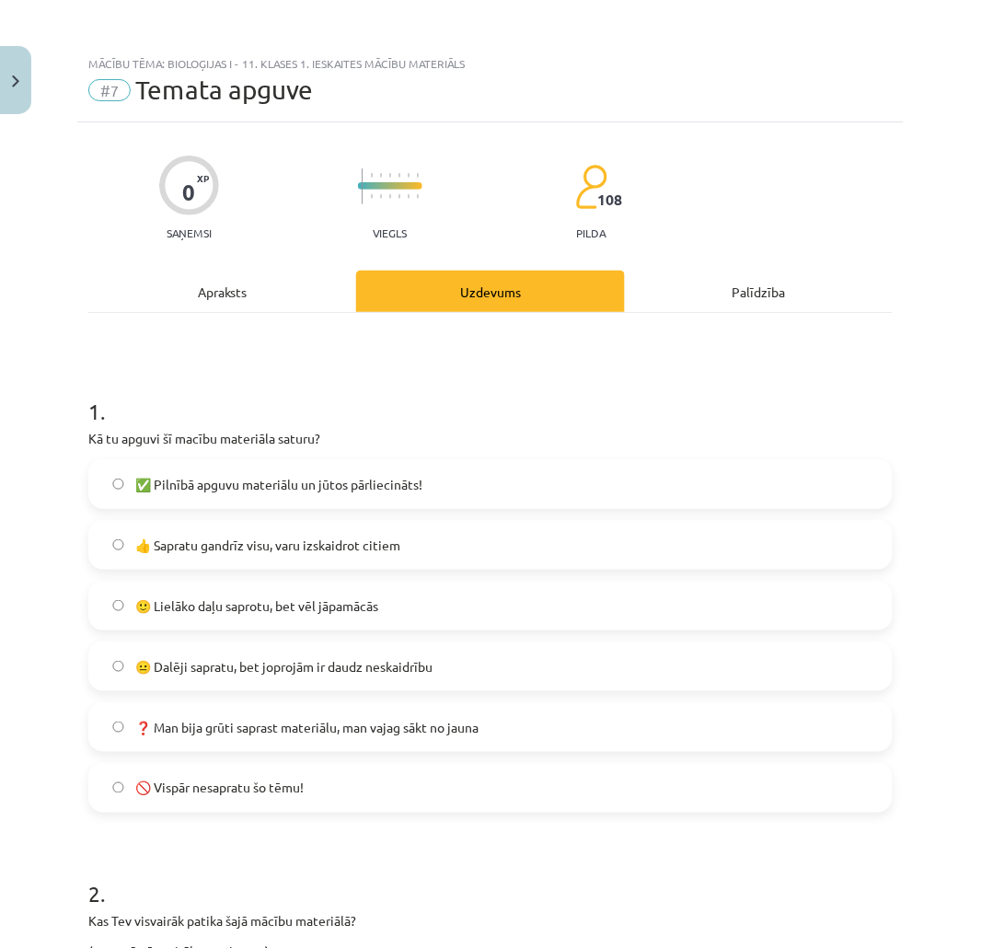
click at [307, 482] on span "✅ Pilnībā apguvu materiālu un jūtos pārliecināts!" at bounding box center [278, 484] width 287 height 19
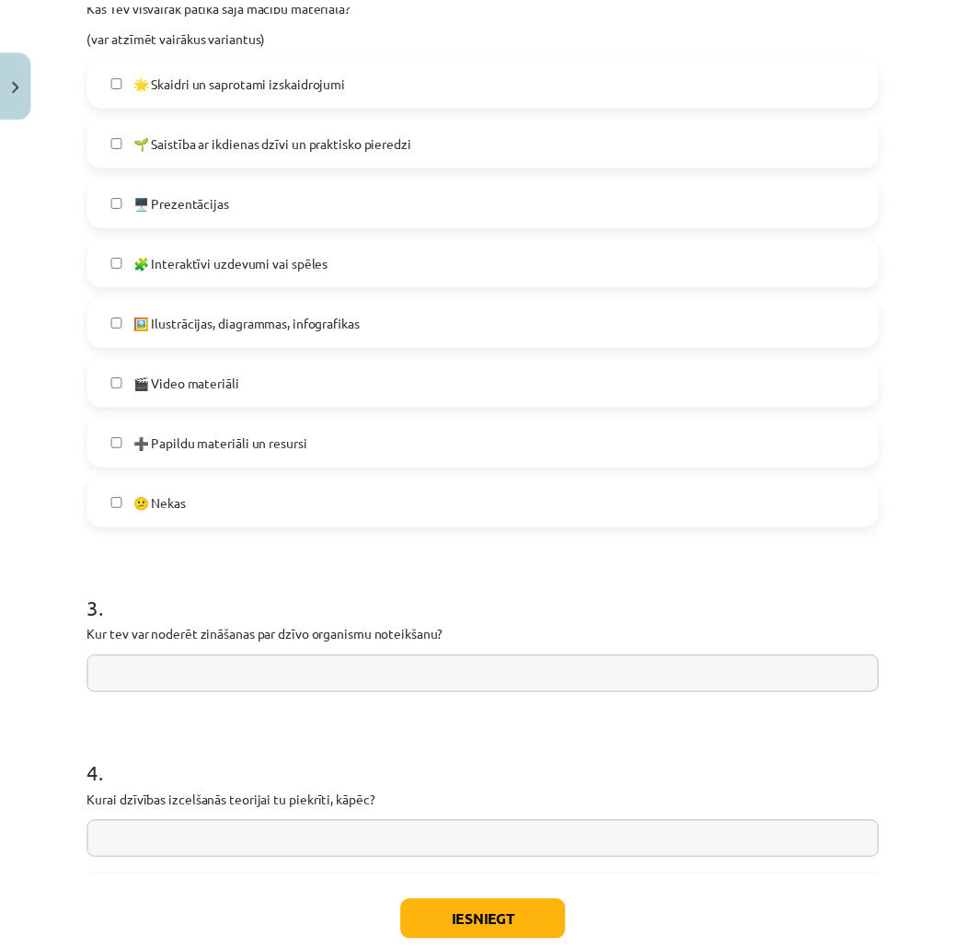
scroll to position [1036, 0]
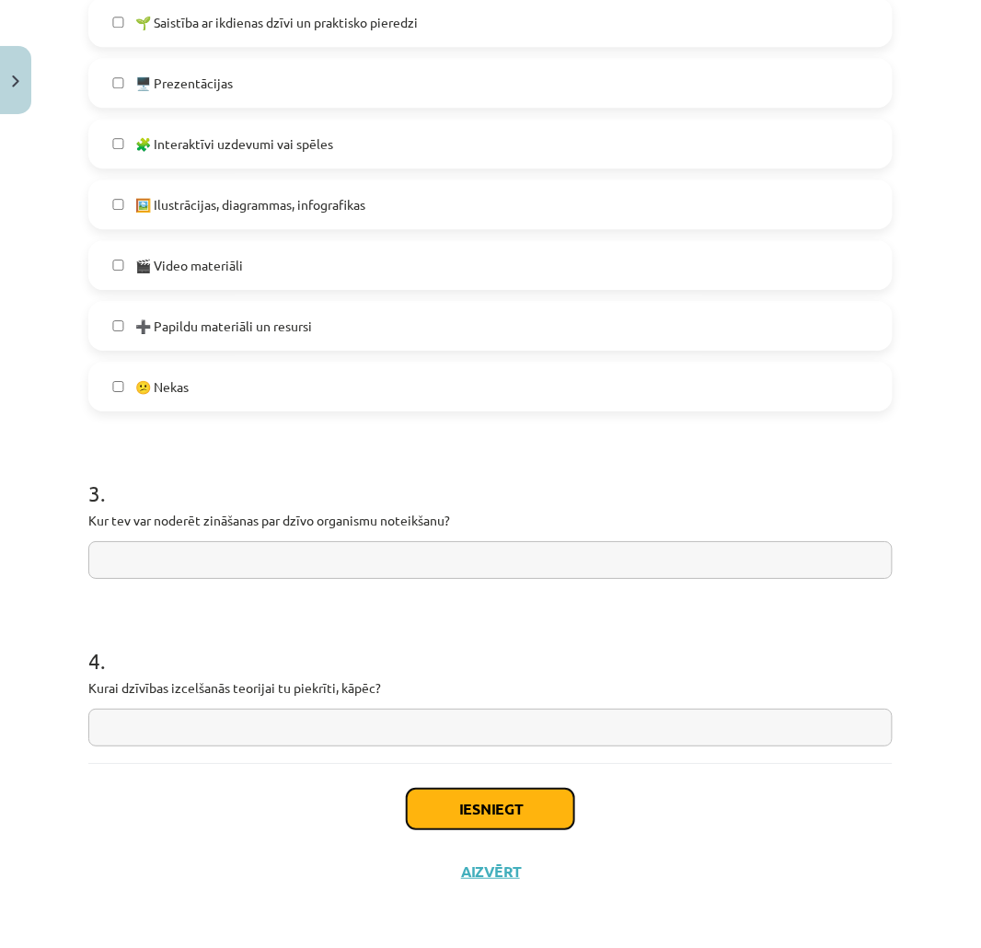
click at [408, 804] on button "Iesniegt" at bounding box center [490, 809] width 167 height 40
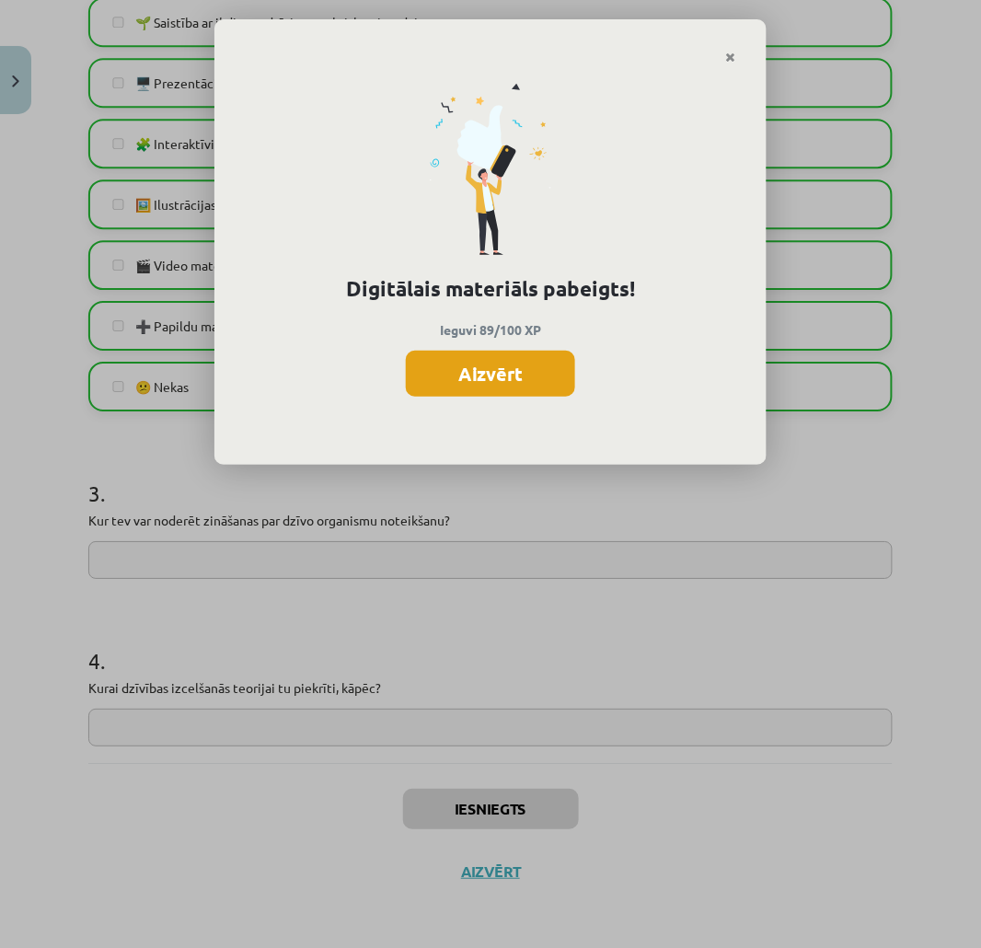
click at [478, 379] on button "Aizvērt" at bounding box center [490, 374] width 169 height 46
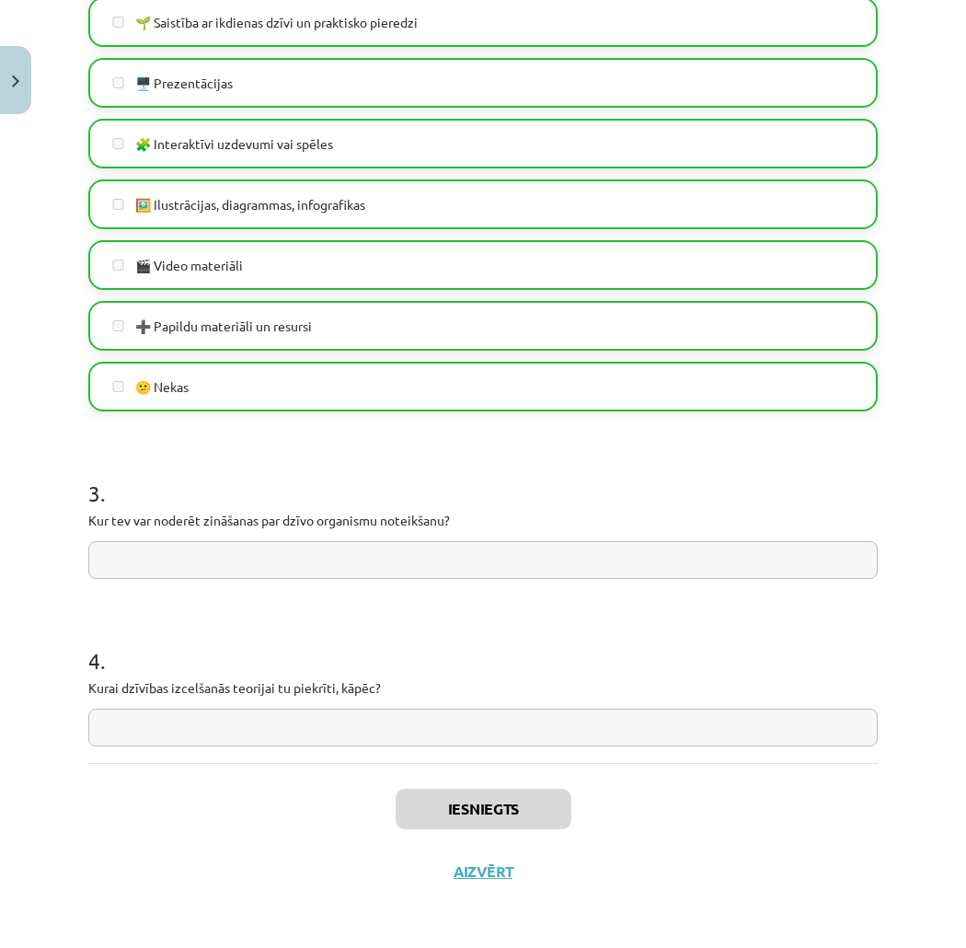
drag, startPoint x: 473, startPoint y: 887, endPoint x: 502, endPoint y: 876, distance: 31.4
click at [473, 888] on div "Iesniegts Aizvērt" at bounding box center [483, 827] width 790 height 129
click at [508, 868] on button "Aizvērt" at bounding box center [483, 871] width 70 height 18
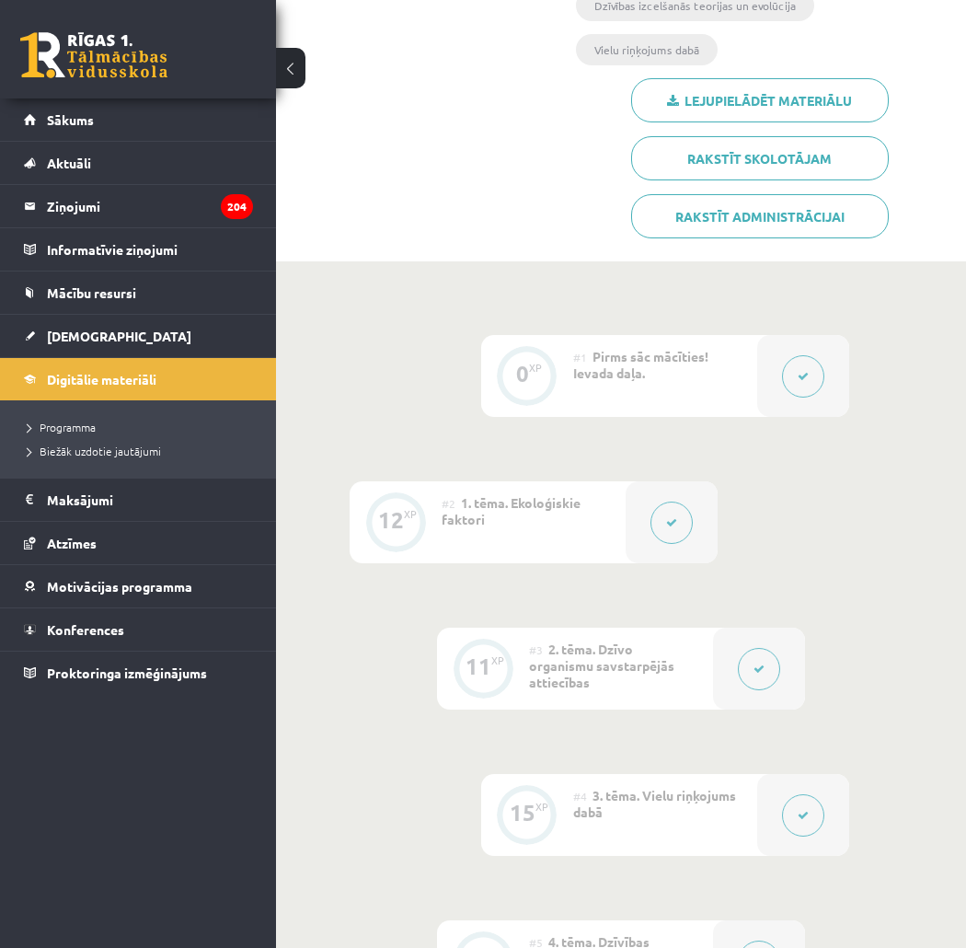
click at [129, 129] on link "Sākums" at bounding box center [138, 119] width 229 height 42
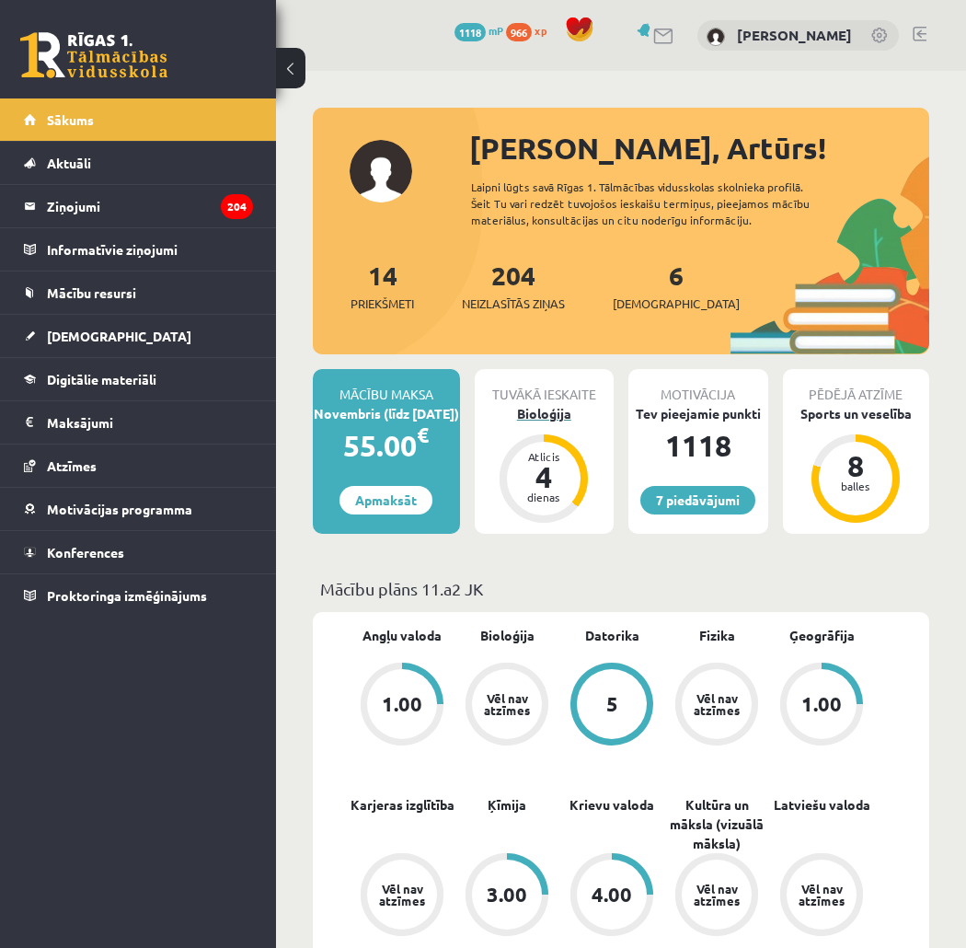
click at [545, 416] on div "Bioloģija" at bounding box center [545, 413] width 140 height 19
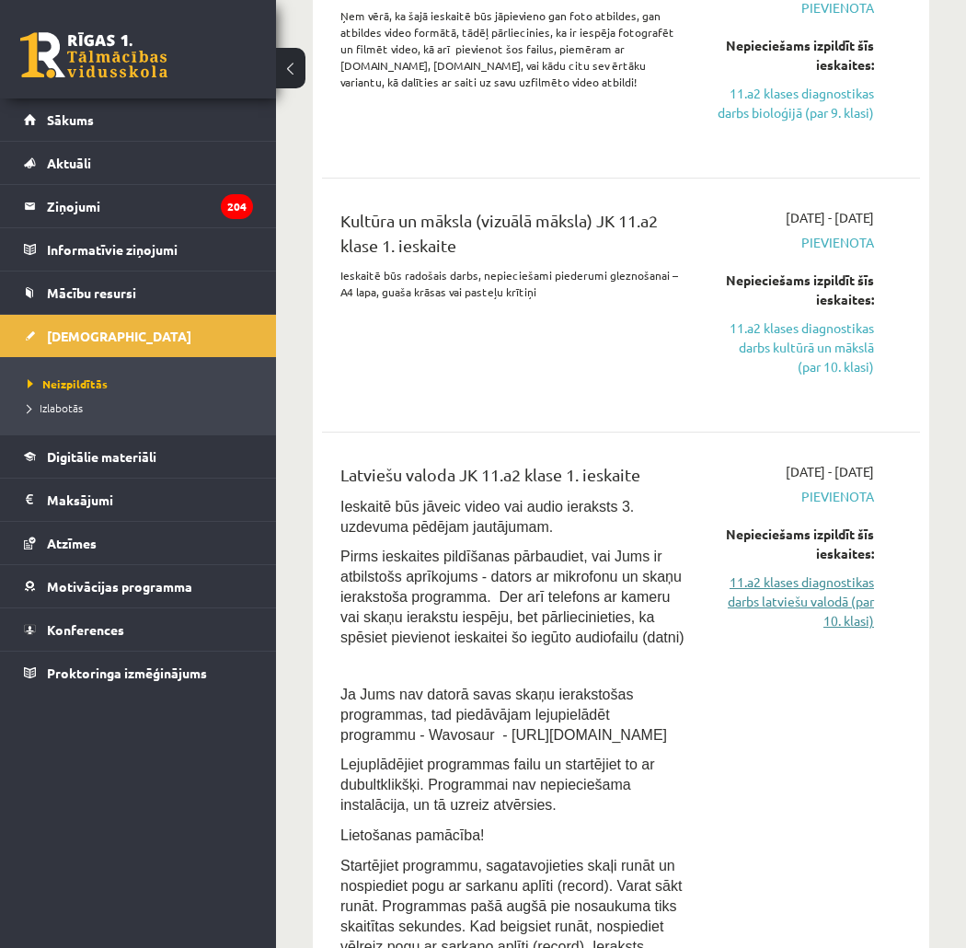
click at [808, 613] on link "11.a2 klases diagnostikas darbs latviešu valodā (par 10. klasi)" at bounding box center [794, 601] width 159 height 58
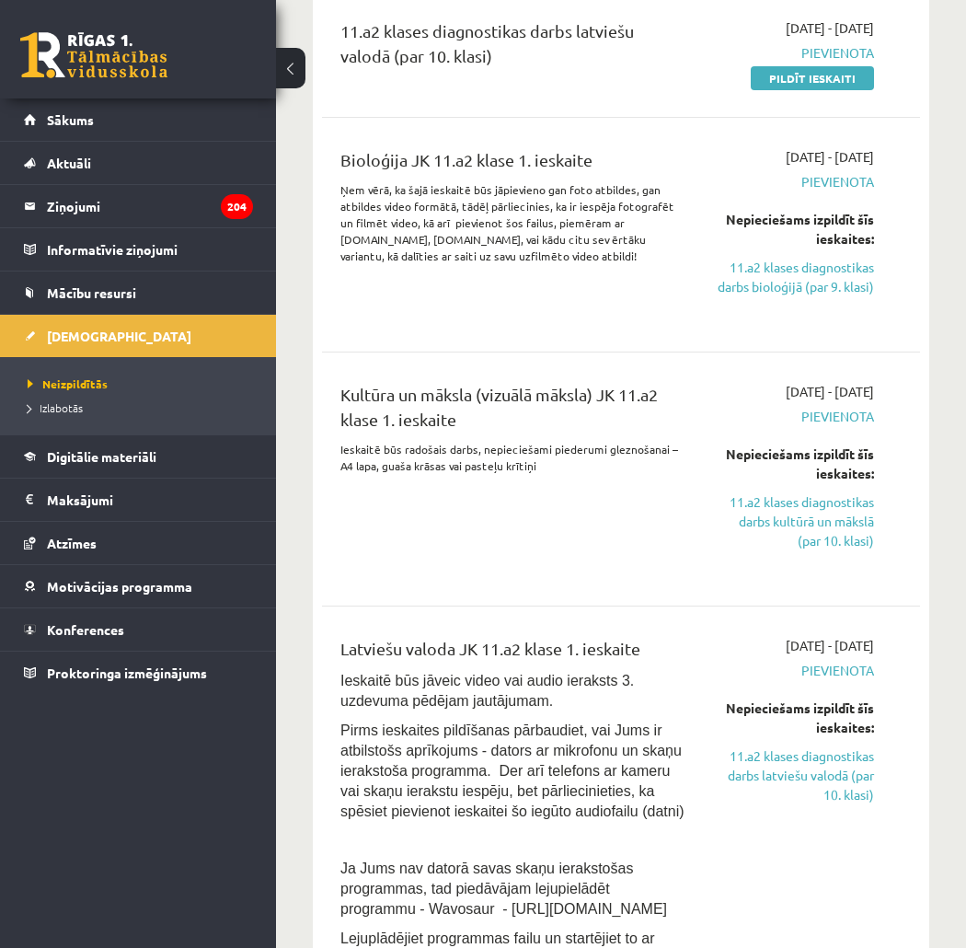
click at [810, 523] on link "11.a2 klases diagnostikas darbs kultūrā un mākslā (par 10. klasi)" at bounding box center [794, 521] width 159 height 58
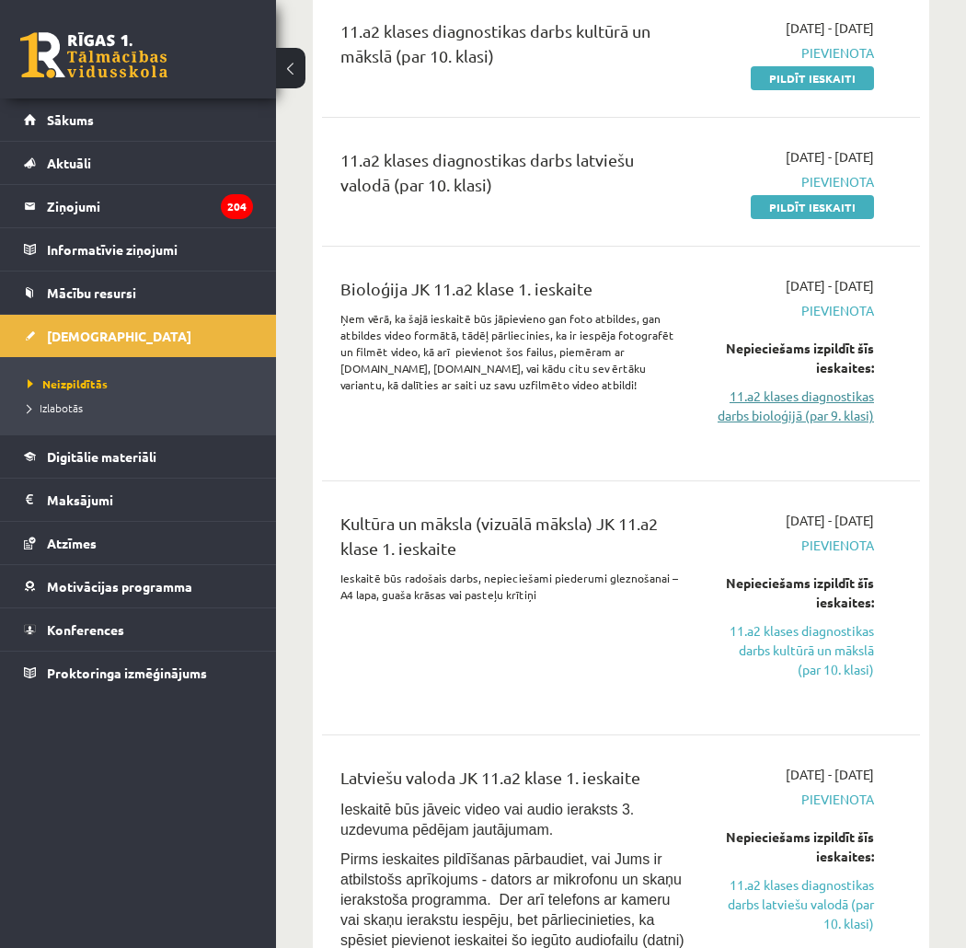
click at [805, 414] on link "11.a2 klases diagnostikas darbs bioloģijā (par 9. klasi)" at bounding box center [794, 405] width 159 height 39
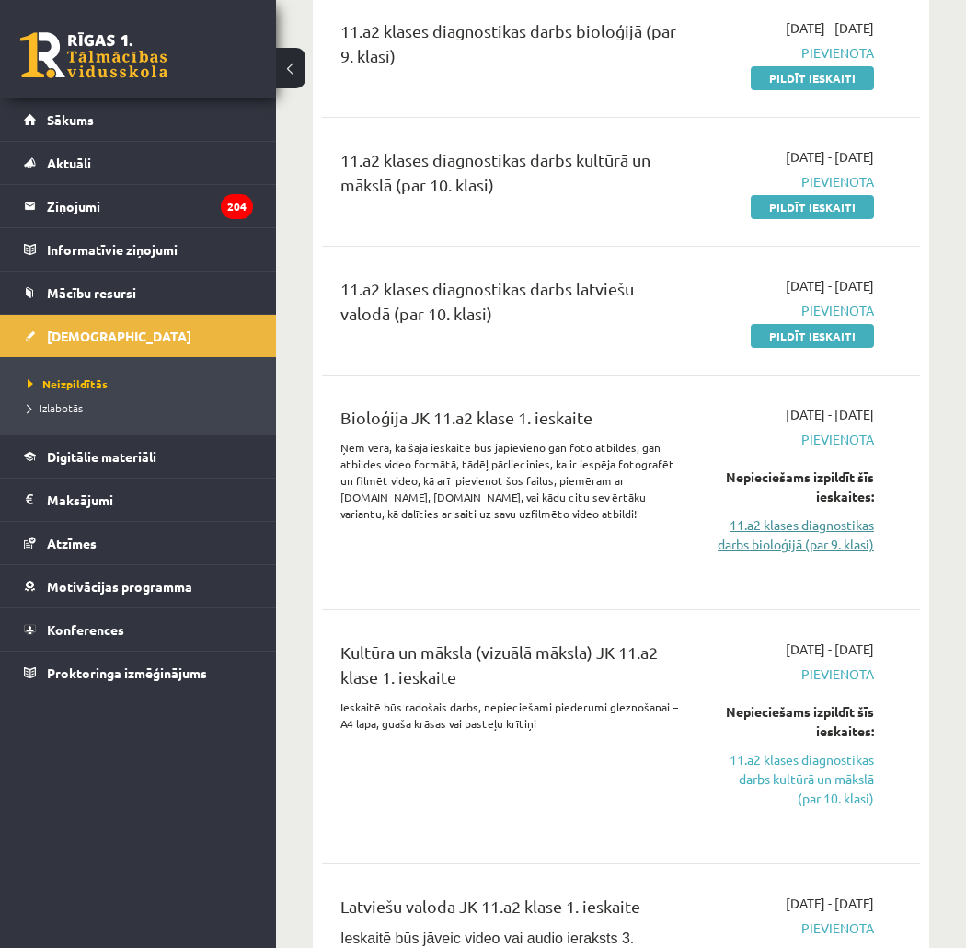
click at [778, 513] on div "Nepieciešams izpildīt šīs ieskaites: 11.a2 klases diagnostikas darbs bioloģijā …" at bounding box center [794, 510] width 159 height 86
click at [775, 538] on link "11.a2 klases diagnostikas darbs bioloģijā (par 9. klasi)" at bounding box center [794, 534] width 159 height 39
click at [773, 548] on link "11.a2 klases diagnostikas darbs bioloģijā (par 9. klasi)" at bounding box center [794, 534] width 159 height 39
click at [773, 545] on link "11.a2 klases diagnostikas darbs bioloģijā (par 9. klasi)" at bounding box center [794, 534] width 159 height 39
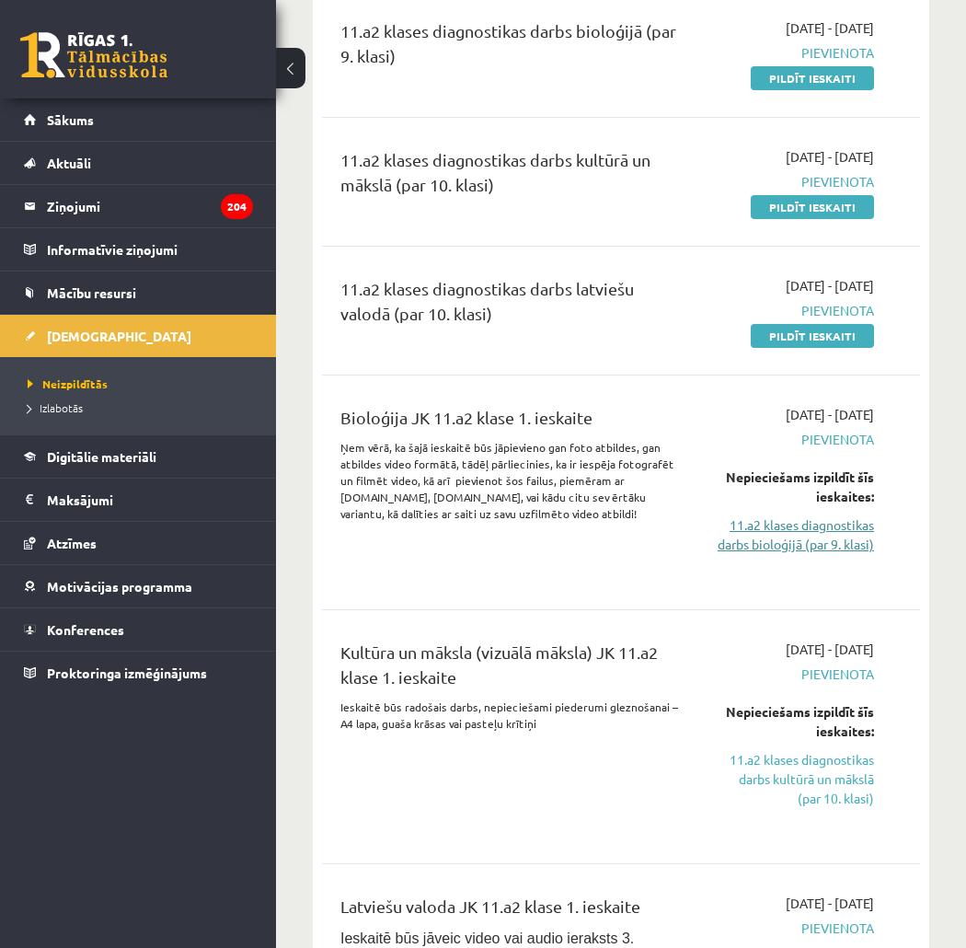
click at [773, 545] on link "11.a2 klases diagnostikas darbs bioloģijā (par 9. klasi)" at bounding box center [794, 534] width 159 height 39
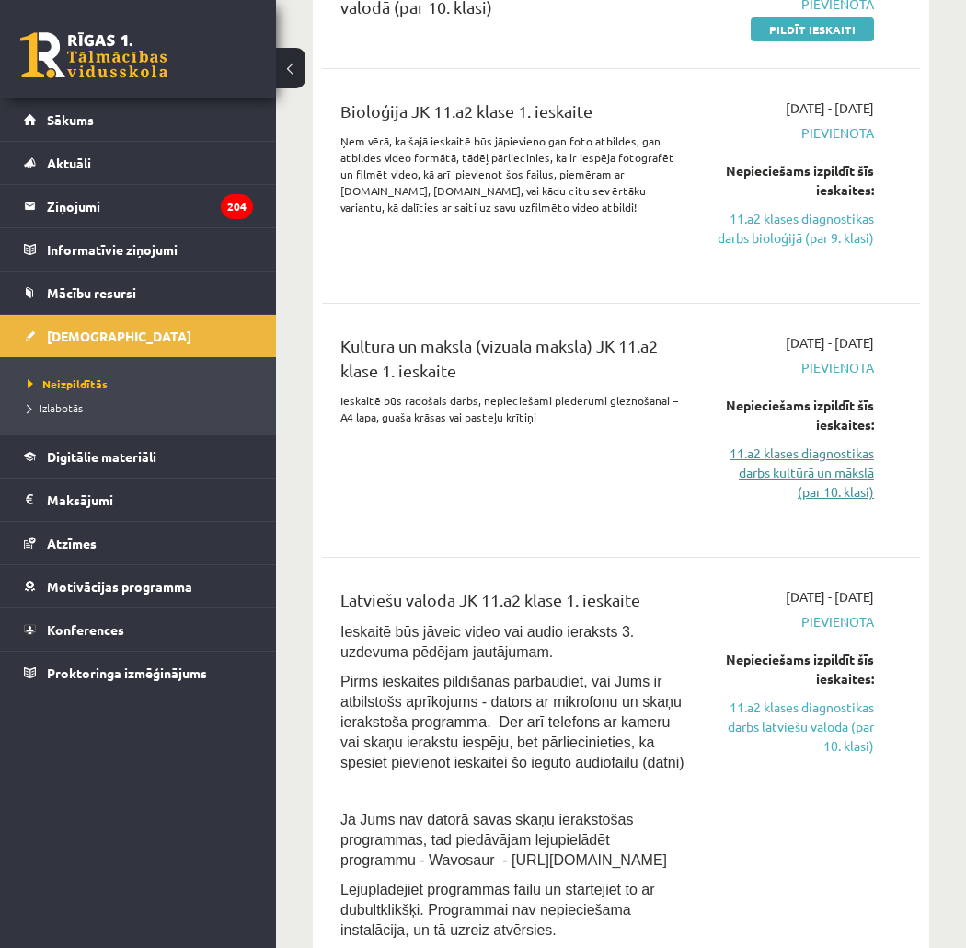
click at [847, 476] on link "11.a2 klases diagnostikas darbs kultūrā un mākslā (par 10. klasi)" at bounding box center [794, 473] width 159 height 58
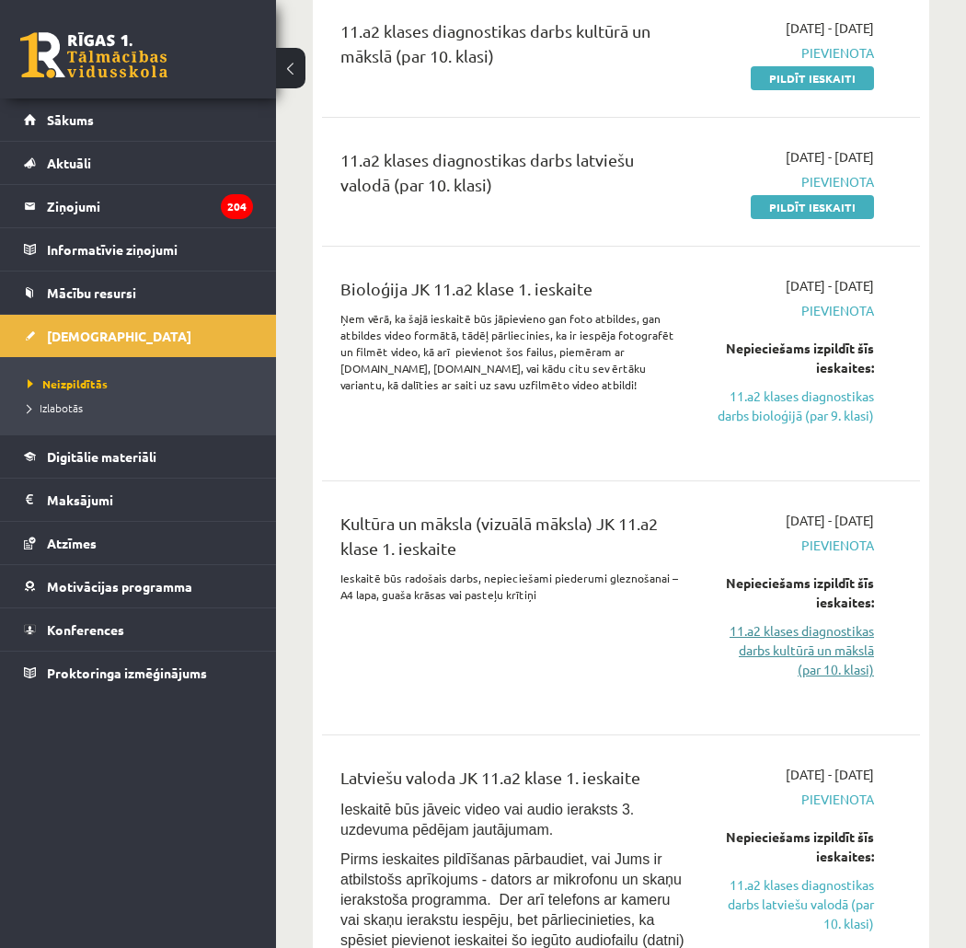
click at [808, 646] on link "11.a2 klases diagnostikas darbs kultūrā un mākslā (par 10. klasi)" at bounding box center [794, 650] width 159 height 58
click at [830, 878] on link "11.a2 klases diagnostikas darbs latviešu valodā (par 10. klasi)" at bounding box center [794, 904] width 159 height 58
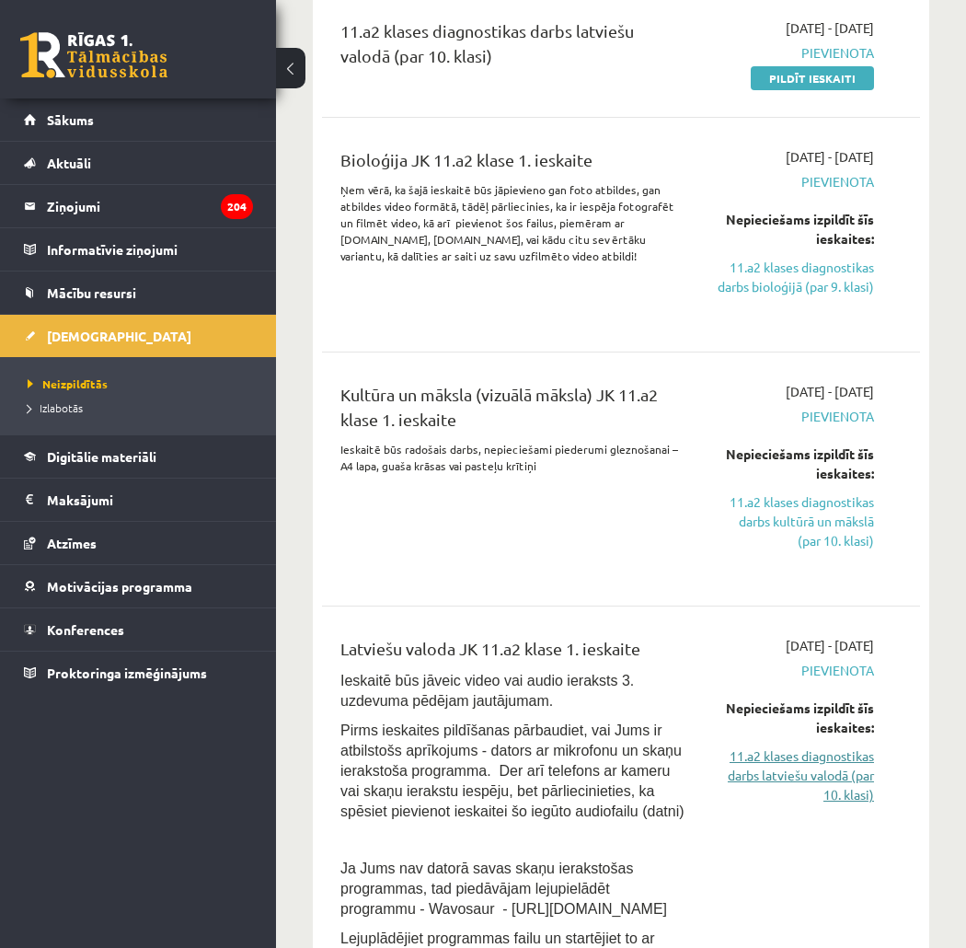
click at [822, 762] on link "11.a2 klases diagnostikas darbs latviešu valodā (par 10. klasi)" at bounding box center [794, 775] width 159 height 58
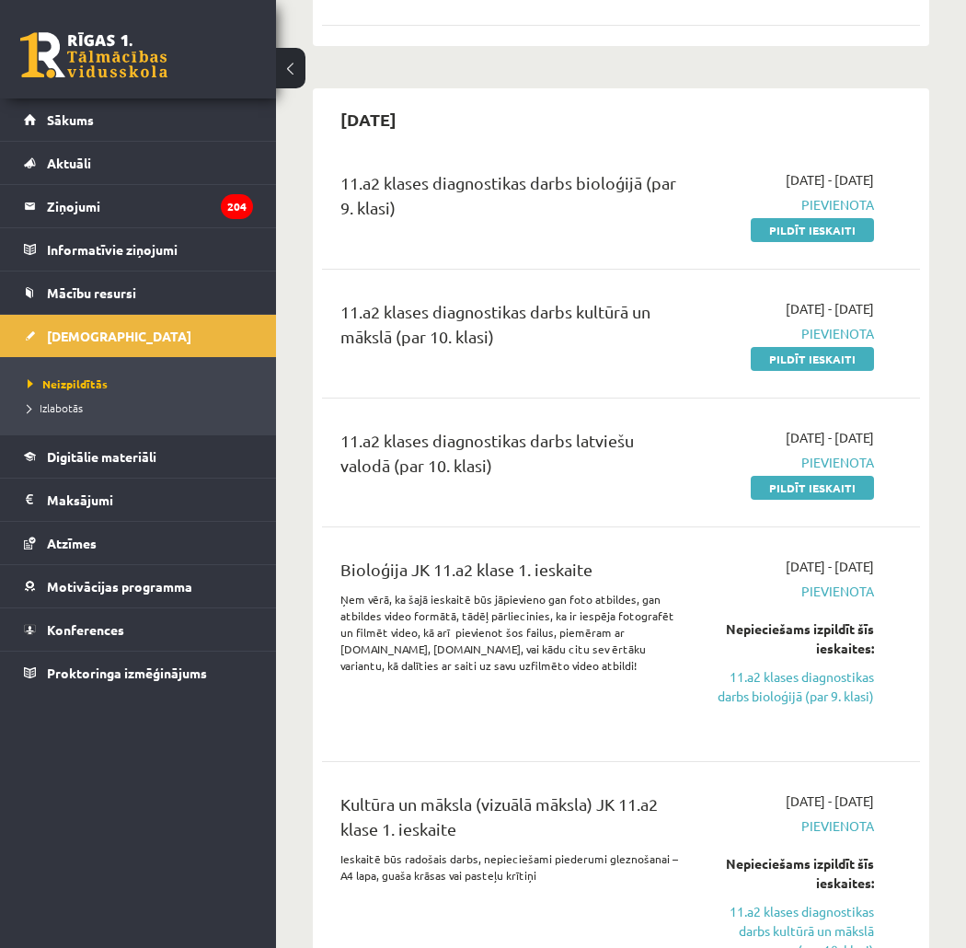
scroll to position [235, 0]
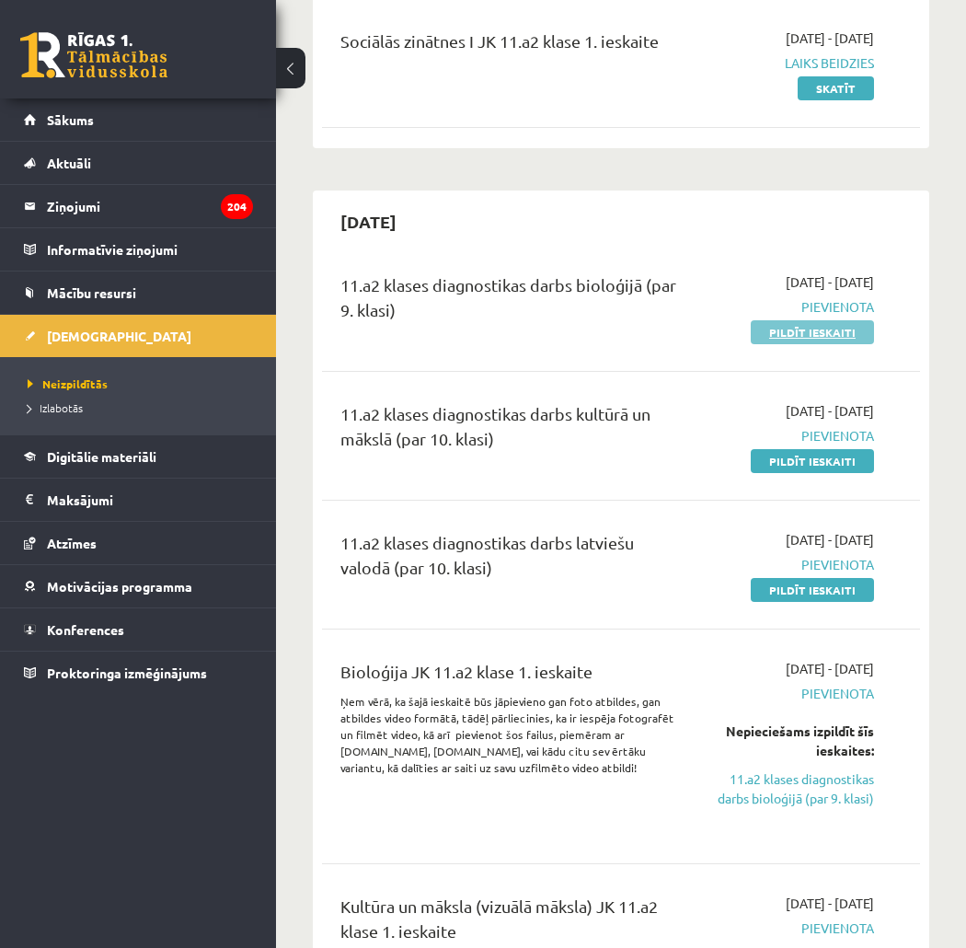
click at [826, 328] on link "Pildīt ieskaiti" at bounding box center [812, 332] width 123 height 24
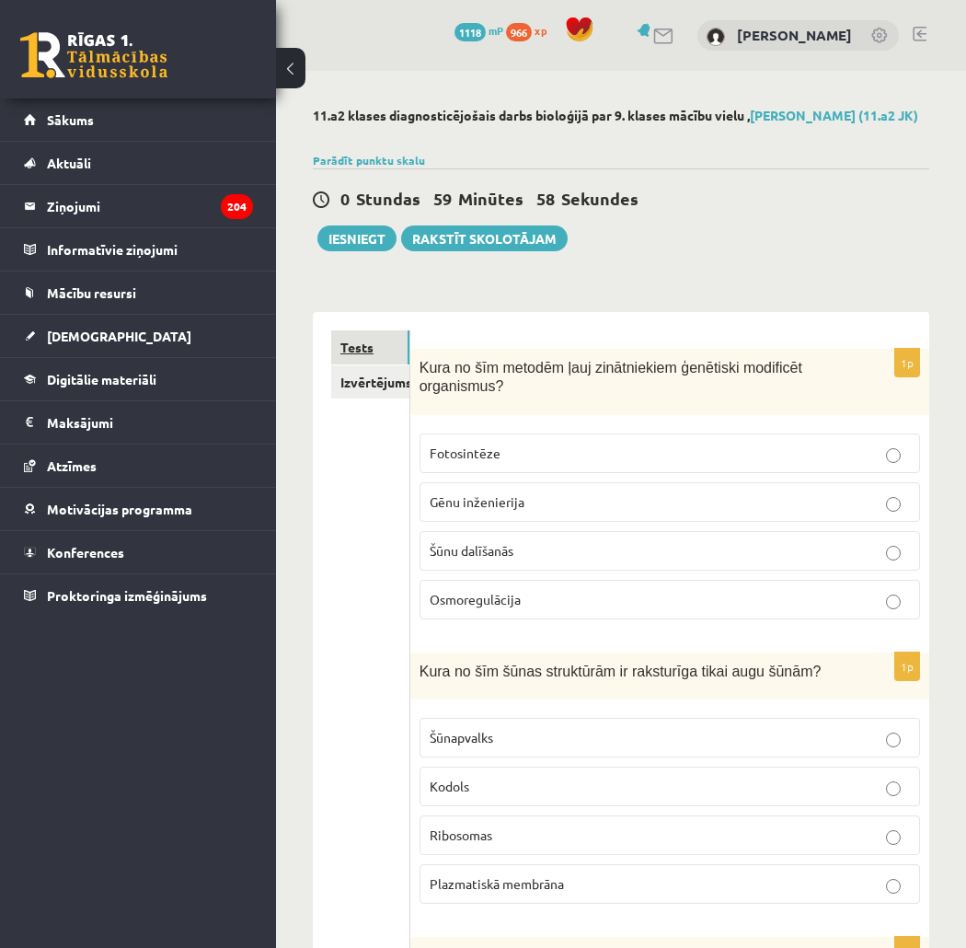
click at [355, 338] on link "Tests" at bounding box center [370, 347] width 78 height 34
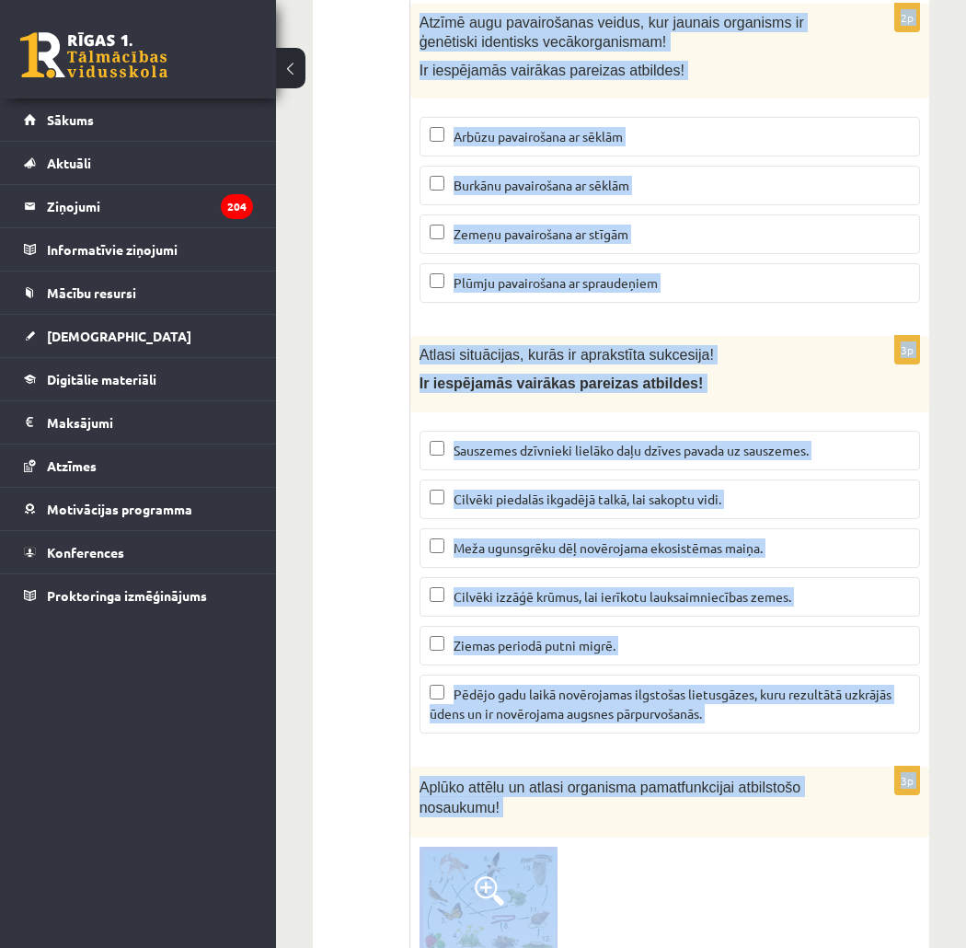
scroll to position [7625, 0]
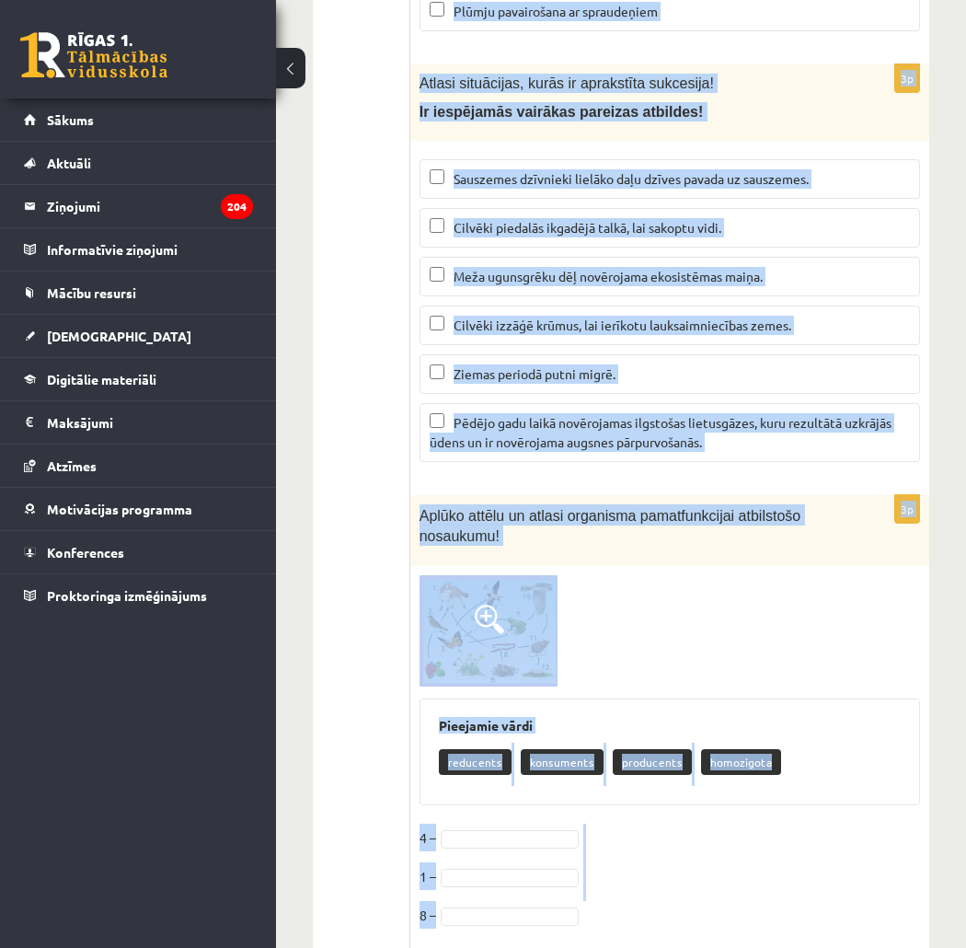
drag, startPoint x: 417, startPoint y: 368, endPoint x: 668, endPoint y: 985, distance: 665.7
copy form "Lore ip dol sitamet cons adipiscingel seddoeius temporinc utlaboreet? Doloremag…"
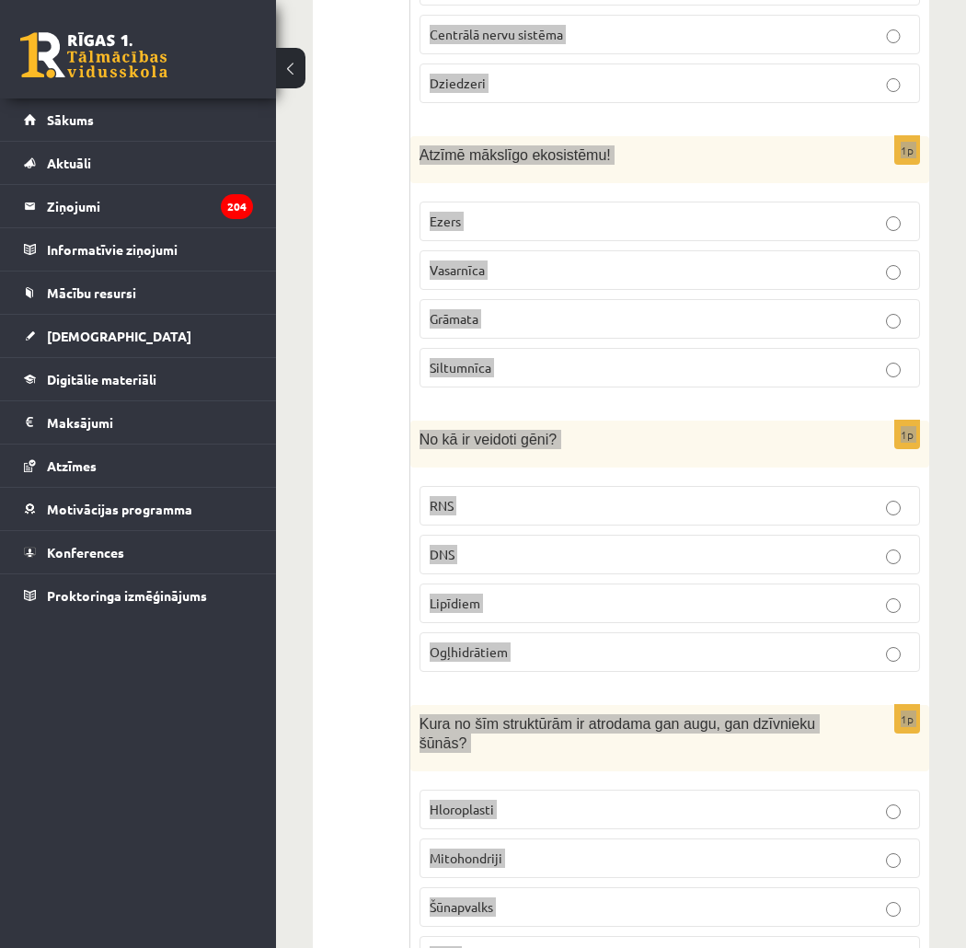
scroll to position [3637, 0]
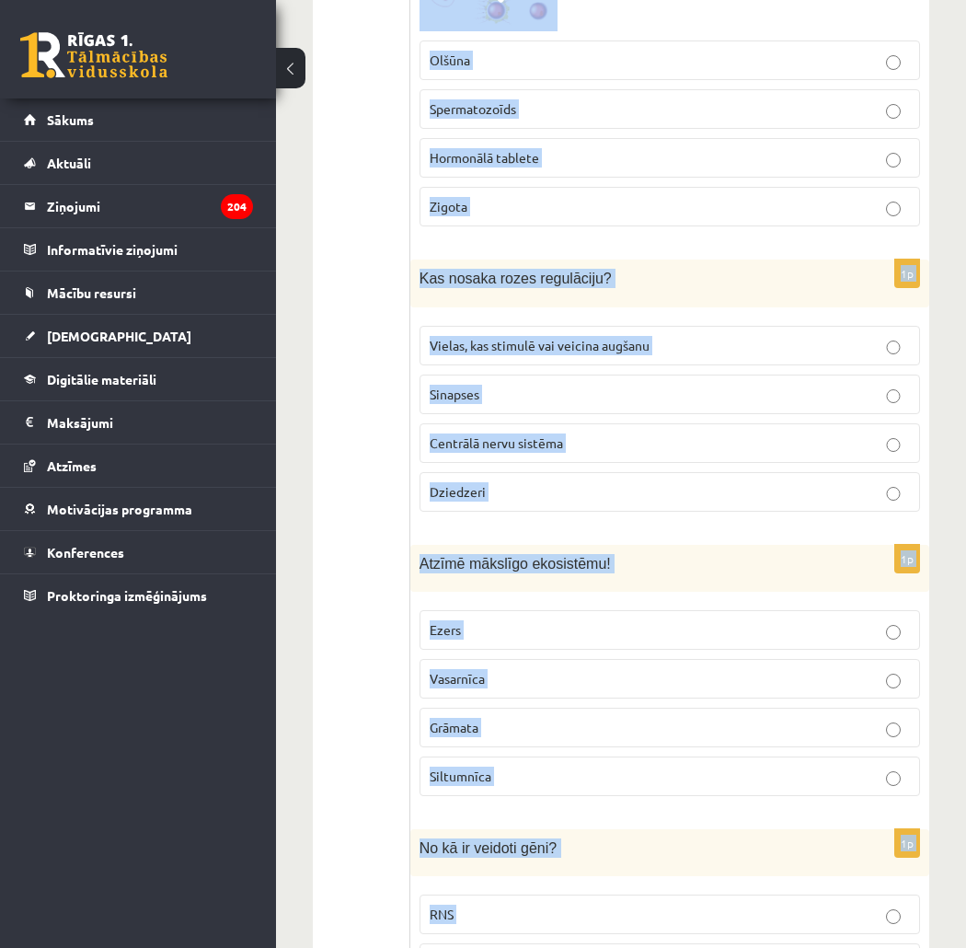
click at [957, 449] on div "**********" at bounding box center [621, 712] width 690 height 8558
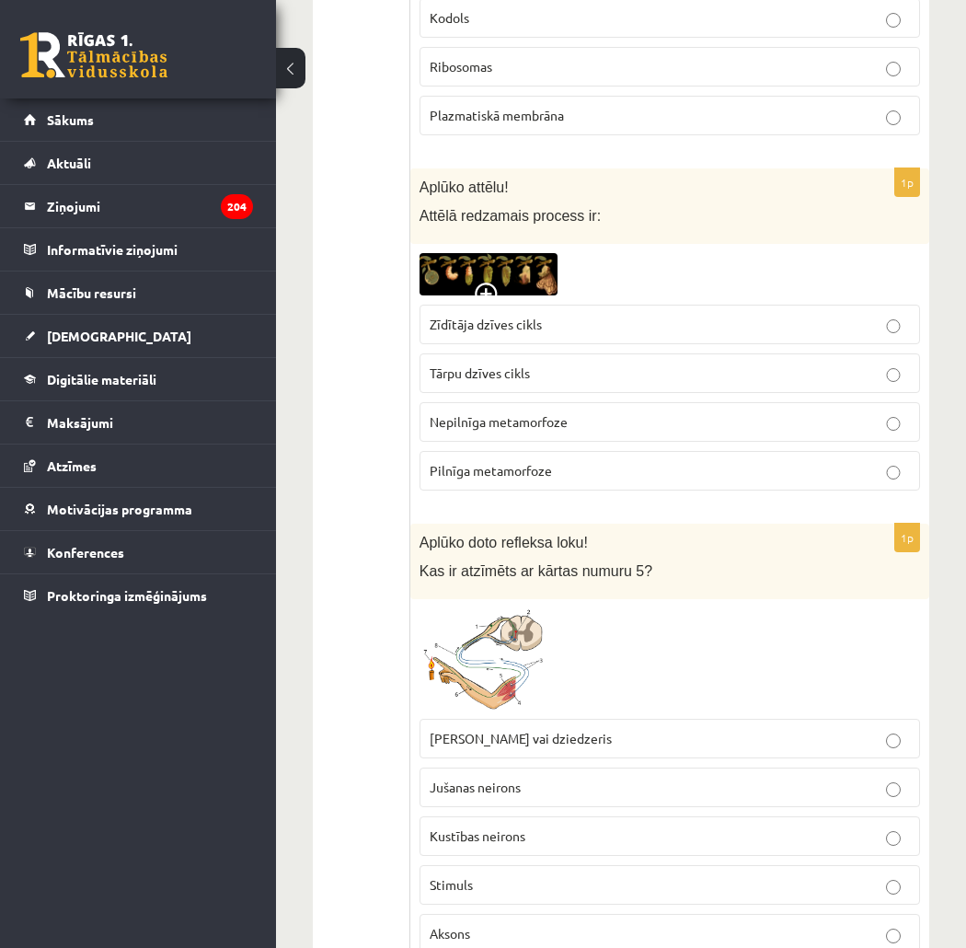
scroll to position [0, 0]
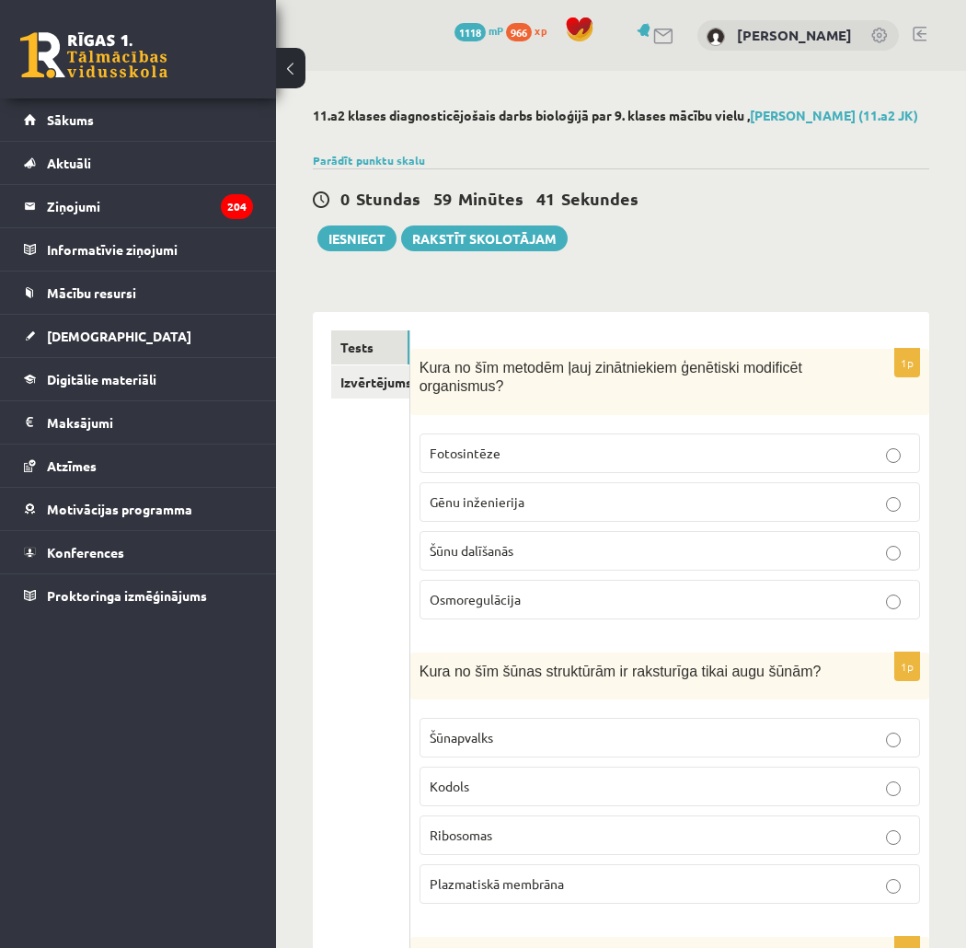
click at [729, 508] on p "Gēnu inženierija" at bounding box center [670, 501] width 480 height 19
click at [580, 731] on p "Šūnapvalks" at bounding box center [670, 737] width 480 height 19
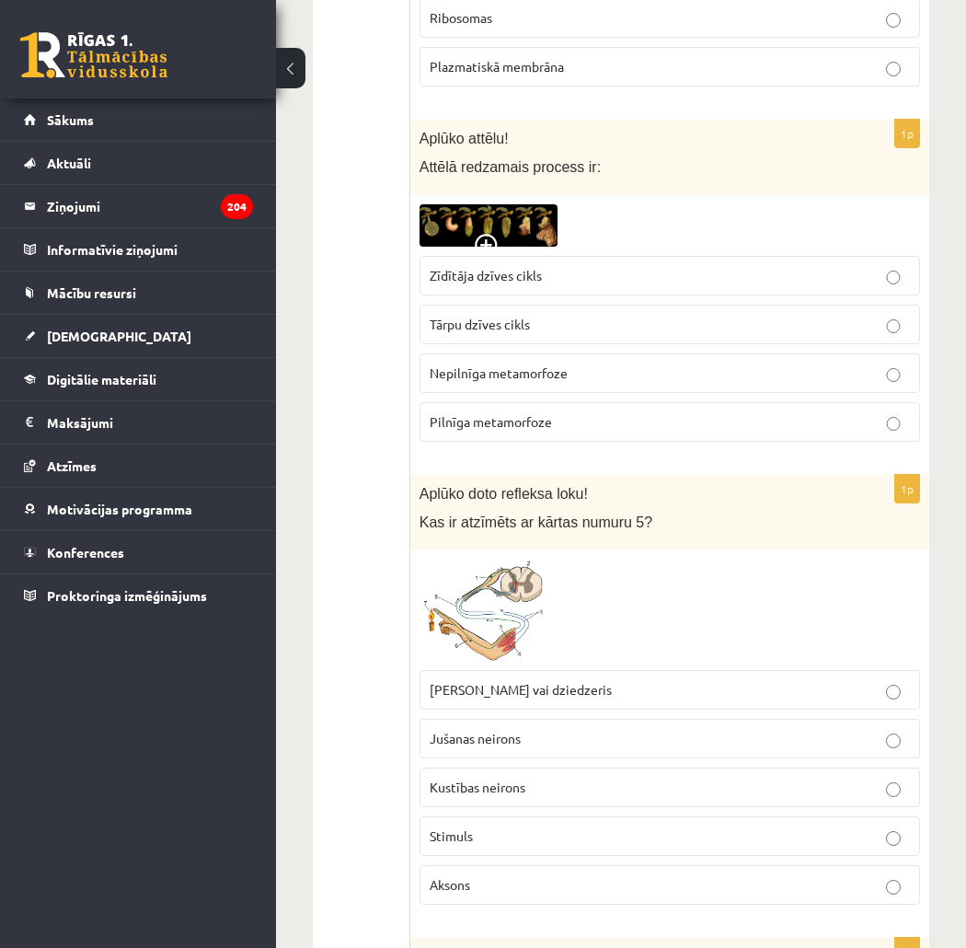
scroll to position [715, 0]
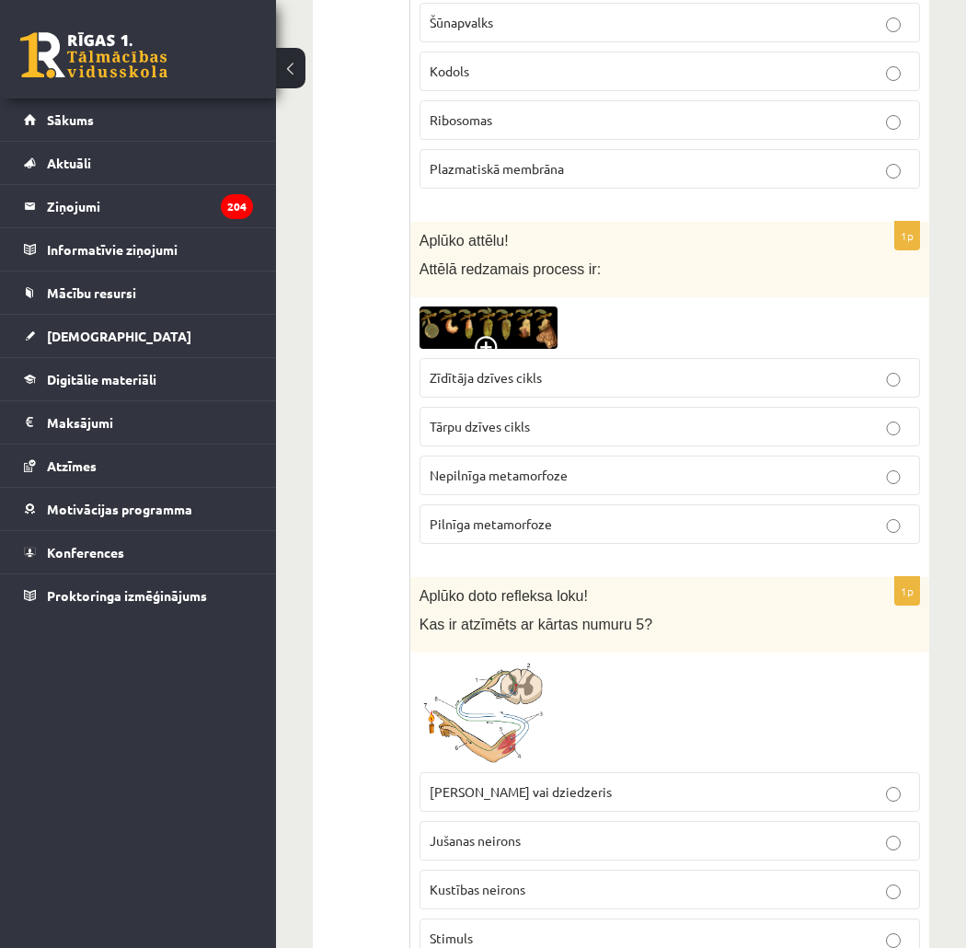
click at [587, 471] on p "Nepilnīga metamorfoze" at bounding box center [670, 475] width 480 height 19
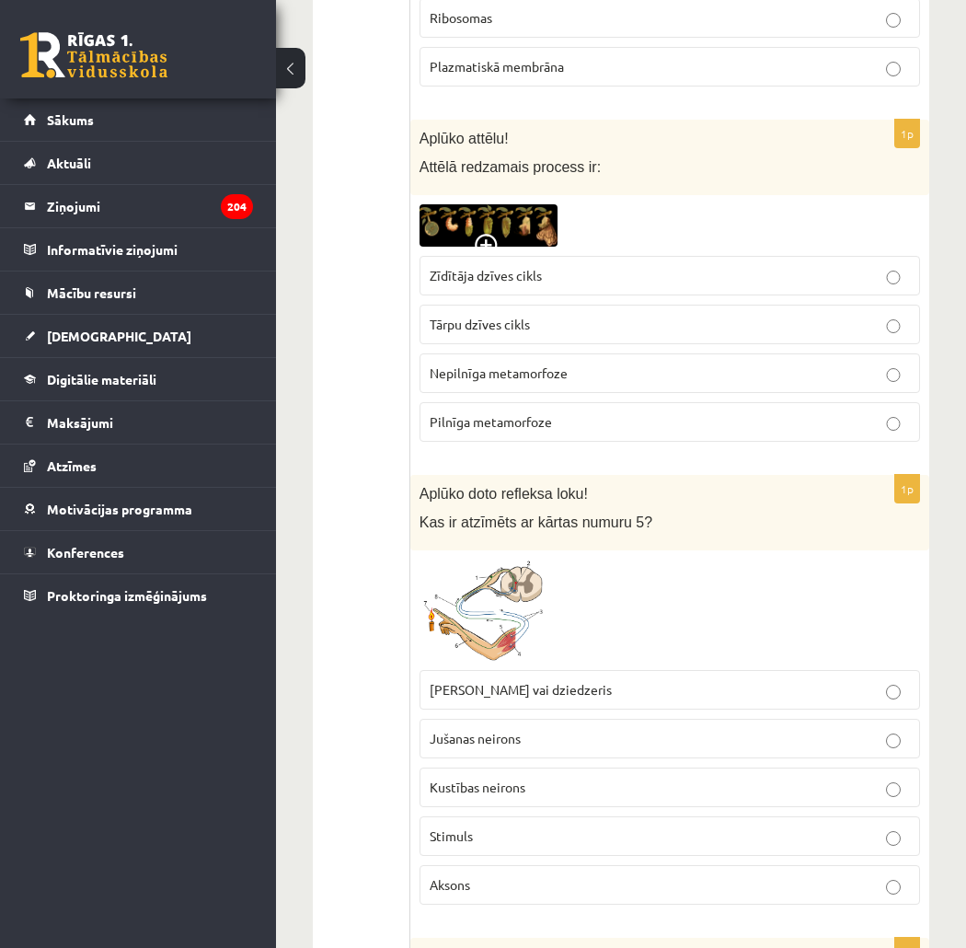
scroll to position [920, 0]
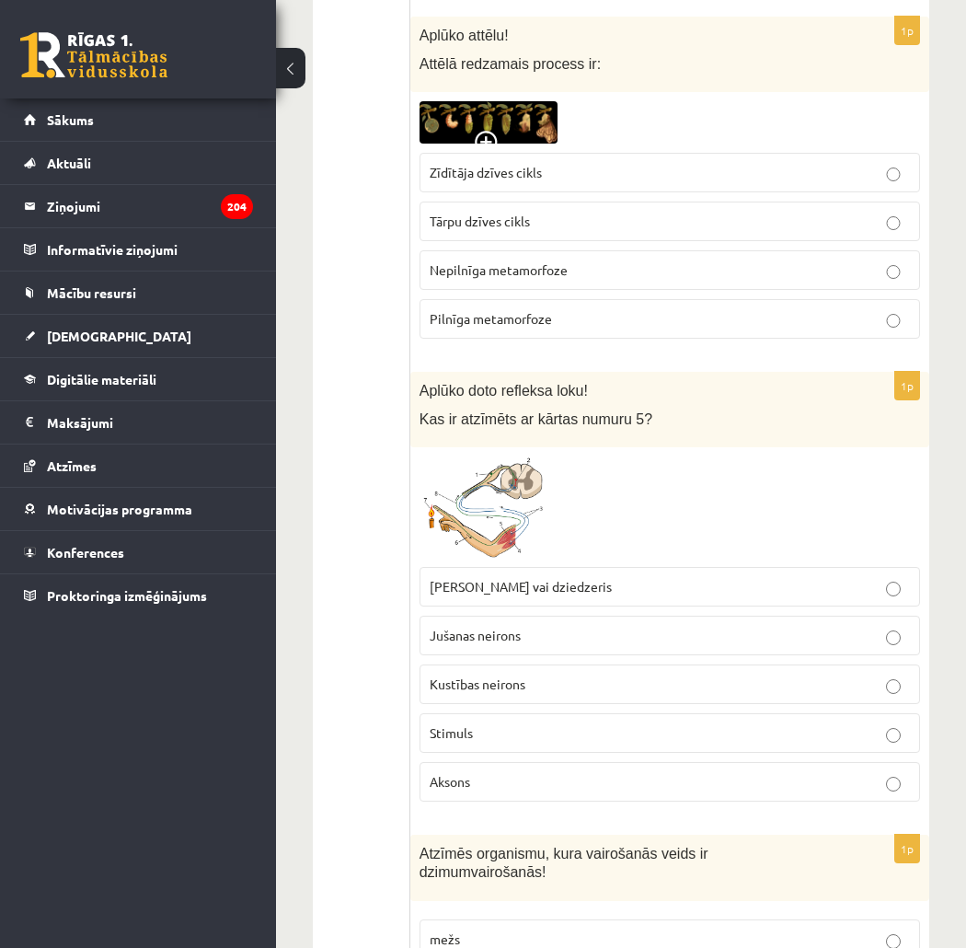
click at [562, 777] on p "Aksons" at bounding box center [670, 781] width 480 height 19
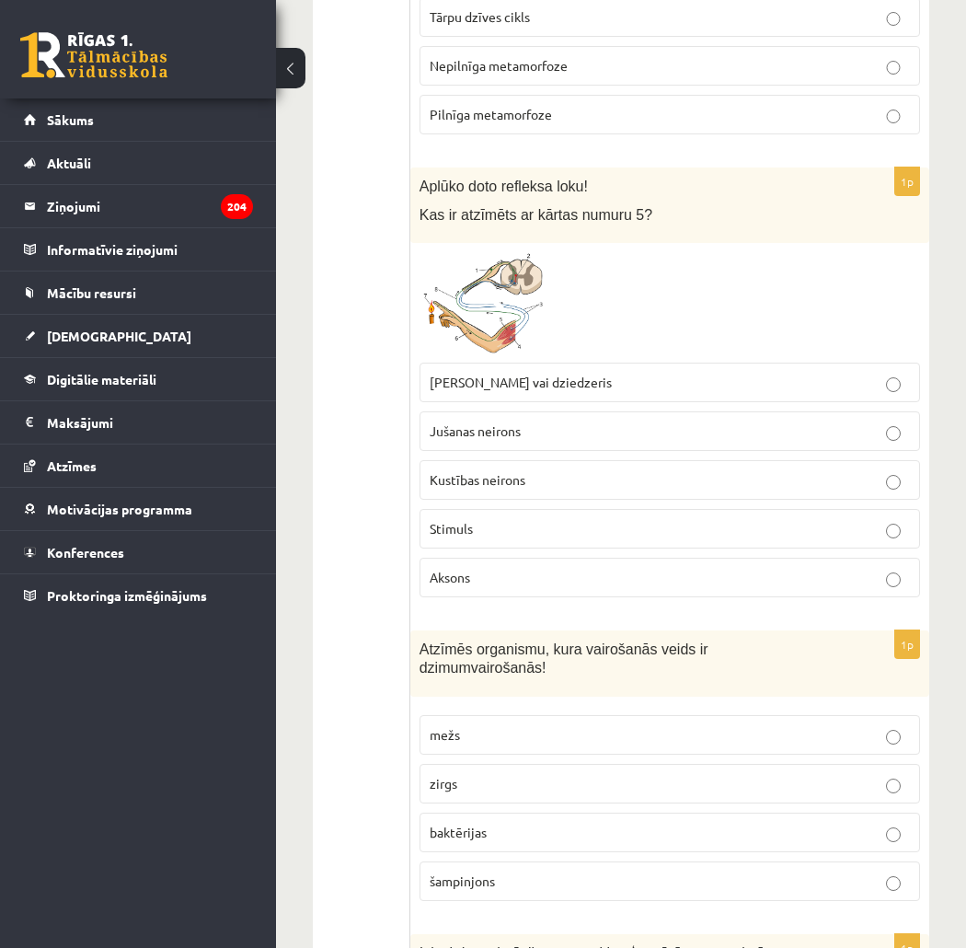
scroll to position [1227, 0]
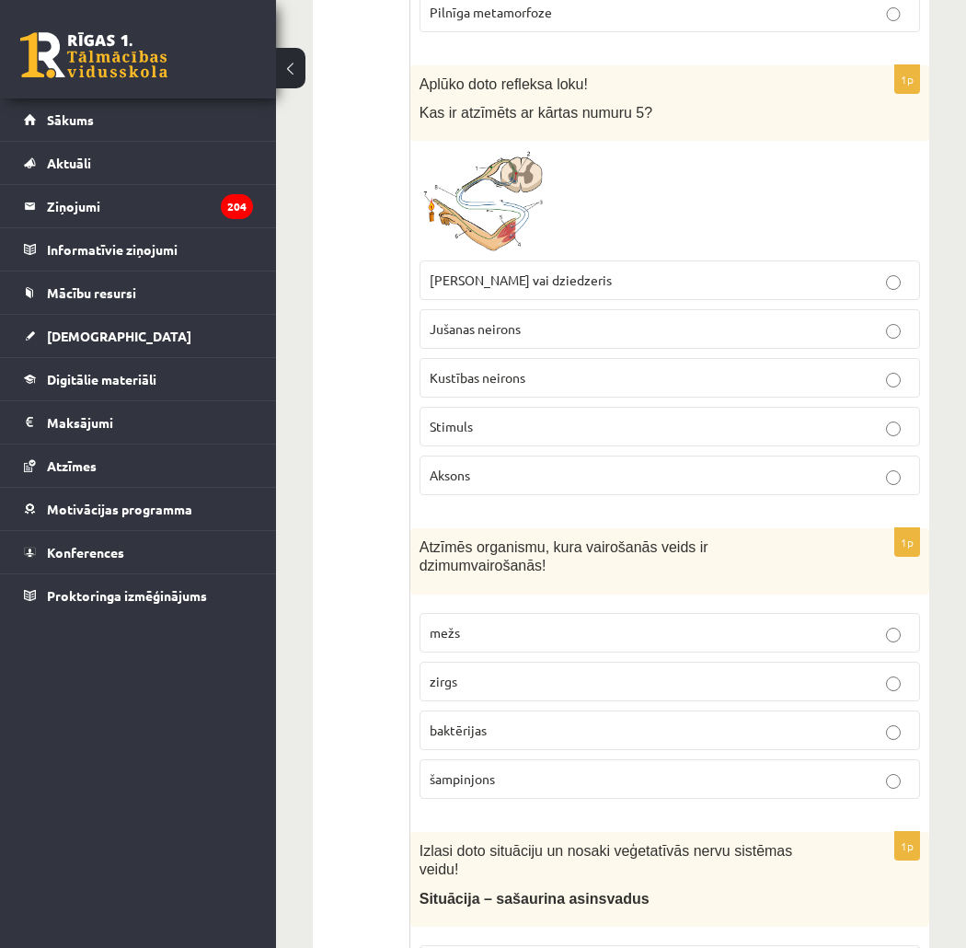
click at [550, 672] on p "zirgs" at bounding box center [670, 681] width 480 height 19
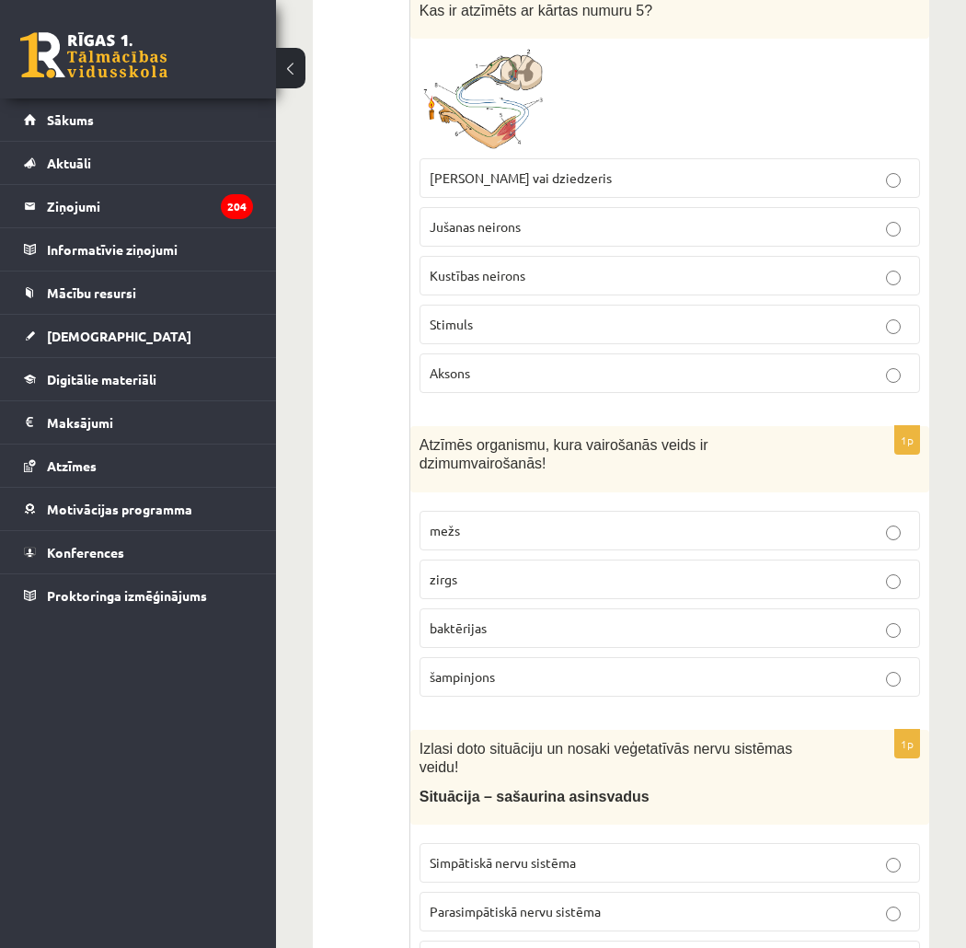
scroll to position [1431, 0]
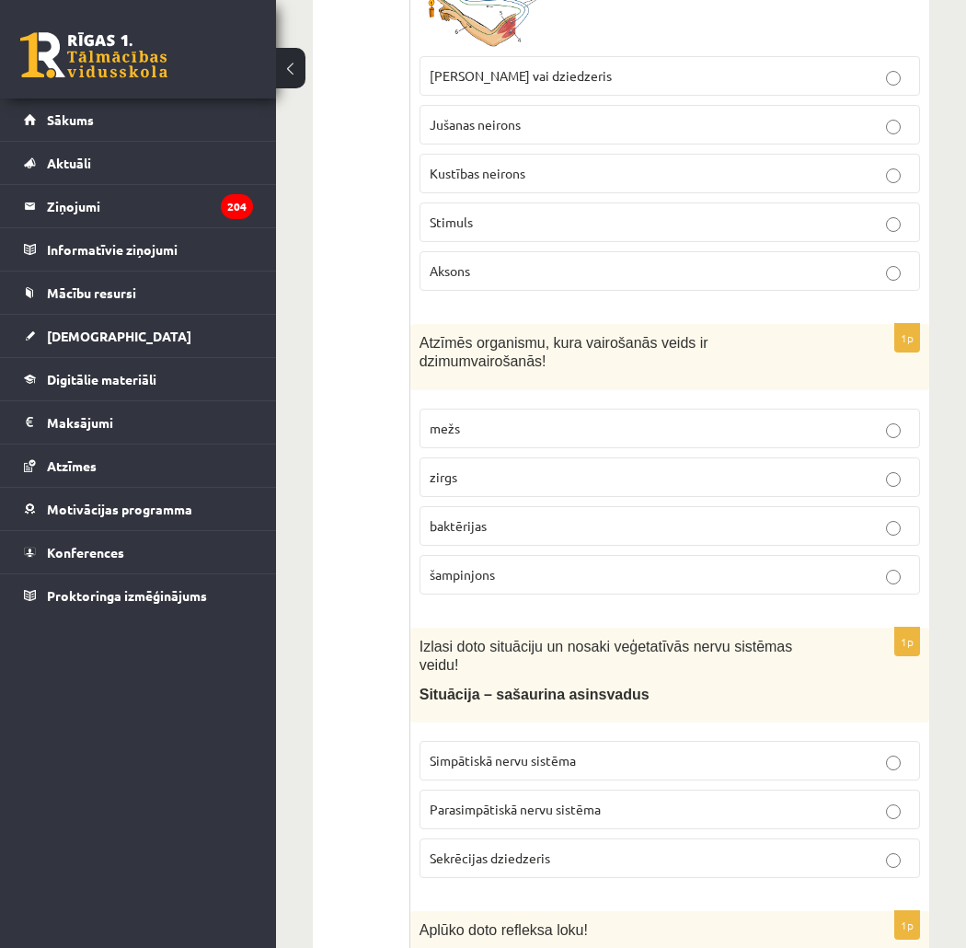
click at [511, 752] on span "Simpātiskā nervu sistēma" at bounding box center [503, 760] width 146 height 17
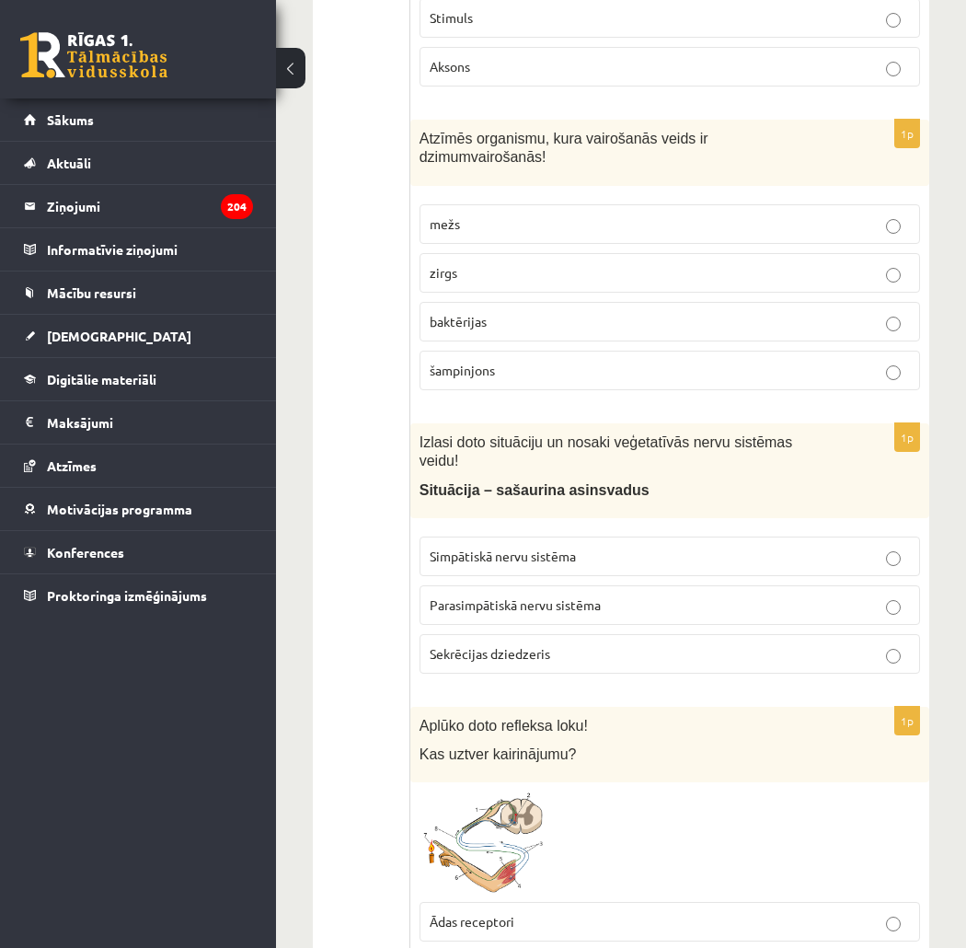
scroll to position [1943, 0]
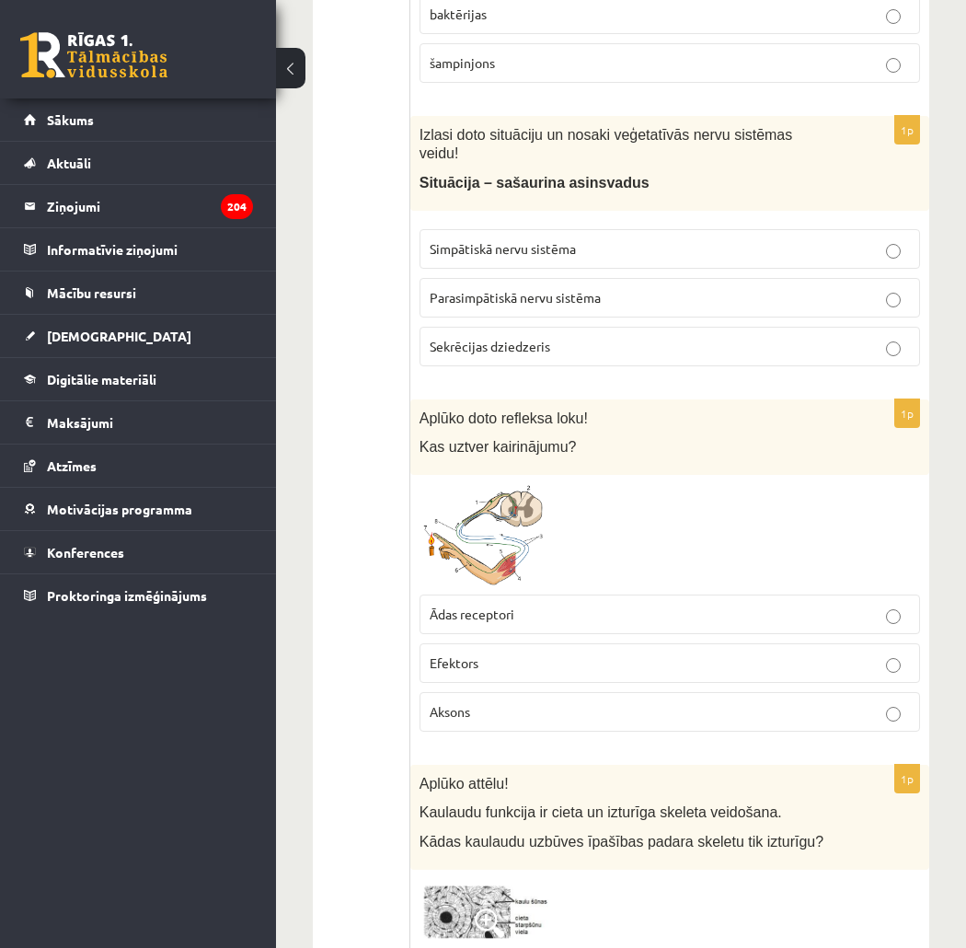
click at [546, 585] on fieldset "Ādas receptori Efektors Aksons" at bounding box center [670, 661] width 501 height 152
click at [538, 605] on p "Ādas receptori" at bounding box center [670, 614] width 480 height 19
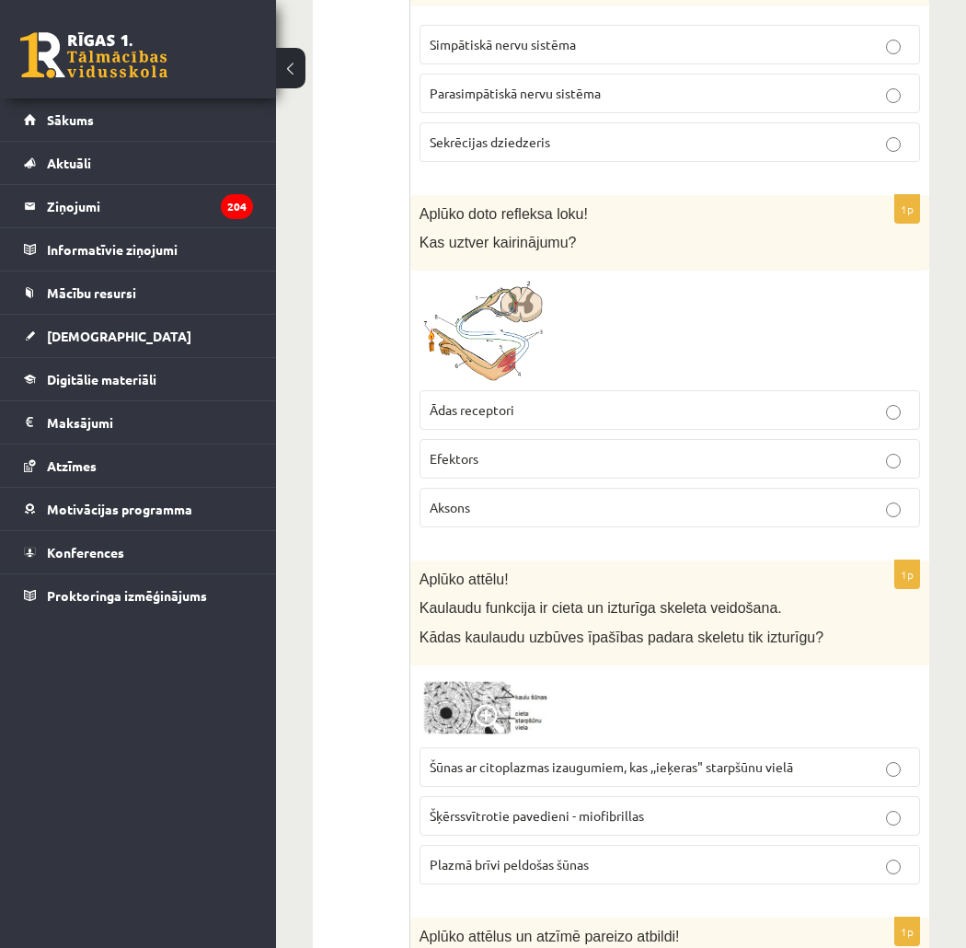
scroll to position [2249, 0]
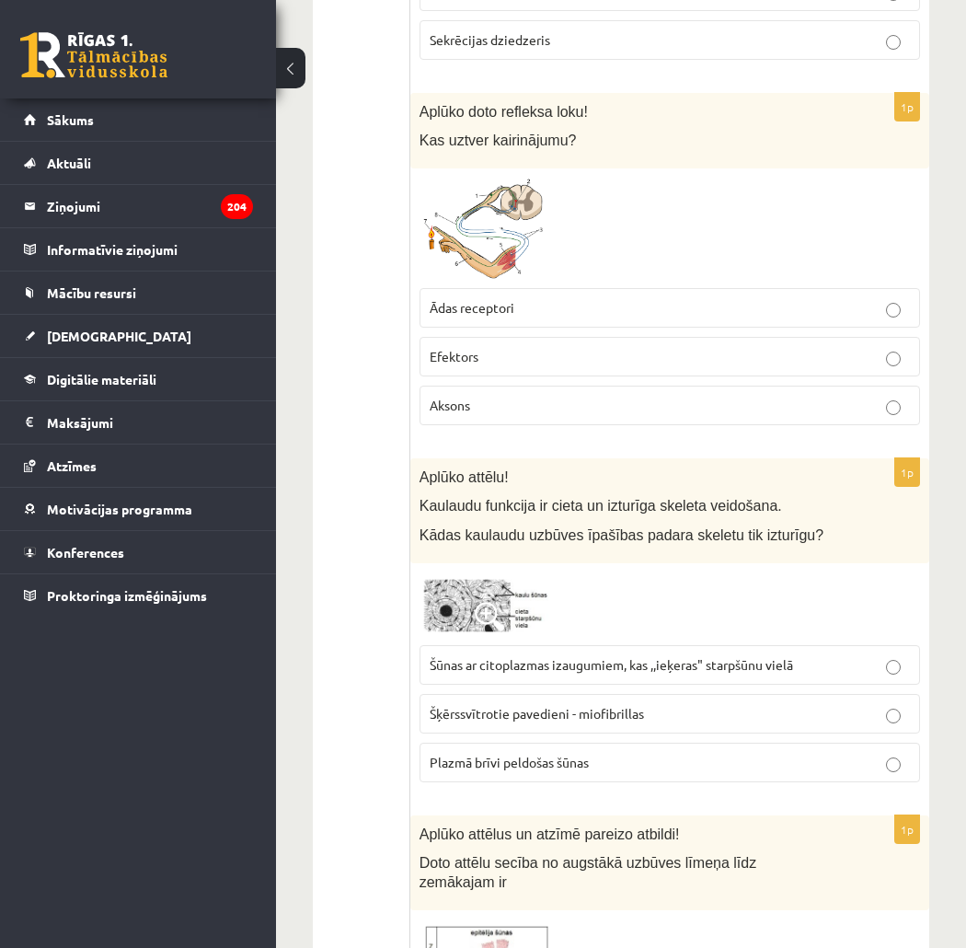
drag, startPoint x: 590, startPoint y: 640, endPoint x: 638, endPoint y: 678, distance: 60.9
click at [591, 655] on p "Šūnas ar citoplazmas izaugumiem, kas ,,ieķeras" starpšūnu vielā" at bounding box center [670, 664] width 480 height 19
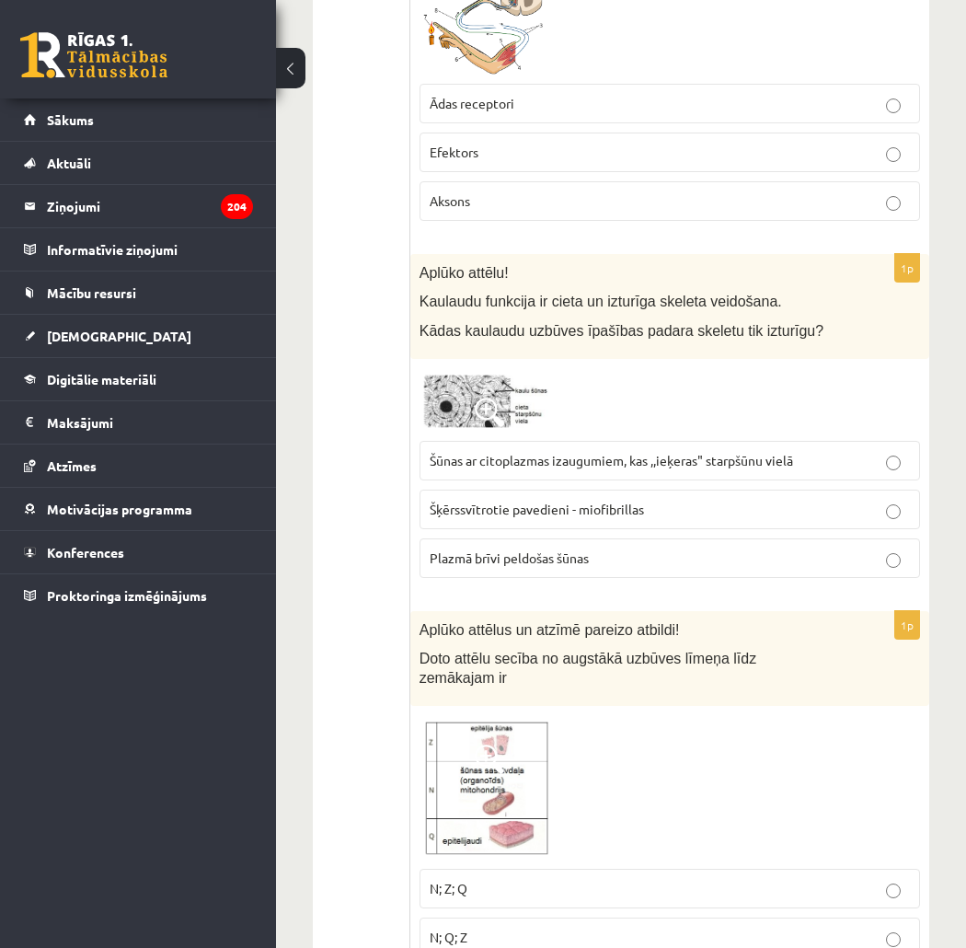
scroll to position [2555, 0]
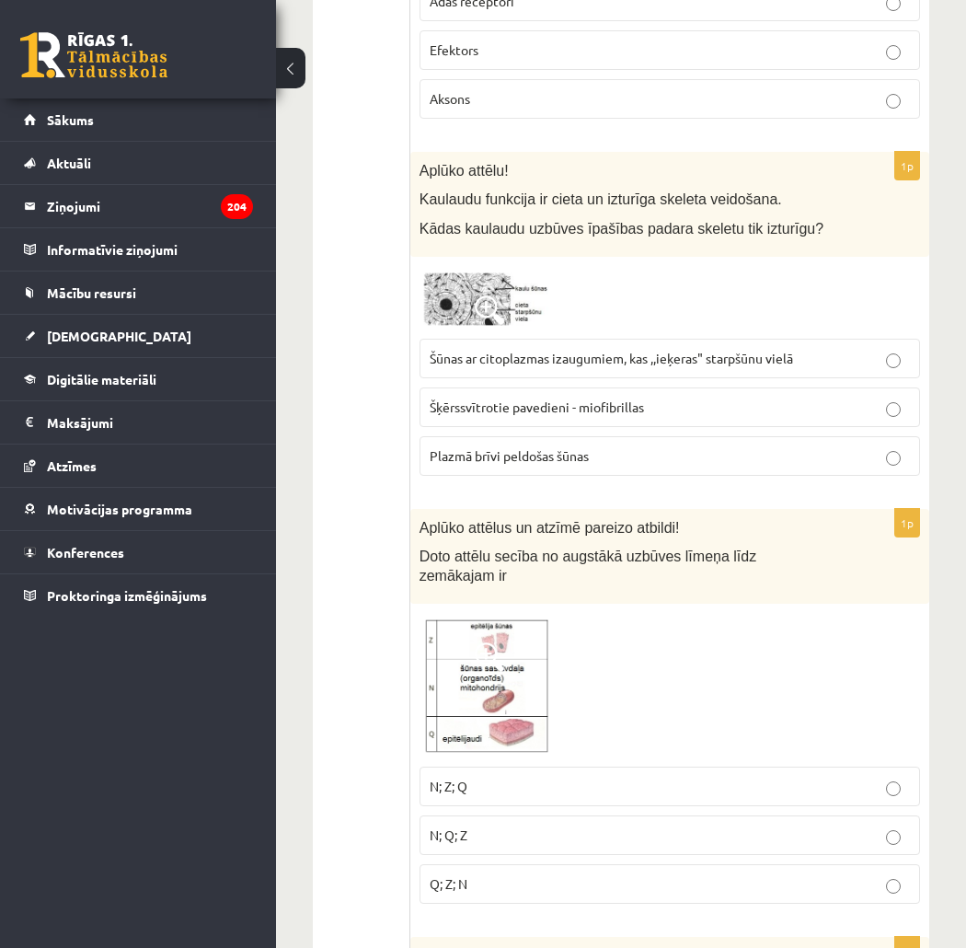
click at [574, 825] on p "N; Q; Z" at bounding box center [670, 834] width 480 height 19
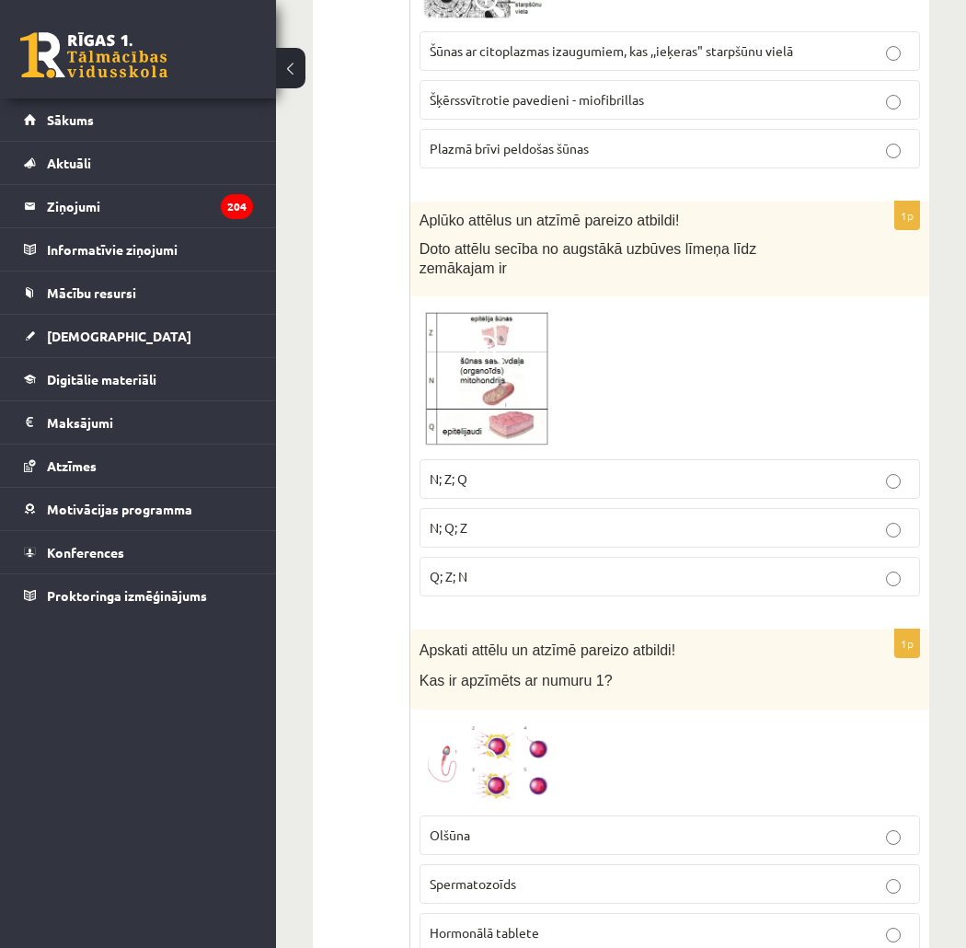
click at [528, 825] on p "Olšūna" at bounding box center [670, 834] width 480 height 19
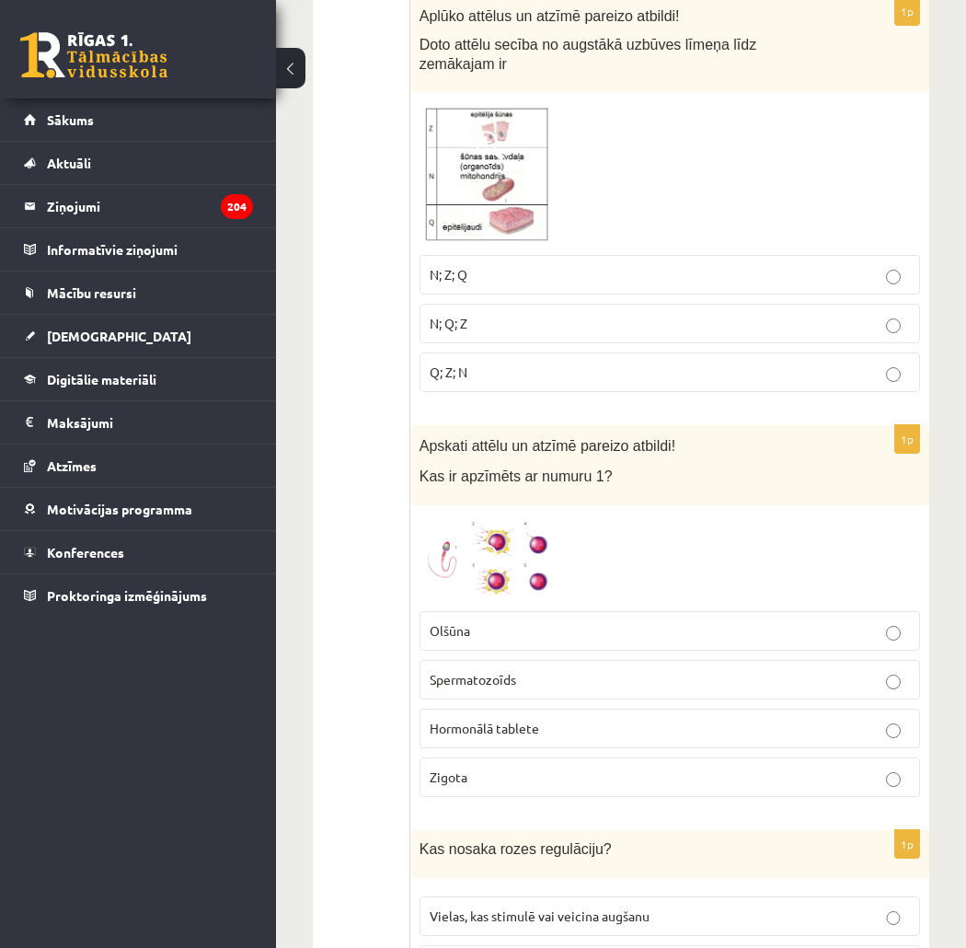
scroll to position [3271, 0]
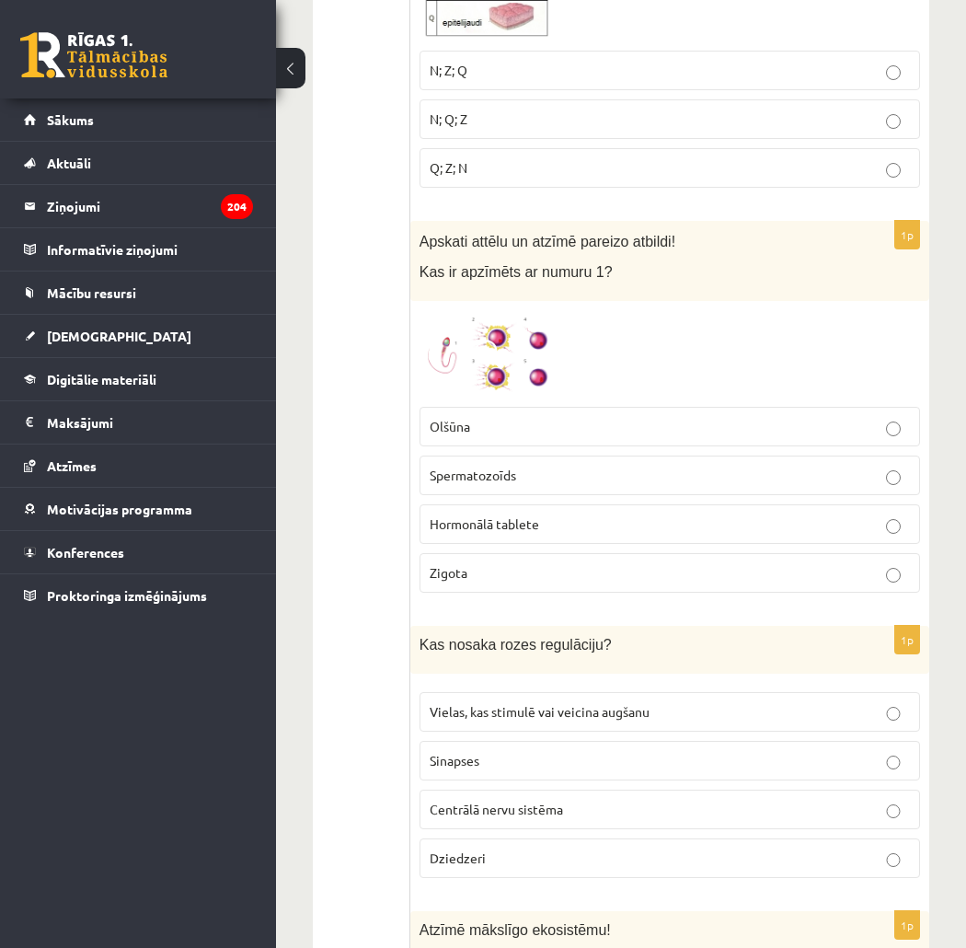
click at [685, 702] on p "Vielas, kas stimulē vai veicina augšanu" at bounding box center [670, 711] width 480 height 19
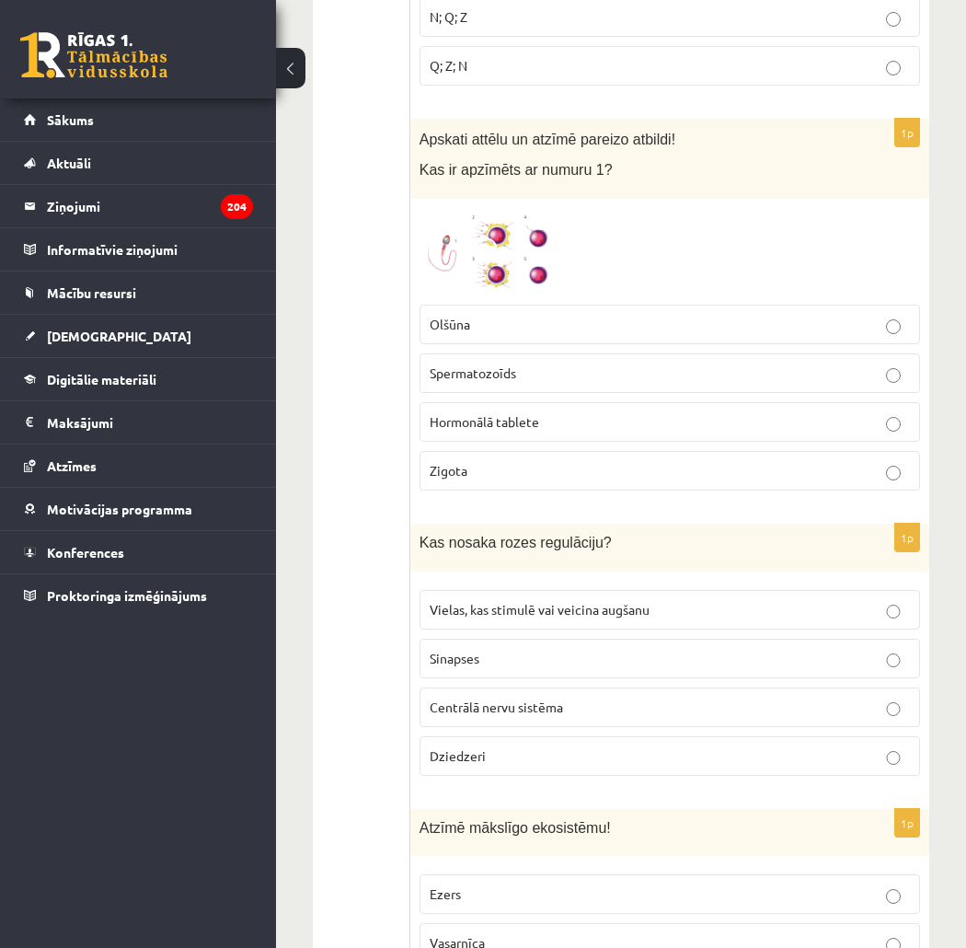
scroll to position [3476, 0]
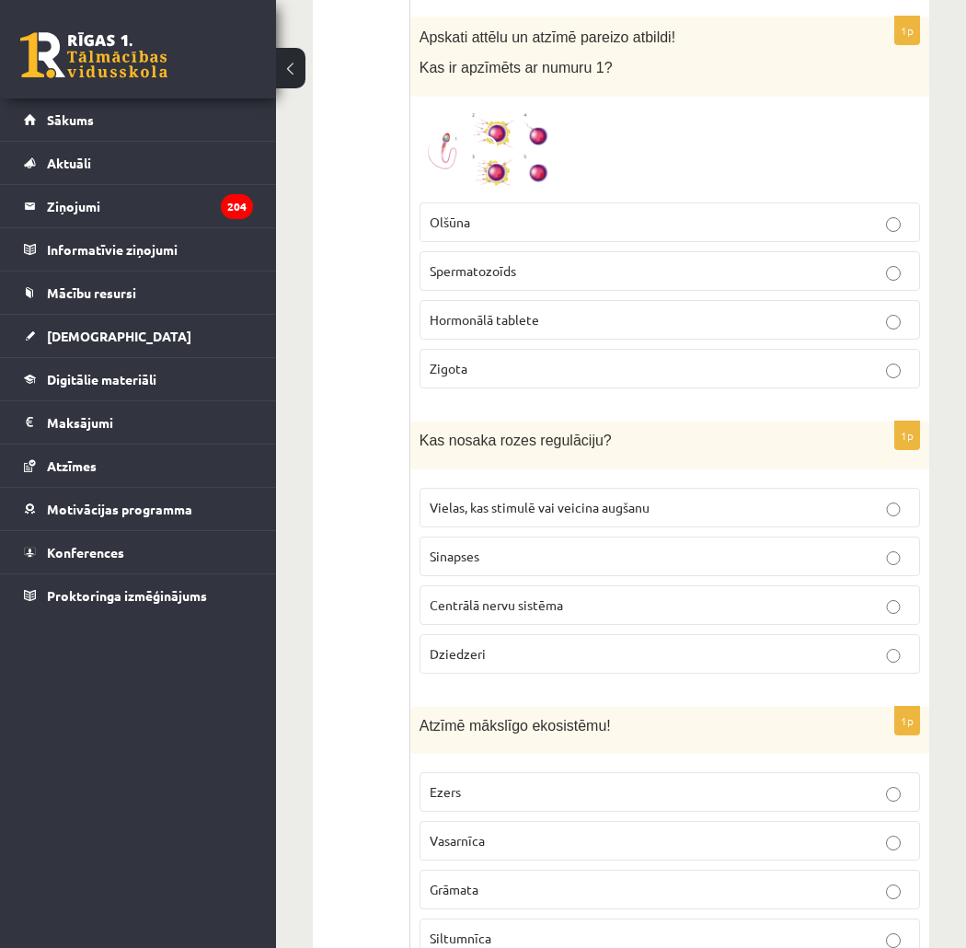
click at [475, 928] on p "Siltumnīca" at bounding box center [670, 937] width 480 height 19
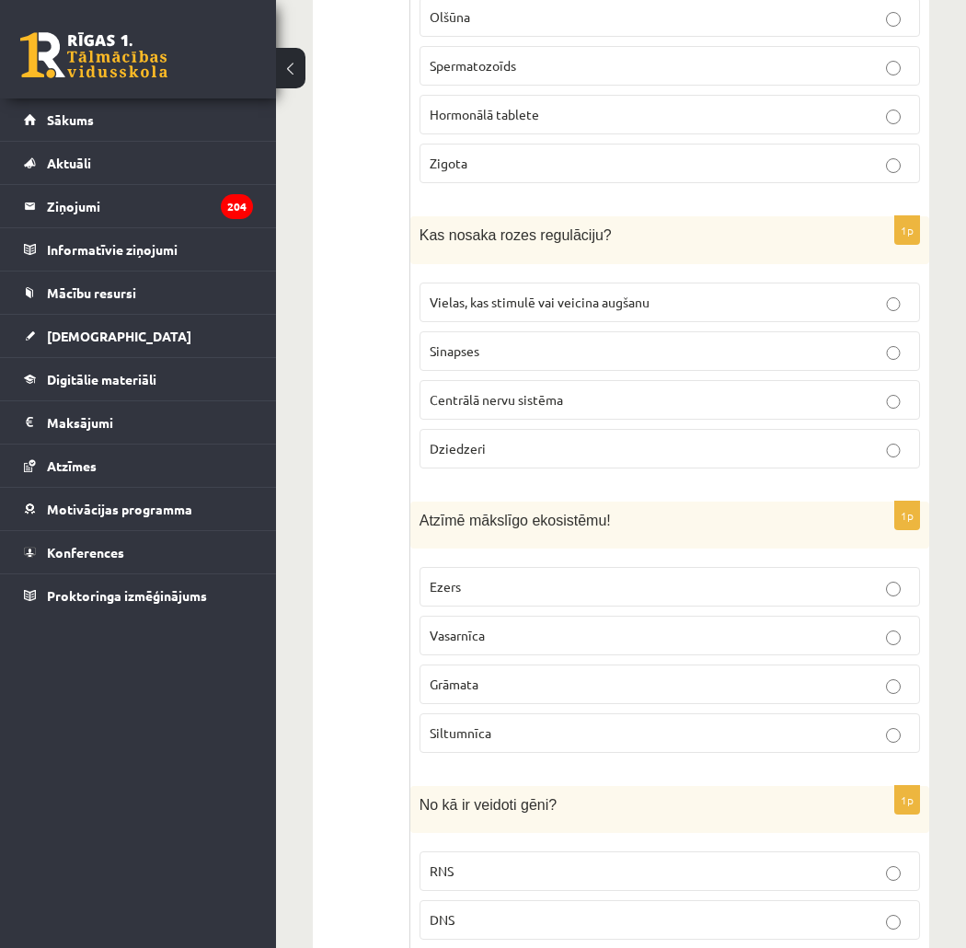
scroll to position [3783, 0]
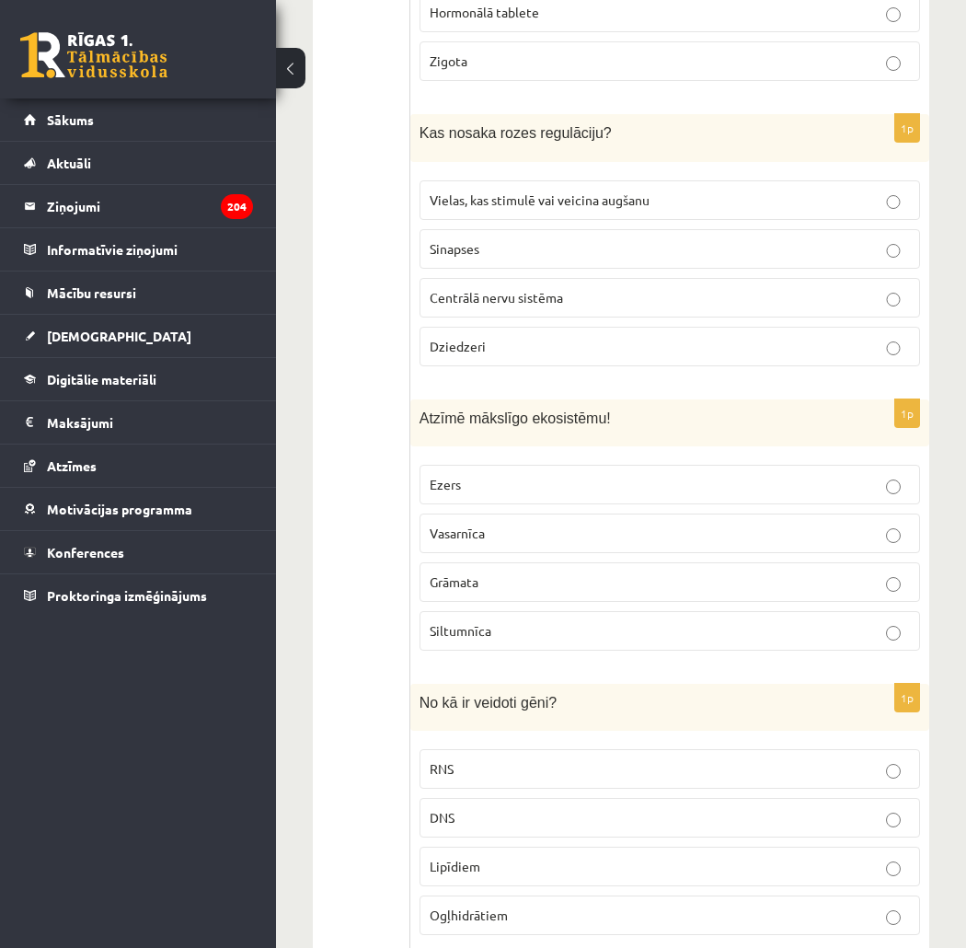
click at [604, 808] on p "DNS" at bounding box center [670, 817] width 480 height 19
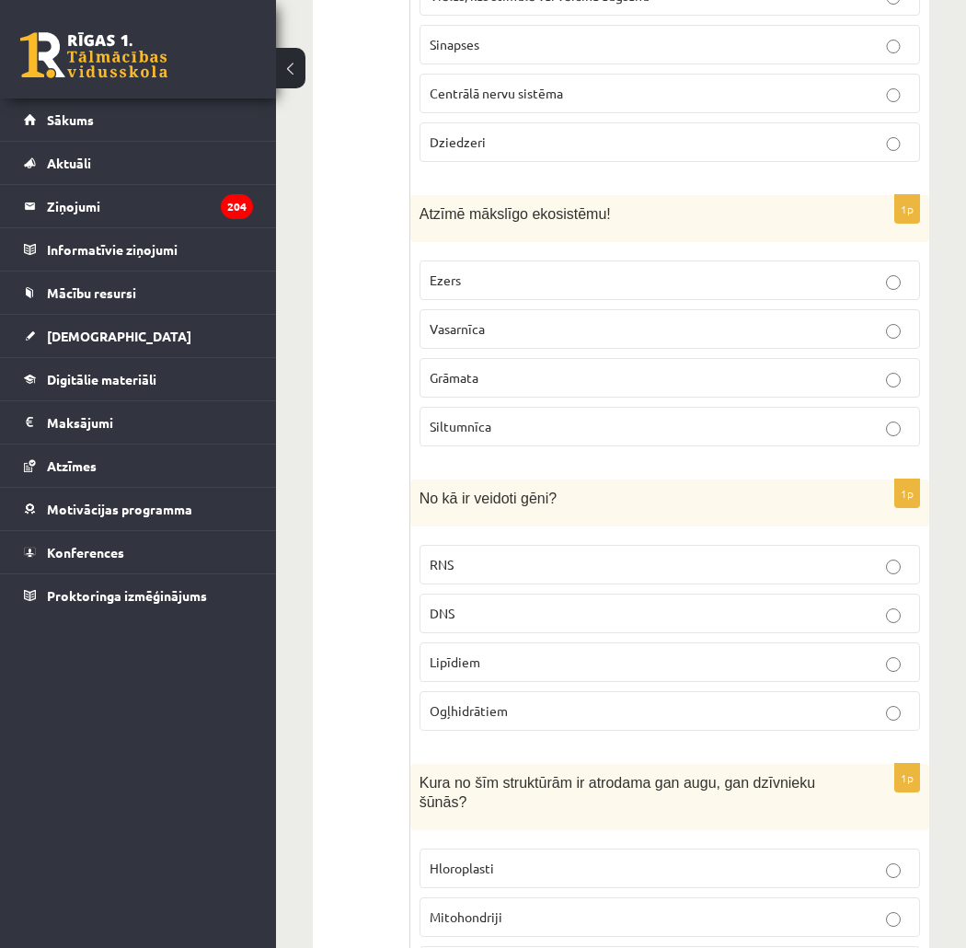
scroll to position [4089, 0]
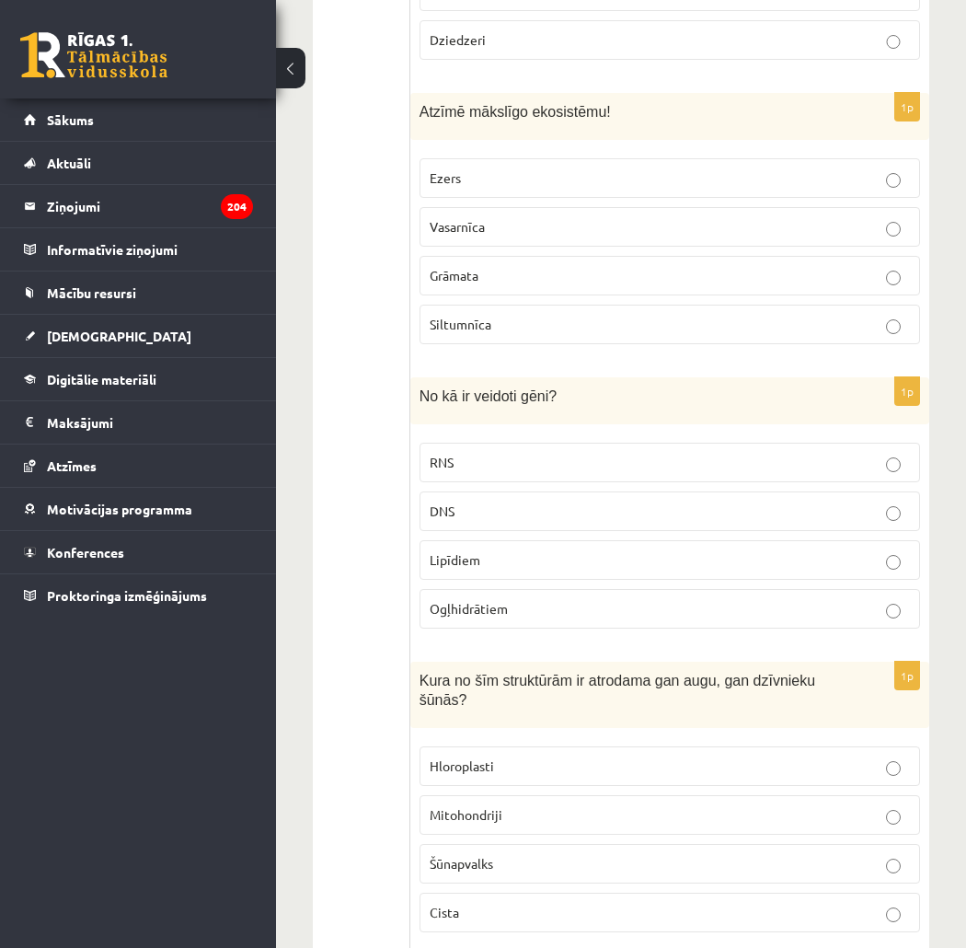
click at [605, 805] on p "Mitohondriji" at bounding box center [670, 814] width 480 height 19
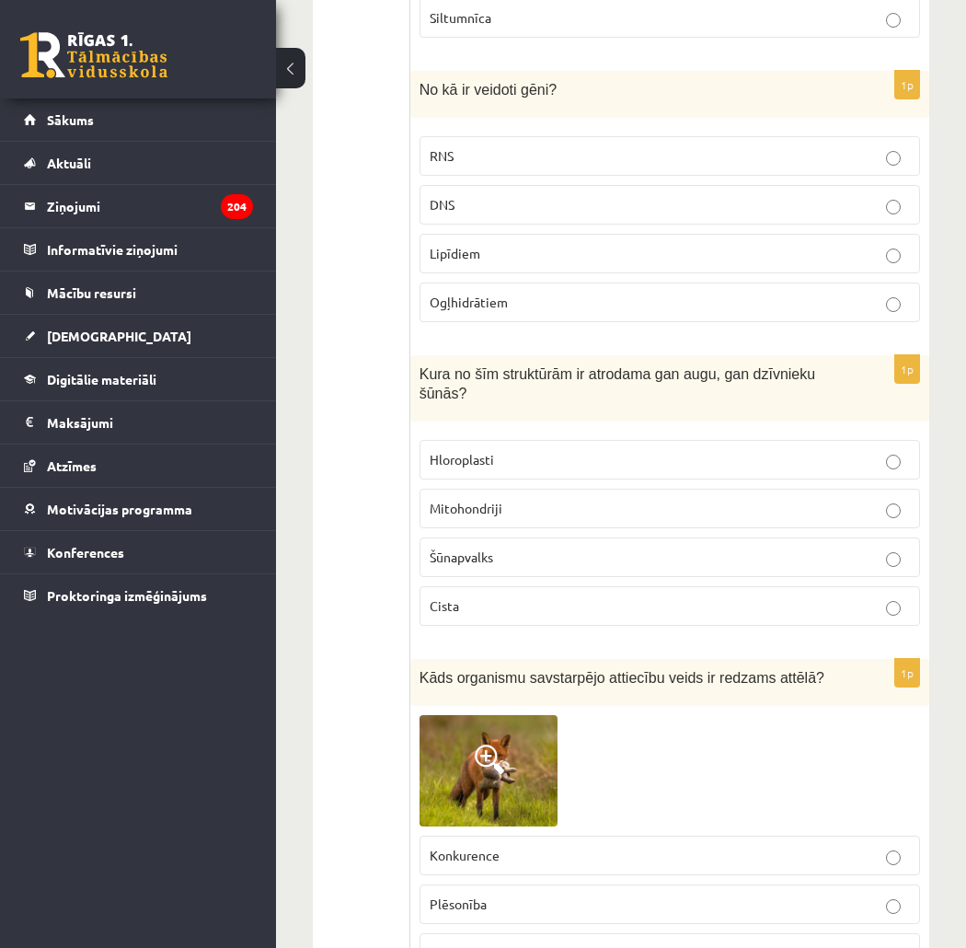
scroll to position [4498, 0]
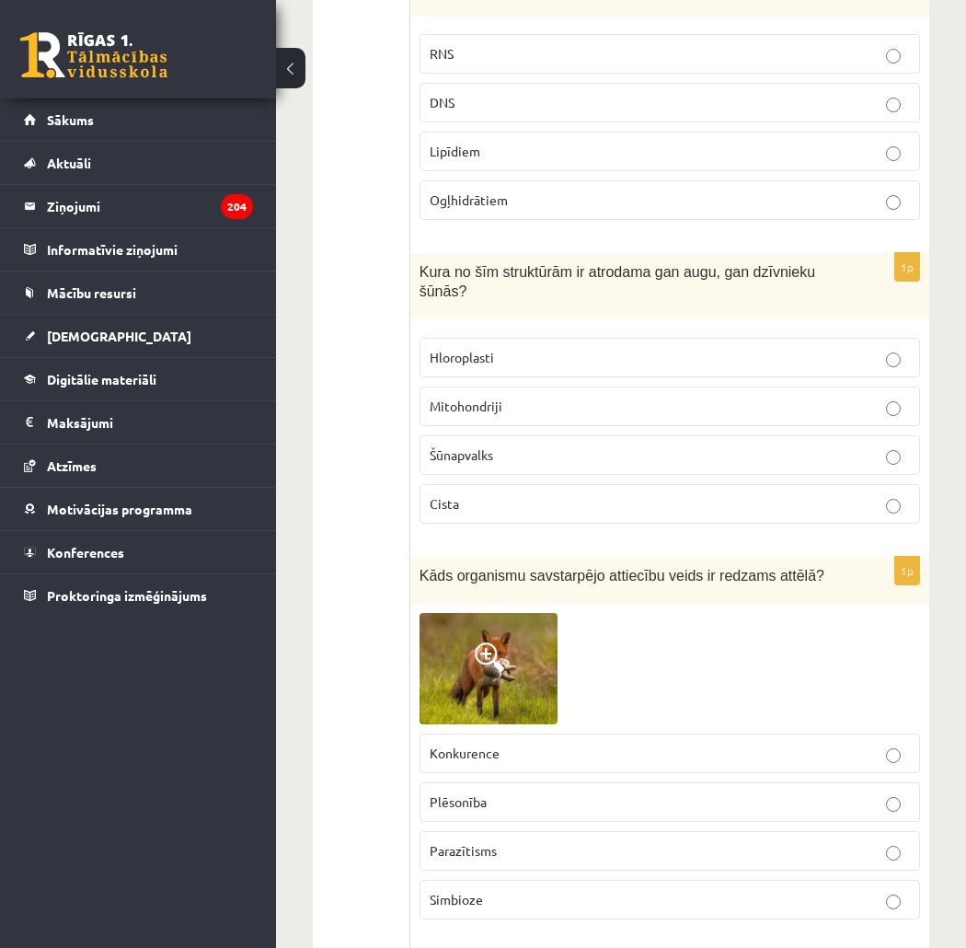
click at [508, 841] on p "Parazītisms" at bounding box center [670, 850] width 480 height 19
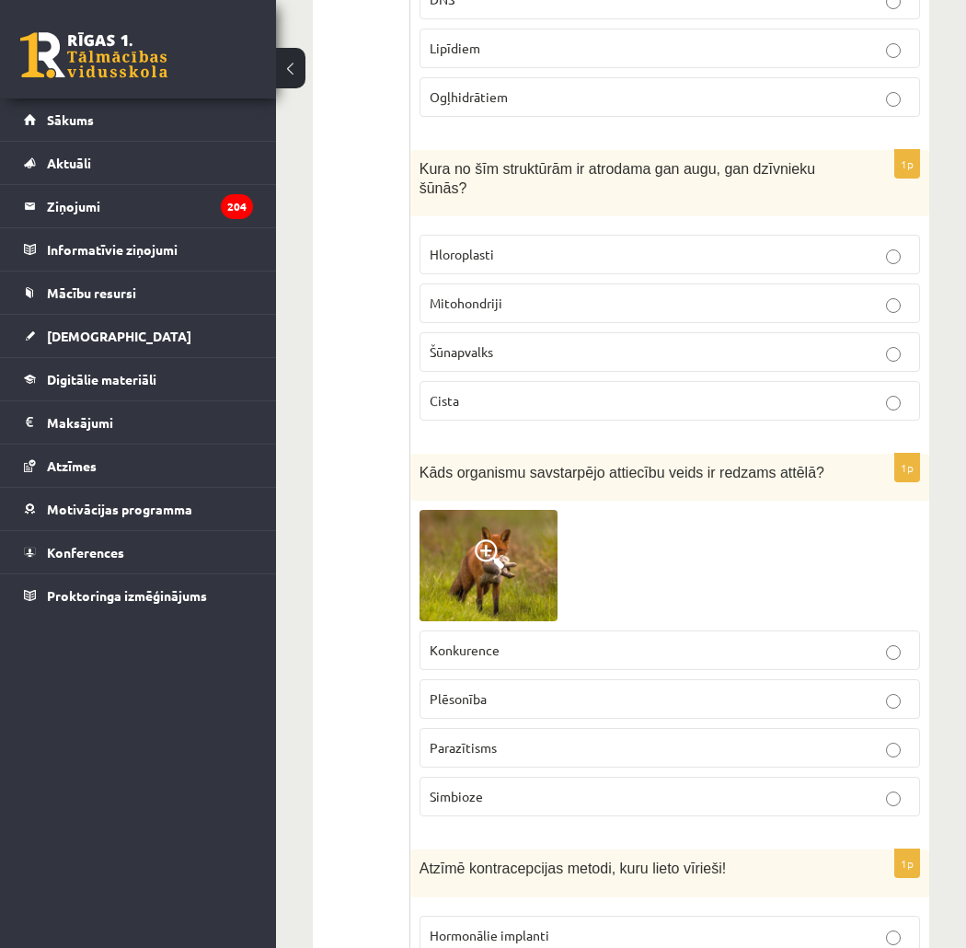
scroll to position [4703, 0]
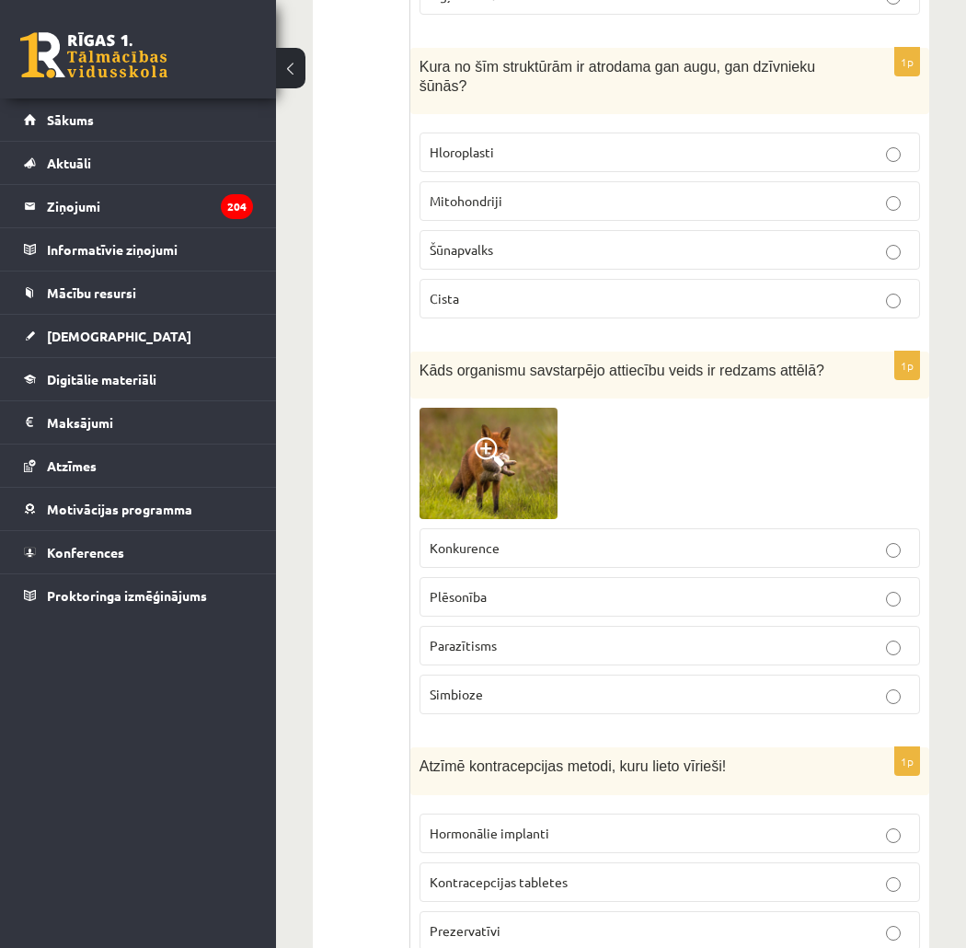
click at [543, 921] on p "Prezervatīvi" at bounding box center [670, 930] width 480 height 19
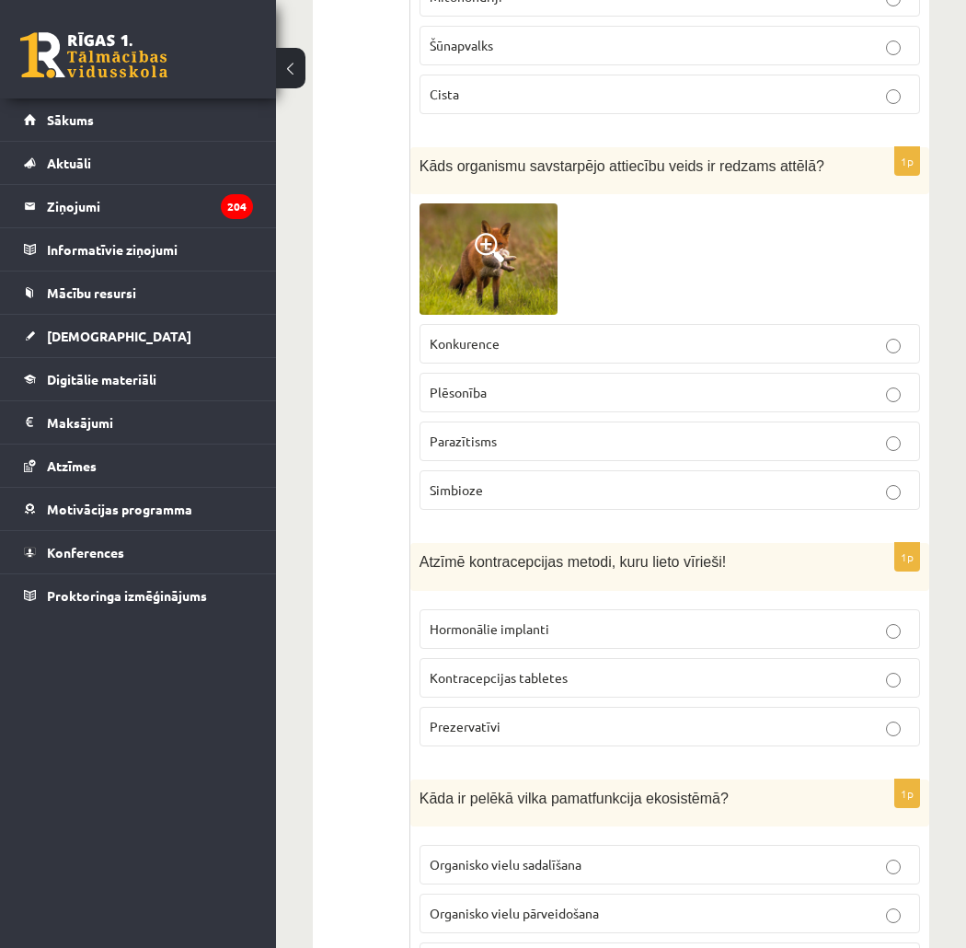
scroll to position [5009, 0]
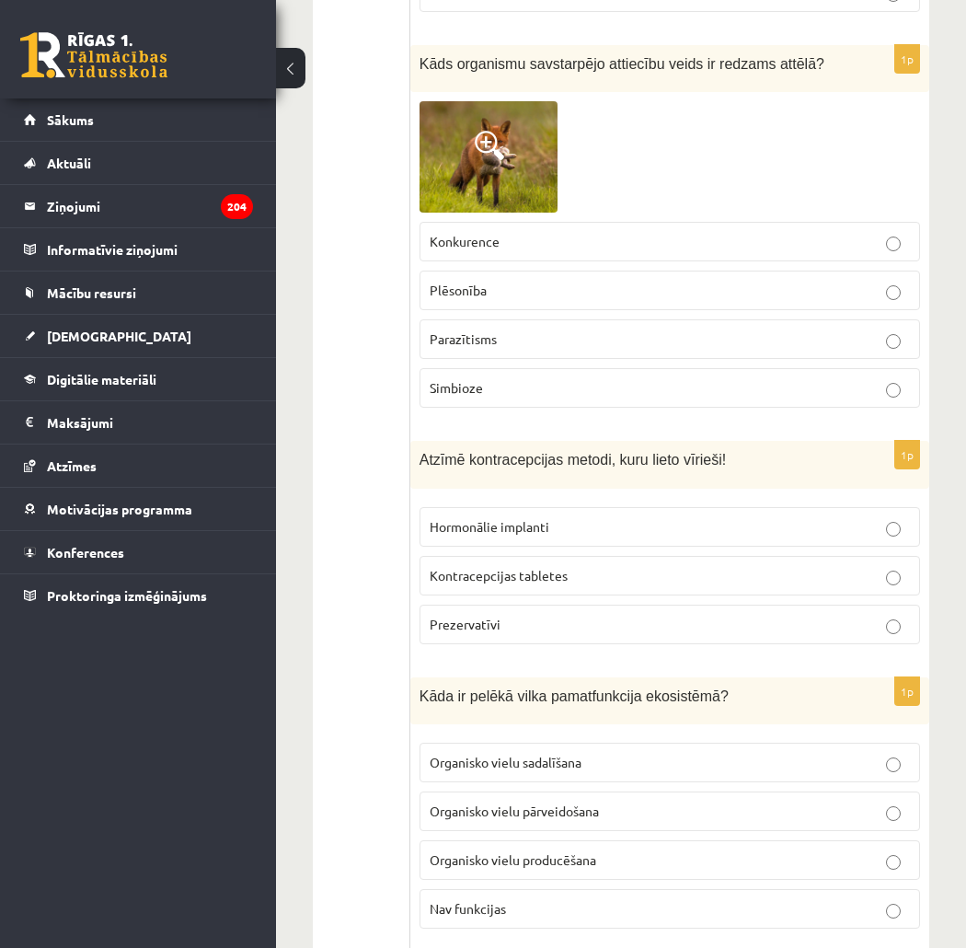
click at [582, 791] on label "Organisko vielu pārveidošana" at bounding box center [670, 811] width 501 height 40
click at [631, 743] on label "Organisko vielu sadalīšana" at bounding box center [670, 763] width 501 height 40
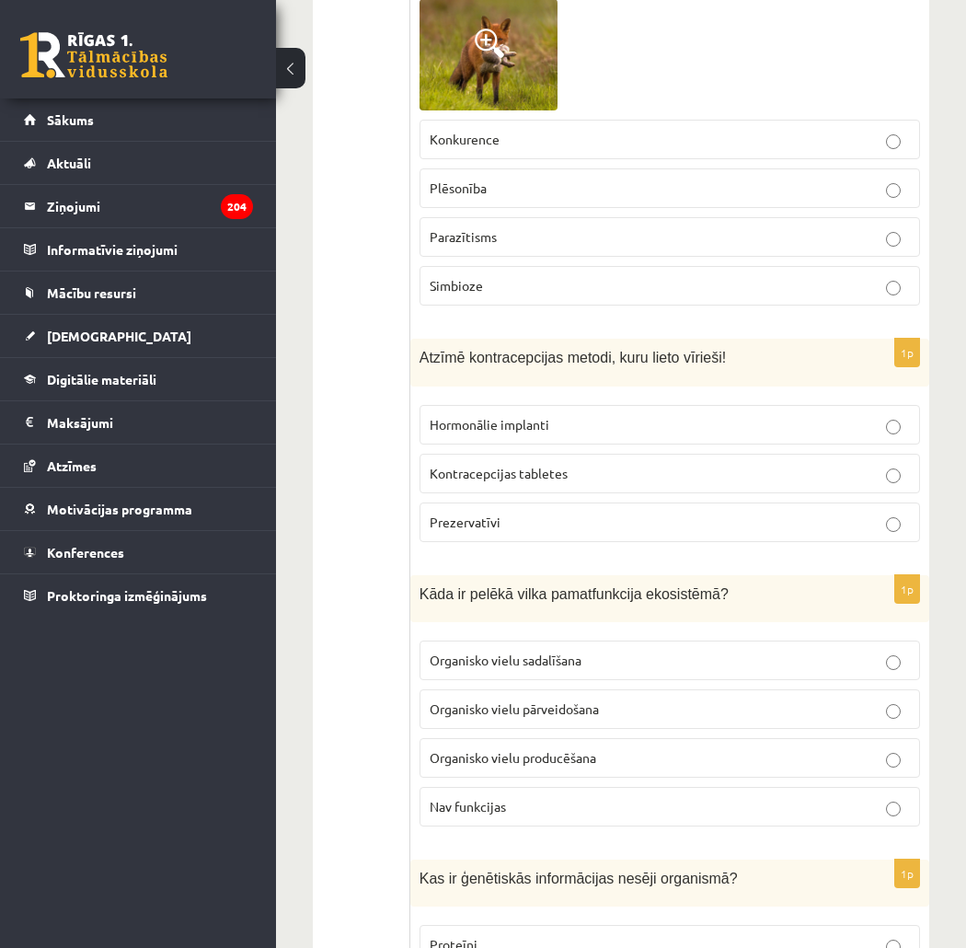
scroll to position [5214, 0]
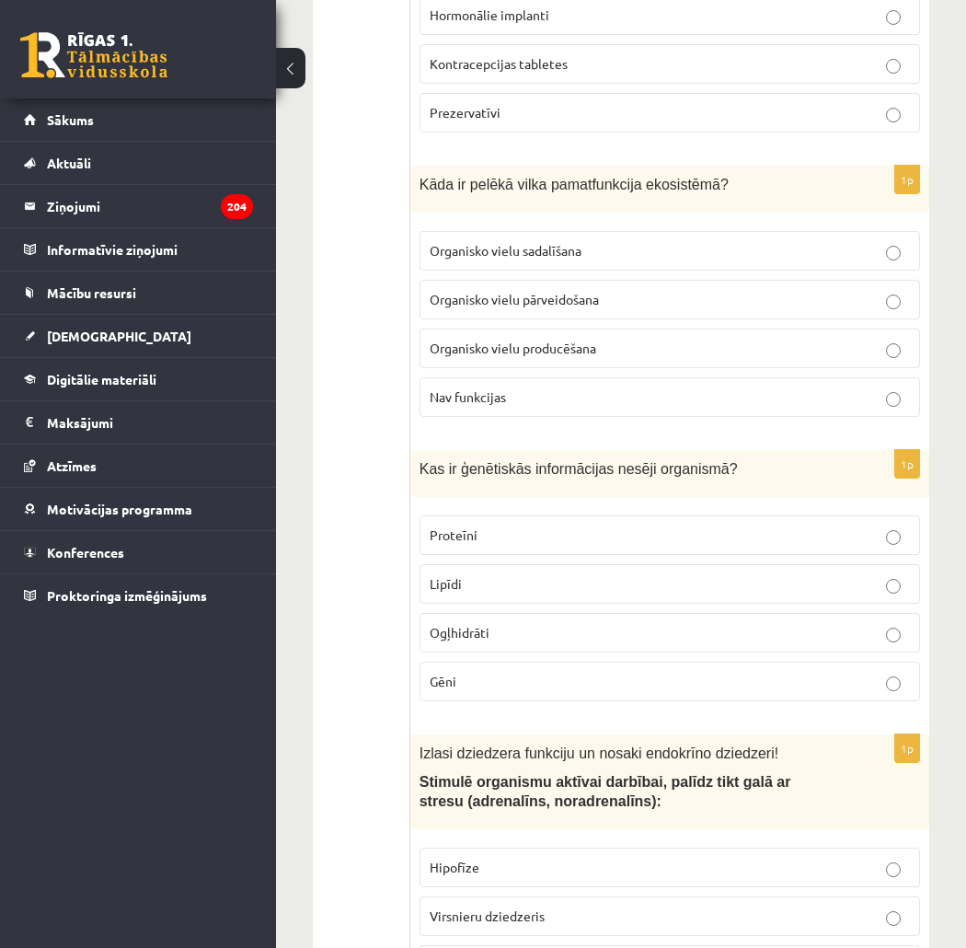
scroll to position [5623, 0]
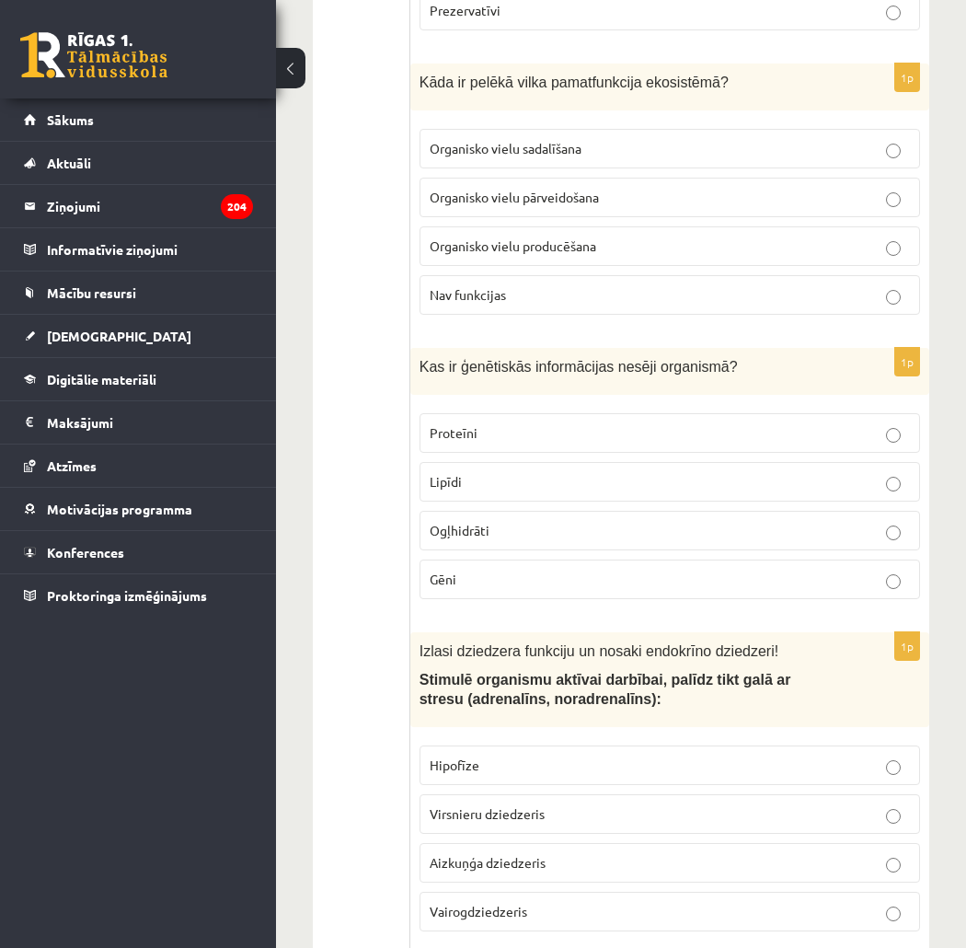
click at [571, 804] on p "Virsnieru dziedzeris" at bounding box center [670, 813] width 480 height 19
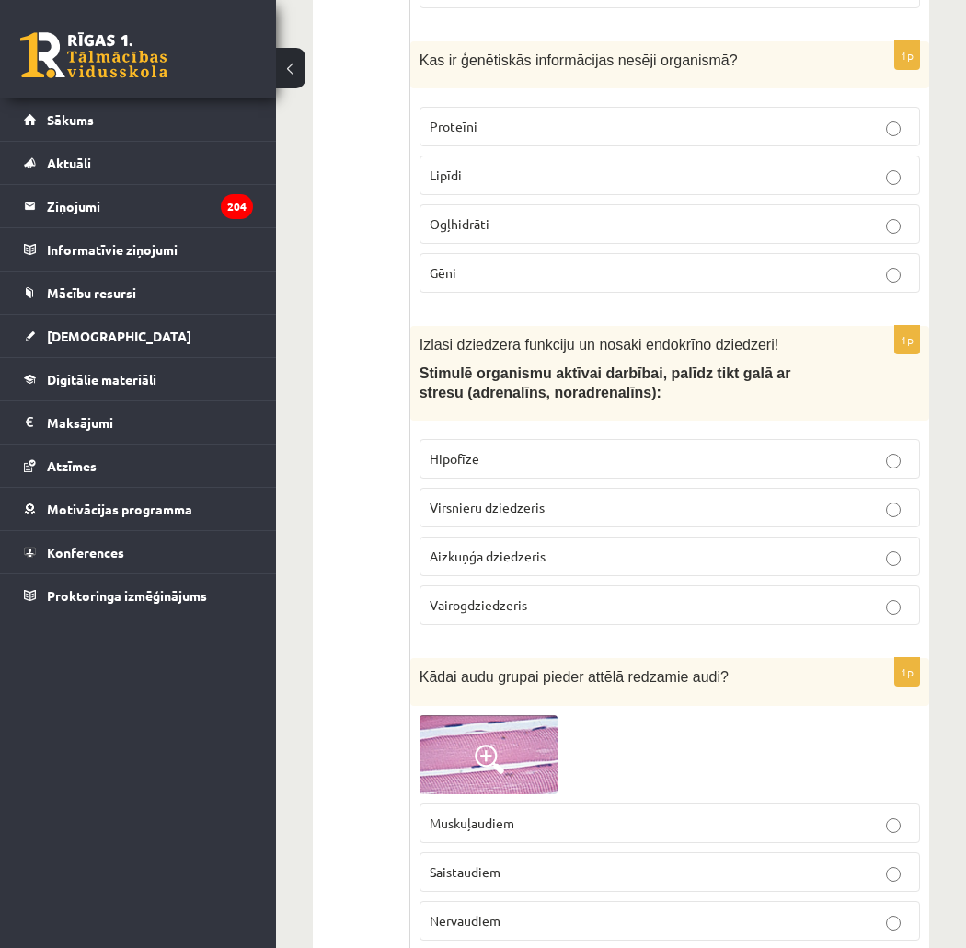
scroll to position [6032, 0]
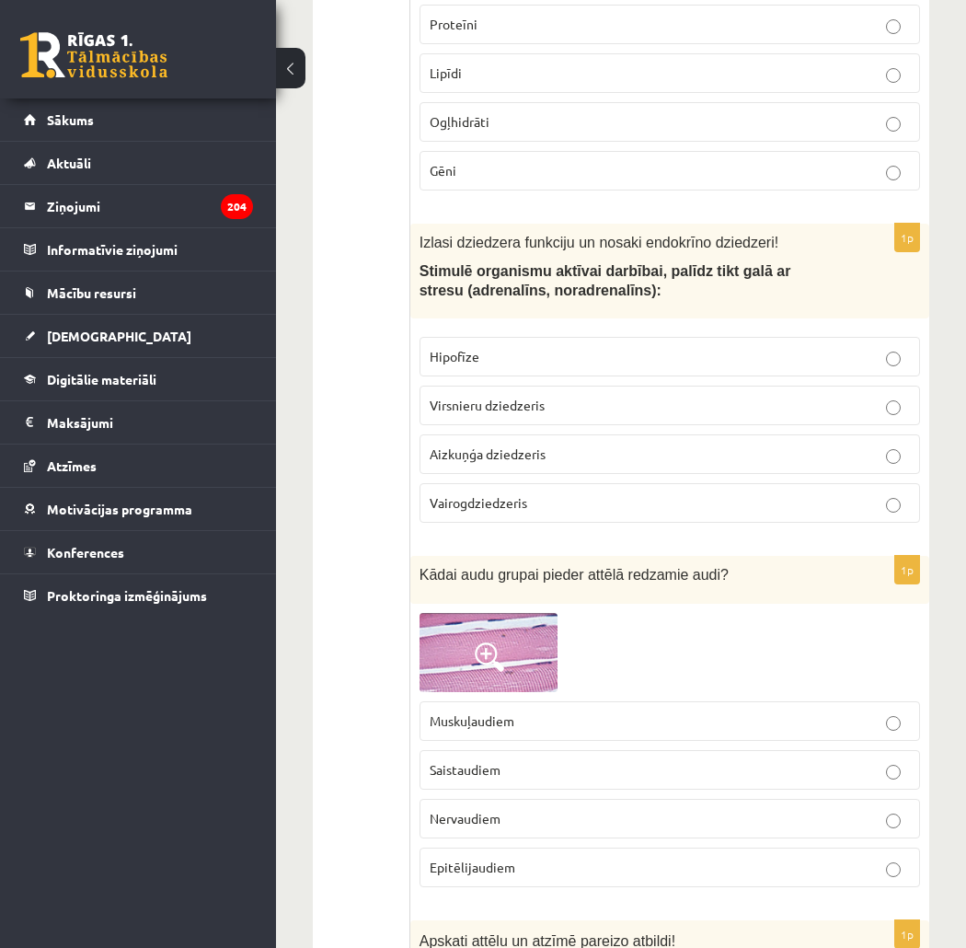
click at [523, 847] on label "Epitēlijaudiem" at bounding box center [670, 867] width 501 height 40
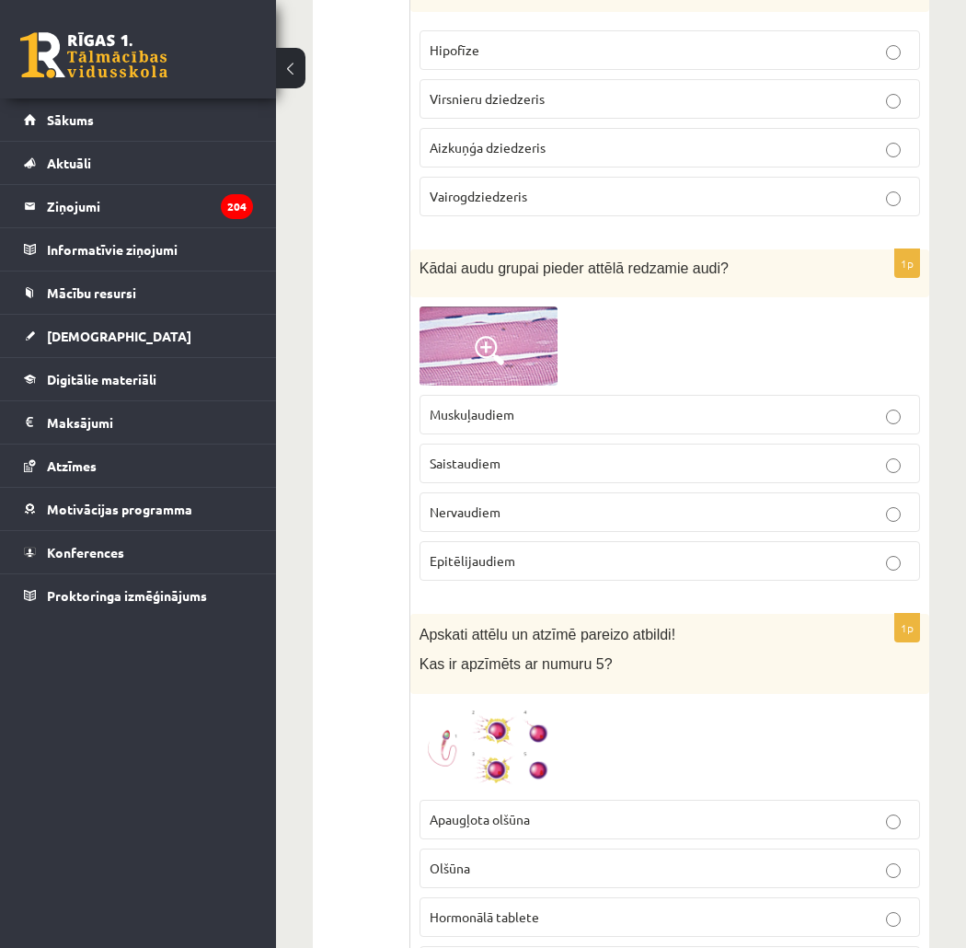
scroll to position [6441, 0]
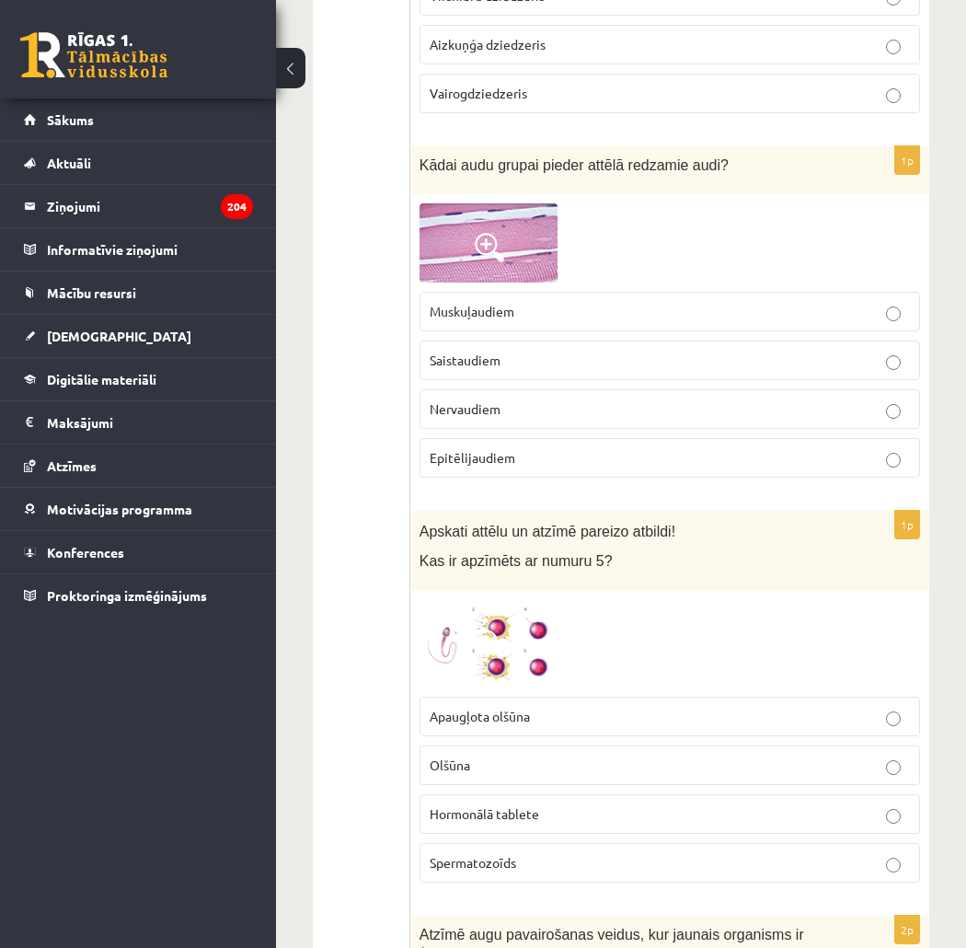
click at [633, 707] on p "Apaugļota olšūna" at bounding box center [670, 716] width 480 height 19
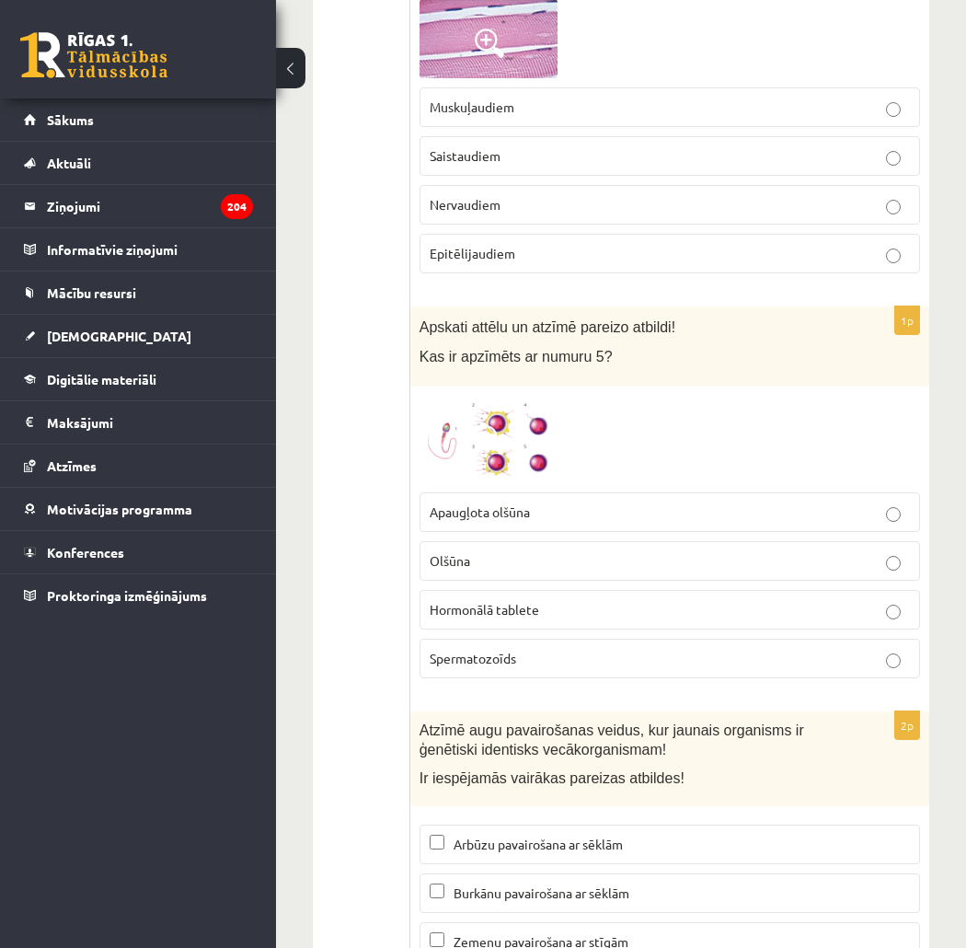
scroll to position [6748, 0]
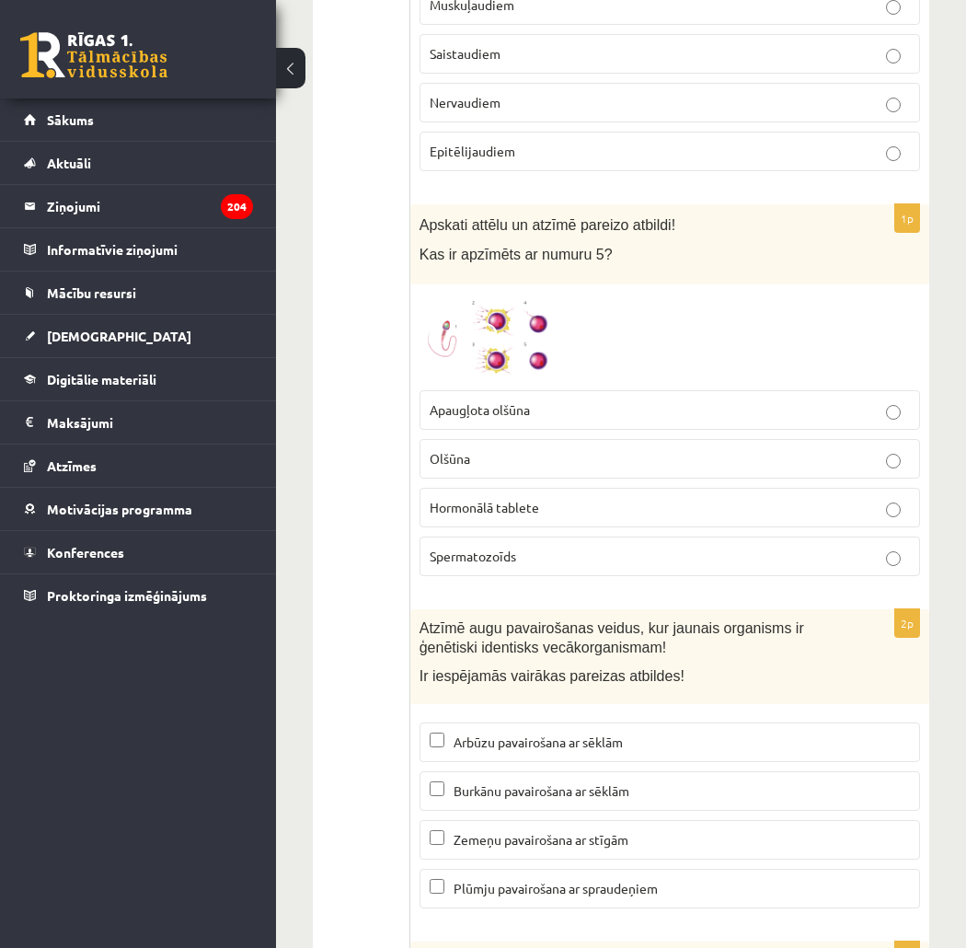
click at [545, 831] on span "Zemeņu pavairošana ar stīgām" at bounding box center [541, 839] width 175 height 17
click at [529, 880] on span "Plūmju pavairošana ar spraudeņiem" at bounding box center [556, 888] width 204 height 17
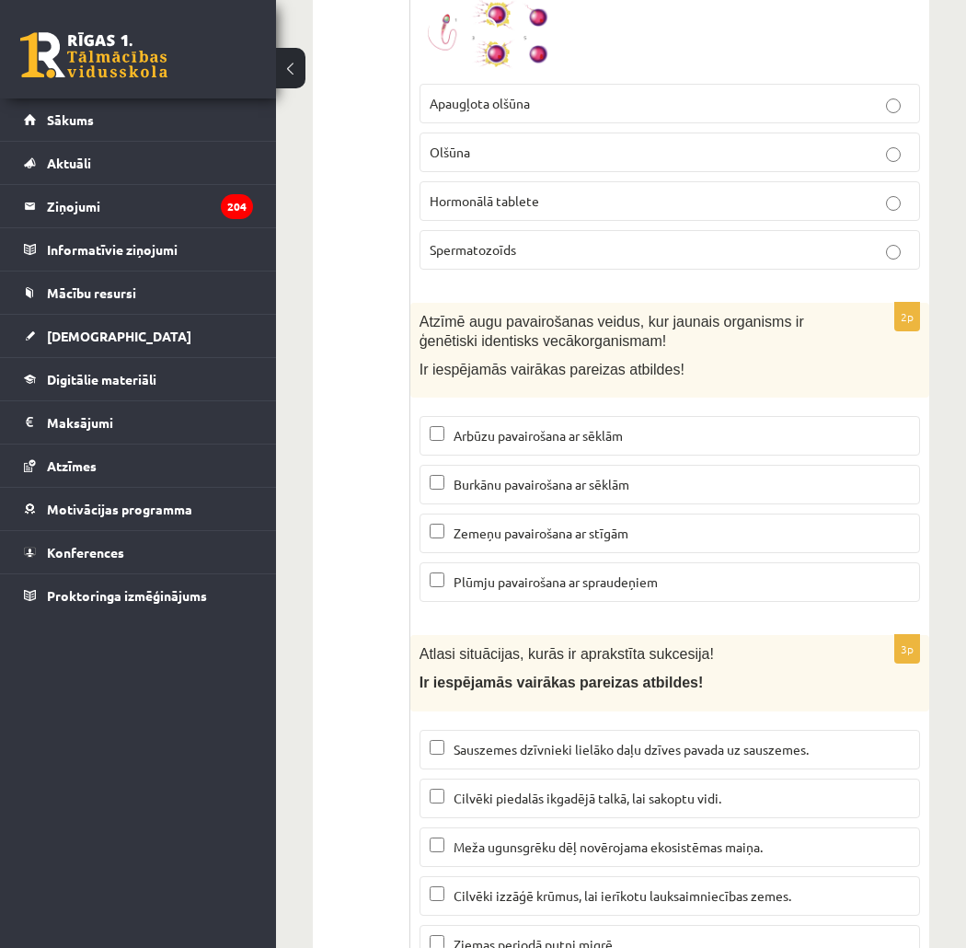
scroll to position [7156, 0]
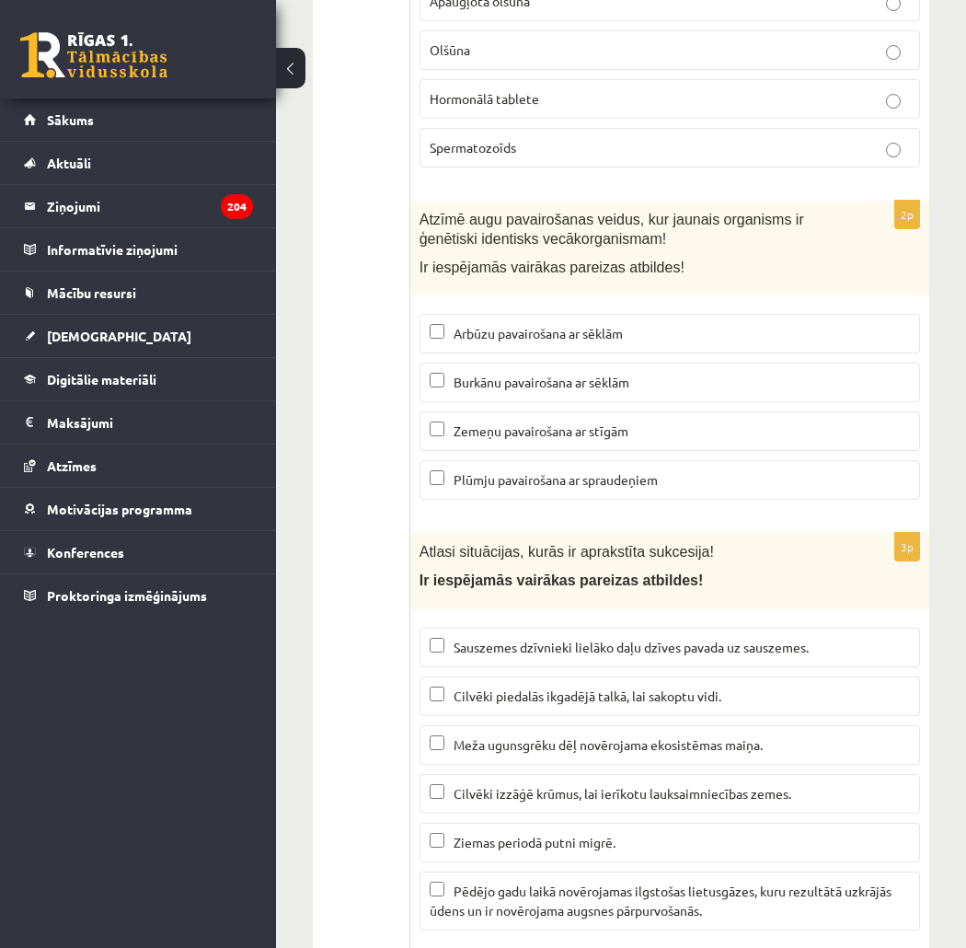
click at [502, 736] on span "Meža ugunsgrēku dēļ novērojama ekosistēmas maiņa." at bounding box center [608, 744] width 309 height 17
click at [591, 882] on p "Pēdējo gadu laikā novērojamas ilgstošas lietusgāzes, kuru rezultātā uzkrājās ūd…" at bounding box center [670, 901] width 480 height 39
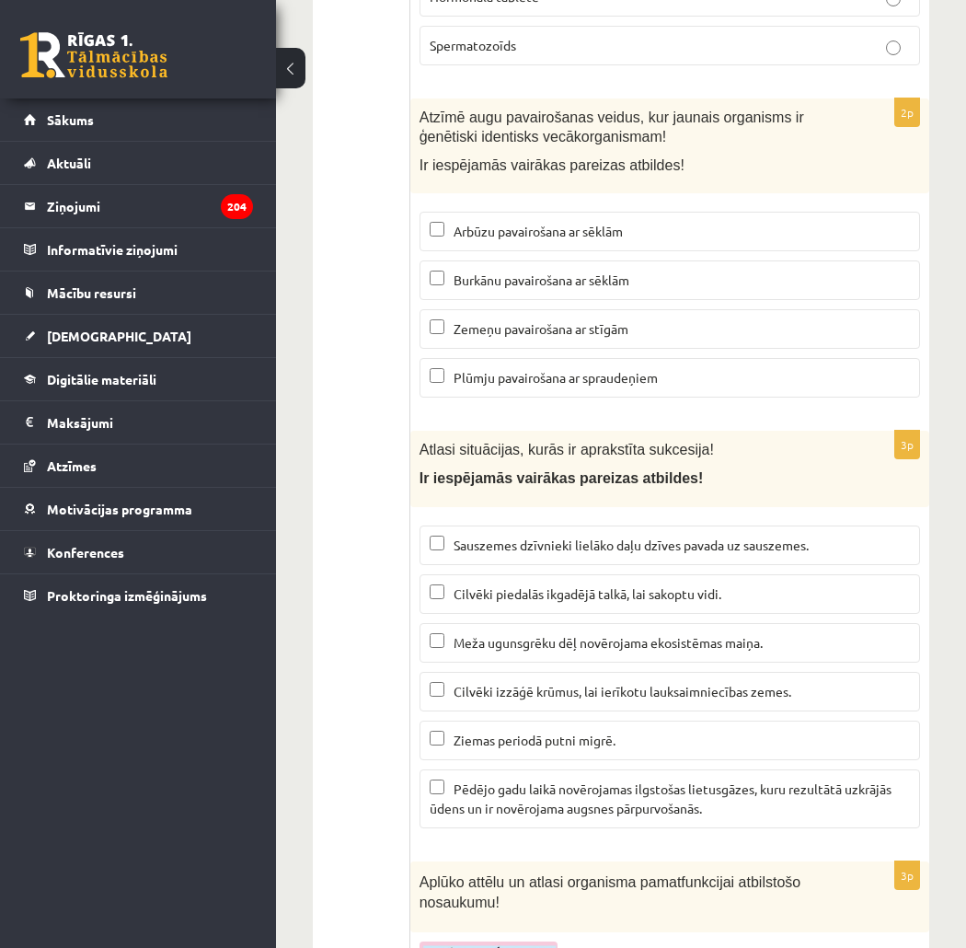
click at [447, 779] on p "Pēdējo gadu laikā novērojamas ilgstošas lietusgāzes, kuru rezultātā uzkrājās ūd…" at bounding box center [670, 798] width 480 height 39
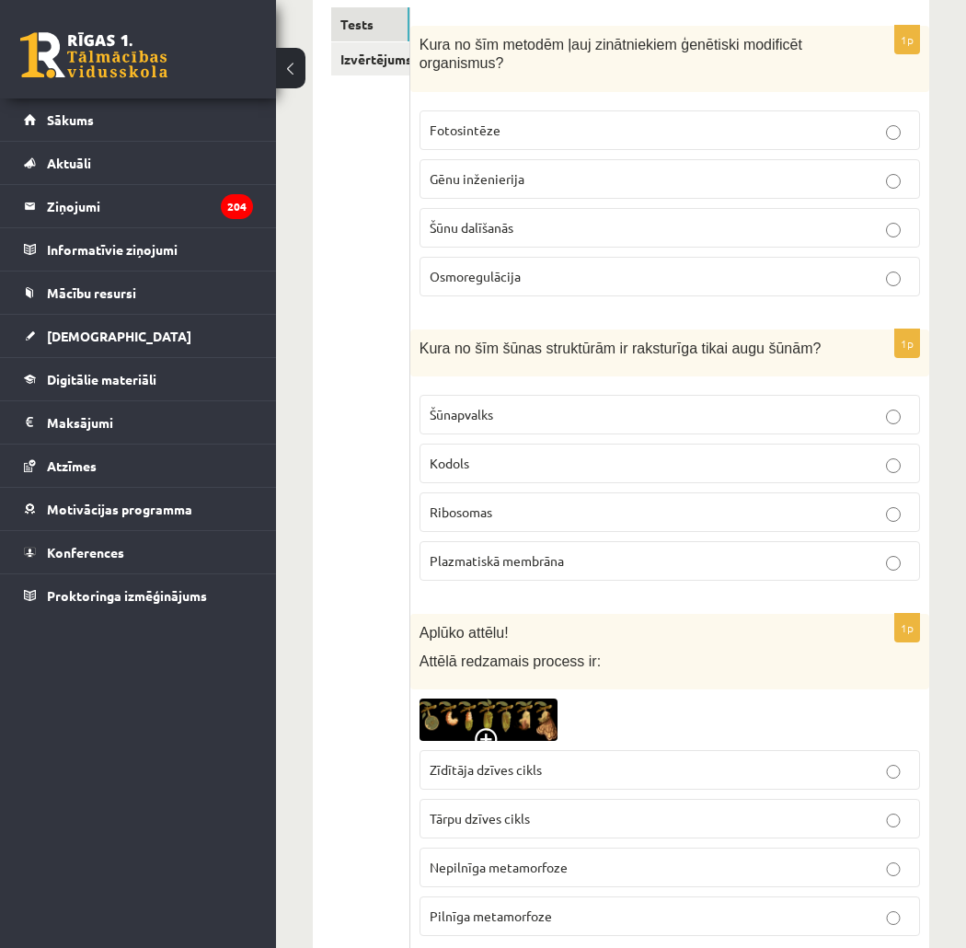
scroll to position [0, 0]
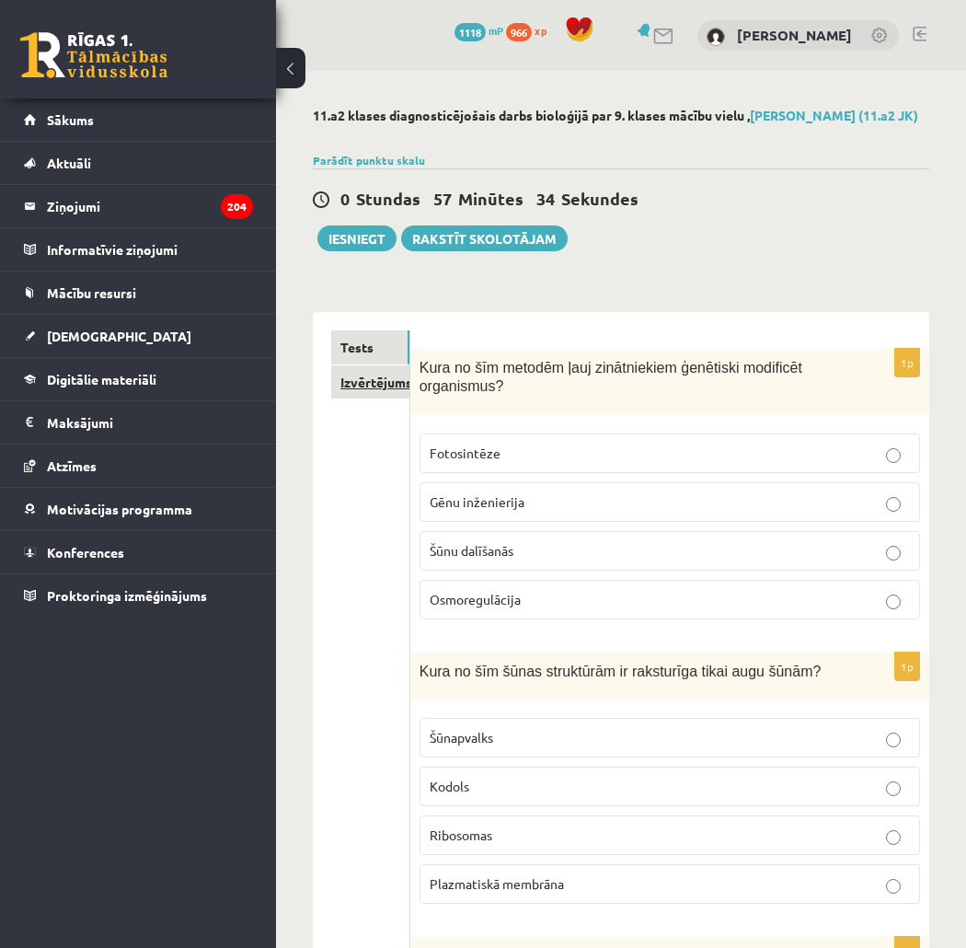
click at [353, 388] on link "Izvērtējums!" at bounding box center [370, 382] width 78 height 34
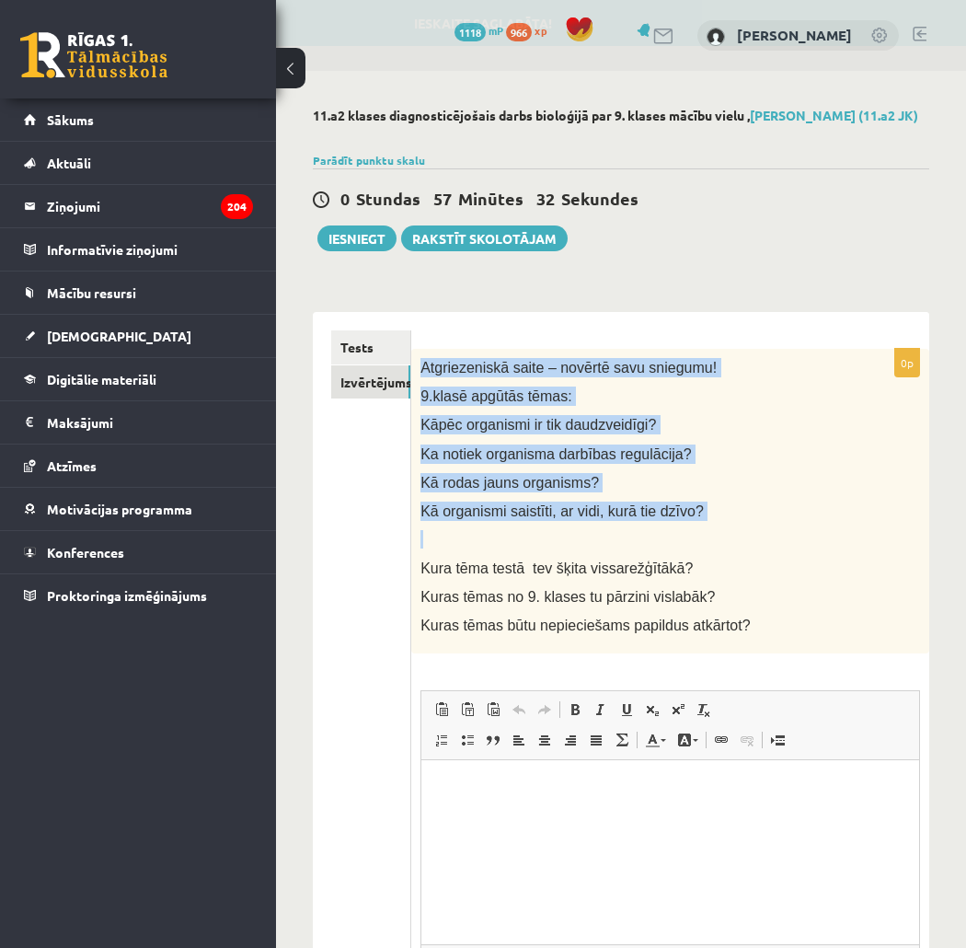
drag, startPoint x: 421, startPoint y: 370, endPoint x: 704, endPoint y: 530, distance: 325.5
click at [704, 530] on div "Atgriezeniskā saite – novērtē savu sniegumu! 9.klasē apgūtās tēmas: Kāpēc organ…" at bounding box center [670, 502] width 518 height 306
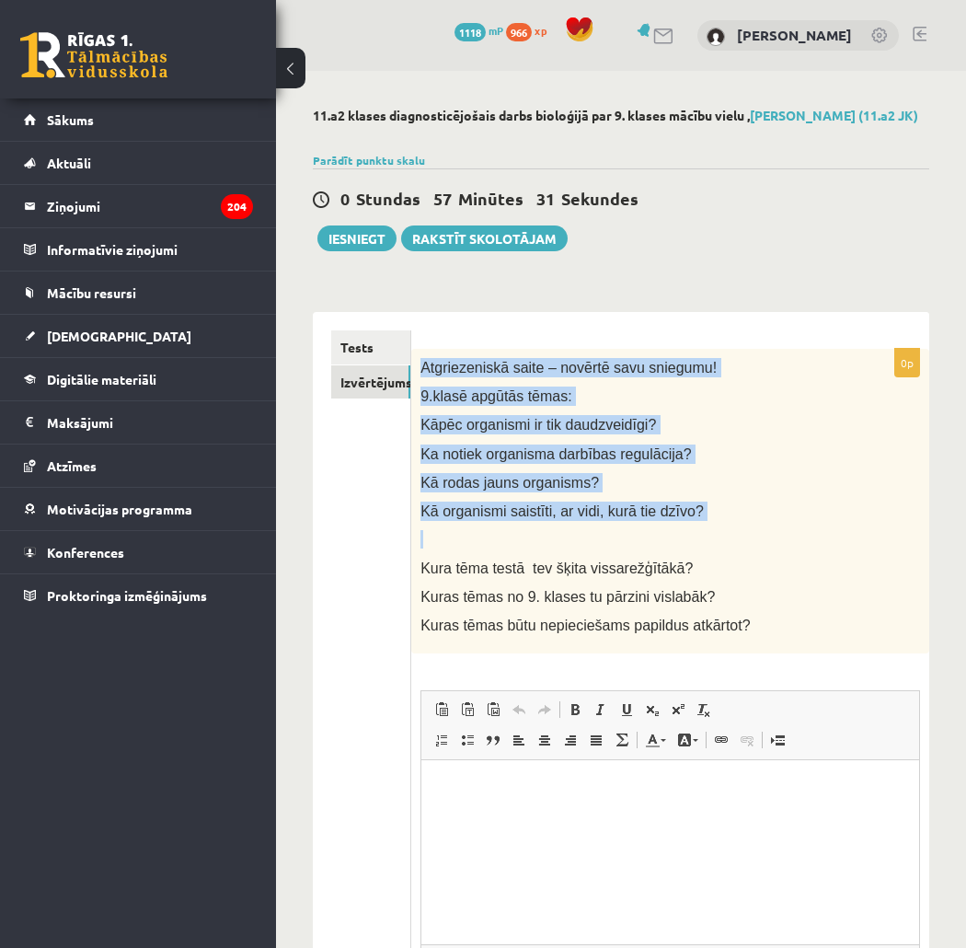
copy div "Atgriezeniskā saite – novērtē savu sniegumu! 9.klasē apgūtās tēmas: Kāpēc organ…"
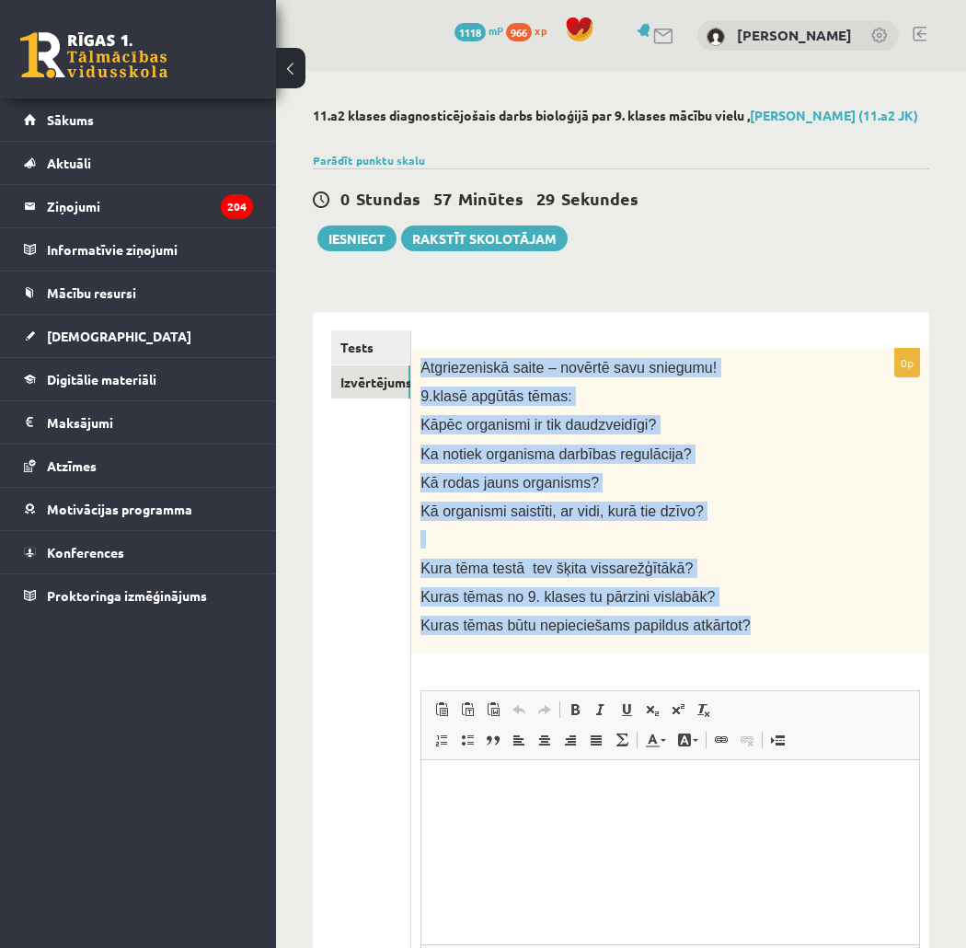
drag, startPoint x: 852, startPoint y: 653, endPoint x: 417, endPoint y: 353, distance: 528.6
click at [417, 353] on div "Atgriezeniskā saite – novērtē savu sniegumu! 9.klasē apgūtās tēmas: Kāpēc organ…" at bounding box center [670, 502] width 518 height 306
copy div "Atgriezeniskā saite – novērtē savu sniegumu! 9.klasē apgūtās tēmas: Kāpēc organ…"
click at [337, 234] on button "Iesniegt" at bounding box center [356, 238] width 79 height 26
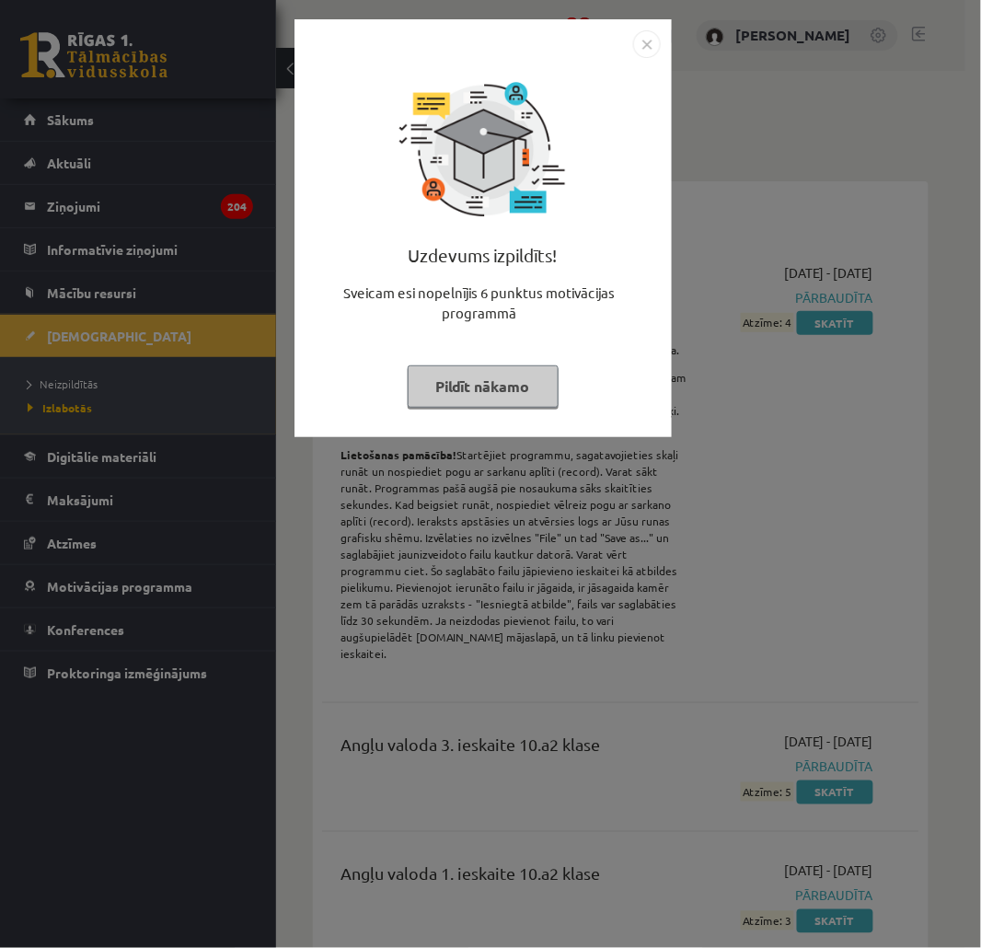
click at [517, 365] on button "Pildīt nākamo" at bounding box center [483, 386] width 151 height 42
